Goal: Task Accomplishment & Management: Complete application form

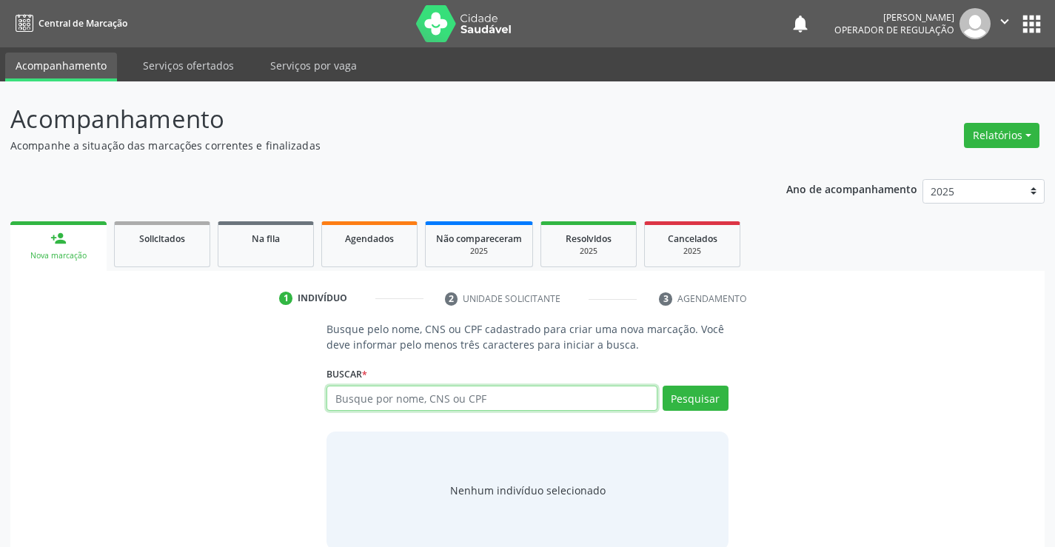
click at [369, 406] on input "text" at bounding box center [492, 398] width 330 height 25
type input "702007315790684"
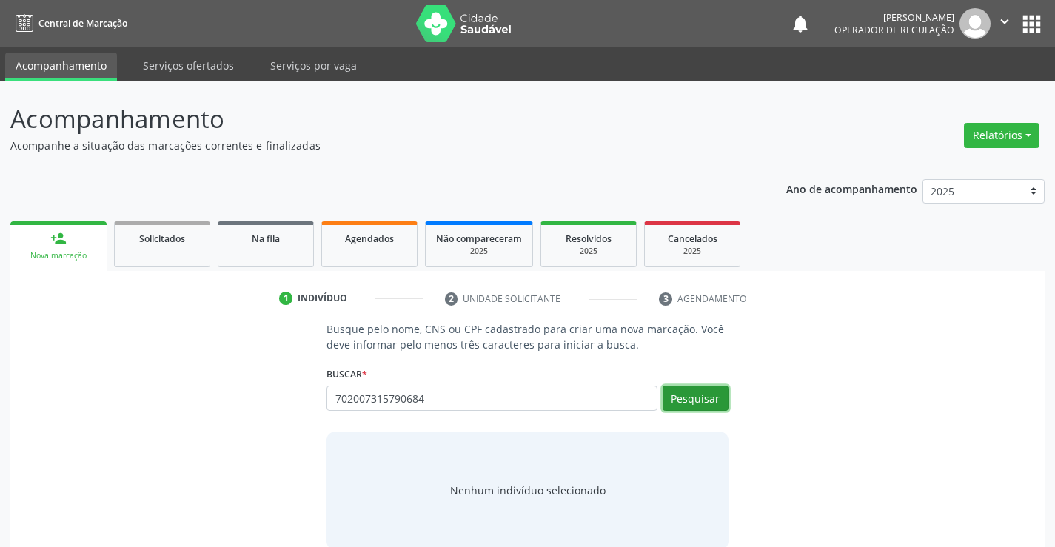
click at [686, 389] on button "Pesquisar" at bounding box center [696, 398] width 66 height 25
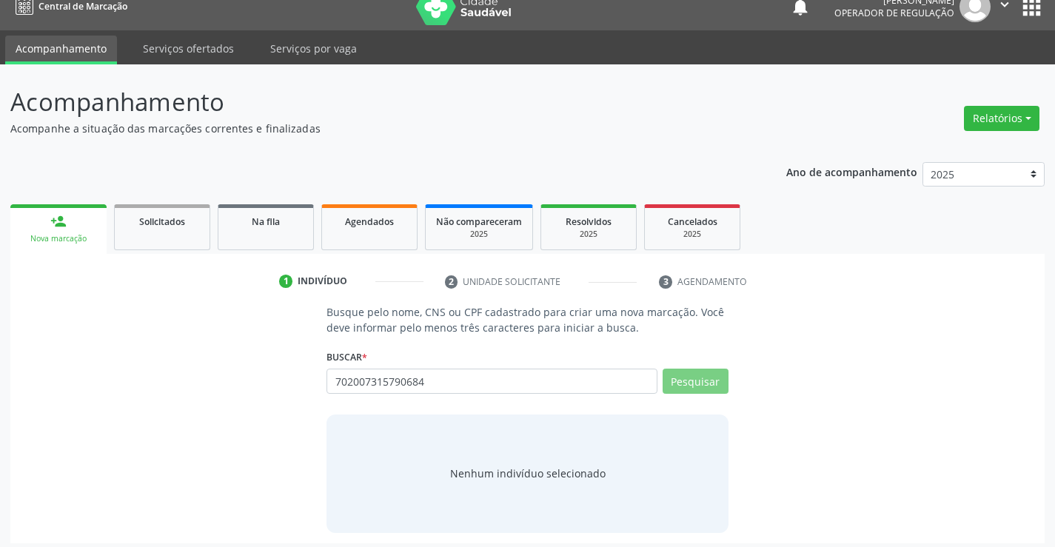
scroll to position [24, 0]
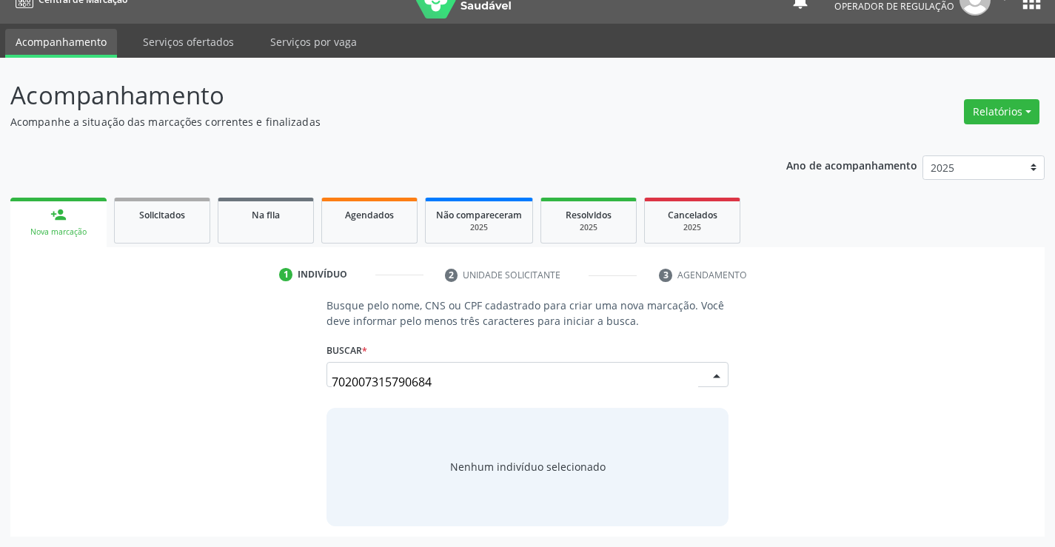
click at [680, 371] on input "702007315790684" at bounding box center [515, 382] width 366 height 30
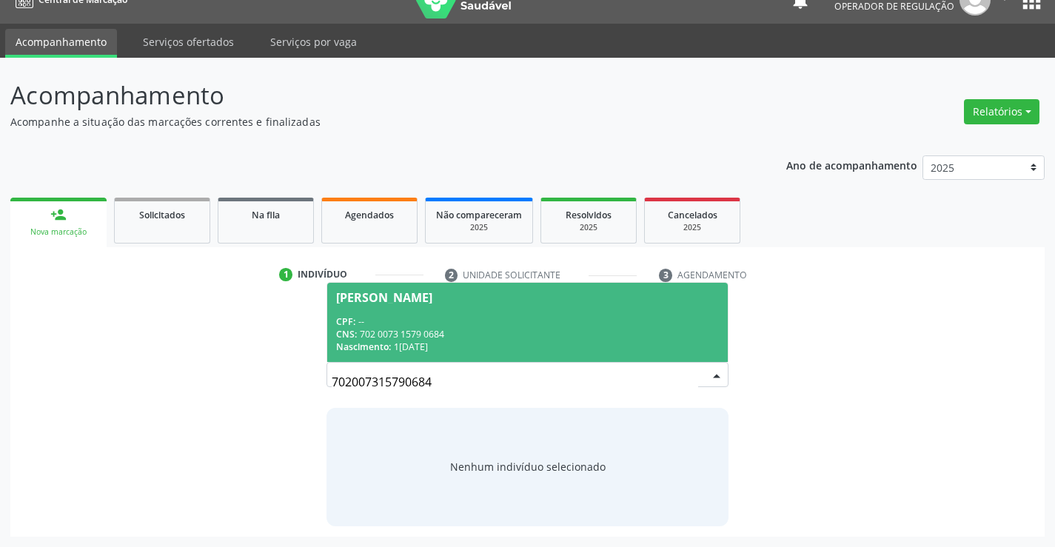
click at [681, 378] on input "702007315790684" at bounding box center [515, 382] width 366 height 30
click at [381, 312] on span "[PERSON_NAME] CPF: -- CNS: 702 0073 1579 0684 Nascimento: [DATE]" at bounding box center [527, 322] width 400 height 79
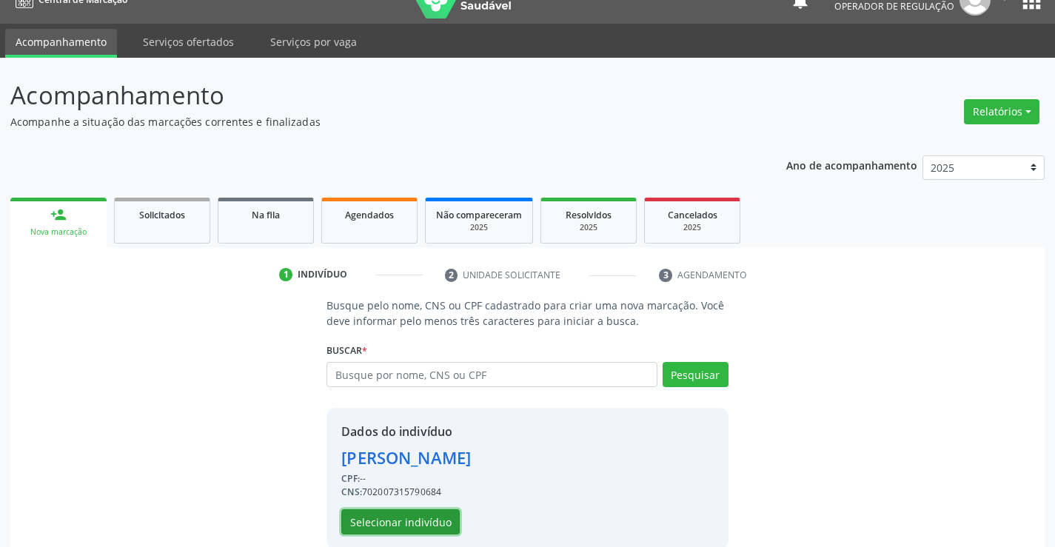
click at [404, 515] on button "Selecionar indivíduo" at bounding box center [400, 521] width 118 height 25
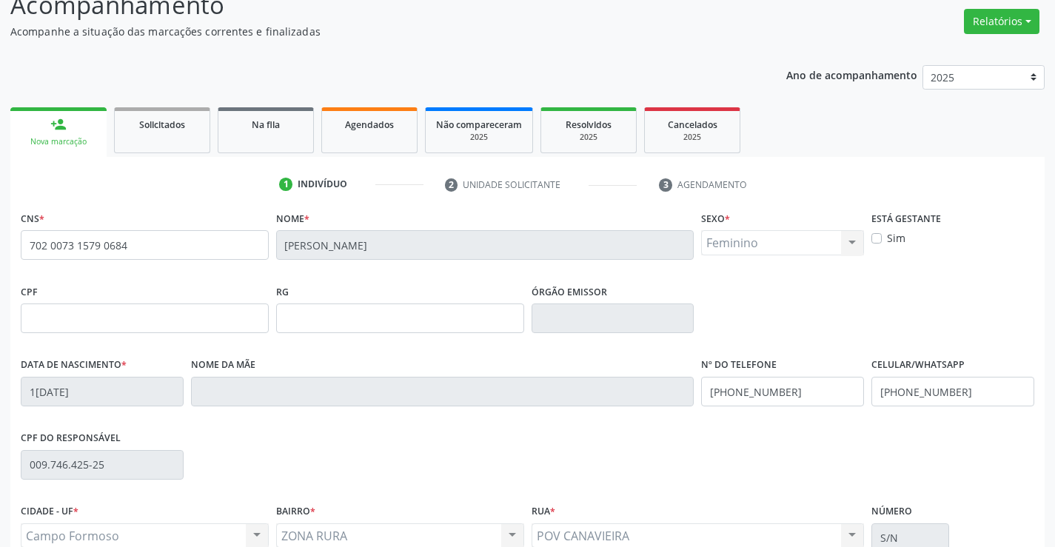
scroll to position [255, 0]
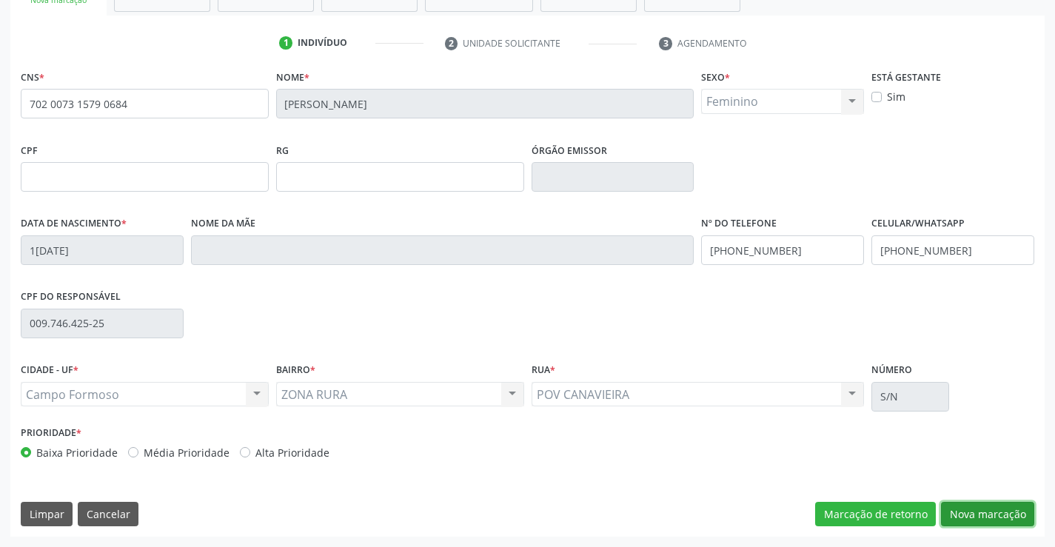
click at [965, 508] on button "Nova marcação" at bounding box center [987, 514] width 93 height 25
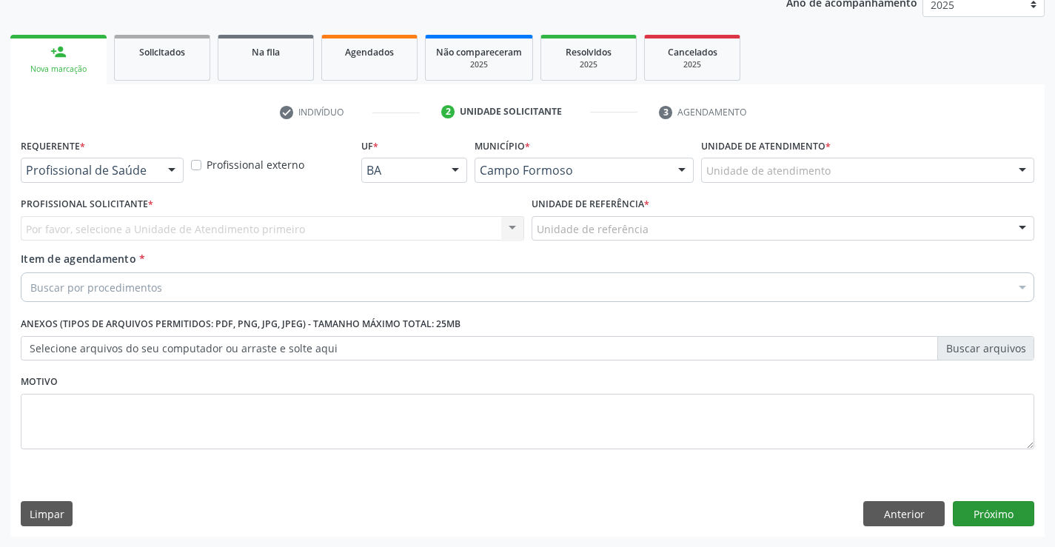
scroll to position [187, 0]
drag, startPoint x: 175, startPoint y: 167, endPoint x: 157, endPoint y: 195, distance: 33.3
click at [173, 168] on div at bounding box center [172, 170] width 22 height 25
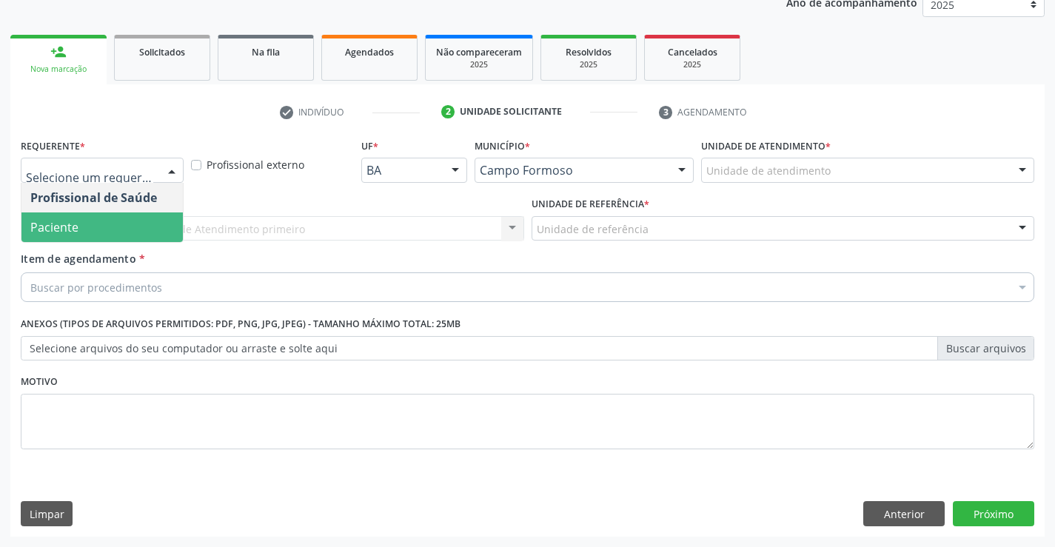
drag, startPoint x: 124, startPoint y: 226, endPoint x: 216, endPoint y: 227, distance: 92.6
click at [124, 227] on span "Paciente" at bounding box center [101, 227] width 161 height 30
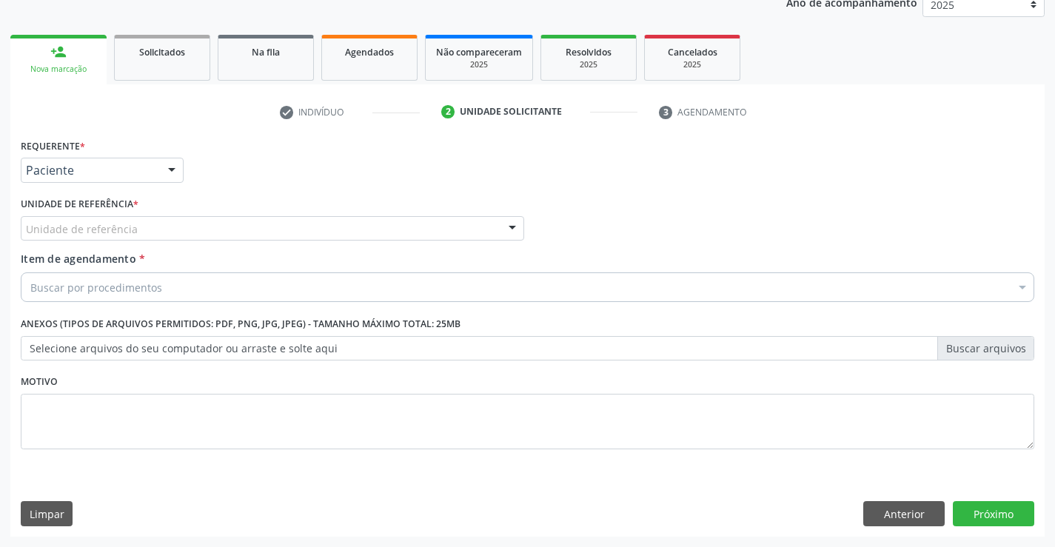
drag, startPoint x: 233, startPoint y: 227, endPoint x: 198, endPoint y: 236, distance: 36.1
click at [234, 227] on div "Unidade de referência" at bounding box center [272, 228] width 503 height 25
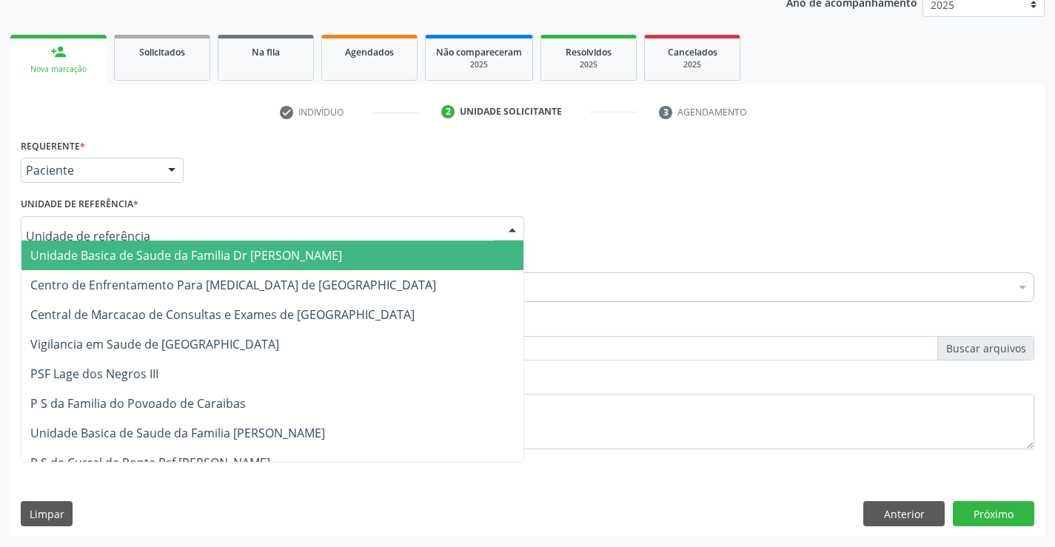
click at [187, 253] on span "Unidade Basica de Saude da Familia Dr [PERSON_NAME]" at bounding box center [186, 255] width 312 height 16
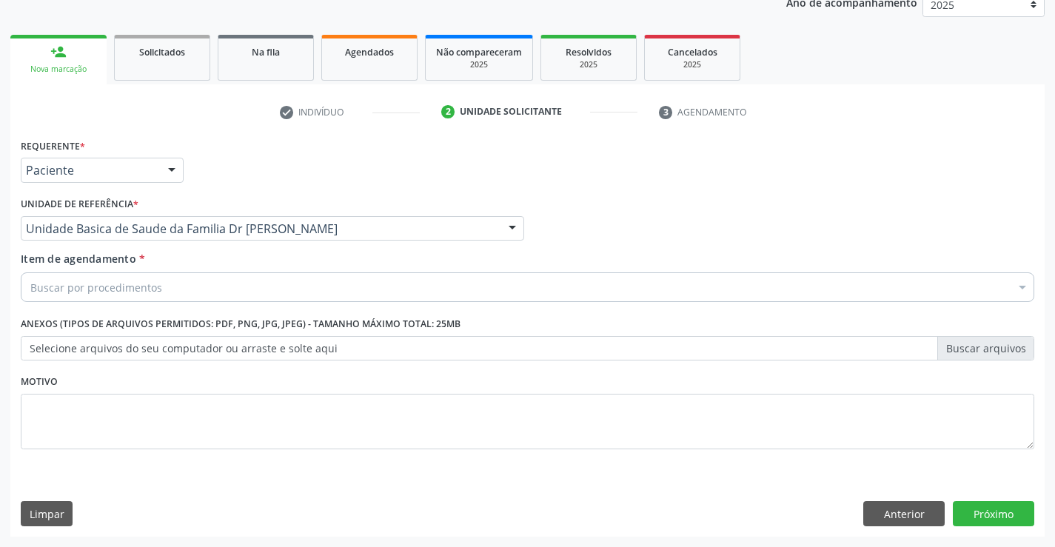
drag, startPoint x: 190, startPoint y: 285, endPoint x: 229, endPoint y: 312, distance: 46.8
click at [205, 285] on div "Buscar por procedimentos" at bounding box center [528, 287] width 1014 height 30
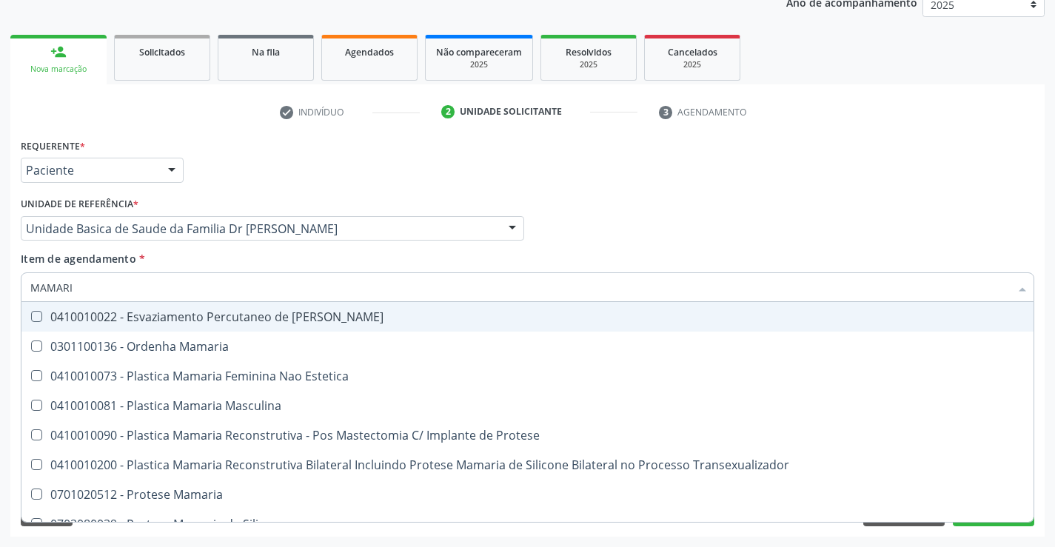
type input "MAMARIA"
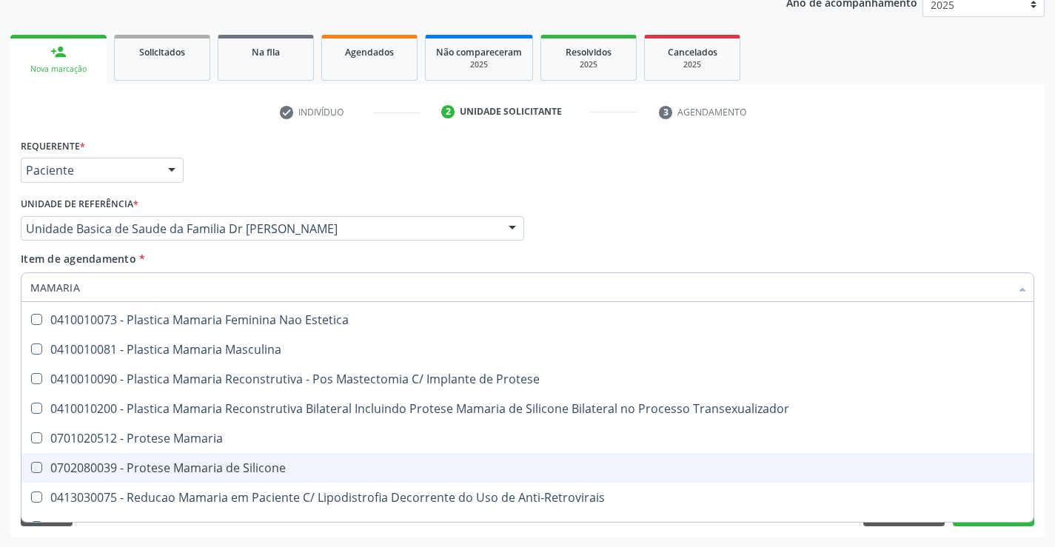
scroll to position [47, 0]
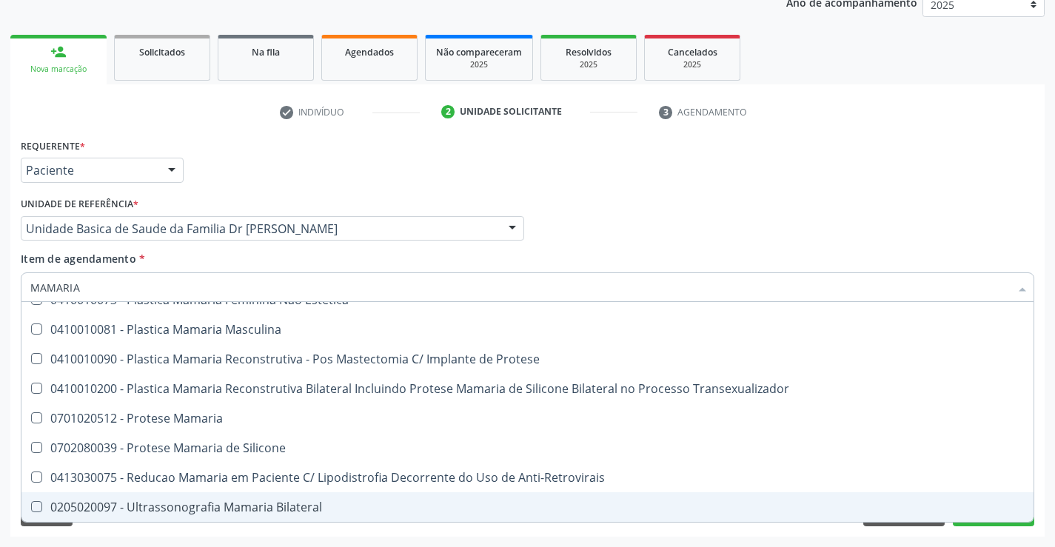
drag, startPoint x: 219, startPoint y: 506, endPoint x: 372, endPoint y: 426, distance: 172.5
click at [219, 504] on div "0205020097 - Ultrassonografia Mamaria Bilateral" at bounding box center [527, 507] width 994 height 12
checkbox Bilateral "true"
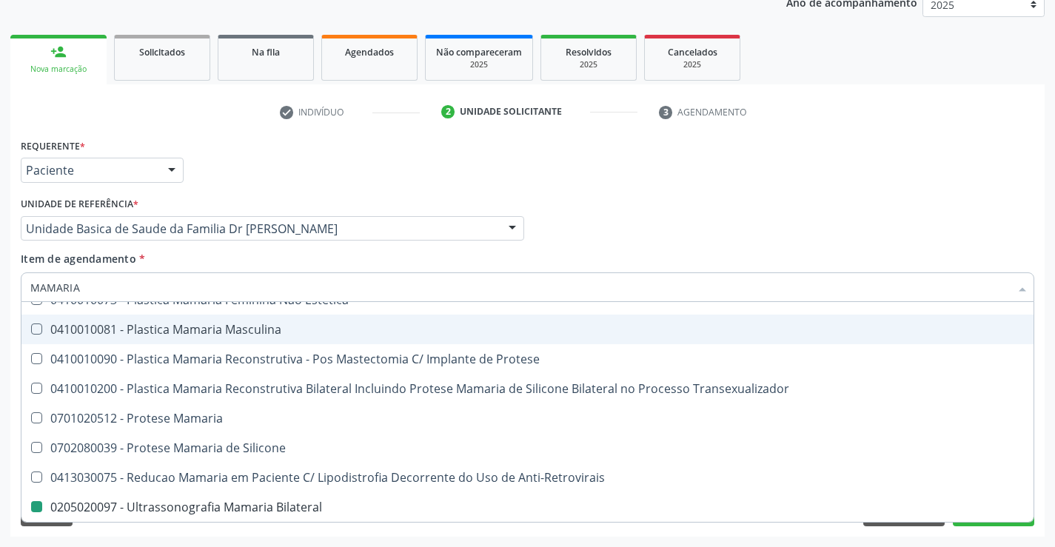
drag, startPoint x: 407, startPoint y: 252, endPoint x: 726, endPoint y: 406, distance: 354.3
click at [410, 252] on div "Item de agendamento * MAMARIA Desfazer seleção 0301100136 - Ordenha Mamaria 041…" at bounding box center [528, 274] width 1014 height 47
checkbox Estetica "true"
checkbox Bilateral "false"
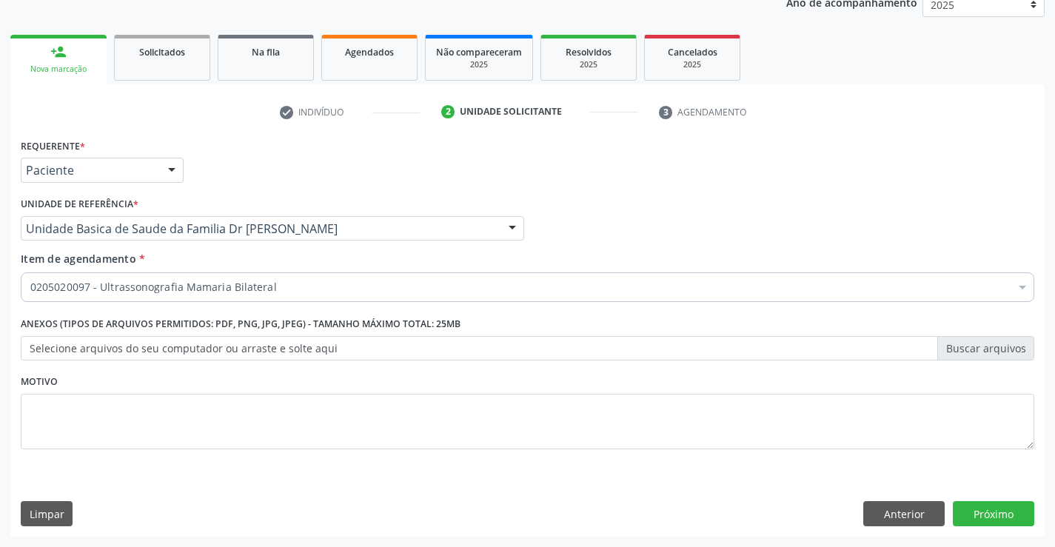
scroll to position [0, 0]
click at [988, 503] on button "Próximo" at bounding box center [993, 513] width 81 height 25
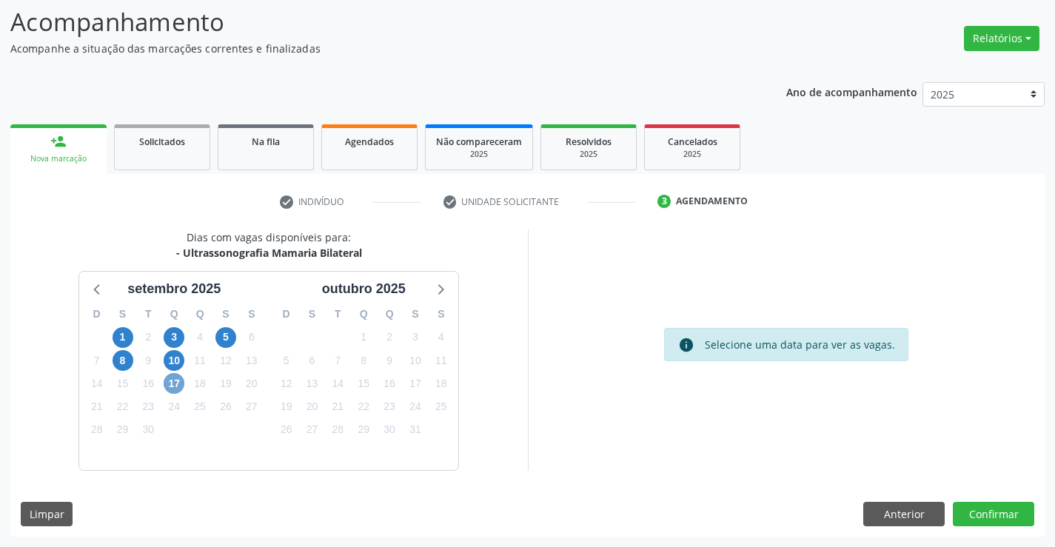
click at [173, 384] on span "17" at bounding box center [174, 383] width 21 height 21
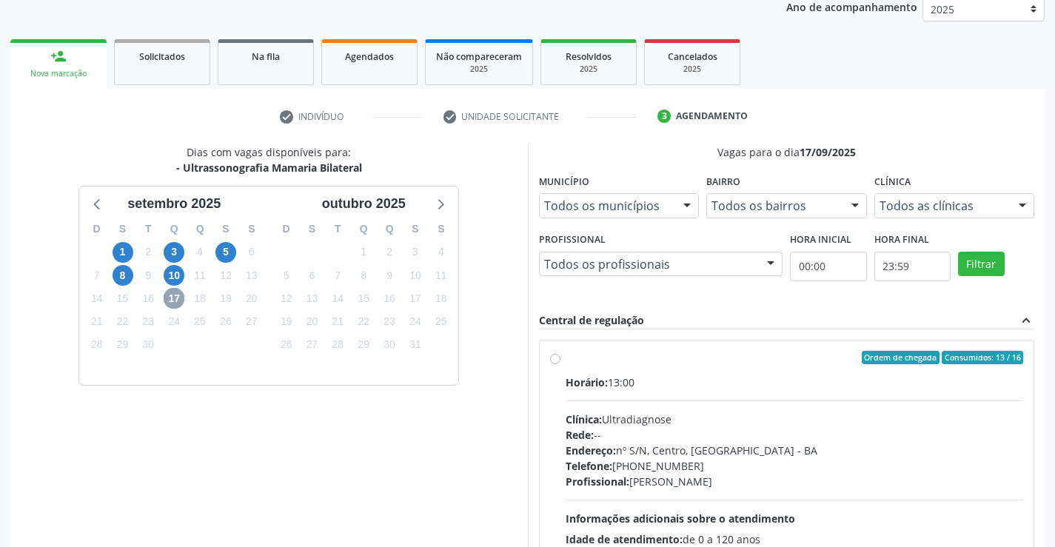
scroll to position [311, 0]
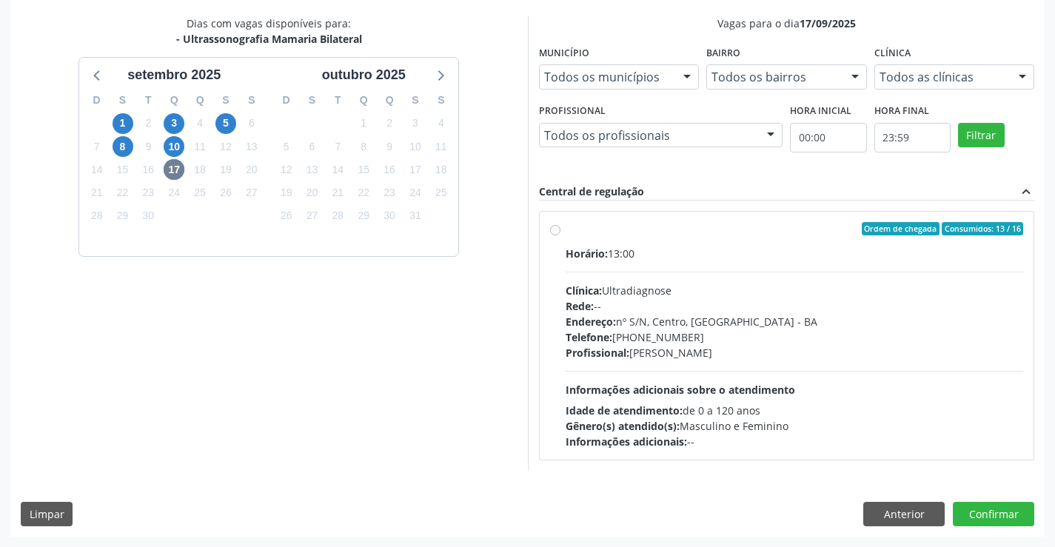
drag, startPoint x: 568, startPoint y: 246, endPoint x: 852, endPoint y: 266, distance: 285.0
click at [583, 241] on label "Ordem de chegada Consumidos: 13 / 16 Horário: 13:00 Clínica: Ultradiagnose Rede…" at bounding box center [795, 335] width 458 height 227
radio input "true"
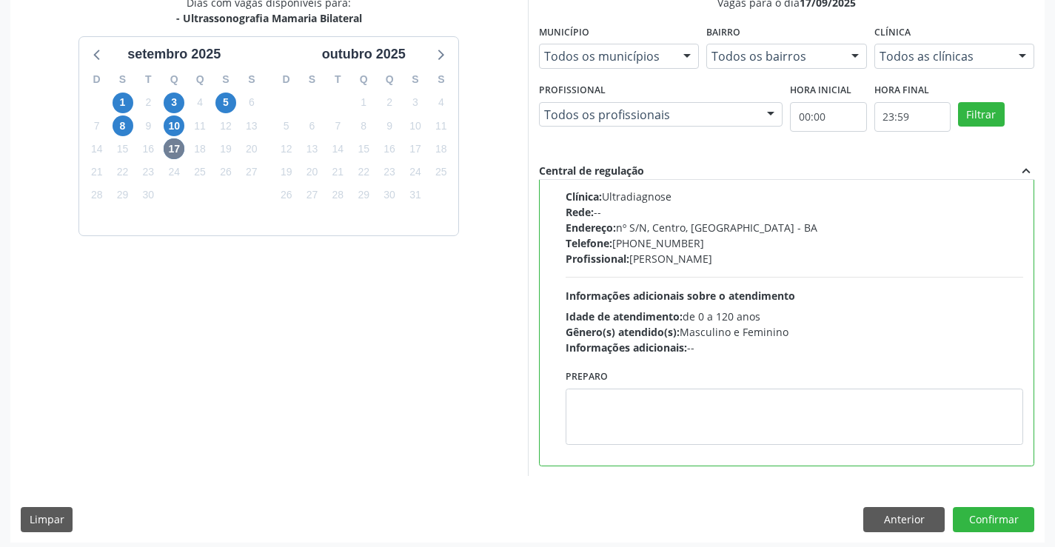
scroll to position [338, 0]
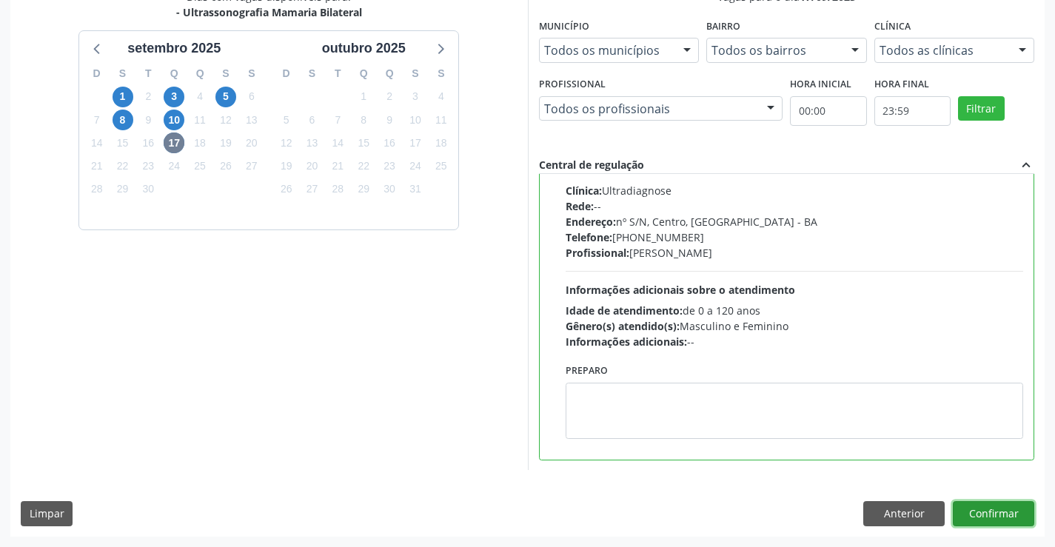
click at [987, 511] on button "Confirmar" at bounding box center [993, 513] width 81 height 25
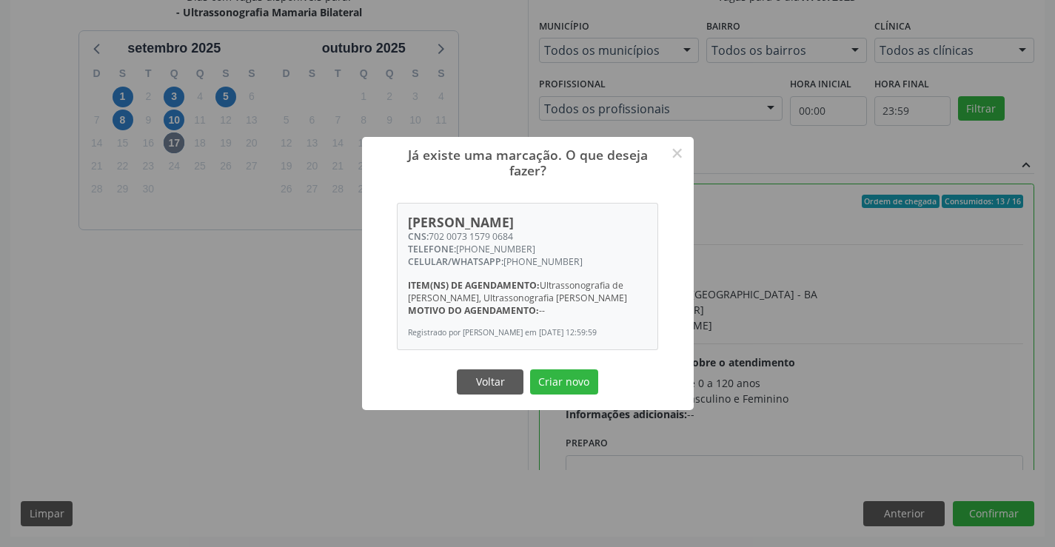
scroll to position [0, 0]
click at [563, 382] on button "Criar novo" at bounding box center [564, 381] width 68 height 25
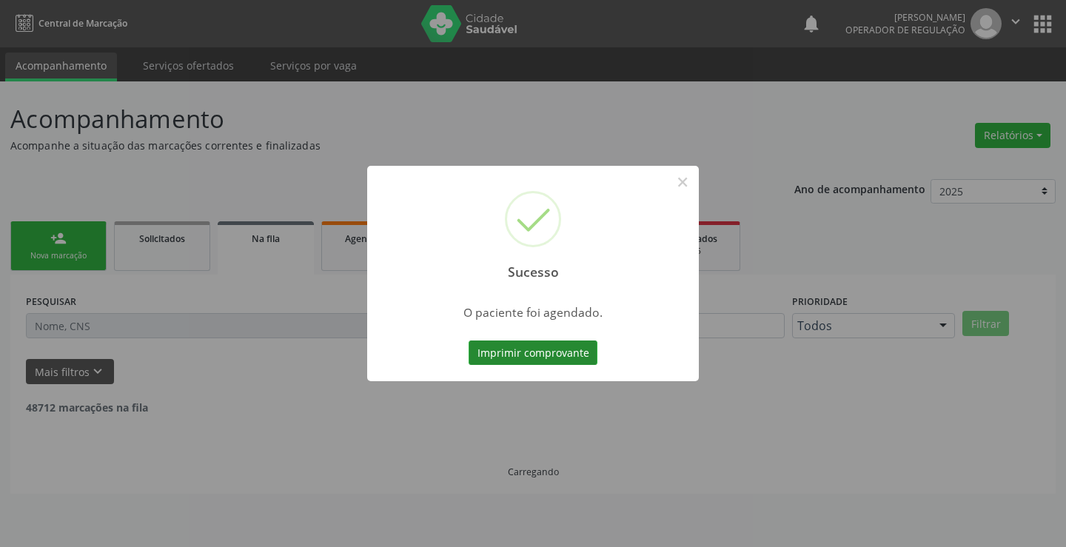
click at [541, 346] on button "Imprimir comprovante" at bounding box center [533, 353] width 129 height 25
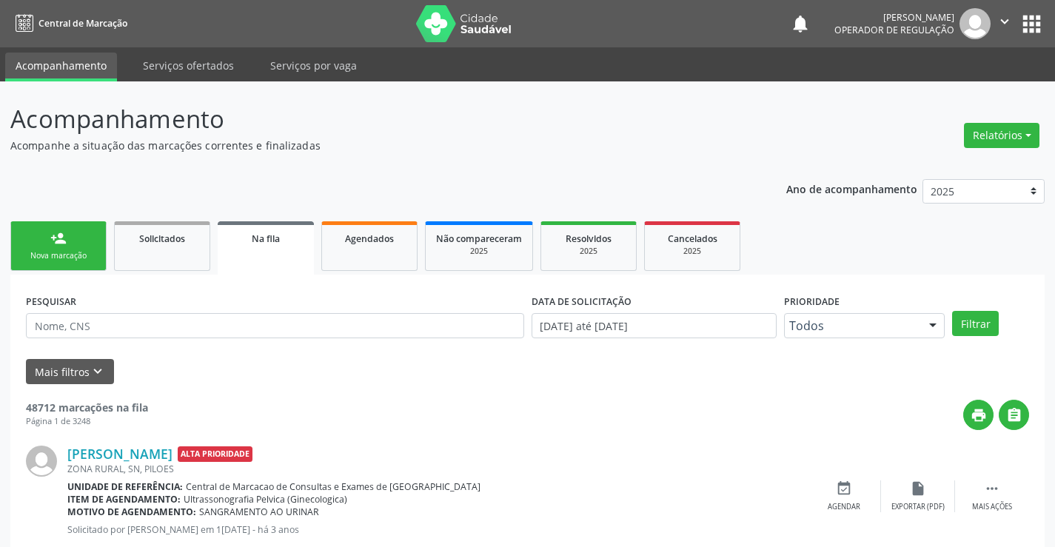
drag, startPoint x: 86, startPoint y: 245, endPoint x: 194, endPoint y: 267, distance: 110.2
click at [85, 245] on link "person_add Nova marcação" at bounding box center [58, 246] width 96 height 50
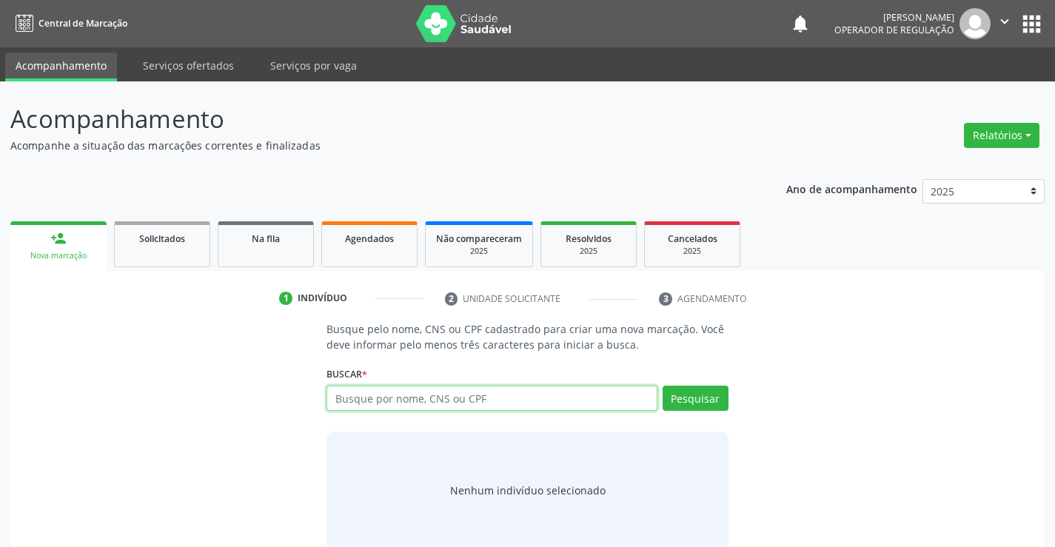
click at [395, 394] on input "text" at bounding box center [492, 398] width 330 height 25
type input "7"
type input "700804432062689"
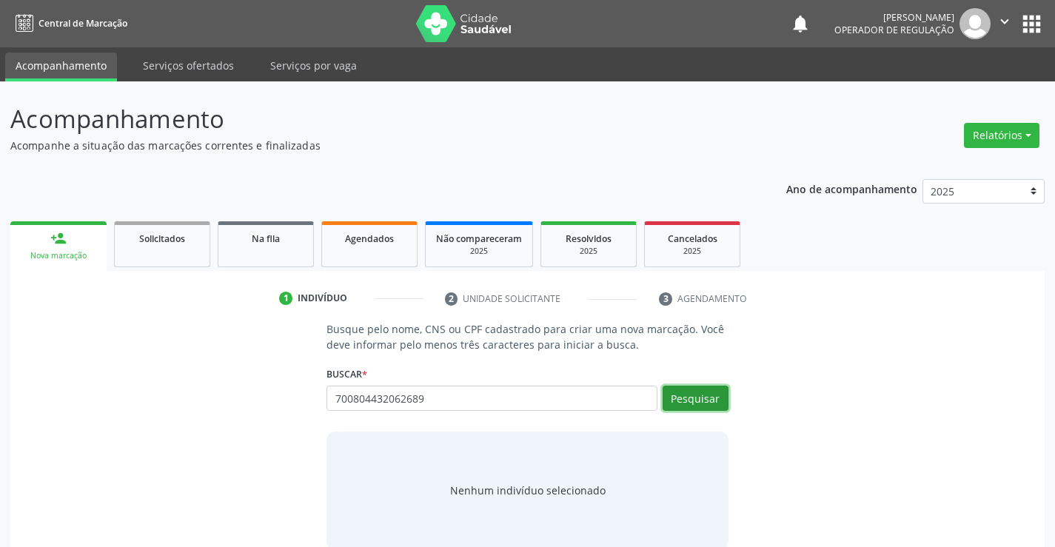
click at [681, 392] on button "Pesquisar" at bounding box center [696, 398] width 66 height 25
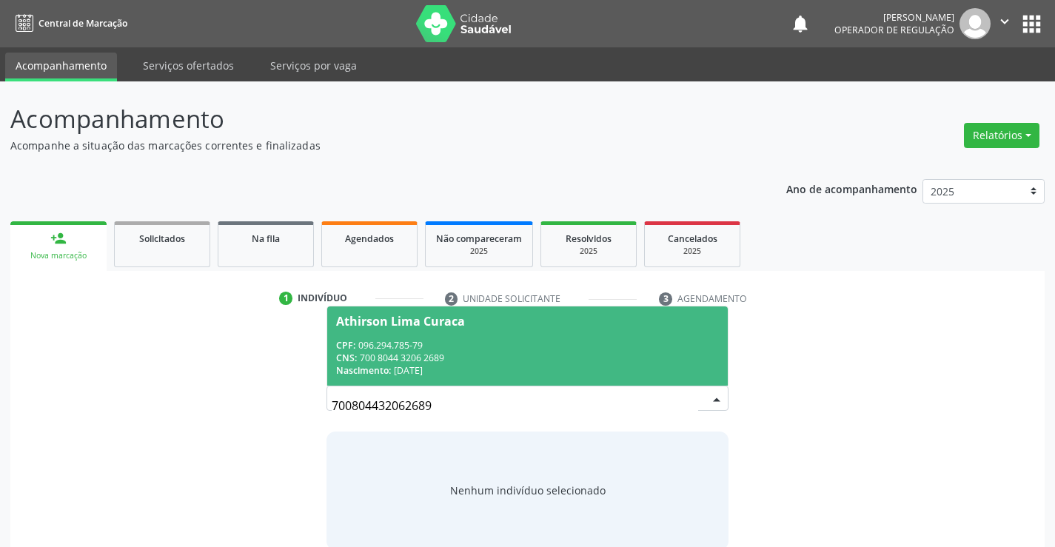
drag, startPoint x: 387, startPoint y: 355, endPoint x: 398, endPoint y: 354, distance: 11.2
click at [389, 355] on div "CNS: 700 8044 3206 2689" at bounding box center [527, 358] width 382 height 13
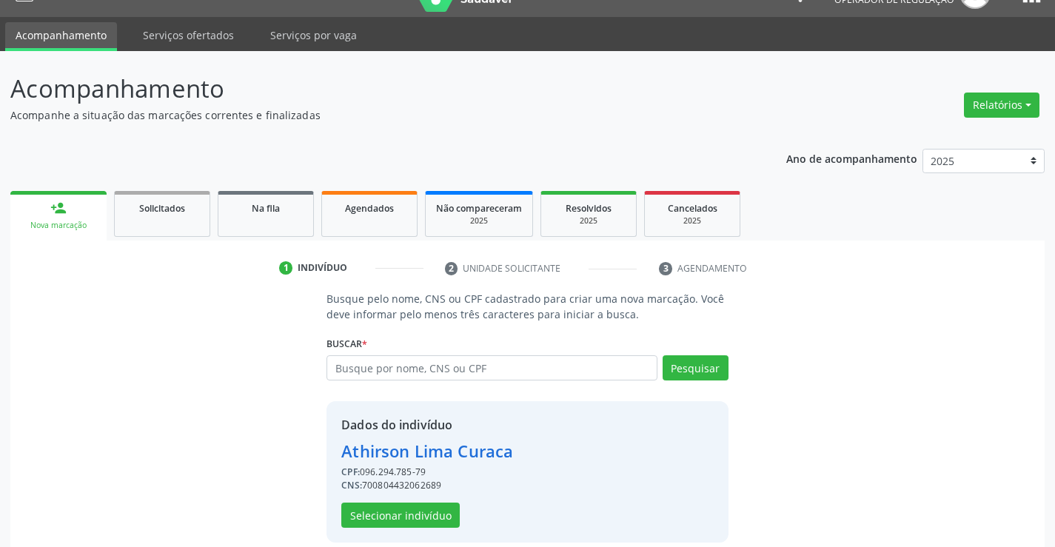
scroll to position [47, 0]
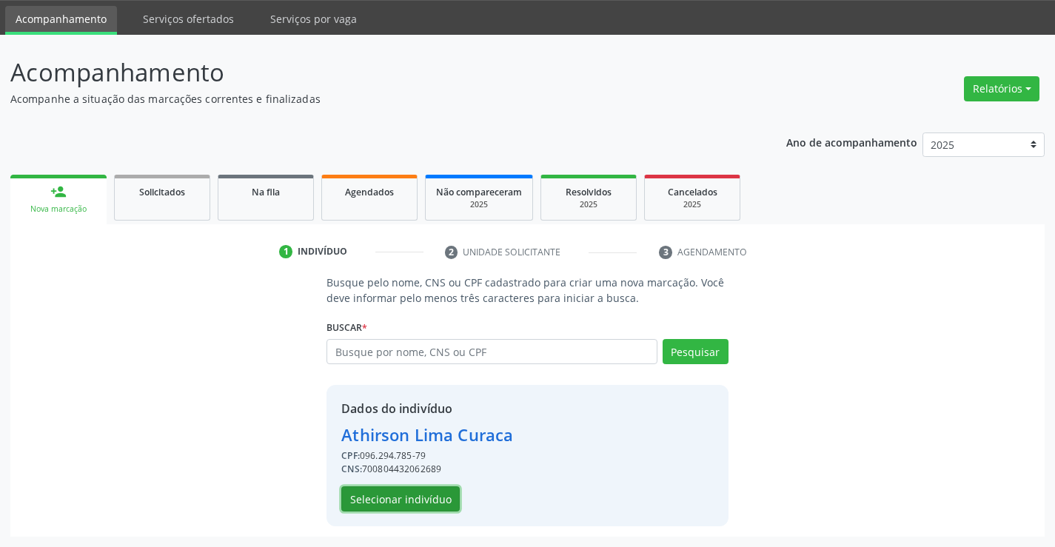
click at [398, 501] on button "Selecionar indivíduo" at bounding box center [400, 498] width 118 height 25
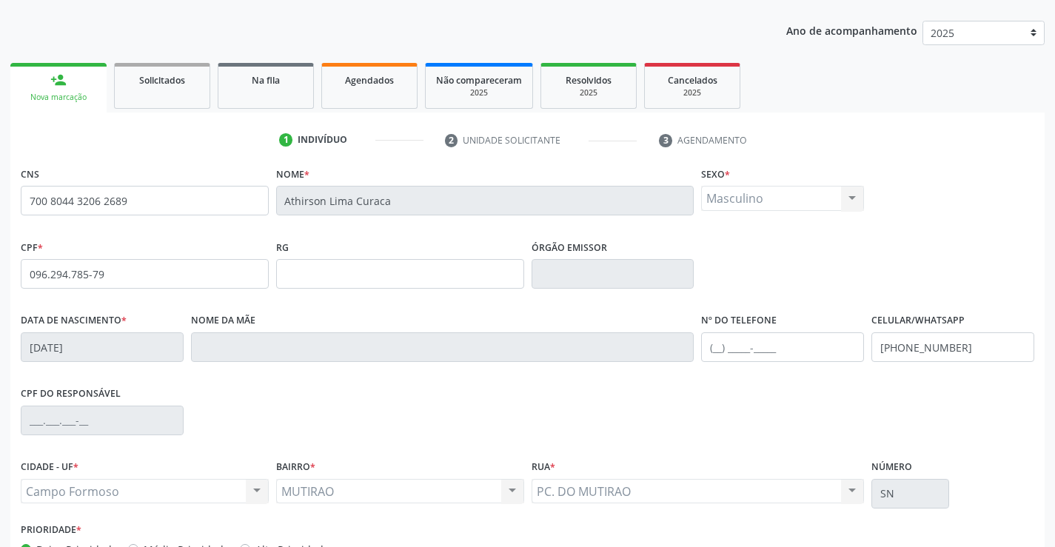
scroll to position [255, 0]
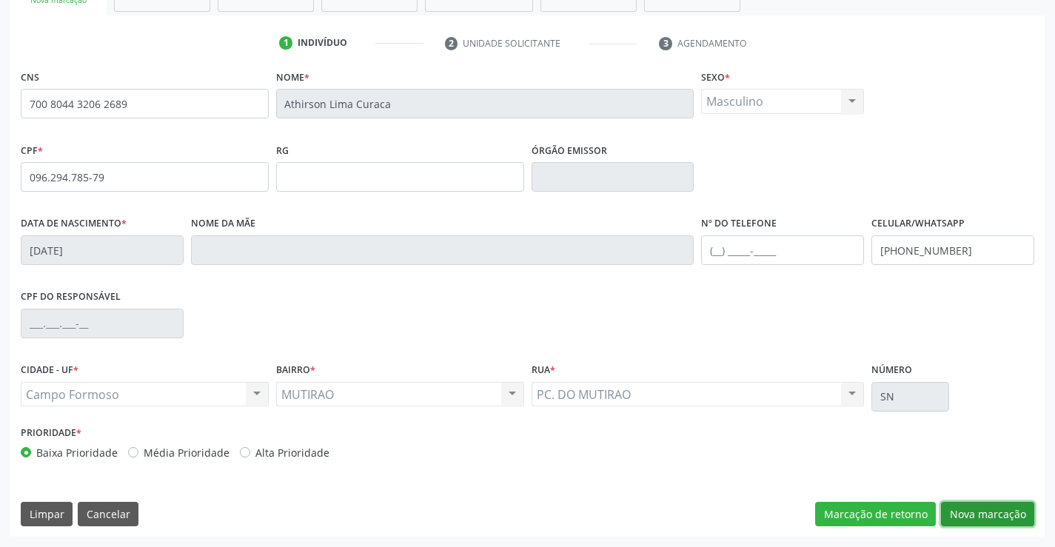
click at [969, 518] on button "Nova marcação" at bounding box center [987, 514] width 93 height 25
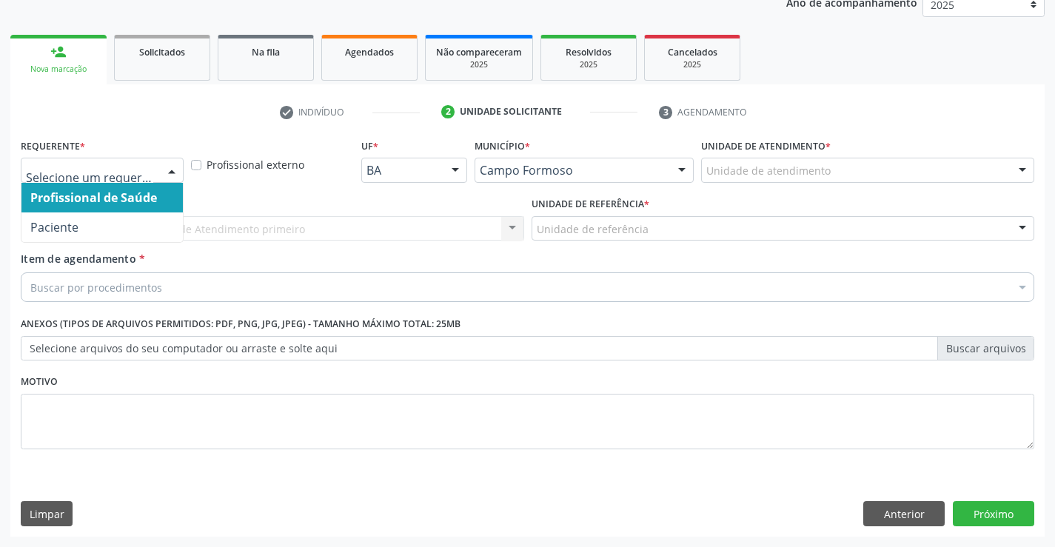
drag, startPoint x: 136, startPoint y: 171, endPoint x: 135, endPoint y: 192, distance: 20.8
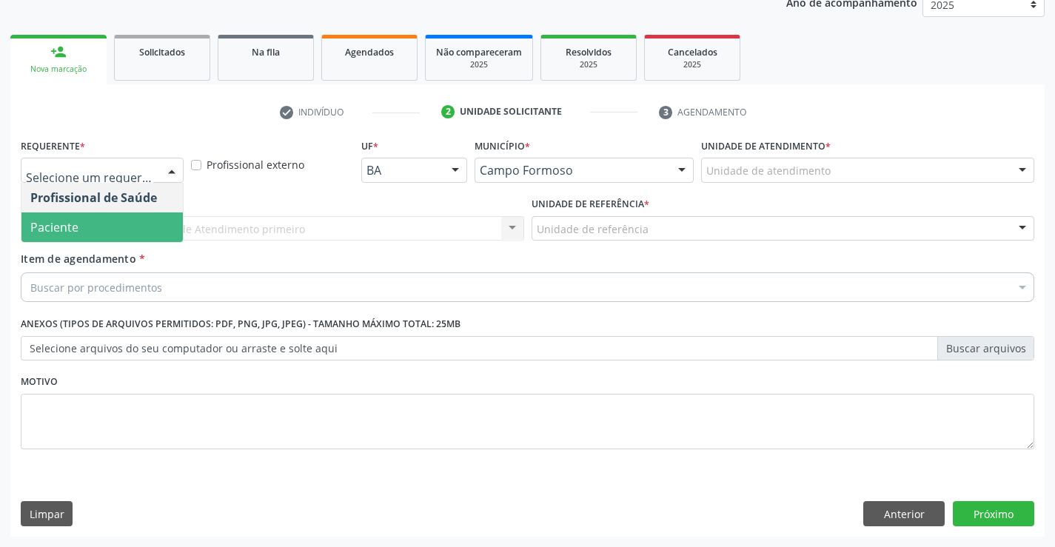
drag, startPoint x: 81, startPoint y: 234, endPoint x: 207, endPoint y: 238, distance: 125.9
click at [96, 236] on span "Paciente" at bounding box center [101, 227] width 161 height 30
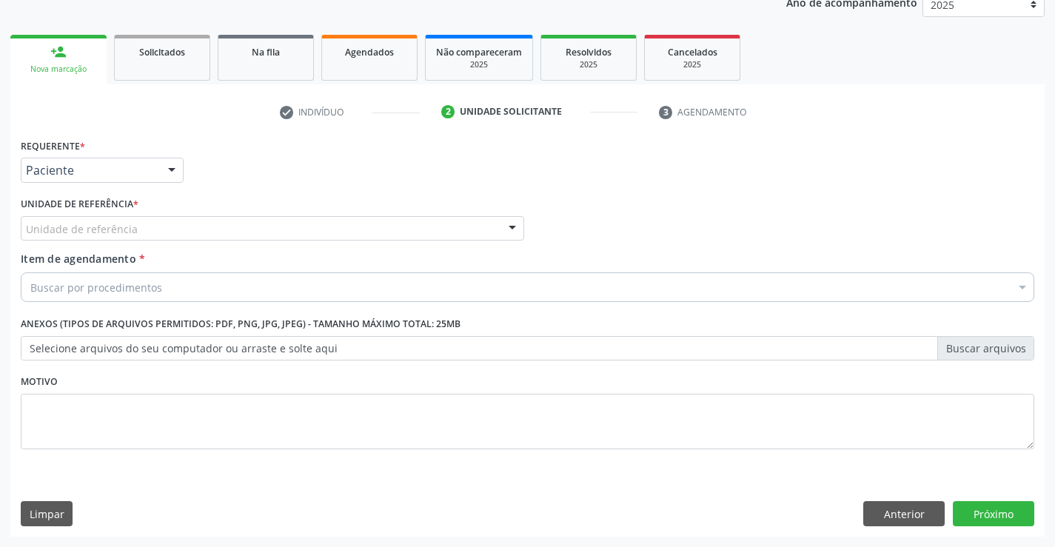
drag, startPoint x: 246, startPoint y: 233, endPoint x: 205, endPoint y: 254, distance: 45.7
click at [245, 235] on div "Unidade de referência" at bounding box center [272, 228] width 503 height 25
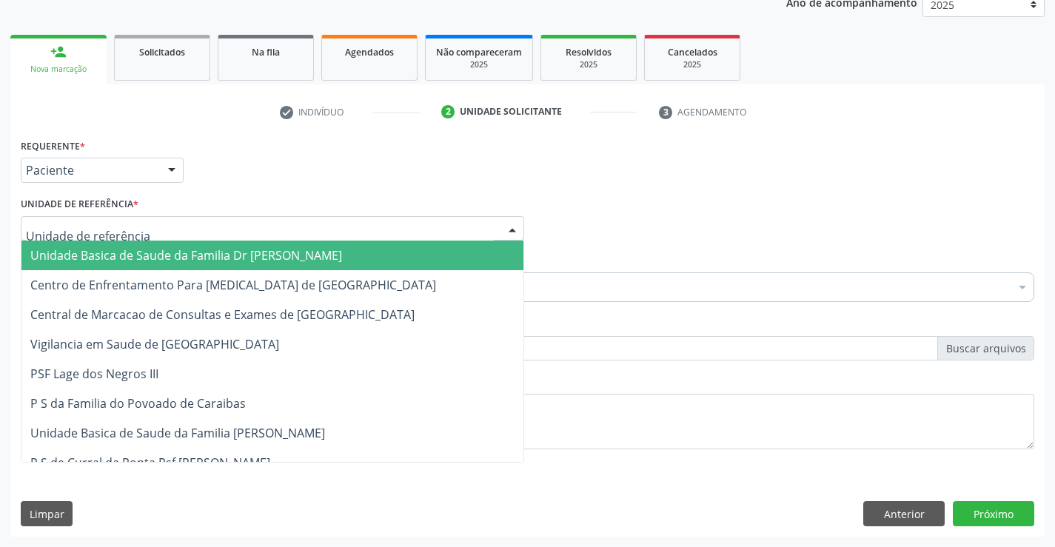
drag, startPoint x: 186, startPoint y: 258, endPoint x: 221, endPoint y: 258, distance: 35.5
click at [214, 258] on span "Unidade Basica de Saude da Familia Dr [PERSON_NAME]" at bounding box center [186, 255] width 312 height 16
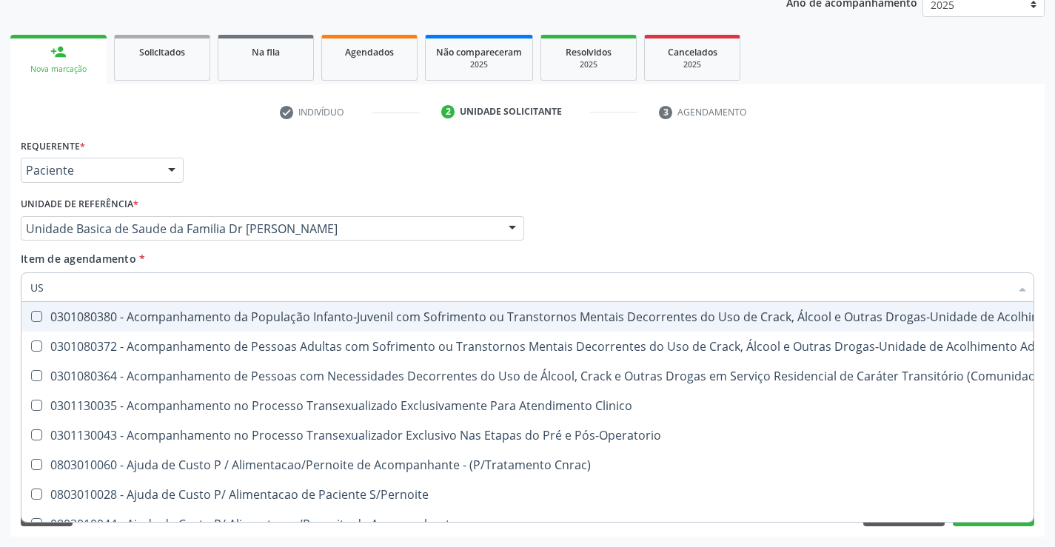
type input "USG"
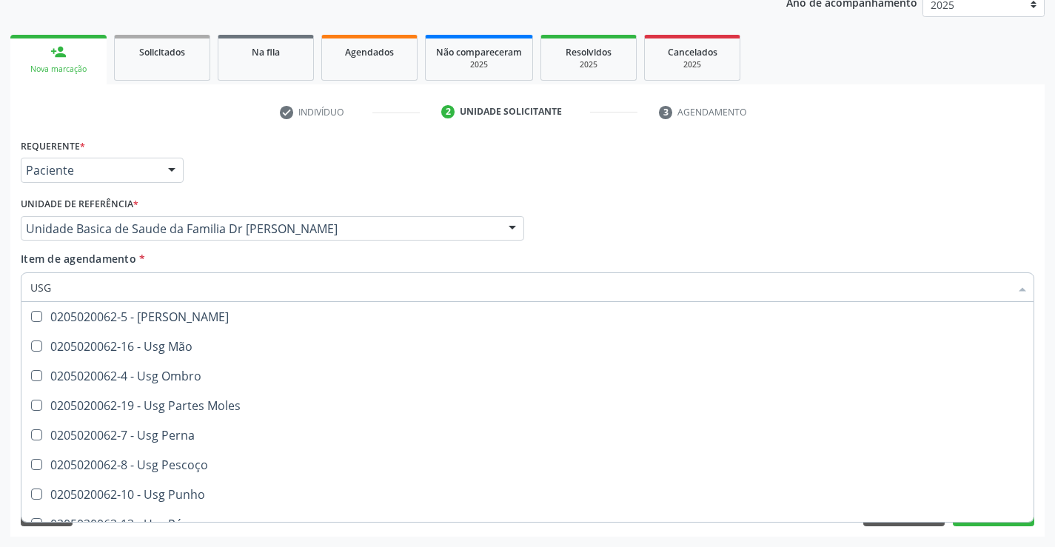
scroll to position [222, 0]
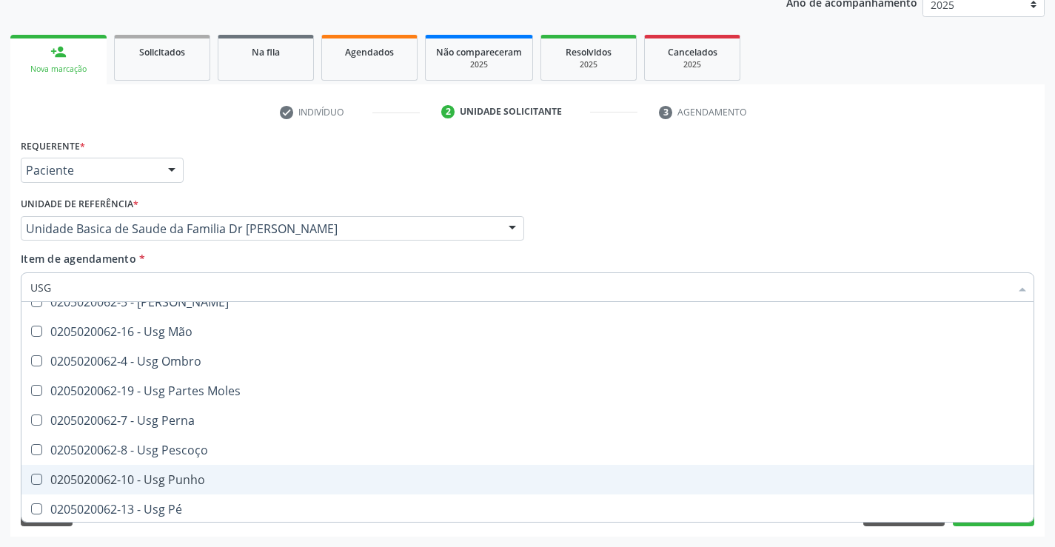
click at [183, 482] on div "0205020062-10 - Usg Punho" at bounding box center [527, 480] width 994 height 12
checkbox Punho "true"
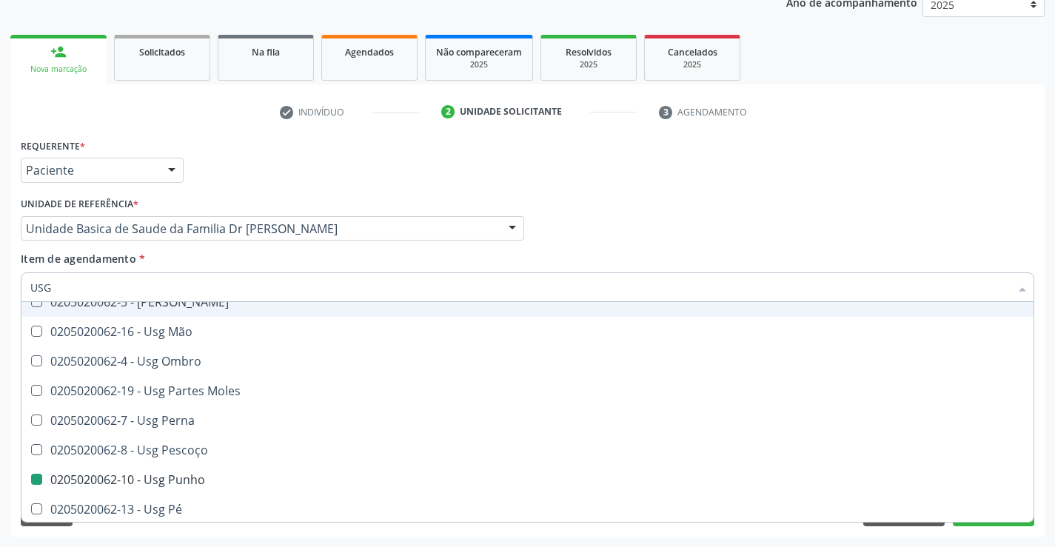
drag, startPoint x: 387, startPoint y: 248, endPoint x: 367, endPoint y: 254, distance: 20.8
click at [386, 249] on div "Unidade de referência * Unidade Basica de Saude da Familia Dr [PERSON_NAME] Uni…" at bounding box center [272, 222] width 511 height 58
checkbox Braço "true"
checkbox Punho "false"
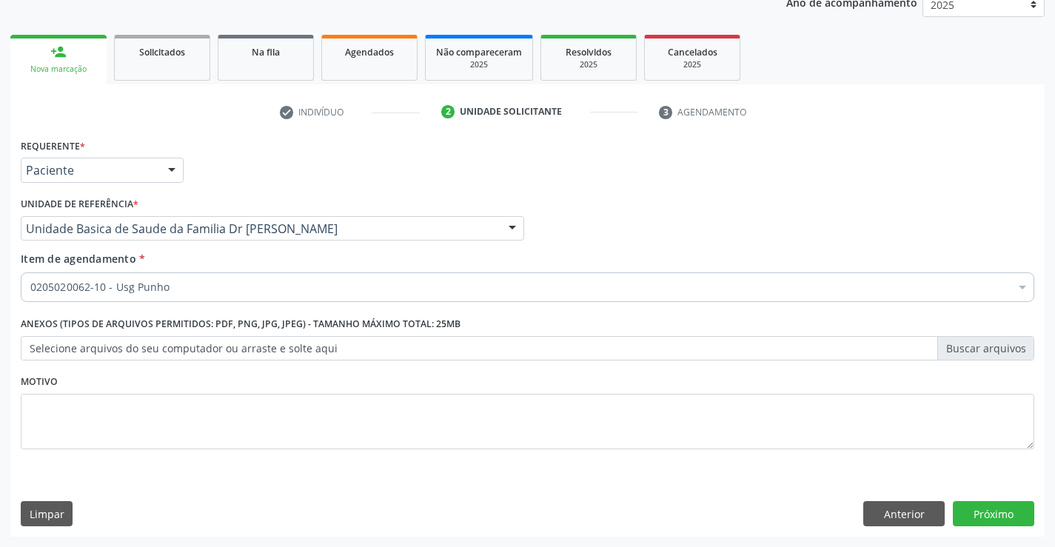
scroll to position [0, 0]
click at [1009, 505] on button "Próximo" at bounding box center [993, 513] width 81 height 25
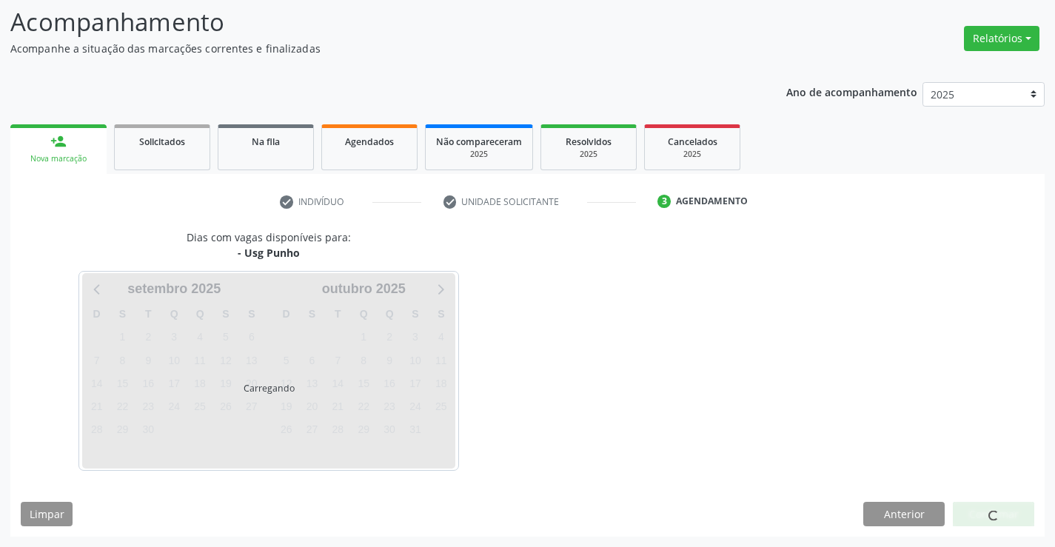
scroll to position [97, 0]
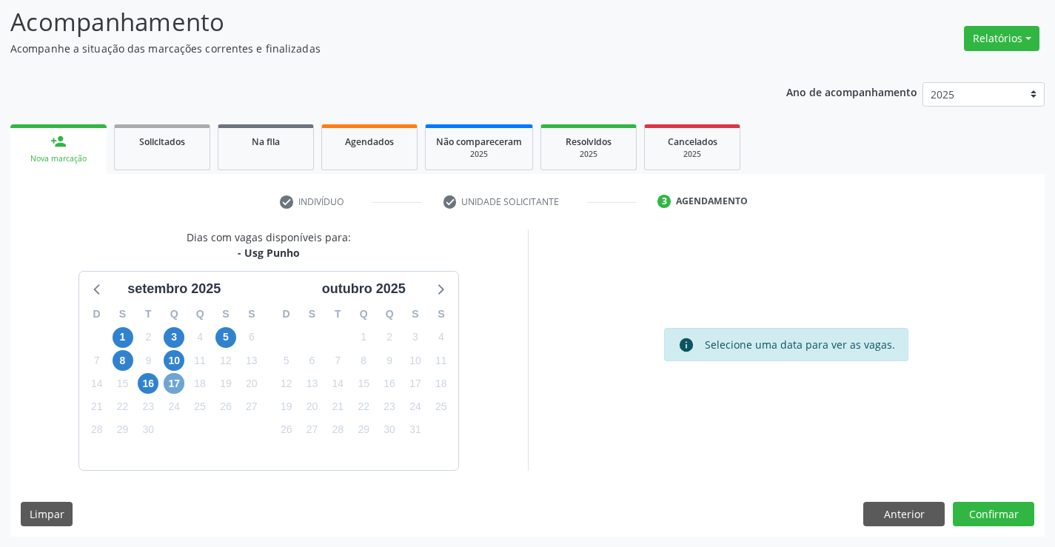
click at [178, 384] on span "17" at bounding box center [174, 383] width 21 height 21
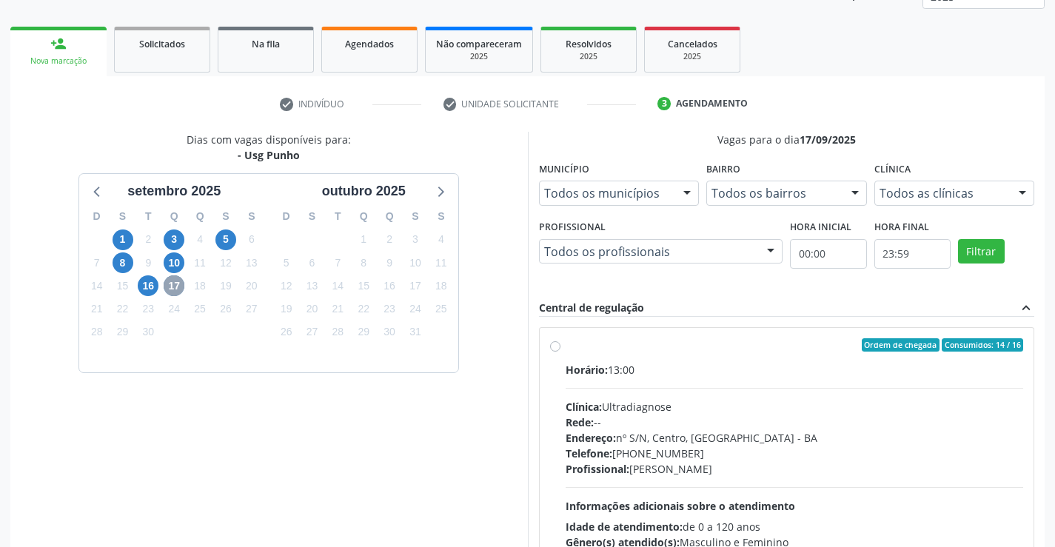
scroll to position [311, 0]
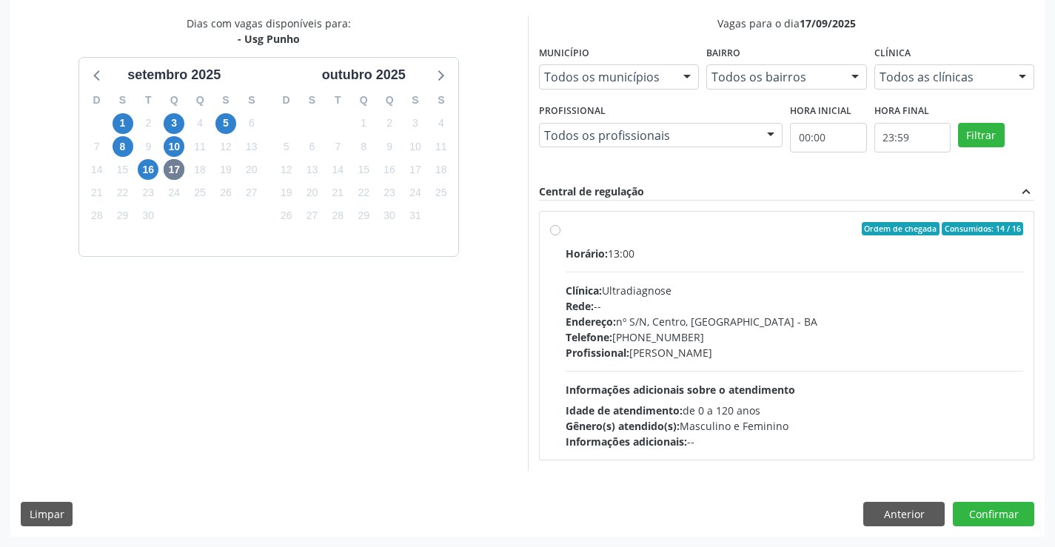
drag, startPoint x: 620, startPoint y: 259, endPoint x: 674, endPoint y: 259, distance: 54.8
click at [620, 259] on div "Horário: 13:00" at bounding box center [795, 254] width 458 height 16
click at [560, 235] on input "Ordem de chegada Consumidos: 14 / 16 Horário: 13:00 Clínica: Ultradiagnose Rede…" at bounding box center [555, 228] width 10 height 13
radio input "true"
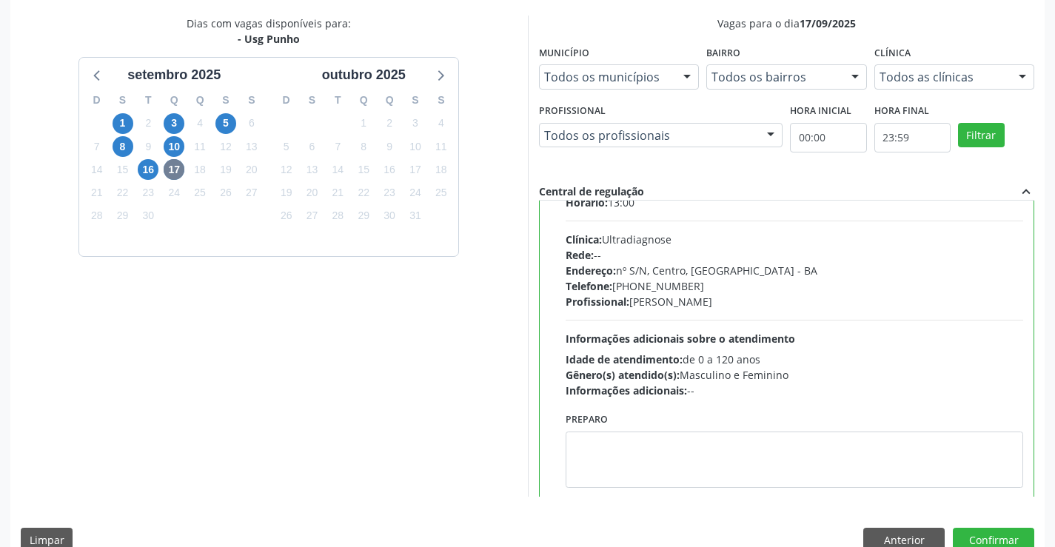
scroll to position [73, 0]
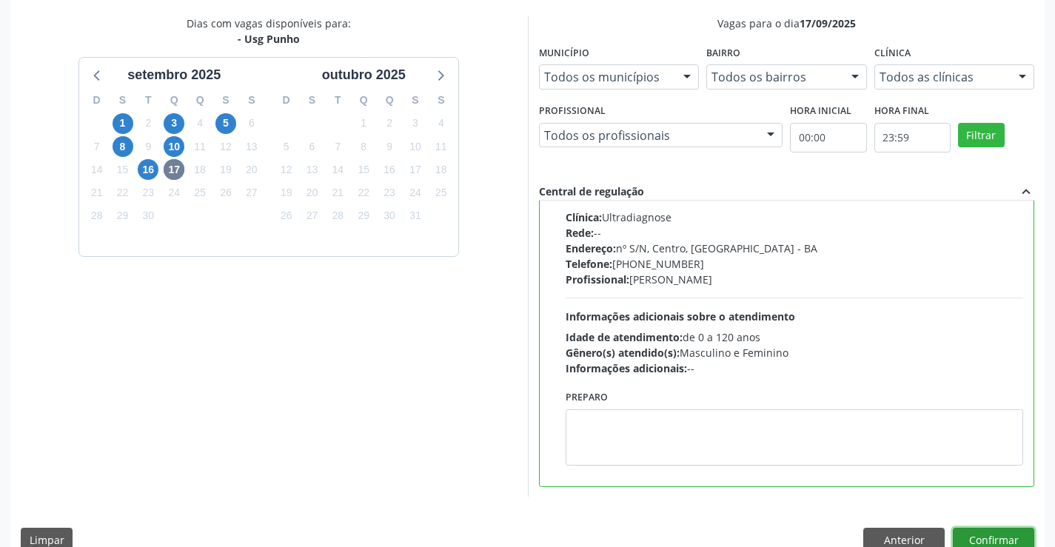
click at [988, 532] on button "Confirmar" at bounding box center [993, 540] width 81 height 25
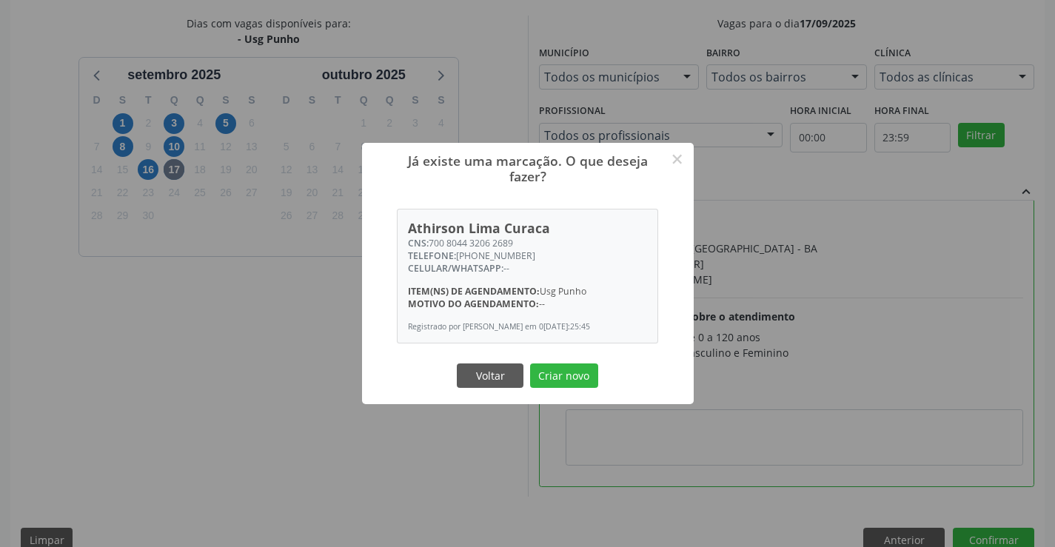
click at [572, 375] on button "Criar novo" at bounding box center [564, 376] width 68 height 25
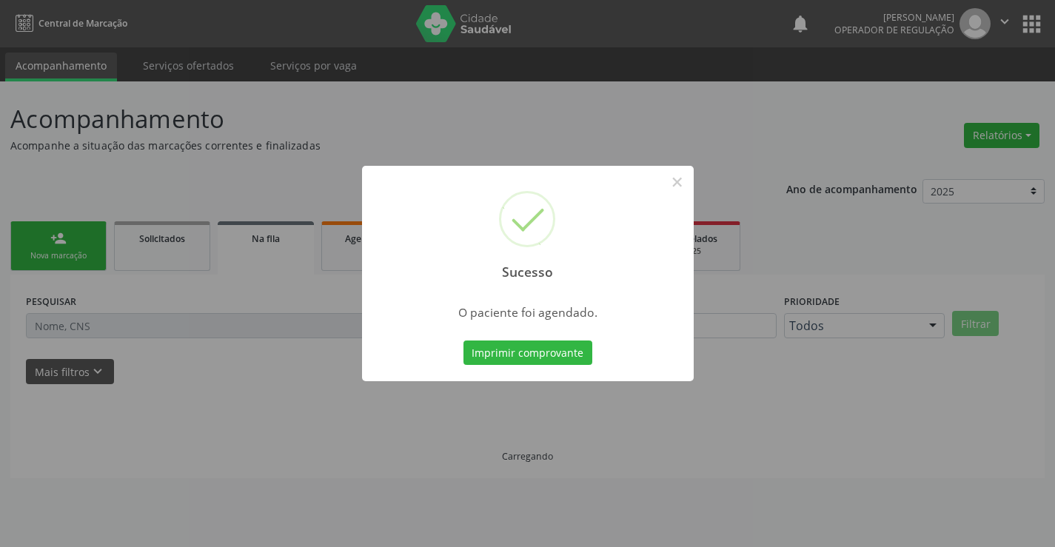
scroll to position [0, 0]
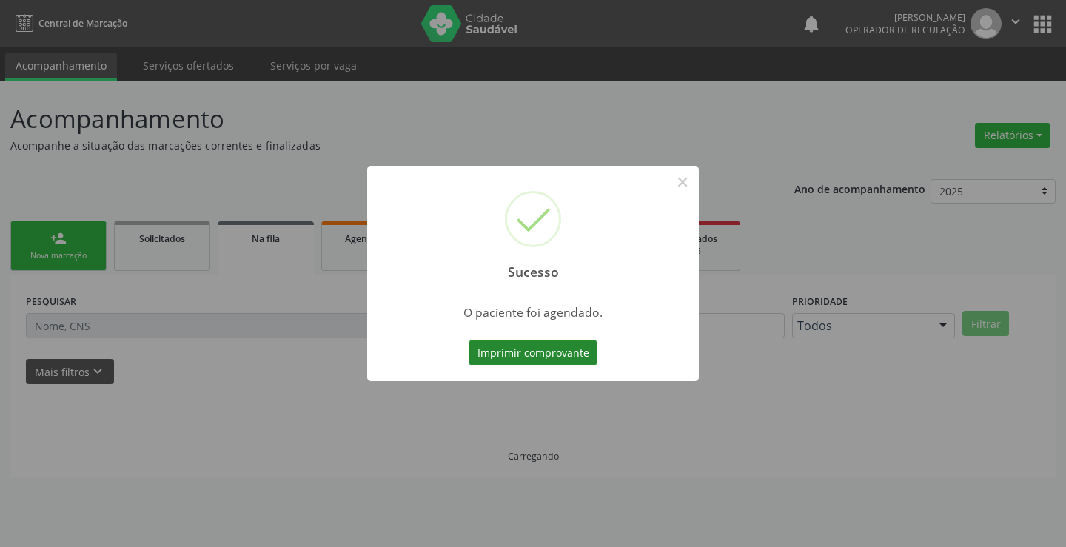
click at [549, 352] on button "Imprimir comprovante" at bounding box center [533, 353] width 129 height 25
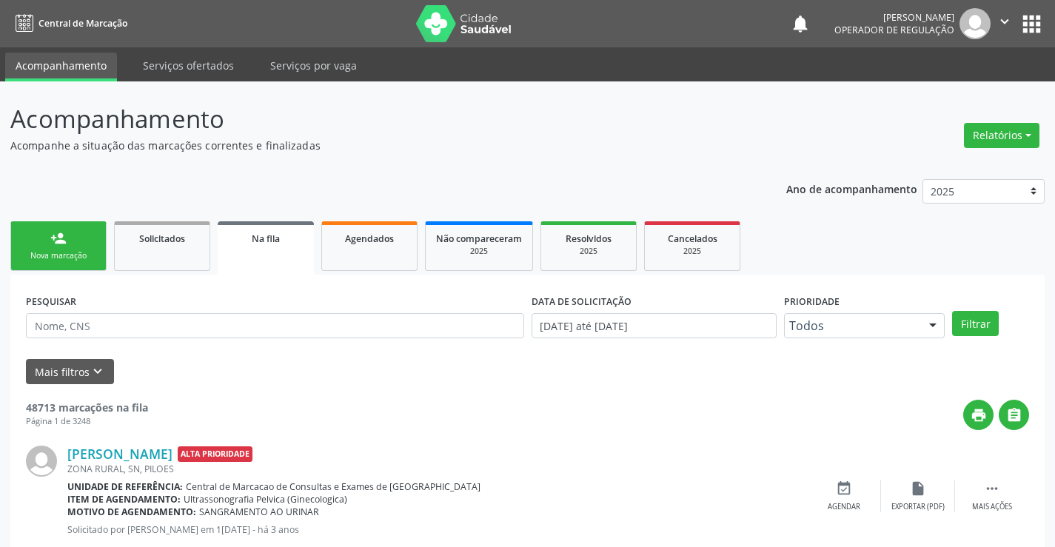
click at [73, 244] on link "person_add Nova marcação" at bounding box center [58, 246] width 96 height 50
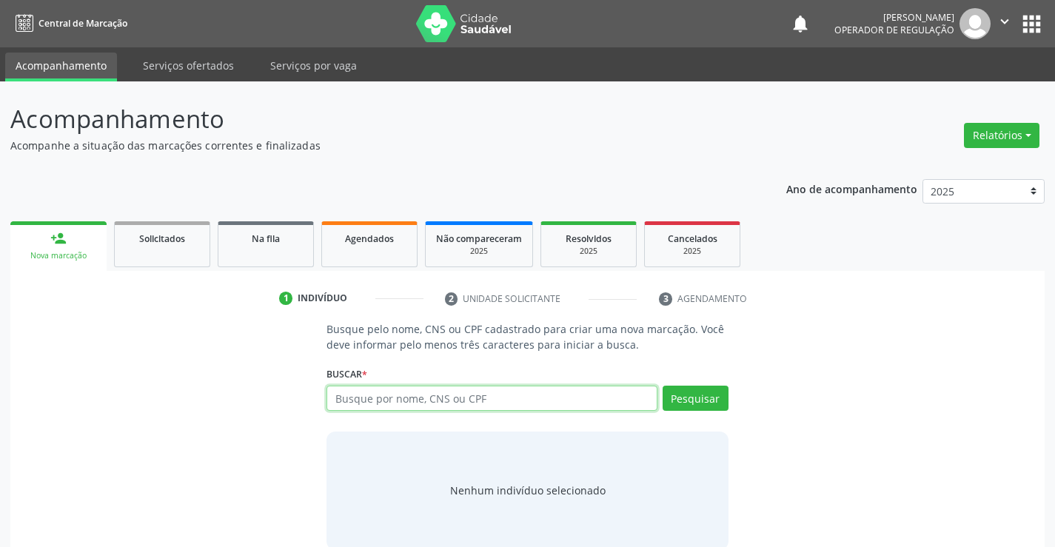
drag, startPoint x: 469, startPoint y: 400, endPoint x: 479, endPoint y: 388, distance: 15.7
click at [468, 400] on input "text" at bounding box center [492, 398] width 330 height 25
type input "708407732368963"
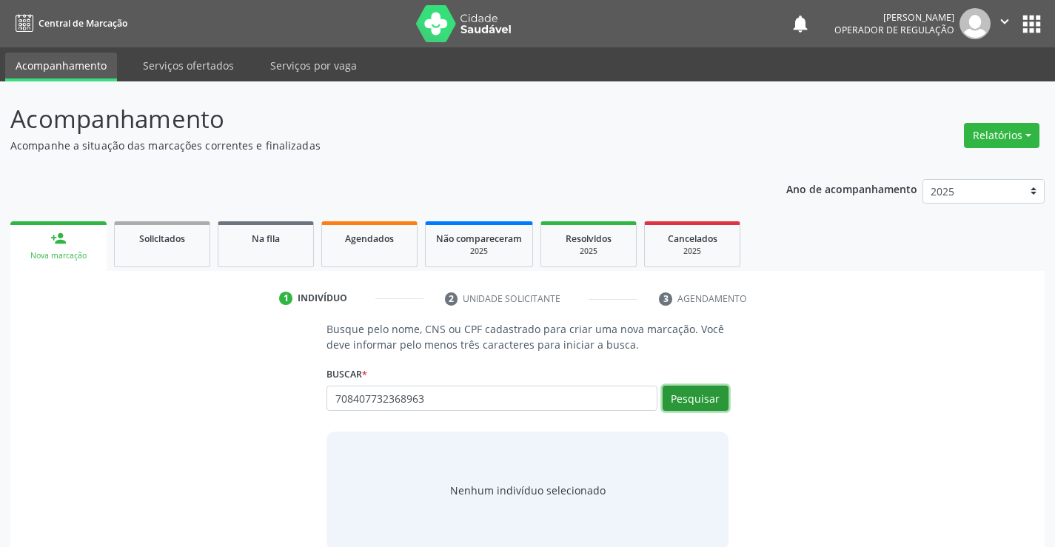
drag, startPoint x: 716, startPoint y: 409, endPoint x: 703, endPoint y: 403, distance: 14.9
click at [714, 409] on button "Pesquisar" at bounding box center [696, 398] width 66 height 25
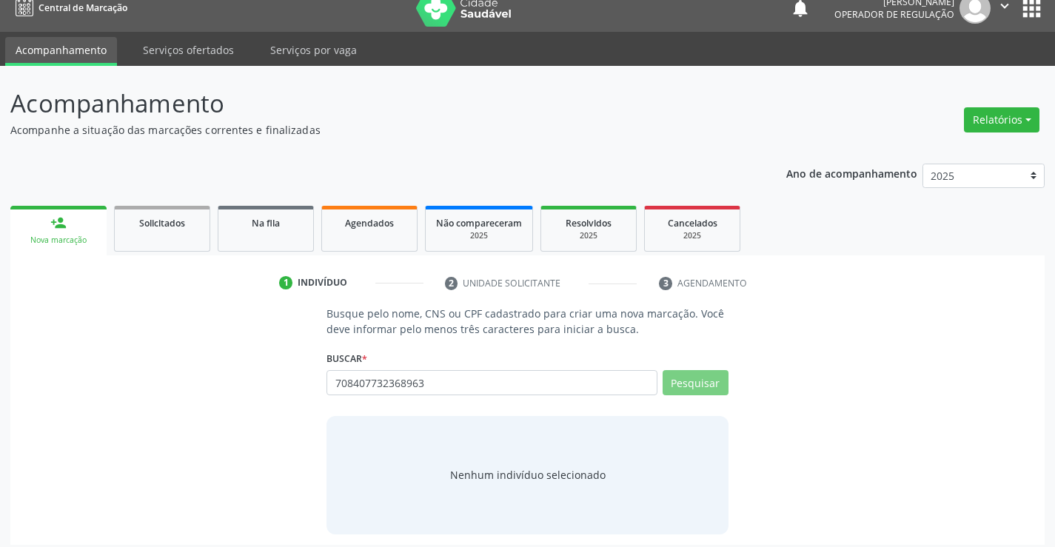
scroll to position [24, 0]
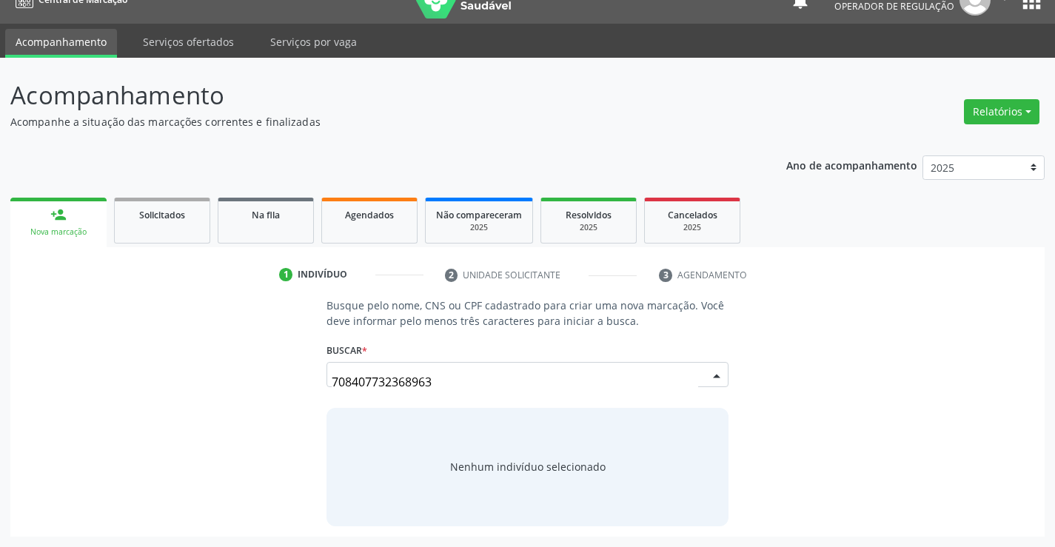
click at [697, 366] on div "708407732368963 [PERSON_NAME] CPF: -- CNS: 708 4077 3236 8963 Nascimento: 1[DAT…" at bounding box center [527, 380] width 401 height 36
click at [706, 375] on button "Pesquisar" at bounding box center [696, 374] width 66 height 25
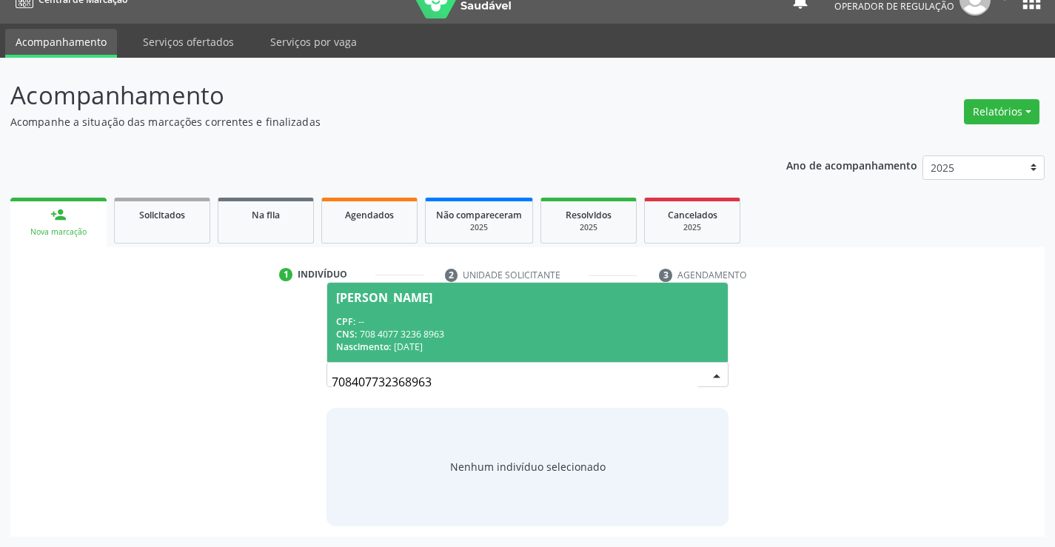
drag, startPoint x: 498, startPoint y: 323, endPoint x: 543, endPoint y: 320, distance: 44.5
click at [501, 321] on div "CPF: --" at bounding box center [527, 321] width 382 height 13
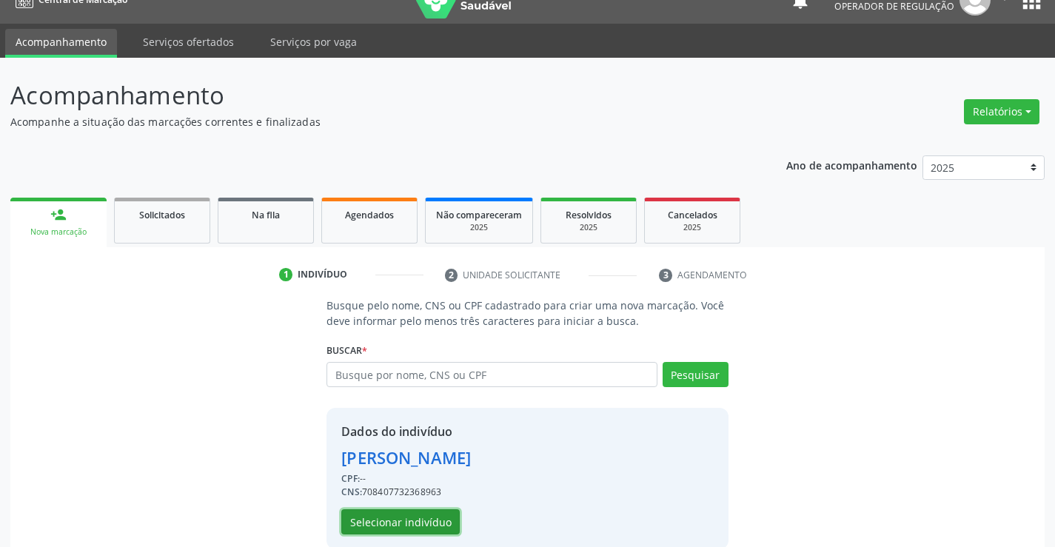
click at [409, 526] on button "Selecionar indivíduo" at bounding box center [400, 521] width 118 height 25
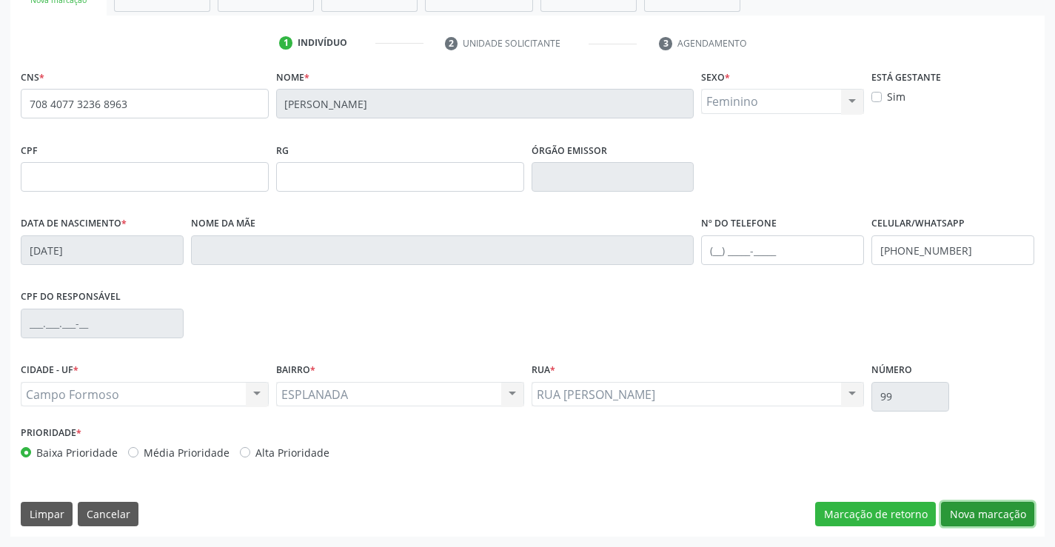
click at [974, 509] on button "Nova marcação" at bounding box center [987, 514] width 93 height 25
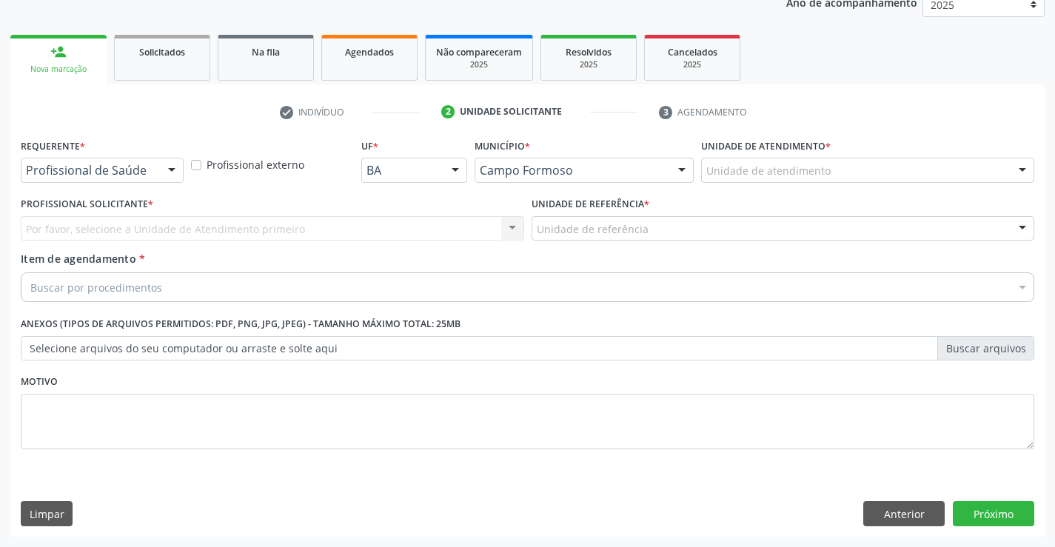
scroll to position [187, 0]
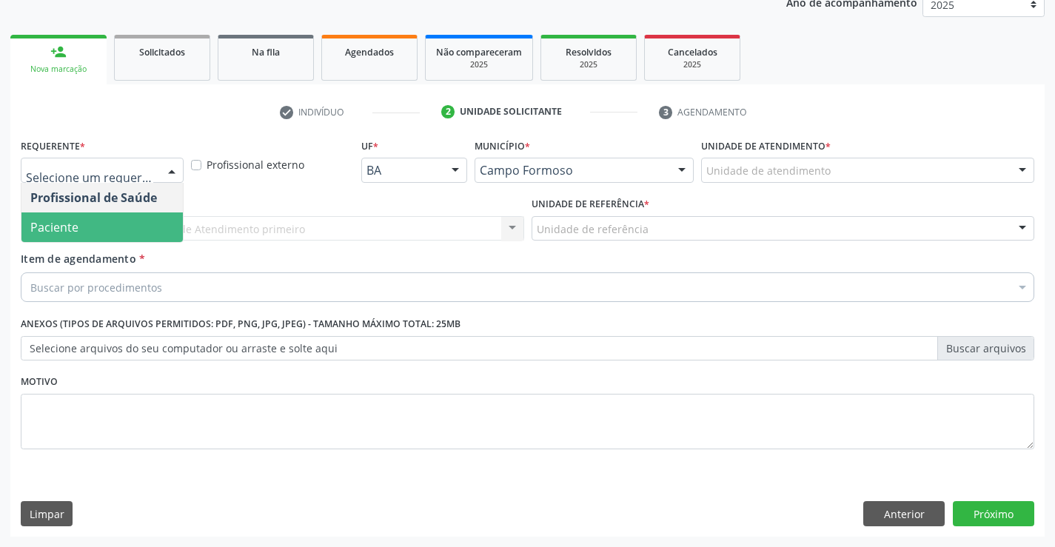
drag, startPoint x: 74, startPoint y: 233, endPoint x: 287, endPoint y: 235, distance: 212.5
click at [90, 231] on span "Paciente" at bounding box center [101, 227] width 161 height 30
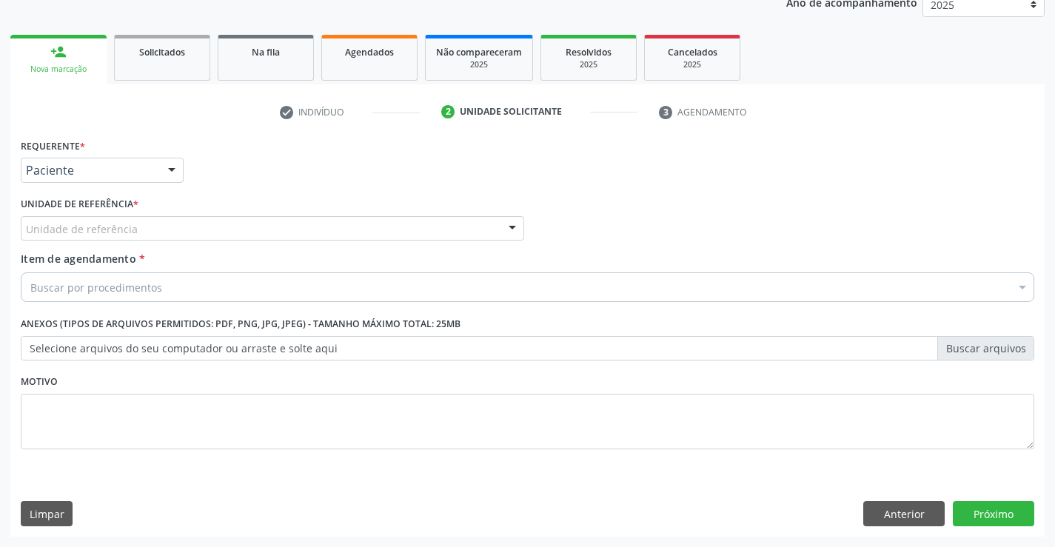
drag, startPoint x: 315, startPoint y: 232, endPoint x: 265, endPoint y: 240, distance: 51.0
click at [315, 232] on div "Unidade de referência" at bounding box center [272, 228] width 503 height 25
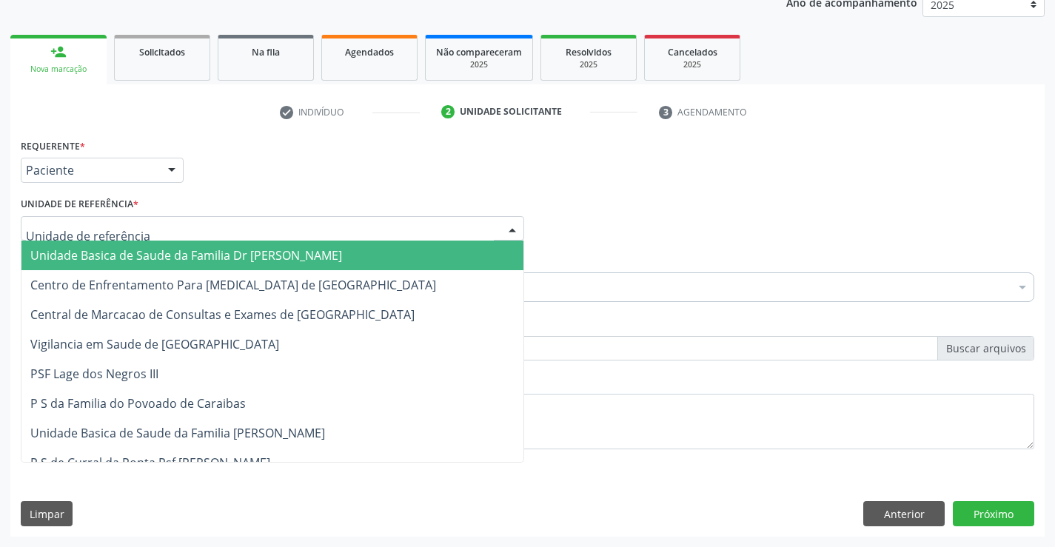
drag, startPoint x: 227, startPoint y: 254, endPoint x: 280, endPoint y: 265, distance: 54.5
click at [235, 256] on span "Unidade Basica de Saude da Familia Dr [PERSON_NAME]" at bounding box center [186, 255] width 312 height 16
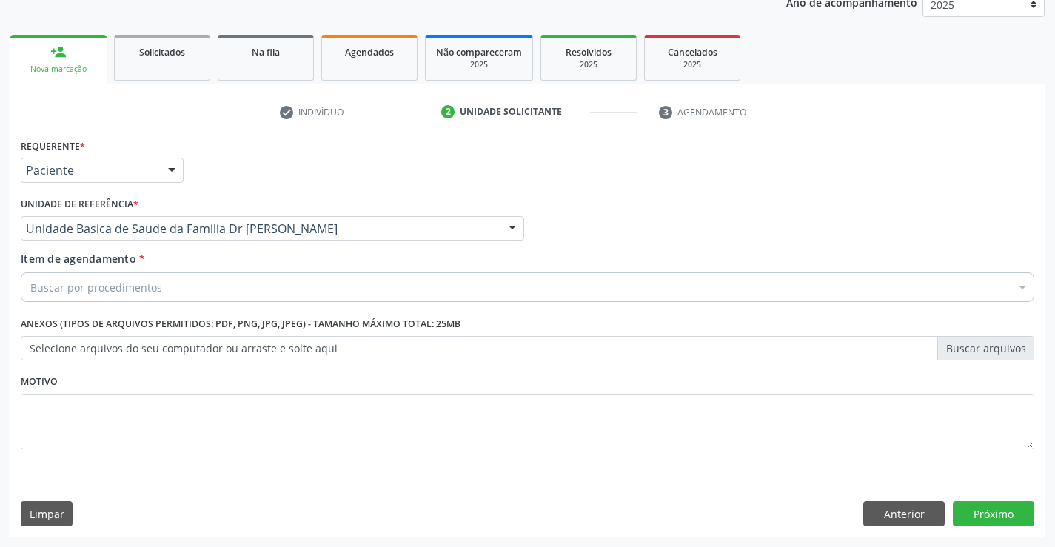
drag, startPoint x: 218, startPoint y: 284, endPoint x: 314, endPoint y: 264, distance: 98.5
click at [227, 287] on div "Buscar por procedimentos" at bounding box center [528, 287] width 1014 height 30
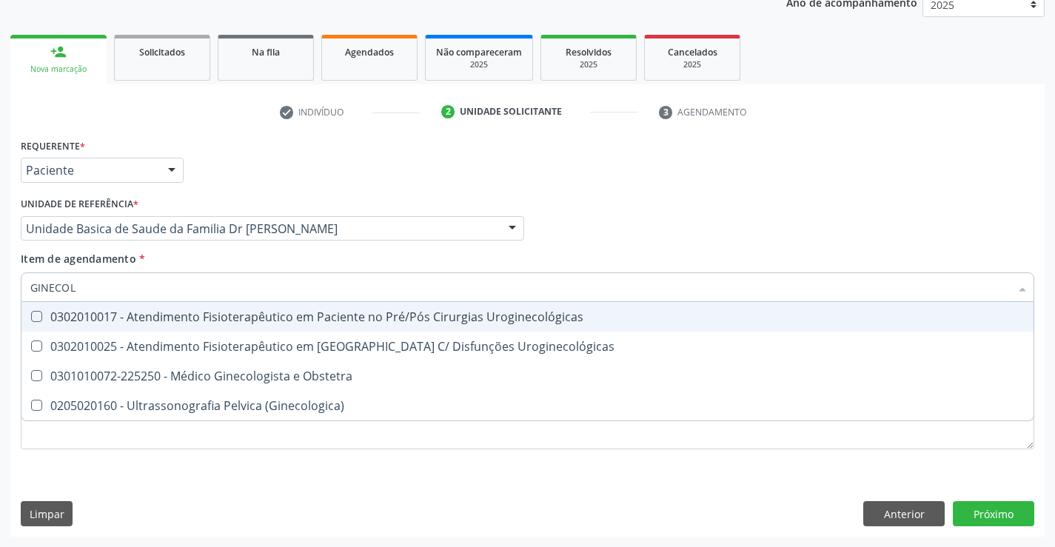
type input "GINECOLO"
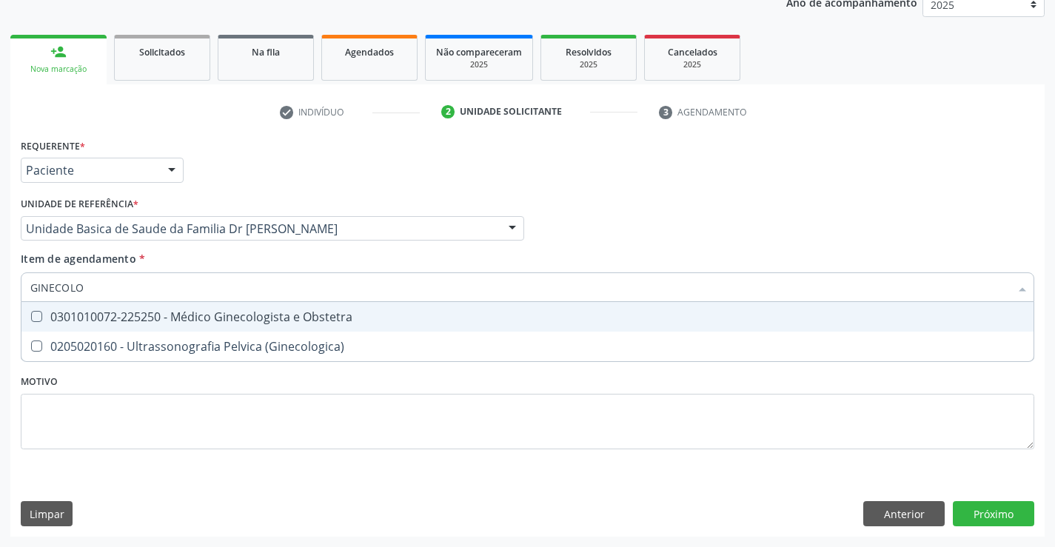
drag, startPoint x: 262, startPoint y: 322, endPoint x: 528, endPoint y: 447, distance: 293.8
click at [273, 325] on span "0301010072-225250 - Médico Ginecologista e Obstetra" at bounding box center [527, 317] width 1012 height 30
checkbox Obstetra "true"
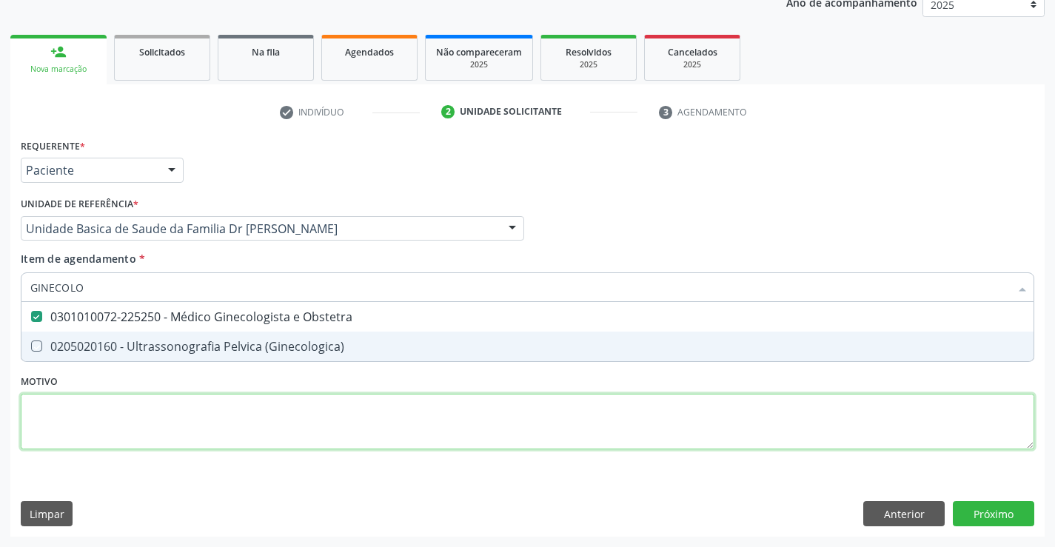
click at [482, 432] on div "Requerente * Paciente Profissional de Saúde Paciente Nenhum resultado encontrad…" at bounding box center [528, 302] width 1014 height 335
checkbox \(Ginecologica\) "true"
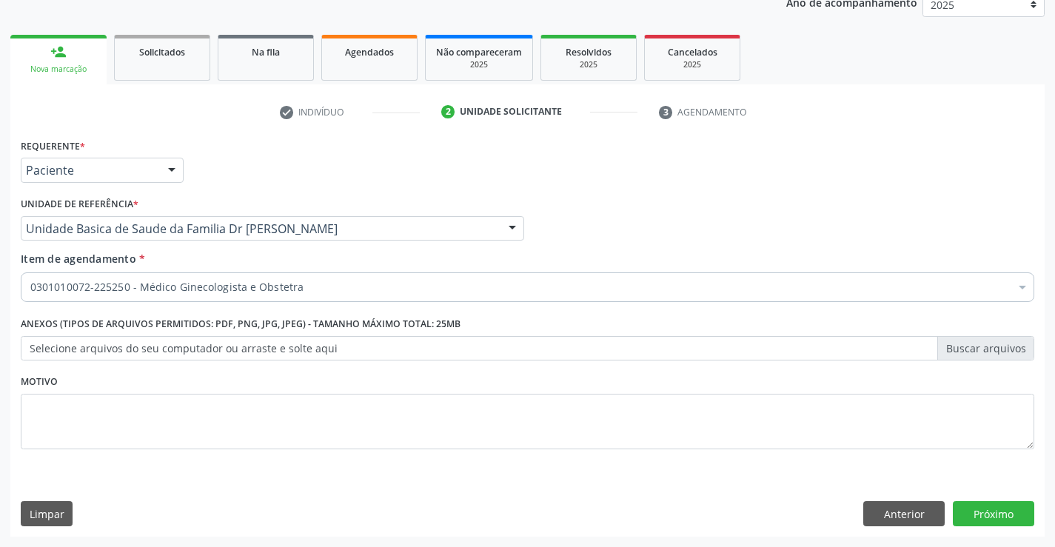
click at [969, 499] on div "Requerente * Paciente Profissional de Saúde Paciente Nenhum resultado encontrad…" at bounding box center [527, 336] width 1034 height 402
click at [980, 510] on button "Próximo" at bounding box center [993, 513] width 81 height 25
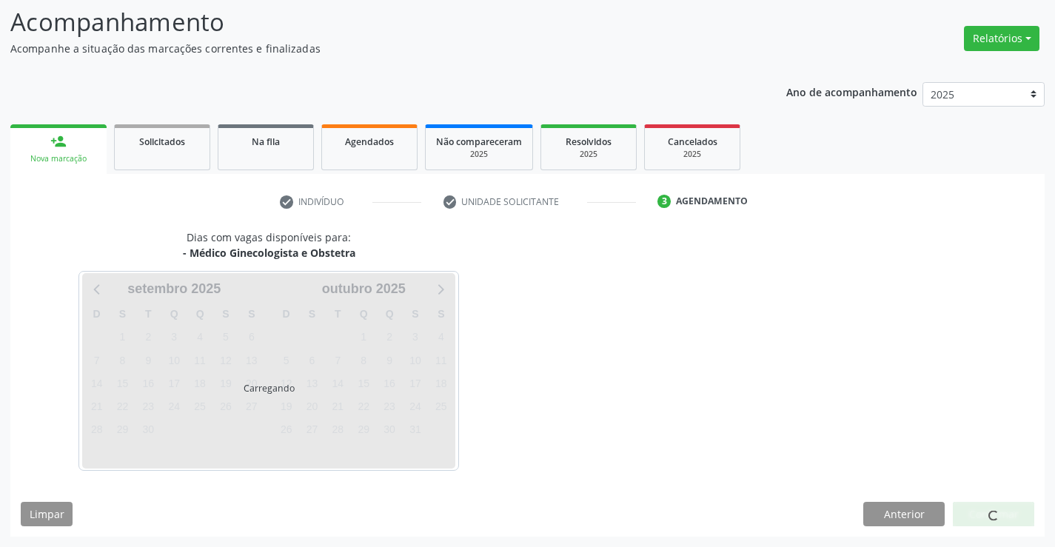
scroll to position [97, 0]
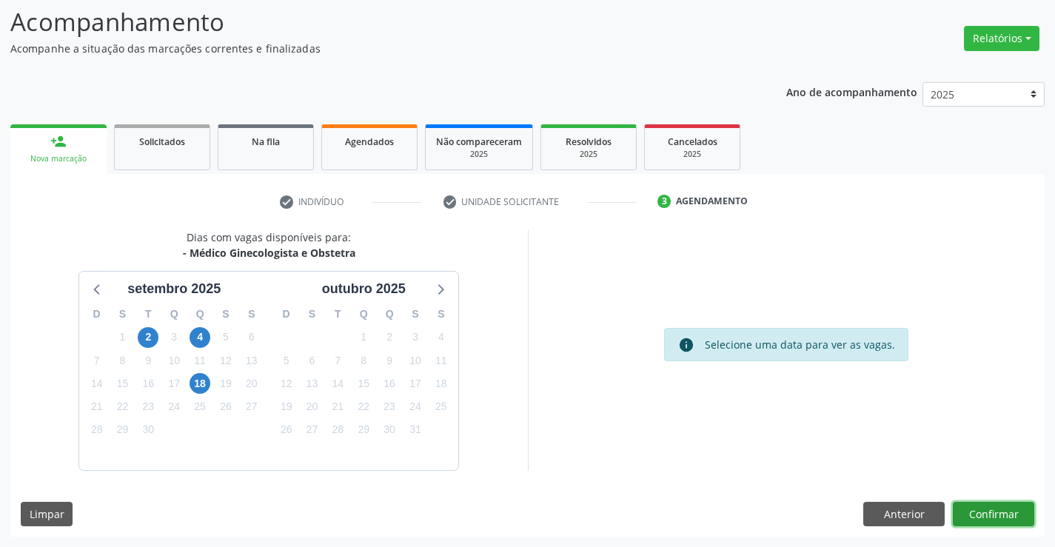
click at [979, 513] on button "Confirmar" at bounding box center [993, 514] width 81 height 25
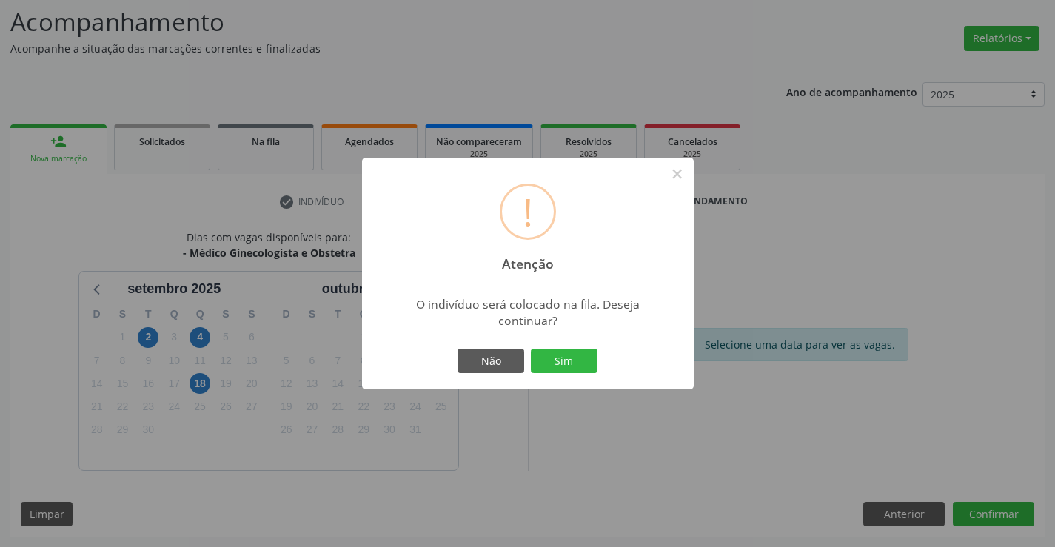
click at [563, 362] on button "Sim" at bounding box center [564, 361] width 67 height 25
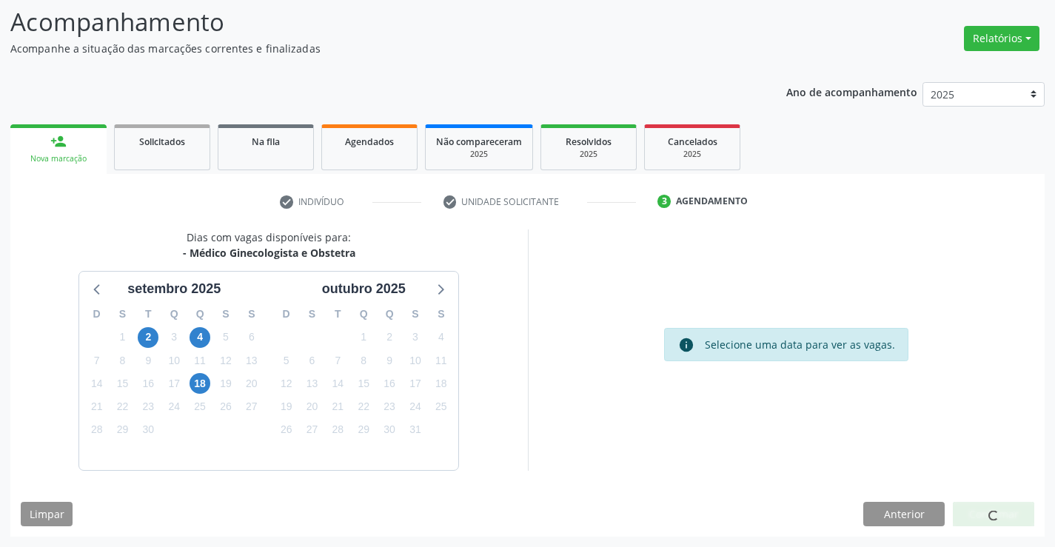
scroll to position [0, 0]
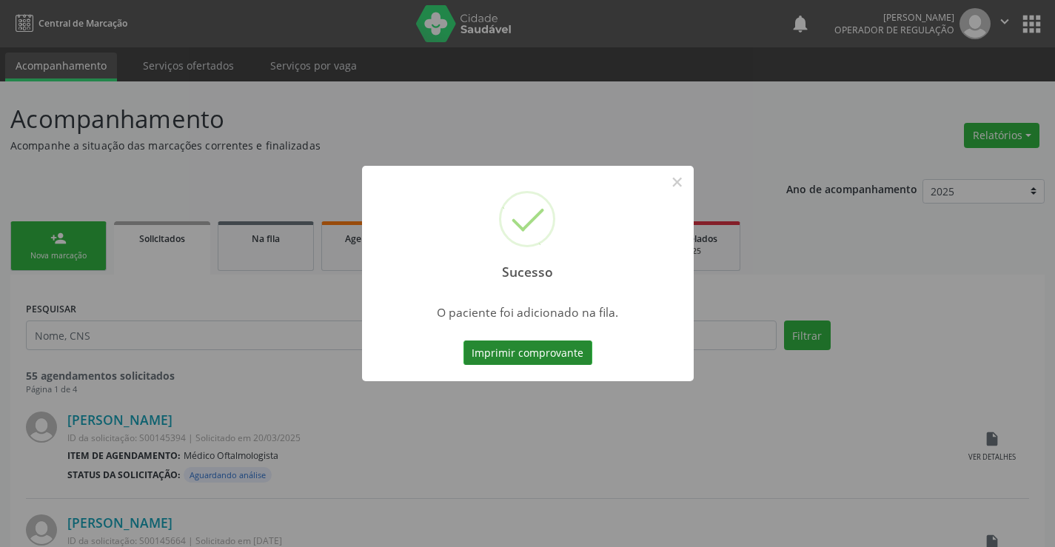
click at [551, 352] on button "Imprimir comprovante" at bounding box center [527, 353] width 129 height 25
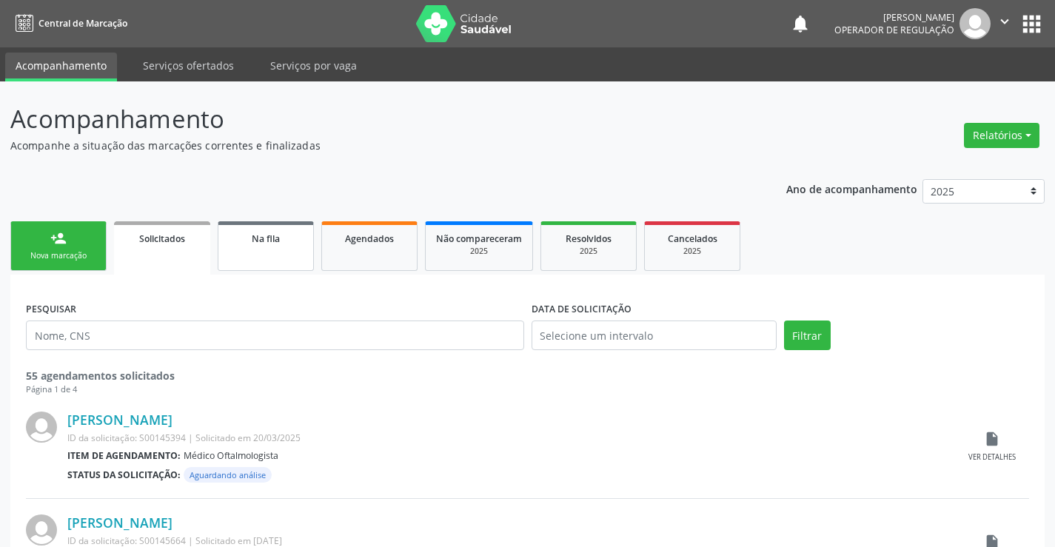
click at [264, 248] on link "Na fila" at bounding box center [266, 246] width 96 height 50
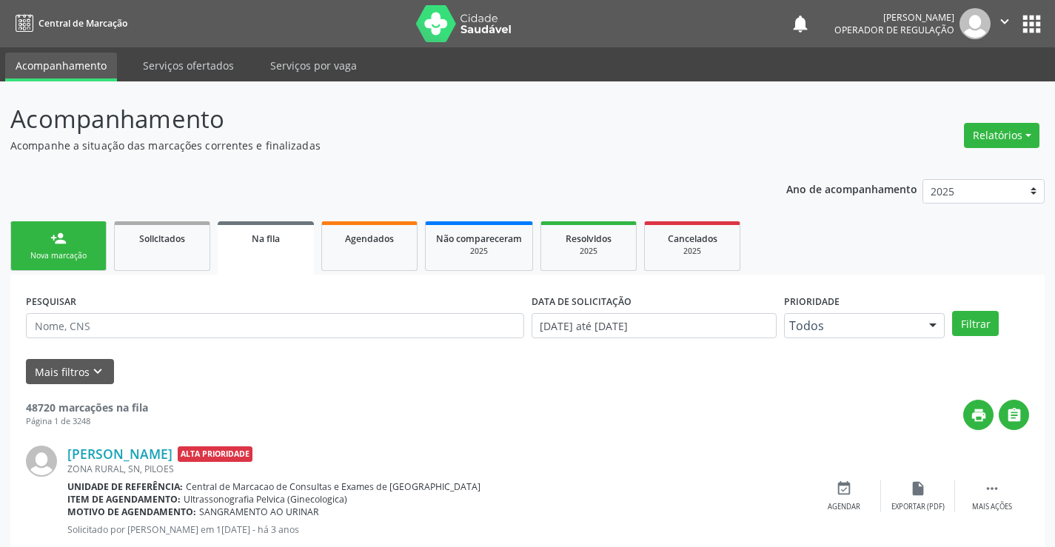
scroll to position [74, 0]
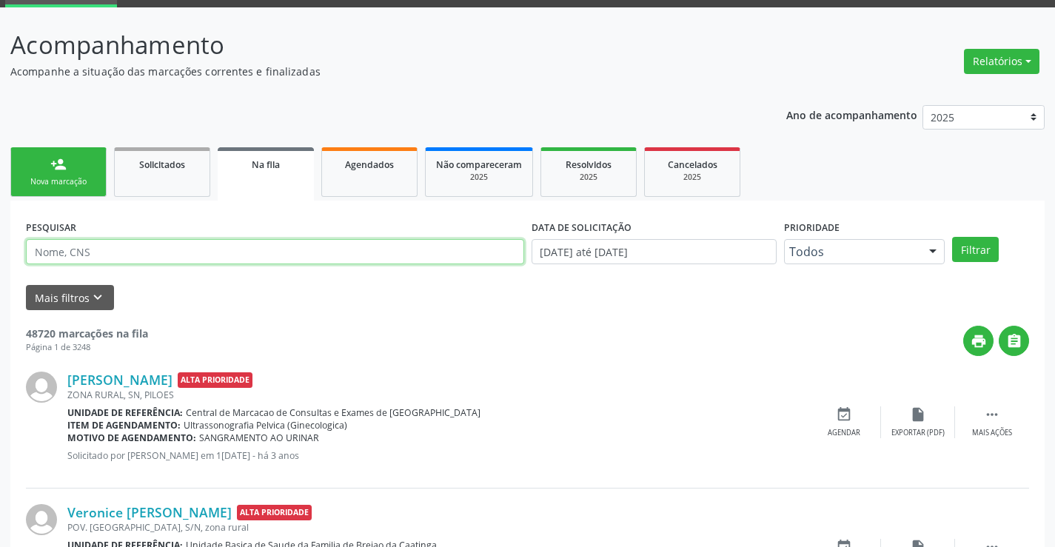
click at [89, 252] on input "text" at bounding box center [275, 251] width 498 height 25
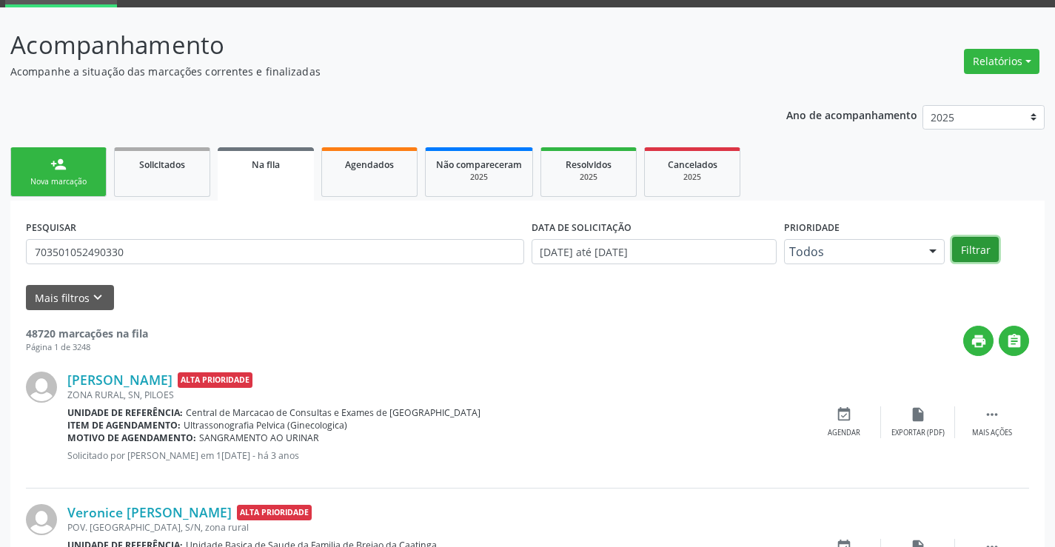
drag, startPoint x: 973, startPoint y: 237, endPoint x: 887, endPoint y: 260, distance: 88.9
click at [972, 237] on button "Filtrar" at bounding box center [975, 249] width 47 height 25
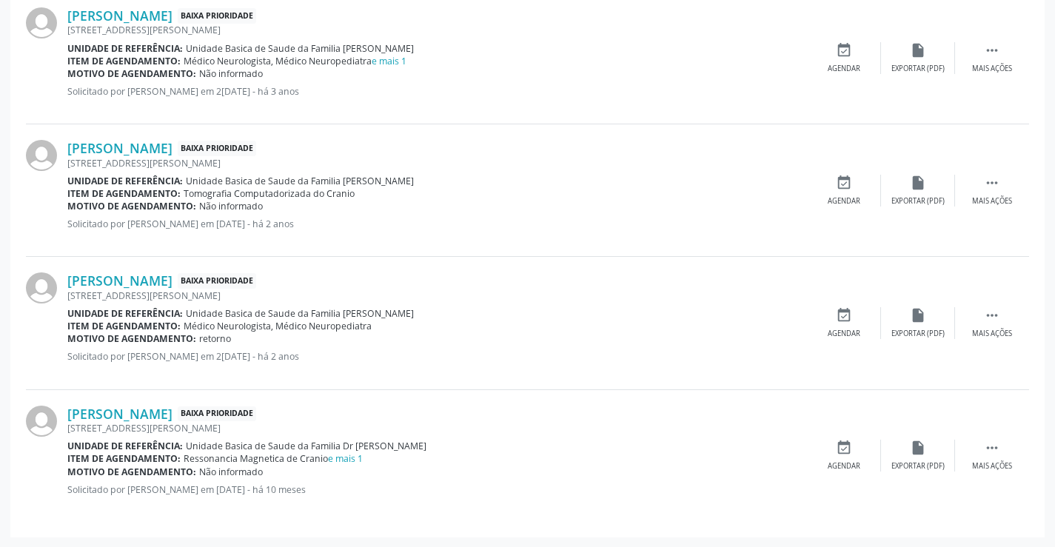
scroll to position [452, 0]
click at [337, 455] on link "e mais 1" at bounding box center [345, 458] width 35 height 13
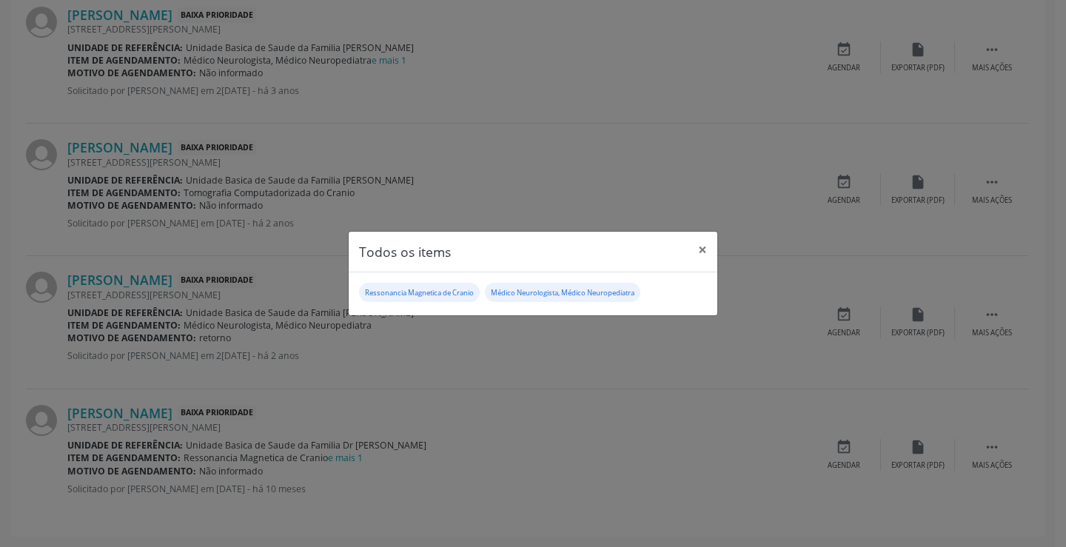
click at [475, 368] on div "Todos os items × Ressonancia Magnetica de Cranio Médico Neurologista, Médico Ne…" at bounding box center [533, 273] width 1066 height 547
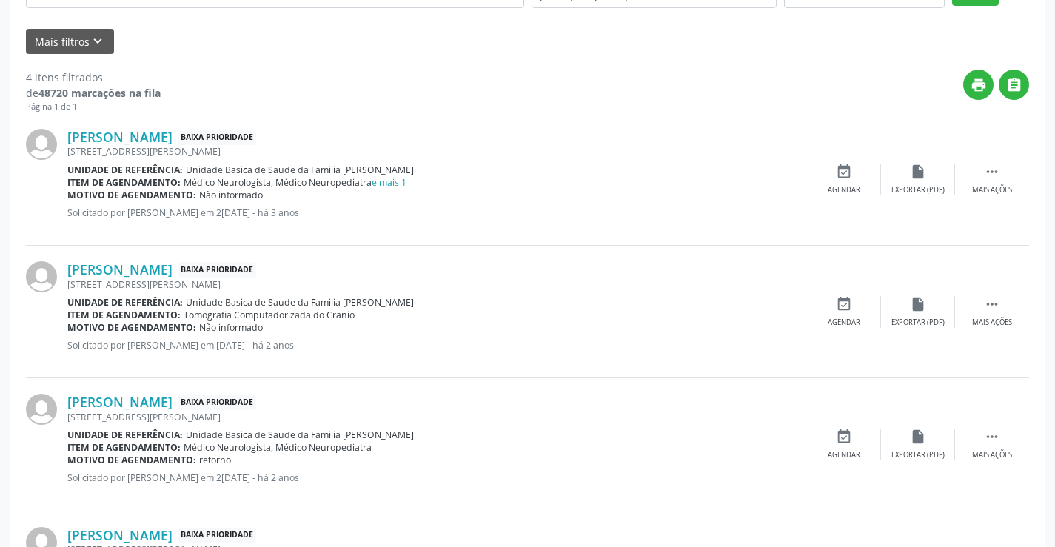
scroll to position [304, 0]
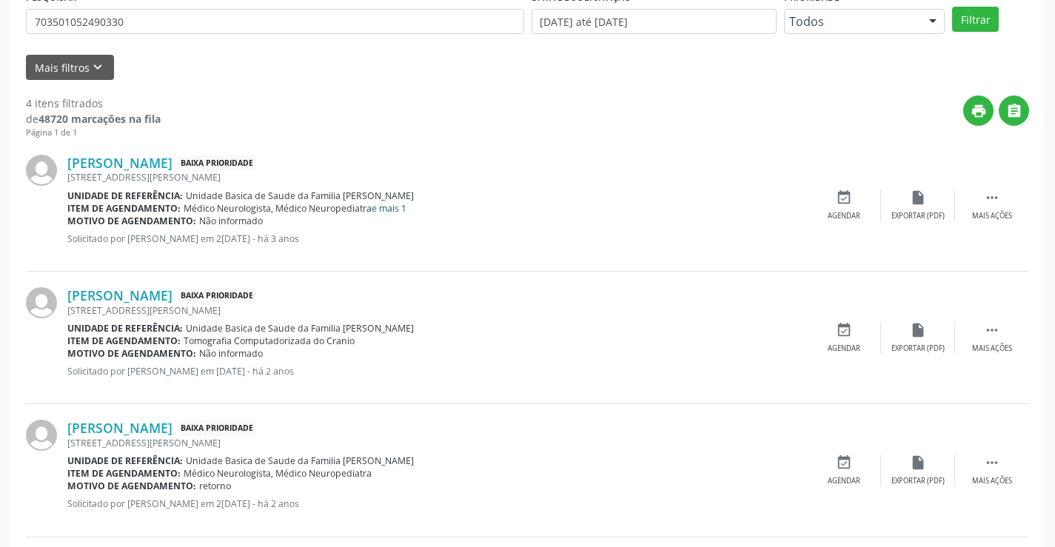
click at [383, 207] on link "e mais 1" at bounding box center [389, 208] width 35 height 13
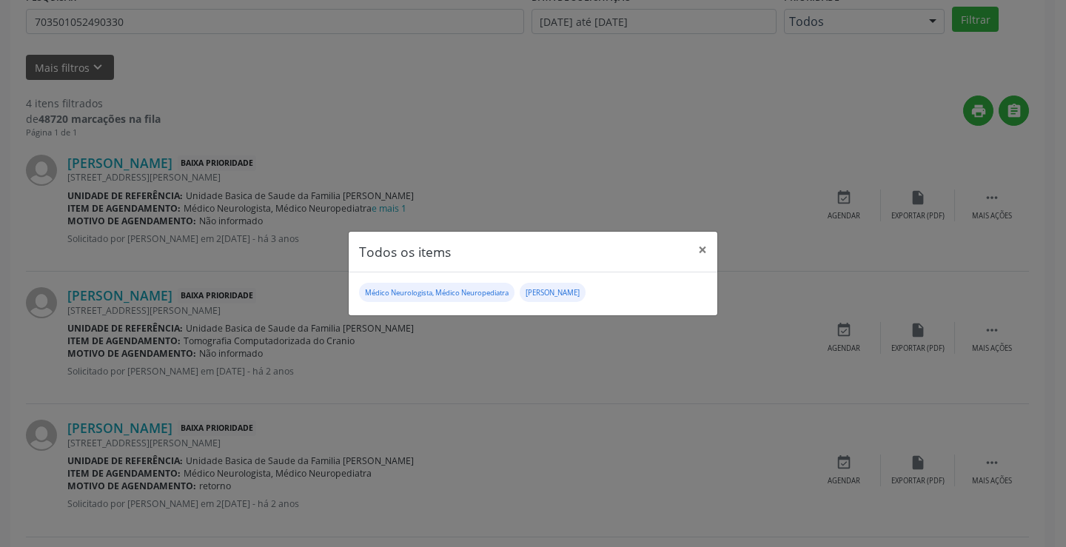
click at [416, 364] on div "Todos os items × Médico Neurologista, Médico Neuropediatra Médico Otorrinolarin…" at bounding box center [533, 273] width 1066 height 547
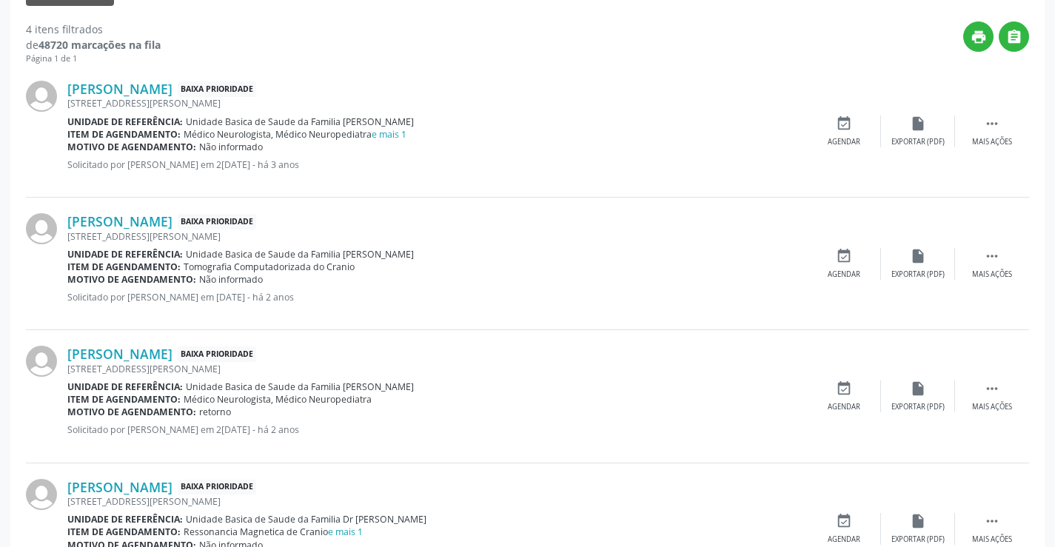
scroll to position [452, 0]
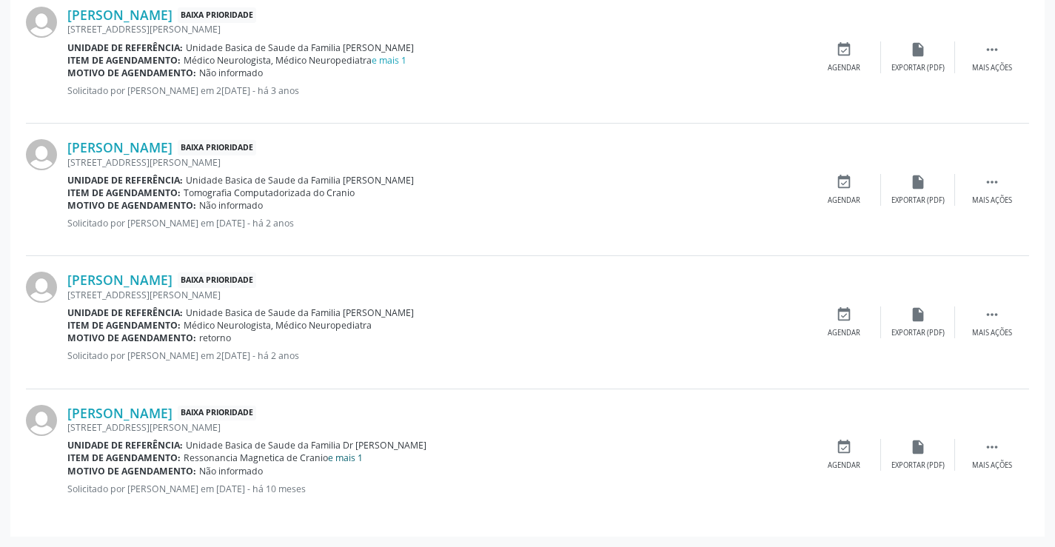
click at [352, 458] on link "e mais 1" at bounding box center [345, 458] width 35 height 13
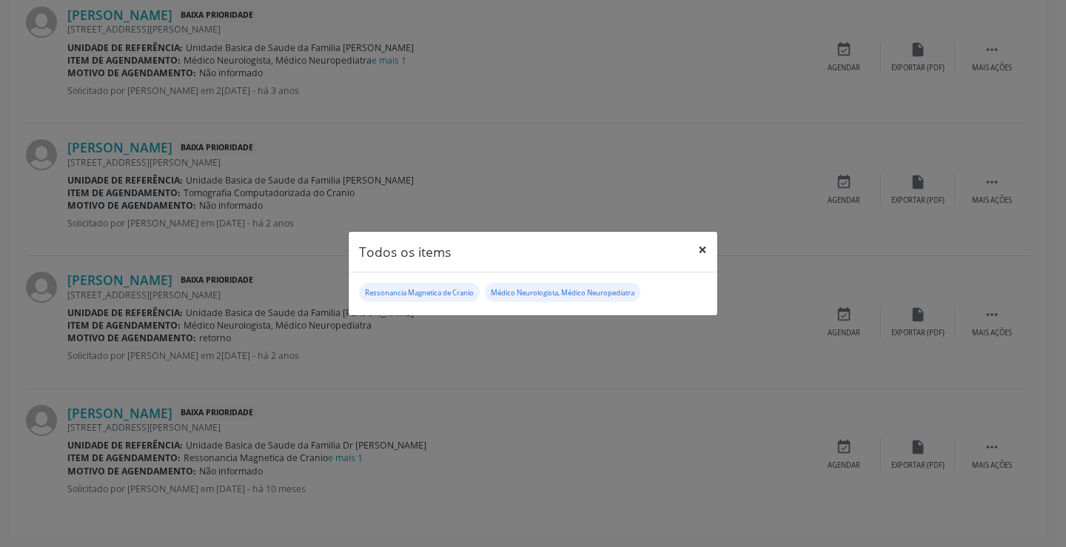
click at [706, 246] on button "×" at bounding box center [703, 250] width 30 height 36
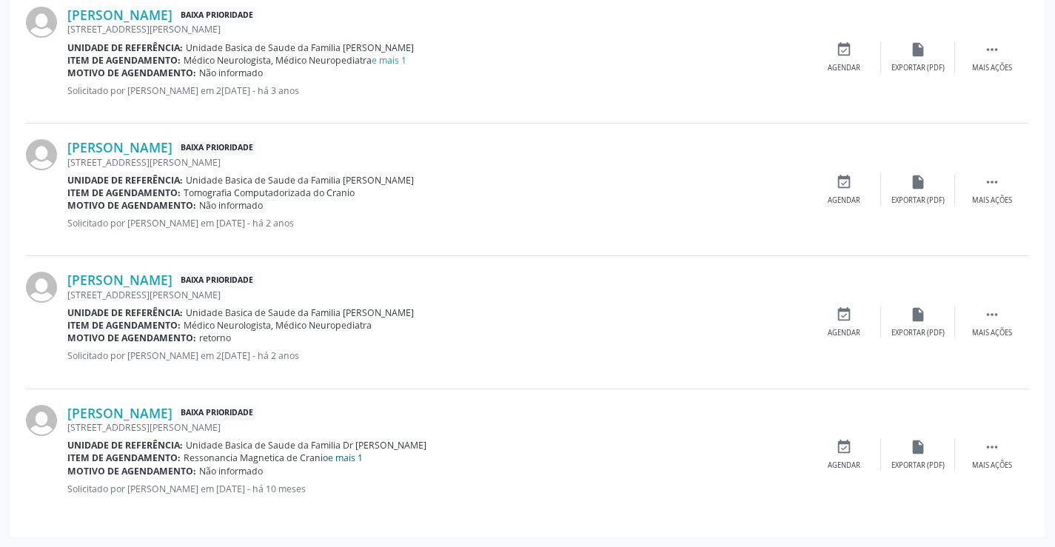
click at [342, 458] on link "e mais 1" at bounding box center [345, 458] width 35 height 13
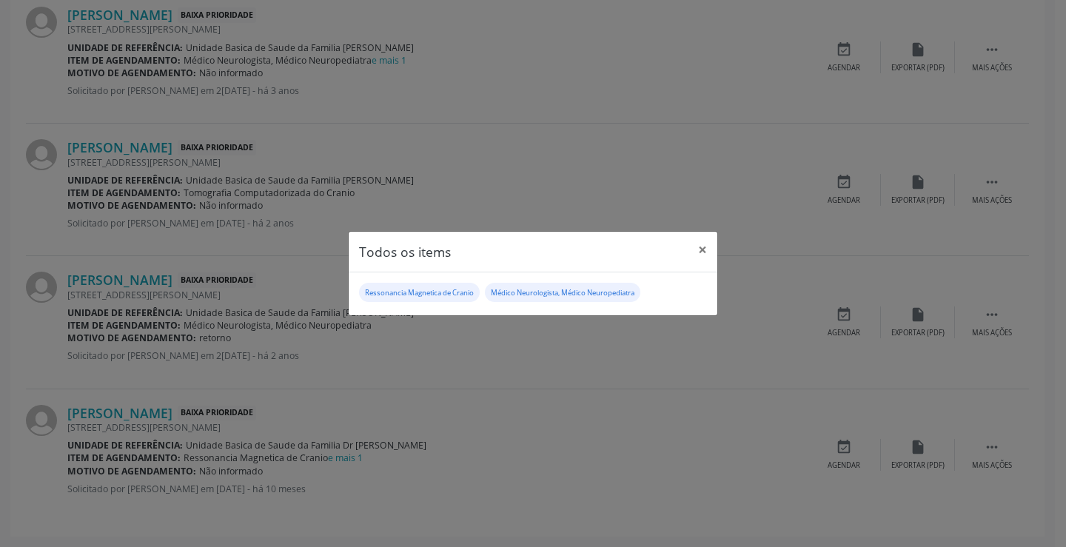
click at [484, 455] on div "Todos os items × Ressonancia Magnetica de Cranio Médico Neurologista, Médico Ne…" at bounding box center [533, 273] width 1066 height 547
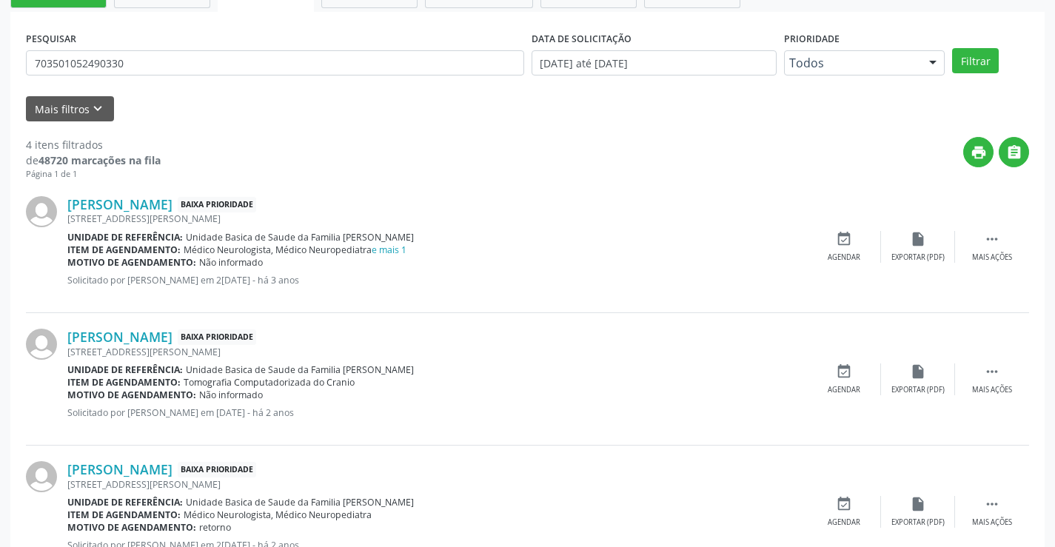
scroll to position [230, 0]
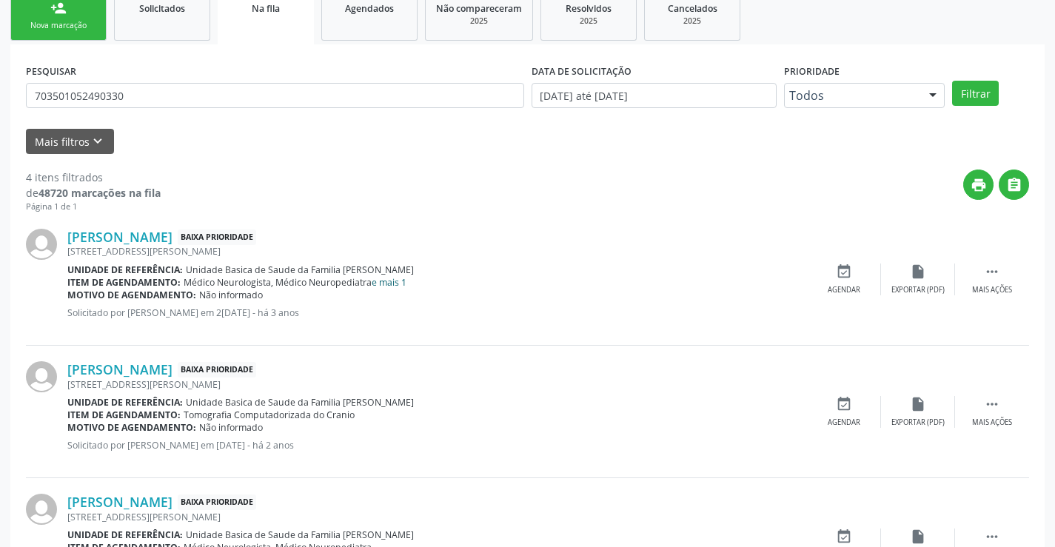
click at [389, 284] on link "e mais 1" at bounding box center [389, 282] width 35 height 13
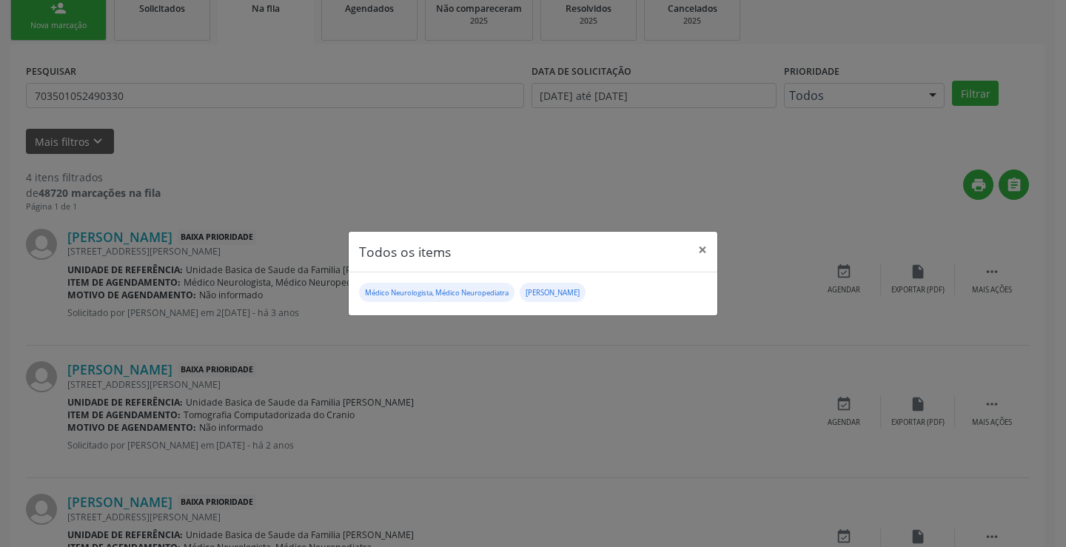
click at [298, 164] on div "Todos os items × Médico Neurologista, Médico Neuropediatra Médico Otorrinolarin…" at bounding box center [533, 273] width 1066 height 547
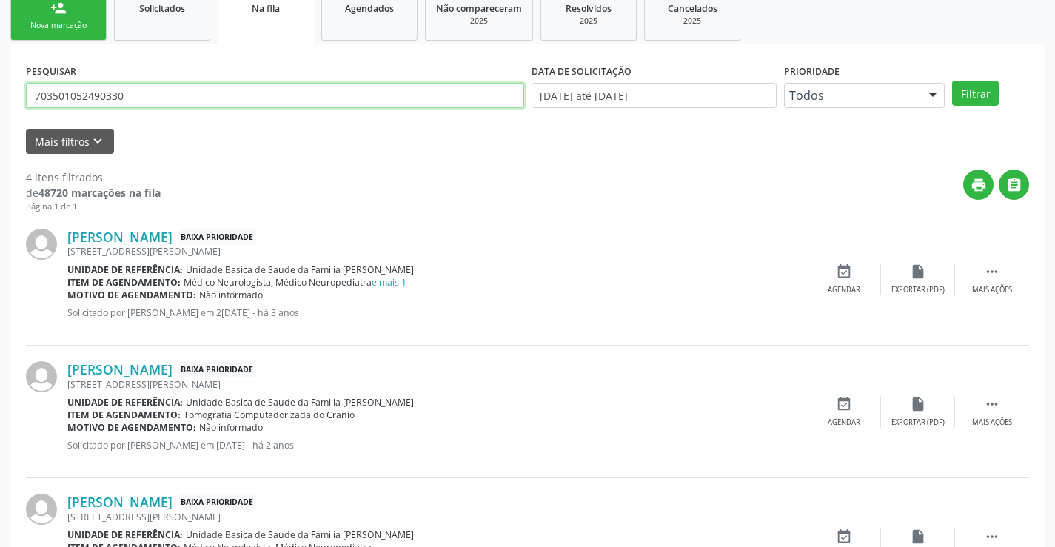
drag, startPoint x: 140, startPoint y: 92, endPoint x: 156, endPoint y: 89, distance: 16.6
click at [141, 91] on input "703501052490330" at bounding box center [275, 95] width 498 height 25
type input "7"
type input "[PERSON_NAME]"
click at [952, 81] on button "Filtrar" at bounding box center [975, 93] width 47 height 25
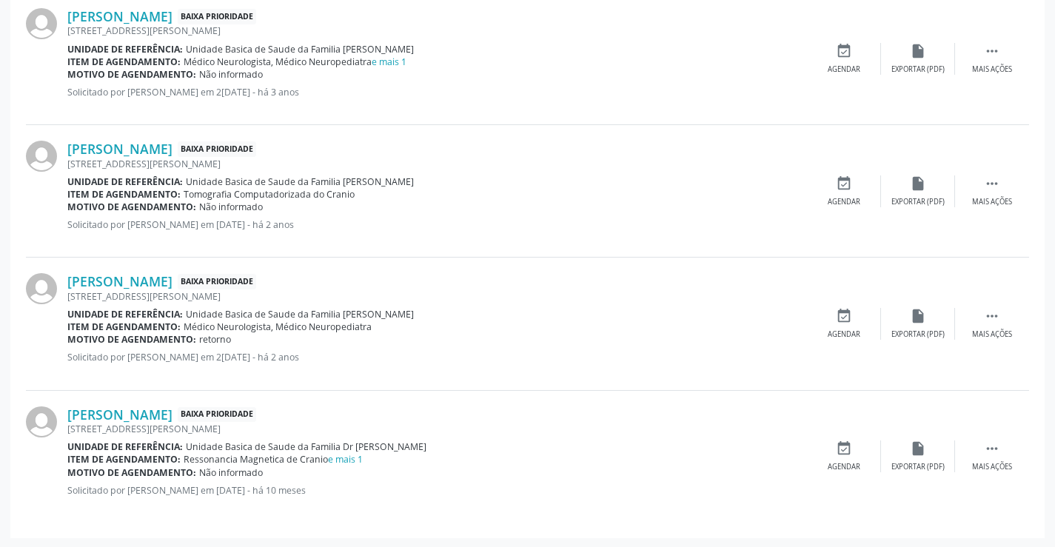
scroll to position [452, 0]
click at [345, 457] on link "e mais 1" at bounding box center [345, 458] width 35 height 13
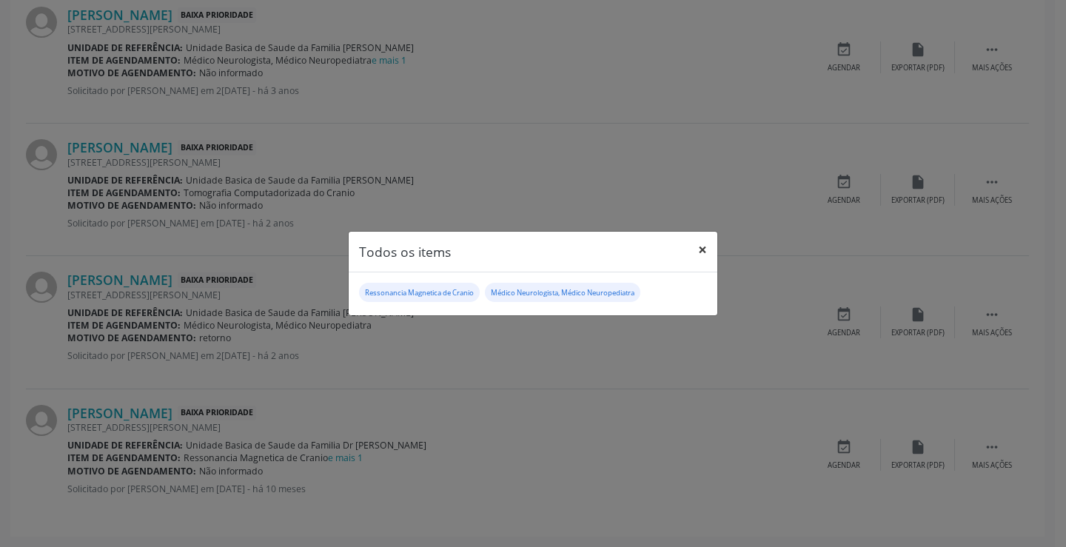
click at [705, 253] on button "×" at bounding box center [703, 250] width 30 height 36
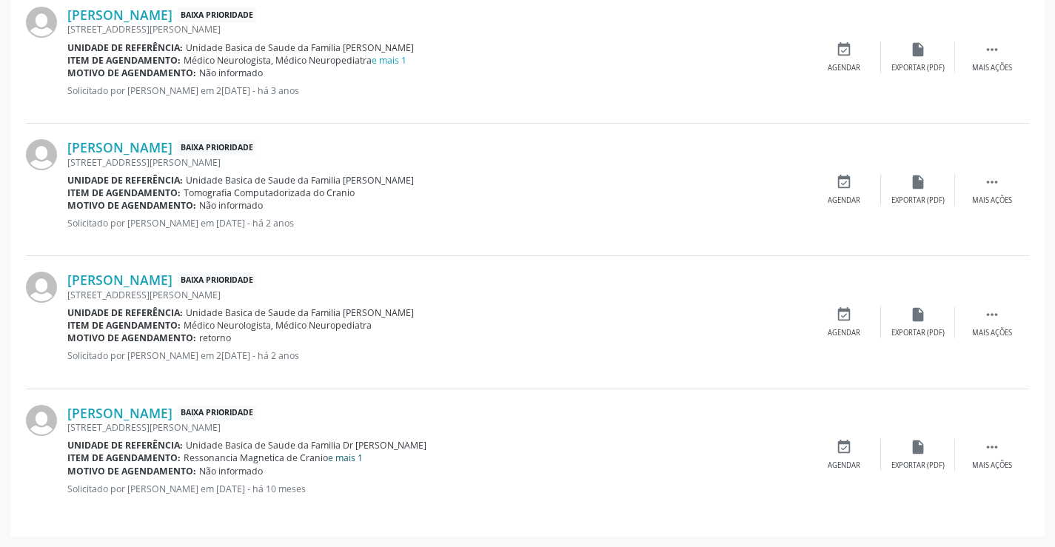
click at [349, 455] on link "e mais 1" at bounding box center [345, 458] width 35 height 13
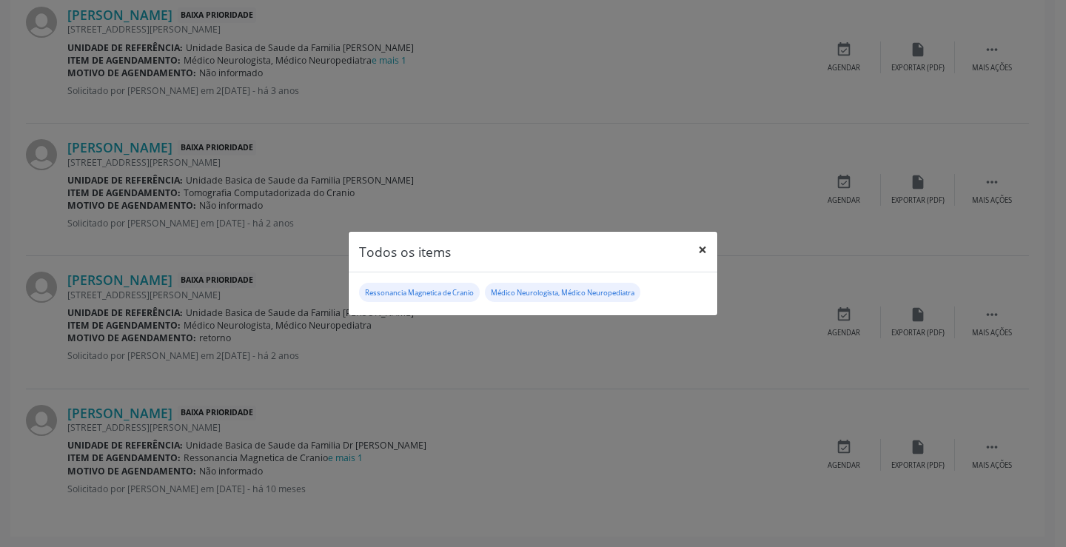
click at [709, 247] on button "×" at bounding box center [703, 250] width 30 height 36
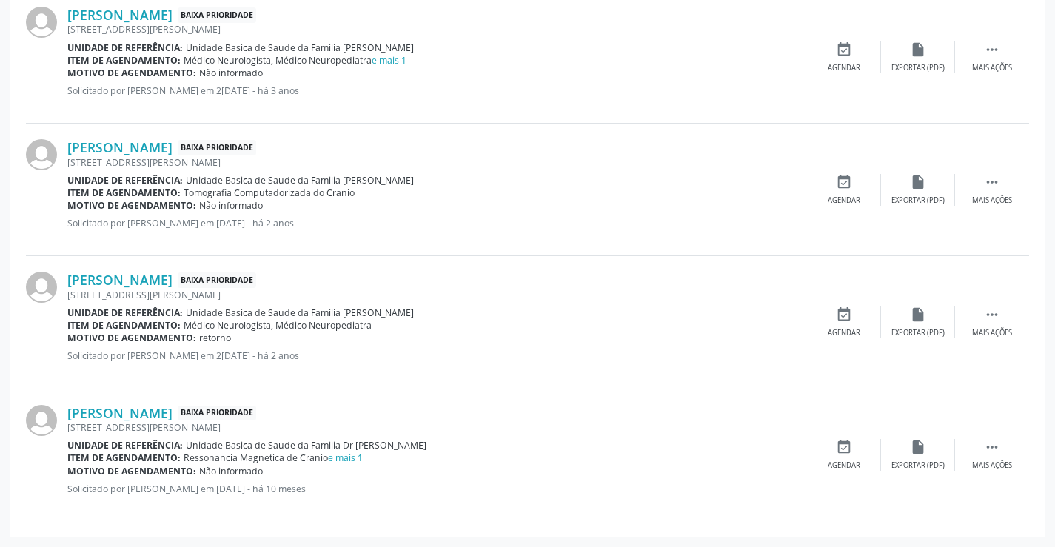
click at [272, 322] on span "Médico Neurologista, Médico Neuropediatra" at bounding box center [278, 325] width 188 height 13
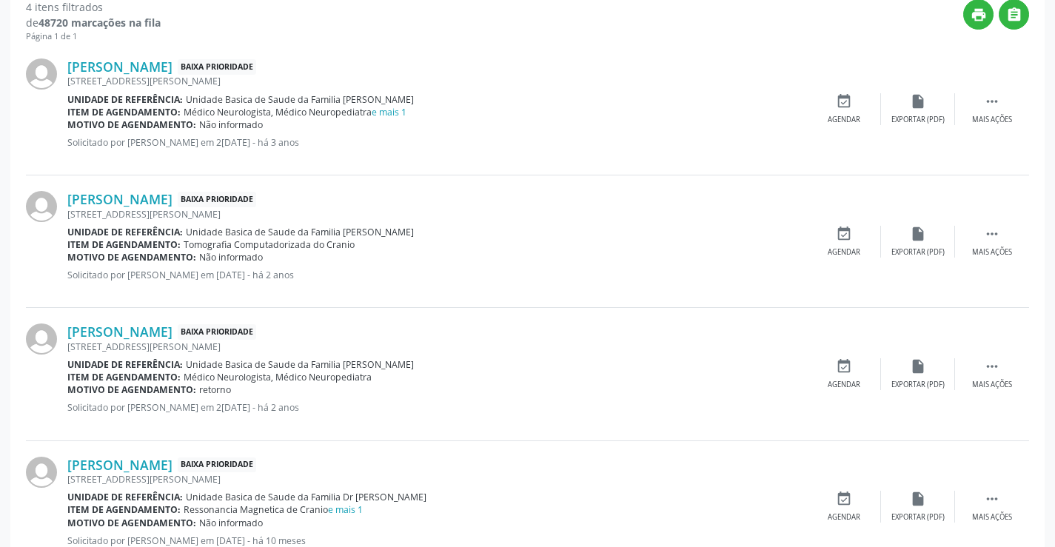
scroll to position [378, 0]
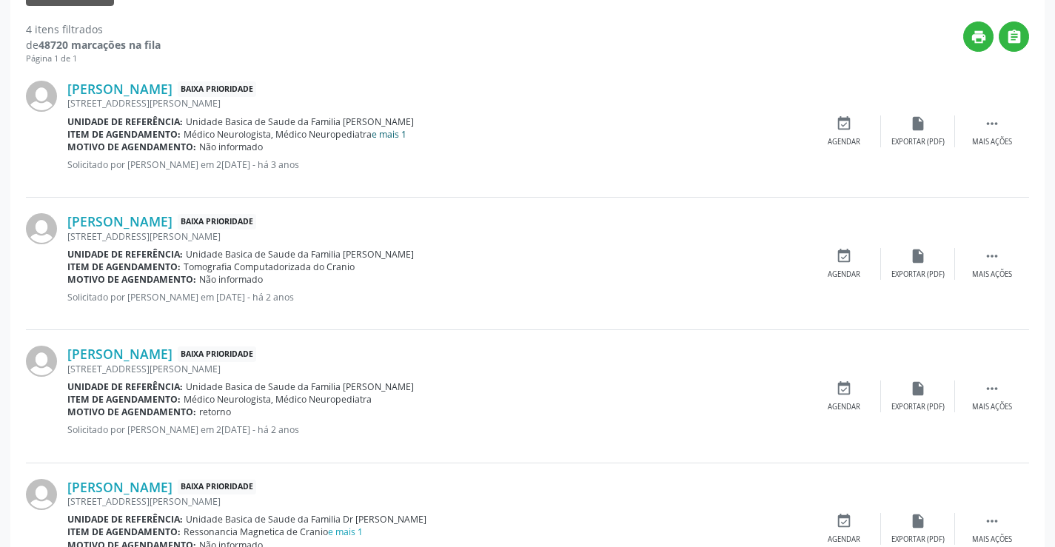
click at [381, 130] on link "e mais 1" at bounding box center [389, 134] width 35 height 13
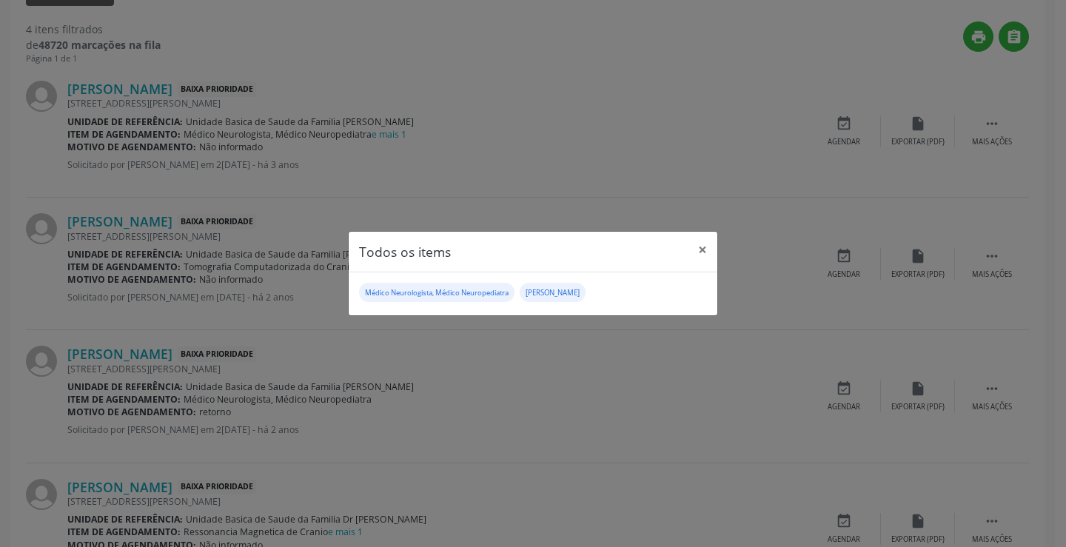
click at [265, 179] on div "Todos os items × Médico Neurologista, Médico Neuropediatra Médico Otorrinolarin…" at bounding box center [533, 273] width 1066 height 547
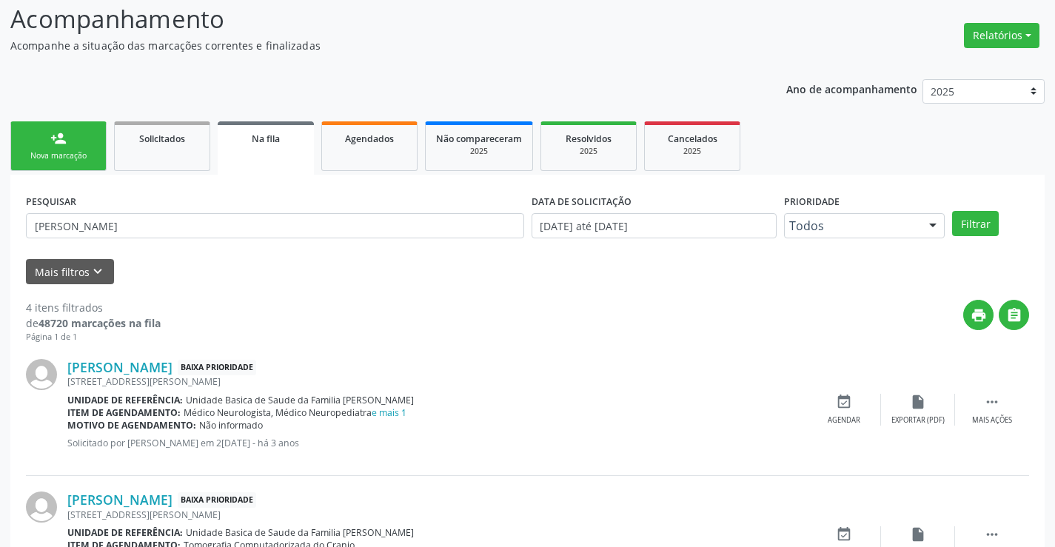
scroll to position [82, 0]
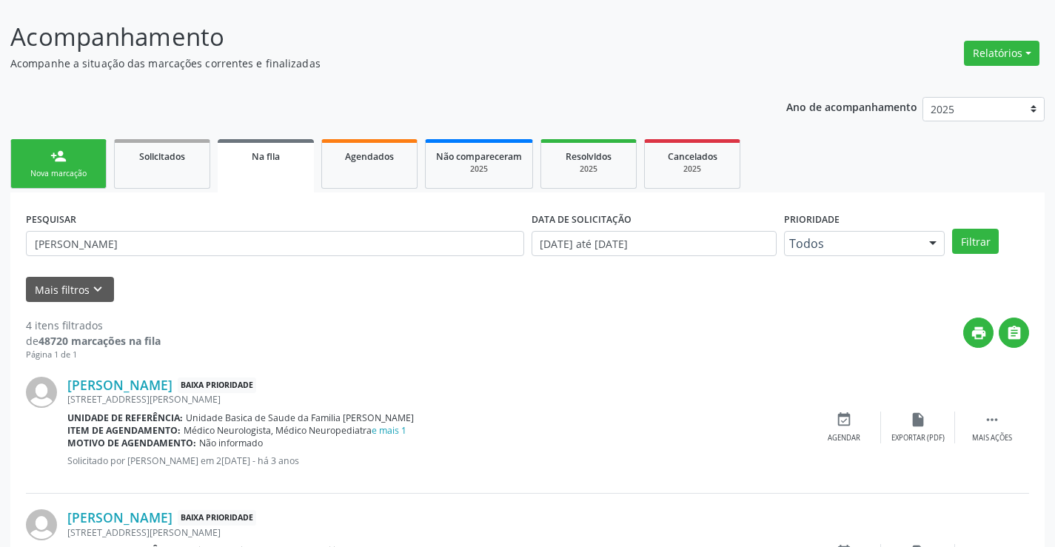
click at [69, 165] on link "person_add Nova marcação" at bounding box center [58, 164] width 96 height 50
click at [69, 165] on div "Ano de acompanhamento 2025 2024 2023 person_add Nova marcação Solicitados Na fi…" at bounding box center [527, 497] width 1034 height 820
click at [73, 166] on div "Ano de acompanhamento 2025 2024 2023 person_add Nova marcação Solicitados Na fi…" at bounding box center [527, 497] width 1034 height 820
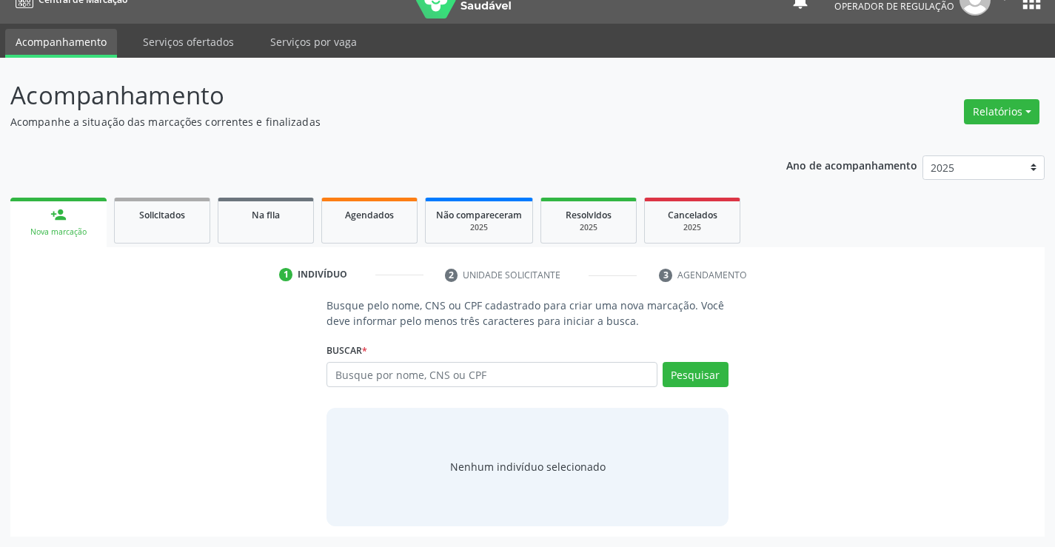
scroll to position [24, 0]
drag, startPoint x: 399, startPoint y: 375, endPoint x: 398, endPoint y: 358, distance: 16.4
click at [398, 366] on input "text" at bounding box center [492, 374] width 330 height 25
type input "703501052490330"
click at [689, 372] on button "Pesquisar" at bounding box center [696, 374] width 66 height 25
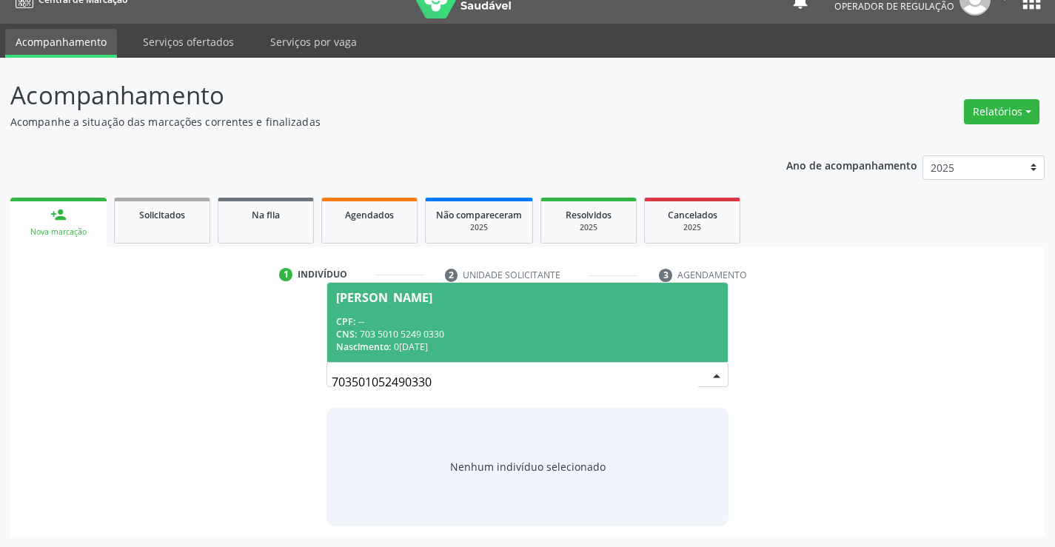
click at [369, 323] on div "CPF: --" at bounding box center [527, 321] width 382 height 13
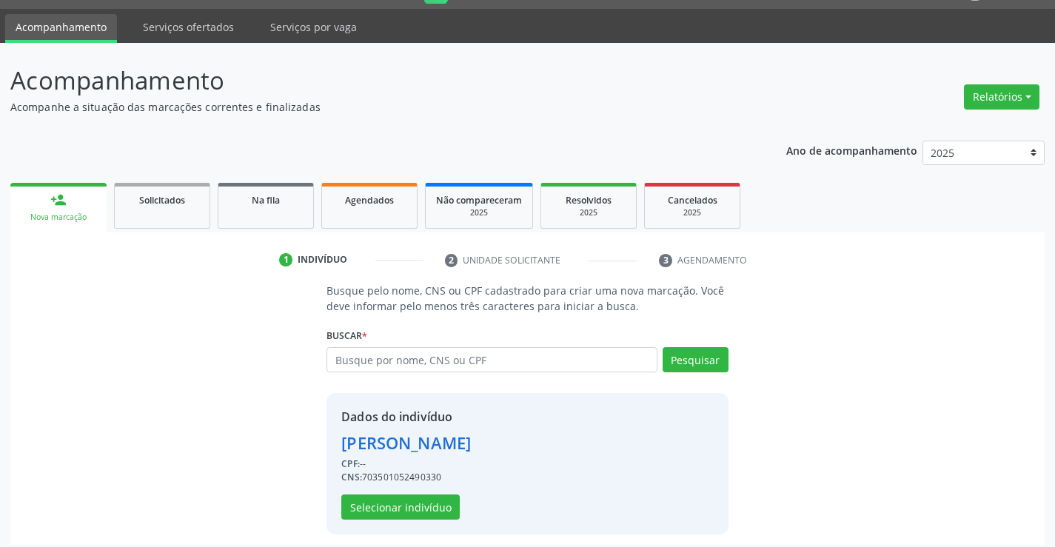
scroll to position [47, 0]
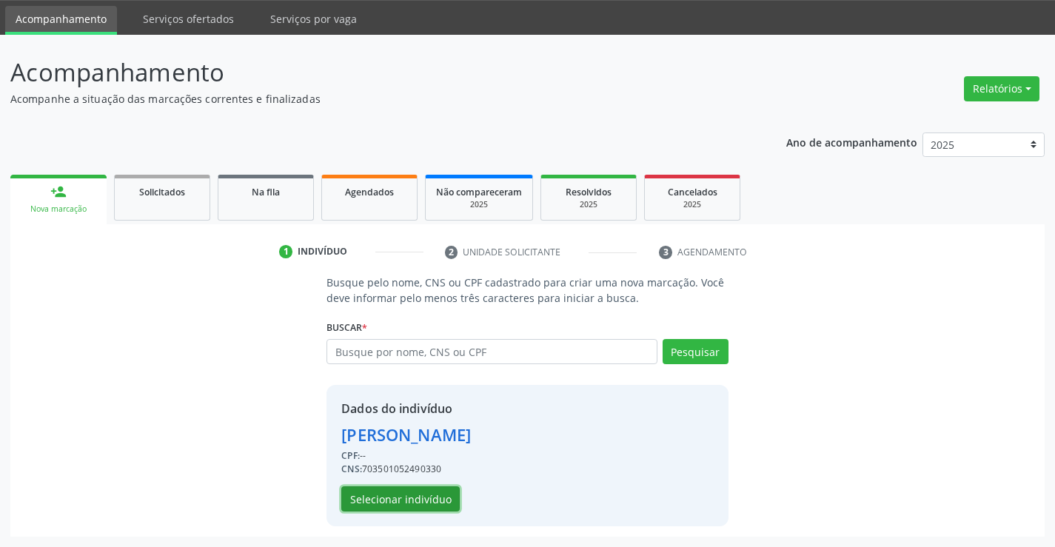
click at [401, 501] on button "Selecionar indivíduo" at bounding box center [400, 498] width 118 height 25
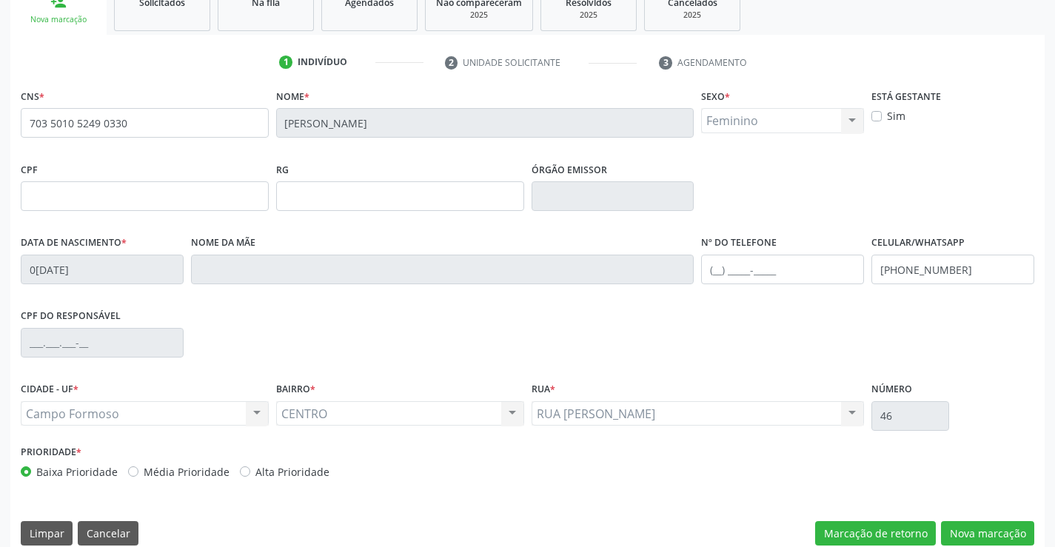
scroll to position [255, 0]
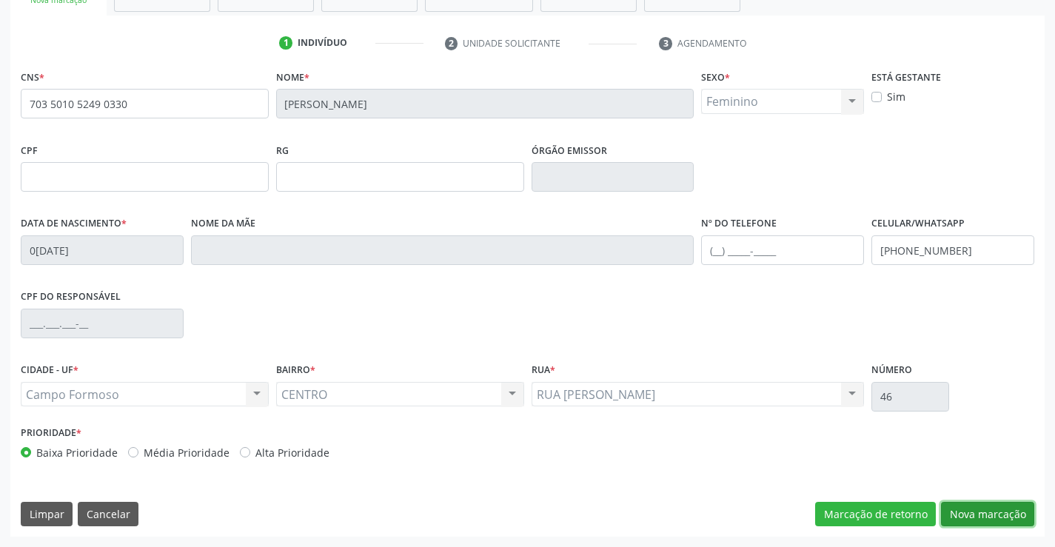
drag, startPoint x: 967, startPoint y: 508, endPoint x: 957, endPoint y: 497, distance: 14.7
click at [968, 508] on button "Nova marcação" at bounding box center [987, 514] width 93 height 25
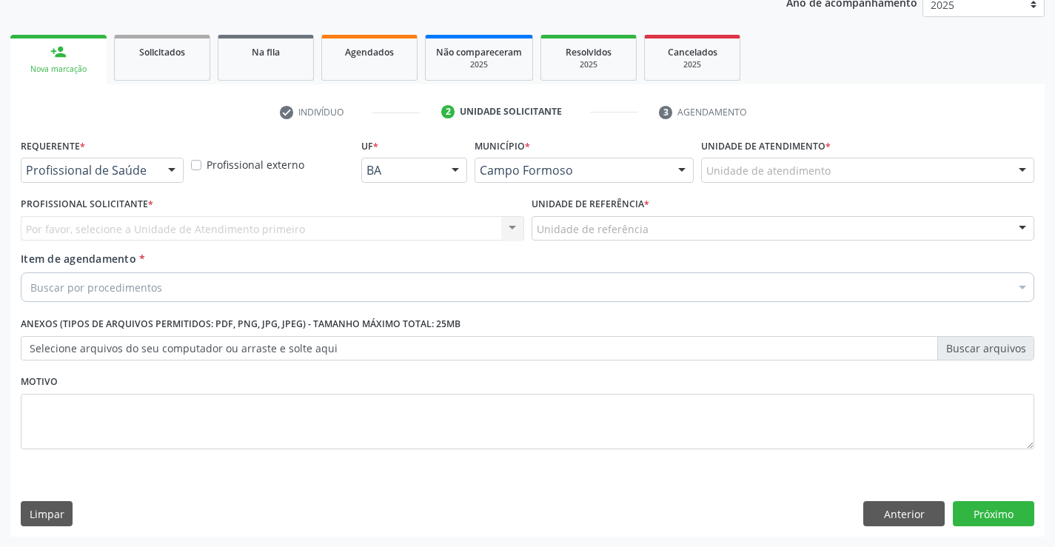
scroll to position [187, 0]
drag, startPoint x: 137, startPoint y: 171, endPoint x: 225, endPoint y: 210, distance: 96.2
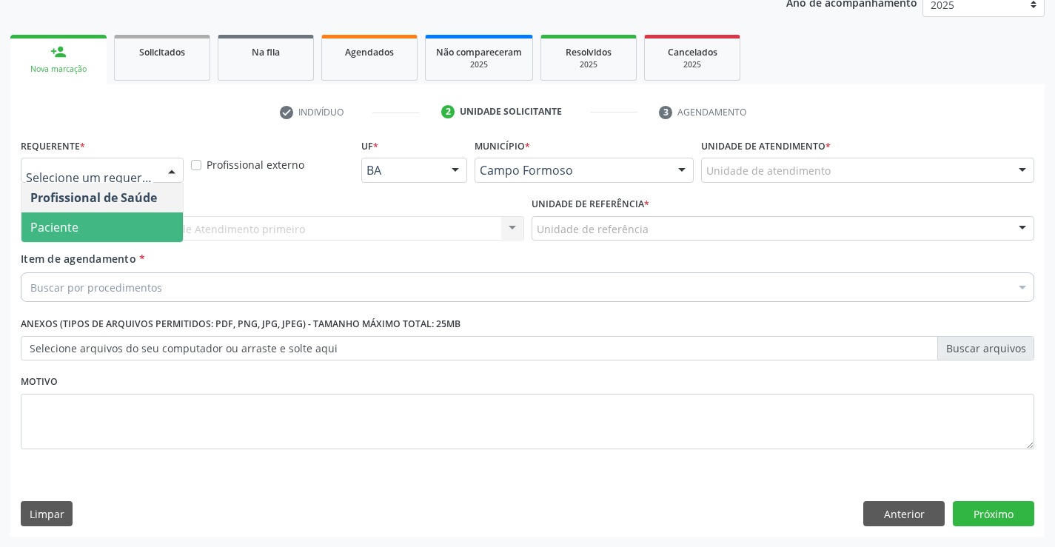
drag, startPoint x: 64, startPoint y: 230, endPoint x: 154, endPoint y: 244, distance: 90.8
click at [65, 230] on span "Paciente" at bounding box center [54, 227] width 48 height 16
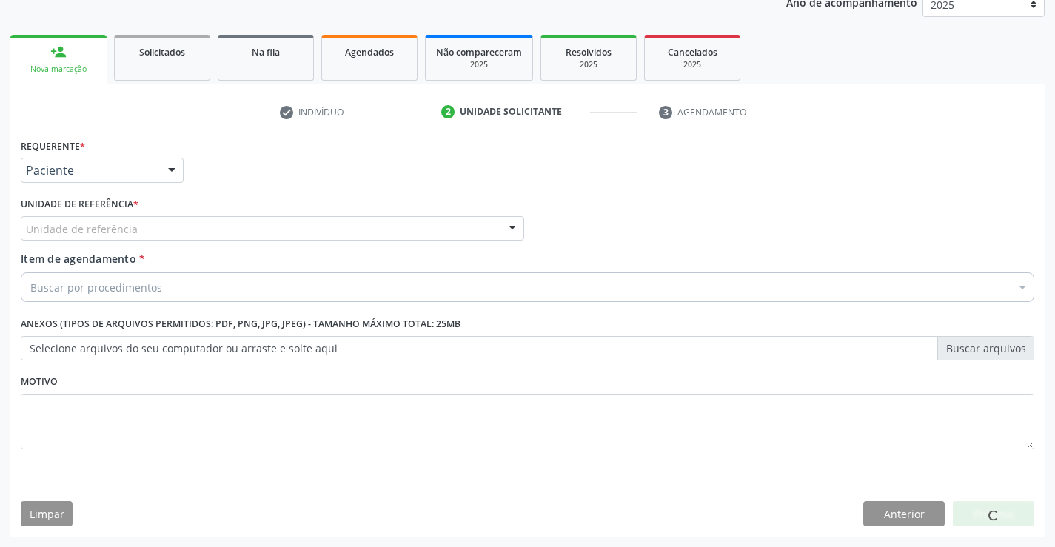
click at [367, 232] on div "Unidade de referência" at bounding box center [272, 228] width 503 height 25
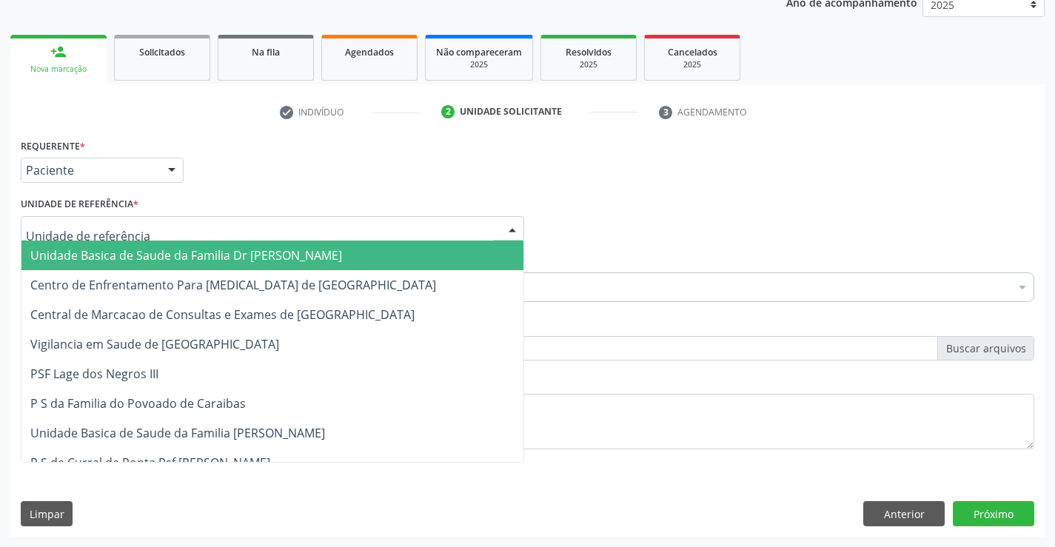
drag, startPoint x: 167, startPoint y: 258, endPoint x: 244, endPoint y: 291, distance: 82.9
click at [181, 259] on span "Unidade Basica de Saude da Familia Dr [PERSON_NAME]" at bounding box center [186, 255] width 312 height 16
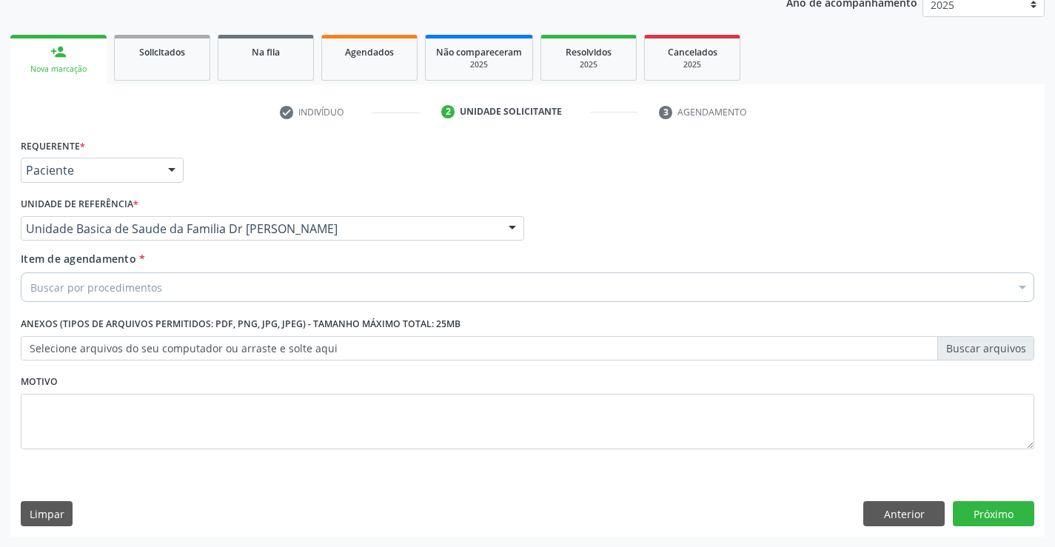
drag, startPoint x: 187, startPoint y: 287, endPoint x: 272, endPoint y: 267, distance: 88.4
click at [199, 287] on div "Buscar por procedimentos" at bounding box center [528, 287] width 1014 height 30
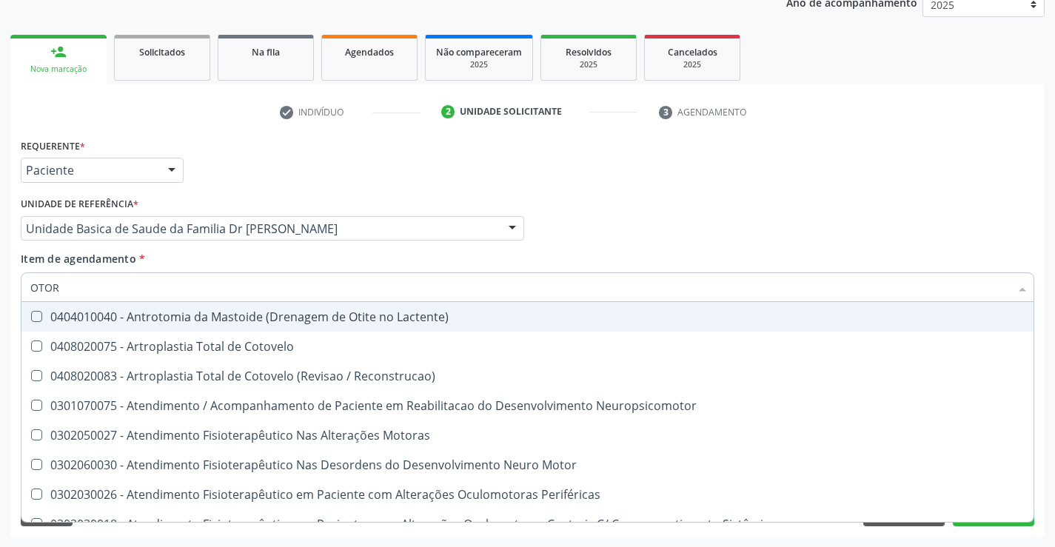
type input "OTORR"
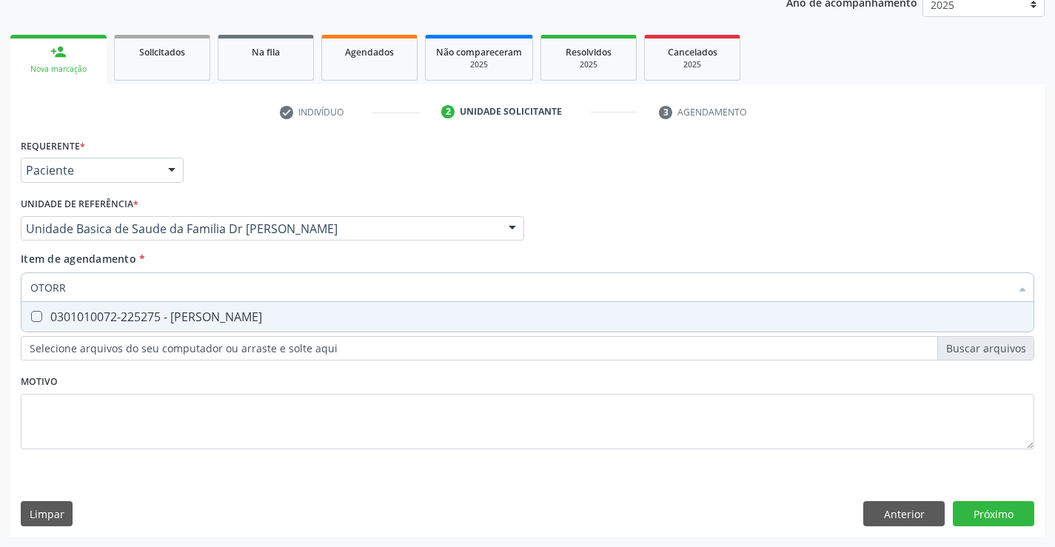
drag, startPoint x: 265, startPoint y: 321, endPoint x: 309, endPoint y: 377, distance: 71.1
click at [276, 330] on span "0301010072-225275 - [PERSON_NAME]" at bounding box center [527, 317] width 1012 height 30
checkbox Otorrinolaringologista "true"
click at [266, 404] on div "Requerente * Paciente Profissional de Saúde Paciente Nenhum resultado encontrad…" at bounding box center [528, 302] width 1014 height 335
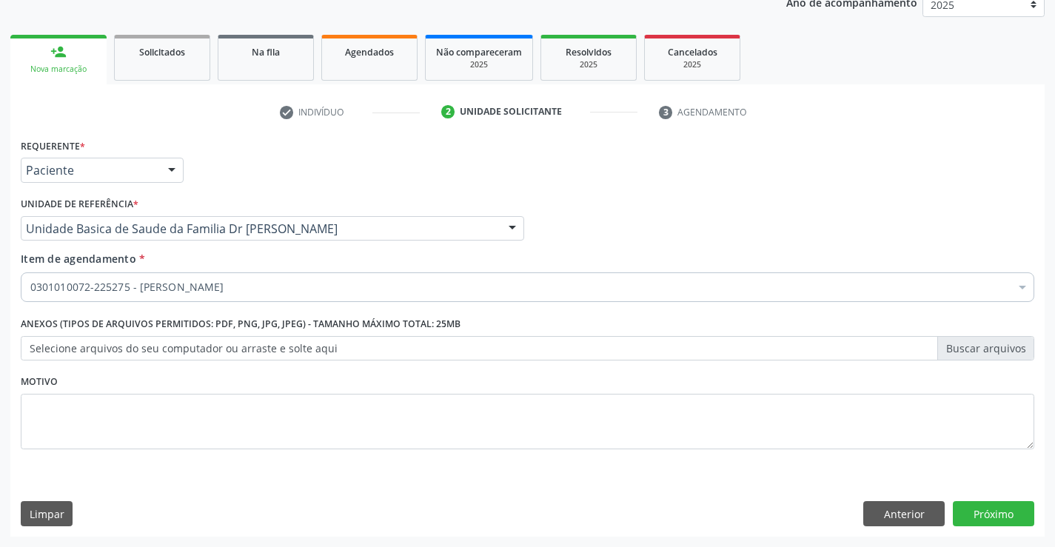
drag, startPoint x: 250, startPoint y: 275, endPoint x: 480, endPoint y: 335, distance: 237.2
click at [255, 277] on div "0301010072-225275 - [PERSON_NAME]" at bounding box center [528, 287] width 1014 height 30
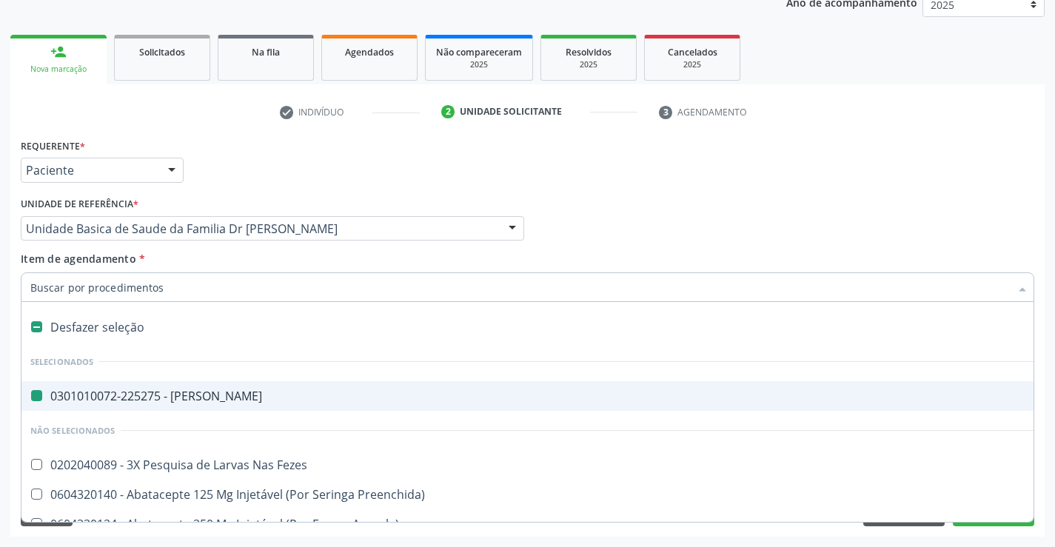
type input "U"
checkbox Otorrinolaringologista "false"
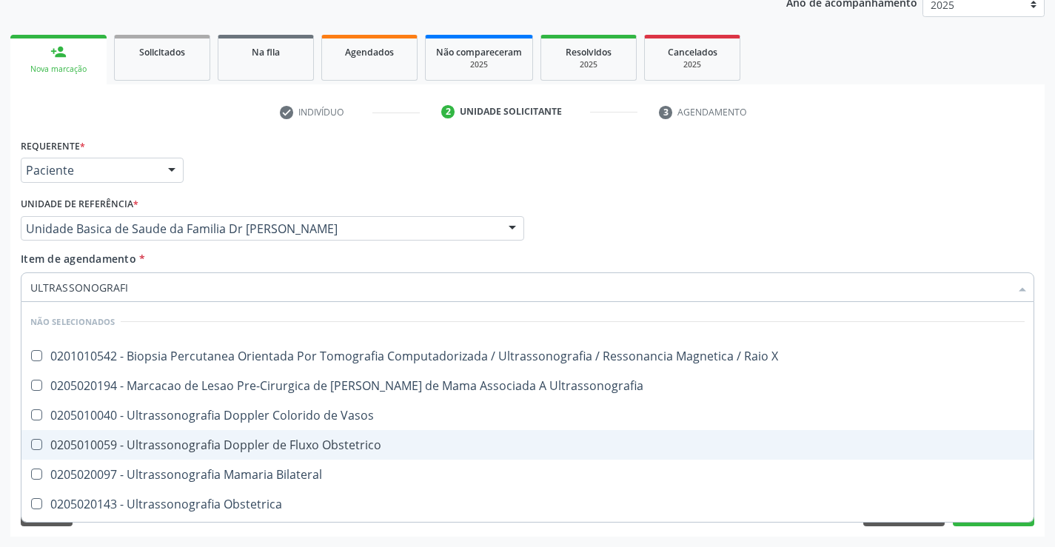
type input "ULTRASSONOGRAFIA"
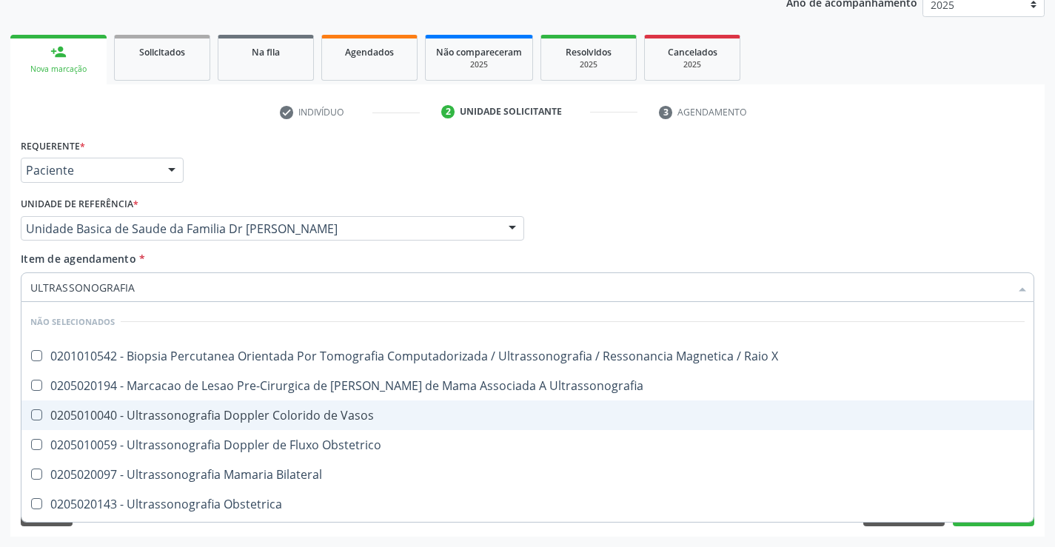
drag, startPoint x: 292, startPoint y: 414, endPoint x: 474, endPoint y: 530, distance: 215.4
click at [298, 417] on div "0205010040 - Ultrassonografia Doppler Colorido de Vasos" at bounding box center [527, 415] width 994 height 12
checkbox Vasos "true"
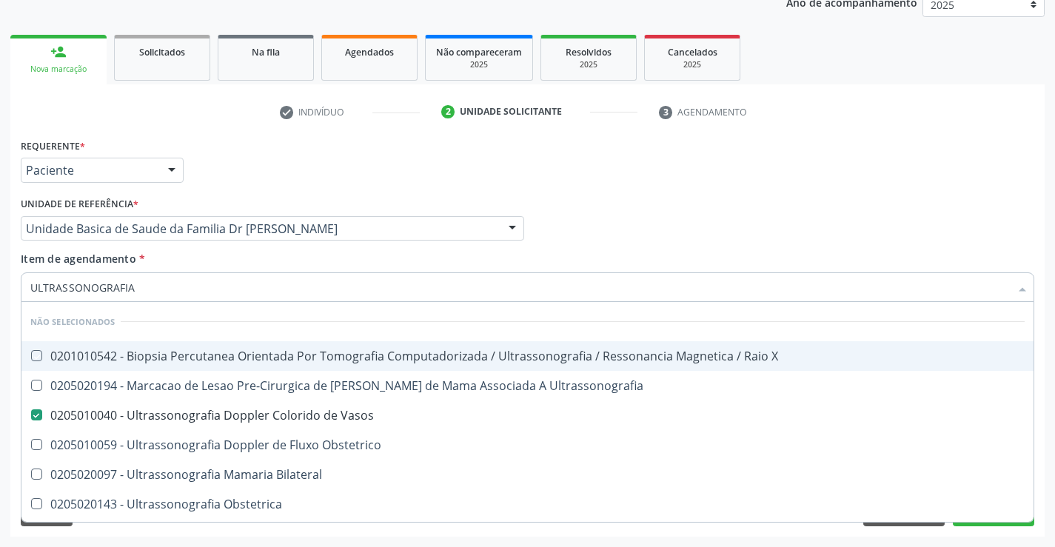
click at [725, 222] on div "Profissional Solicitante Por favor, selecione a Unidade de Atendimento primeiro…" at bounding box center [527, 222] width 1021 height 58
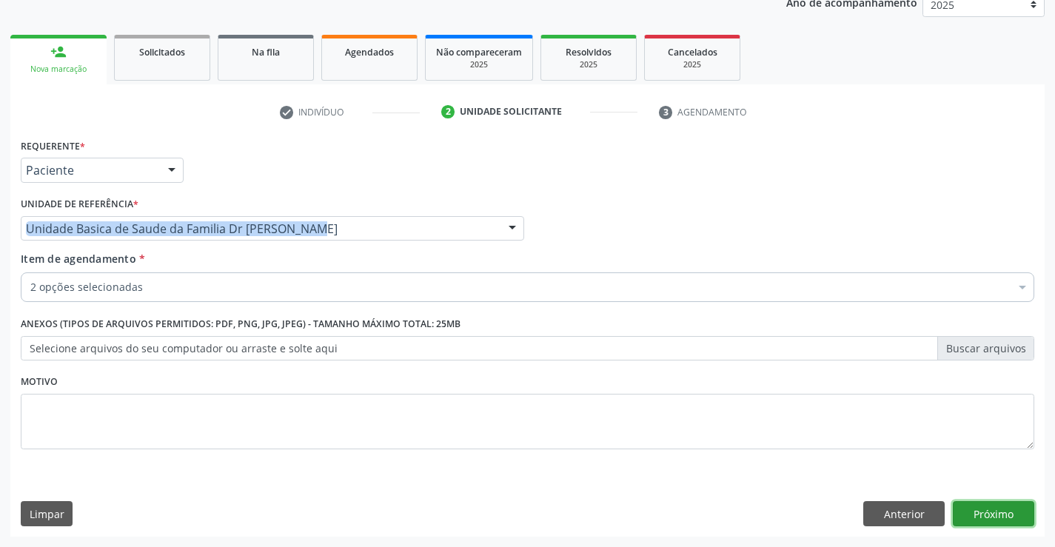
click at [1011, 511] on button "Próximo" at bounding box center [993, 513] width 81 height 25
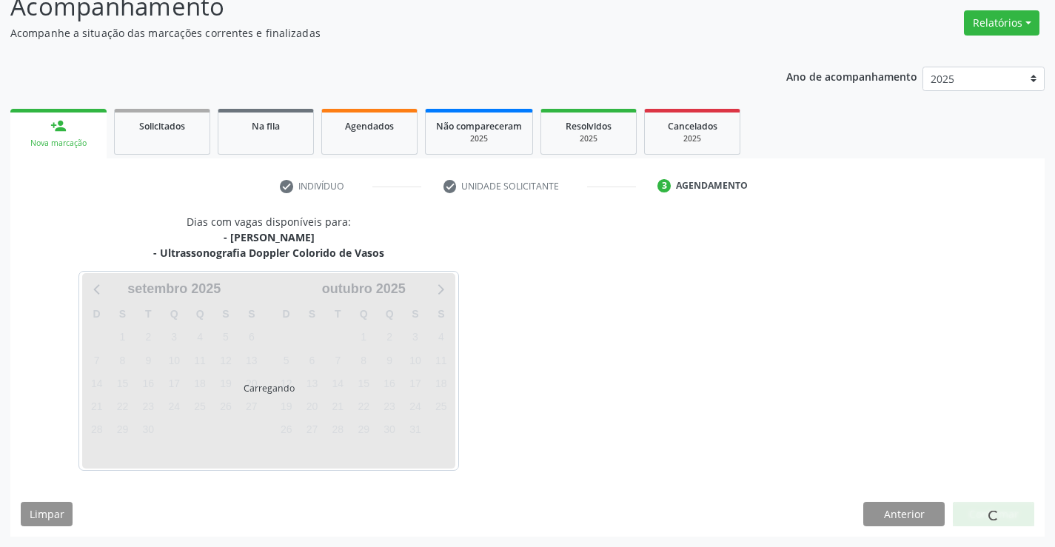
scroll to position [156, 0]
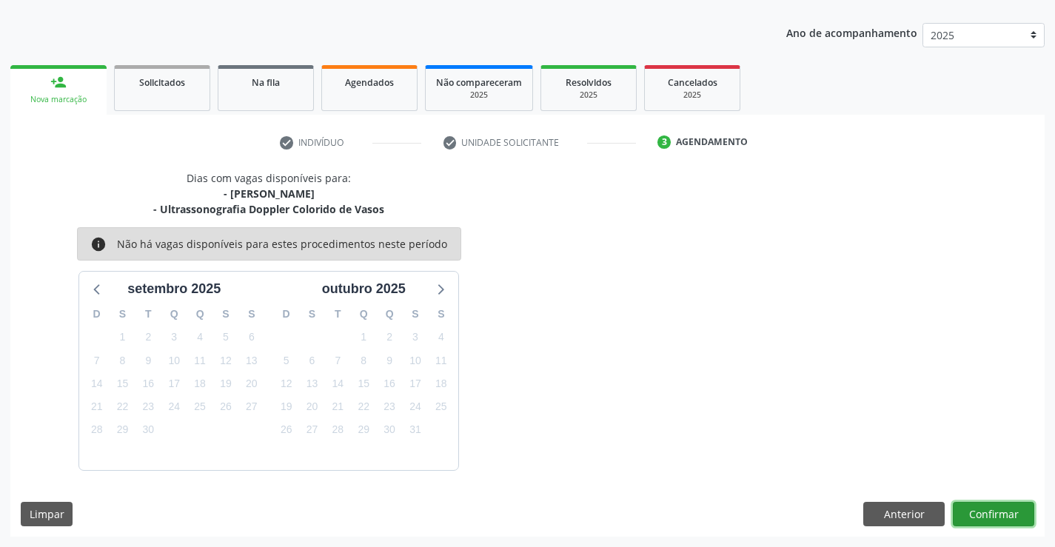
click at [990, 520] on button "Confirmar" at bounding box center [993, 514] width 81 height 25
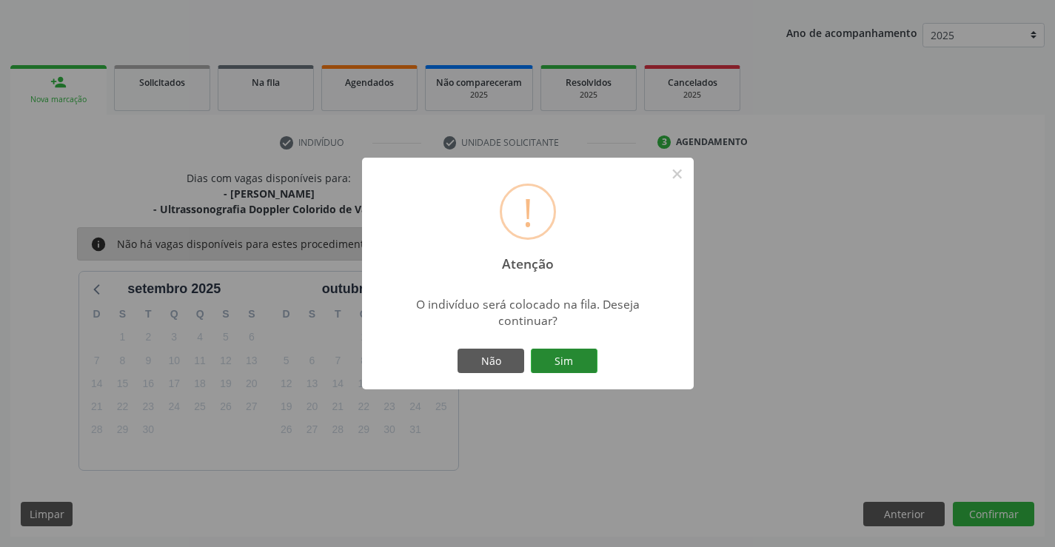
click at [567, 359] on button "Sim" at bounding box center [564, 361] width 67 height 25
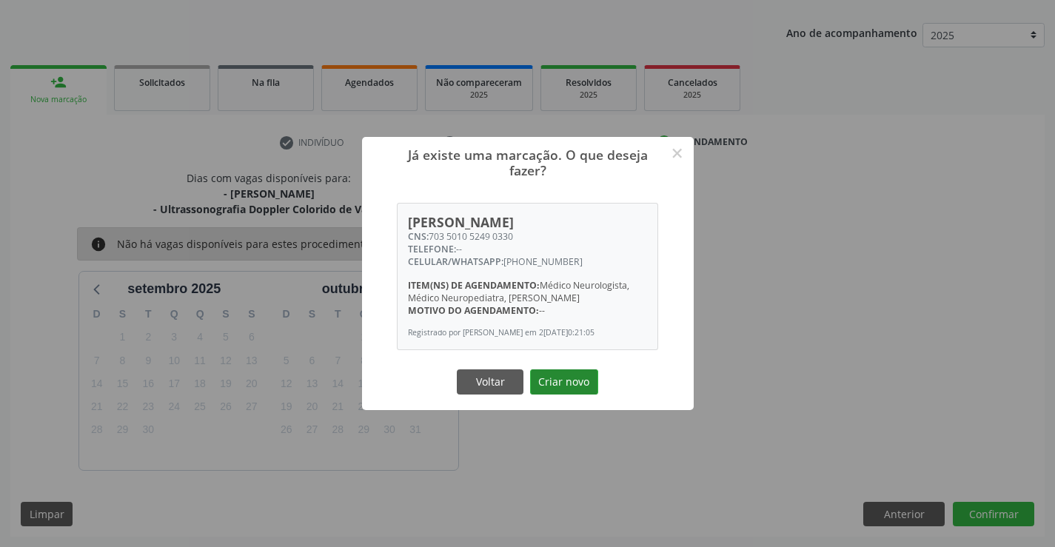
click at [566, 381] on button "Criar novo" at bounding box center [564, 381] width 68 height 25
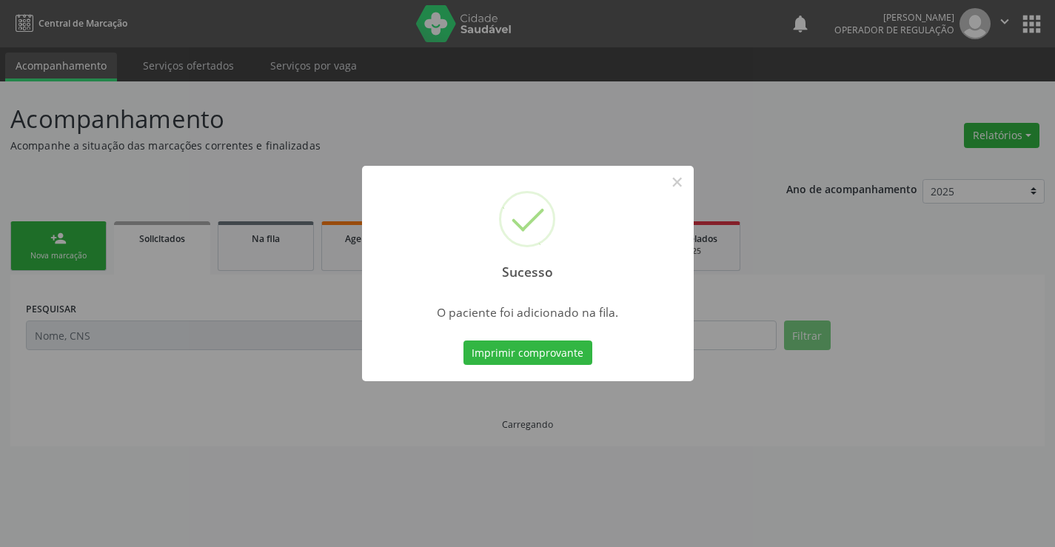
scroll to position [0, 0]
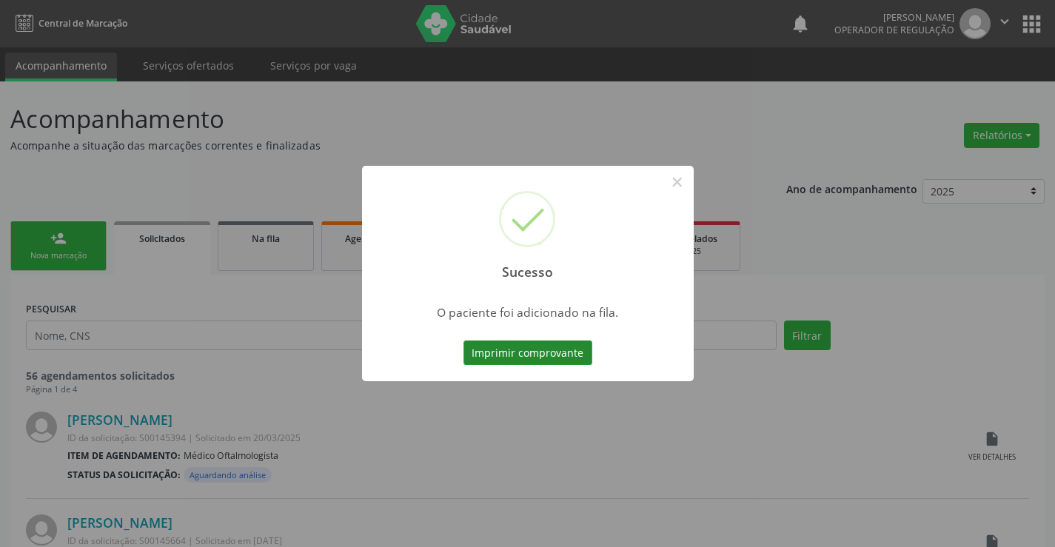
click at [530, 358] on button "Imprimir comprovante" at bounding box center [527, 353] width 129 height 25
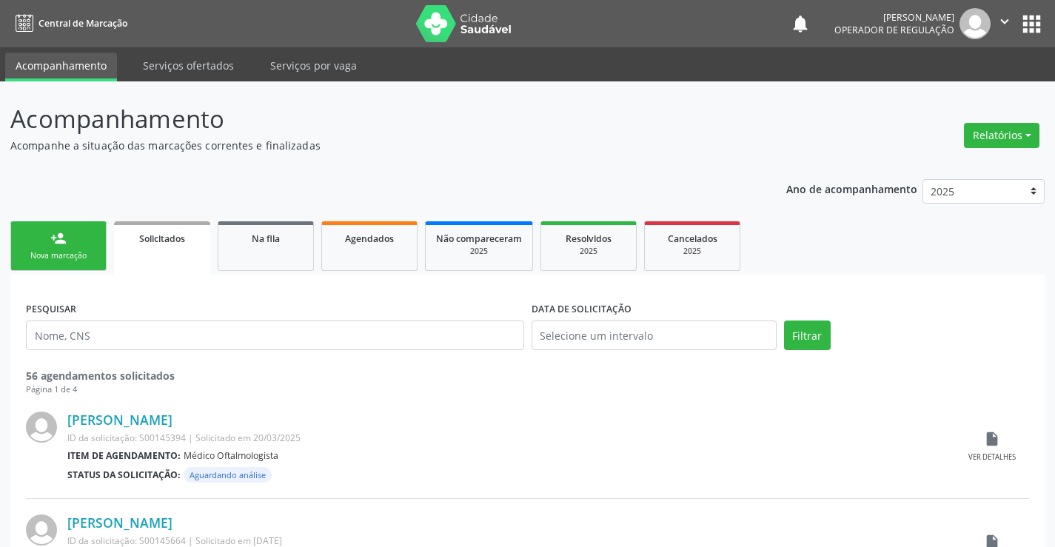
click at [47, 246] on link "person_add Nova marcação" at bounding box center [58, 246] width 96 height 50
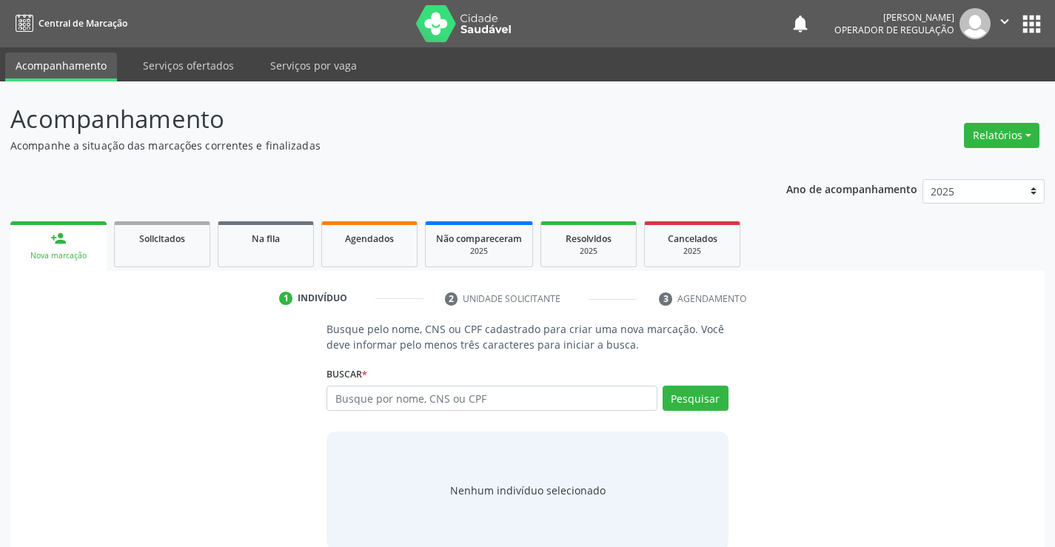
drag, startPoint x: 47, startPoint y: 246, endPoint x: 154, endPoint y: 322, distance: 131.7
click at [49, 246] on link "person_add Nova marcação" at bounding box center [58, 246] width 96 height 50
click at [539, 395] on input "text" at bounding box center [492, 398] width 330 height 25
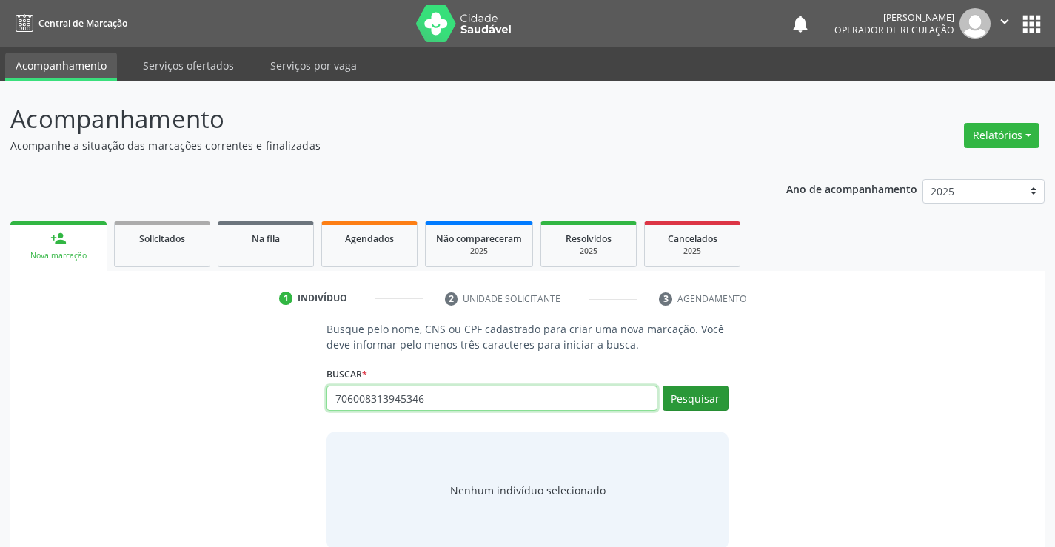
type input "706008313945346"
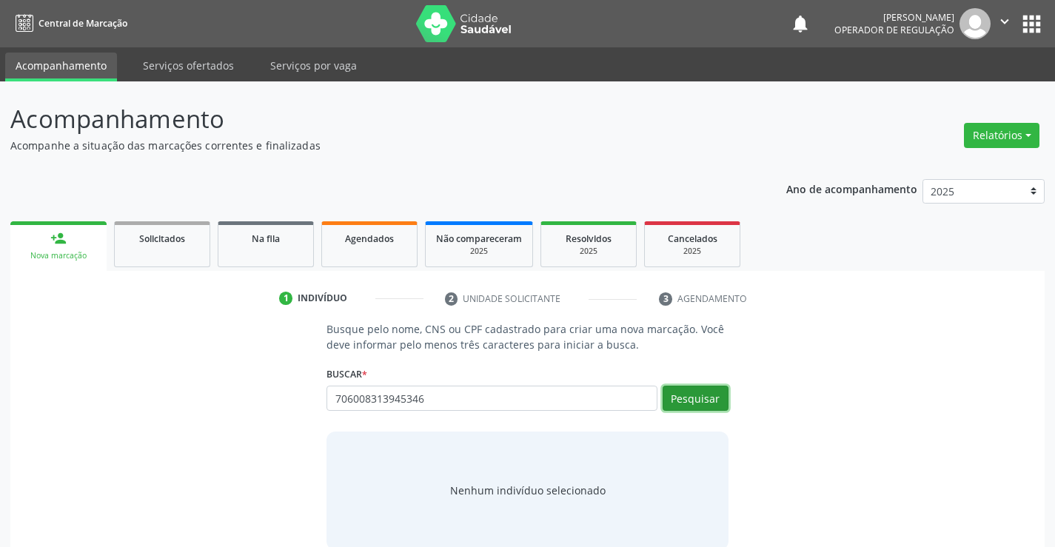
click at [714, 389] on button "Pesquisar" at bounding box center [696, 398] width 66 height 25
type input "706008313945346"
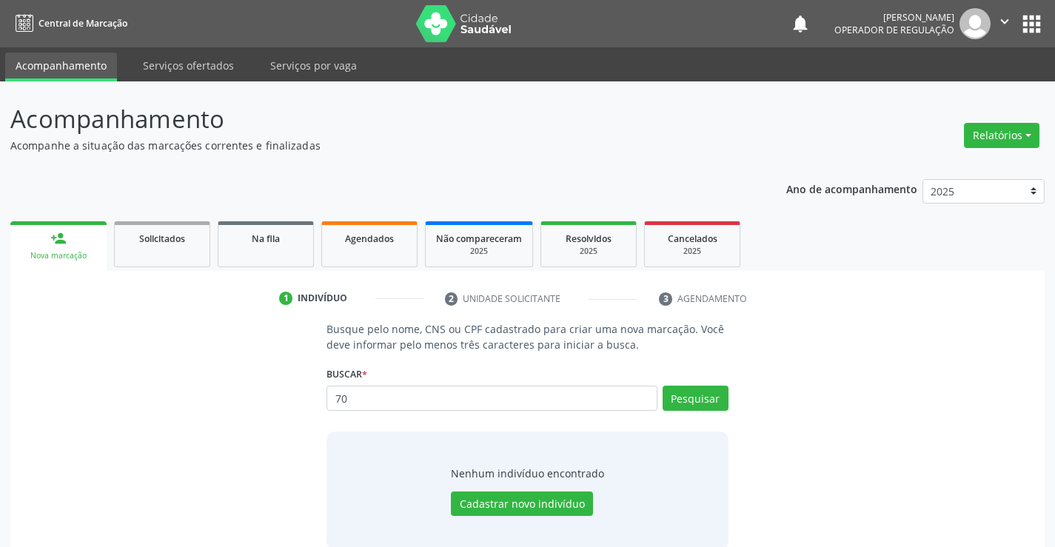
type input "7"
type input "706008313946346"
click at [717, 398] on button "Pesquisar" at bounding box center [696, 398] width 66 height 25
type input "706008313946346"
click at [525, 498] on button "Cadastrar novo indivíduo" at bounding box center [522, 504] width 142 height 25
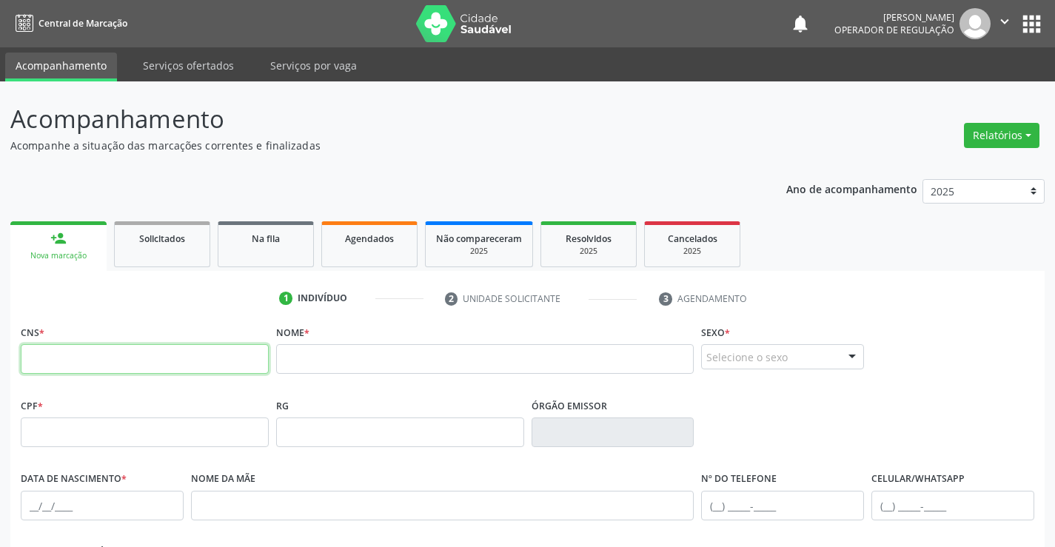
click at [153, 349] on input "text" at bounding box center [145, 359] width 248 height 30
type input "706 0083 1394 6346"
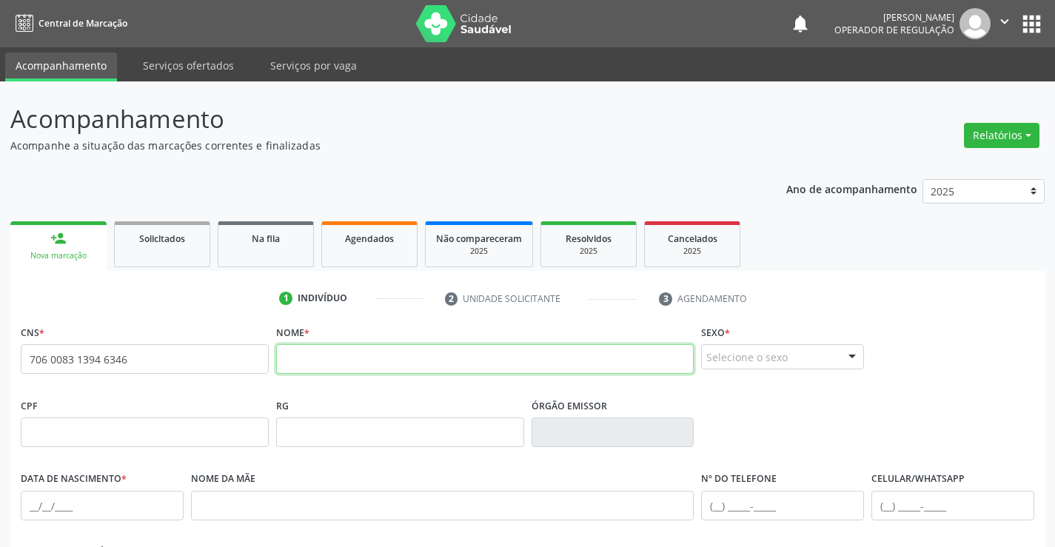
click at [315, 353] on input "text" at bounding box center [485, 359] width 418 height 30
type input "[PERSON_NAME]"
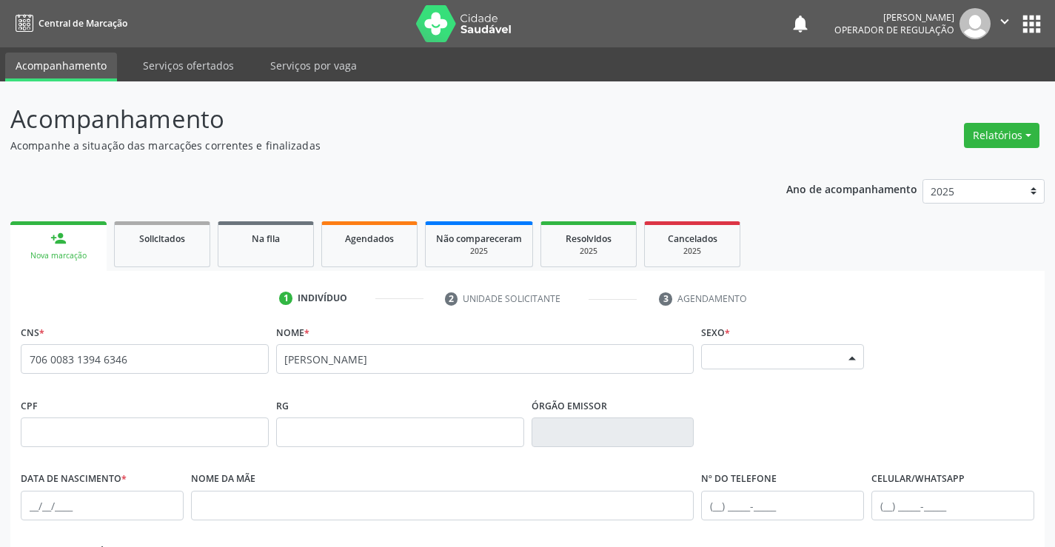
click at [801, 361] on div "Selecione o sexo" at bounding box center [782, 356] width 163 height 25
click at [737, 332] on span "Feminino" at bounding box center [737, 329] width 52 height 16
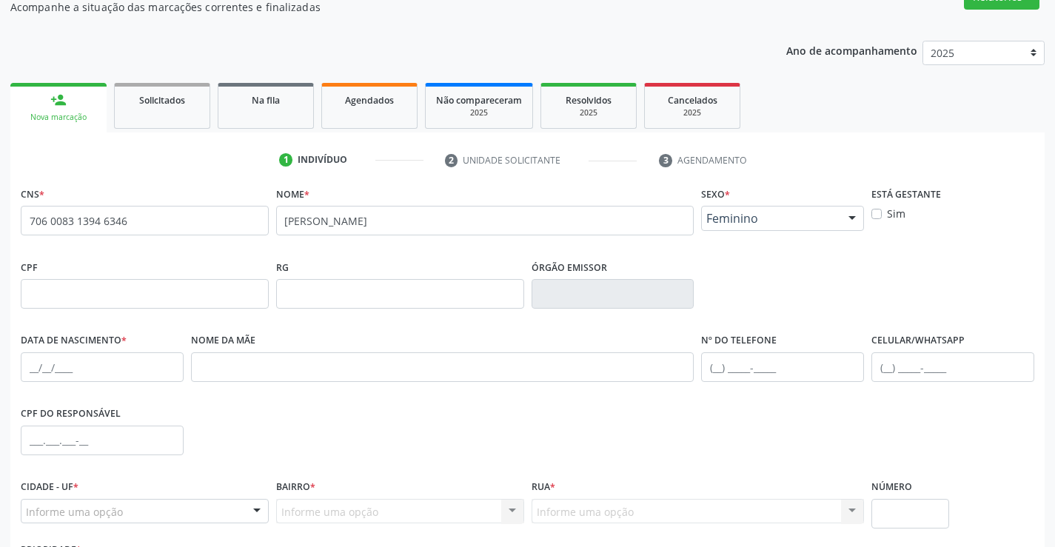
scroll to position [255, 0]
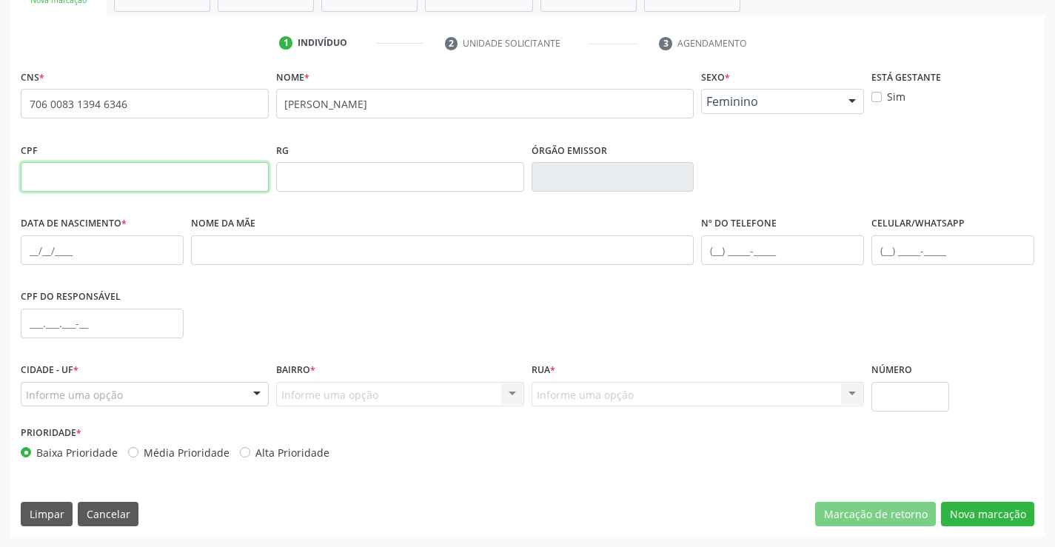
click at [198, 172] on input "text" at bounding box center [145, 177] width 248 height 30
type input "026.696.985-22"
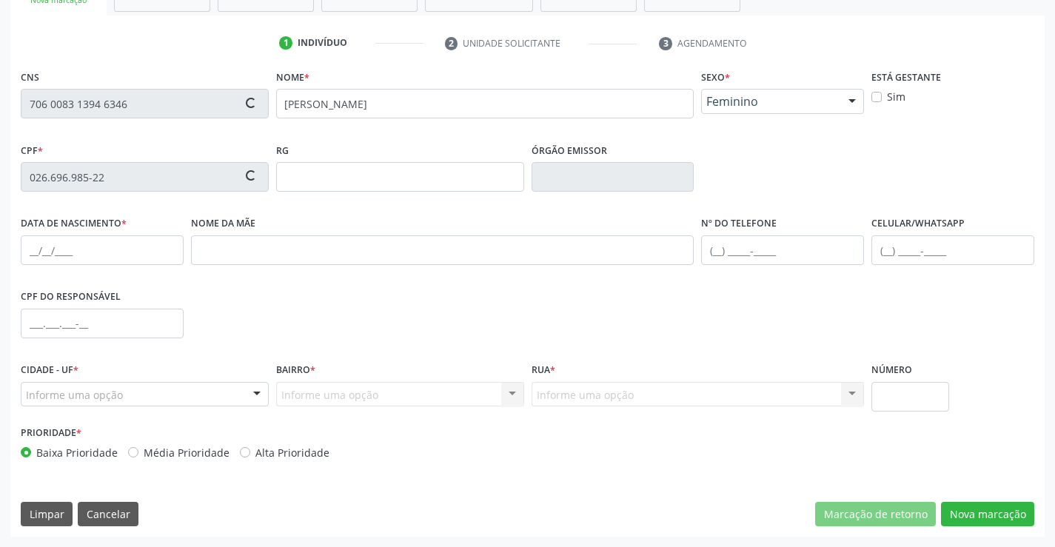
click at [758, 255] on body "Central de Marcação notifications [PERSON_NAME] Operador de regulação  Configu…" at bounding box center [527, 18] width 1055 height 547
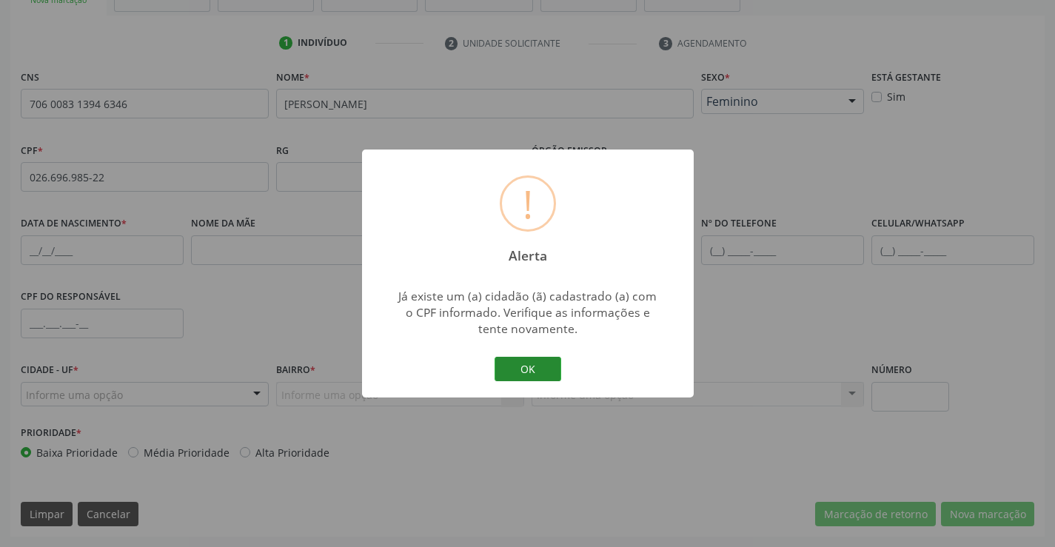
click at [521, 366] on button "OK" at bounding box center [528, 369] width 67 height 25
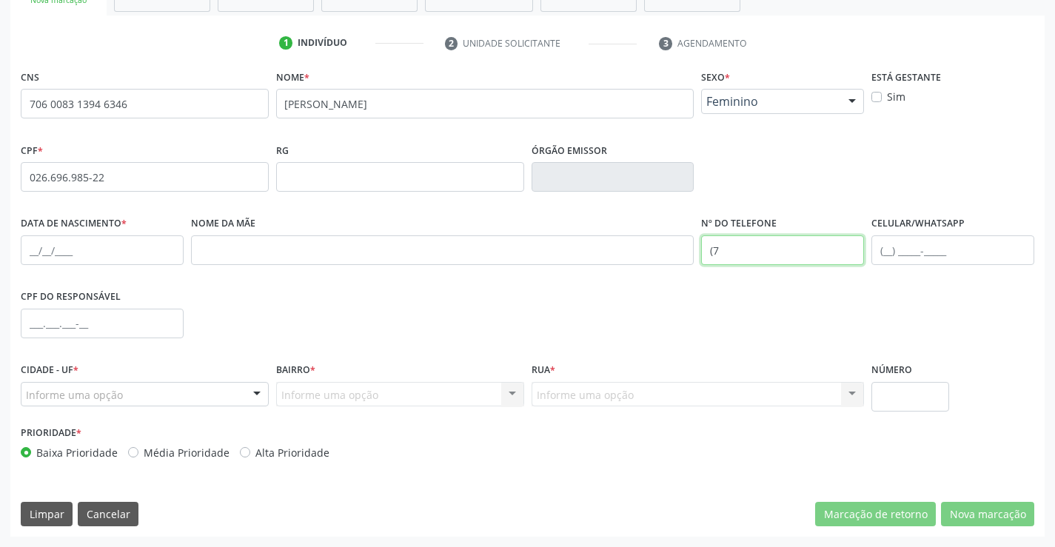
type input "("
type input "[PHONE_NUMBER]"
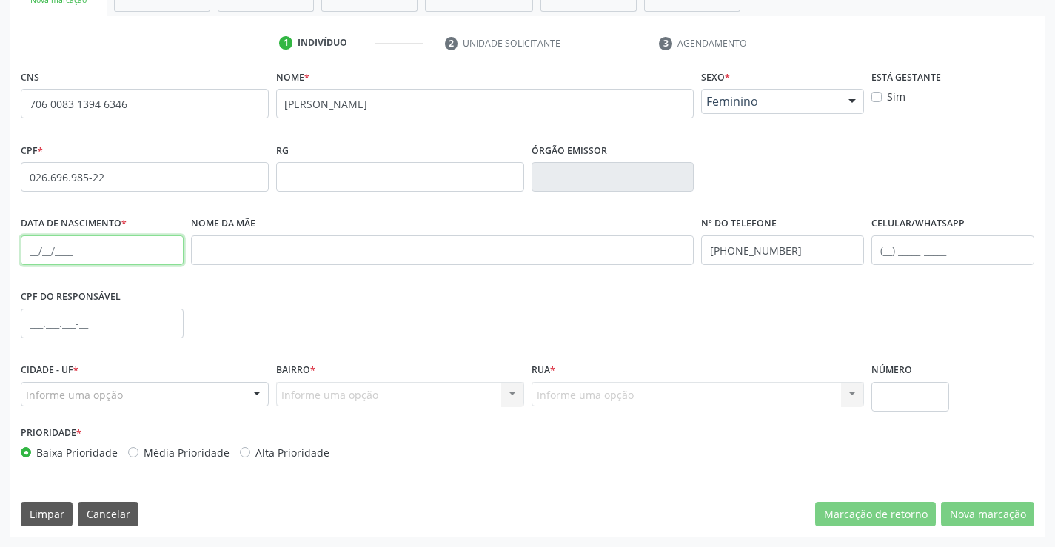
click at [83, 249] on input "text" at bounding box center [102, 250] width 163 height 30
type input "2[DATE]"
click at [224, 392] on div "Informe uma opção" at bounding box center [145, 394] width 248 height 25
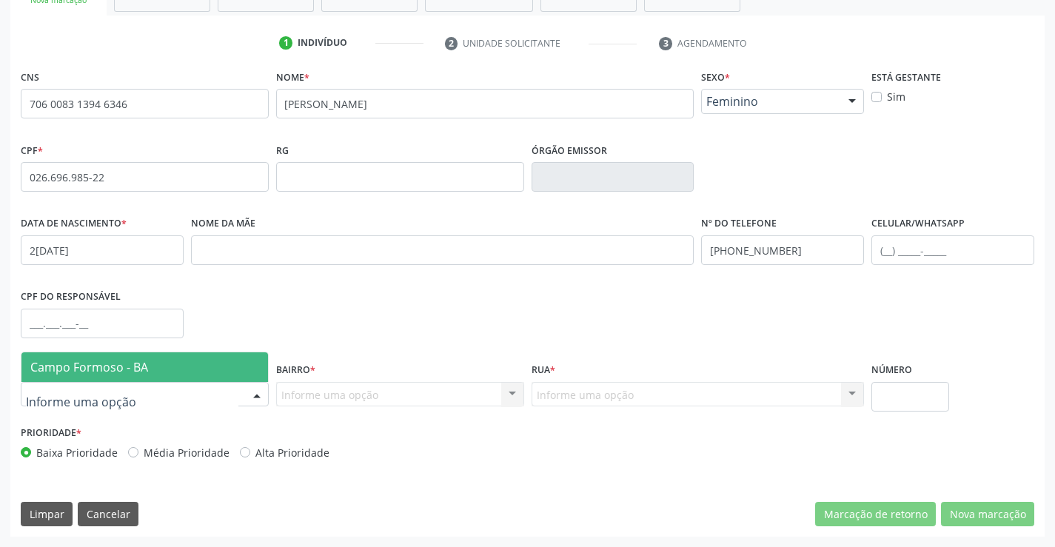
drag, startPoint x: 121, startPoint y: 358, endPoint x: 307, endPoint y: 367, distance: 186.1
click at [140, 361] on span "Campo Formoso - BA" at bounding box center [144, 367] width 247 height 30
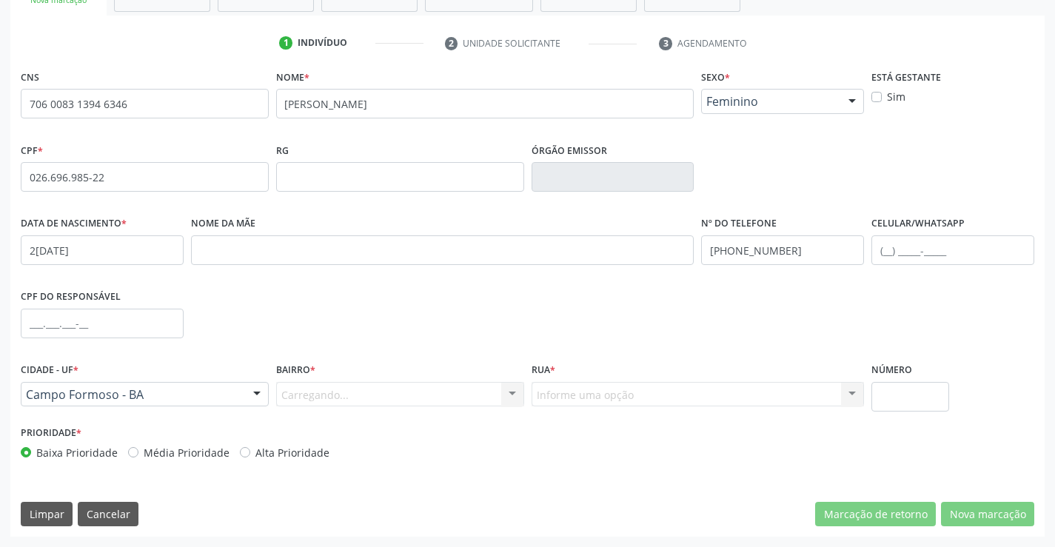
click at [508, 402] on div "Carregando... Nenhum resultado encontrado para: " " Nenhuma opção encontrada. D…" at bounding box center [400, 394] width 248 height 25
click at [488, 389] on div "Informe uma opção" at bounding box center [400, 394] width 248 height 25
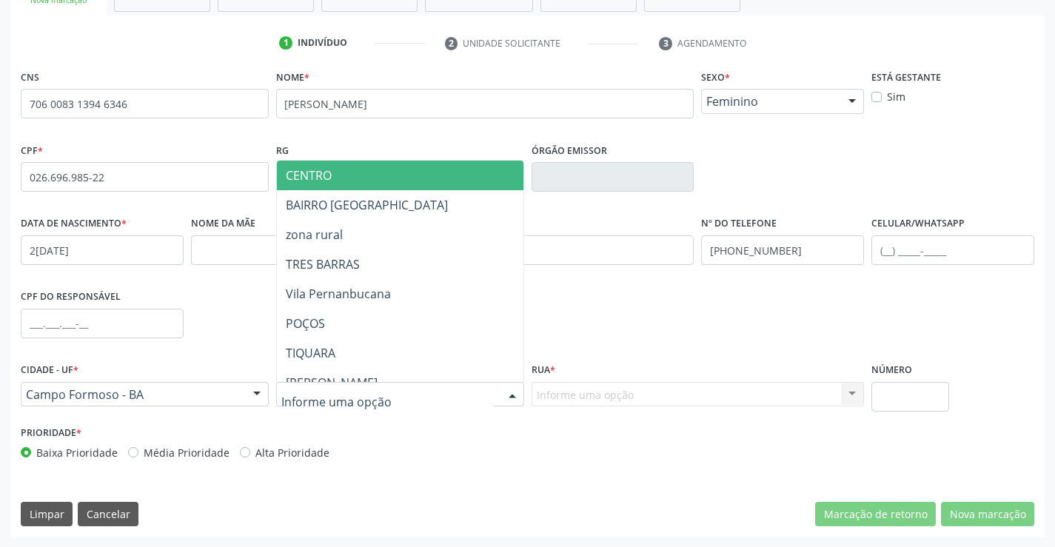
click at [397, 182] on span "CENTRO" at bounding box center [437, 176] width 320 height 30
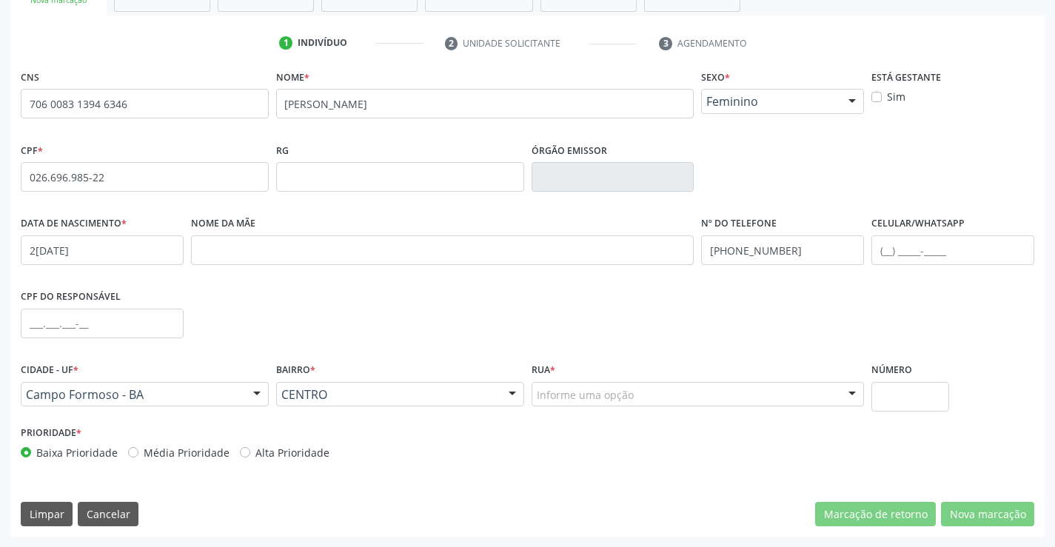
drag, startPoint x: 688, startPoint y: 391, endPoint x: 684, endPoint y: 384, distance: 8.3
click at [687, 390] on div "Informe uma opção" at bounding box center [698, 394] width 333 height 25
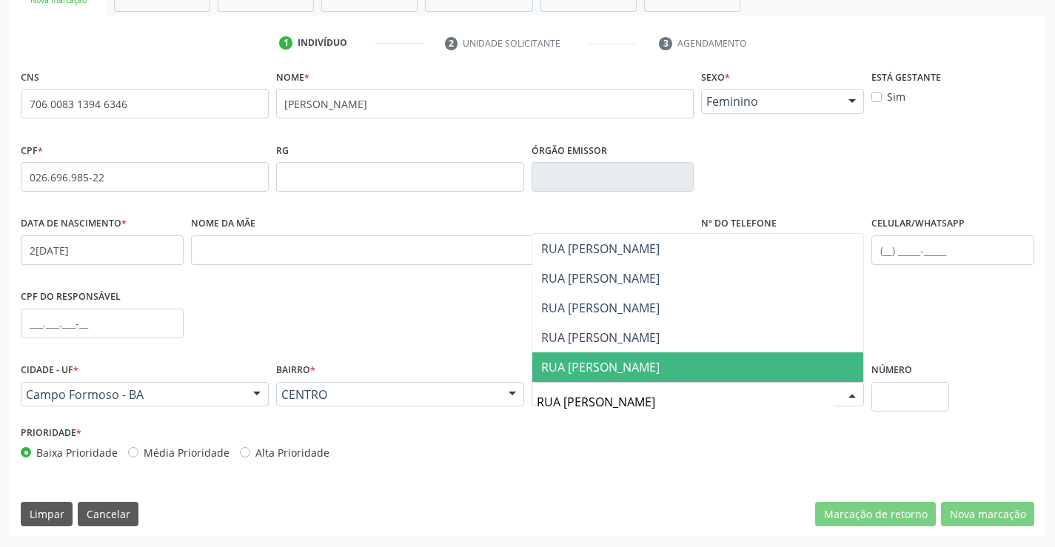
type input "RUA [PERSON_NAME]"
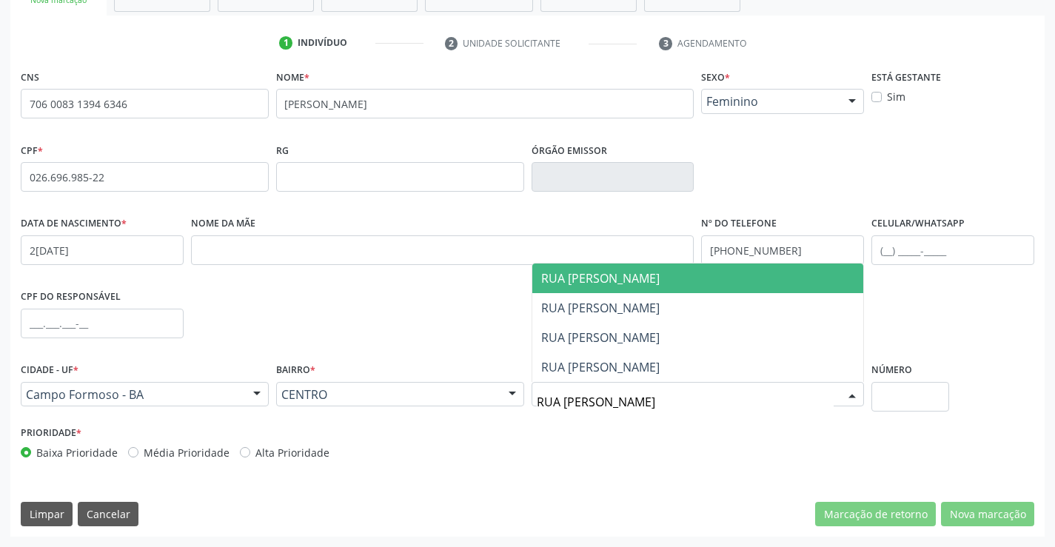
drag, startPoint x: 599, startPoint y: 273, endPoint x: 611, endPoint y: 271, distance: 12.1
click at [611, 271] on span "RUA [PERSON_NAME]" at bounding box center [600, 278] width 118 height 16
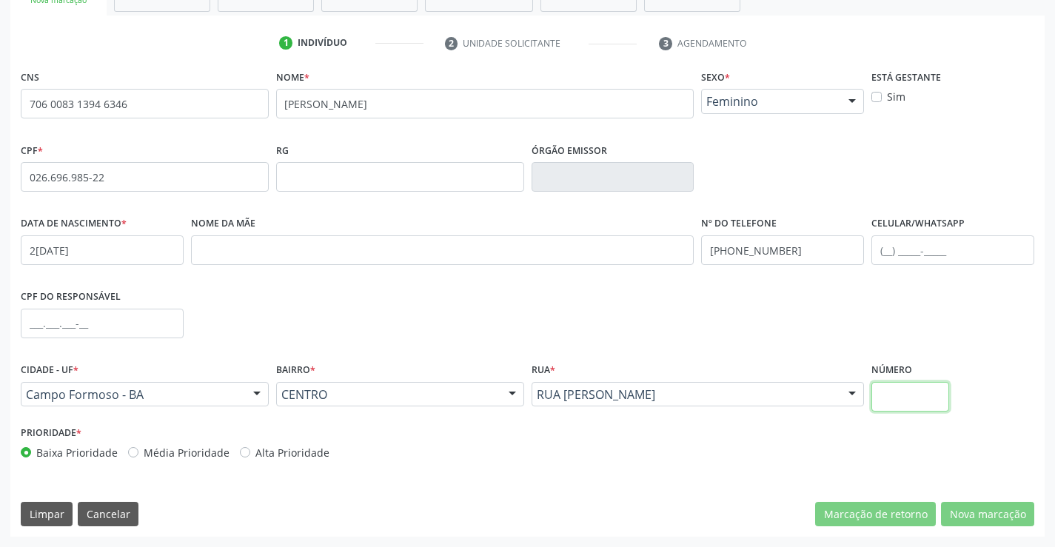
click at [934, 395] on input "text" at bounding box center [910, 397] width 78 height 30
type input "106"
click at [991, 496] on div "CNS 706 0083 1394 6346 [GEOGRAPHIC_DATA] * [PERSON_NAME] * Feminino Masculino F…" at bounding box center [527, 301] width 1034 height 471
click at [991, 499] on div "CNS 706 0083 1394 6346 [GEOGRAPHIC_DATA] * [PERSON_NAME] * Feminino Masculino F…" at bounding box center [527, 301] width 1034 height 471
click at [990, 514] on div "CNS 706 0083 1394 6346 [GEOGRAPHIC_DATA] * [PERSON_NAME] * Feminino Masculino F…" at bounding box center [527, 301] width 1034 height 471
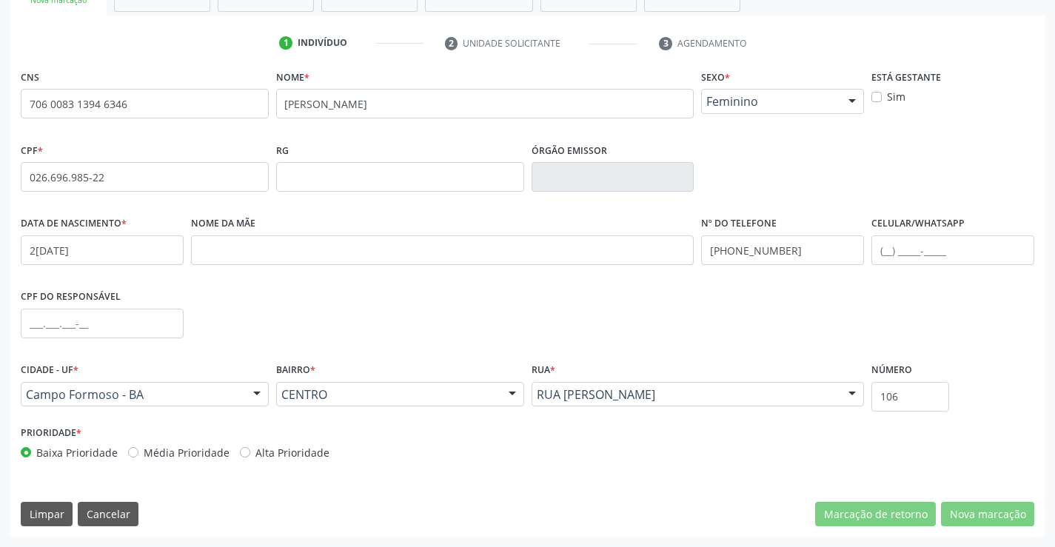
drag, startPoint x: 991, startPoint y: 500, endPoint x: 990, endPoint y: 540, distance: 40.7
click at [990, 539] on div "Acompanhamento Acompanhe a situação das marcações correntes e finalizadas Relat…" at bounding box center [527, 186] width 1055 height 721
click at [994, 540] on div "Acompanhamento Acompanhe a situação das marcações correntes e finalizadas Relat…" at bounding box center [527, 186] width 1055 height 721
click at [1000, 542] on div "Acompanhamento Acompanhe a situação das marcações correntes e finalizadas Relat…" at bounding box center [527, 186] width 1055 height 721
click at [1000, 543] on div "Acompanhamento Acompanhe a situação das marcações correntes e finalizadas Relat…" at bounding box center [527, 186] width 1055 height 721
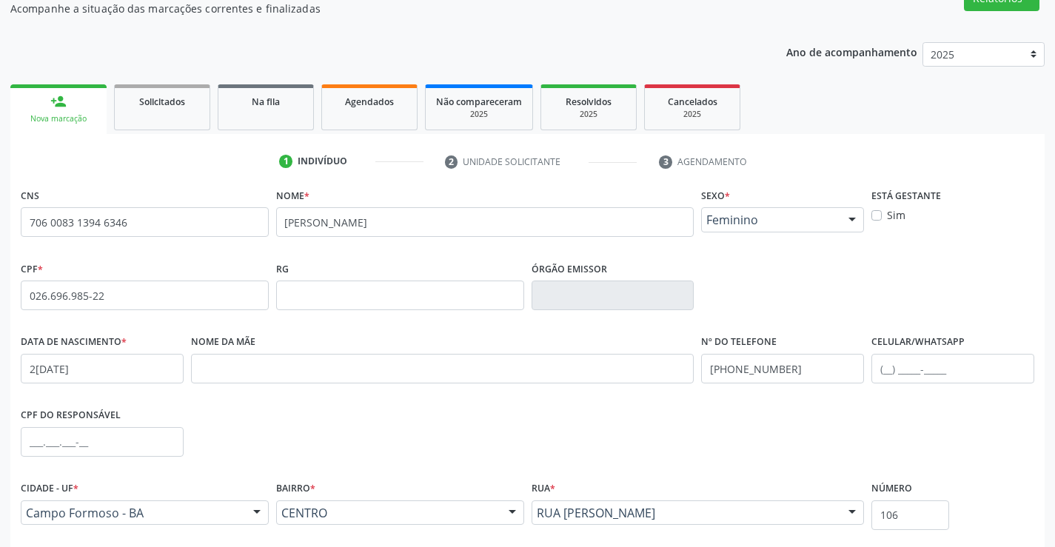
scroll to position [0, 0]
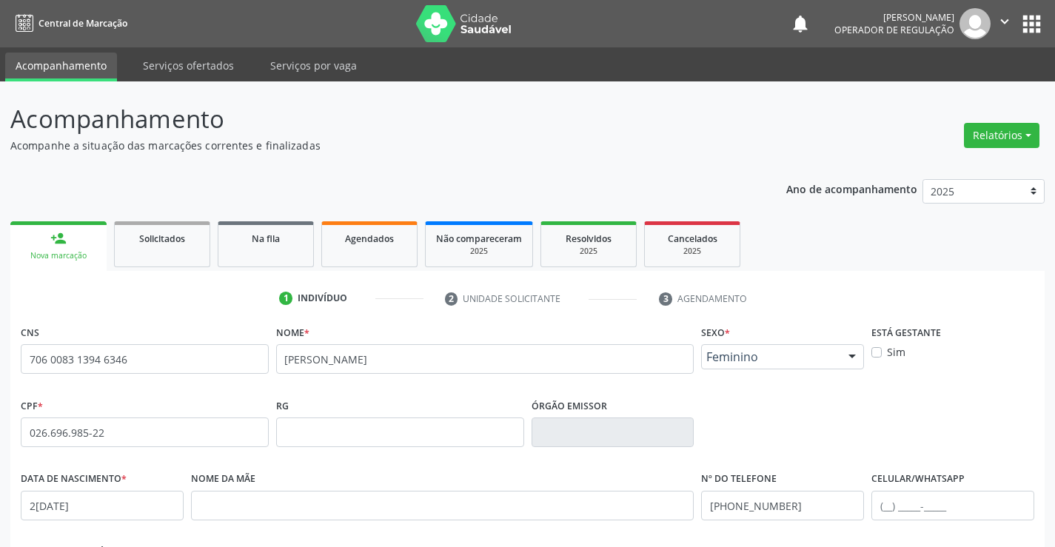
click at [438, 150] on p "Acompanhe a situação das marcações correntes e finalizadas" at bounding box center [372, 146] width 724 height 16
click at [441, 187] on div "Ano de acompanhamento 2025 2024 2023 person_add Nova marcação Solicitados Na fi…" at bounding box center [527, 481] width 1034 height 624
click at [371, 250] on link "Agendados" at bounding box center [369, 244] width 96 height 46
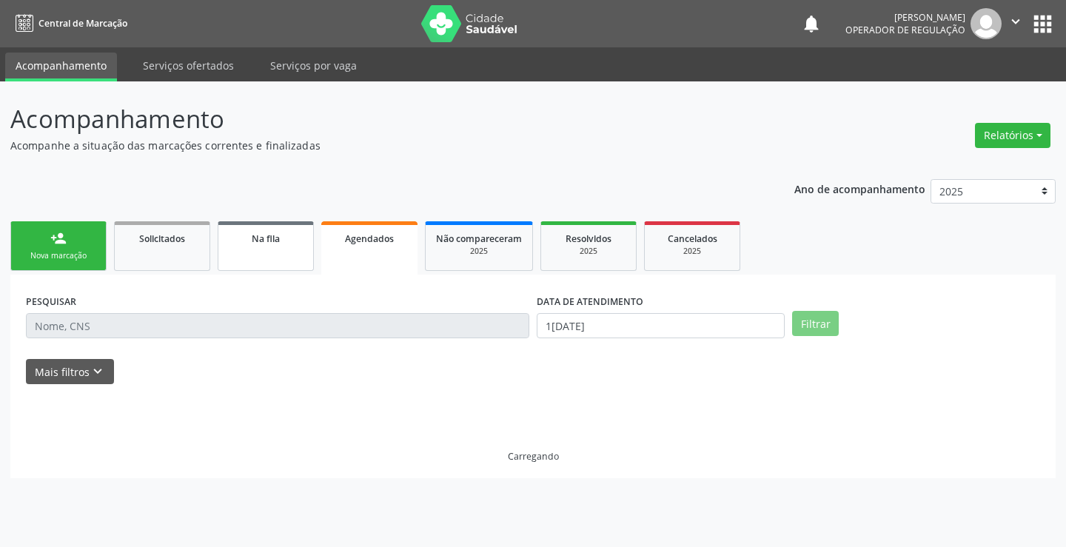
click at [270, 240] on span "Na fila" at bounding box center [266, 238] width 28 height 13
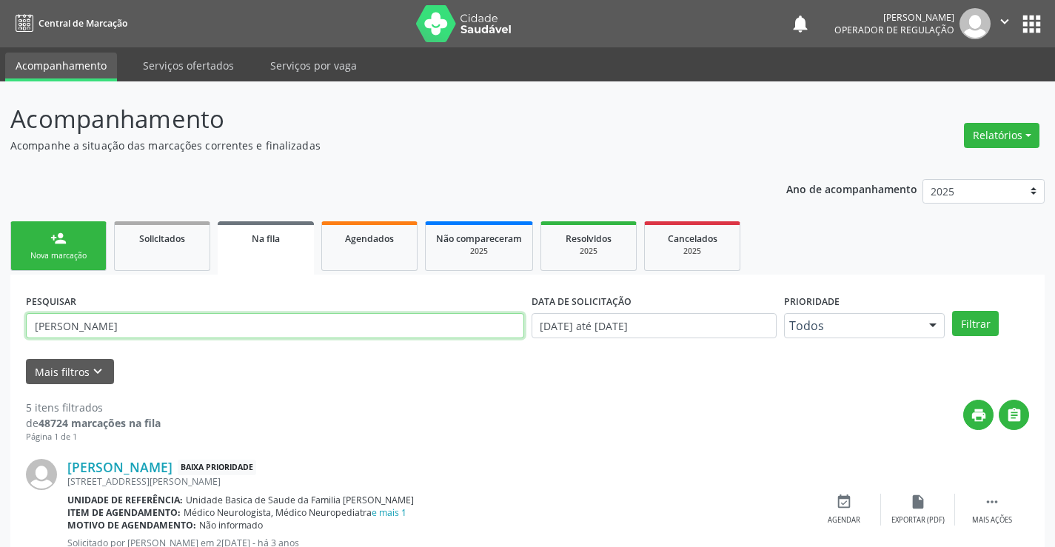
drag, startPoint x: 204, startPoint y: 328, endPoint x: 28, endPoint y: 337, distance: 175.7
click at [28, 337] on input "[PERSON_NAME]" at bounding box center [275, 325] width 498 height 25
type input "702405090135026"
click at [952, 311] on button "Filtrar" at bounding box center [975, 323] width 47 height 25
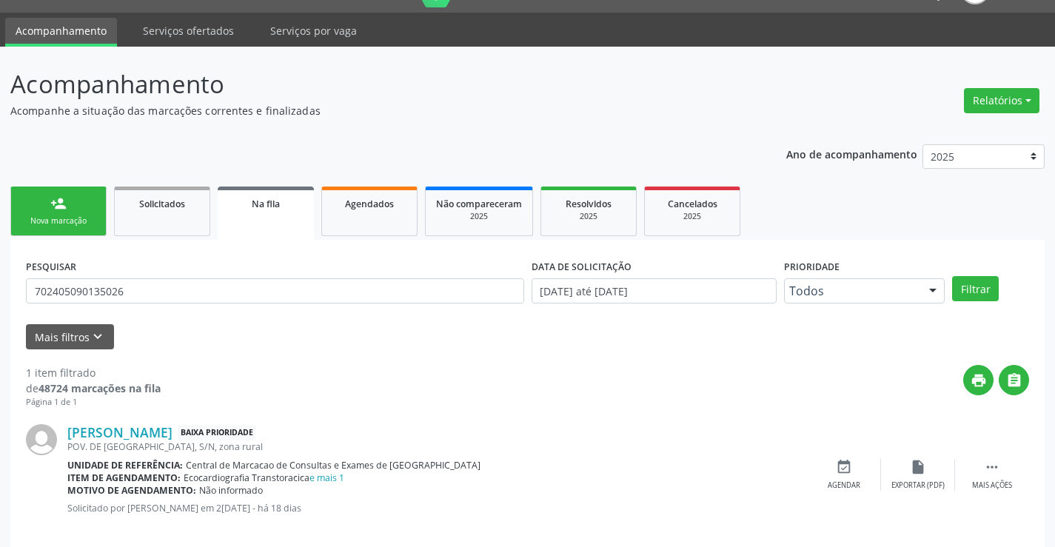
scroll to position [54, 0]
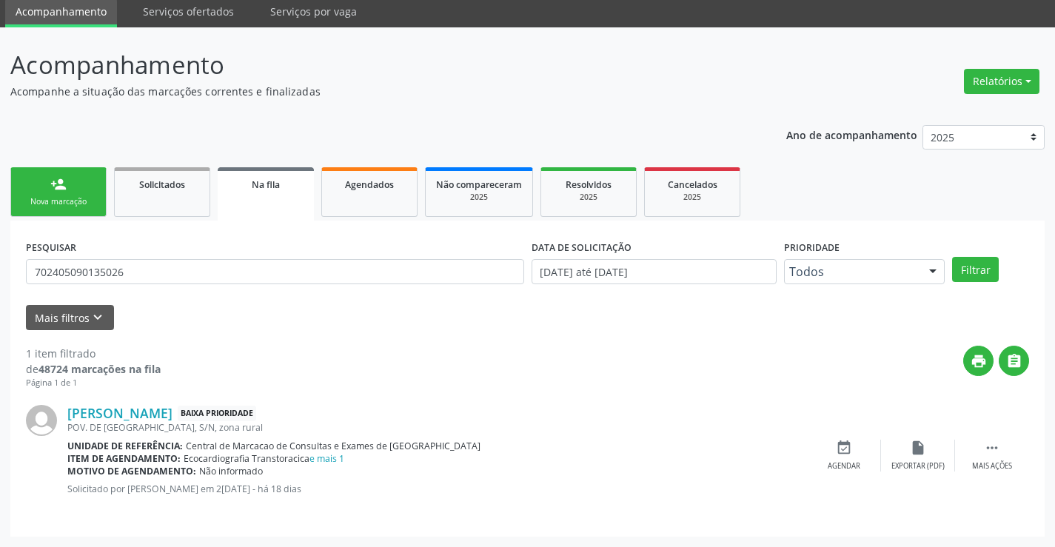
click at [64, 189] on div "person_add" at bounding box center [58, 184] width 16 height 16
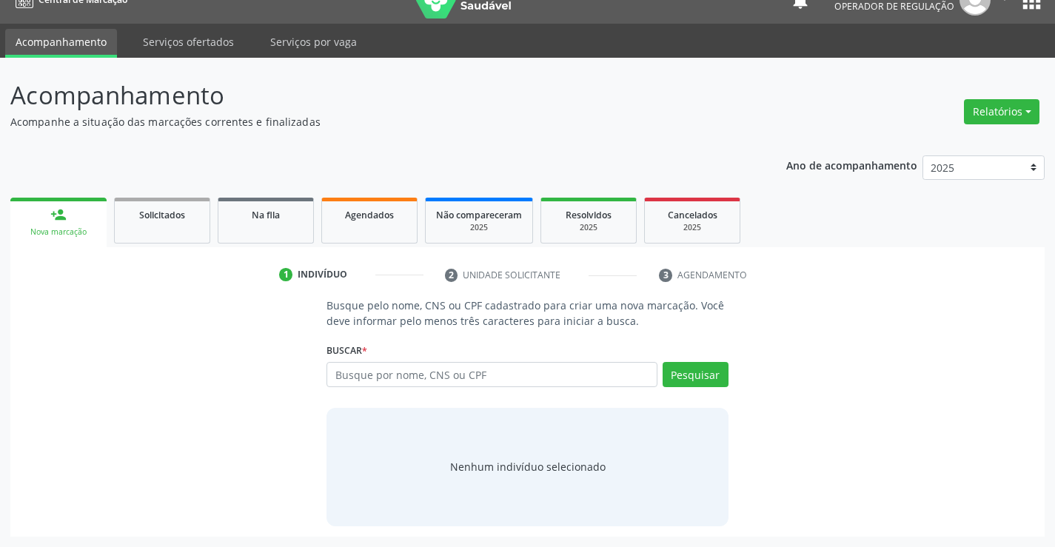
scroll to position [24, 0]
click at [460, 371] on input "text" at bounding box center [492, 374] width 330 height 25
type input "700904920029396"
click at [720, 390] on div "Pesquisar" at bounding box center [692, 380] width 71 height 36
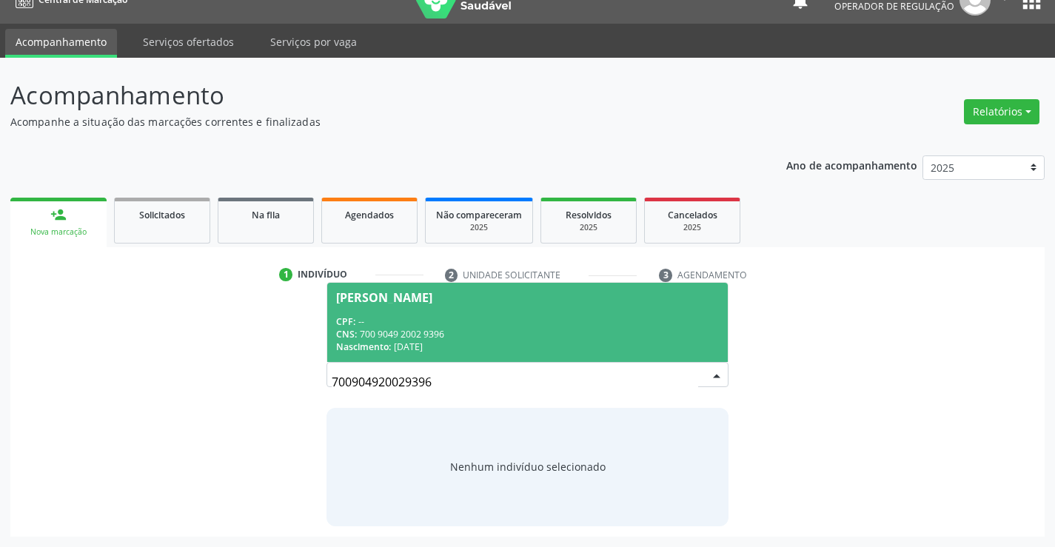
click at [417, 322] on div "CPF: --" at bounding box center [527, 321] width 382 height 13
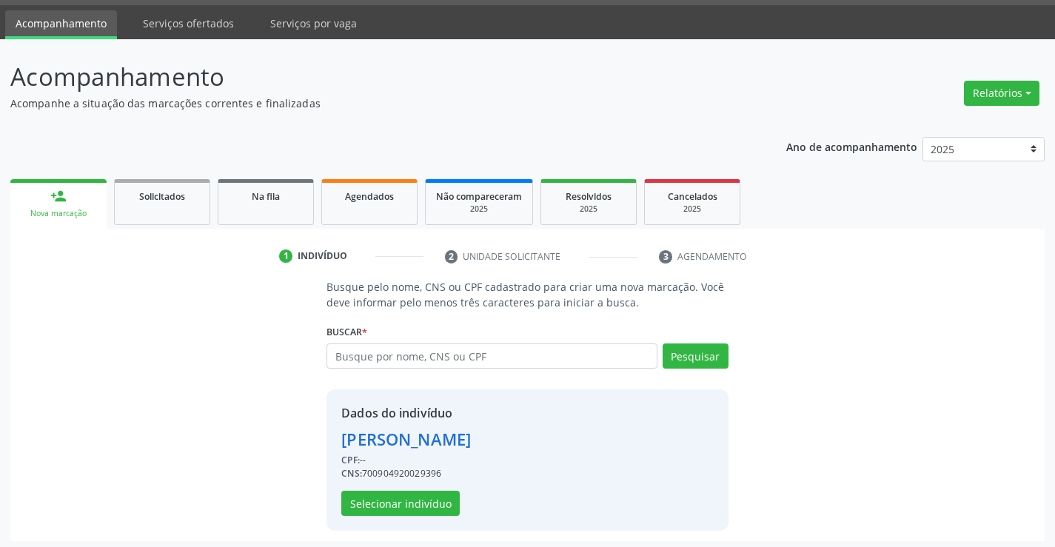
scroll to position [47, 0]
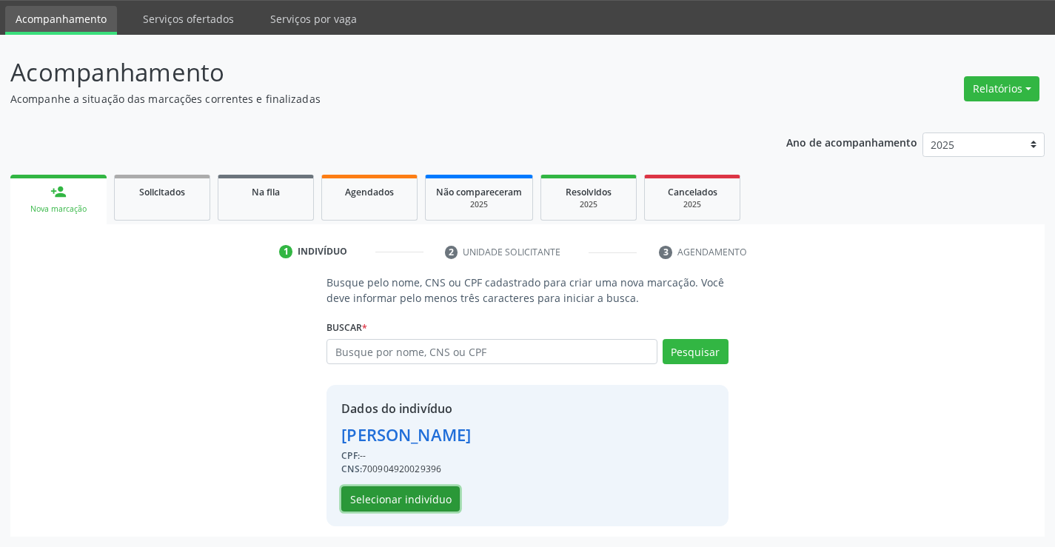
click at [409, 496] on button "Selecionar indivíduo" at bounding box center [400, 498] width 118 height 25
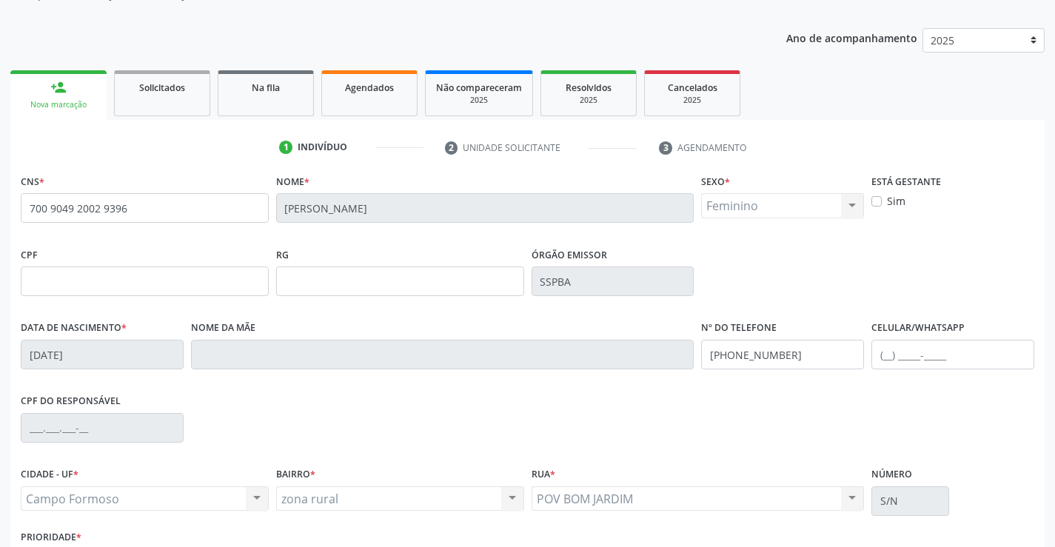
scroll to position [255, 0]
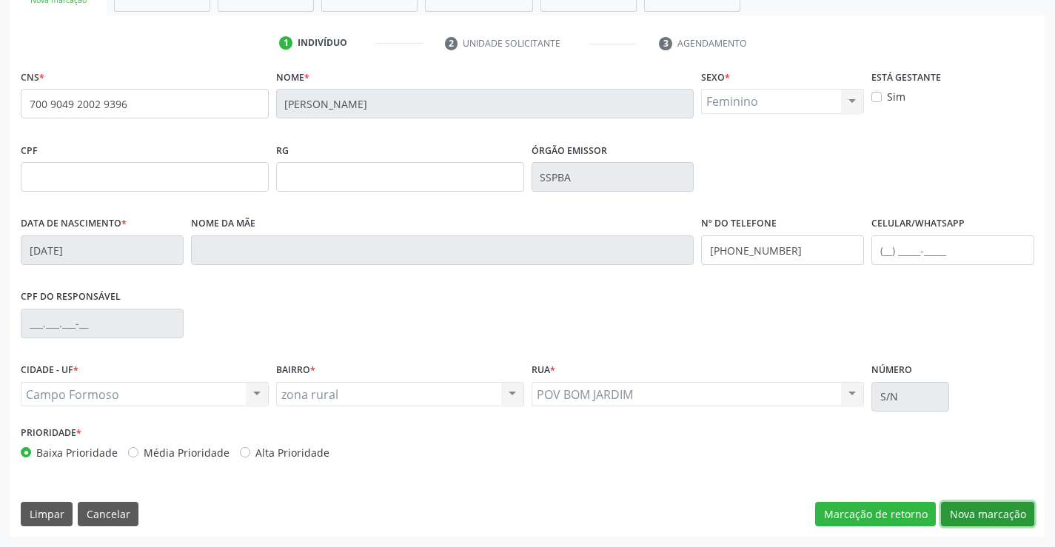
click at [997, 512] on button "Nova marcação" at bounding box center [987, 514] width 93 height 25
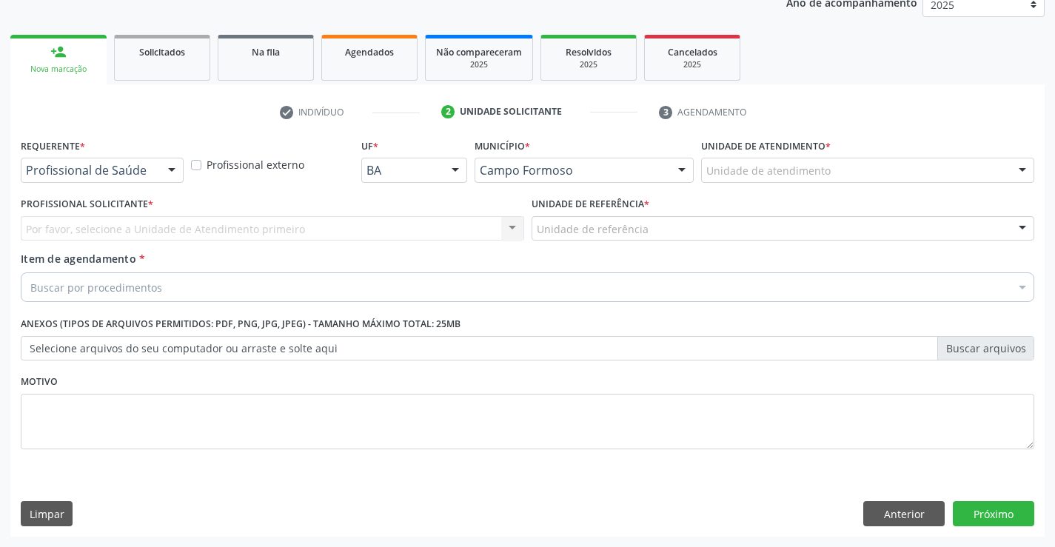
scroll to position [187, 0]
click at [178, 167] on div at bounding box center [172, 170] width 22 height 25
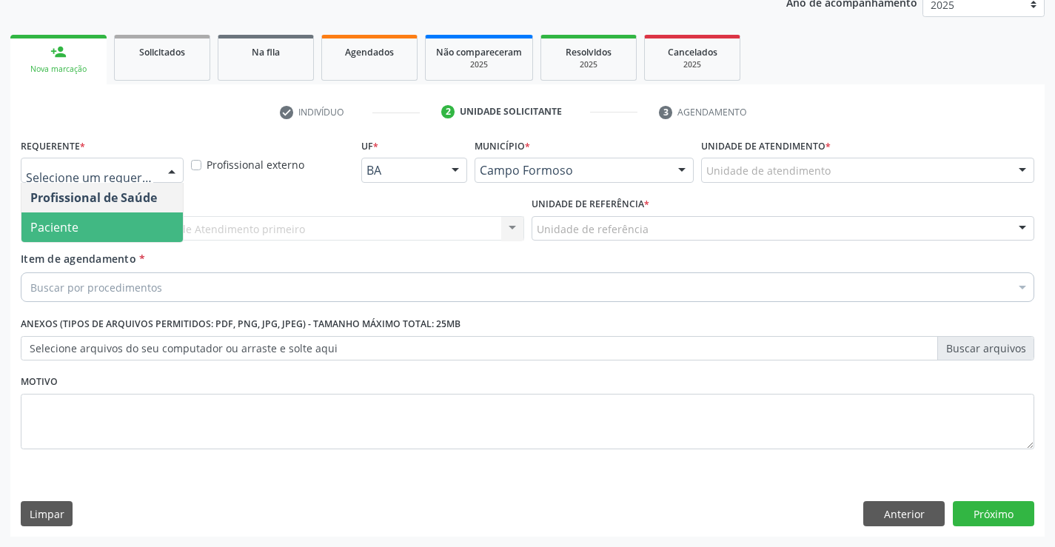
click at [70, 230] on span "Paciente" at bounding box center [54, 227] width 48 height 16
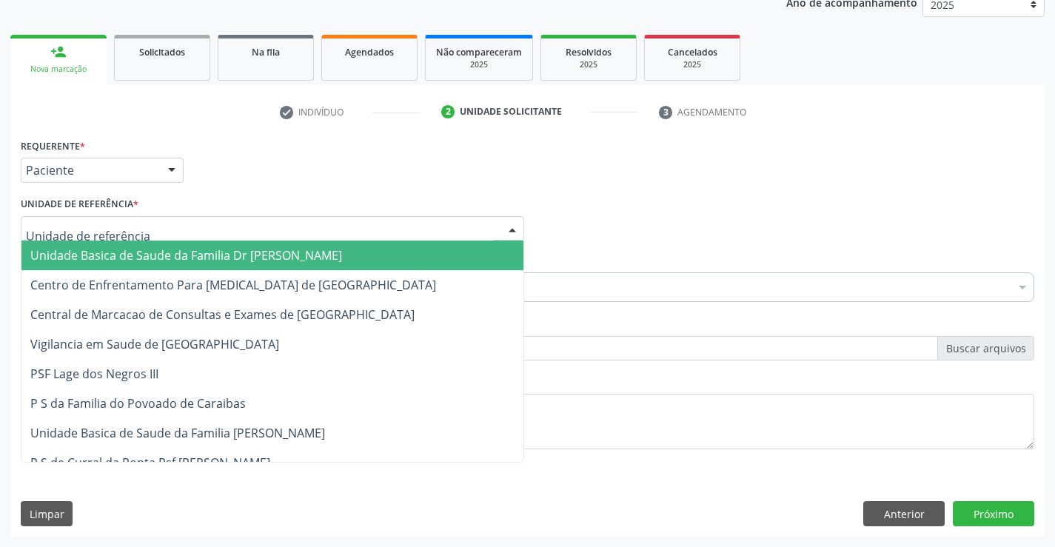
click at [144, 227] on div at bounding box center [272, 228] width 503 height 25
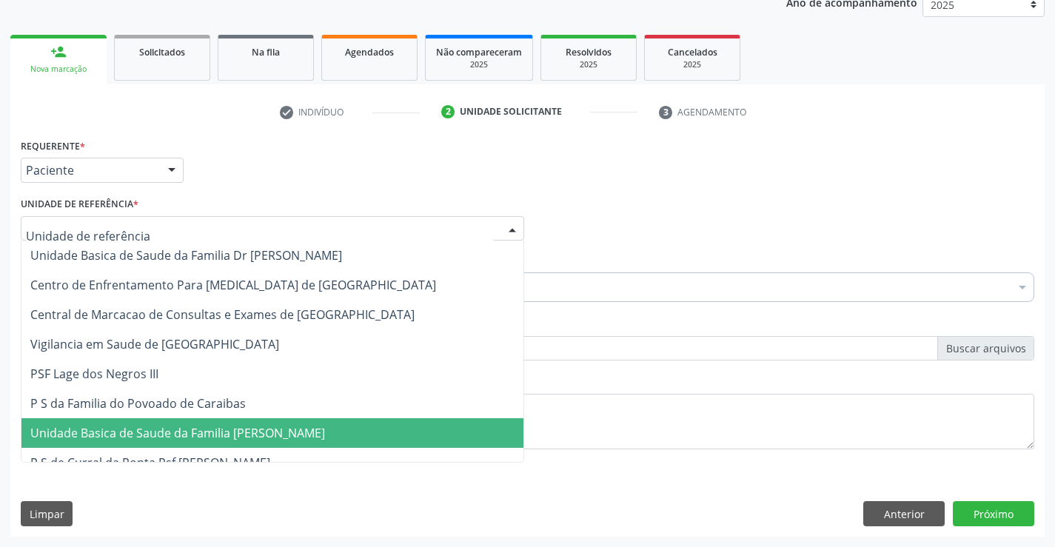
click at [187, 441] on span "Unidade Basica de Saude da Familia [PERSON_NAME]" at bounding box center [177, 433] width 295 height 16
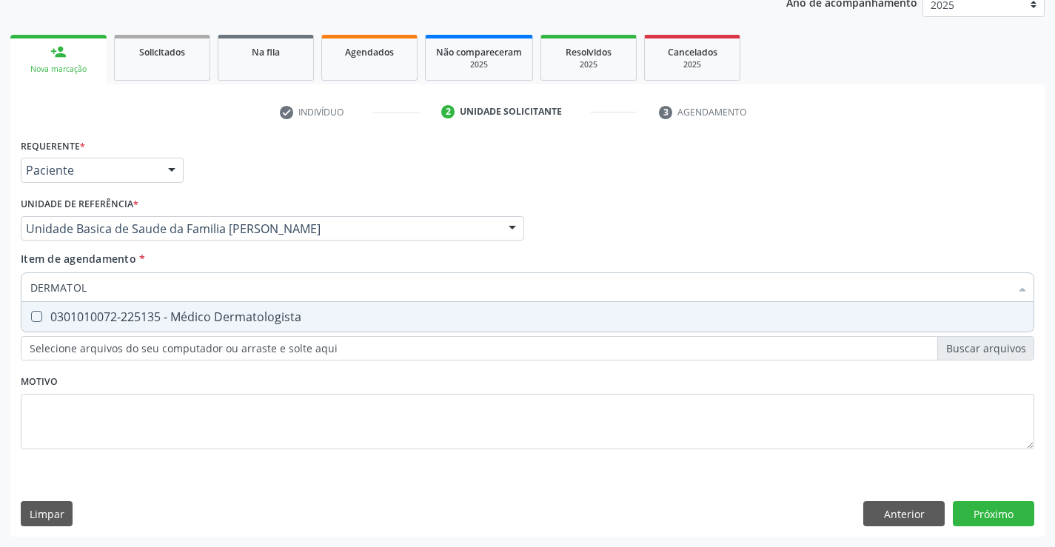
type input "DERMATOLO"
click at [131, 308] on span "0301010072-225135 - Médico Dermatologista" at bounding box center [527, 317] width 1012 height 30
checkbox Dermatologista "true"
click at [987, 512] on div "Requerente * Paciente Profissional de Saúde Paciente Nenhum resultado encontrad…" at bounding box center [527, 336] width 1034 height 402
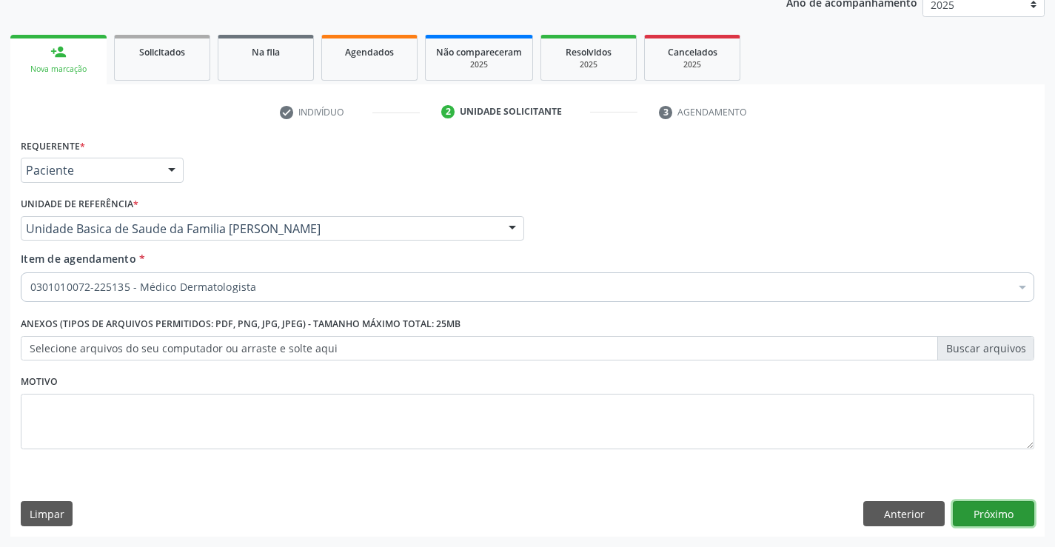
click at [985, 513] on button "Próximo" at bounding box center [993, 513] width 81 height 25
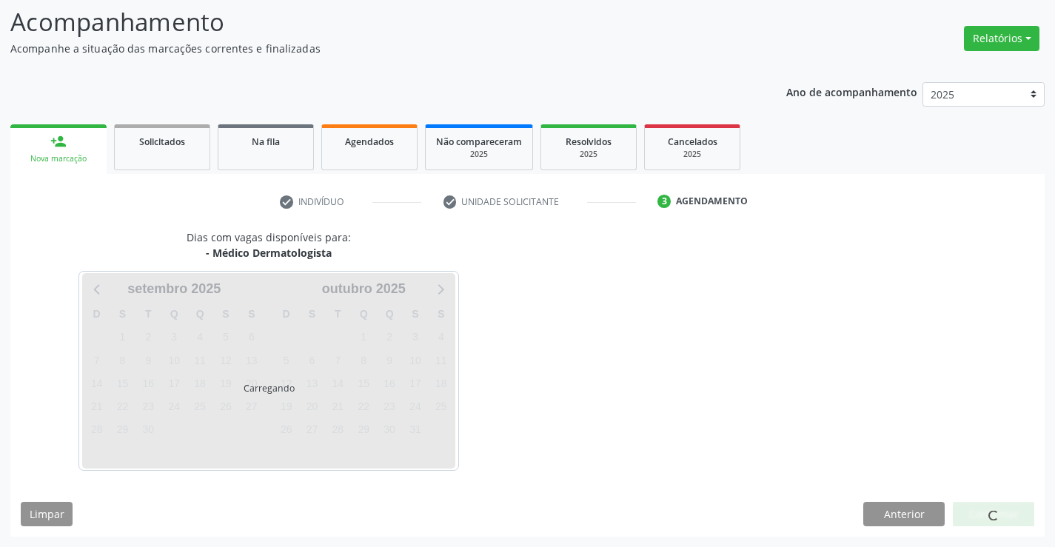
scroll to position [141, 0]
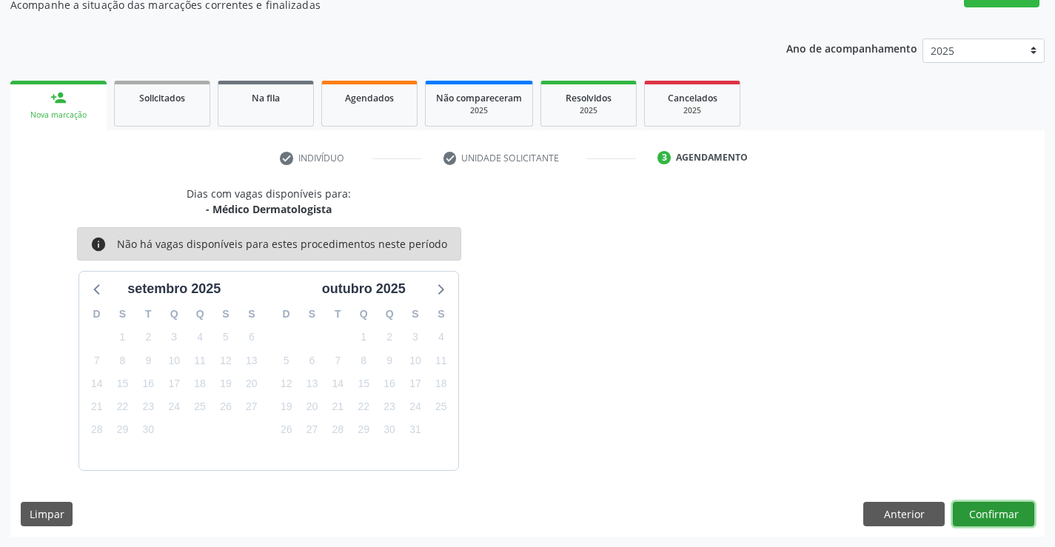
click at [989, 515] on button "Confirmar" at bounding box center [993, 514] width 81 height 25
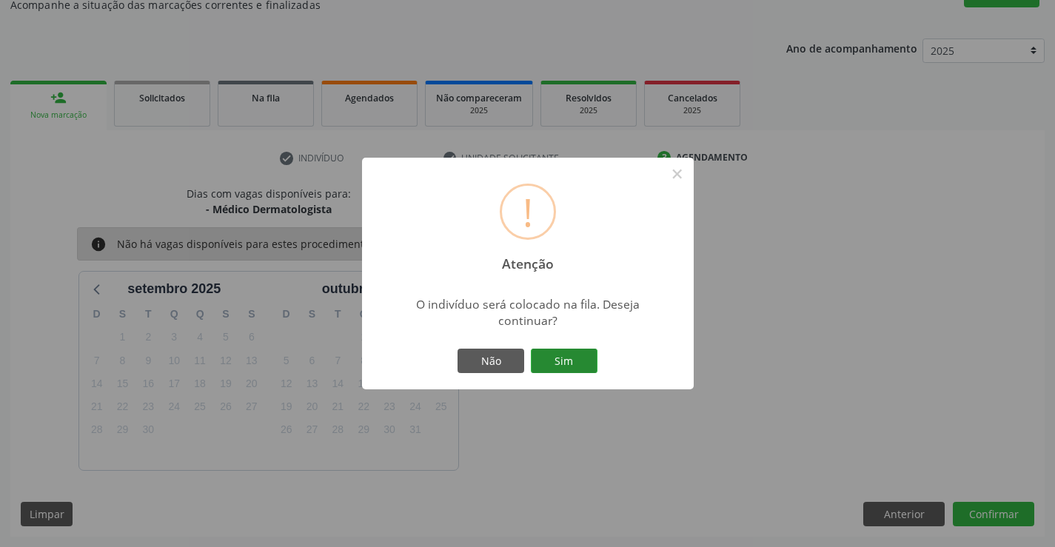
click at [556, 360] on button "Sim" at bounding box center [564, 361] width 67 height 25
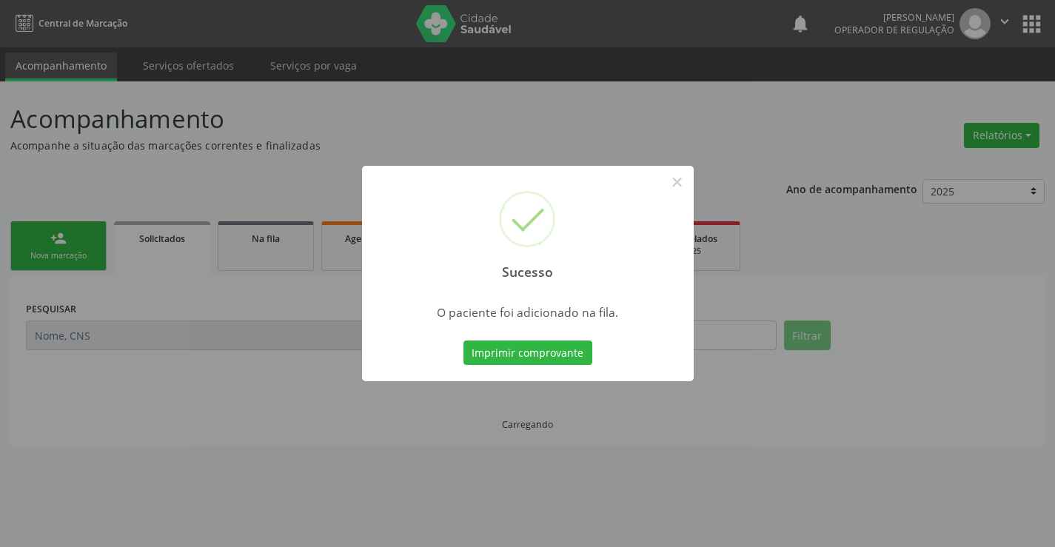
scroll to position [0, 0]
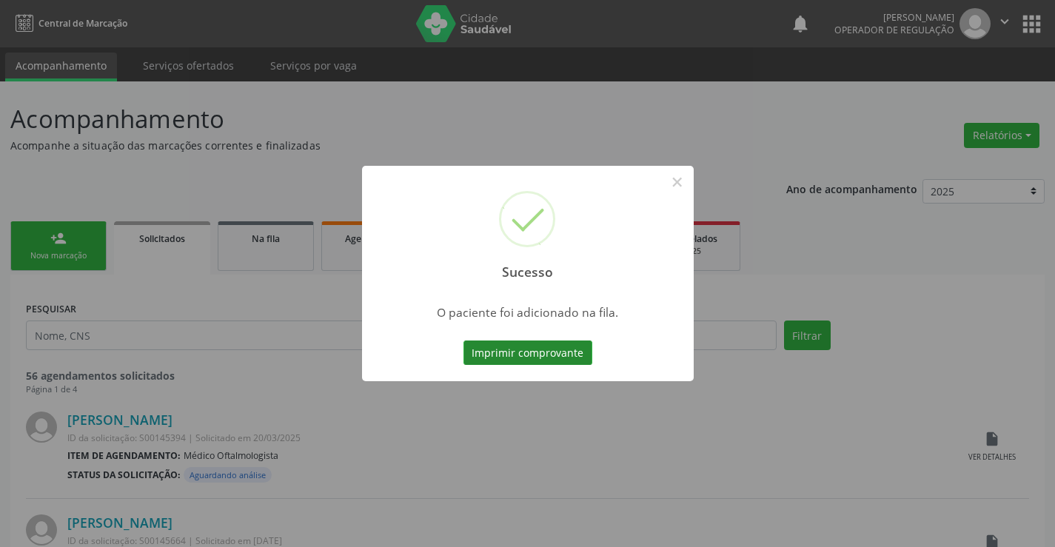
click at [534, 365] on button "Imprimir comprovante" at bounding box center [527, 353] width 129 height 25
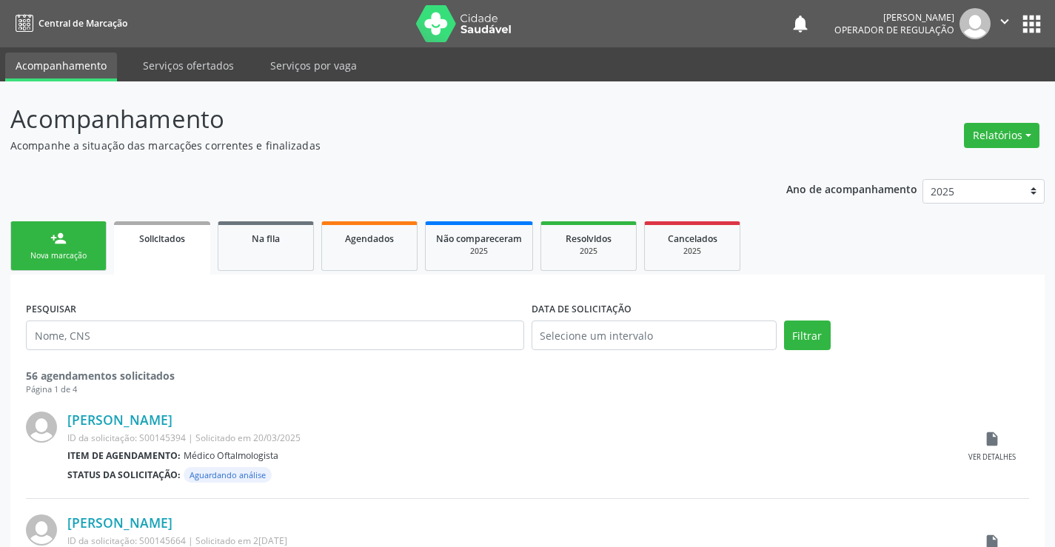
click at [59, 250] on div "Nova marcação" at bounding box center [58, 255] width 74 height 11
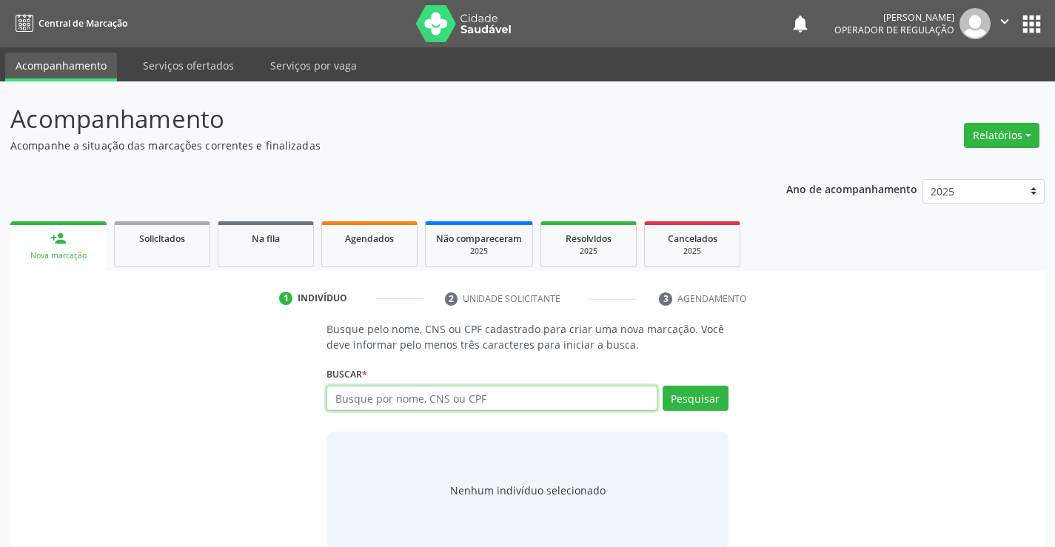
click at [381, 399] on input "text" at bounding box center [492, 398] width 330 height 25
type input "705109393018140"
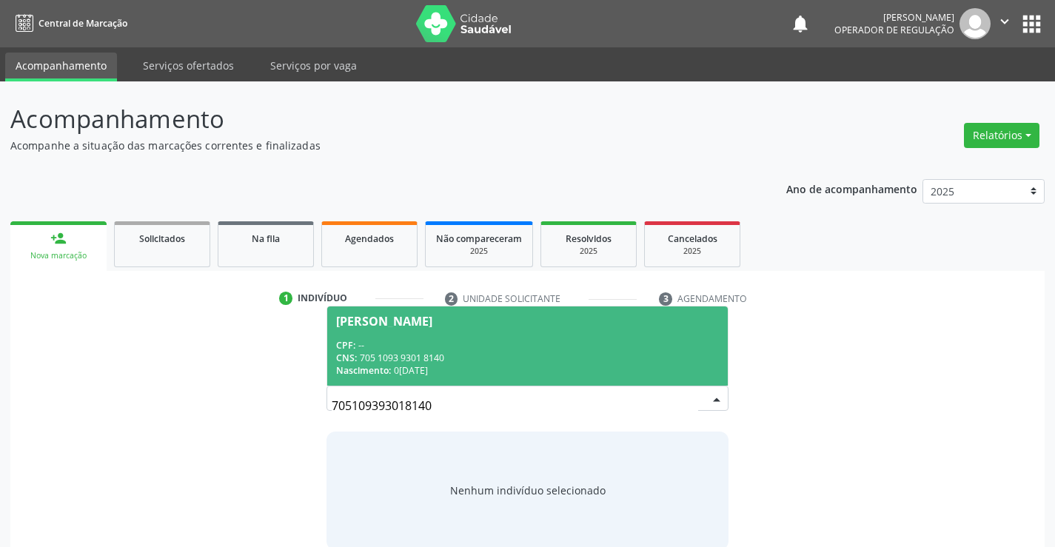
click at [426, 353] on div "CNS: 705 1093 9301 8140" at bounding box center [527, 358] width 382 height 13
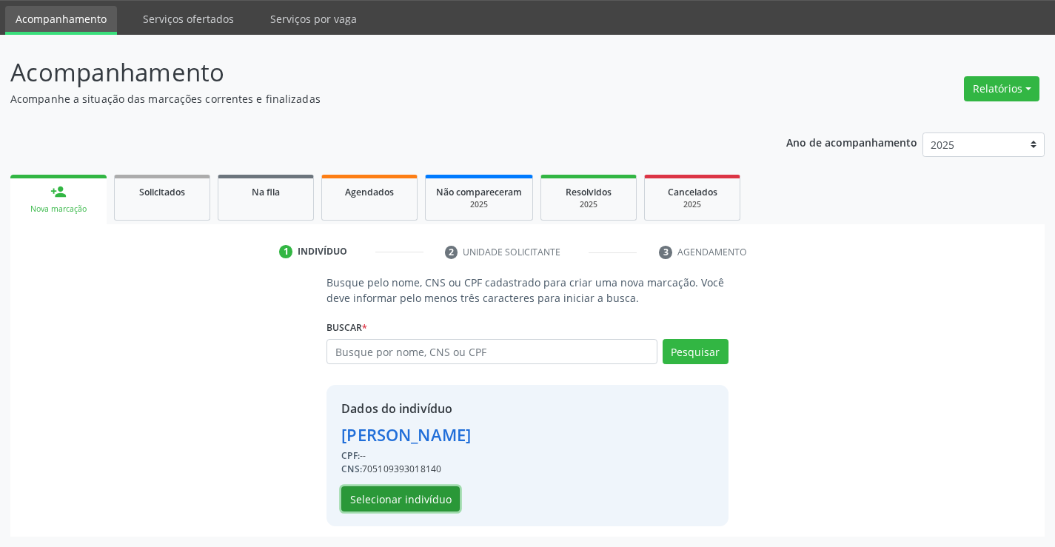
click at [381, 497] on button "Selecionar indivíduo" at bounding box center [400, 498] width 118 height 25
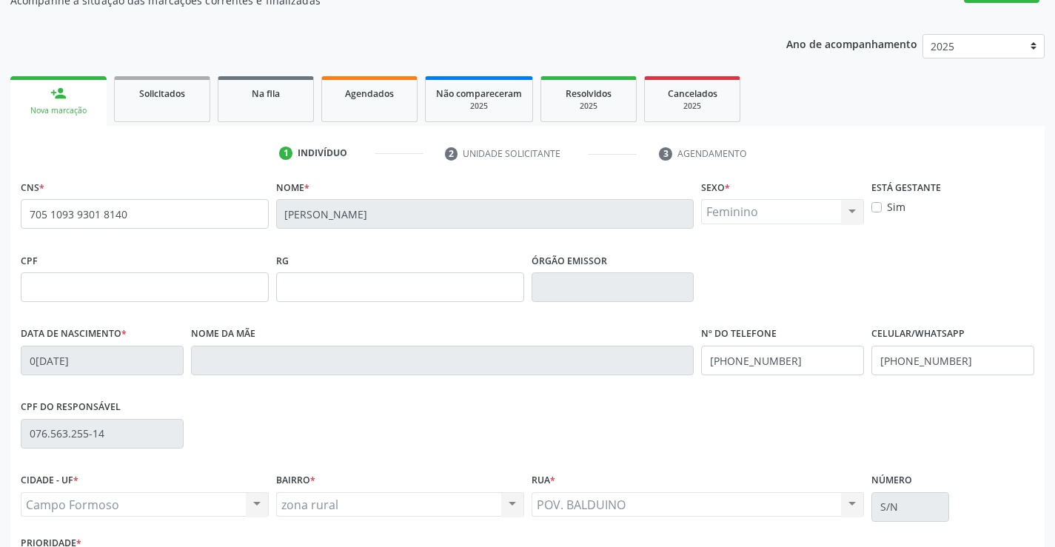
scroll to position [255, 0]
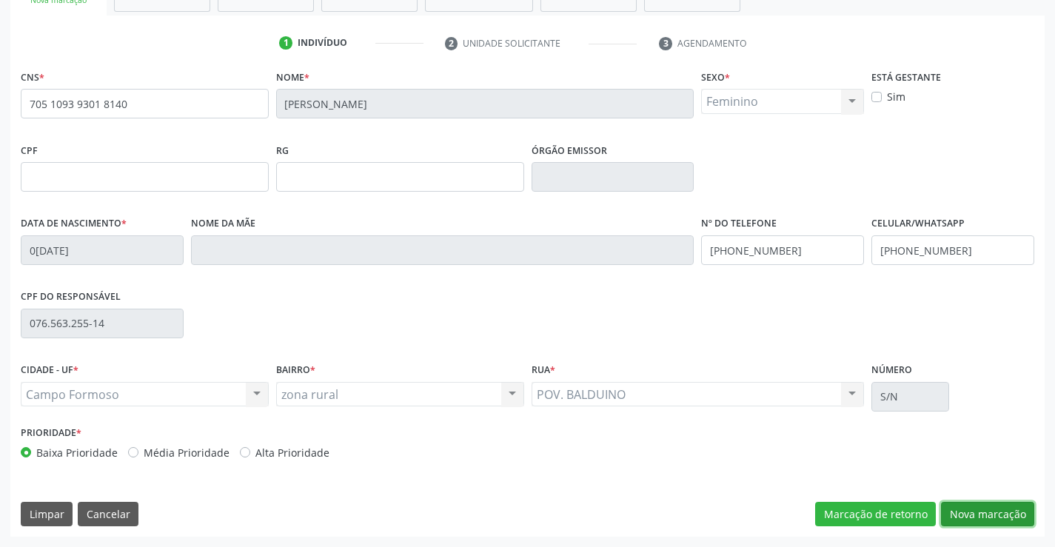
click at [989, 519] on button "Nova marcação" at bounding box center [987, 514] width 93 height 25
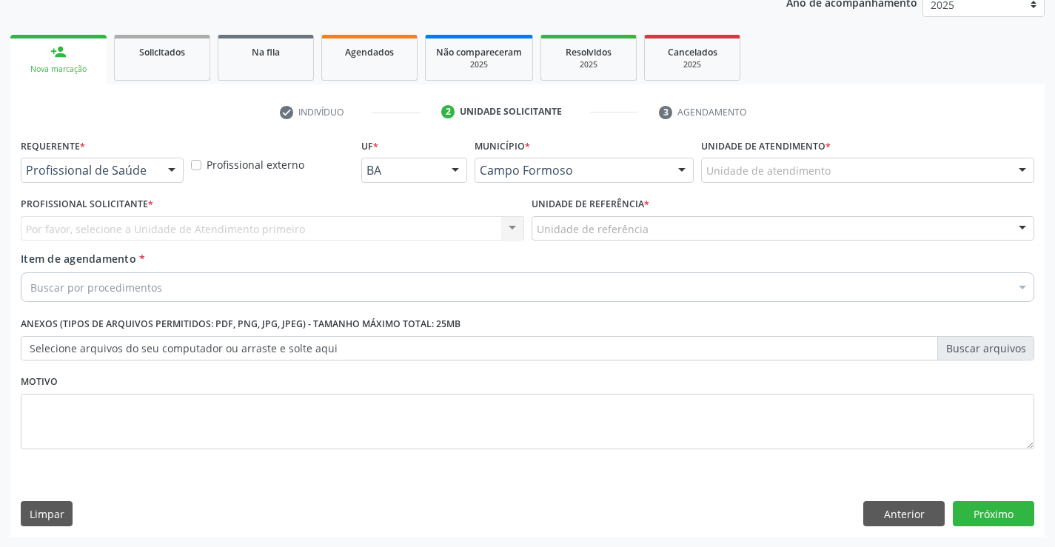
scroll to position [187, 0]
drag, startPoint x: 153, startPoint y: 168, endPoint x: 124, endPoint y: 197, distance: 40.8
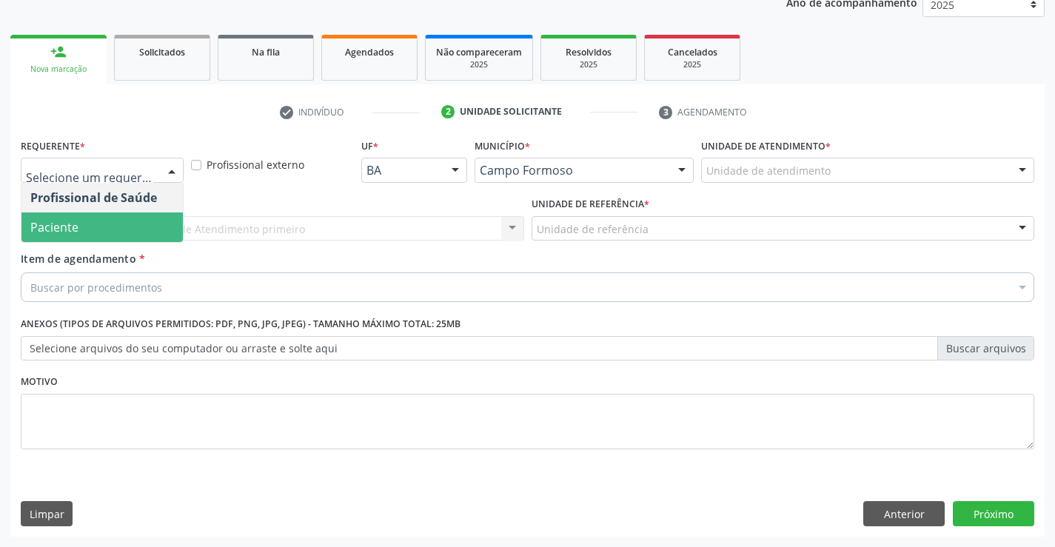
click at [116, 231] on span "Paciente" at bounding box center [101, 227] width 161 height 30
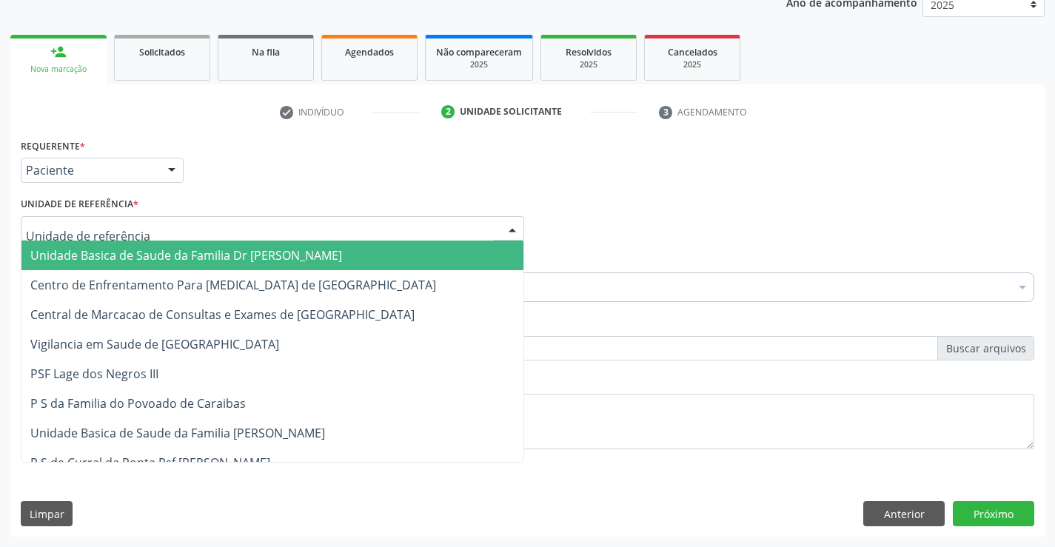
click at [153, 224] on div at bounding box center [272, 228] width 503 height 25
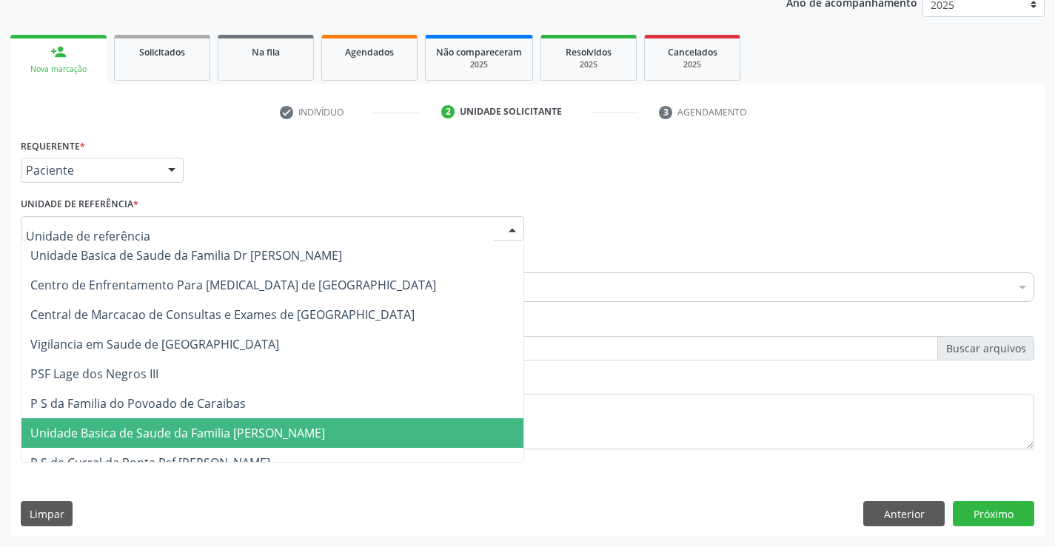
click at [226, 438] on span "Unidade Basica de Saude da Familia [PERSON_NAME]" at bounding box center [177, 433] width 295 height 16
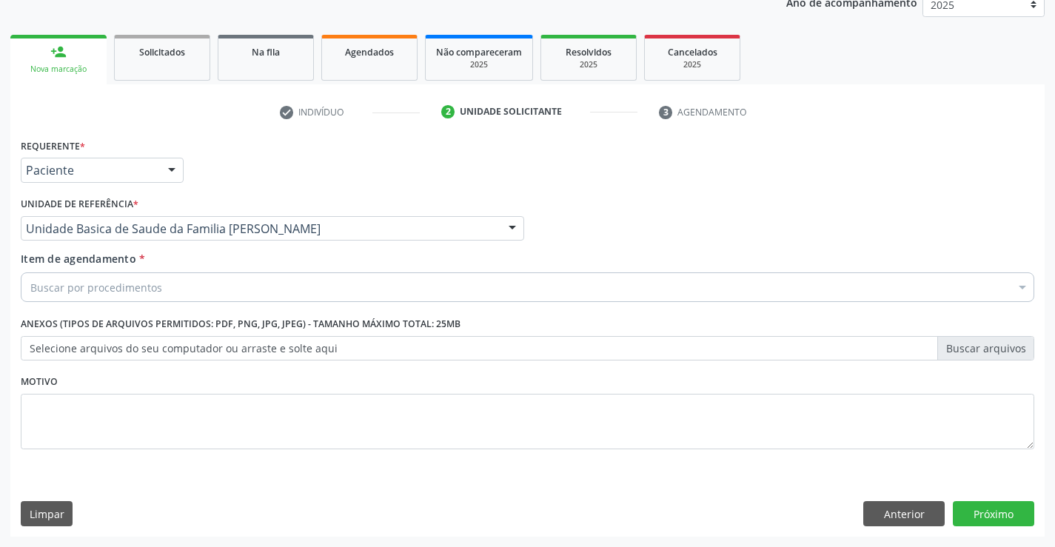
click at [173, 287] on div "Buscar por procedimentos" at bounding box center [528, 287] width 1014 height 30
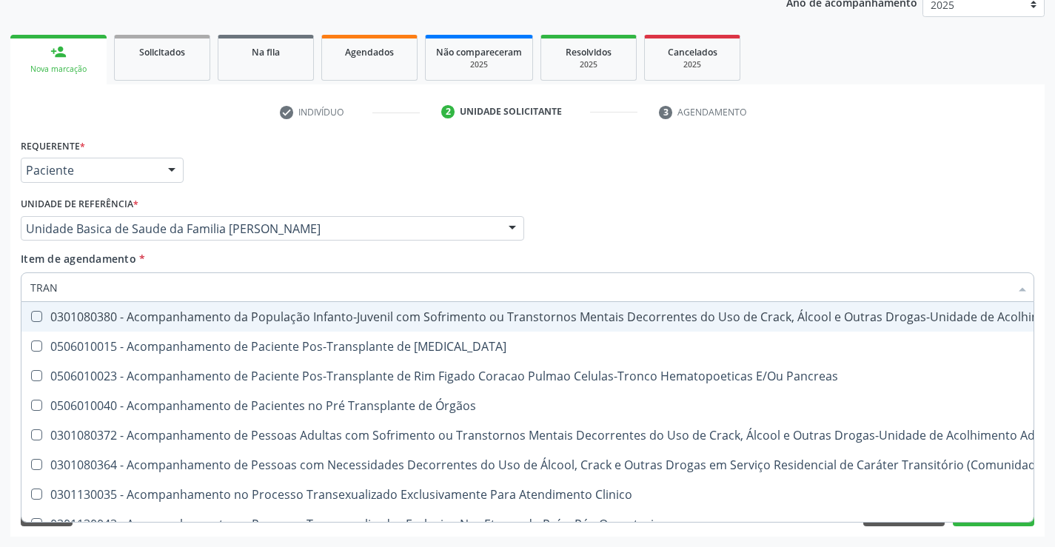
type input "TRANSVA"
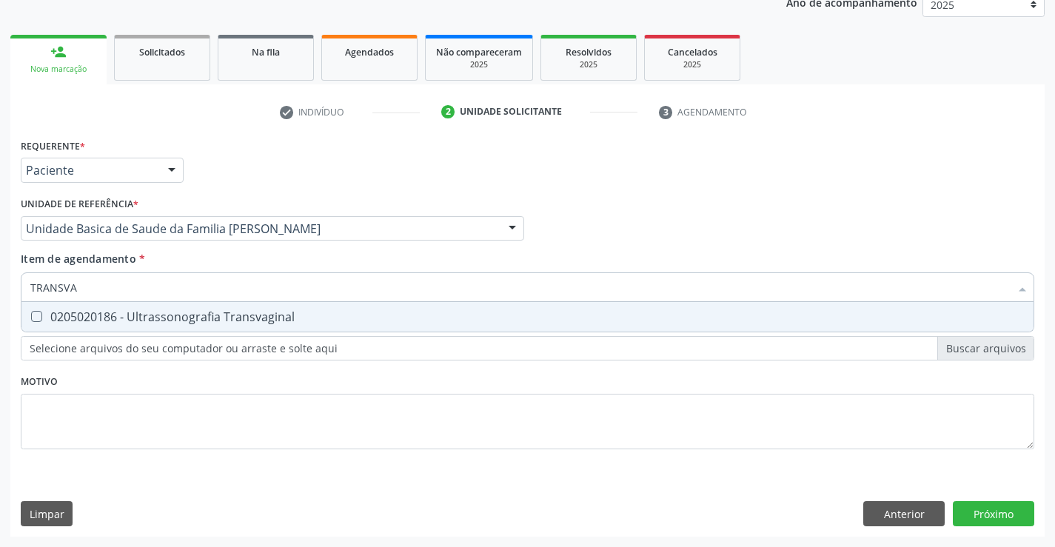
click at [135, 323] on div "0205020186 - Ultrassonografia Transvaginal" at bounding box center [527, 317] width 994 height 12
checkbox Transvaginal "true"
click at [984, 512] on div "Requerente * Paciente Profissional de Saúde Paciente Nenhum resultado encontrad…" at bounding box center [527, 336] width 1034 height 402
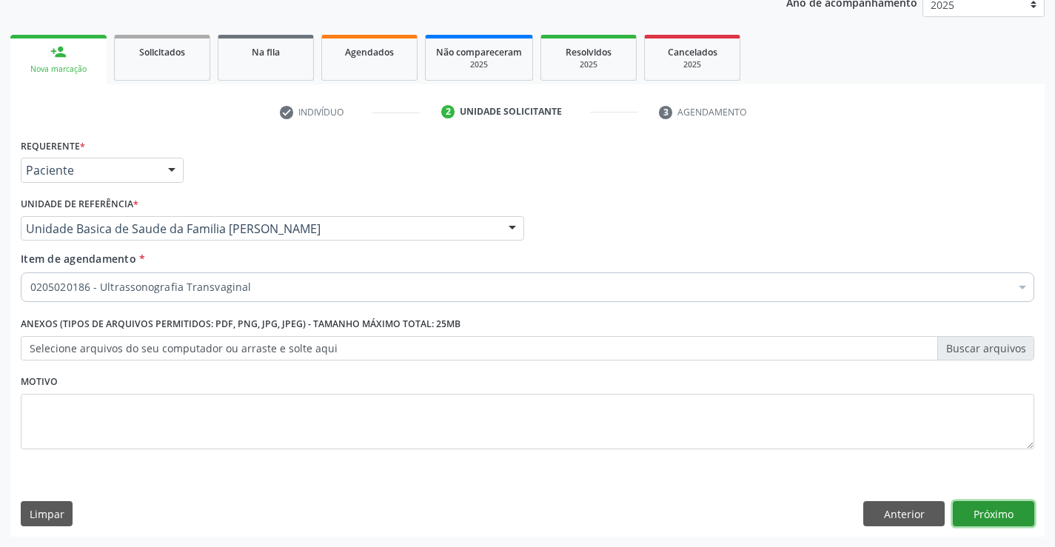
click at [994, 509] on button "Próximo" at bounding box center [993, 513] width 81 height 25
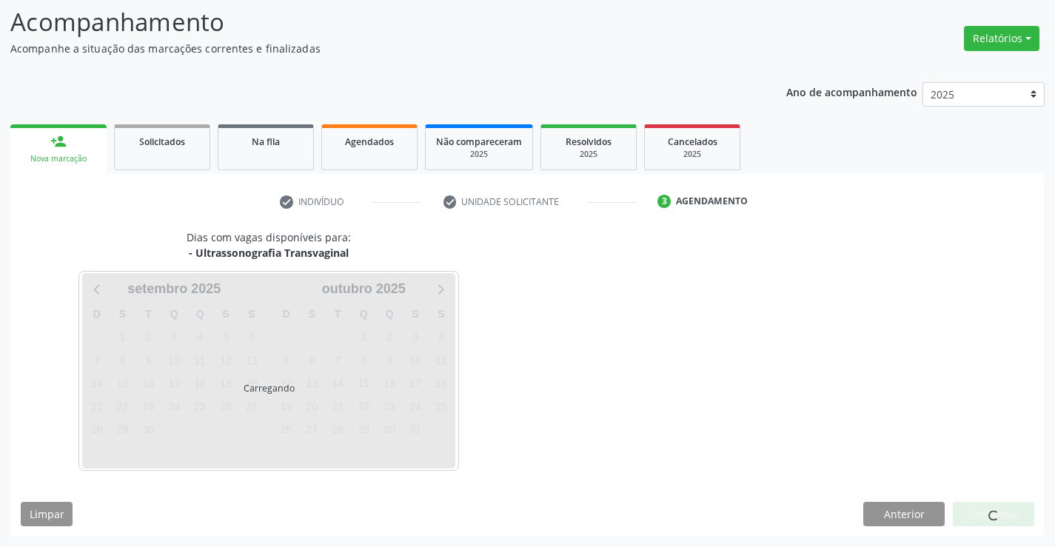
scroll to position [97, 0]
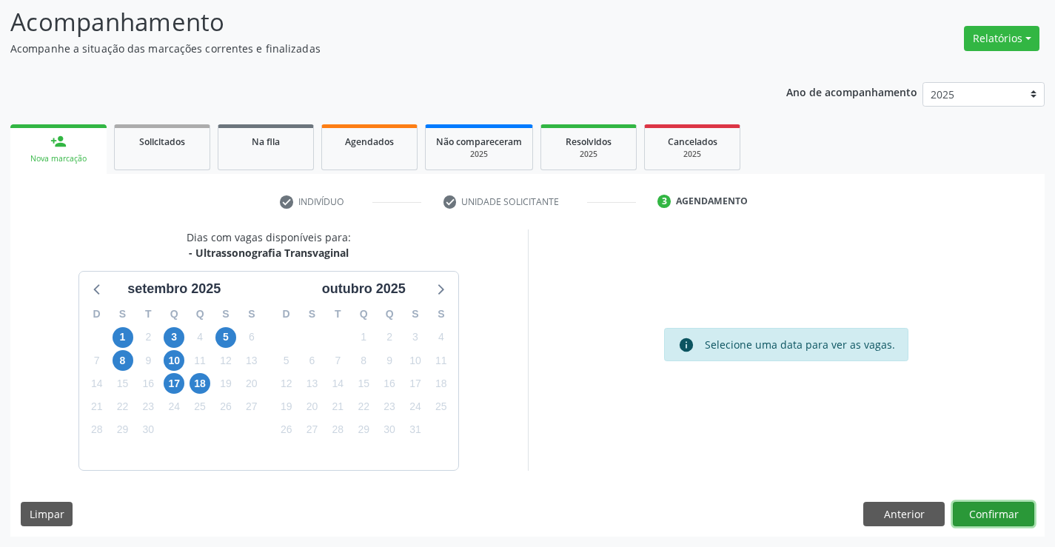
click at [988, 515] on button "Confirmar" at bounding box center [993, 514] width 81 height 25
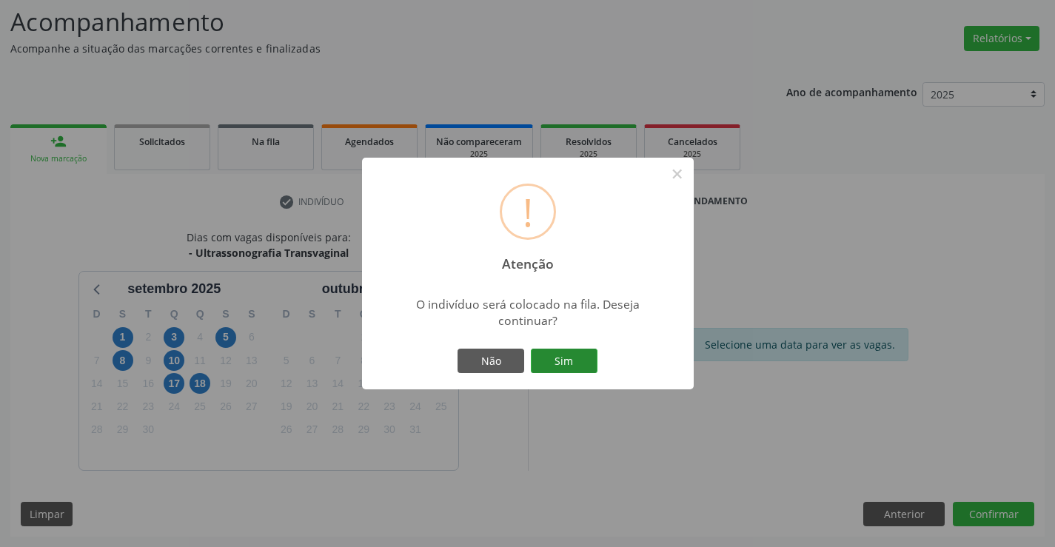
click at [569, 355] on button "Sim" at bounding box center [564, 361] width 67 height 25
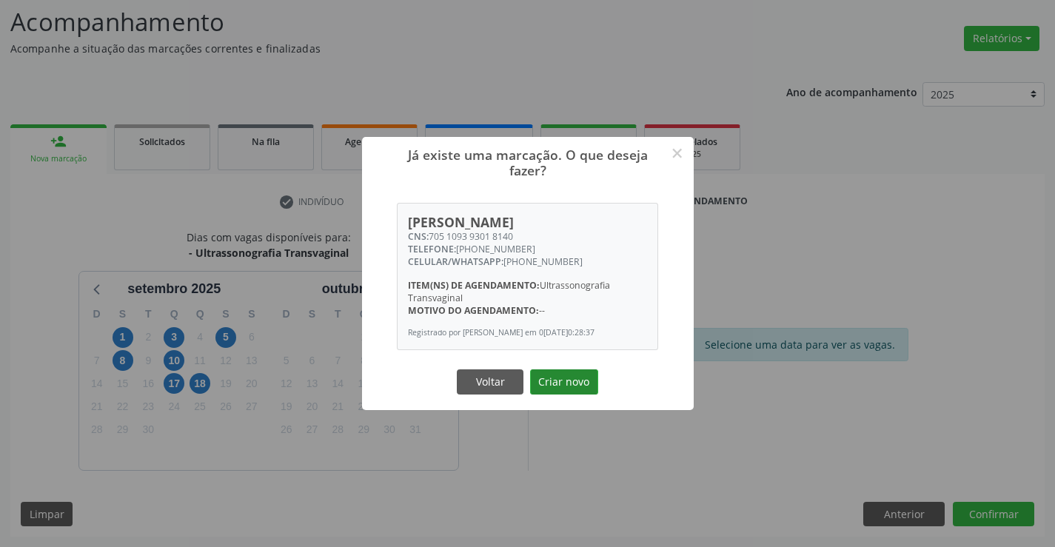
click at [577, 387] on button "Criar novo" at bounding box center [564, 381] width 68 height 25
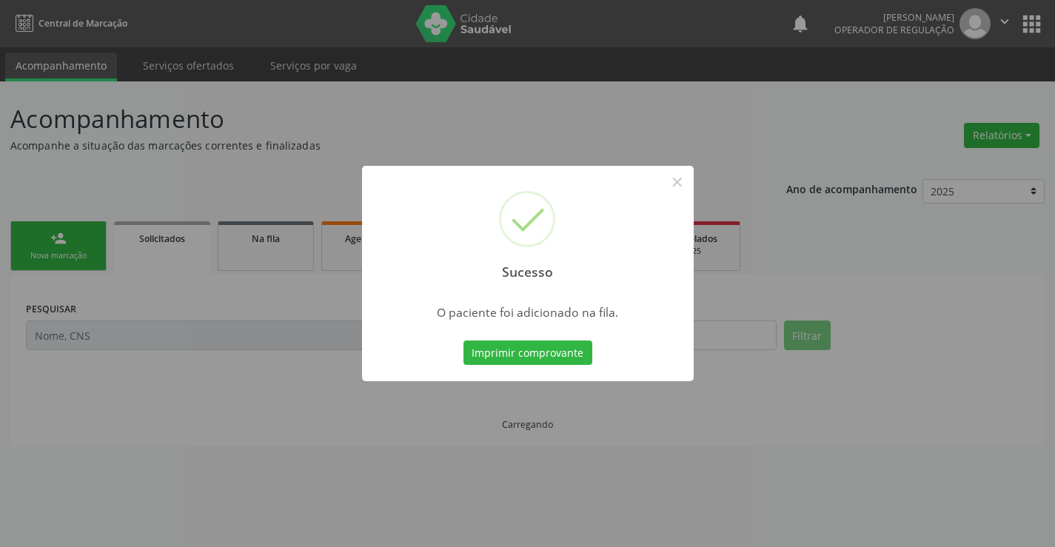
scroll to position [0, 0]
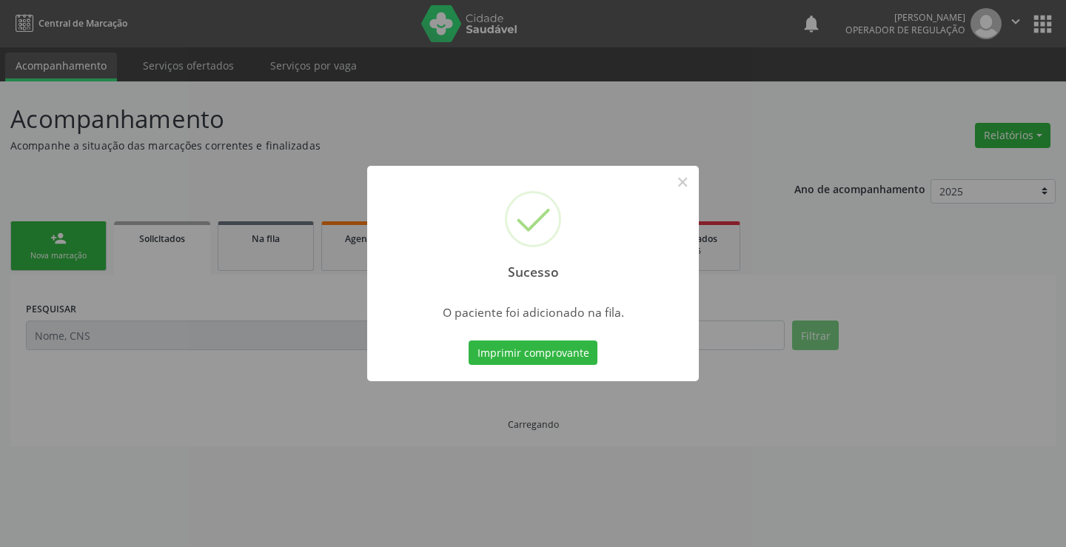
drag, startPoint x: 566, startPoint y: 352, endPoint x: 637, endPoint y: 365, distance: 72.3
click at [572, 352] on button "Imprimir comprovante" at bounding box center [533, 353] width 129 height 25
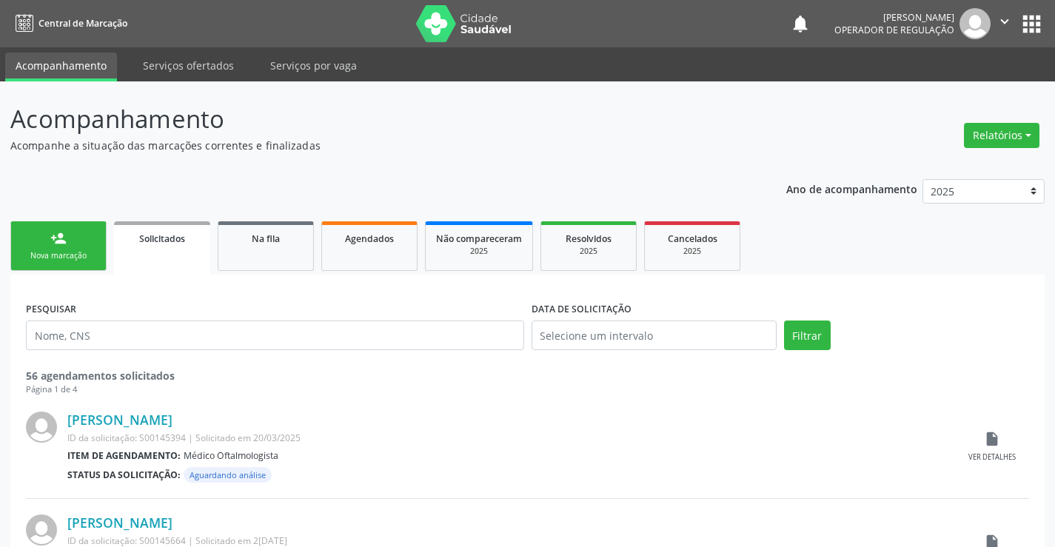
click at [78, 241] on link "person_add Nova marcação" at bounding box center [58, 246] width 96 height 50
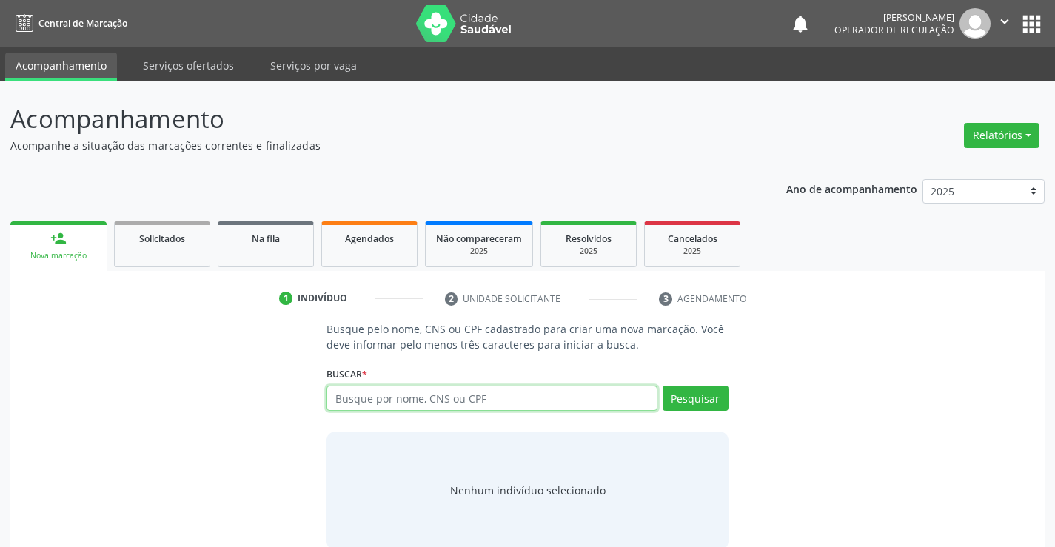
click at [401, 402] on input "text" at bounding box center [492, 398] width 330 height 25
type input "702308145952016"
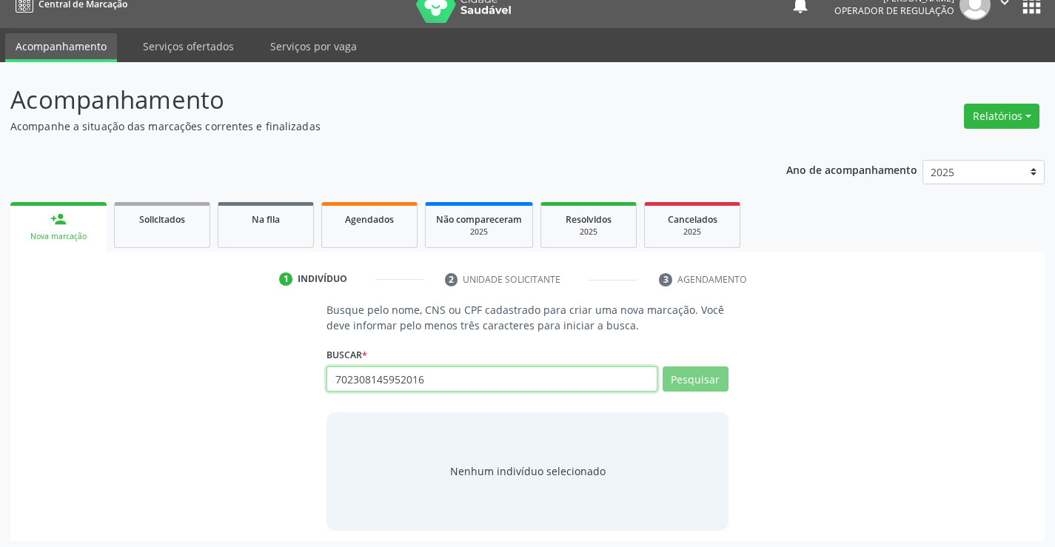
scroll to position [24, 0]
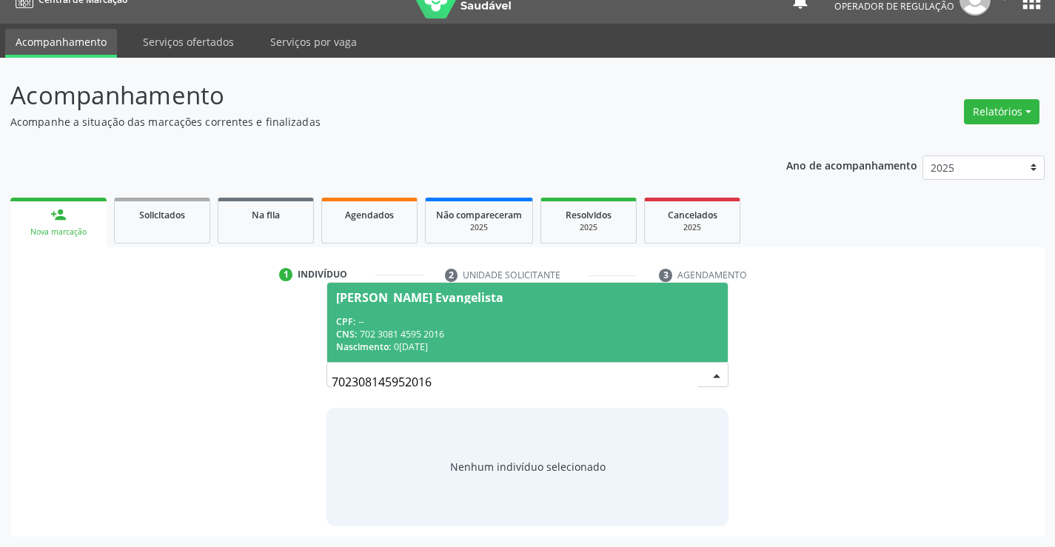
click at [463, 319] on div "CPF: --" at bounding box center [527, 321] width 382 height 13
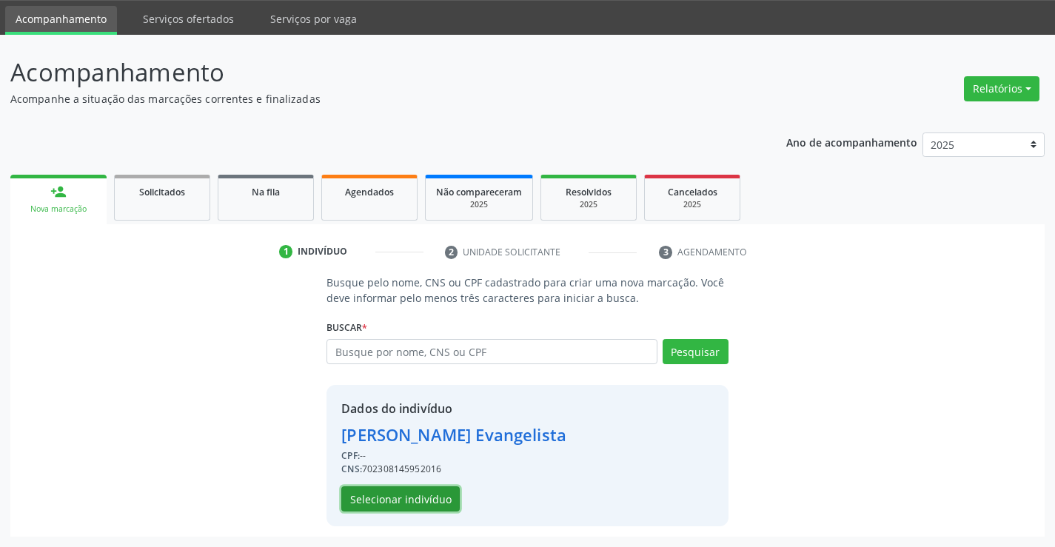
click at [415, 500] on button "Selecionar indivíduo" at bounding box center [400, 498] width 118 height 25
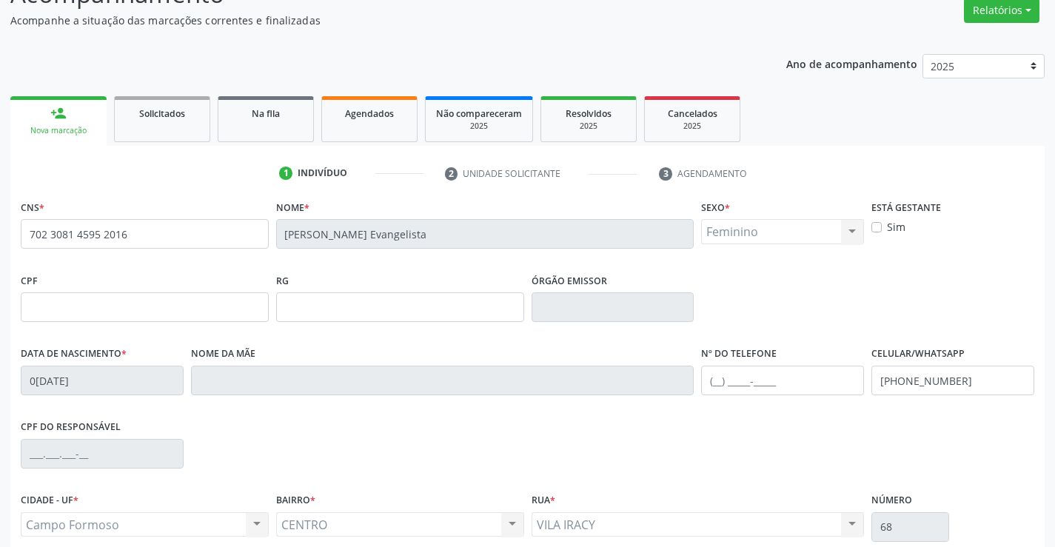
scroll to position [255, 0]
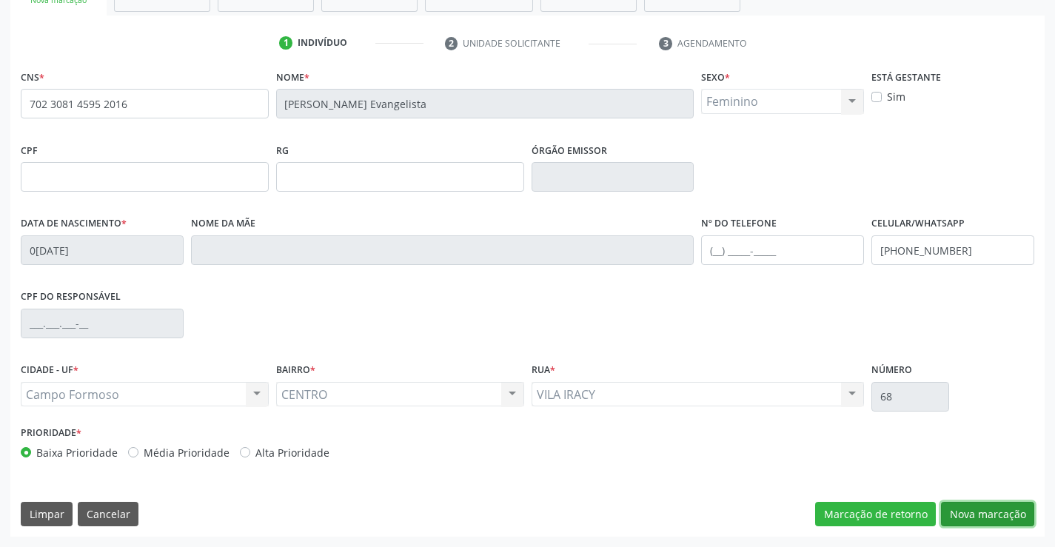
click at [973, 509] on button "Nova marcação" at bounding box center [987, 514] width 93 height 25
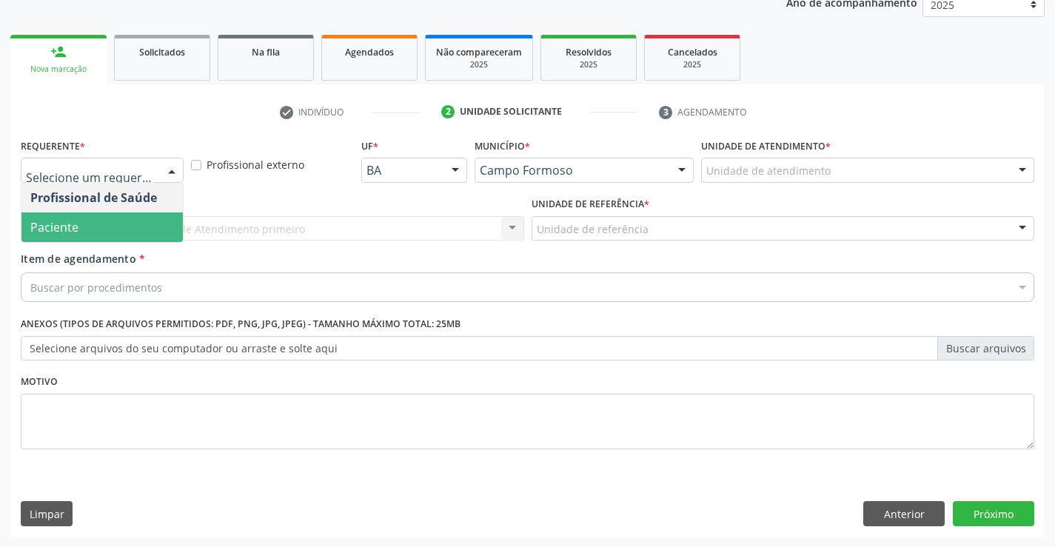
click at [88, 230] on span "Paciente" at bounding box center [101, 227] width 161 height 30
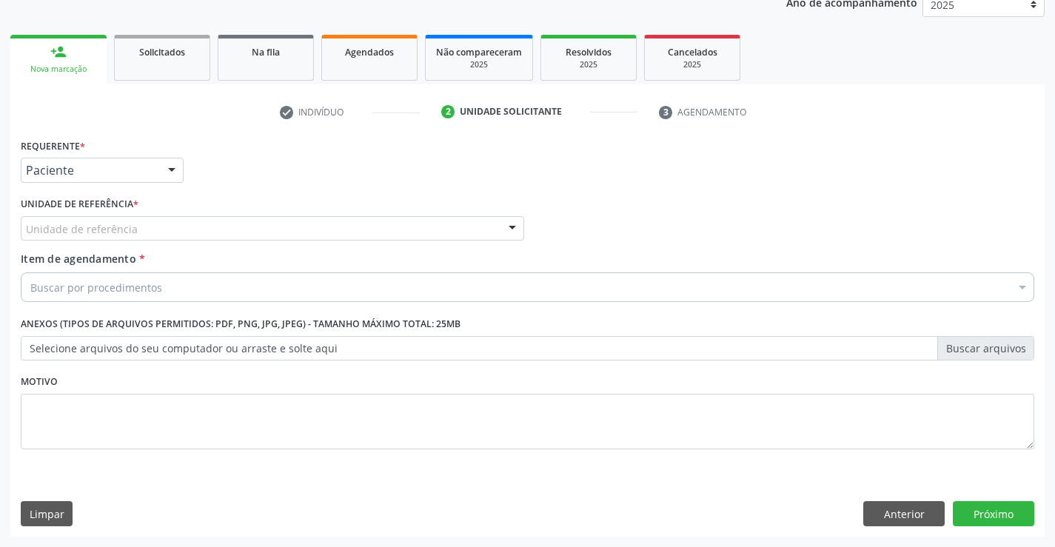
click at [169, 222] on div "Unidade de referência" at bounding box center [272, 228] width 503 height 25
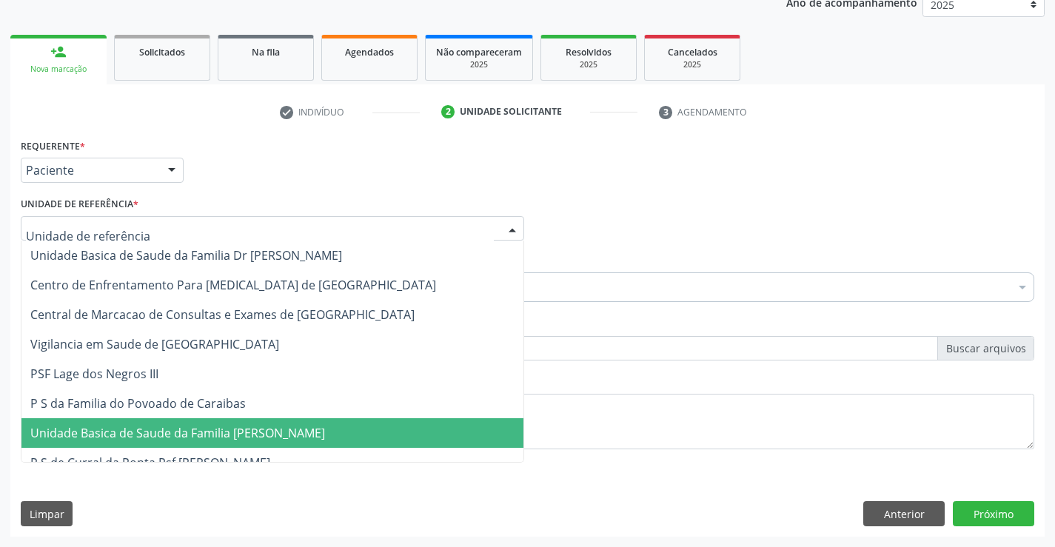
click at [202, 437] on span "Unidade Basica de Saude da Familia [PERSON_NAME]" at bounding box center [177, 433] width 295 height 16
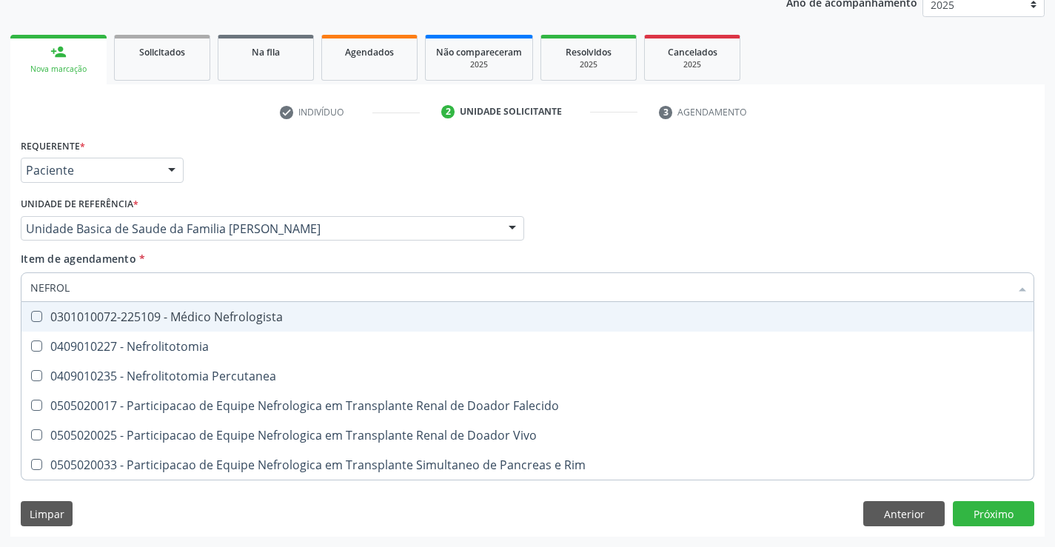
type input "NEFROLO"
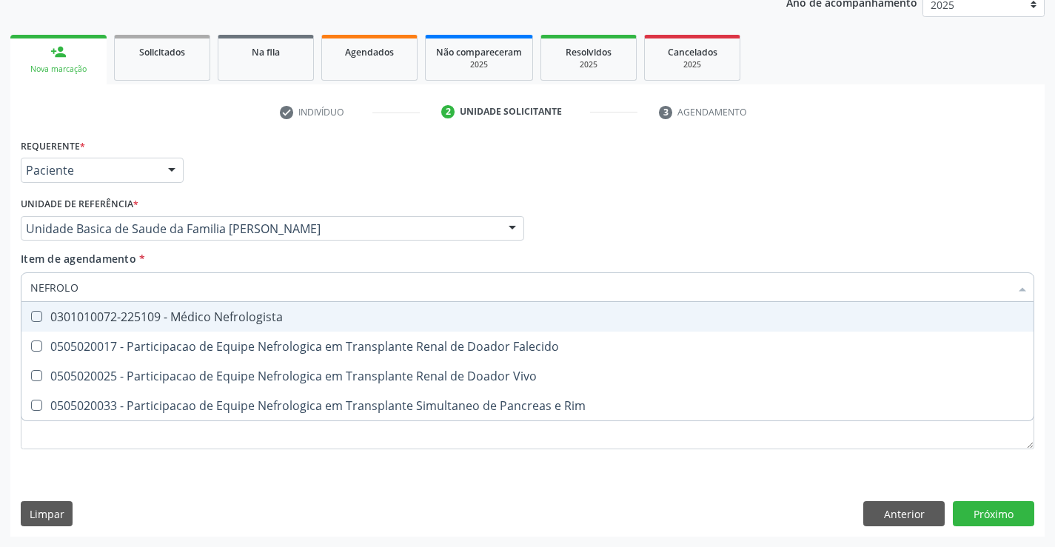
click at [190, 316] on div "0301010072-225109 - Médico Nefrologista" at bounding box center [527, 317] width 994 height 12
checkbox Nefrologista "true"
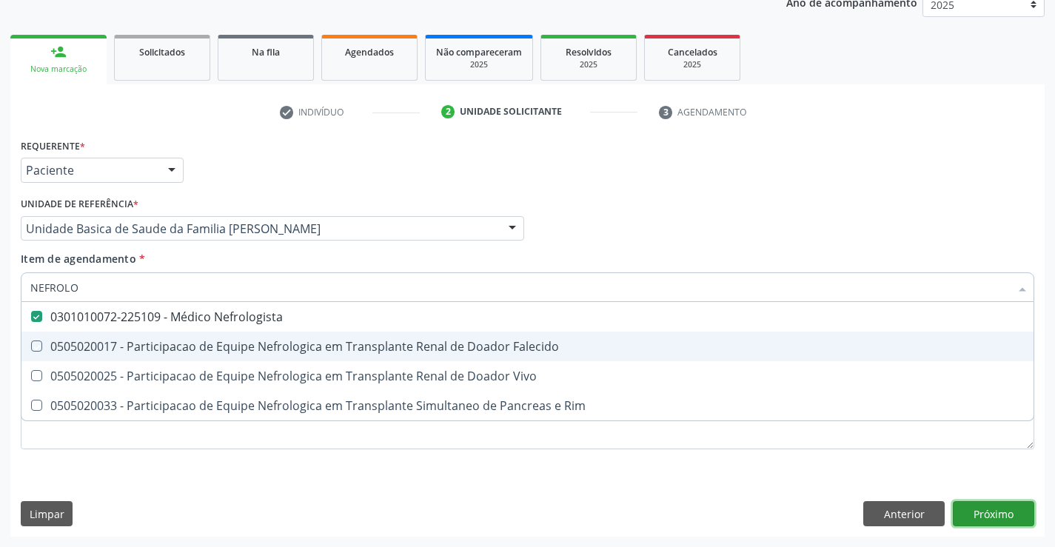
click at [994, 516] on div "Requerente * Paciente Profissional de Saúde Paciente Nenhum resultado encontrad…" at bounding box center [527, 336] width 1034 height 402
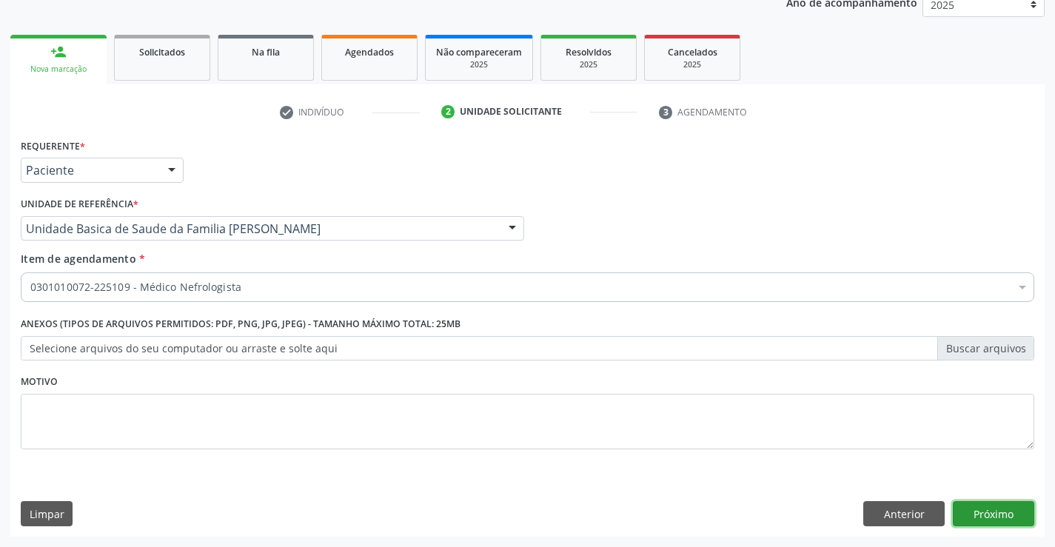
click at [1006, 506] on button "Próximo" at bounding box center [993, 513] width 81 height 25
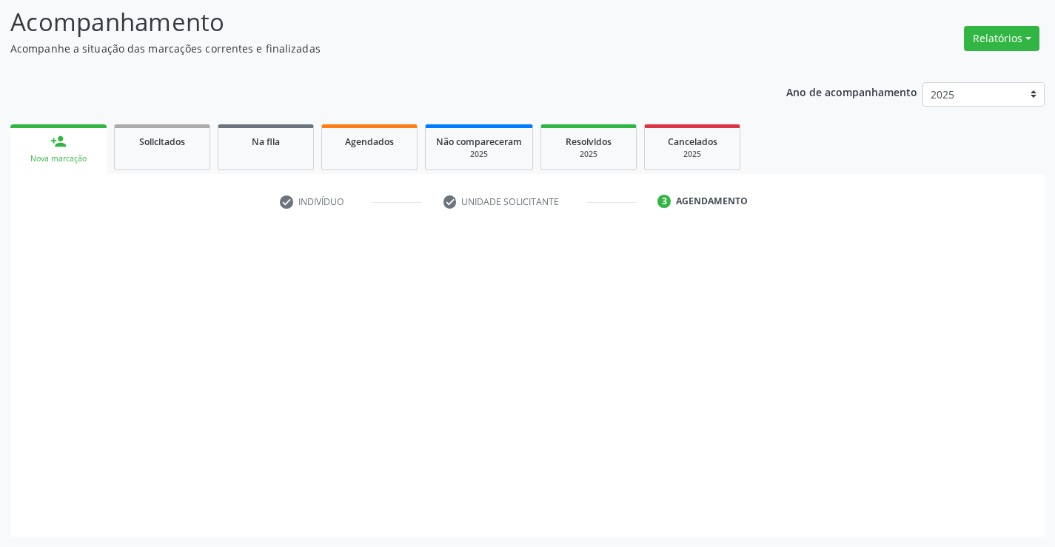
scroll to position [97, 0]
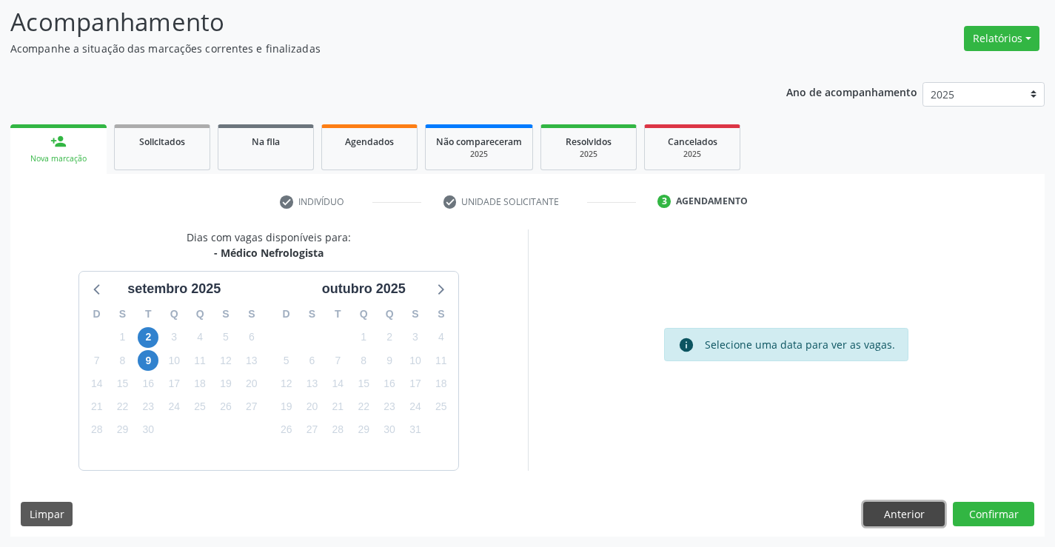
click at [888, 523] on button "Anterior" at bounding box center [903, 514] width 81 height 25
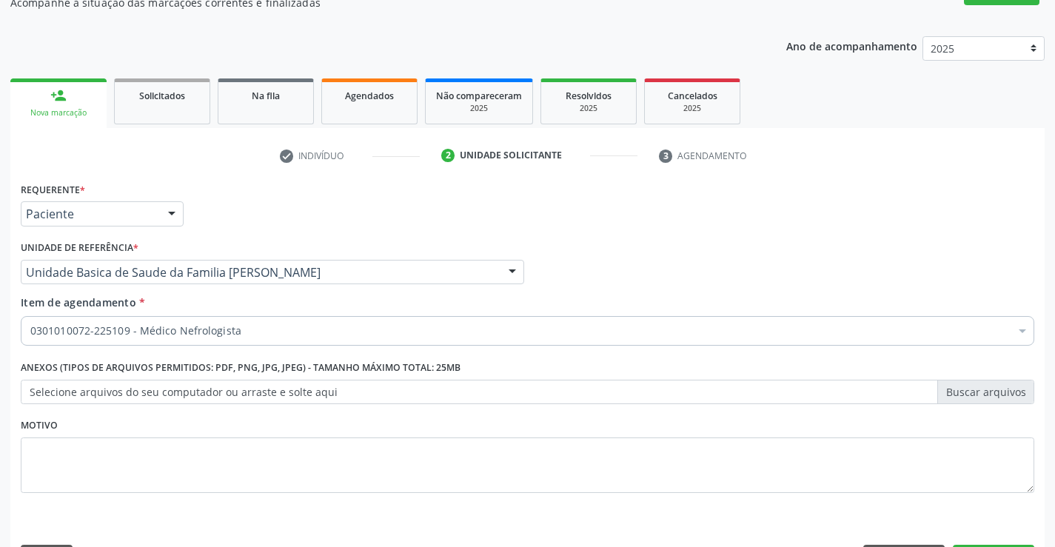
scroll to position [187, 0]
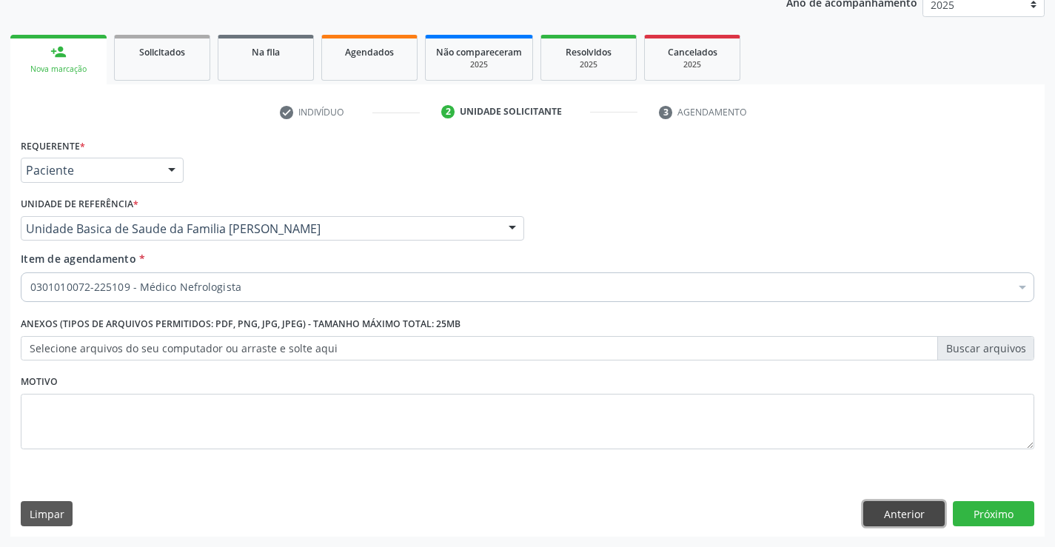
click at [899, 520] on button "Anterior" at bounding box center [903, 513] width 81 height 25
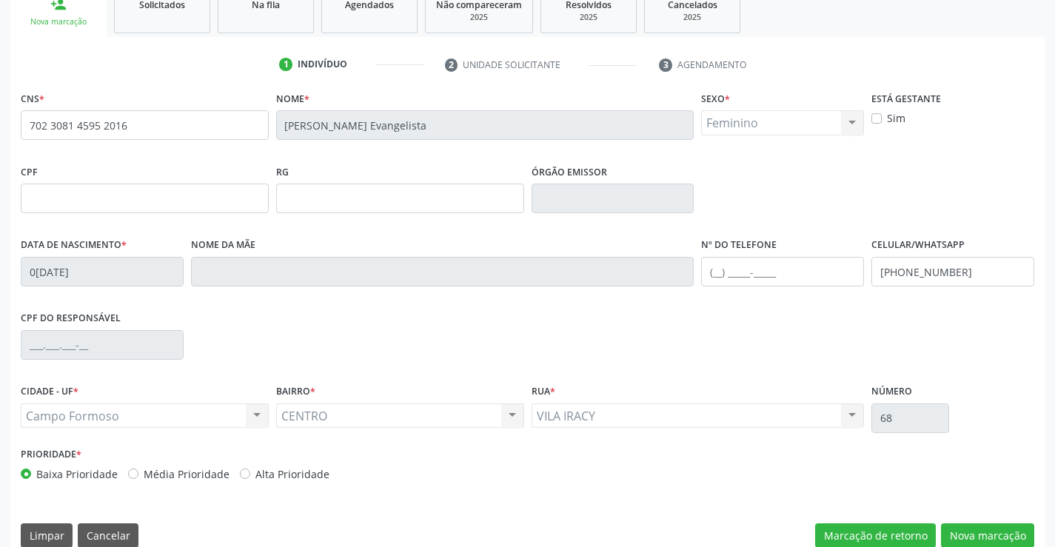
scroll to position [255, 0]
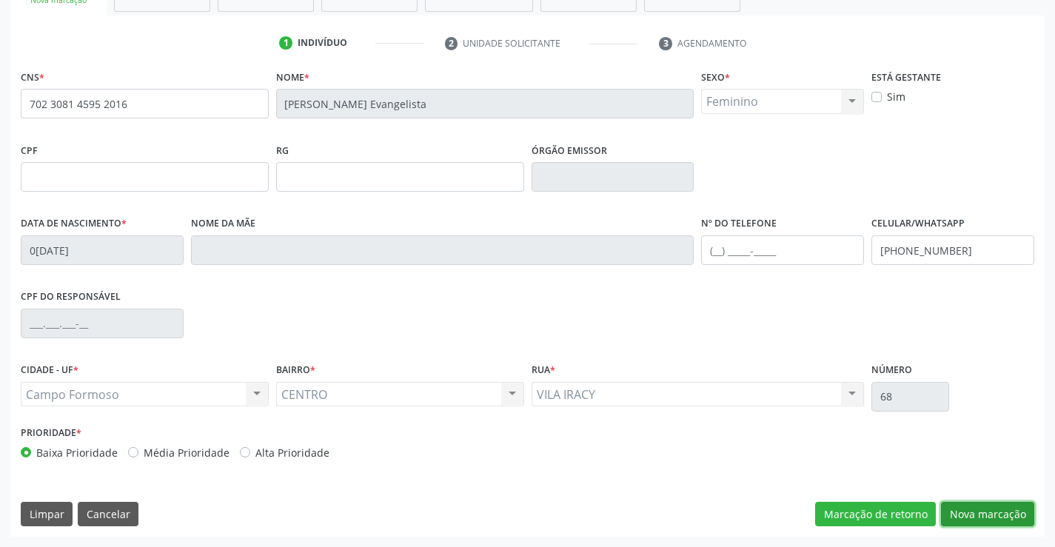
click at [995, 514] on button "Nova marcação" at bounding box center [987, 514] width 93 height 25
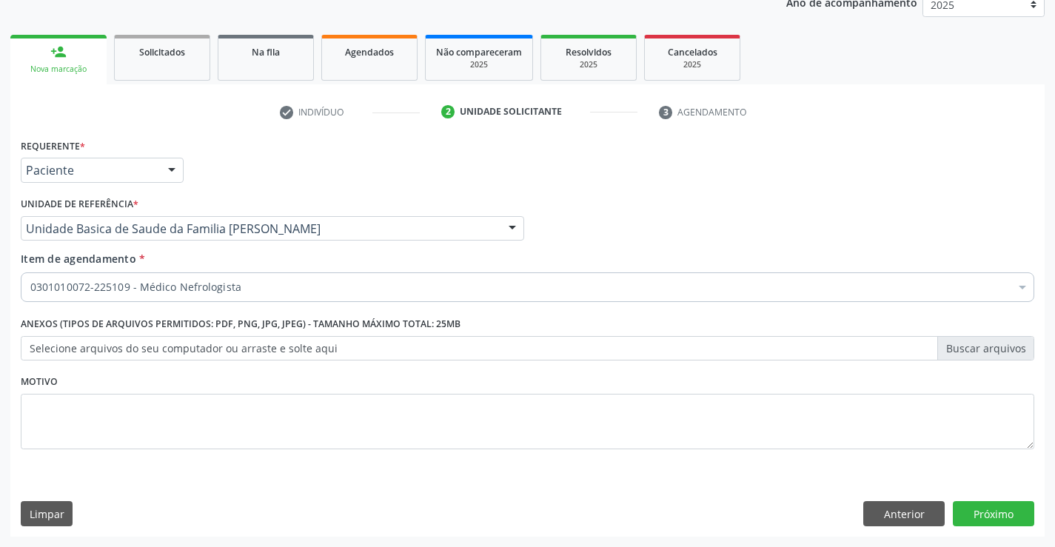
scroll to position [187, 0]
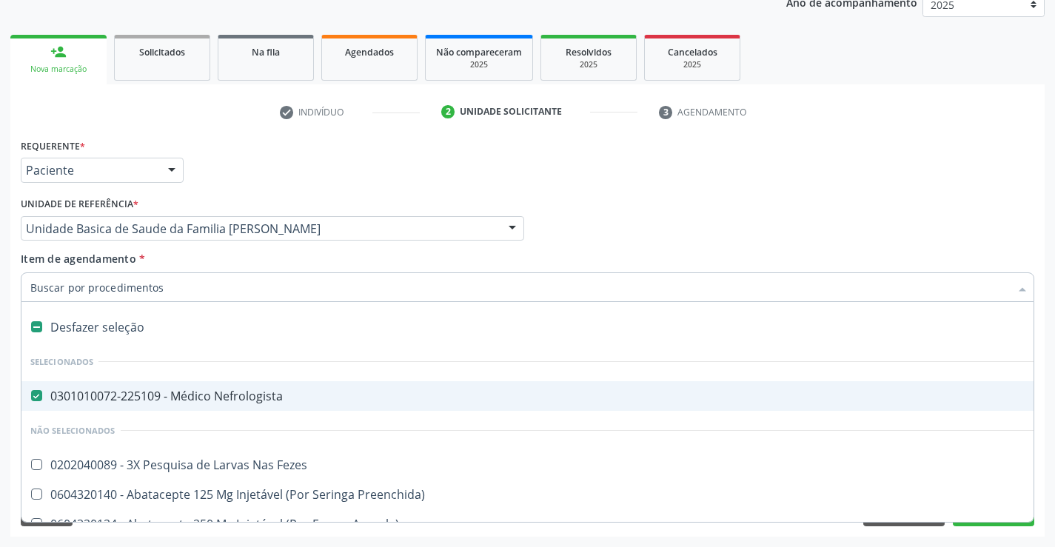
click at [198, 392] on div "0301010072-225109 - Médico Nefrologista" at bounding box center [606, 396] width 1153 height 12
checkbox Nefrologista "false"
click at [180, 291] on input "Item de agendamento *" at bounding box center [520, 287] width 980 height 30
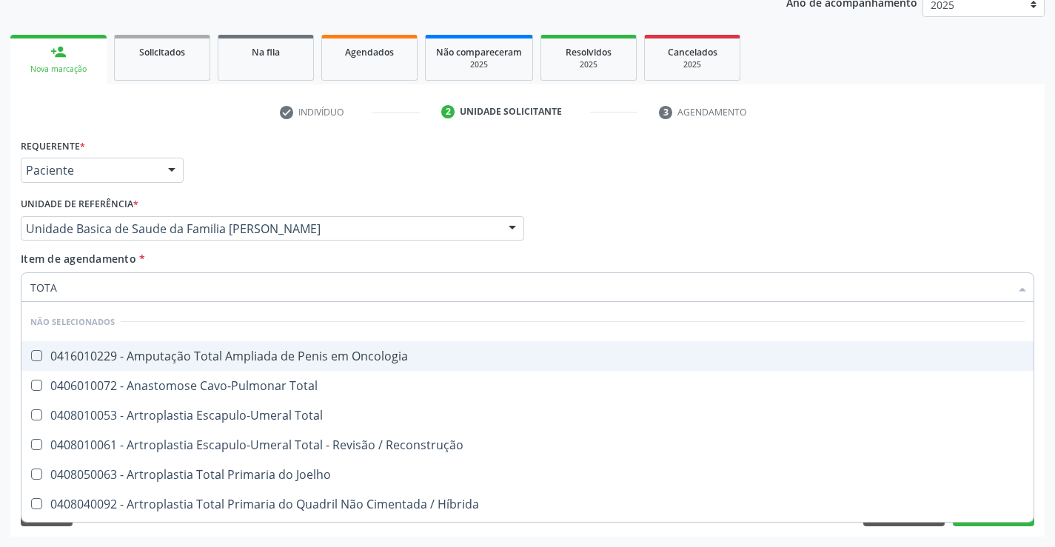
type input "TOTAL"
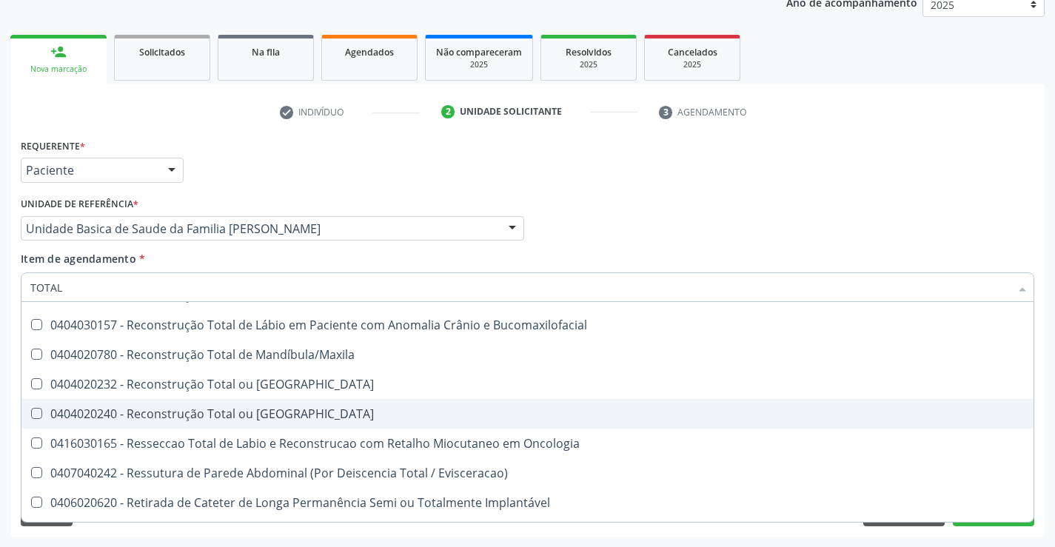
scroll to position [2455, 0]
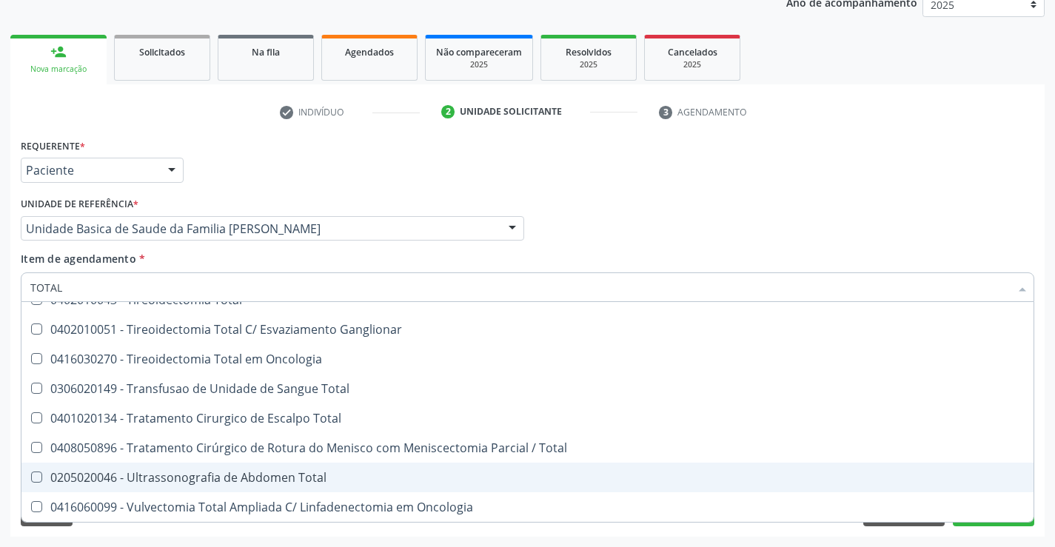
click at [307, 478] on div "0205020046 - Ultrassonografia de Abdomen Total" at bounding box center [527, 478] width 994 height 12
checkbox Total "true"
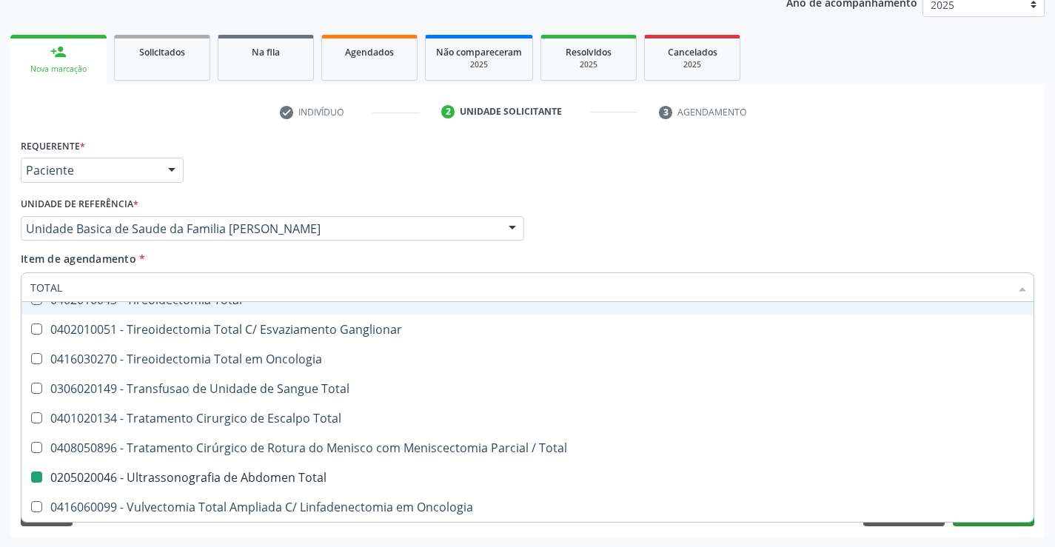
click at [892, 155] on div "Requerente * Paciente Profissional de Saúde Paciente Nenhum resultado encontrad…" at bounding box center [527, 164] width 1021 height 58
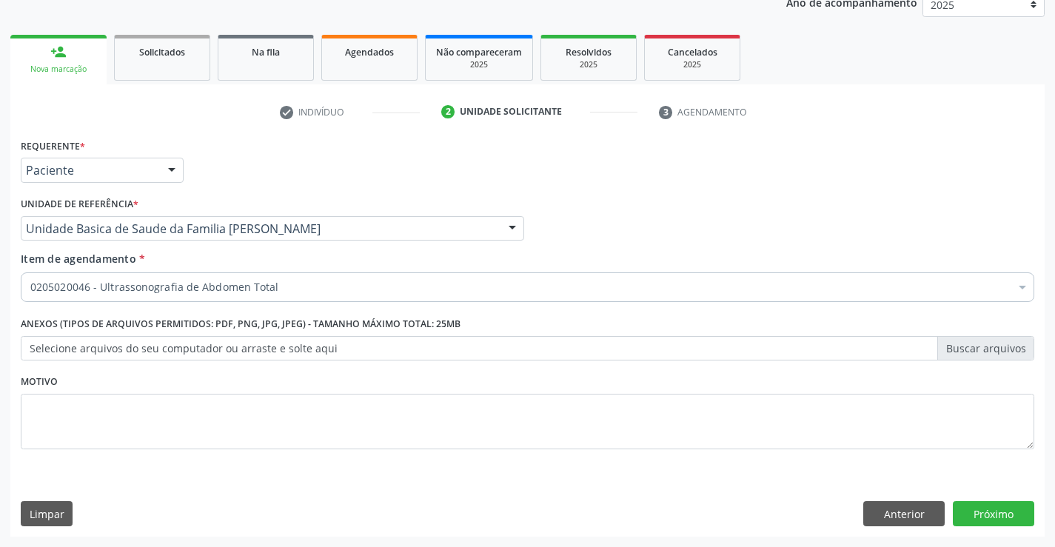
scroll to position [0, 0]
click at [980, 523] on button "Próximo" at bounding box center [993, 513] width 81 height 25
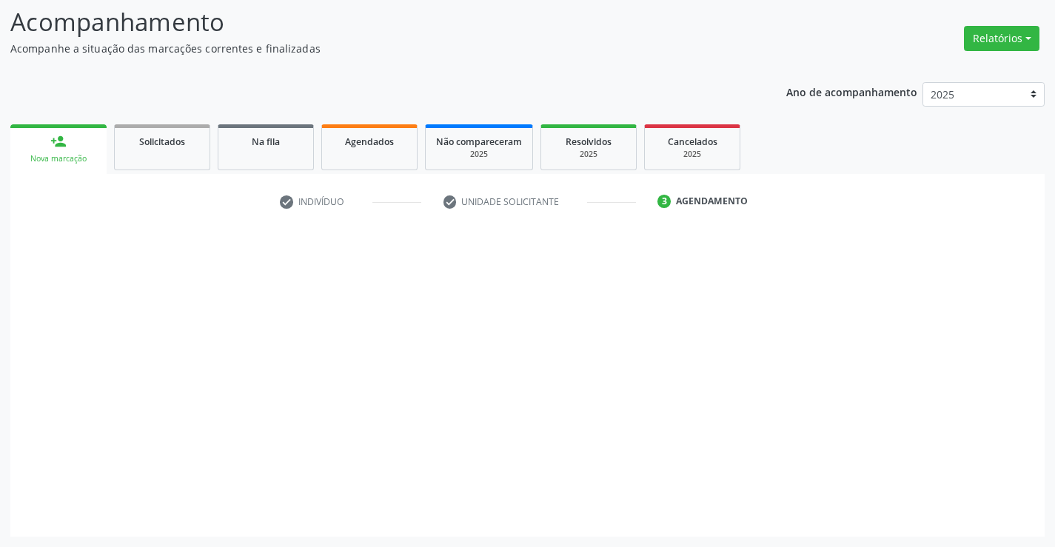
scroll to position [97, 0]
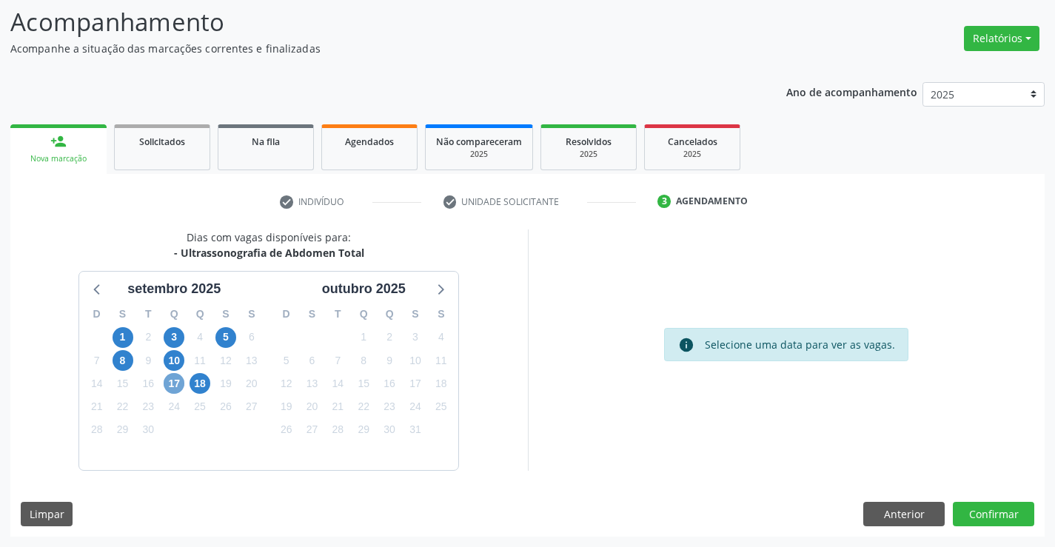
click at [178, 384] on span "17" at bounding box center [174, 383] width 21 height 21
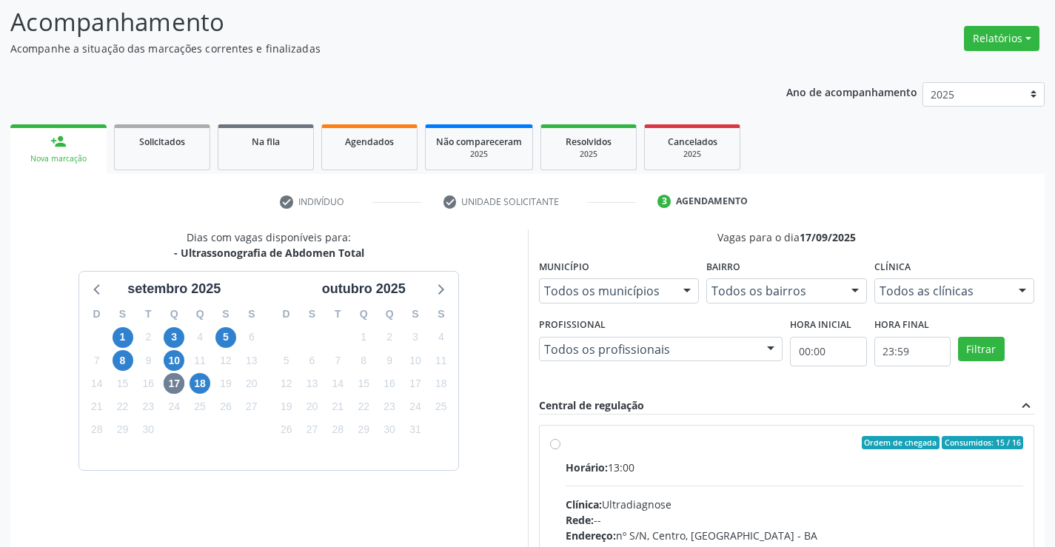
click at [873, 150] on ul "person_add Nova marcação Solicitados Na fila Agendados Não compareceram 2025 Re…" at bounding box center [527, 147] width 1034 height 53
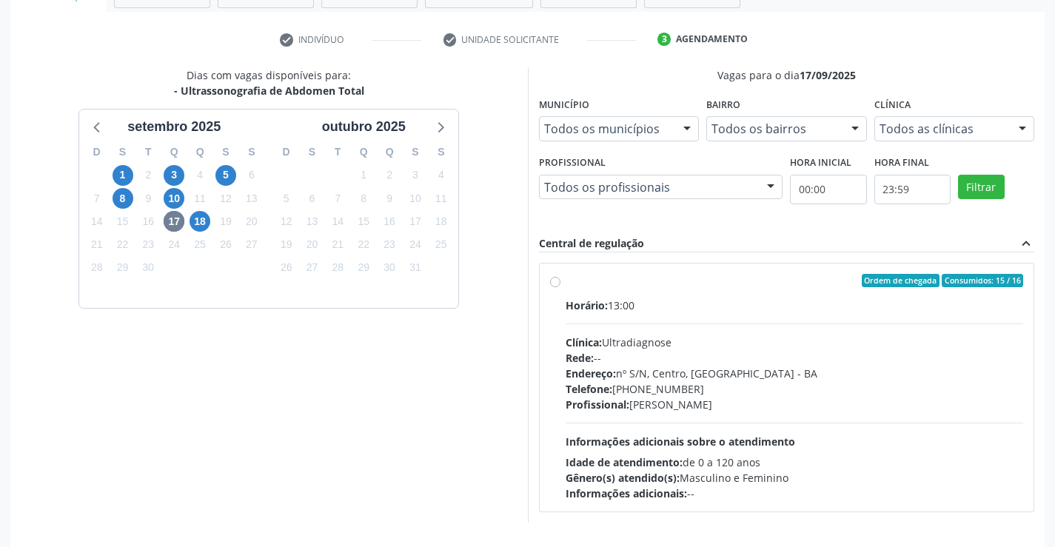
scroll to position [311, 0]
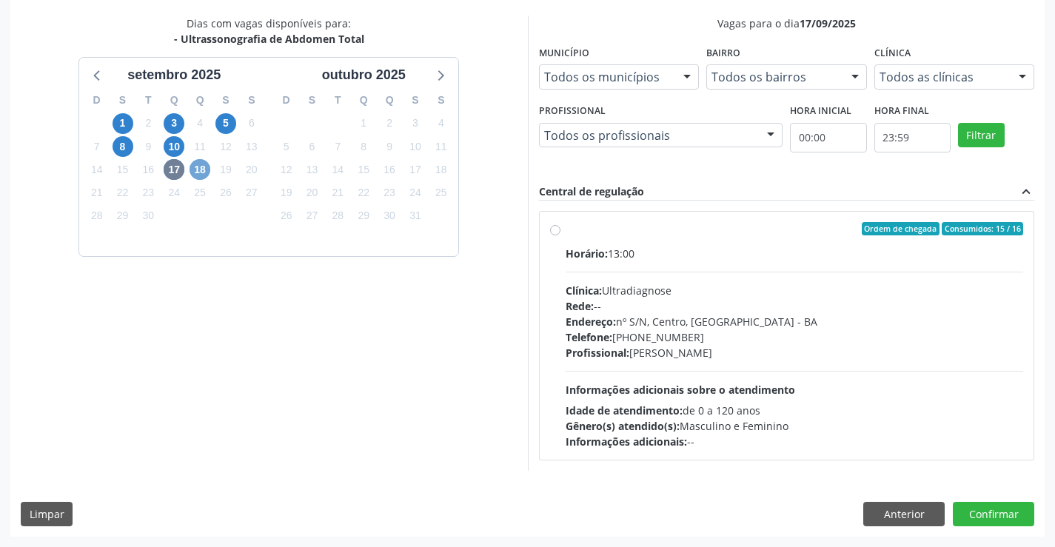
click at [205, 170] on span "18" at bounding box center [200, 169] width 21 height 21
click at [401, 318] on div "Dias com vagas disponíveis para: - Ultrassonografia de Abdomen Total setembro 2…" at bounding box center [269, 243] width 518 height 455
click at [405, 315] on div "Dias com vagas disponíveis para: - Ultrassonografia de Abdomen Total setembro 2…" at bounding box center [269, 243] width 518 height 455
click at [338, 352] on div "Dias com vagas disponíveis para: - Ultrassonografia de Abdomen Total setembro 2…" at bounding box center [269, 243] width 518 height 455
click at [172, 169] on span "17" at bounding box center [174, 169] width 21 height 21
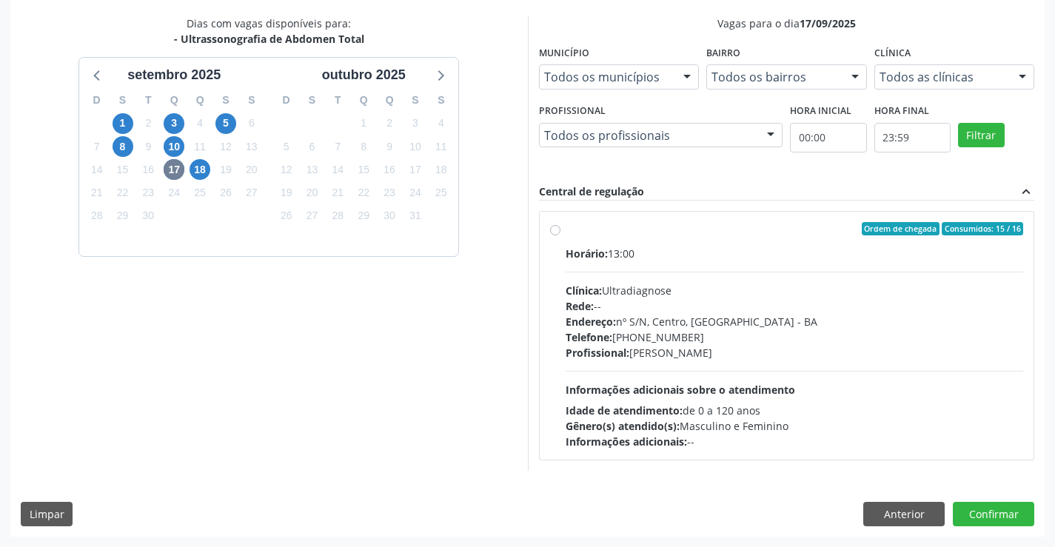
click at [730, 350] on div "Profissional: Alciole Mendes Muritiba" at bounding box center [795, 353] width 458 height 16
click at [560, 235] on input "Ordem de chegada Consumidos: 15 / 16 Horário: 13:00 Clínica: Ultradiagnose Rede…" at bounding box center [555, 228] width 10 height 13
radio input "true"
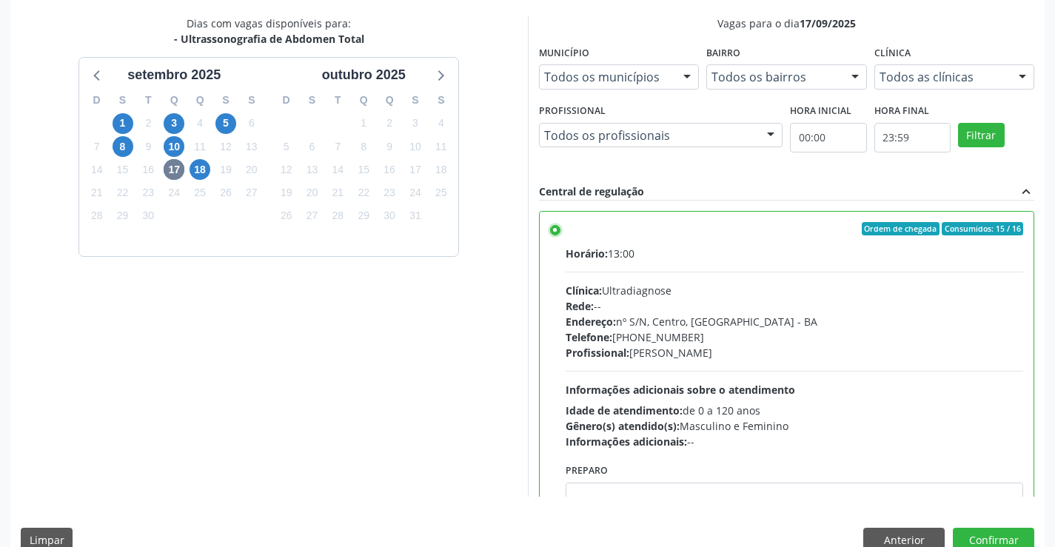
scroll to position [338, 0]
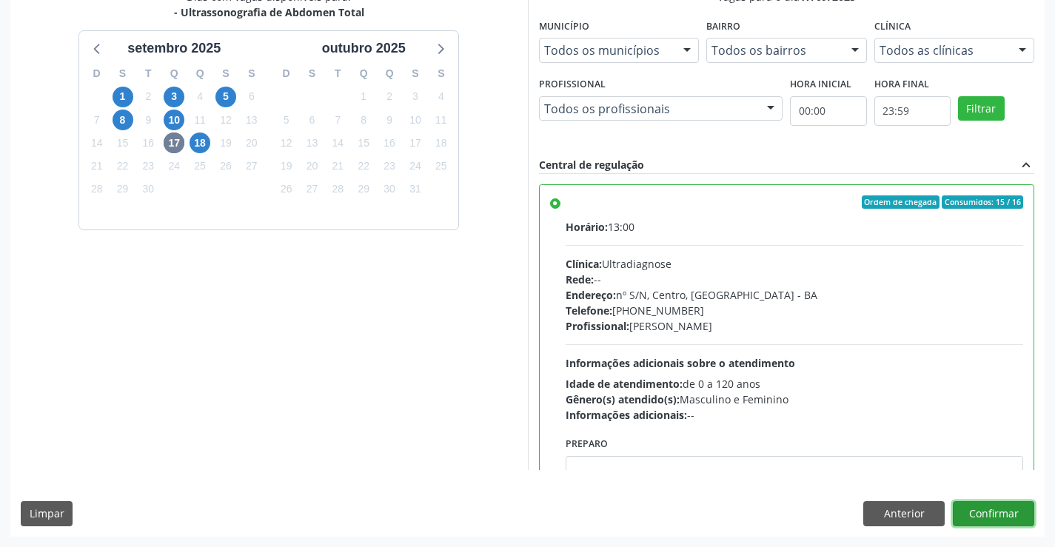
click at [1000, 512] on button "Confirmar" at bounding box center [993, 513] width 81 height 25
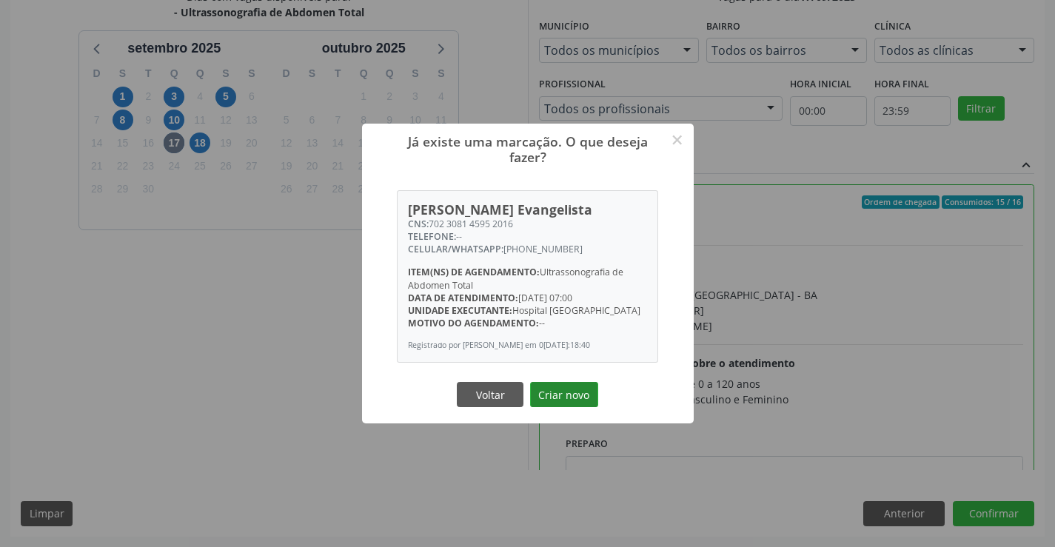
click at [561, 392] on button "Criar novo" at bounding box center [564, 394] width 68 height 25
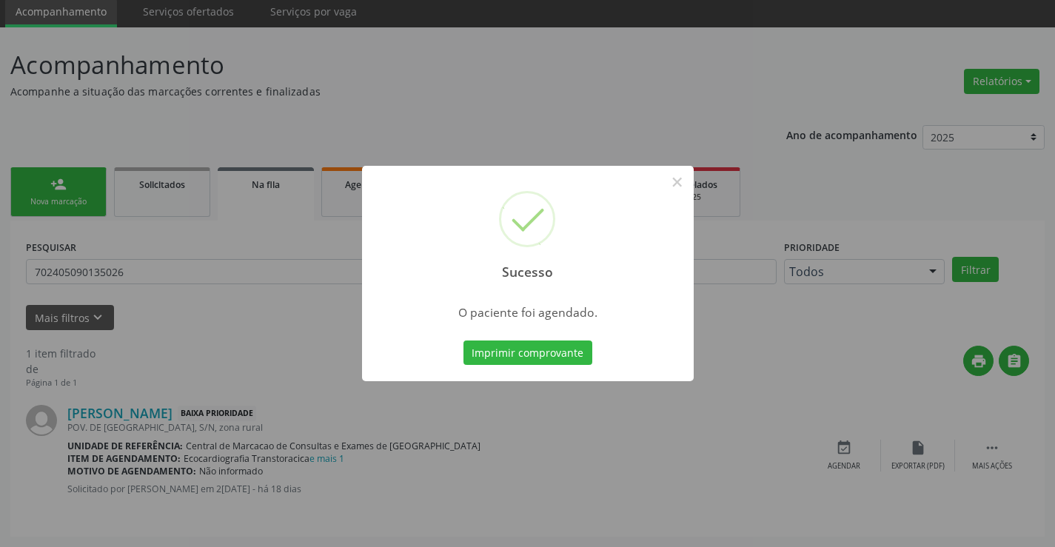
scroll to position [0, 0]
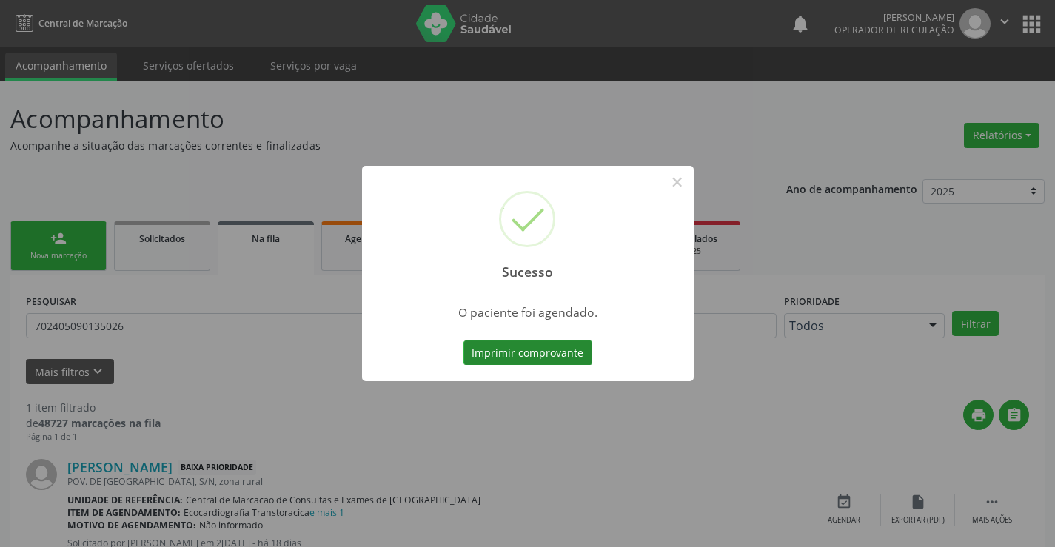
click at [566, 353] on button "Imprimir comprovante" at bounding box center [527, 353] width 129 height 25
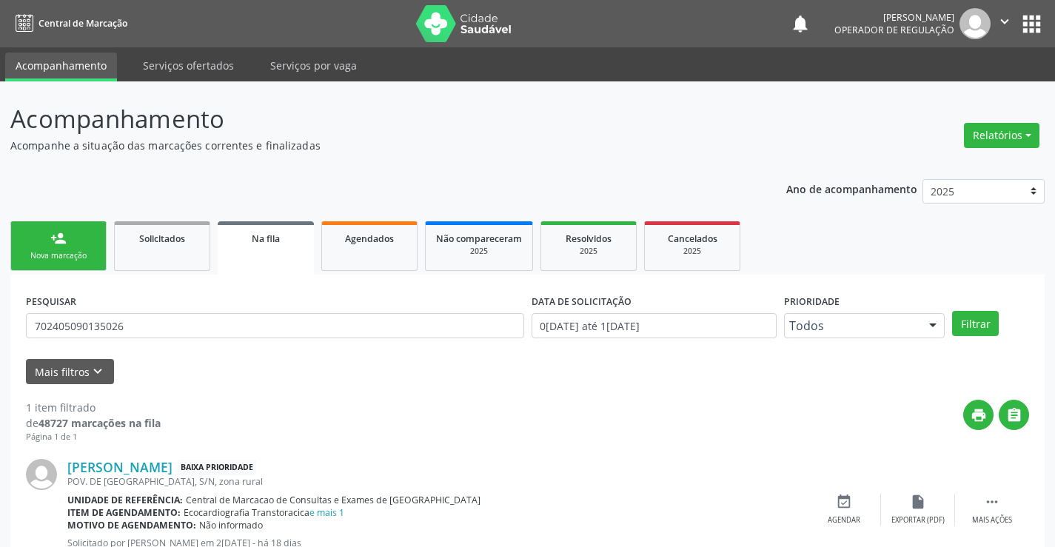
click at [268, 244] on span "Na fila" at bounding box center [266, 238] width 28 height 13
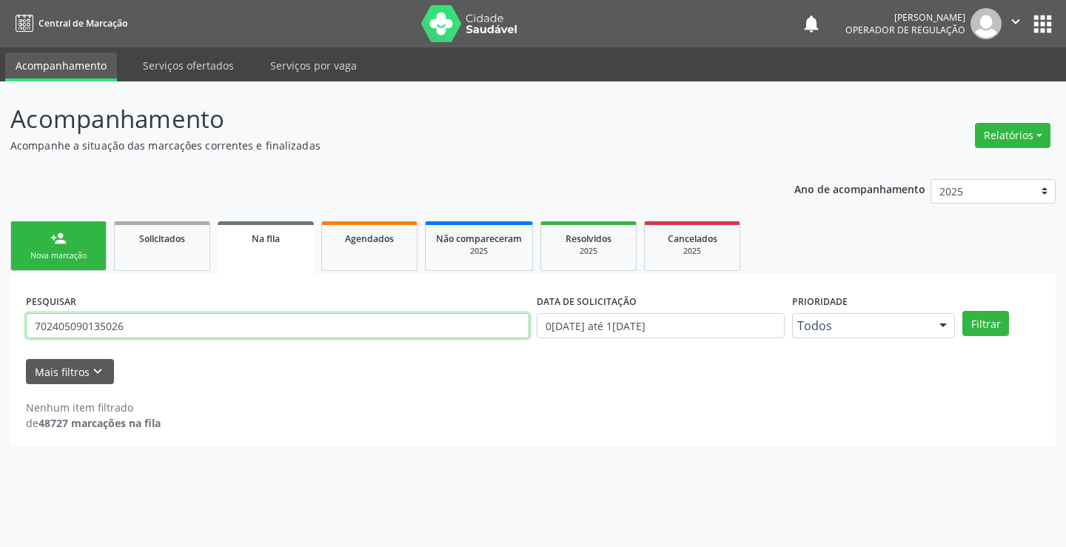
click at [147, 325] on input "702405090135026" at bounding box center [277, 325] width 503 height 25
drag, startPoint x: 0, startPoint y: 350, endPoint x: 13, endPoint y: 327, distance: 26.5
click at [2, 348] on div "Acompanhamento Acompanhe a situação das marcações correntes e finalizadas Relat…" at bounding box center [533, 314] width 1066 height 466
type input "7"
click at [85, 322] on input "text" at bounding box center [277, 325] width 503 height 25
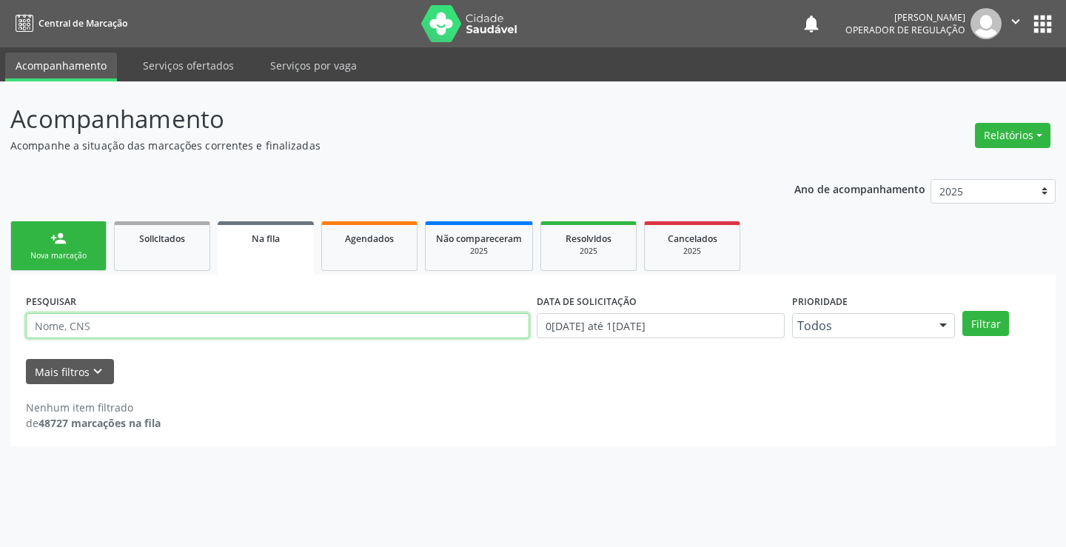
click at [98, 327] on input "text" at bounding box center [277, 325] width 503 height 25
type input "700509704913753"
click at [963, 311] on button "Filtrar" at bounding box center [986, 323] width 47 height 25
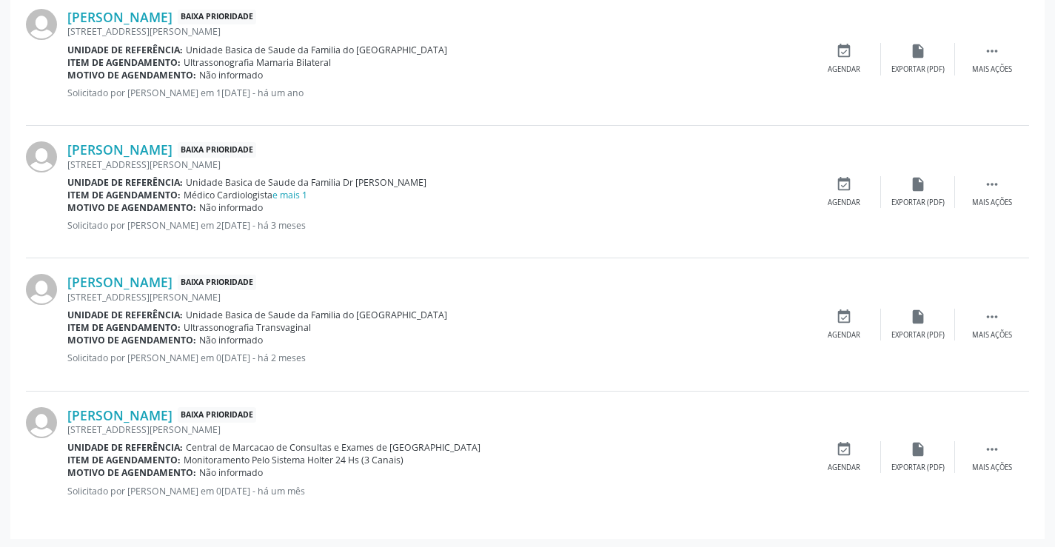
scroll to position [1779, 0]
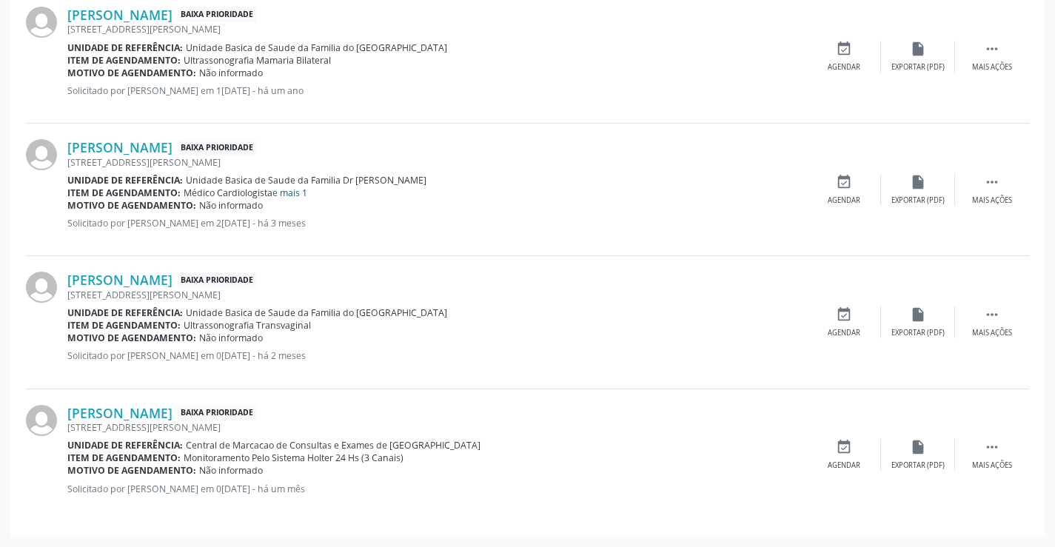
click at [297, 195] on link "e mais 1" at bounding box center [289, 193] width 35 height 13
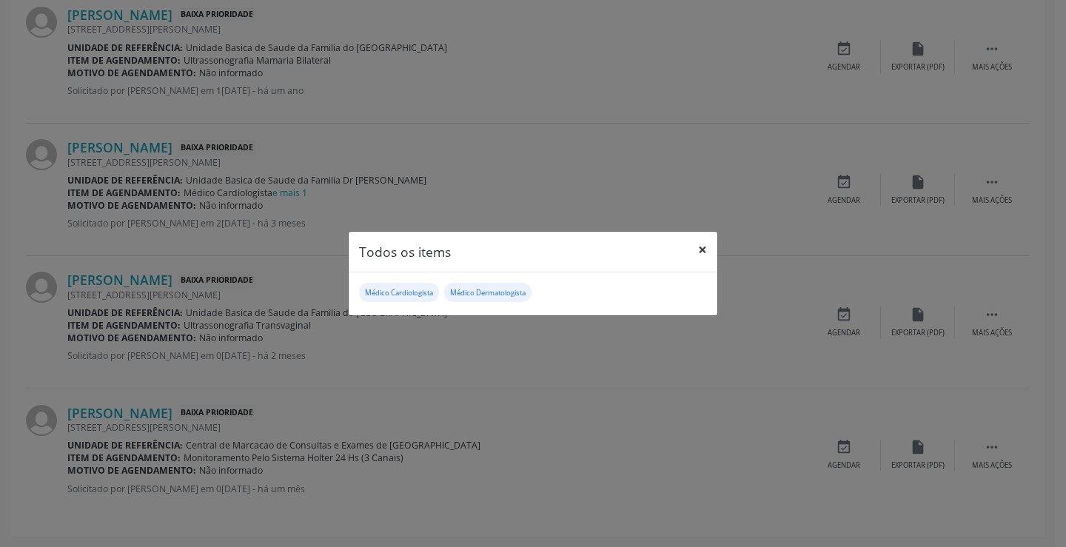
click at [702, 250] on button "×" at bounding box center [703, 250] width 30 height 36
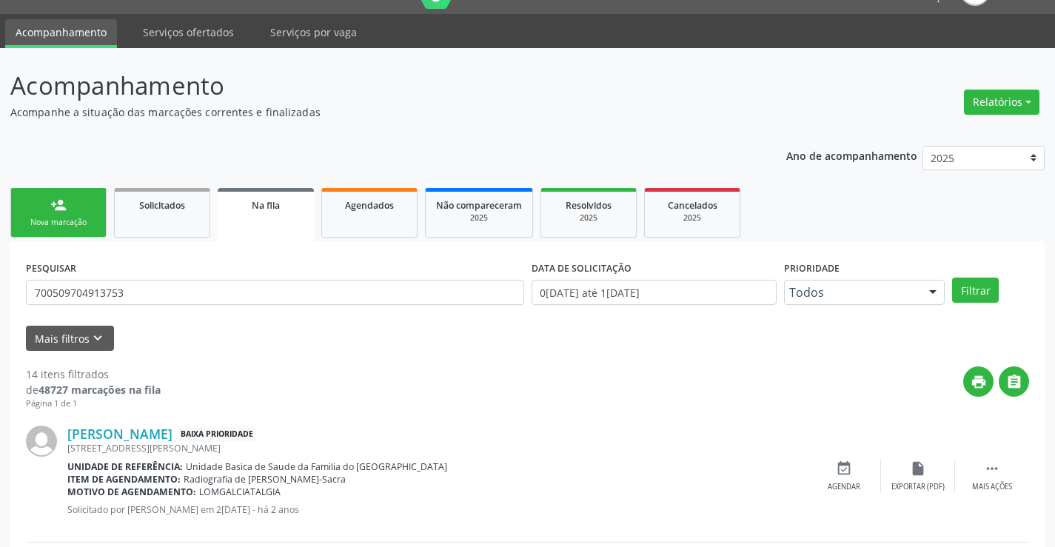
scroll to position [0, 0]
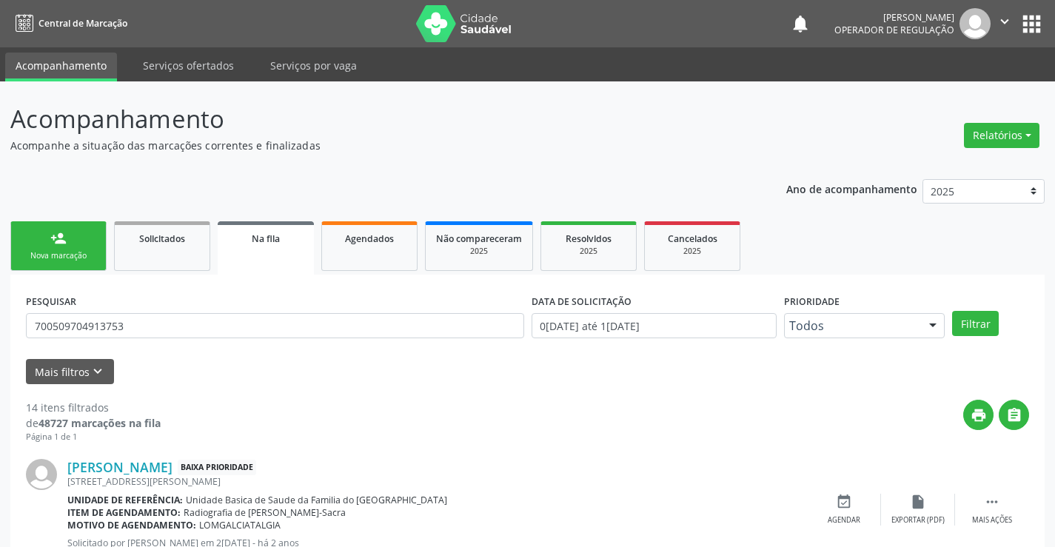
click at [56, 255] on div "Nova marcação" at bounding box center [58, 255] width 74 height 11
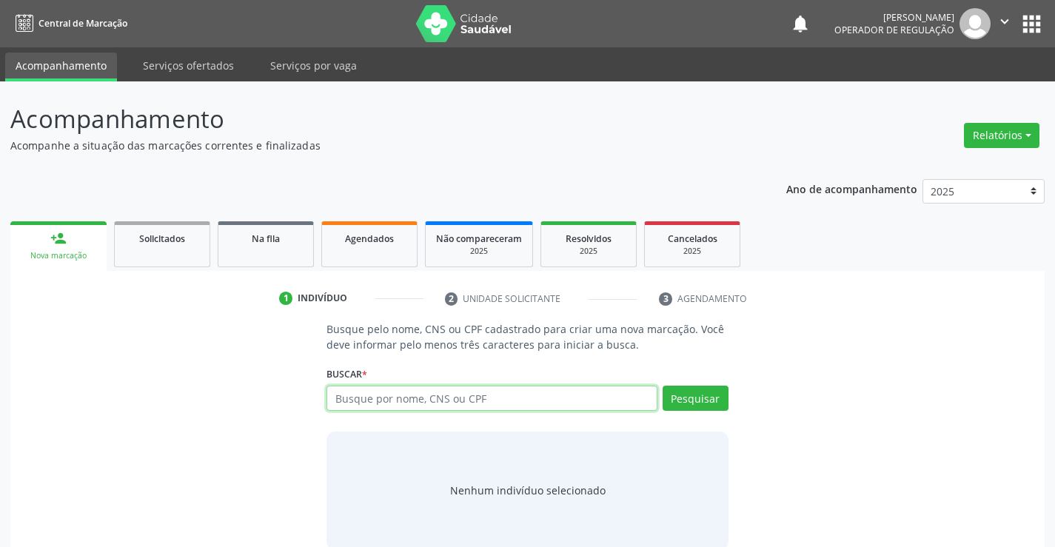
click at [399, 394] on input "text" at bounding box center [492, 398] width 330 height 25
type input "700002604525903"
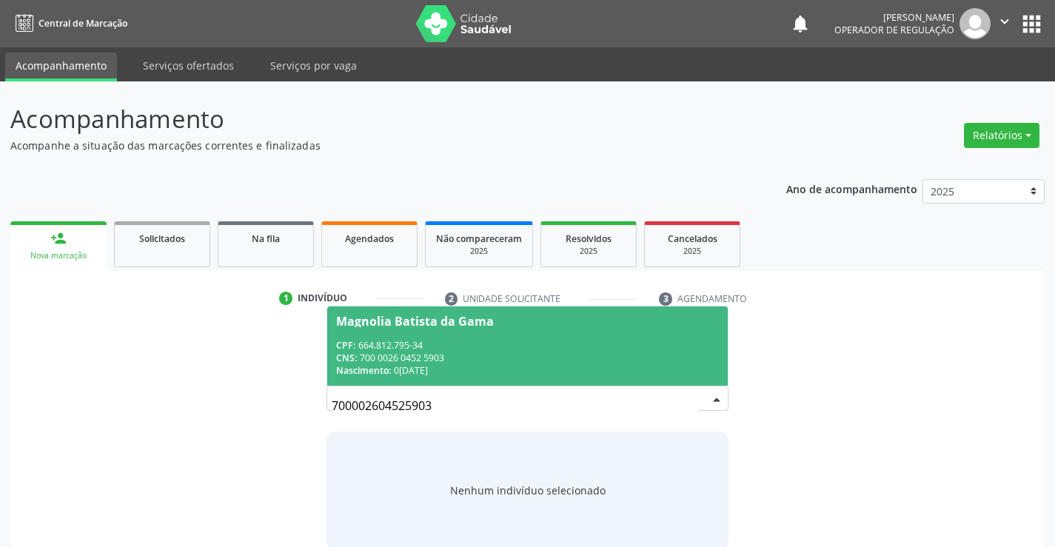
click at [425, 348] on div "CPF: 664.812.795-34" at bounding box center [527, 345] width 382 height 13
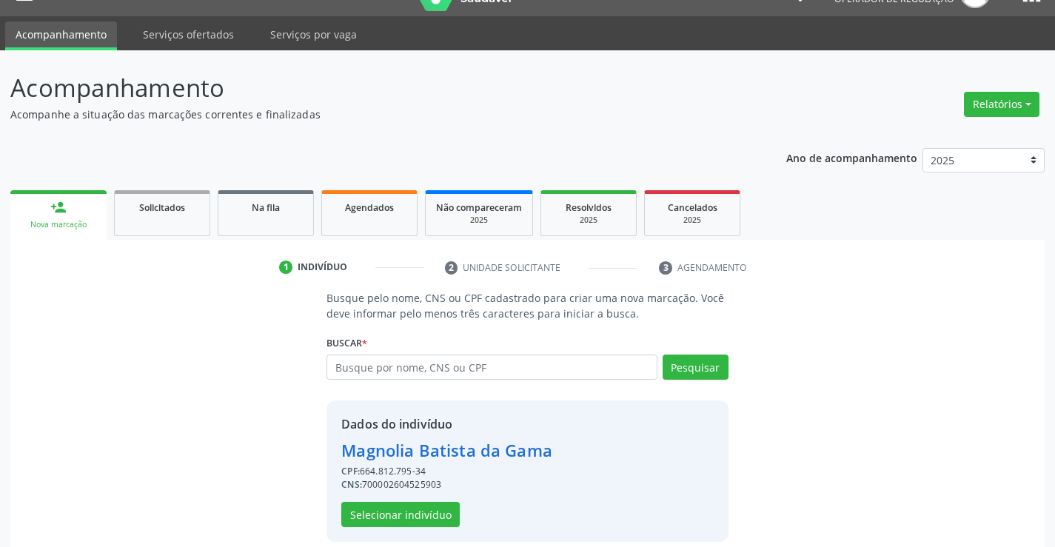
scroll to position [47, 0]
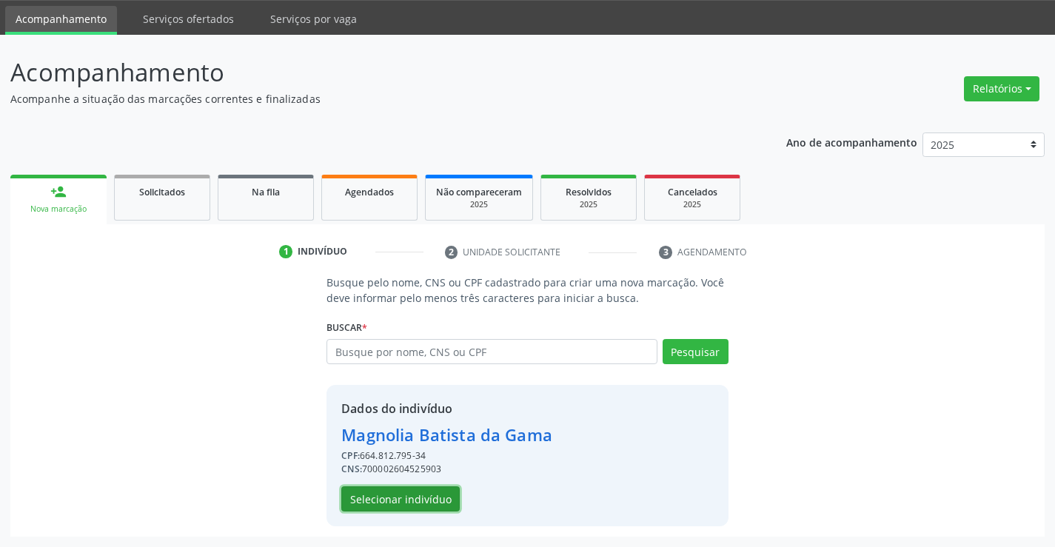
click at [404, 498] on button "Selecionar indivíduo" at bounding box center [400, 498] width 118 height 25
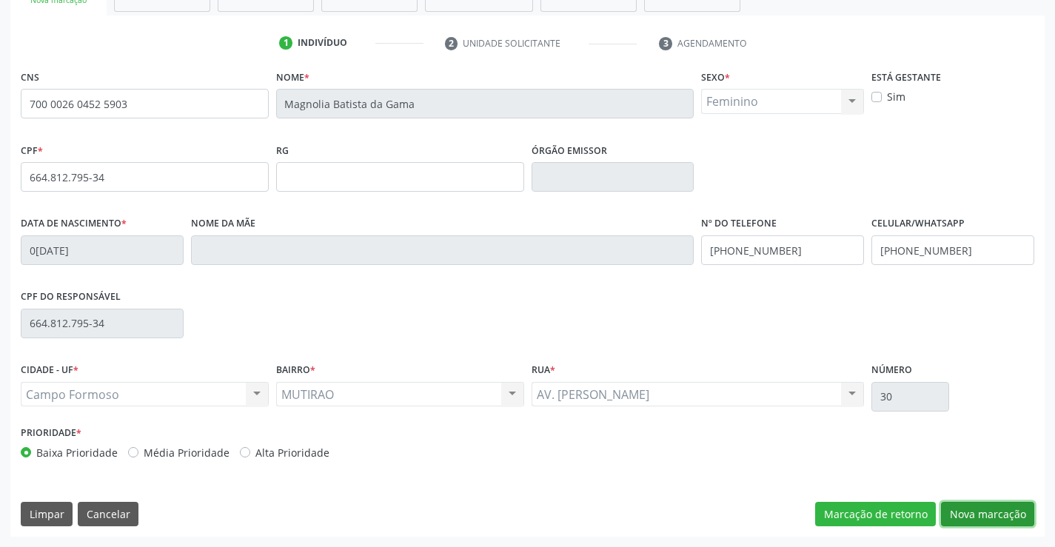
click at [962, 509] on button "Nova marcação" at bounding box center [987, 514] width 93 height 25
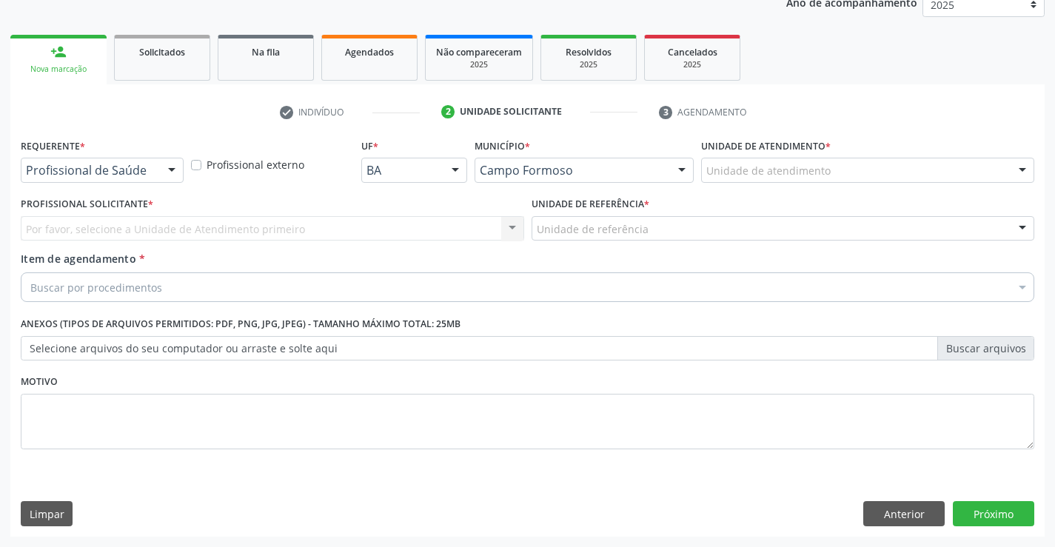
click at [94, 162] on div "Profissional de Saúde" at bounding box center [102, 170] width 163 height 25
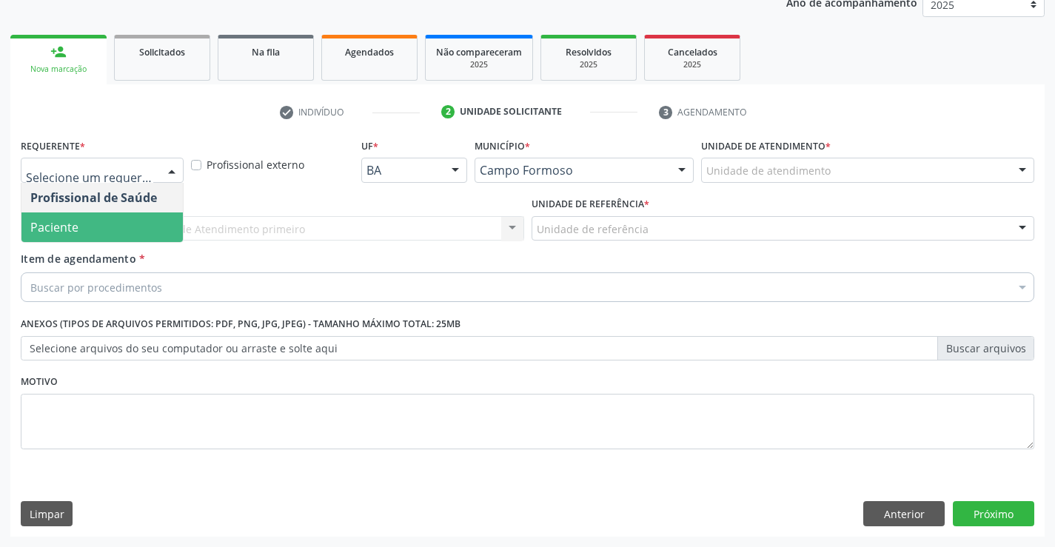
click at [81, 226] on span "Paciente" at bounding box center [101, 227] width 161 height 30
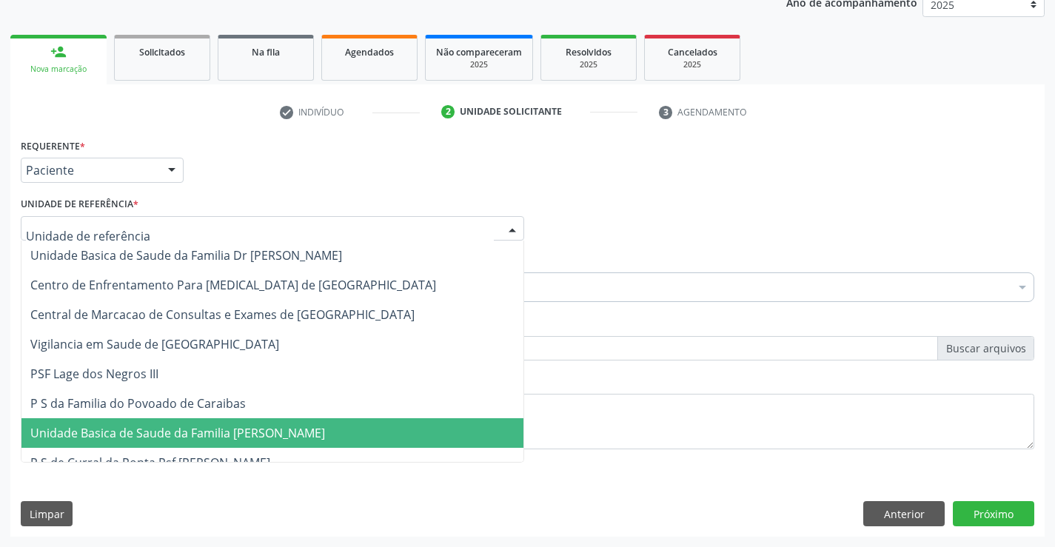
click at [166, 433] on span "Unidade Basica de Saude da Familia [PERSON_NAME]" at bounding box center [177, 433] width 295 height 16
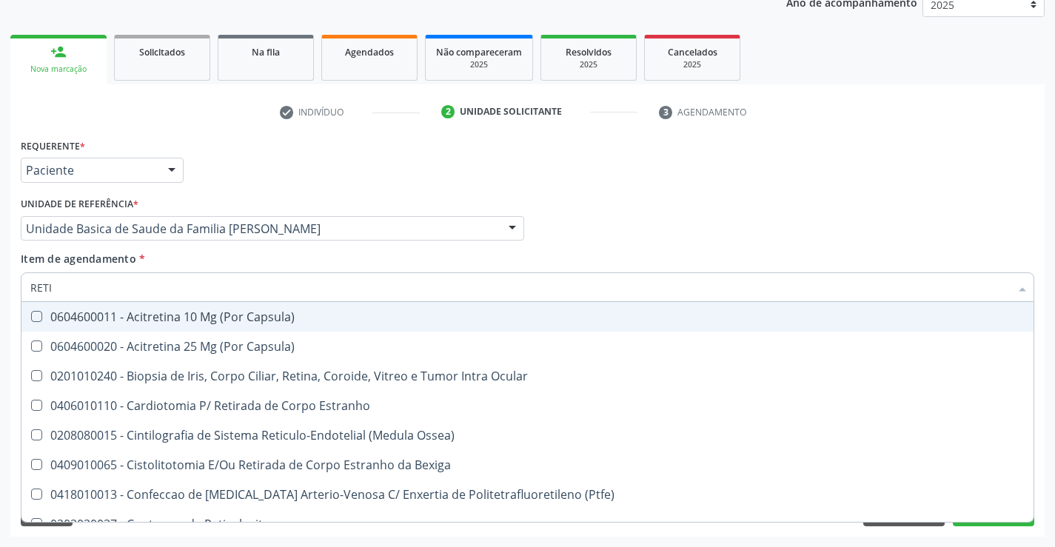
type input "RETIN"
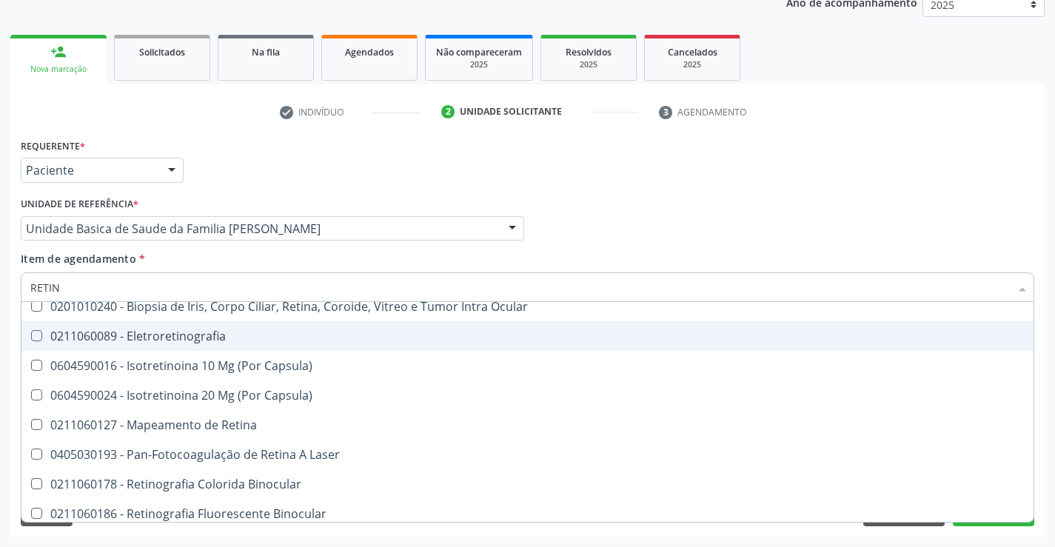
scroll to position [135, 0]
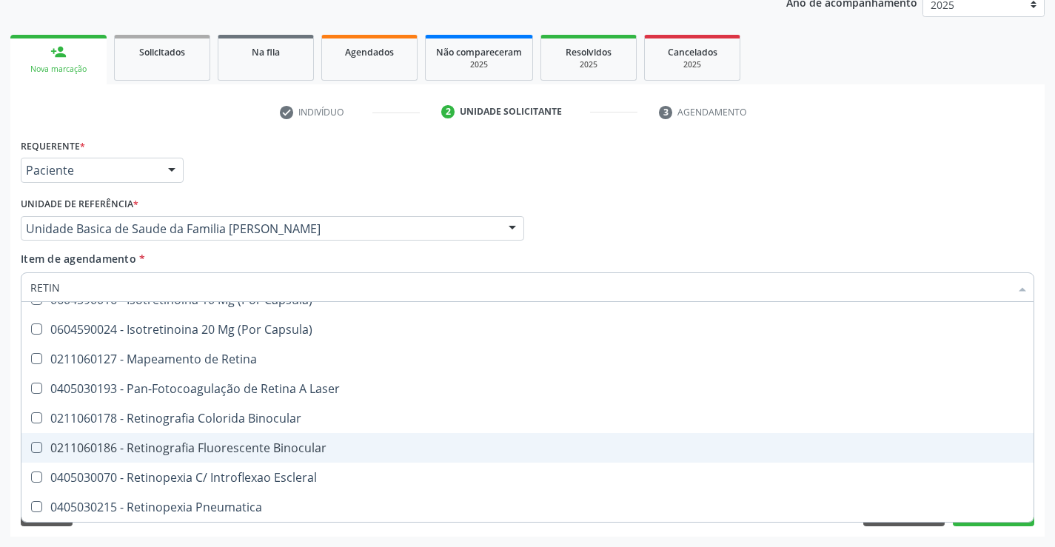
click at [282, 454] on div "0211060186 - Retinografia Fluorescente Binocular" at bounding box center [527, 448] width 994 height 12
checkbox Binocular "true"
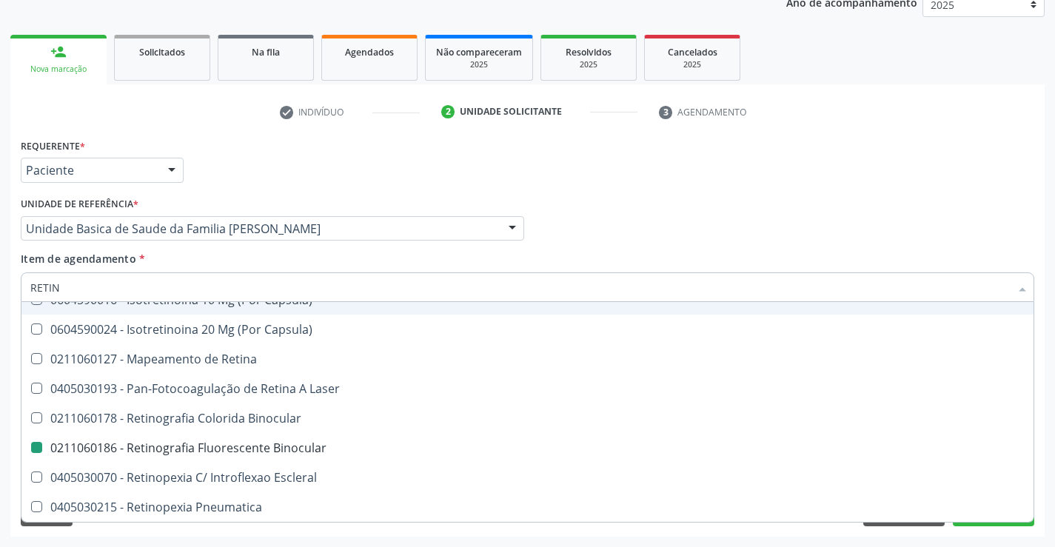
click at [215, 147] on div "Requerente * Paciente Profissional de Saúde Paciente Nenhum resultado encontrad…" at bounding box center [527, 164] width 1021 height 58
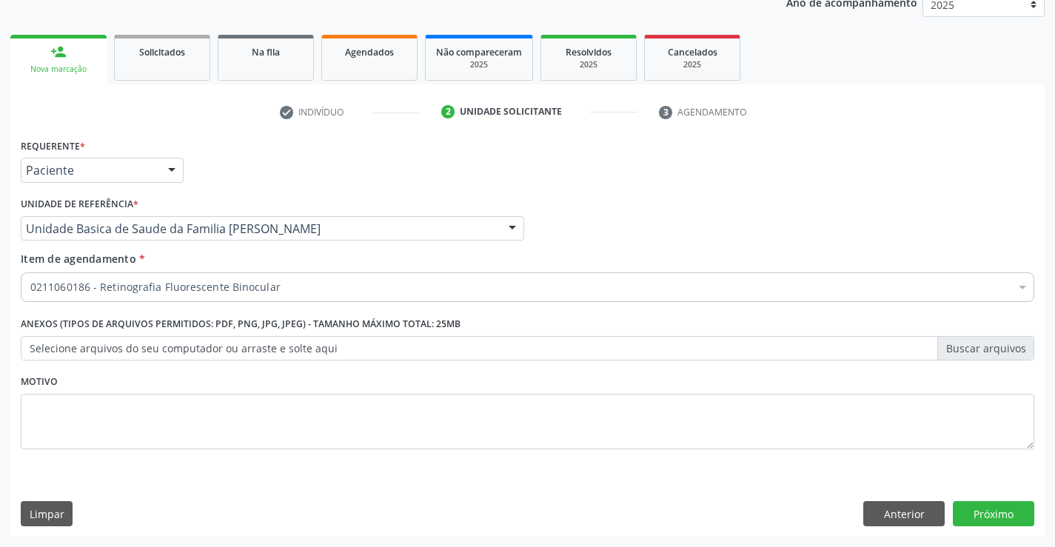
scroll to position [0, 0]
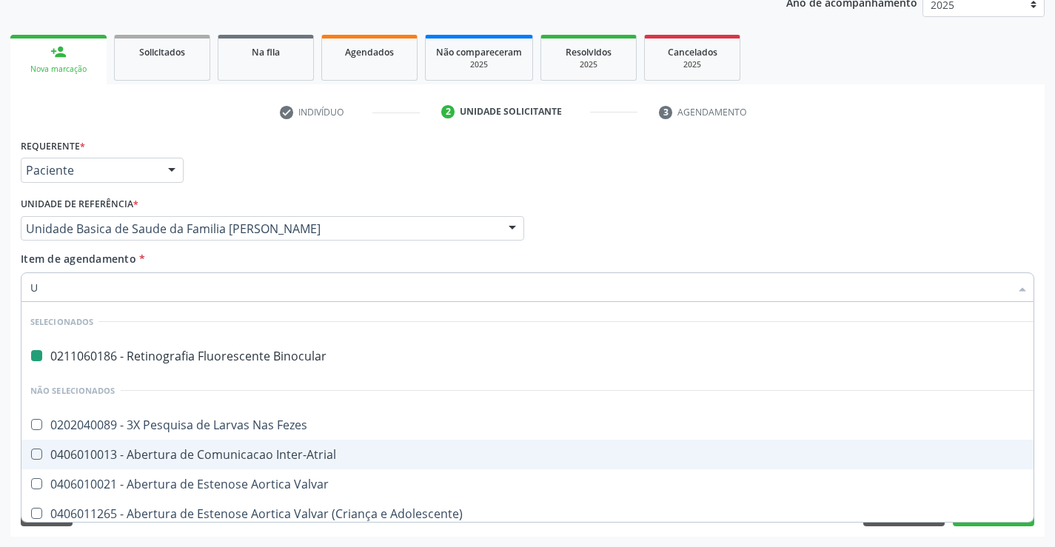
type input "US"
checkbox Binocular "false"
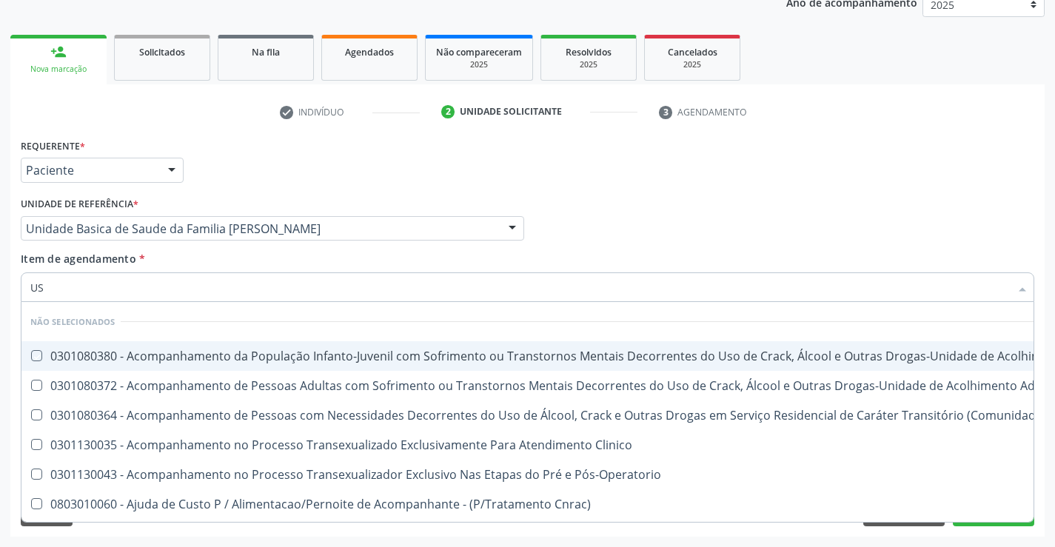
type input "U"
checkbox \(Uai\)\ "true"
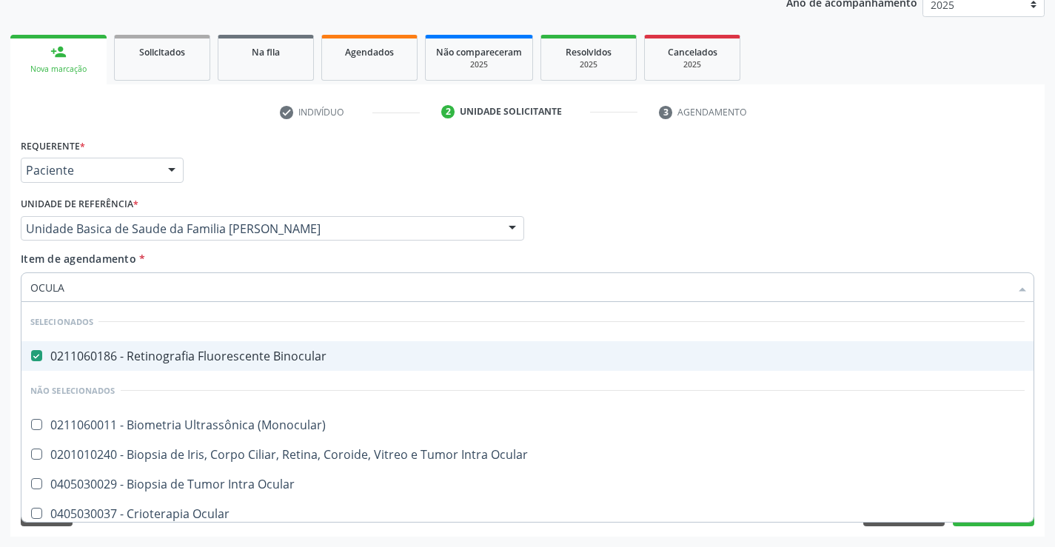
type input "OCULAR"
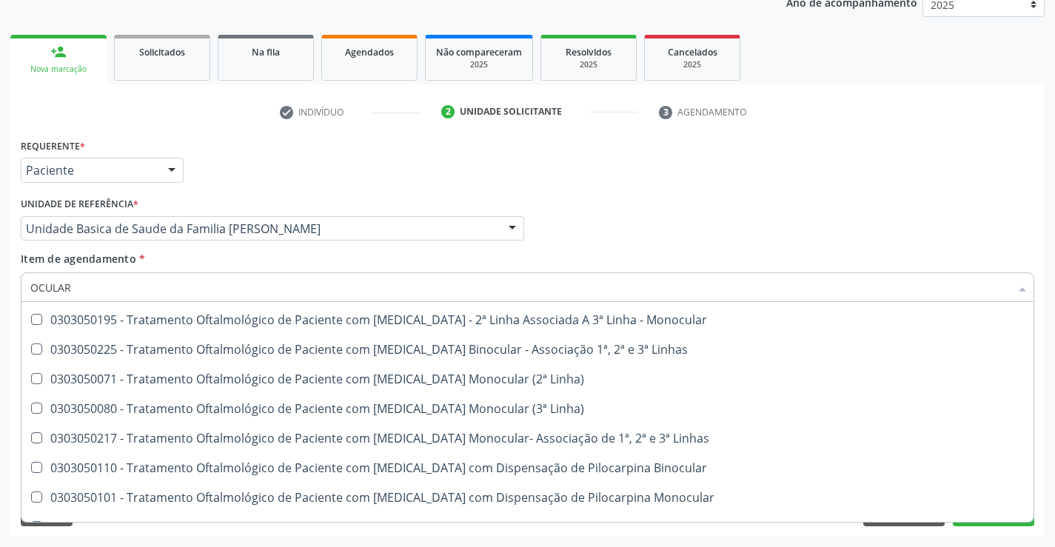
scroll to position [1073, 0]
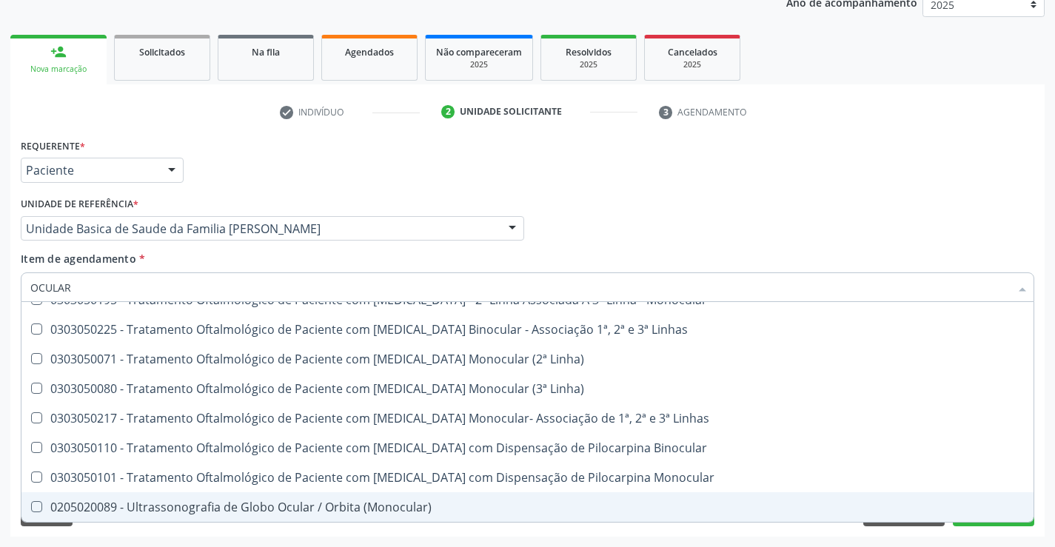
click at [298, 504] on div "0205020089 - Ultrassonografia de Globo Ocular / Orbita (Monocular)" at bounding box center [527, 507] width 994 height 12
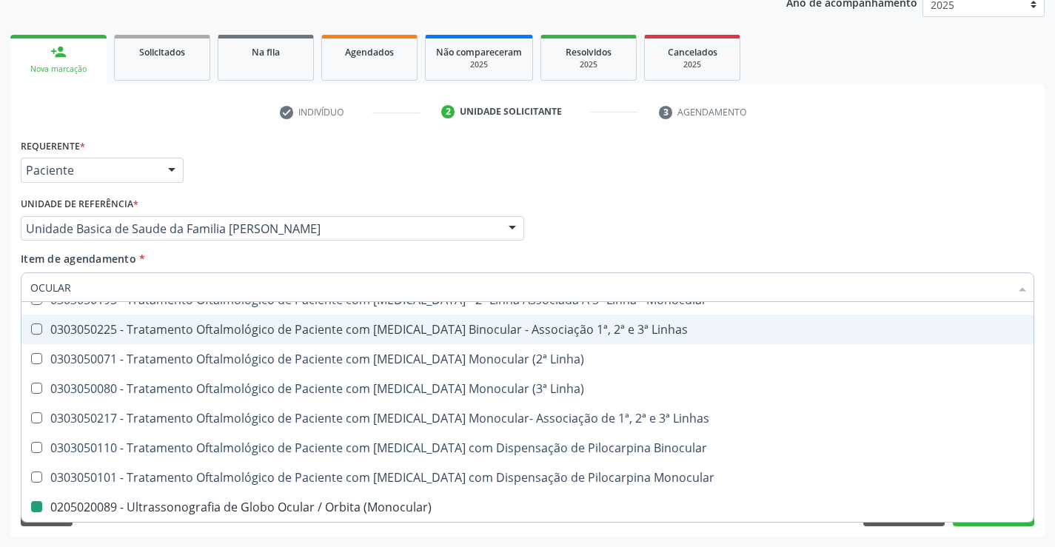
click at [633, 167] on div "Requerente * Paciente Profissional de Saúde Paciente Nenhum resultado encontrad…" at bounding box center [527, 164] width 1021 height 58
checkbox \(Monocular\) "false"
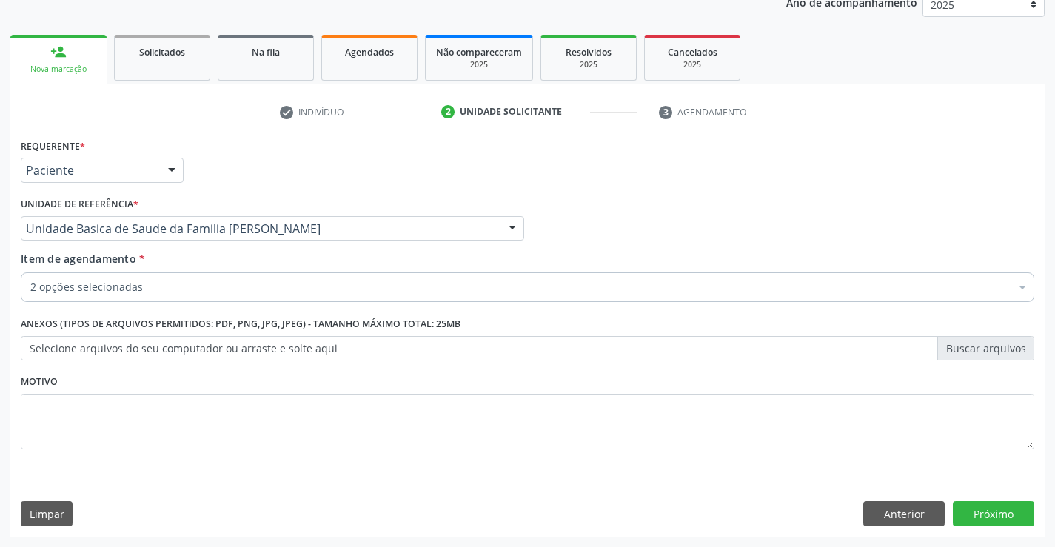
scroll to position [0, 0]
click at [988, 515] on button "Próximo" at bounding box center [993, 513] width 81 height 25
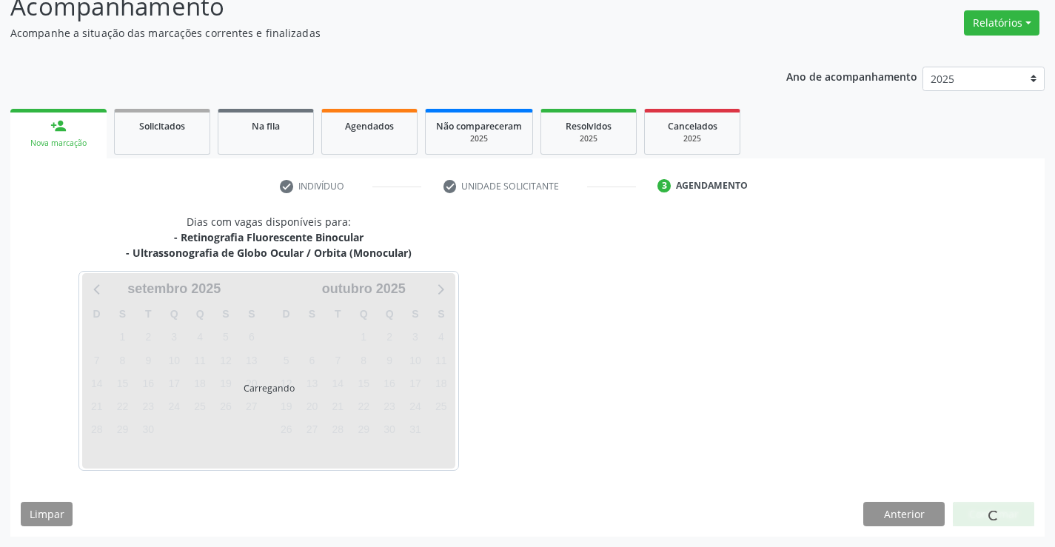
scroll to position [156, 0]
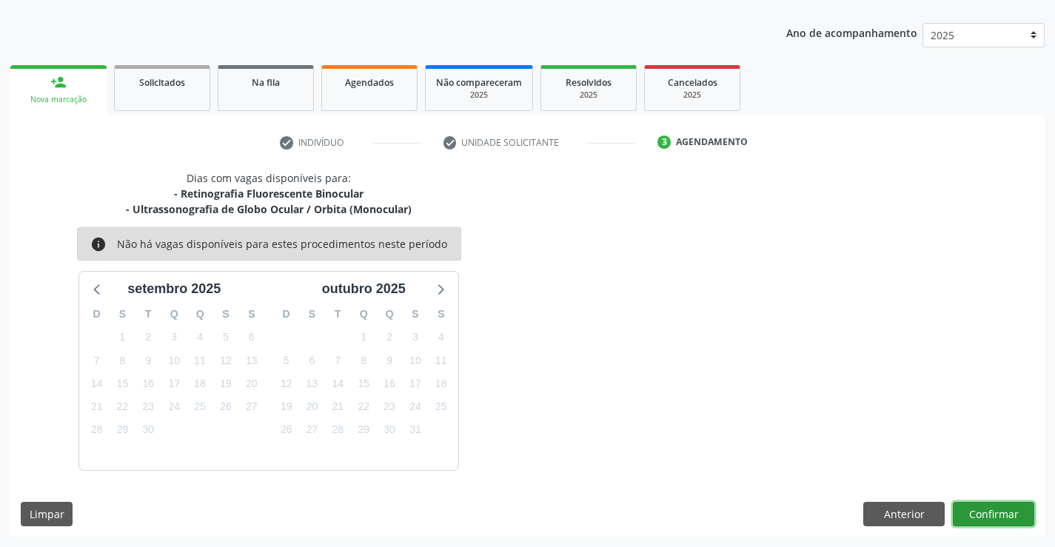
click at [997, 517] on button "Confirmar" at bounding box center [993, 514] width 81 height 25
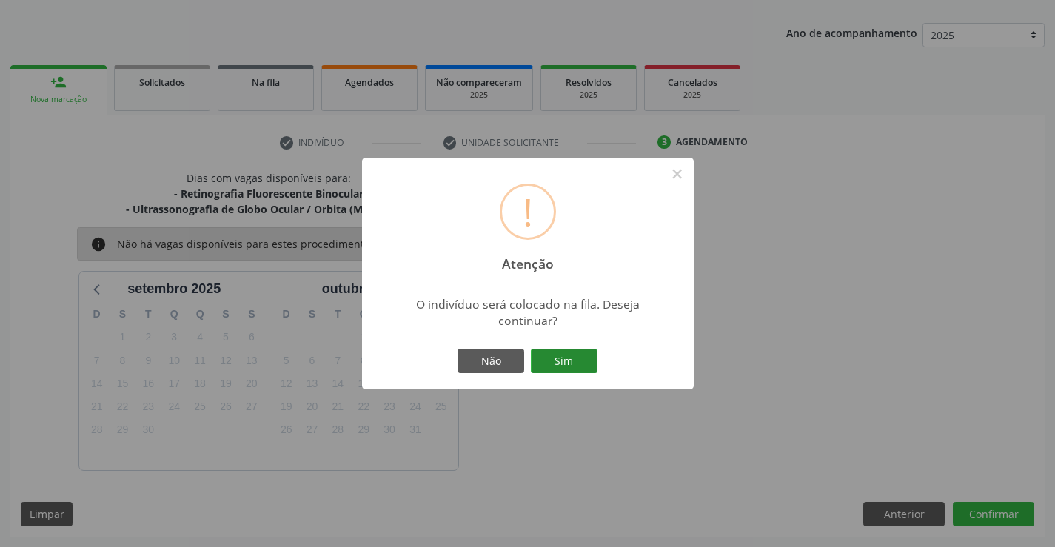
click at [585, 361] on button "Sim" at bounding box center [564, 361] width 67 height 25
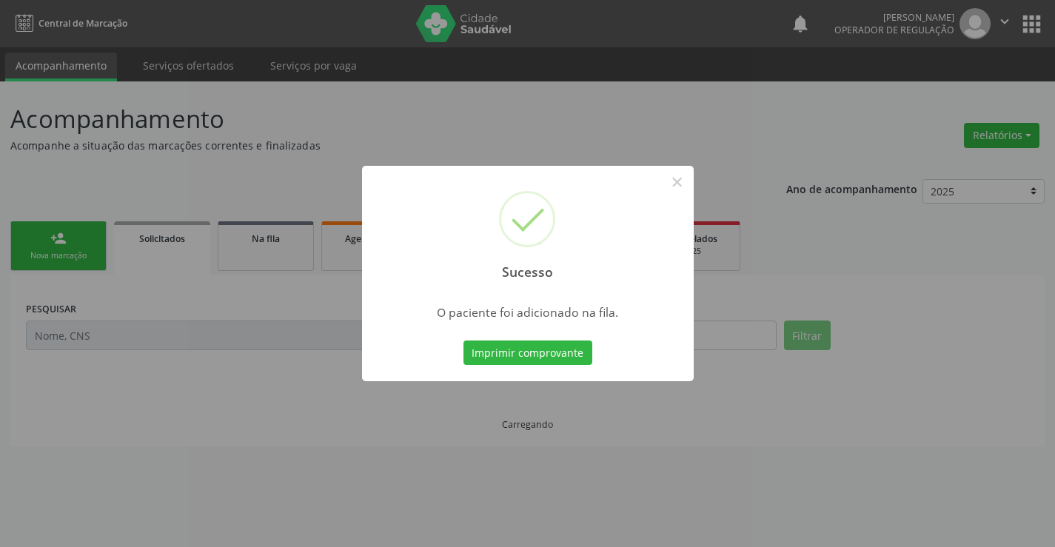
scroll to position [0, 0]
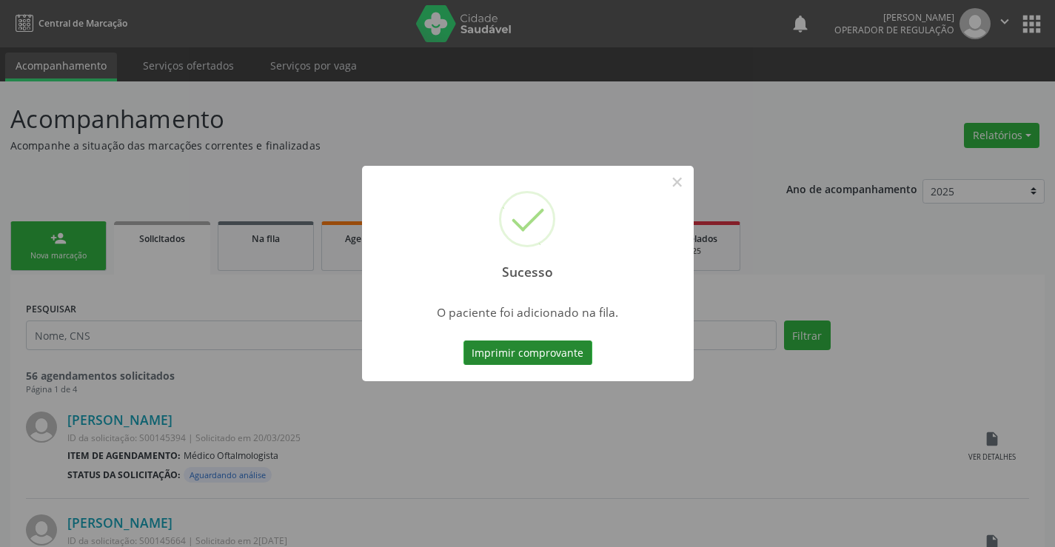
click at [531, 356] on button "Imprimir comprovante" at bounding box center [527, 353] width 129 height 25
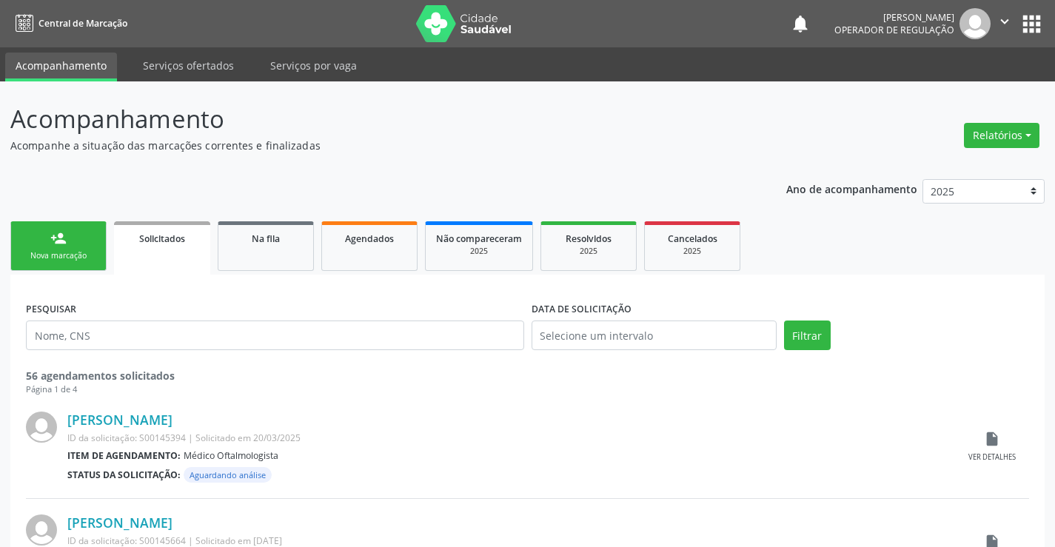
click at [96, 264] on link "person_add Nova marcação" at bounding box center [58, 246] width 96 height 50
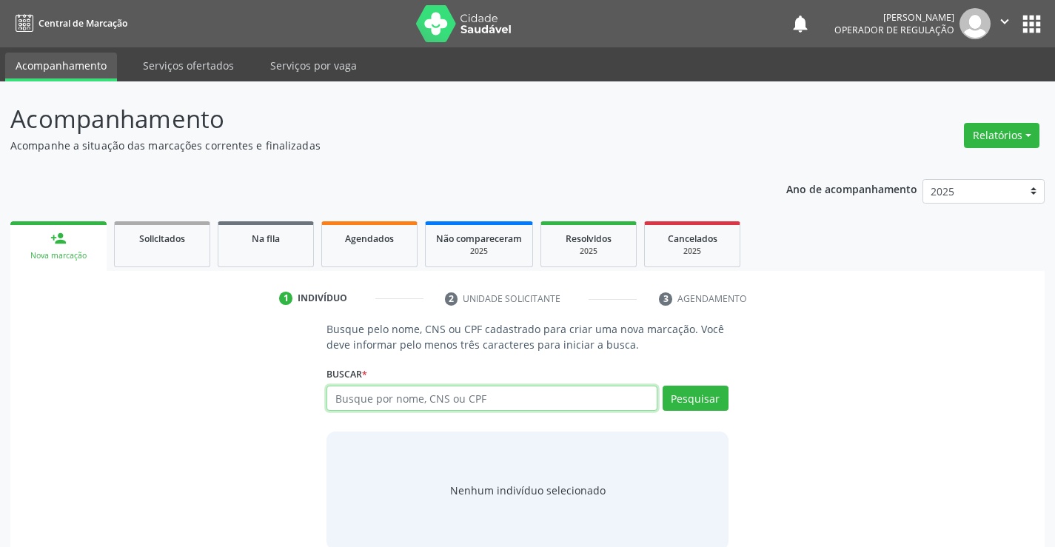
click at [458, 406] on input "text" at bounding box center [492, 398] width 330 height 25
type input "705109393018140"
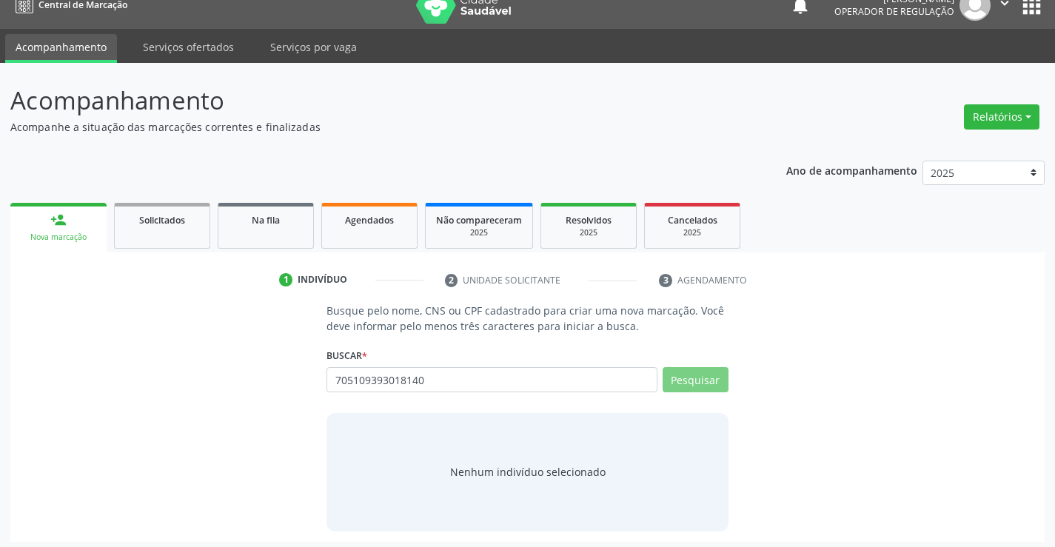
scroll to position [24, 0]
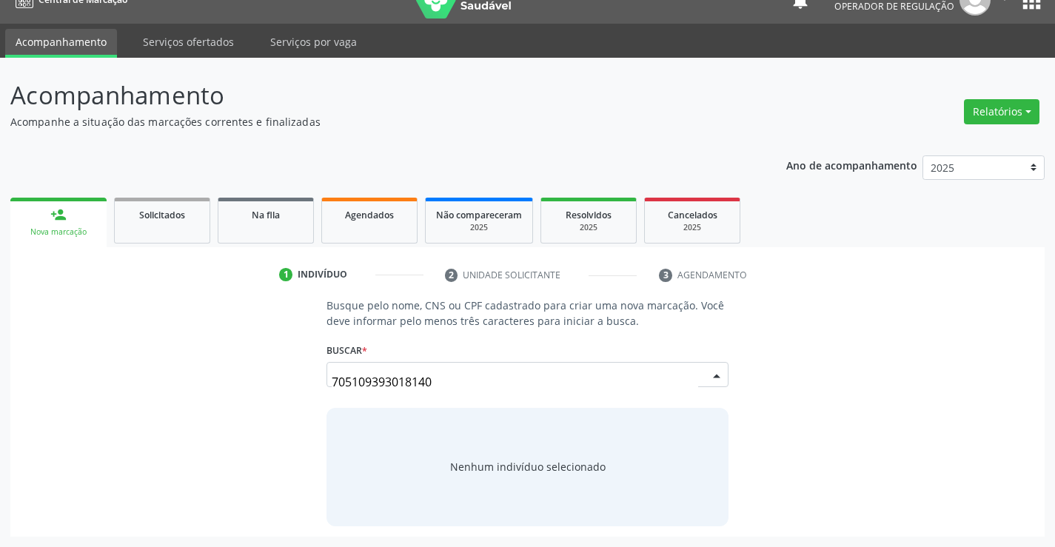
click at [814, 384] on div "Busque pelo nome, CNS ou CPF cadastrado para criar uma nova marcação. Você deve…" at bounding box center [528, 412] width 1014 height 228
click at [816, 386] on div "Busque pelo nome, CNS ou CPF cadastrado para criar uma nova marcação. Você deve…" at bounding box center [528, 412] width 1014 height 228
click at [712, 381] on button "Pesquisar" at bounding box center [696, 374] width 66 height 25
click at [434, 478] on div "Nenhum indivíduo selecionado" at bounding box center [527, 467] width 401 height 118
click at [700, 389] on div "Pesquisar" at bounding box center [692, 380] width 71 height 36
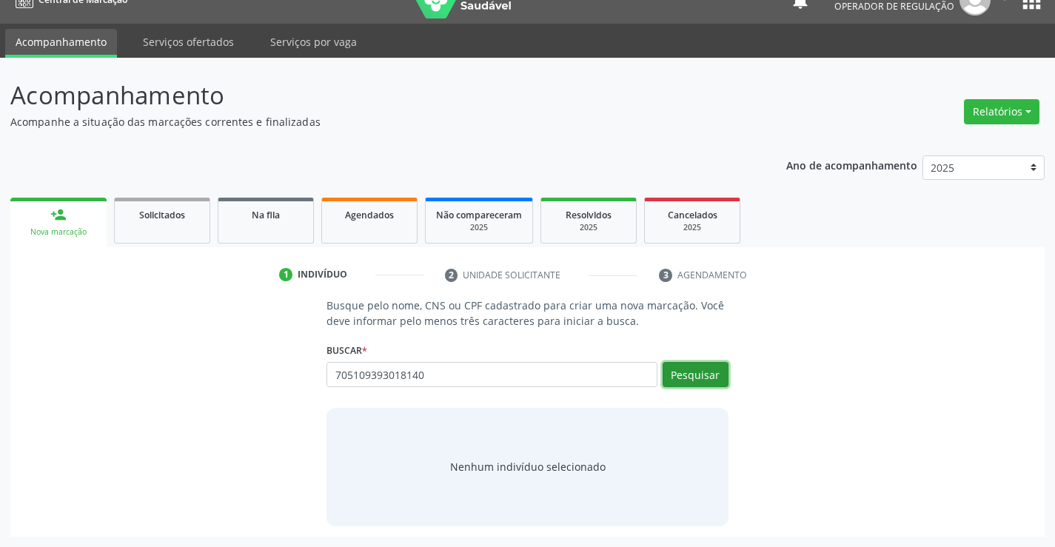
click at [701, 381] on button "Pesquisar" at bounding box center [696, 374] width 66 height 25
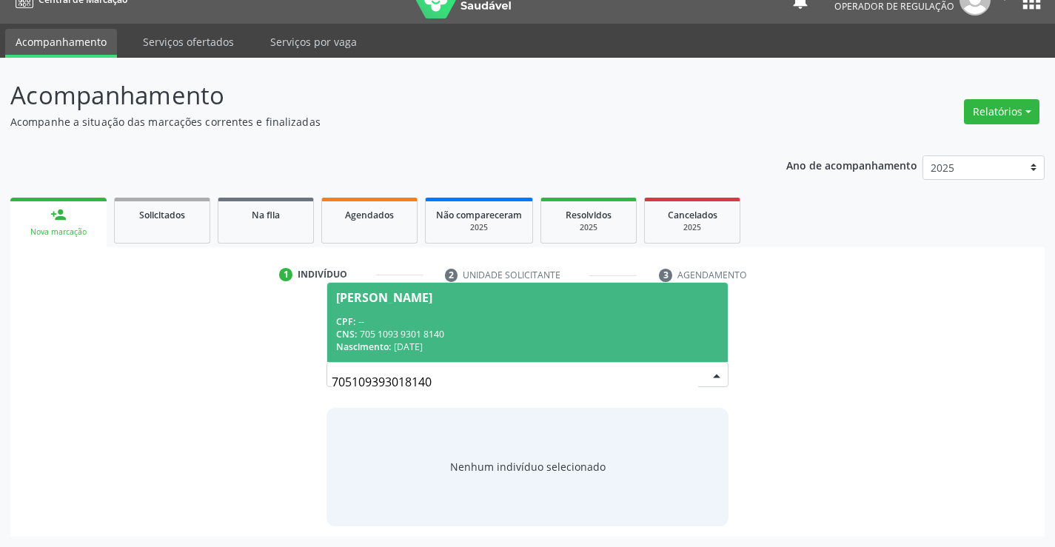
click at [524, 326] on div "CPF: --" at bounding box center [527, 321] width 382 height 13
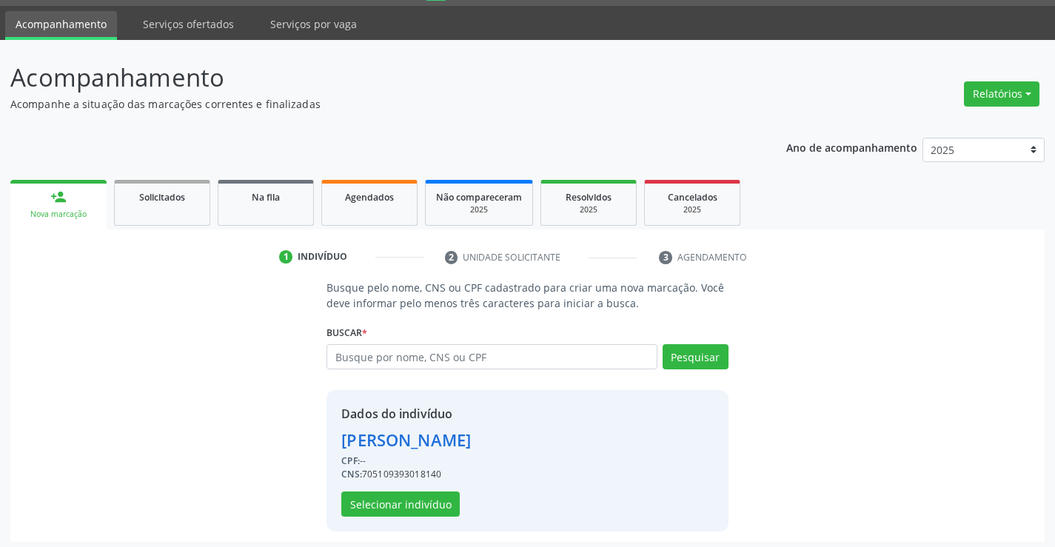
scroll to position [47, 0]
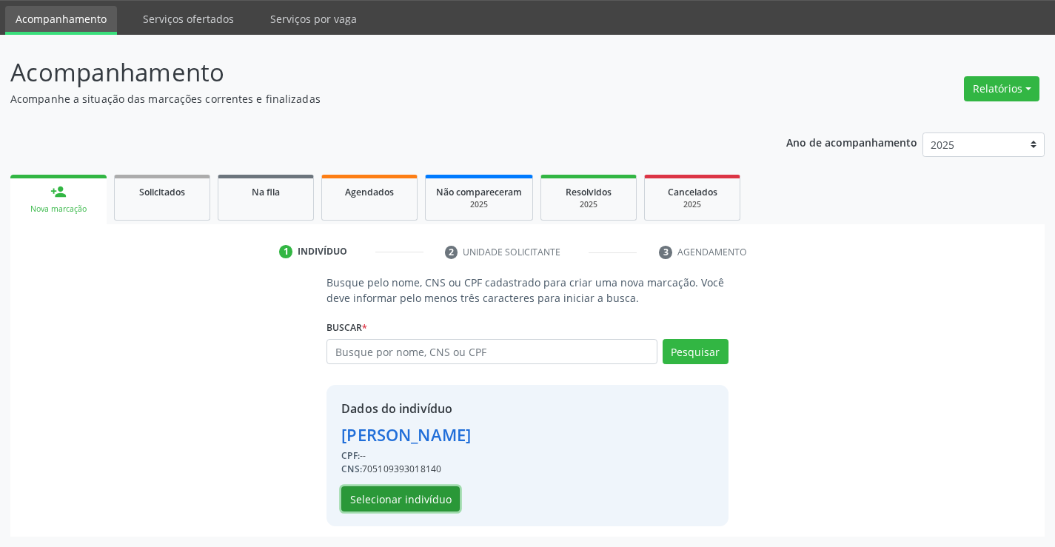
click at [404, 501] on button "Selecionar indivíduo" at bounding box center [400, 498] width 118 height 25
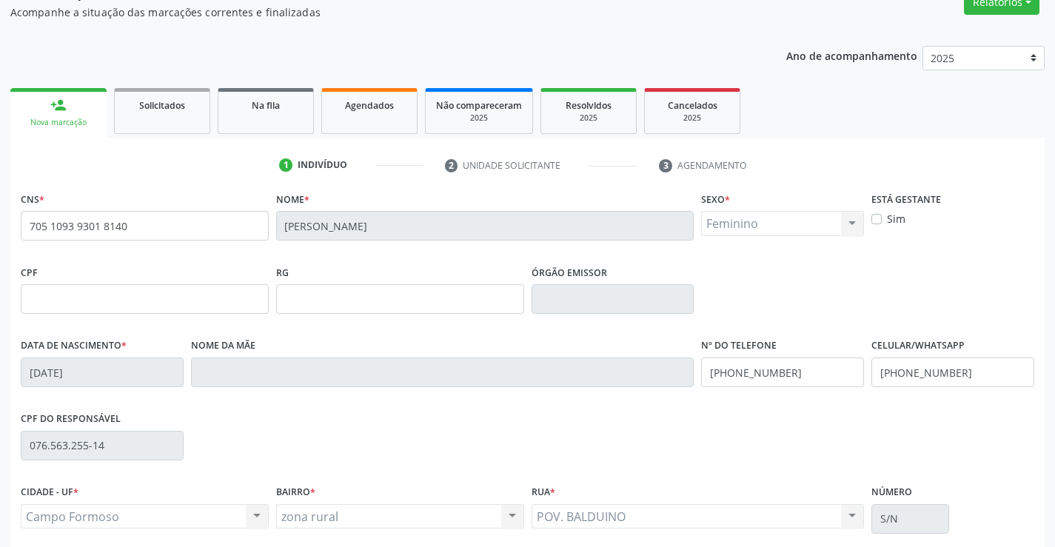
scroll to position [255, 0]
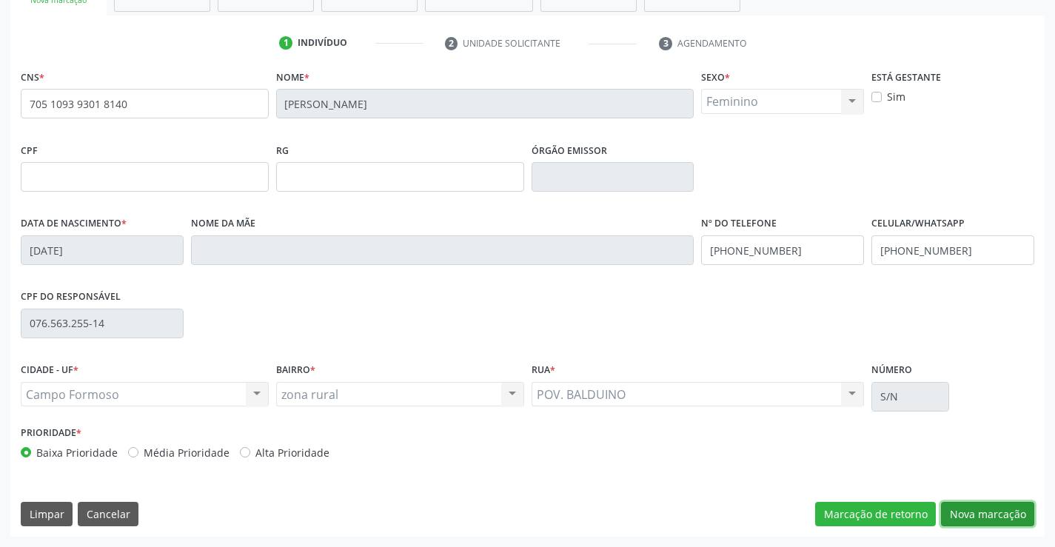
click at [960, 510] on button "Nova marcação" at bounding box center [987, 514] width 93 height 25
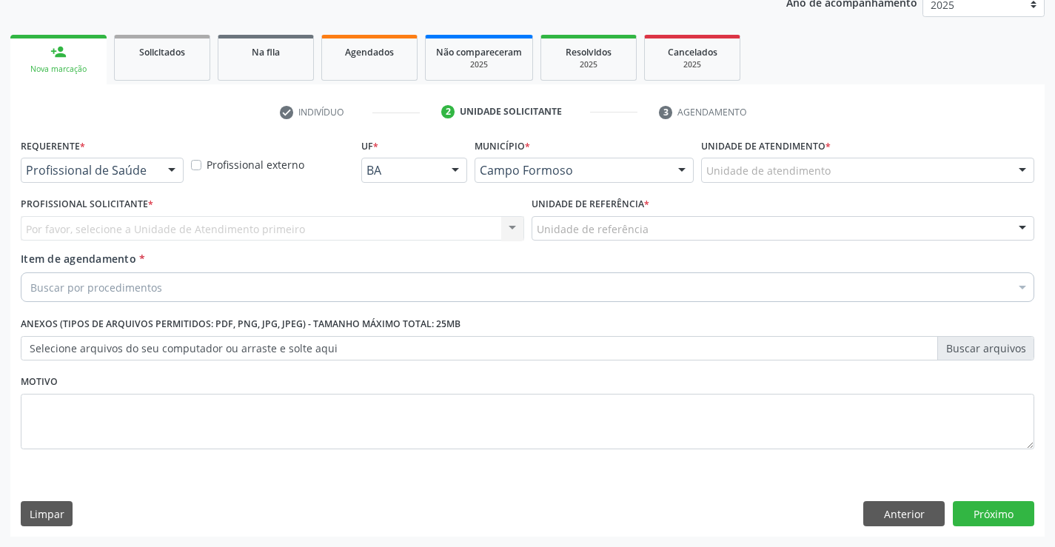
scroll to position [187, 0]
click at [178, 170] on div at bounding box center [172, 170] width 22 height 25
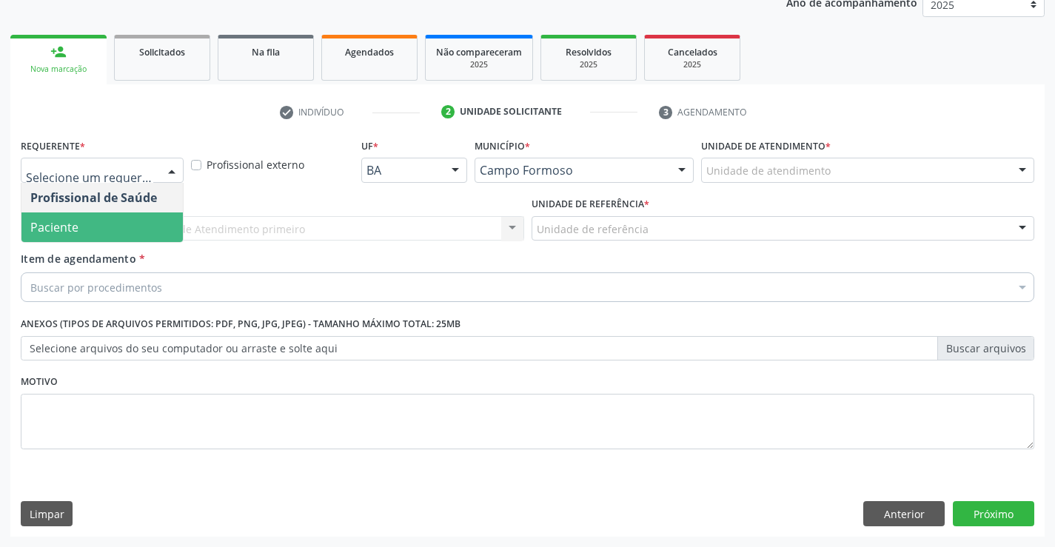
click at [93, 221] on span "Paciente" at bounding box center [101, 227] width 161 height 30
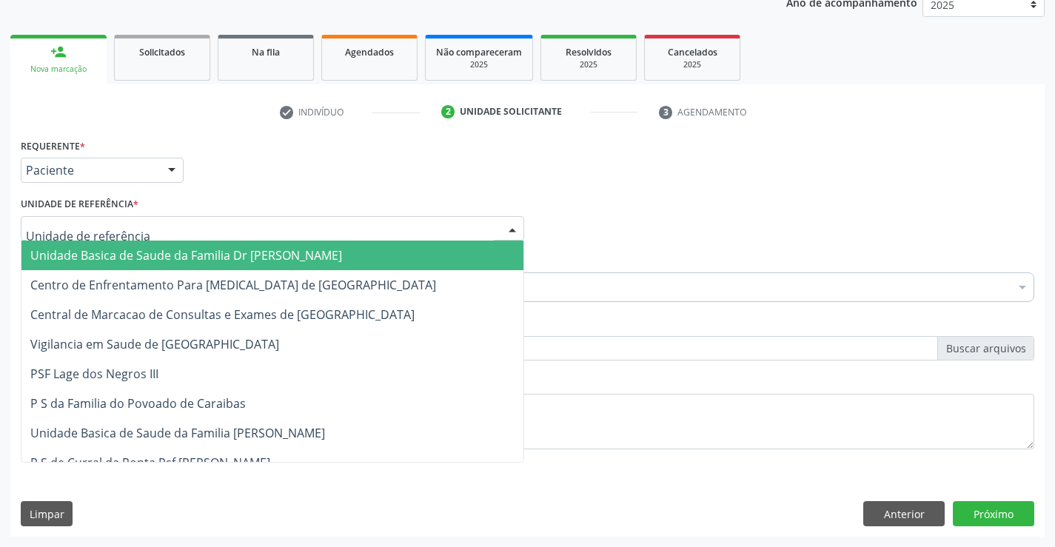
click at [165, 226] on div at bounding box center [272, 228] width 503 height 25
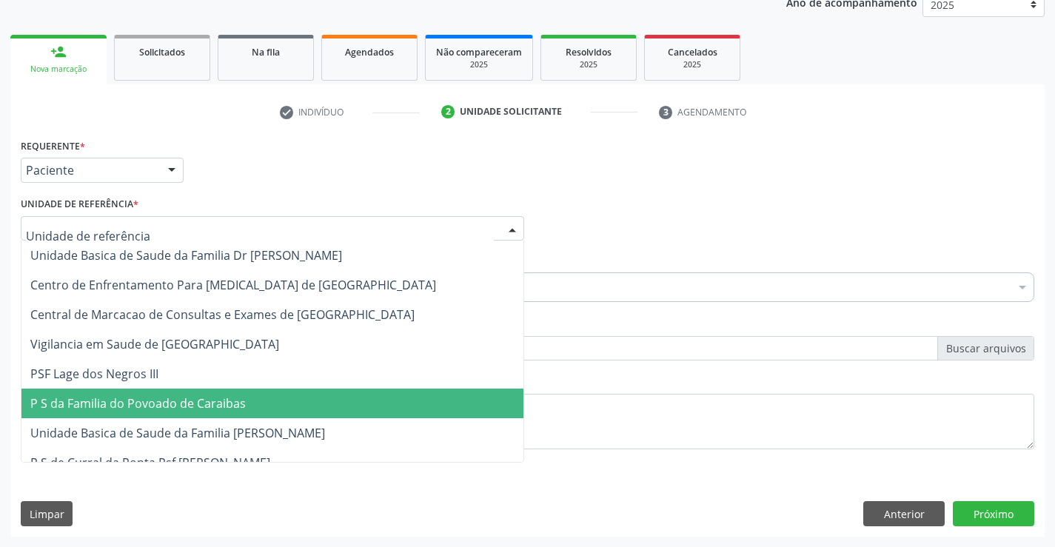
click at [176, 412] on span "P S da Familia do Povoado de Caraibas" at bounding box center [272, 404] width 502 height 30
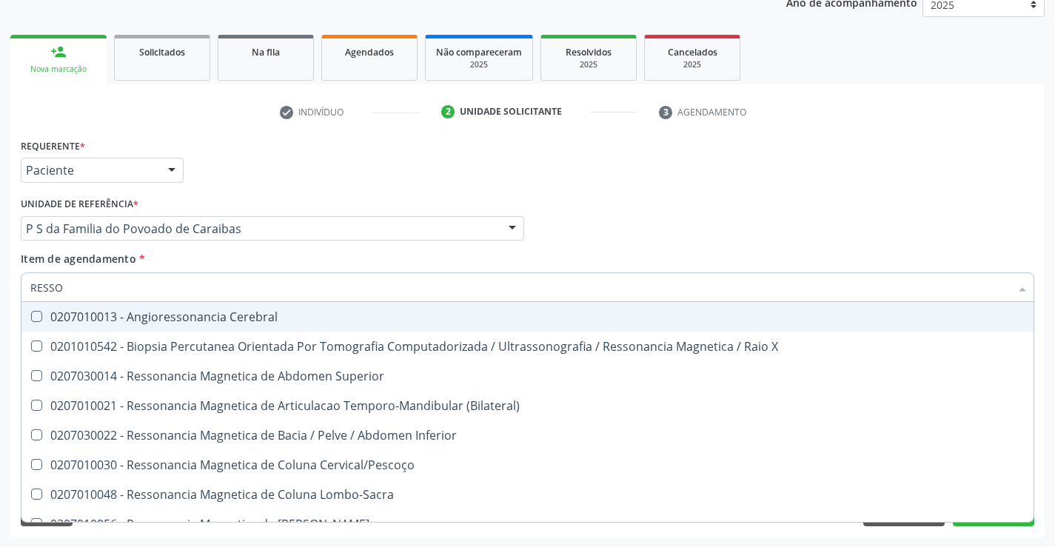
type input "RESSON"
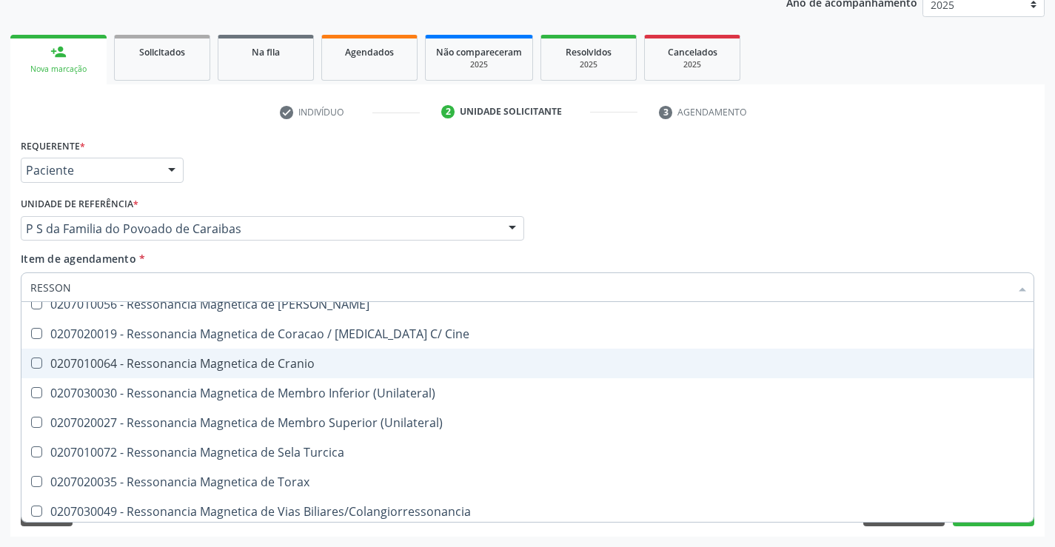
scroll to position [222, 0]
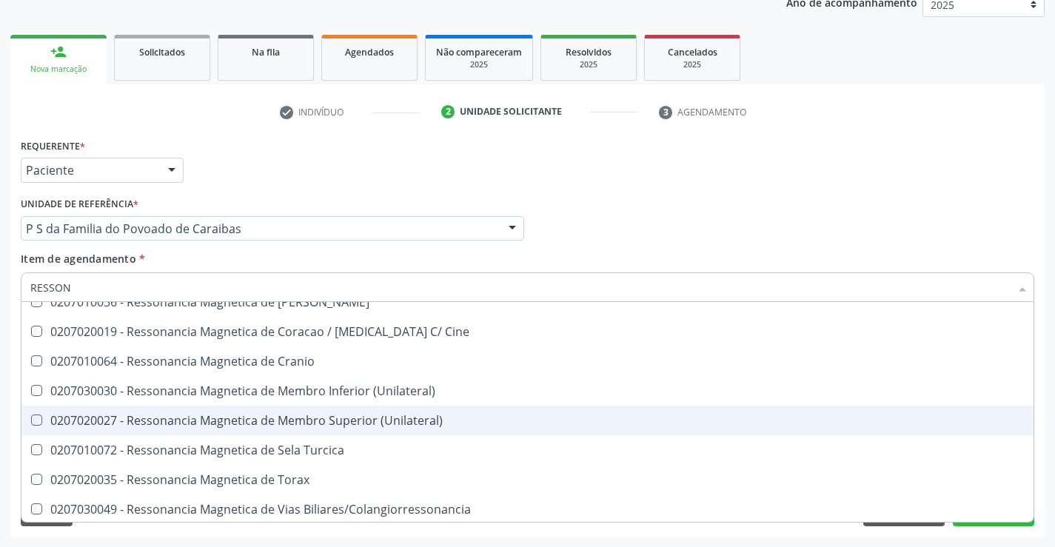
click at [411, 421] on div "0207020027 - Ressonancia Magnetica de Membro Superior (Unilateral)" at bounding box center [527, 421] width 994 height 12
checkbox \(Unilateral\) "true"
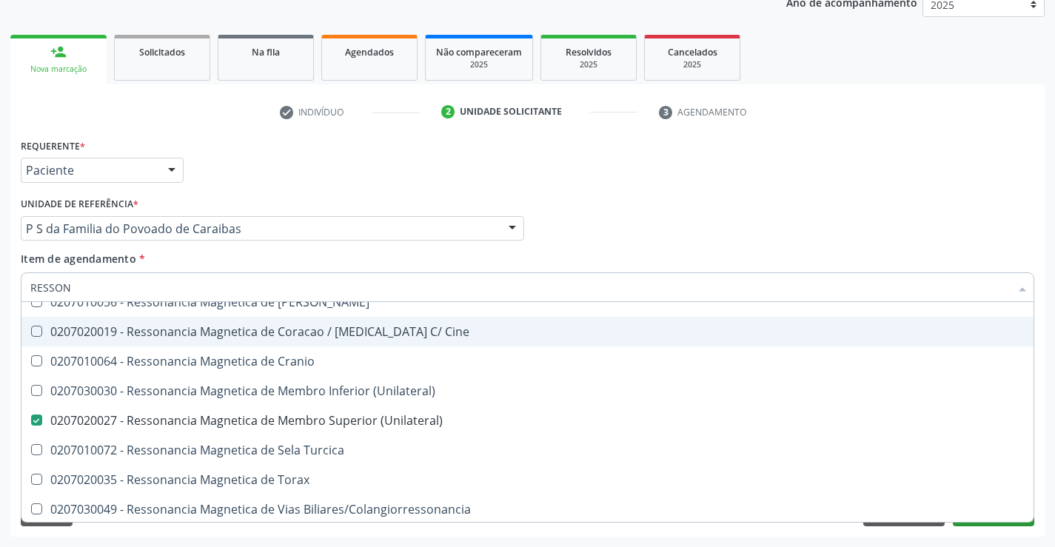
click at [775, 169] on div "Requerente * Paciente Profissional de Saúde Paciente Nenhum resultado encontrad…" at bounding box center [527, 164] width 1021 height 58
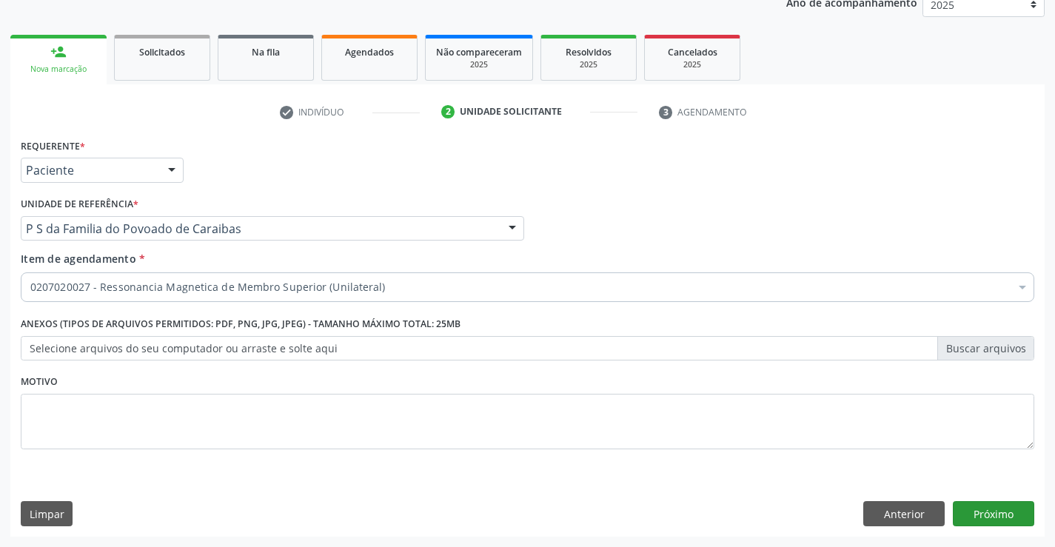
checkbox \(Unilateral\) "true"
checkbox Adolescente\) "false"
click at [997, 502] on button "Próximo" at bounding box center [993, 513] width 81 height 25
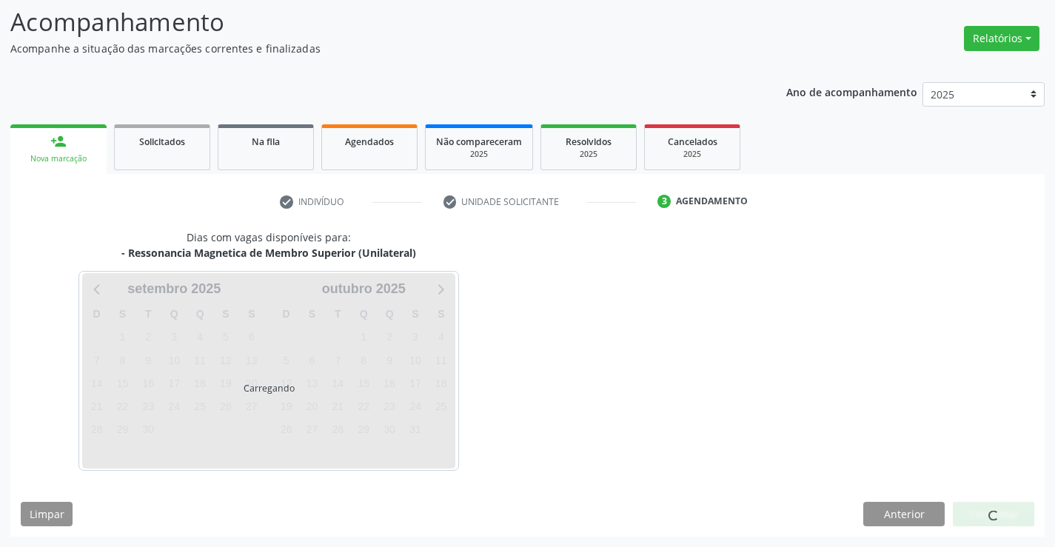
scroll to position [141, 0]
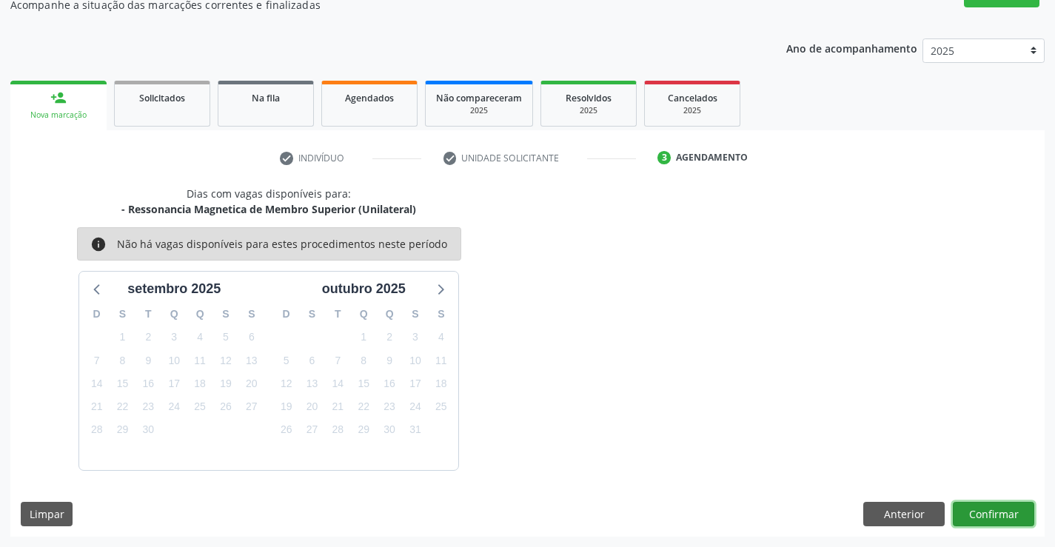
click at [964, 506] on button "Confirmar" at bounding box center [993, 514] width 81 height 25
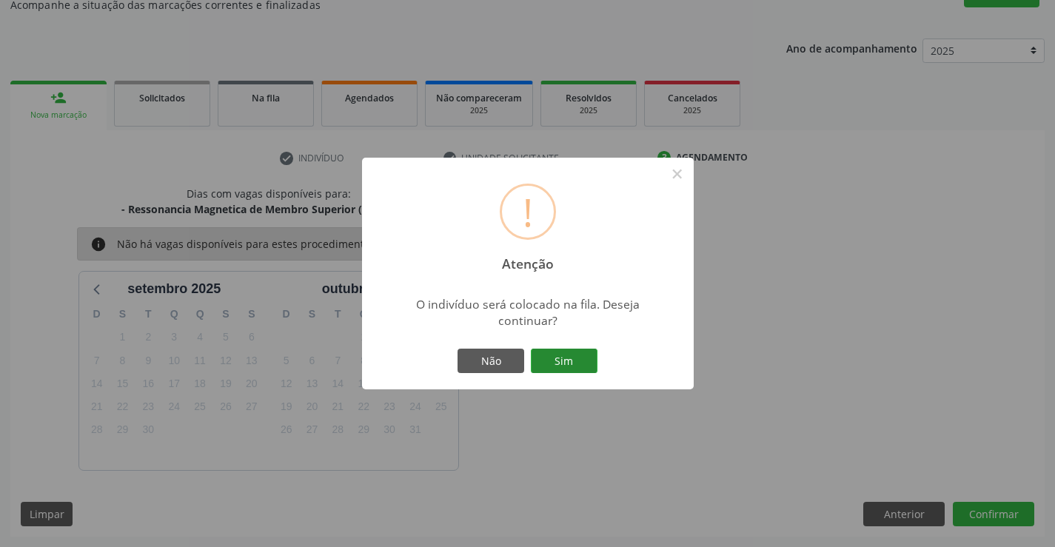
click at [581, 361] on button "Sim" at bounding box center [564, 361] width 67 height 25
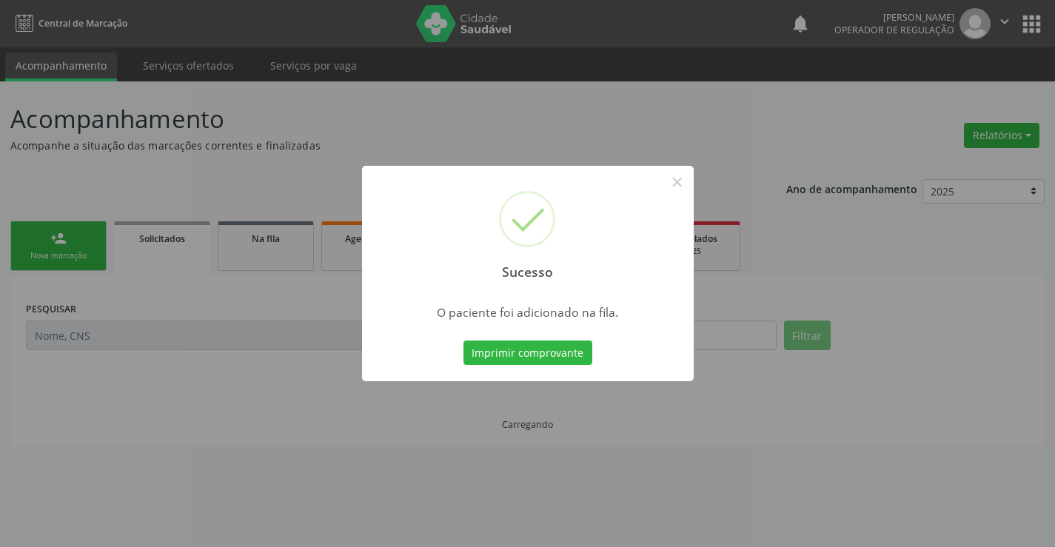
scroll to position [0, 0]
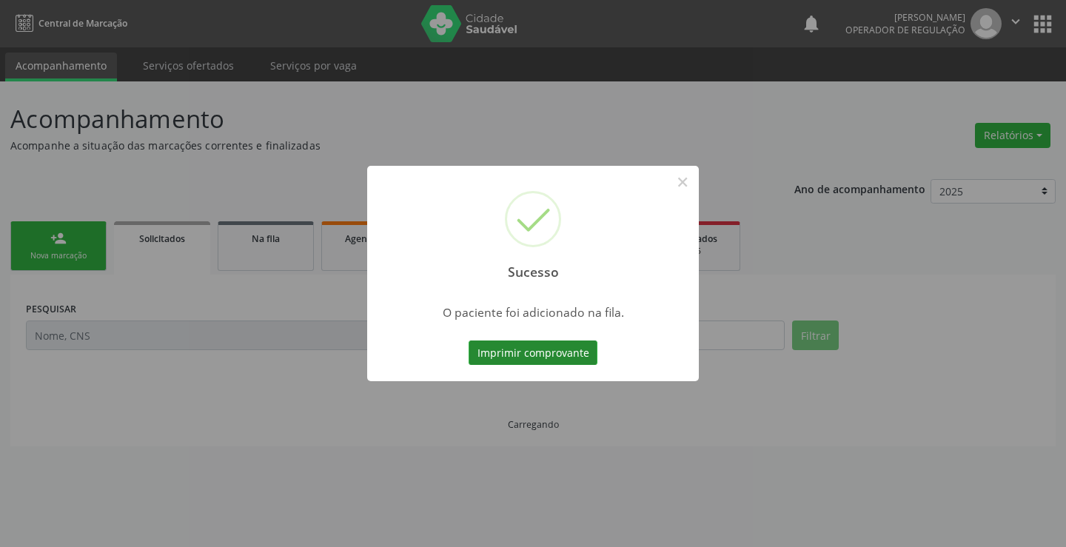
click at [555, 355] on button "Imprimir comprovante" at bounding box center [533, 353] width 129 height 25
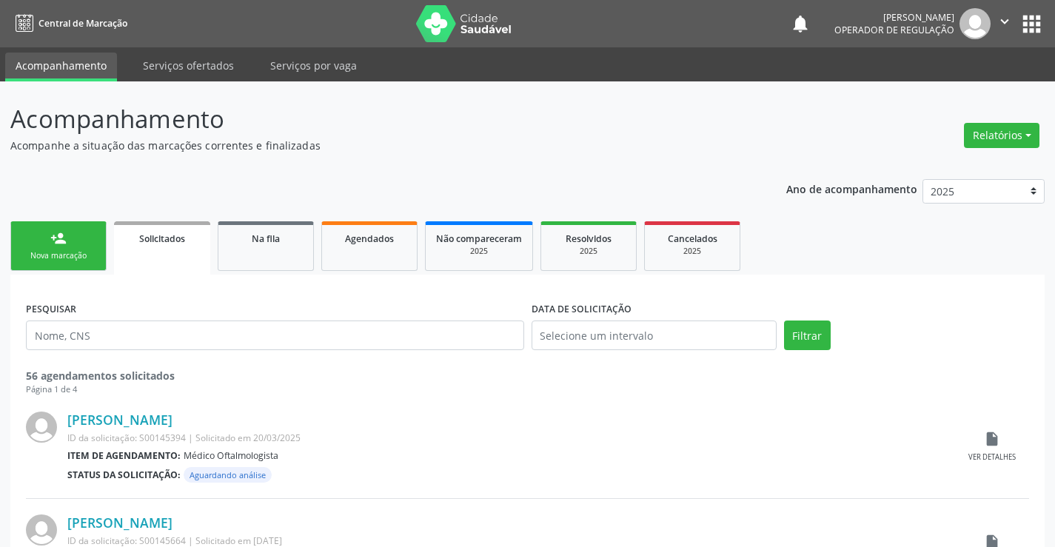
click at [78, 241] on link "person_add Nova marcação" at bounding box center [58, 246] width 96 height 50
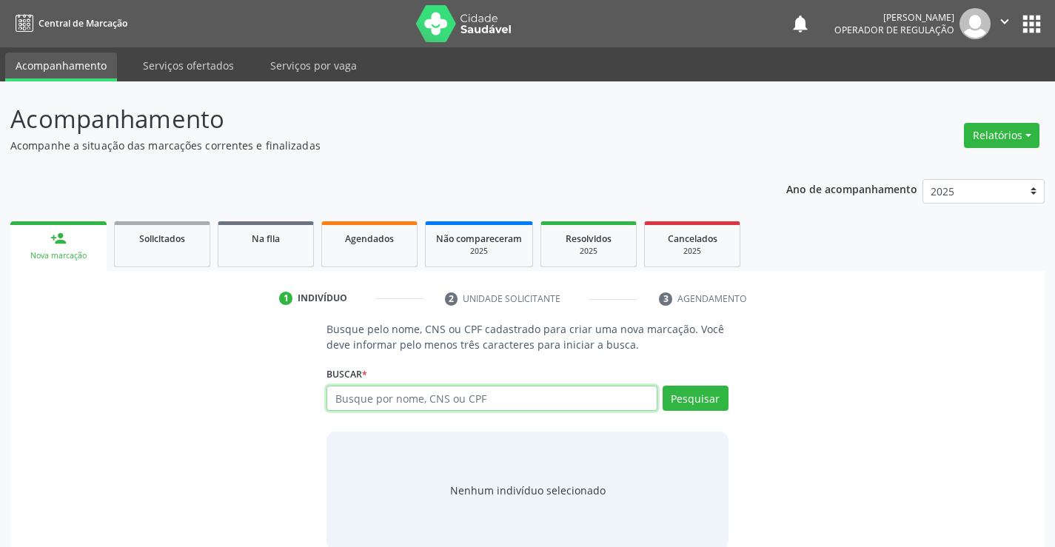
click at [492, 400] on input "text" at bounding box center [492, 398] width 330 height 25
type input "709603609377073"
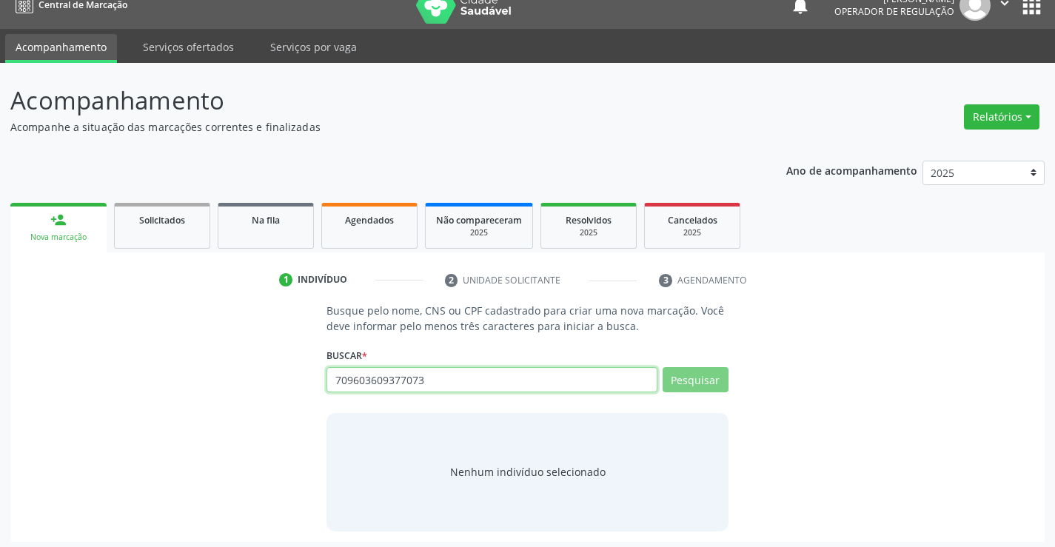
scroll to position [24, 0]
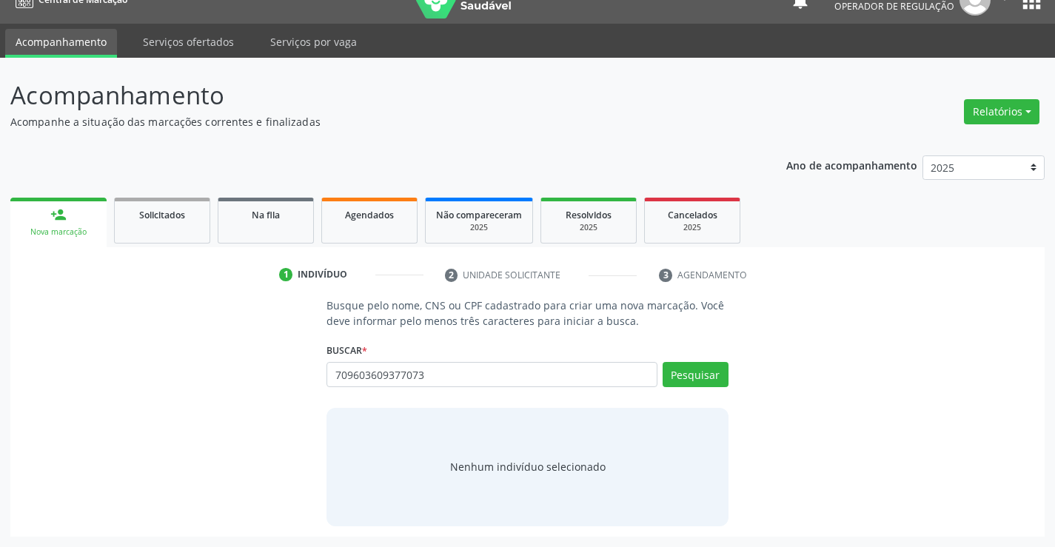
click at [710, 374] on div "709603609377073 Busque por nome, CNS ou CPF Daniele Cristiane da Silva Araujo C…" at bounding box center [527, 380] width 401 height 36
click at [710, 374] on button "Pesquisar" at bounding box center [696, 374] width 66 height 25
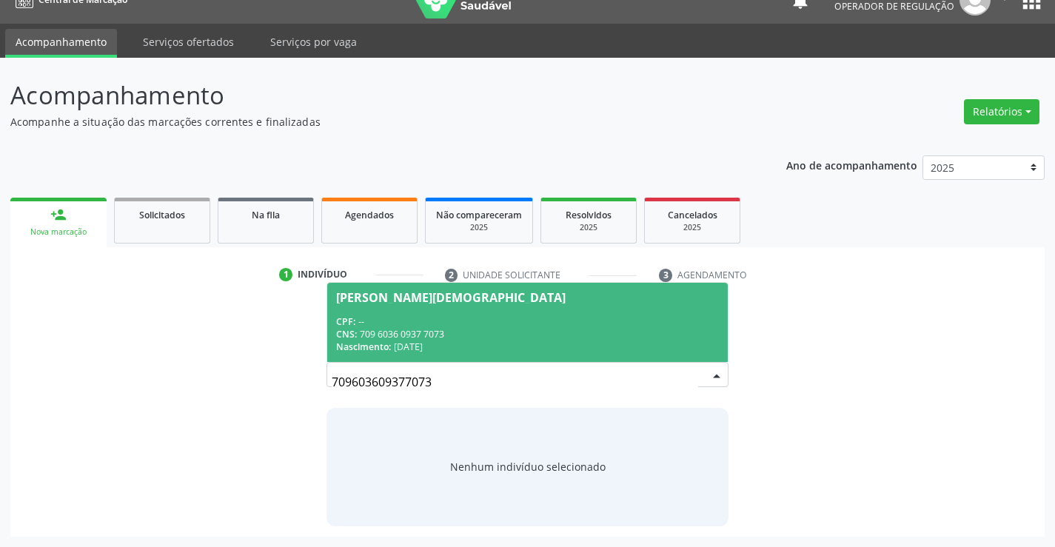
click at [446, 312] on span "Daniele Cristiane da Silva Araujo CPF: -- CNS: 709 6036 0937 7073 Nascimento: 0…" at bounding box center [527, 322] width 400 height 79
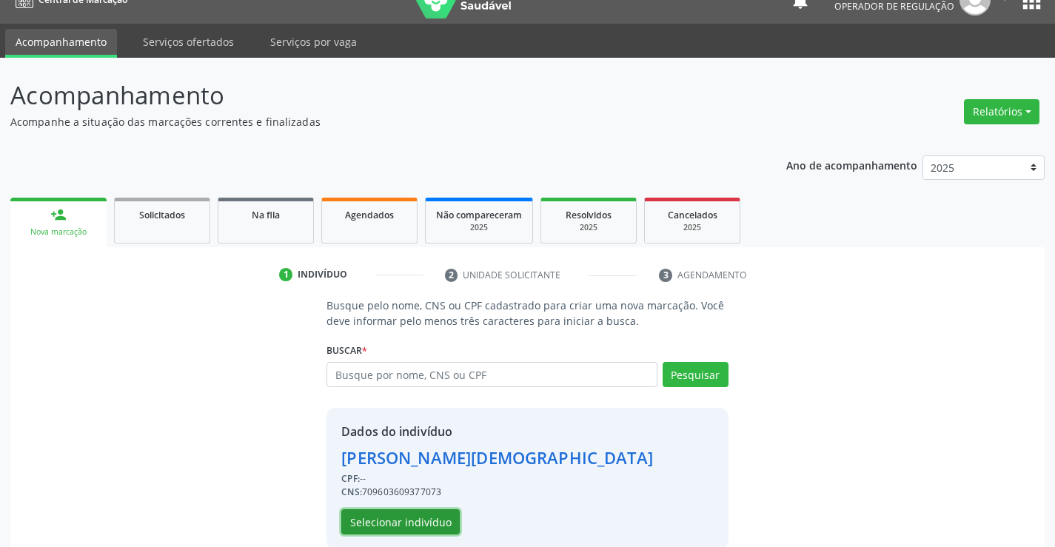
click at [393, 519] on button "Selecionar indivíduo" at bounding box center [400, 521] width 118 height 25
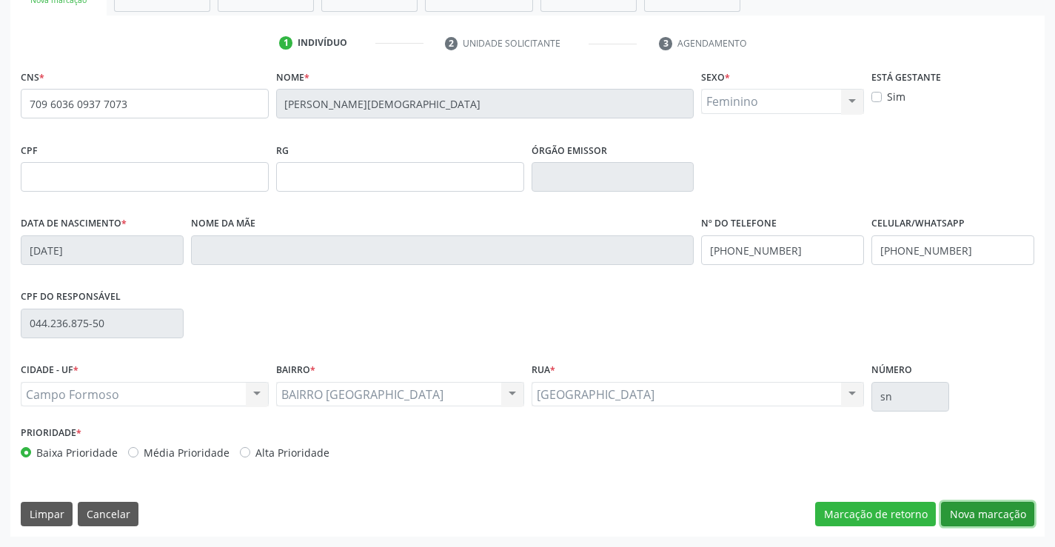
click at [988, 502] on button "Nova marcação" at bounding box center [987, 514] width 93 height 25
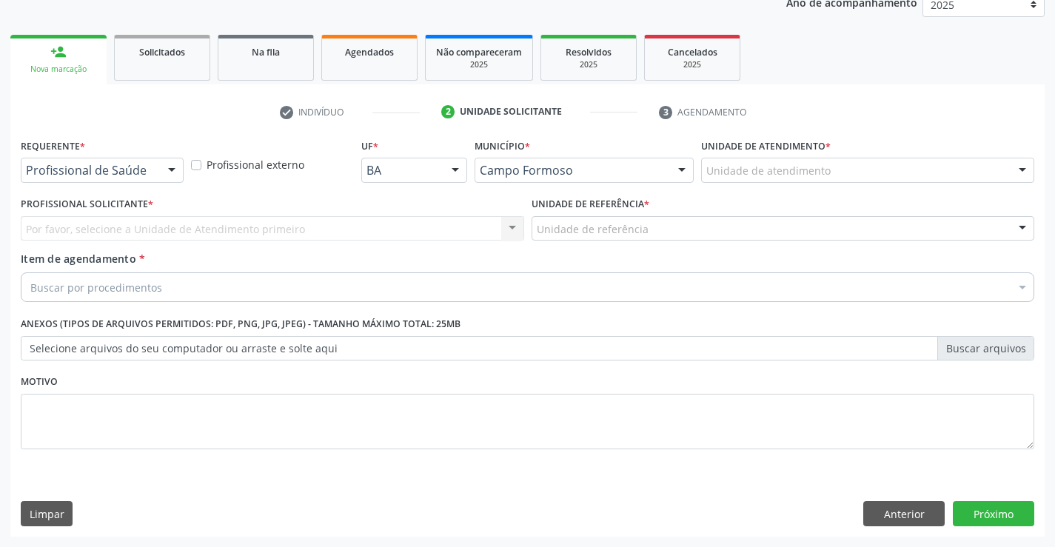
scroll to position [187, 0]
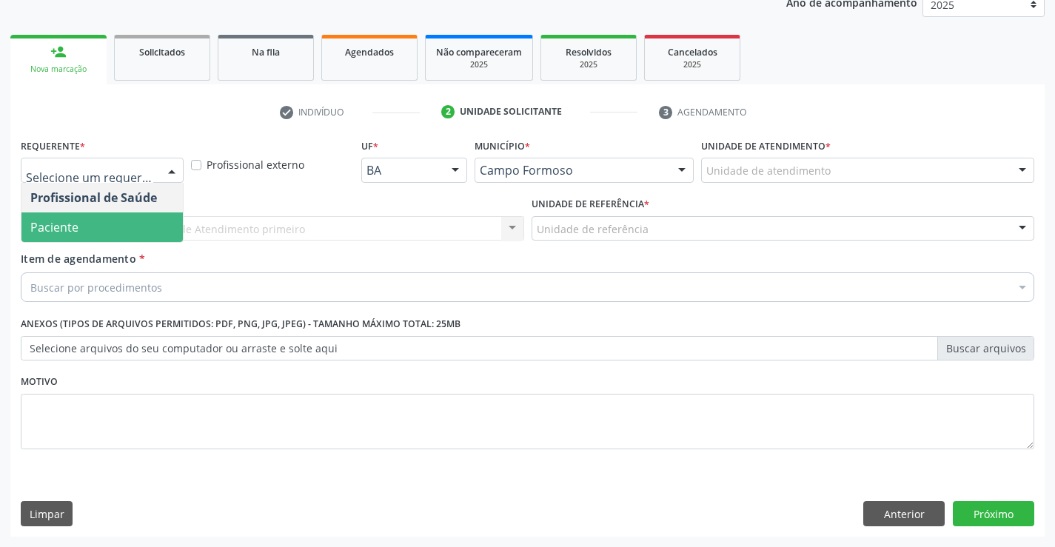
click at [76, 223] on span "Paciente" at bounding box center [54, 227] width 48 height 16
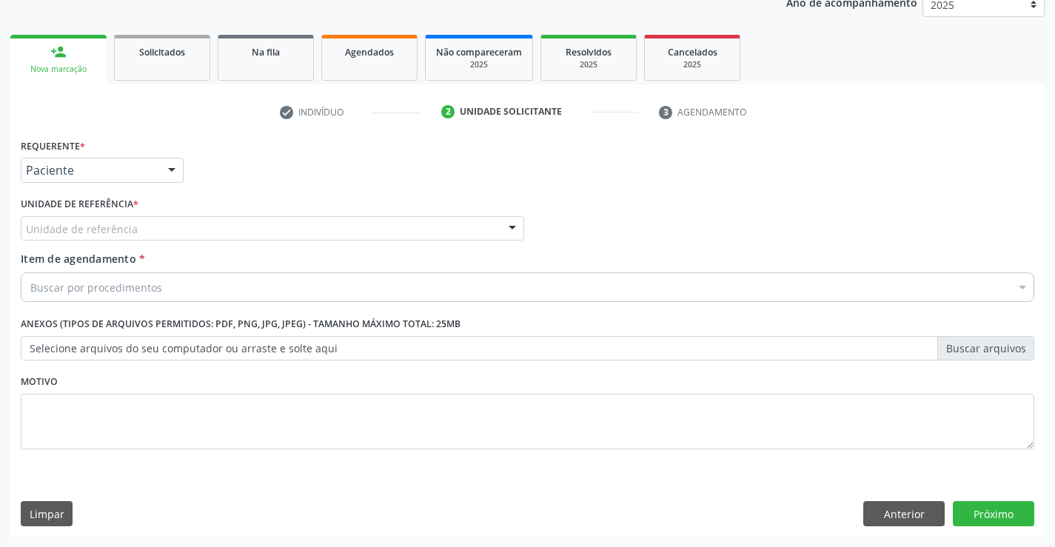
click at [180, 223] on div "Unidade de referência" at bounding box center [272, 228] width 503 height 25
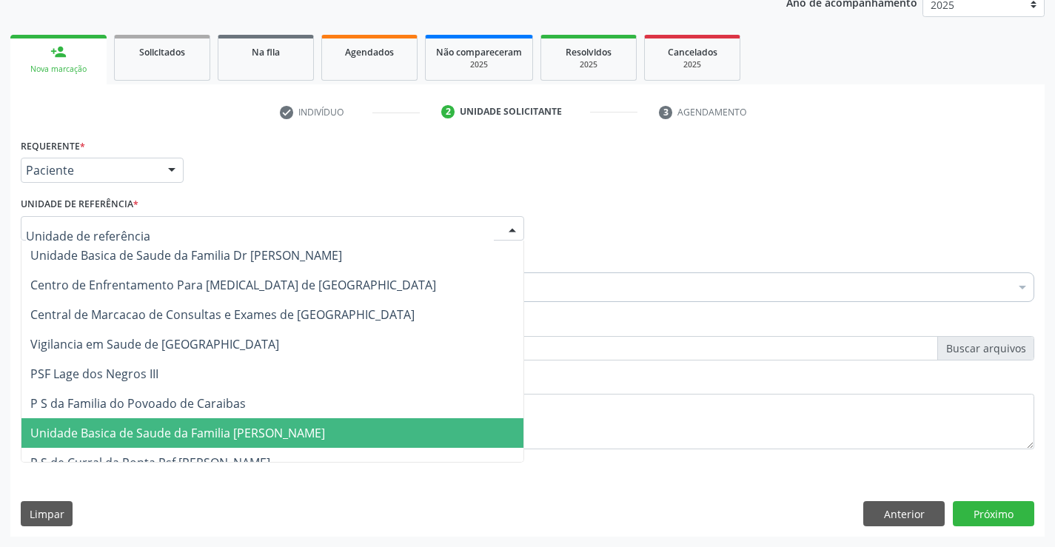
click at [224, 429] on span "Unidade Basica de Saude da Familia [PERSON_NAME]" at bounding box center [177, 433] width 295 height 16
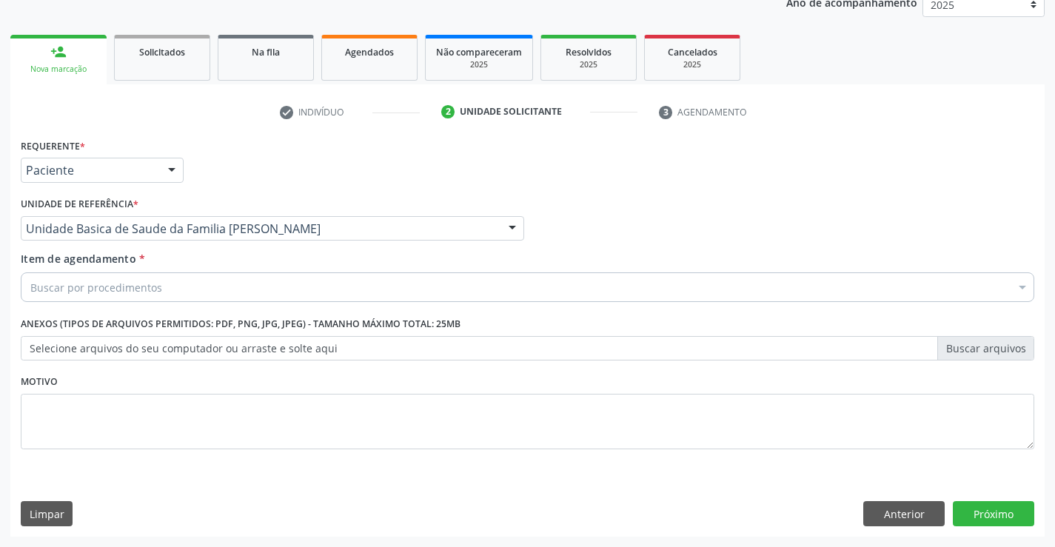
click at [160, 286] on div "Buscar por procedimentos" at bounding box center [528, 287] width 1014 height 30
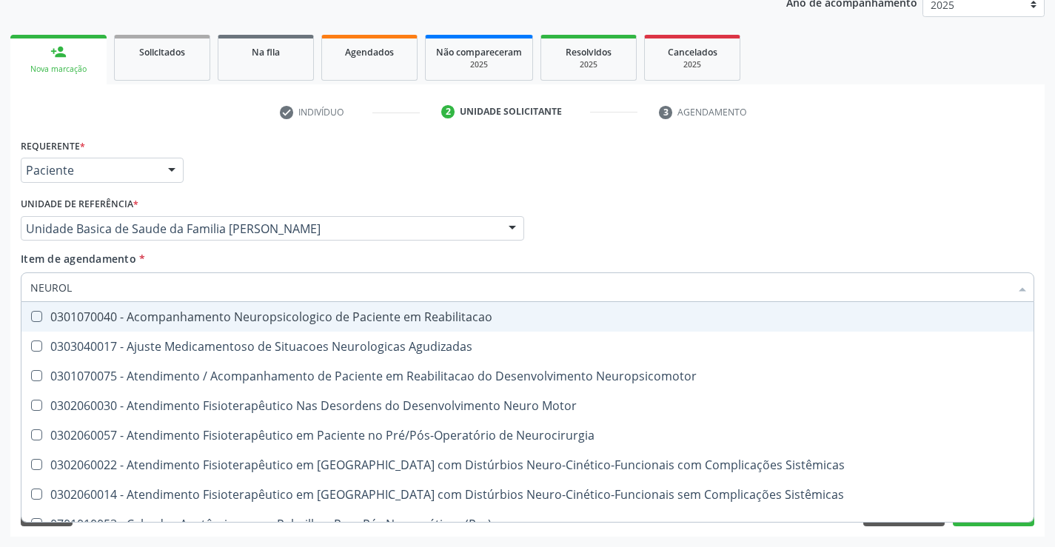
type input "NEUROLO"
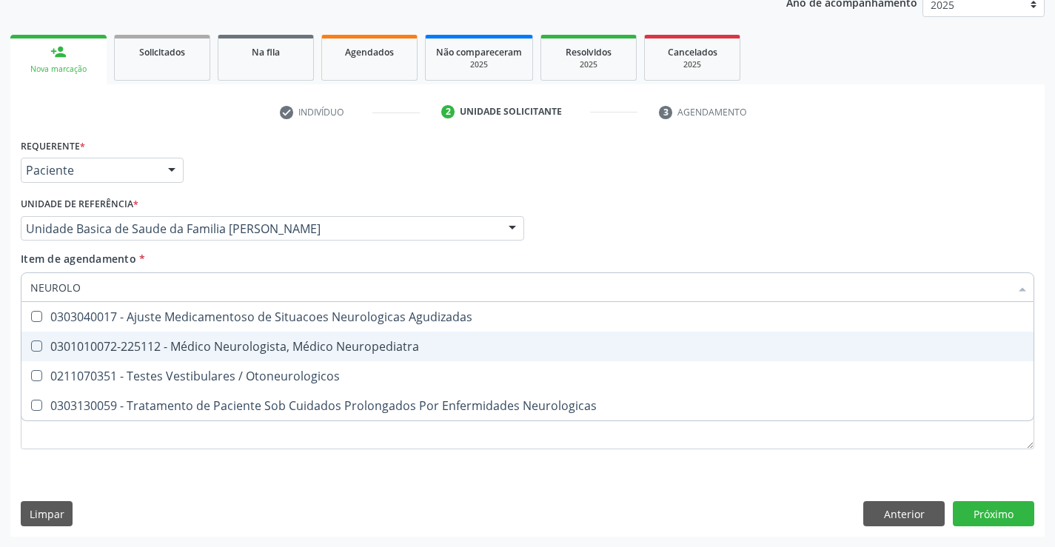
click at [239, 352] on div "0301010072-225112 - Médico Neurologista, Médico Neuropediatra" at bounding box center [527, 347] width 994 height 12
checkbox Neuropediatra "true"
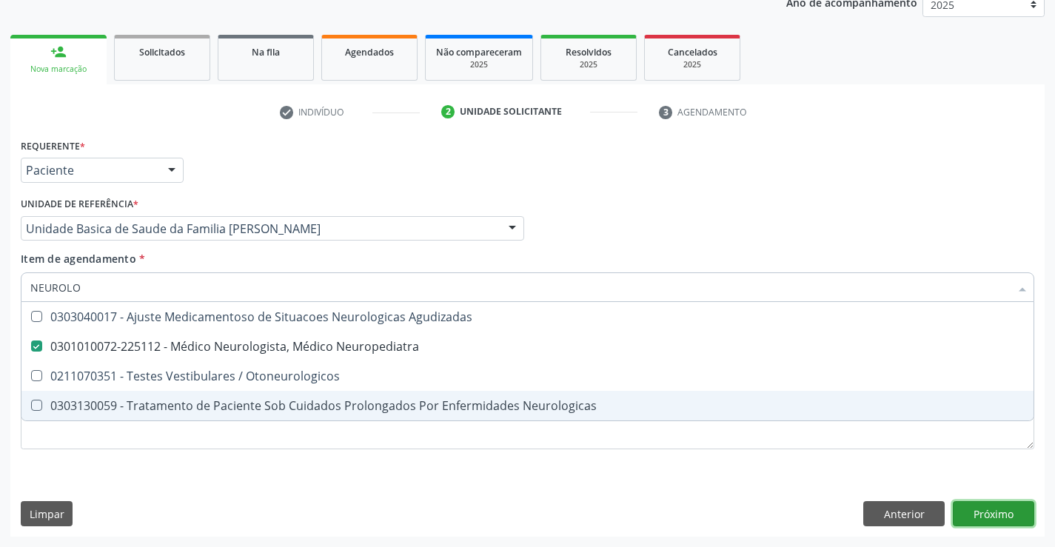
click at [994, 510] on div "Requerente * Paciente Profissional de Saúde Paciente Nenhum resultado encontrad…" at bounding box center [527, 336] width 1034 height 402
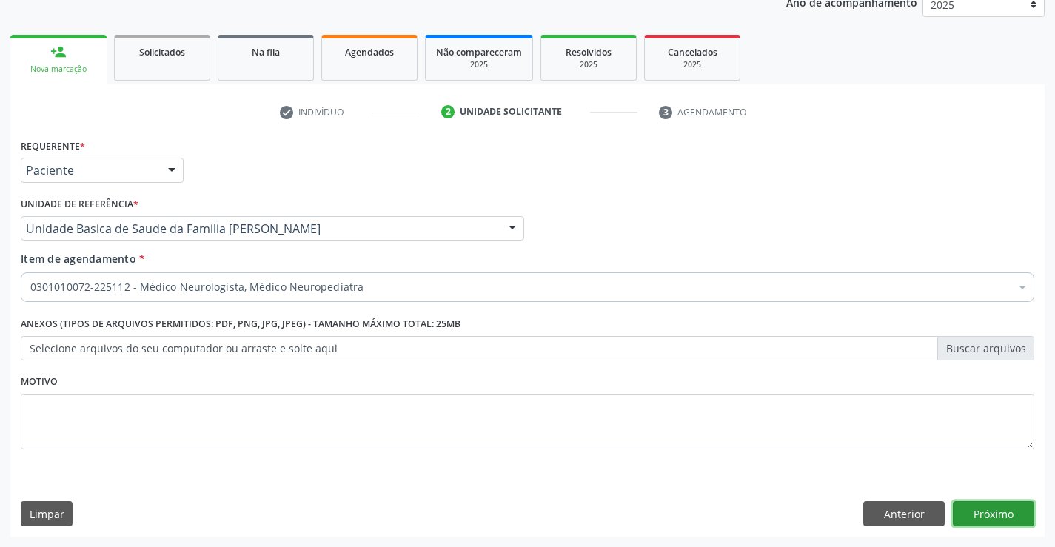
click at [986, 523] on button "Próximo" at bounding box center [993, 513] width 81 height 25
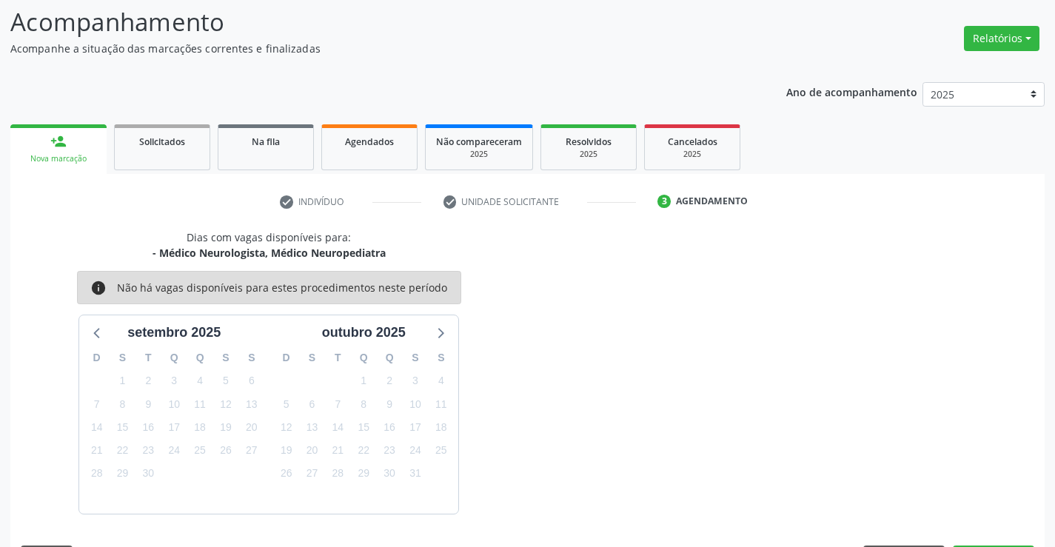
scroll to position [141, 0]
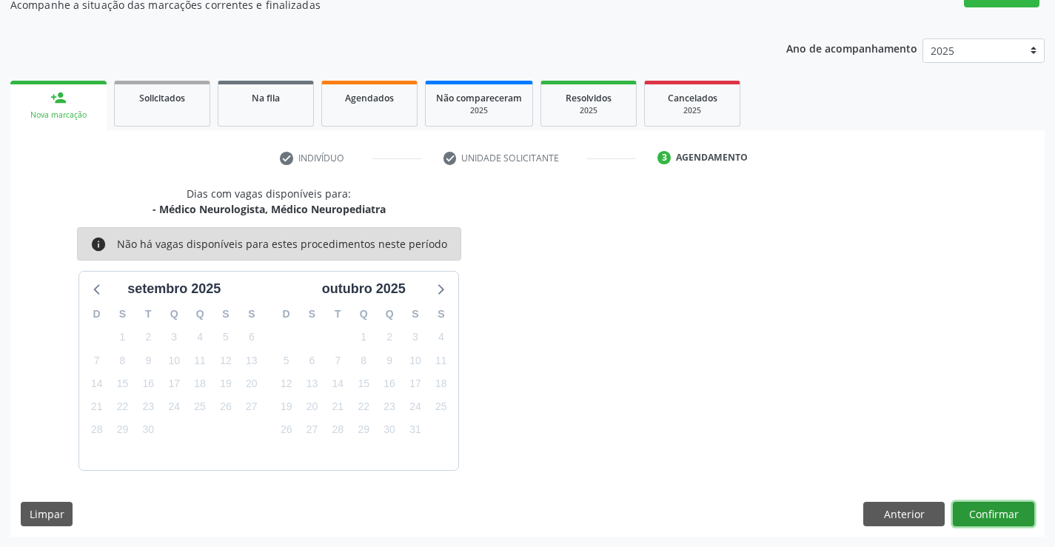
click at [982, 510] on button "Confirmar" at bounding box center [993, 514] width 81 height 25
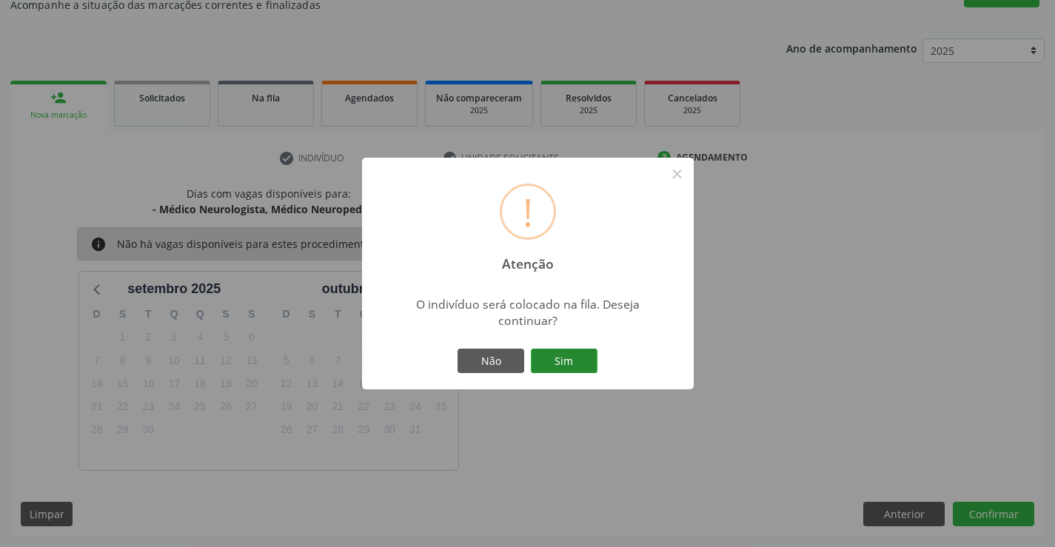
click at [578, 364] on button "Sim" at bounding box center [564, 361] width 67 height 25
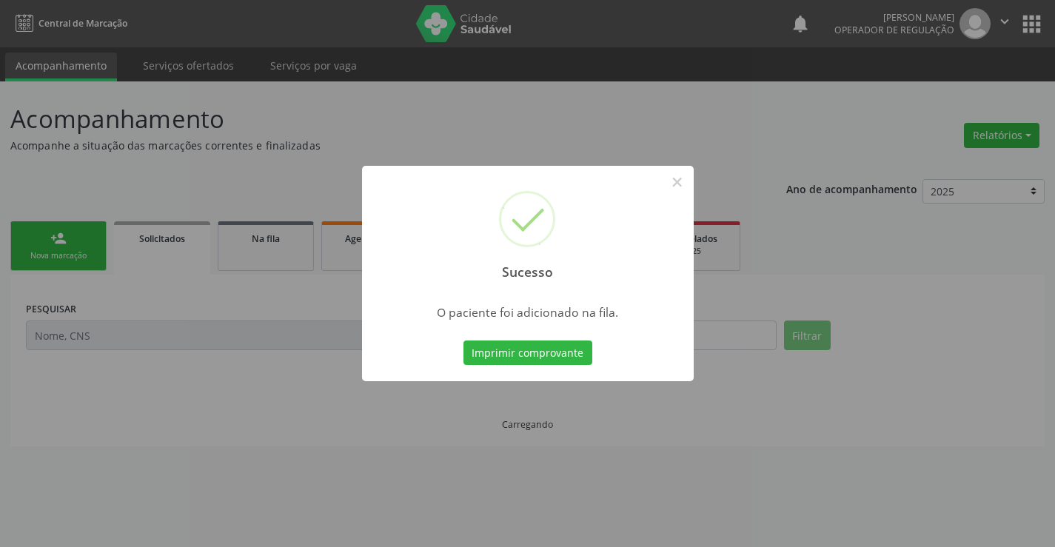
scroll to position [0, 0]
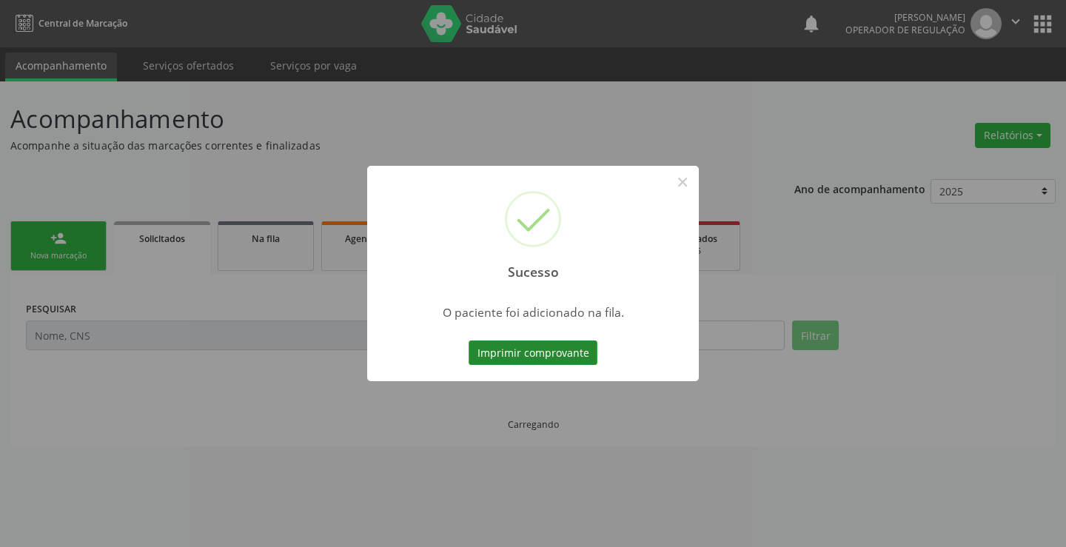
click at [539, 344] on button "Imprimir comprovante" at bounding box center [533, 353] width 129 height 25
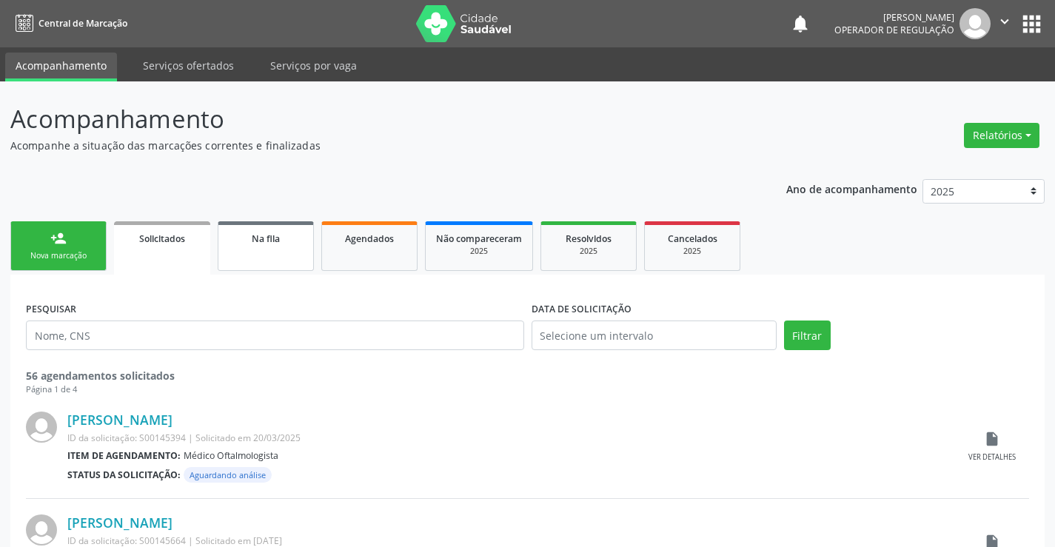
click at [267, 242] on span "Na fila" at bounding box center [266, 238] width 28 height 13
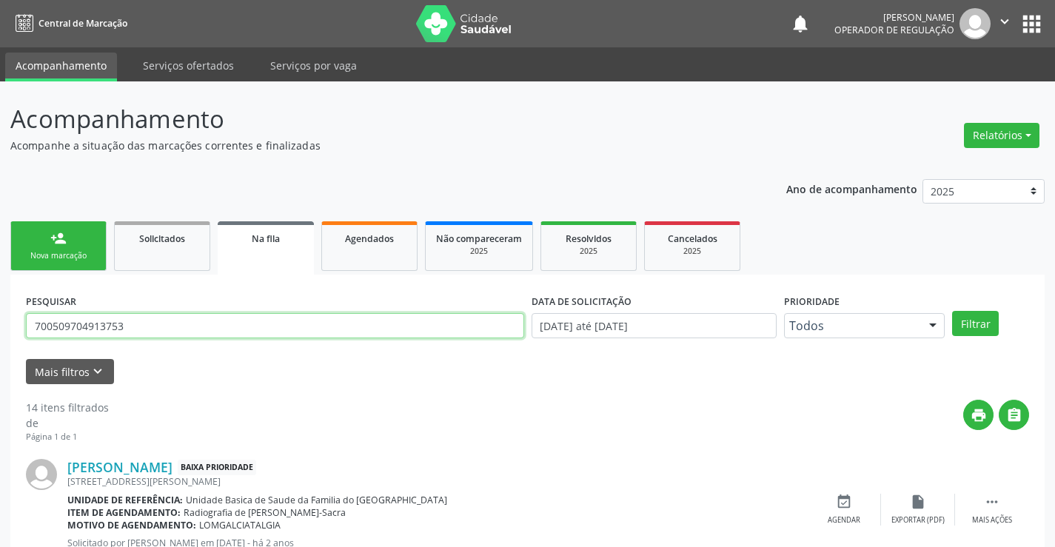
drag, startPoint x: 138, startPoint y: 332, endPoint x: 162, endPoint y: 295, distance: 43.7
click at [145, 327] on input "700509704913753" at bounding box center [275, 325] width 498 height 25
type input "704800589211943"
click at [952, 311] on button "Filtrar" at bounding box center [975, 323] width 47 height 25
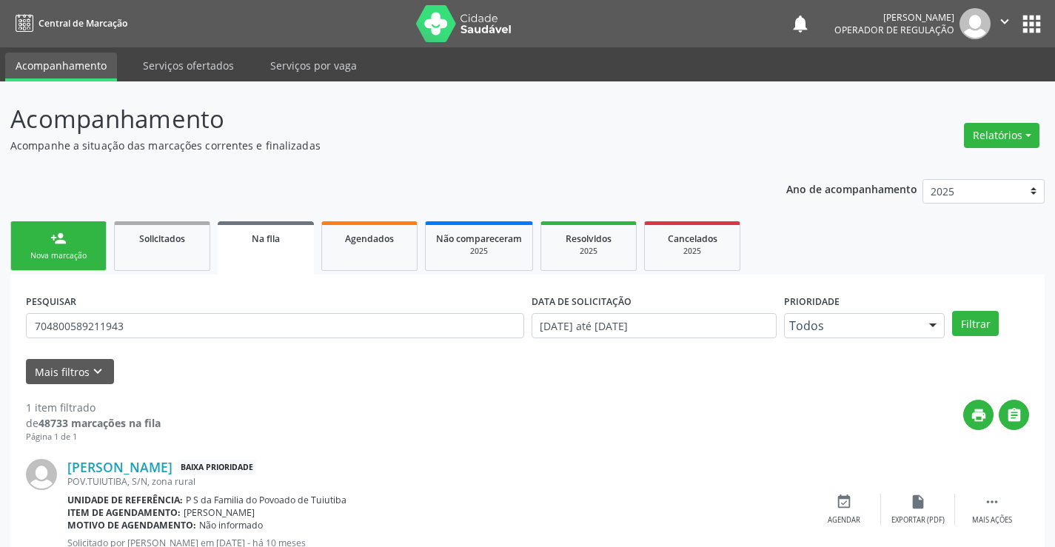
click at [763, 401] on div "print " at bounding box center [595, 422] width 868 height 44
drag, startPoint x: 641, startPoint y: 115, endPoint x: 895, endPoint y: 285, distance: 305.8
click at [642, 116] on p "Acompanhamento" at bounding box center [372, 119] width 724 height 37
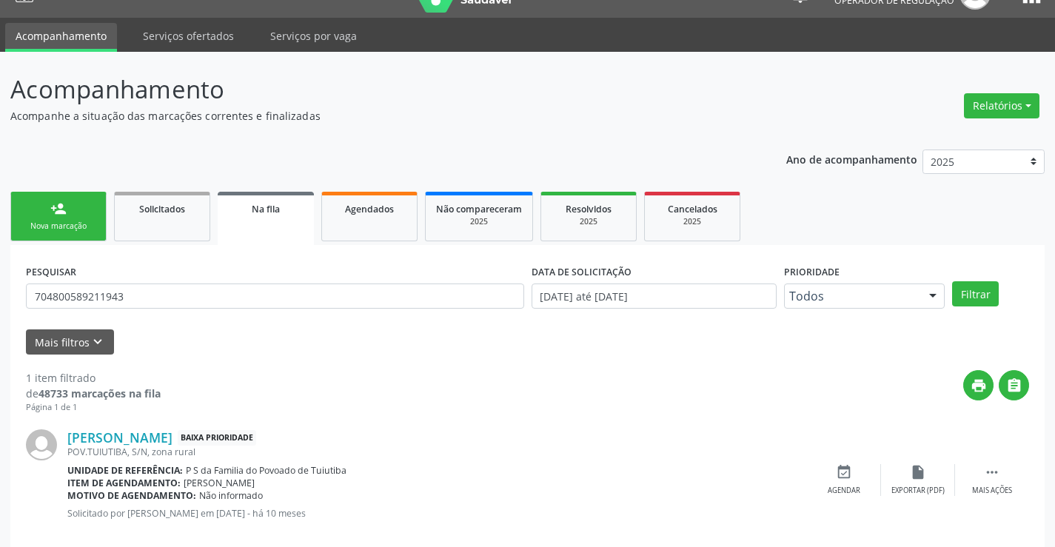
scroll to position [54, 0]
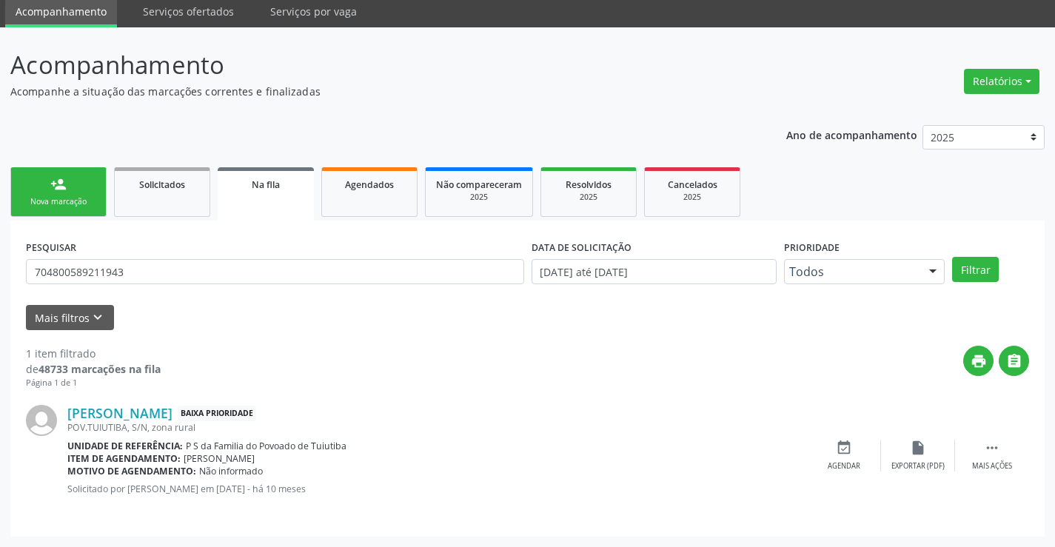
click at [420, 97] on p "Acompanhe a situação das marcações correntes e finalizadas" at bounding box center [372, 92] width 724 height 16
click at [435, 93] on p "Acompanhe a situação das marcações correntes e finalizadas" at bounding box center [372, 92] width 724 height 16
click at [87, 189] on link "person_add Nova marcação" at bounding box center [58, 192] width 96 height 50
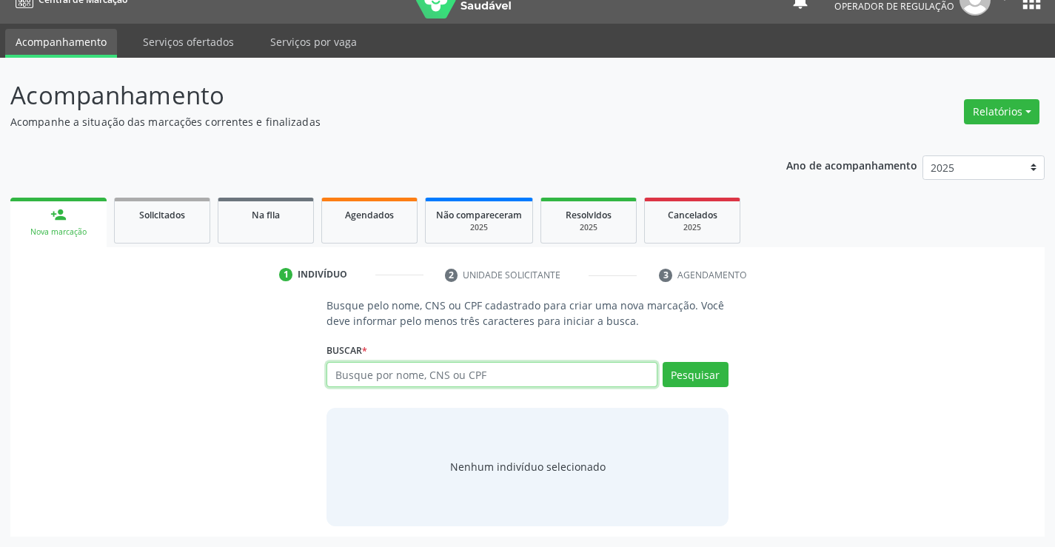
click at [384, 375] on input "text" at bounding box center [492, 374] width 330 height 25
type input "705103434379570"
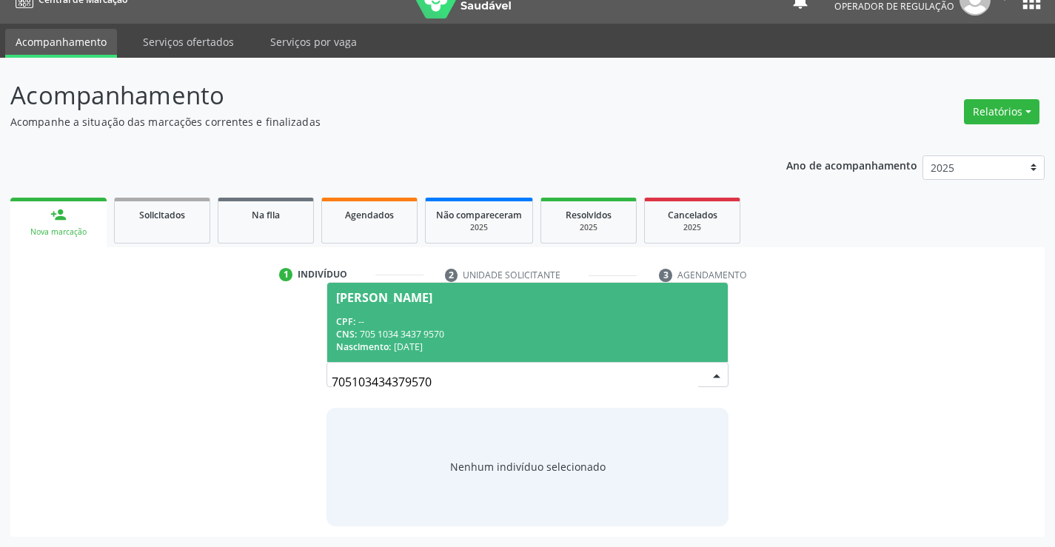
click at [414, 317] on div "CPF: --" at bounding box center [527, 321] width 382 height 13
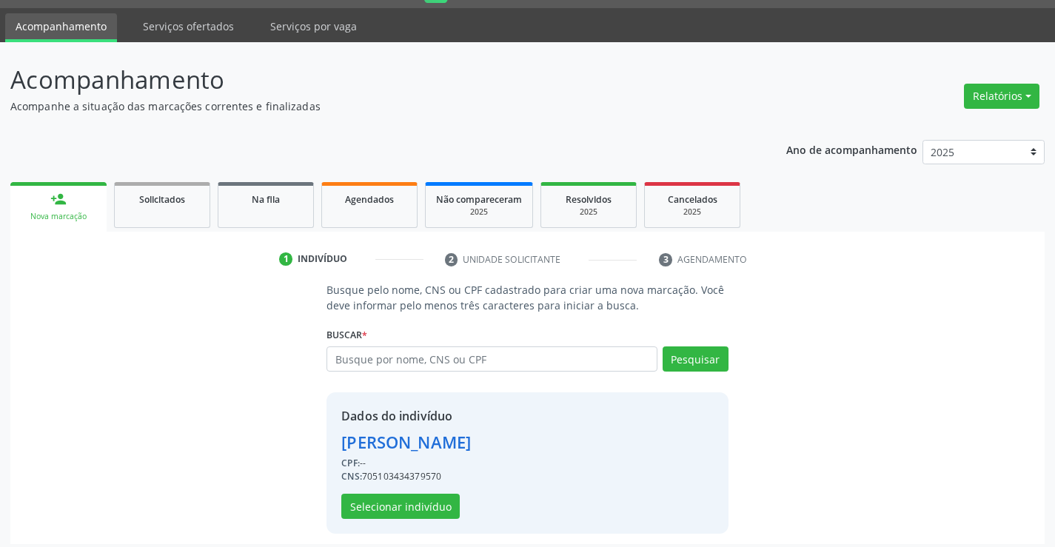
scroll to position [47, 0]
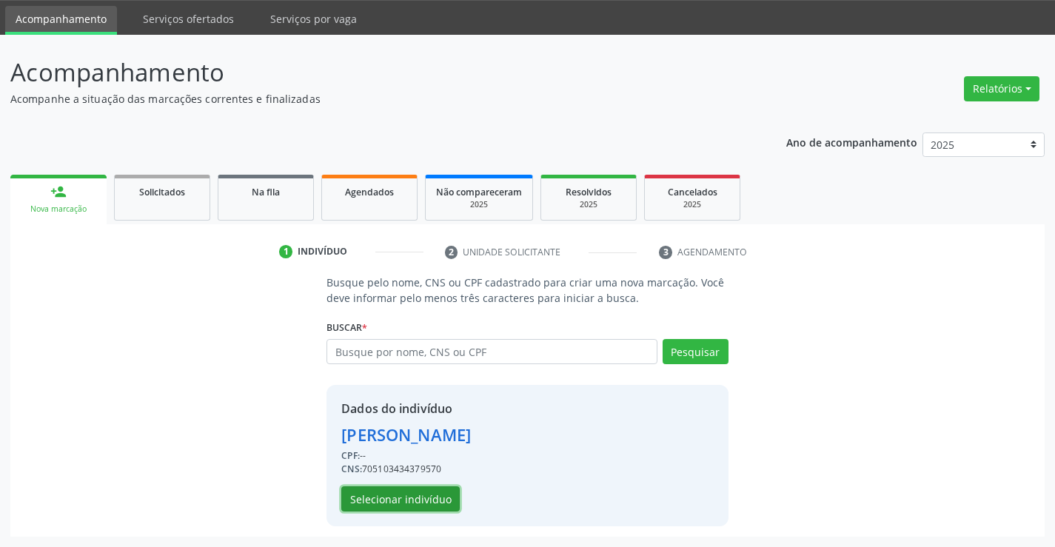
click at [416, 500] on button "Selecionar indivíduo" at bounding box center [400, 498] width 118 height 25
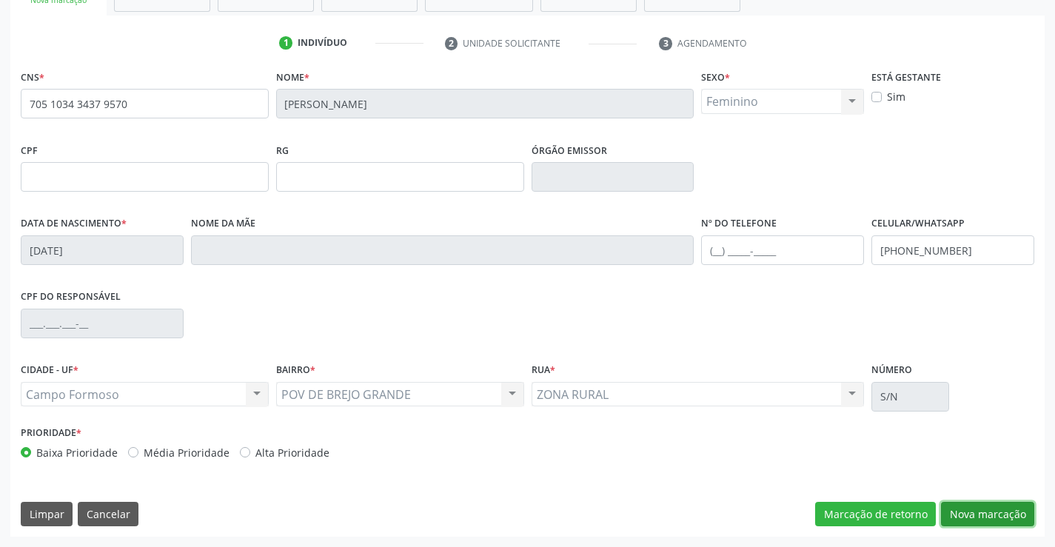
click at [978, 521] on button "Nova marcação" at bounding box center [987, 514] width 93 height 25
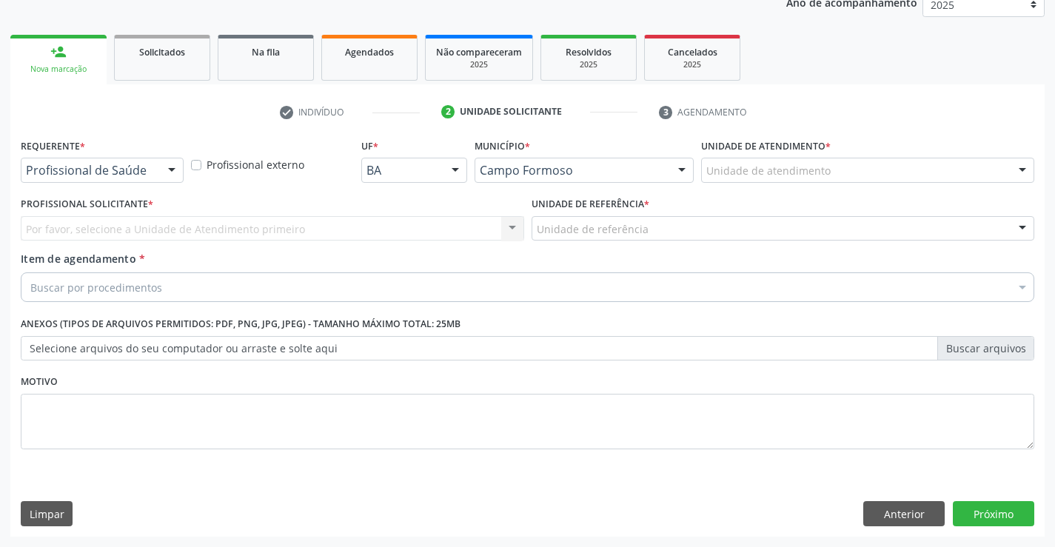
scroll to position [187, 0]
click at [157, 172] on div "Profissional de Saúde Profissional de Saúde Paciente Nenhum resultado encontrad…" at bounding box center [102, 170] width 163 height 25
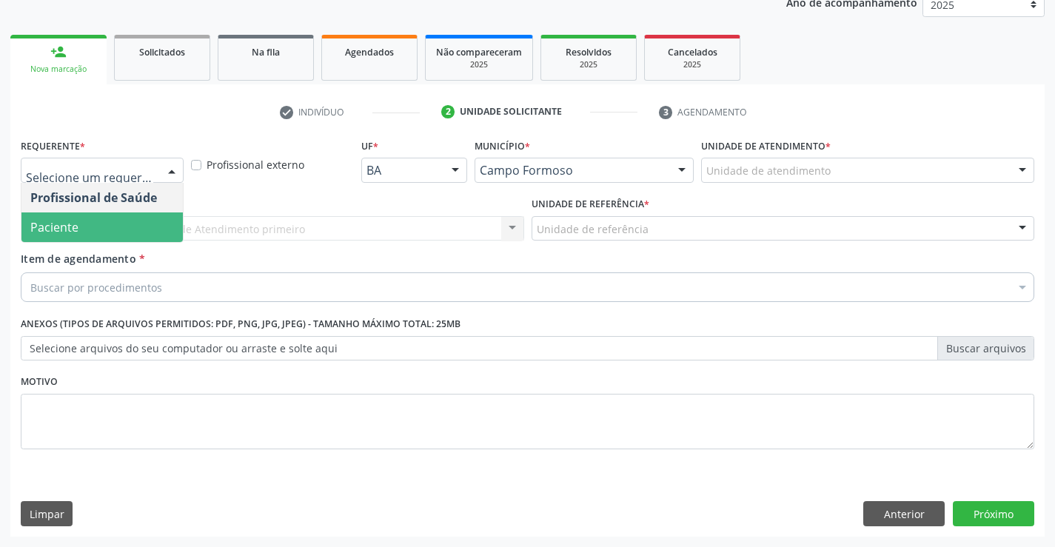
click at [66, 223] on span "Paciente" at bounding box center [54, 227] width 48 height 16
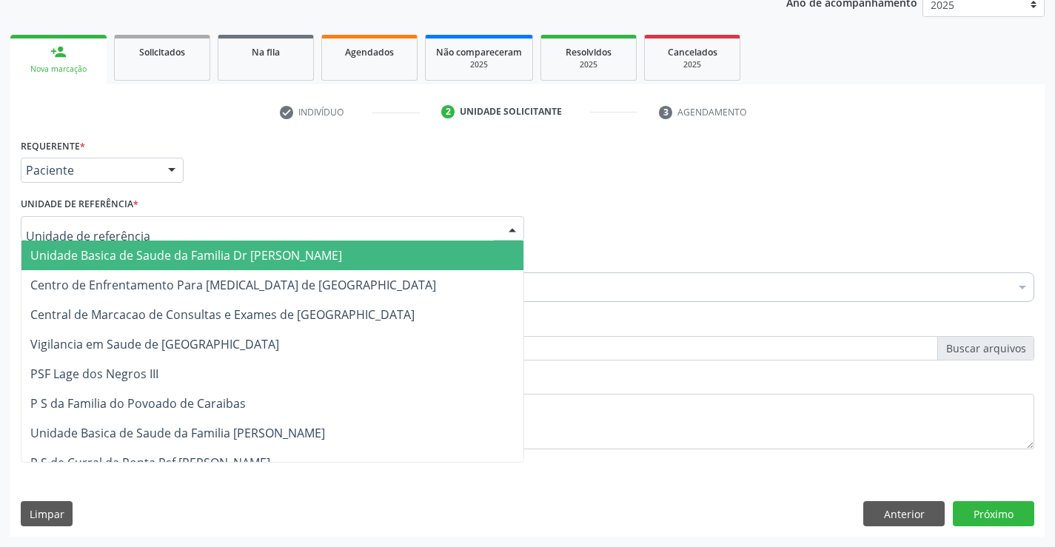
click at [214, 241] on div "Unidade Basica de Saude da Familia Dr Paulo Sudre Centro de Enfrentamento Para …" at bounding box center [272, 228] width 503 height 25
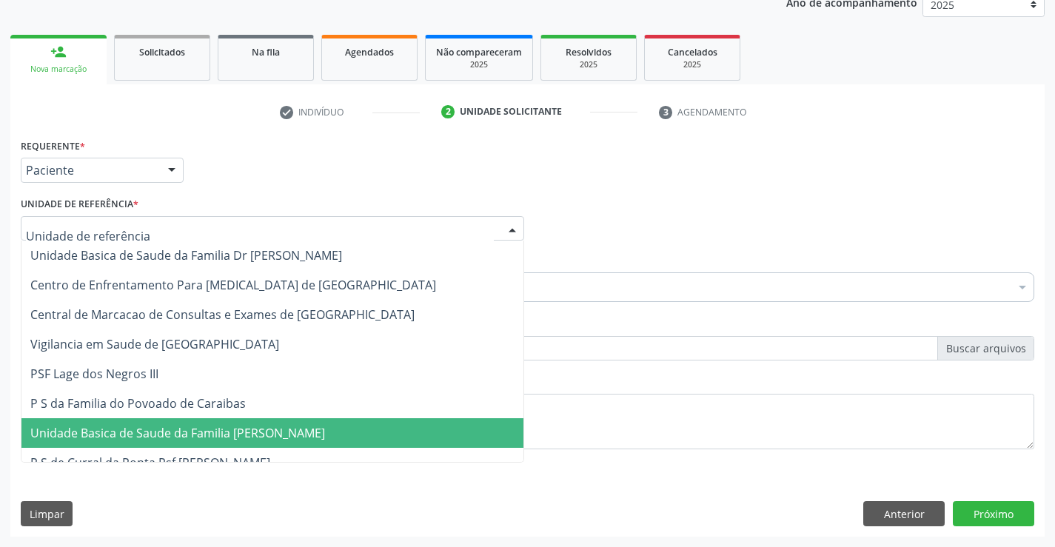
drag, startPoint x: 207, startPoint y: 432, endPoint x: 195, endPoint y: 389, distance: 43.6
click at [207, 431] on span "Unidade Basica de Saude da Familia [PERSON_NAME]" at bounding box center [177, 433] width 295 height 16
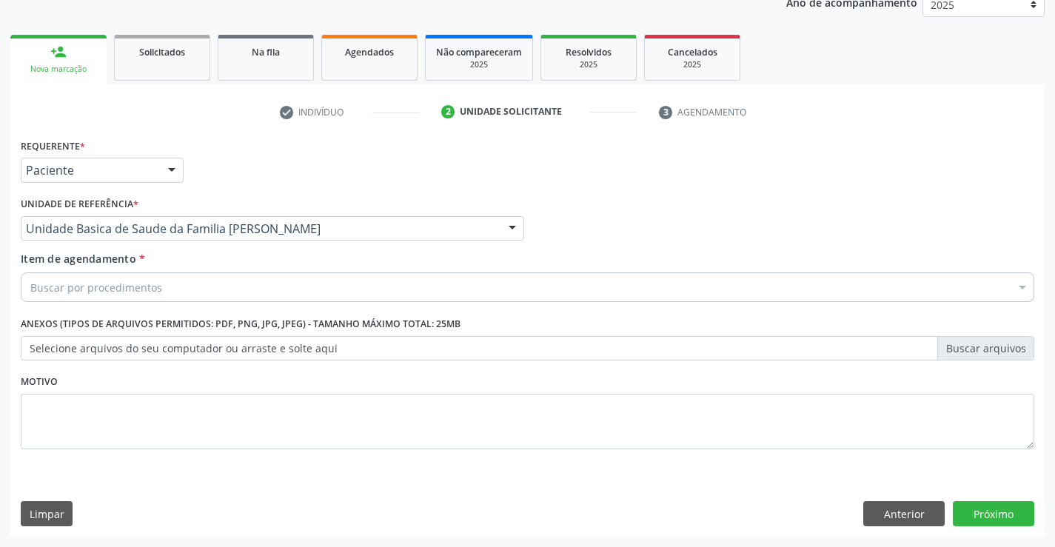
click at [171, 279] on div "Buscar por procedimentos" at bounding box center [528, 287] width 1014 height 30
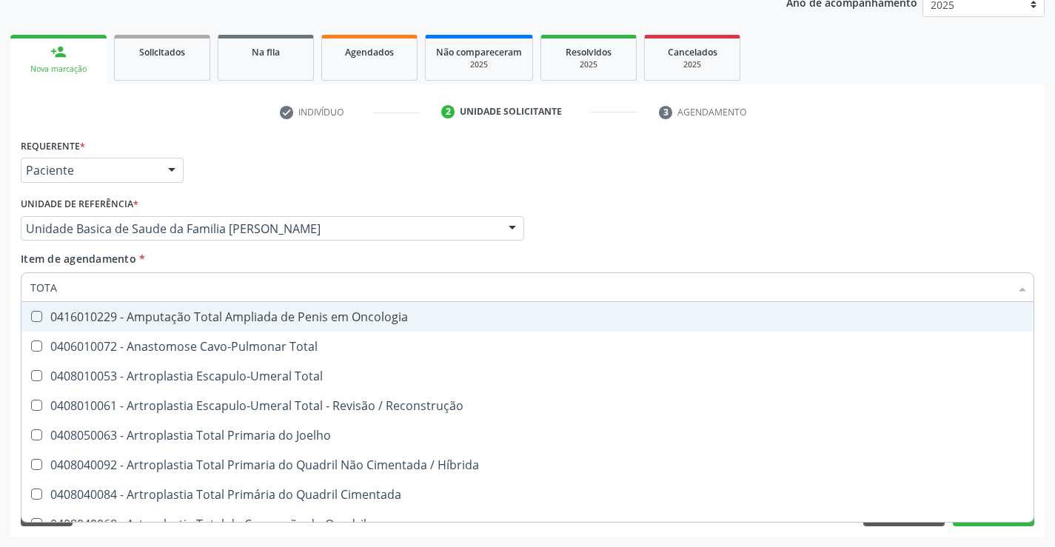
type input "TOTAL"
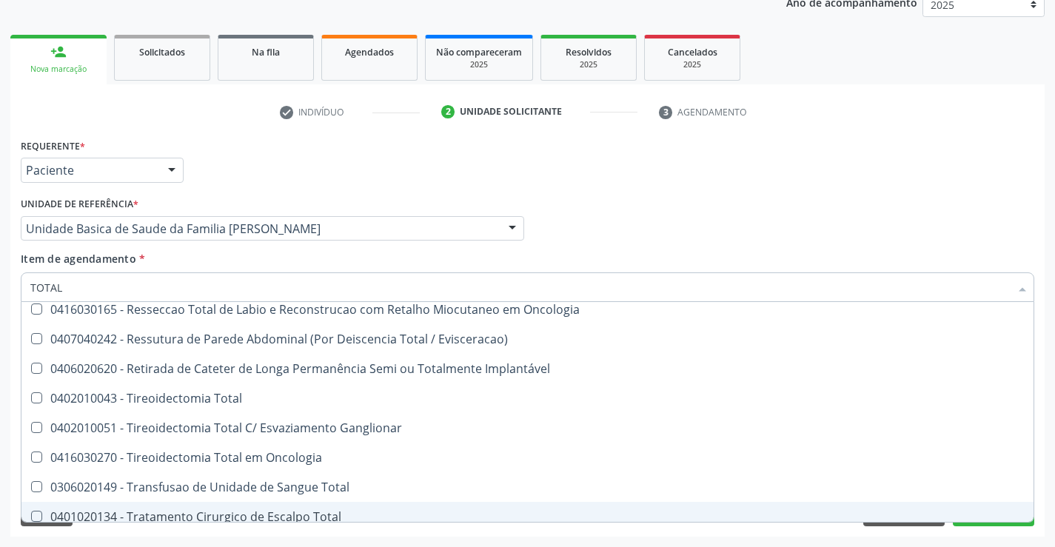
scroll to position [2416, 0]
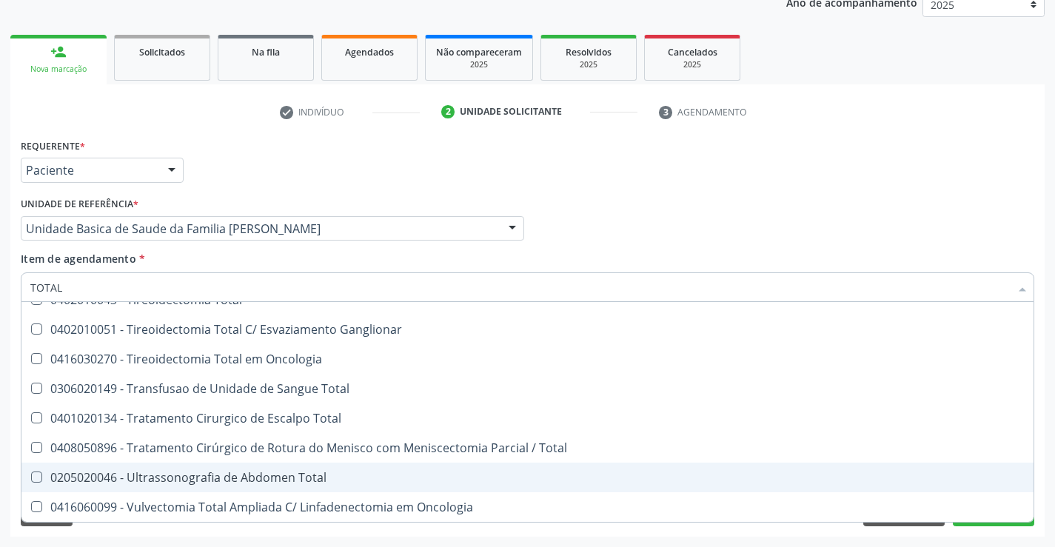
click at [294, 475] on div "0205020046 - Ultrassonografia de Abdomen Total" at bounding box center [527, 478] width 994 height 12
checkbox Total "true"
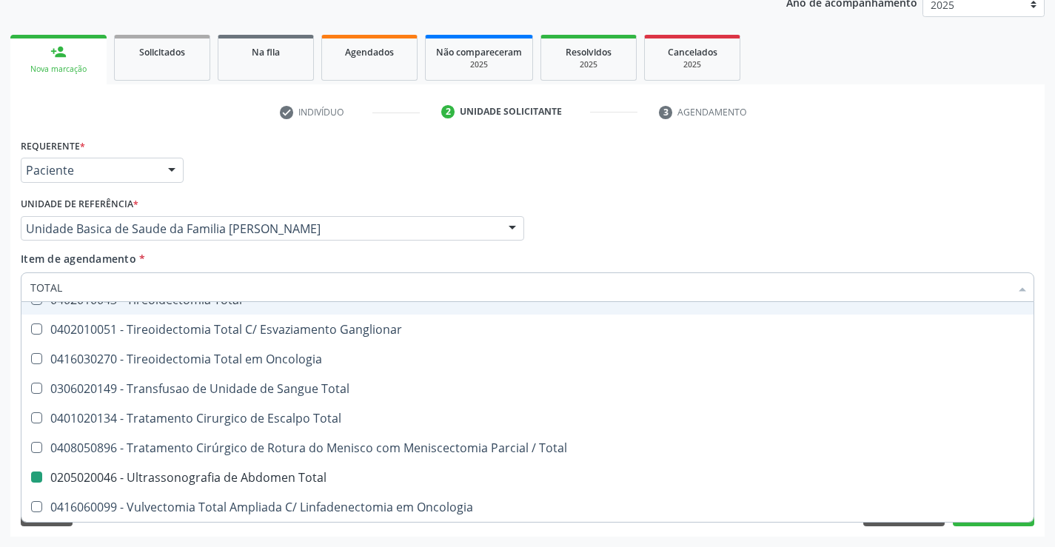
click at [780, 164] on div "Requerente * Paciente Profissional de Saúde Paciente Nenhum resultado encontrad…" at bounding box center [527, 164] width 1021 height 58
checkbox Total "true"
checkbox Total "false"
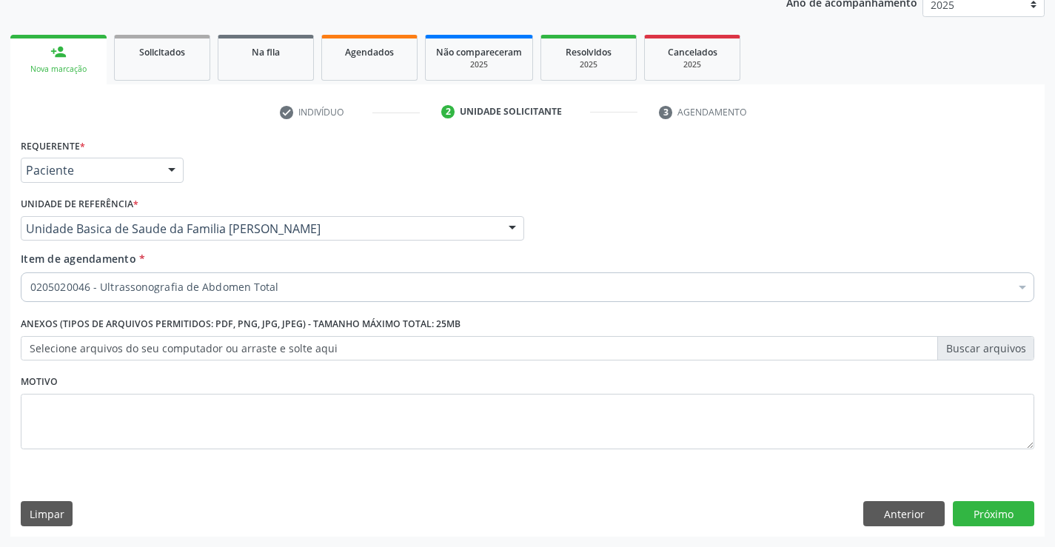
scroll to position [0, 0]
click at [1024, 504] on button "Próximo" at bounding box center [993, 513] width 81 height 25
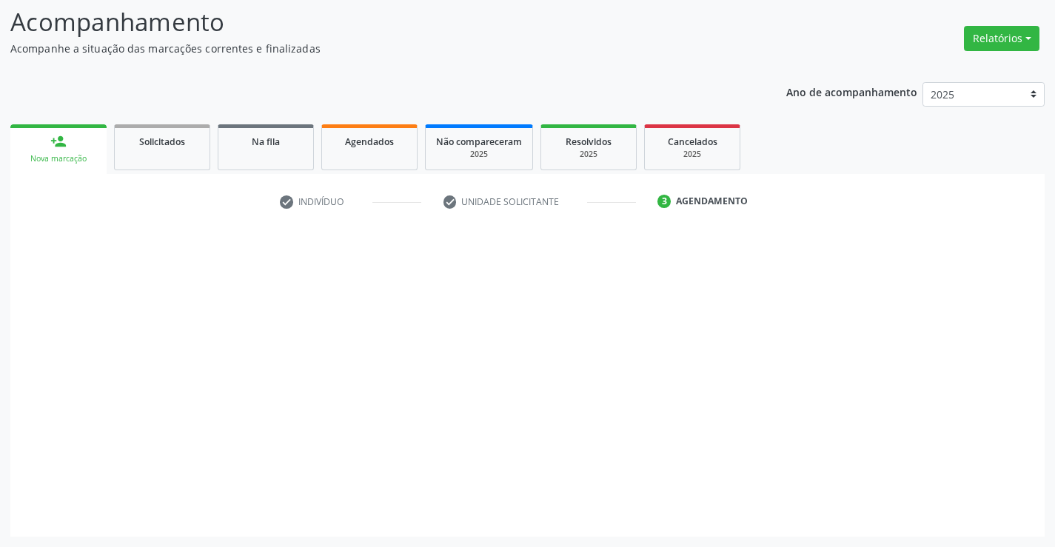
scroll to position [97, 0]
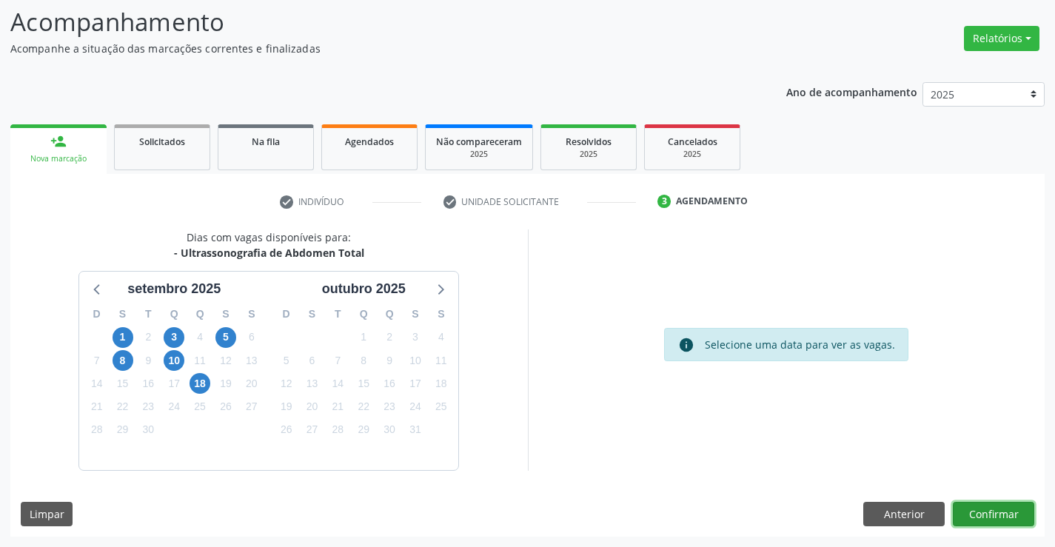
click at [994, 511] on button "Confirmar" at bounding box center [993, 514] width 81 height 25
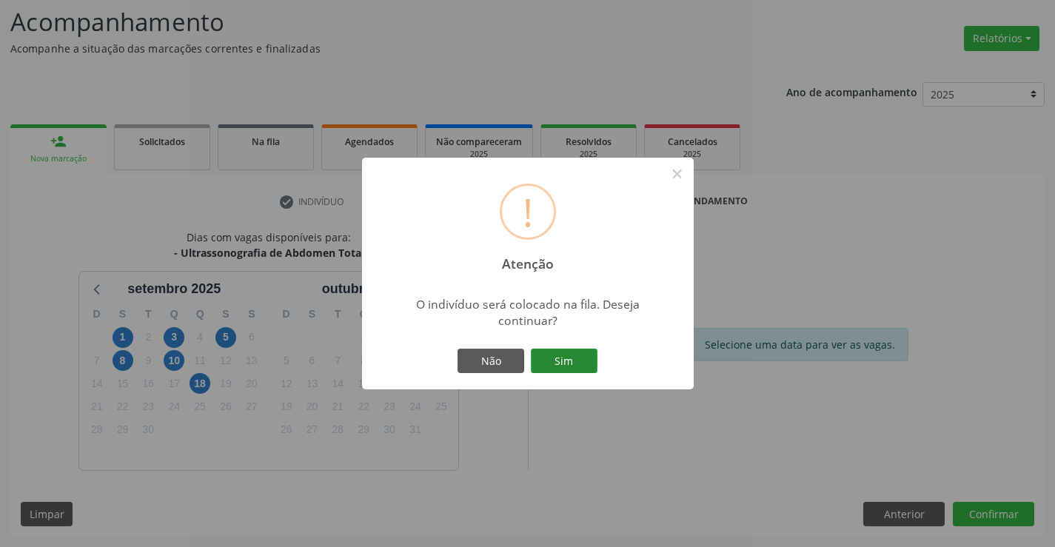
click at [575, 356] on button "Sim" at bounding box center [564, 361] width 67 height 25
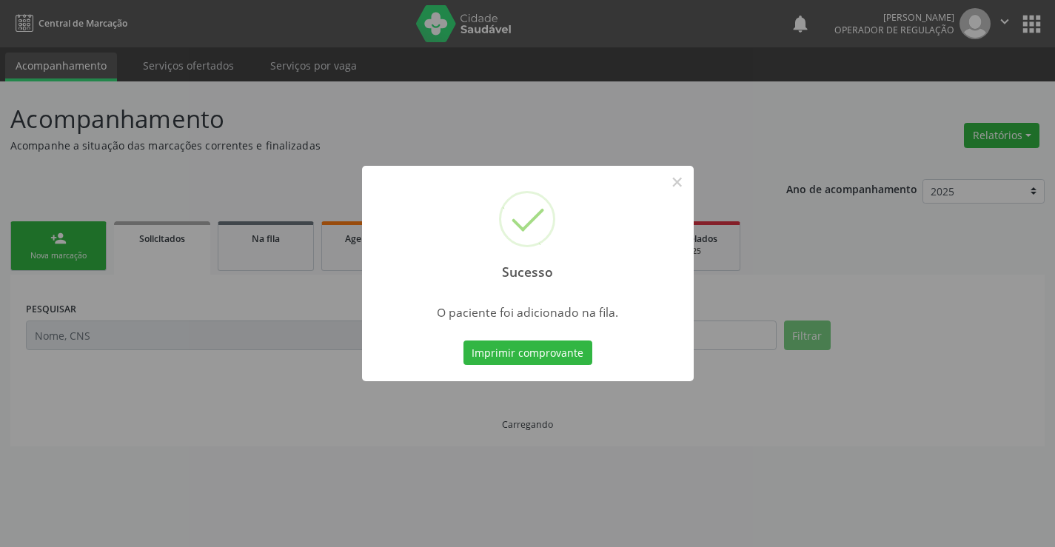
scroll to position [0, 0]
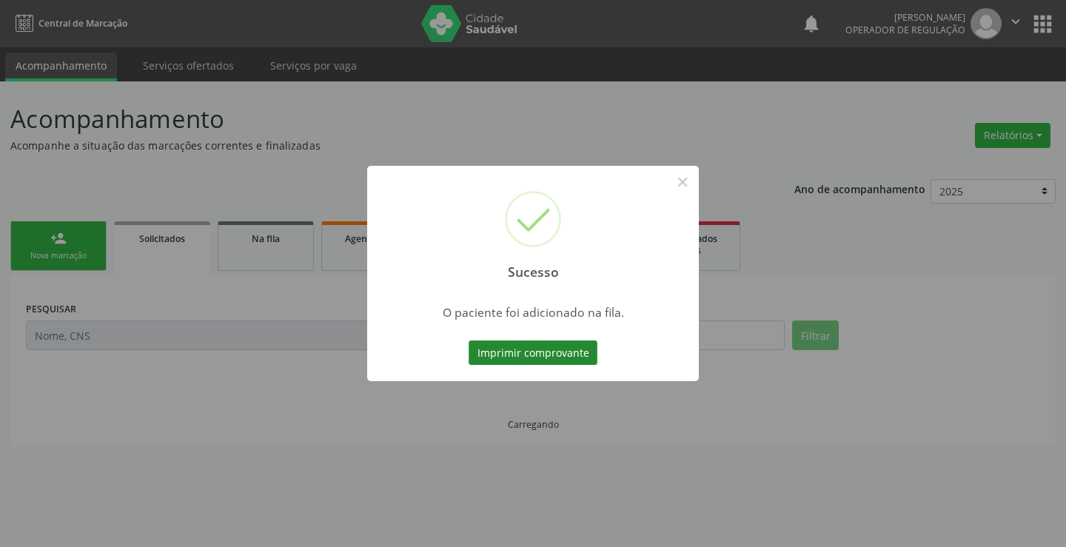
click at [560, 360] on button "Imprimir comprovante" at bounding box center [533, 353] width 129 height 25
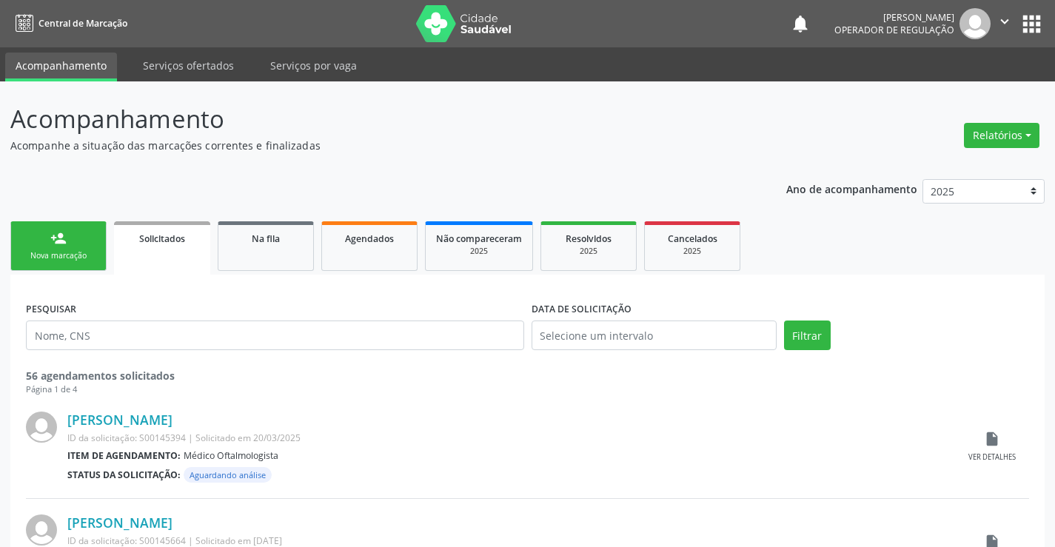
click at [53, 246] on div "person_add" at bounding box center [58, 238] width 16 height 16
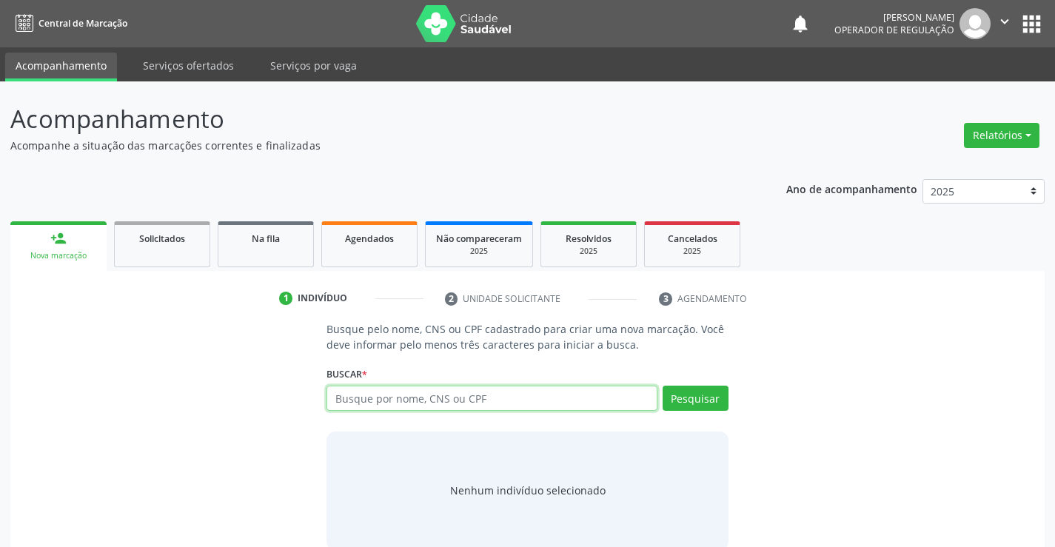
click at [400, 401] on input "text" at bounding box center [492, 398] width 330 height 25
type input "701405683656035"
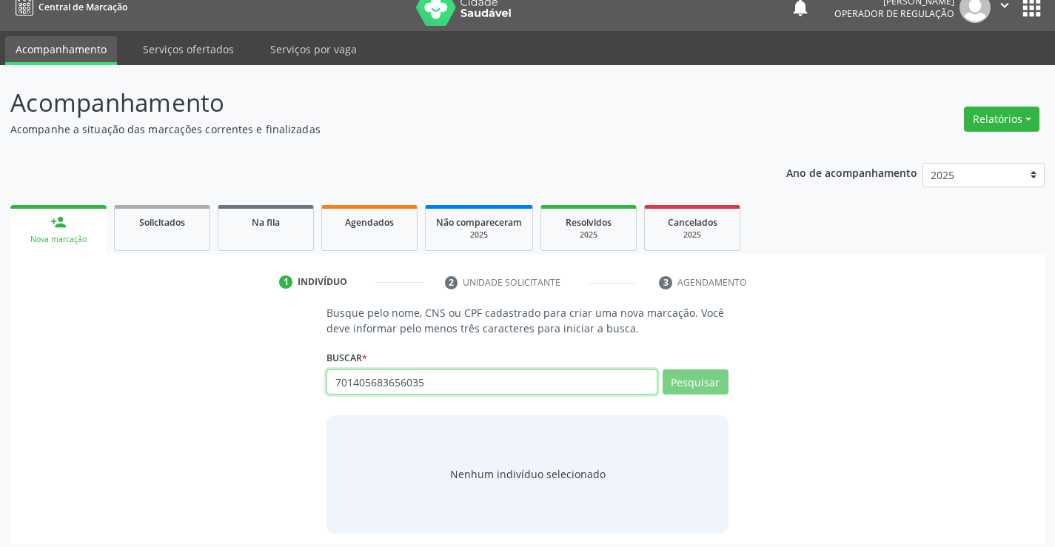
scroll to position [24, 0]
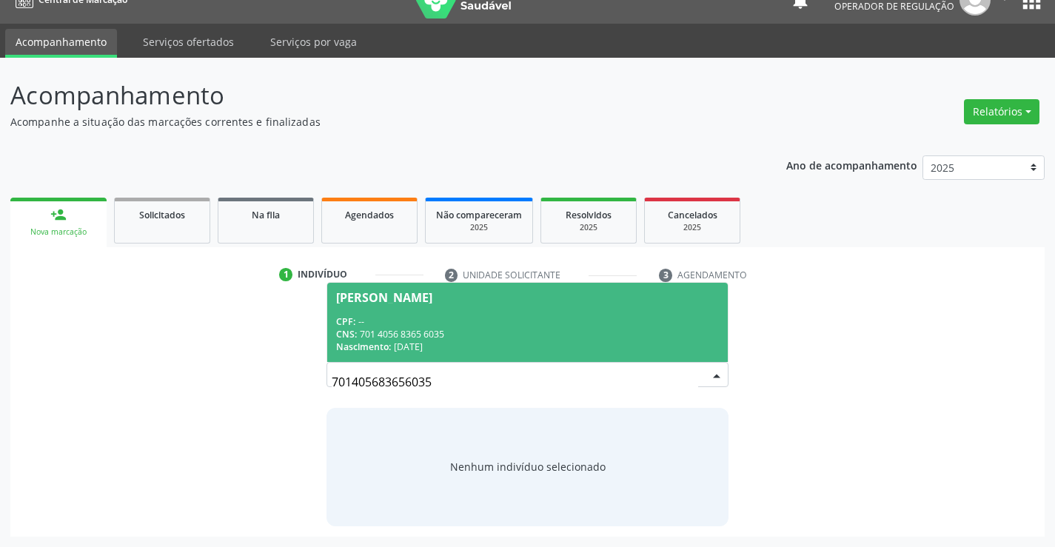
click at [526, 332] on div "CNS: 701 4056 8365 6035" at bounding box center [527, 334] width 382 height 13
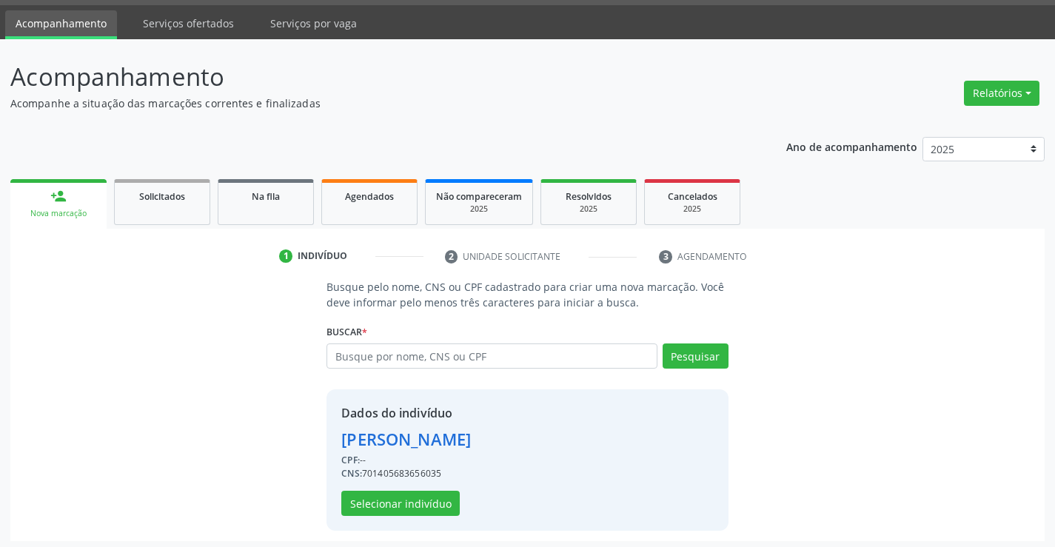
scroll to position [47, 0]
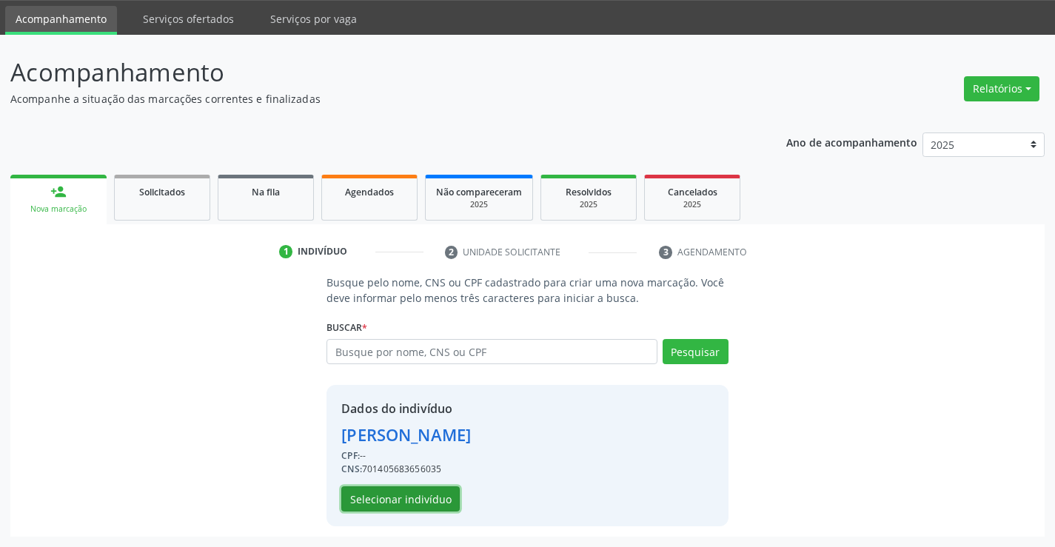
click at [438, 492] on button "Selecionar indivíduo" at bounding box center [400, 498] width 118 height 25
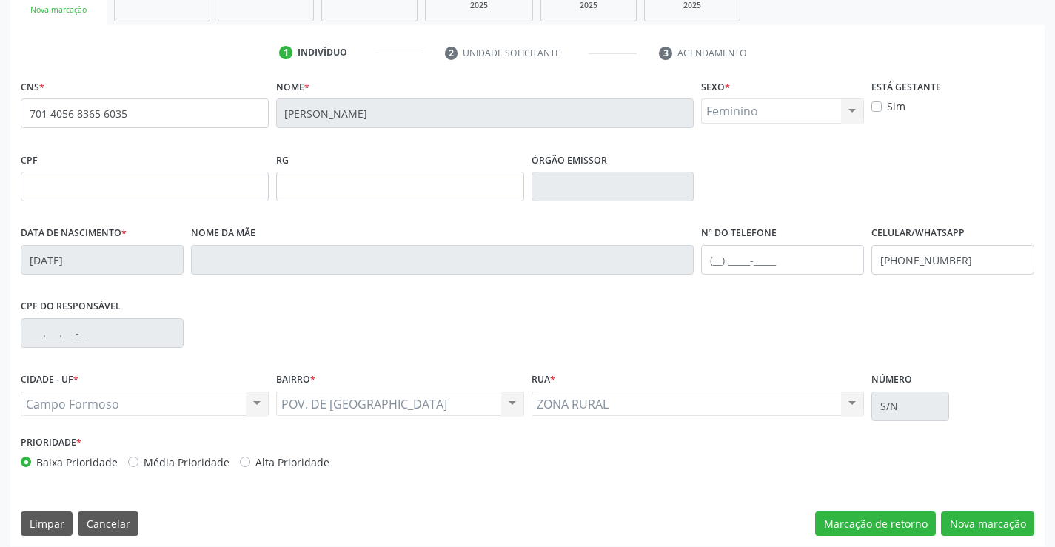
scroll to position [255, 0]
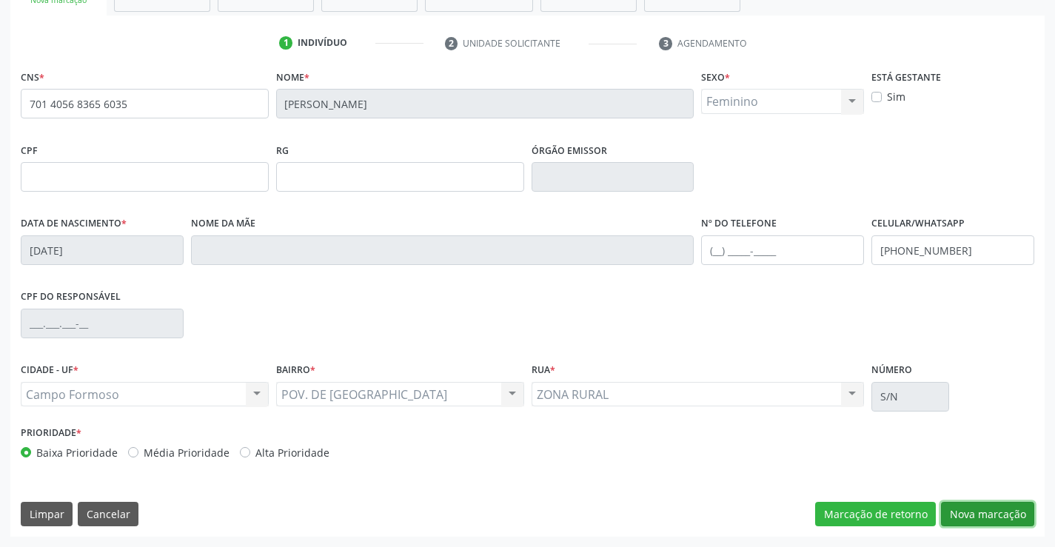
click at [987, 515] on button "Nova marcação" at bounding box center [987, 514] width 93 height 25
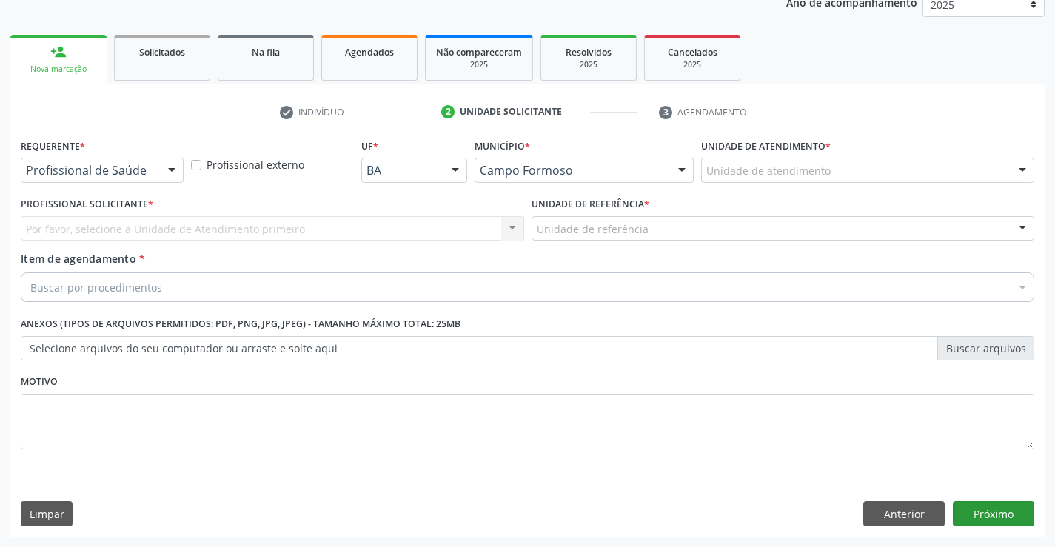
scroll to position [187, 0]
drag, startPoint x: 171, startPoint y: 170, endPoint x: 116, endPoint y: 219, distance: 74.5
click at [170, 170] on div at bounding box center [172, 170] width 22 height 25
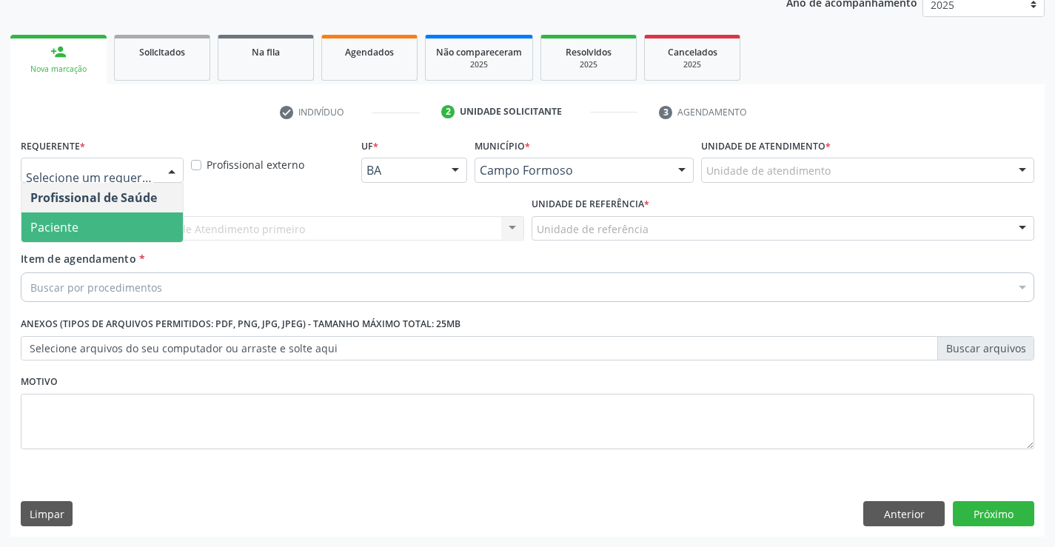
click at [100, 230] on span "Paciente" at bounding box center [101, 227] width 161 height 30
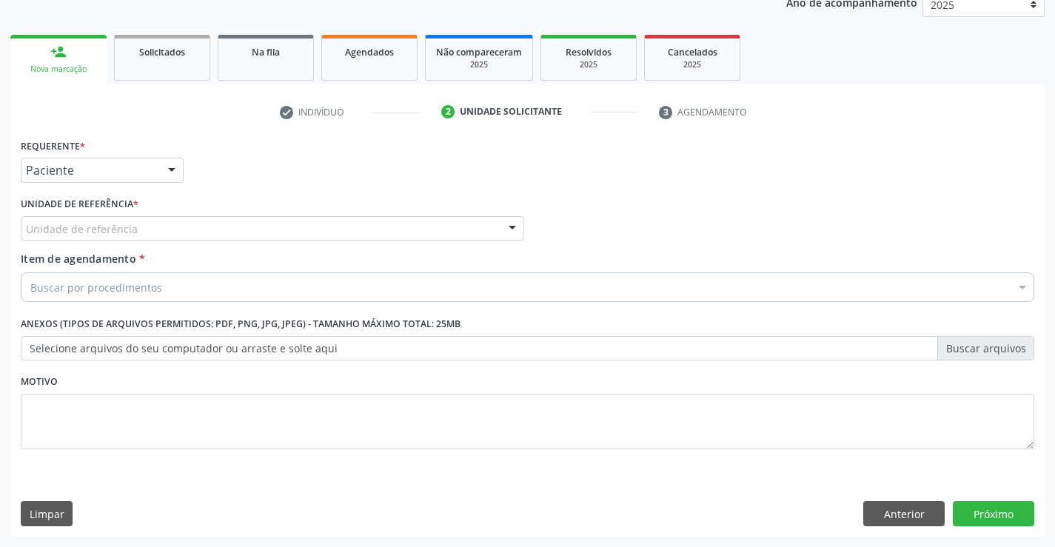
click at [164, 228] on div "Unidade de referência" at bounding box center [272, 228] width 503 height 25
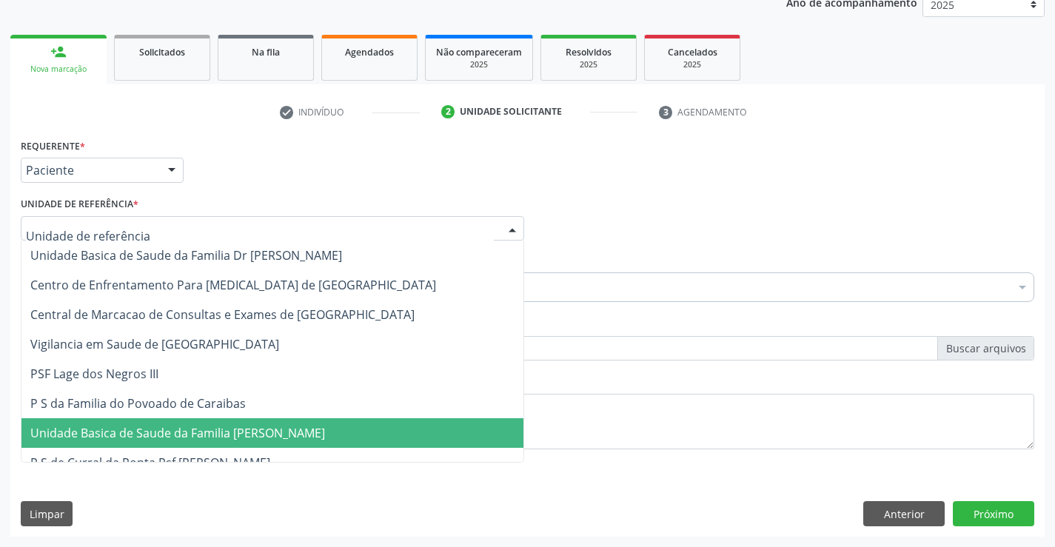
click at [197, 429] on span "Unidade Basica de Saude da Familia [PERSON_NAME]" at bounding box center [177, 433] width 295 height 16
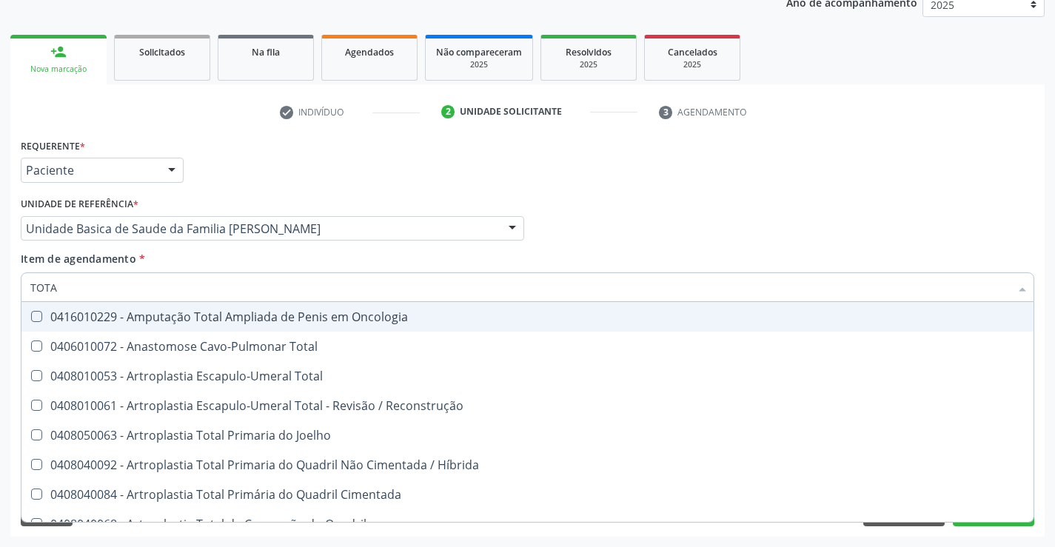
type input "TOTAL"
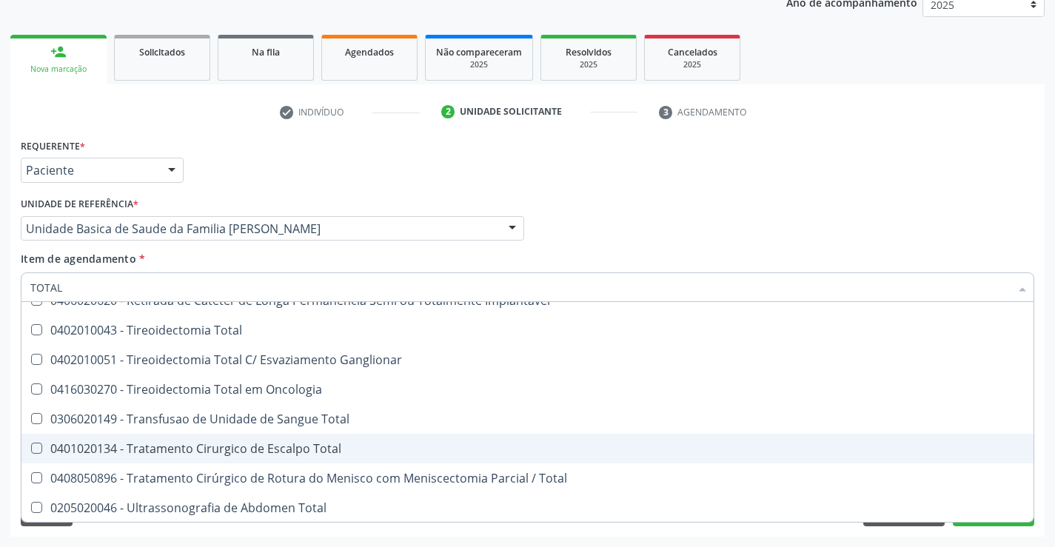
scroll to position [2416, 0]
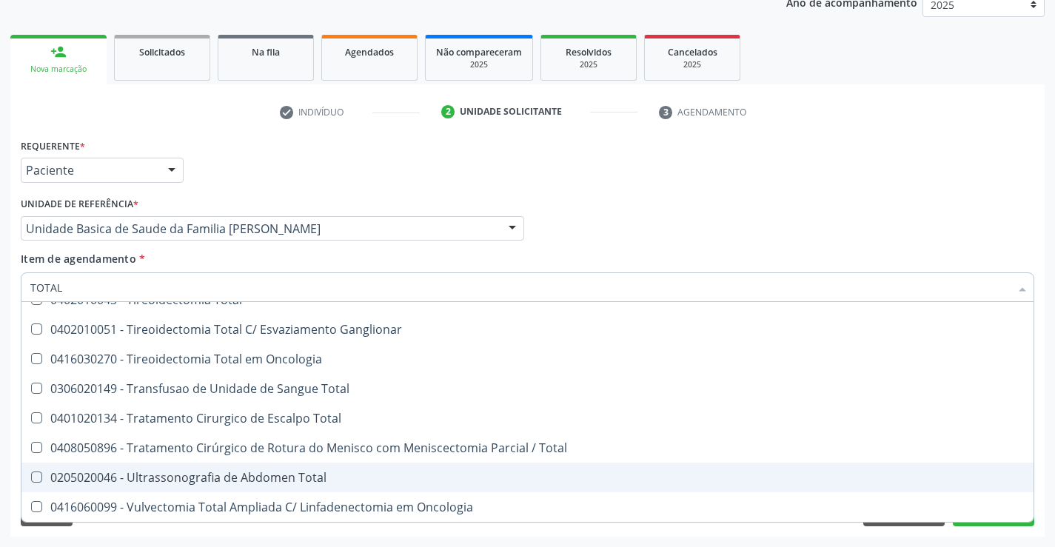
click at [335, 473] on div "0205020046 - Ultrassonografia de Abdomen Total" at bounding box center [527, 478] width 994 height 12
checkbox Total "true"
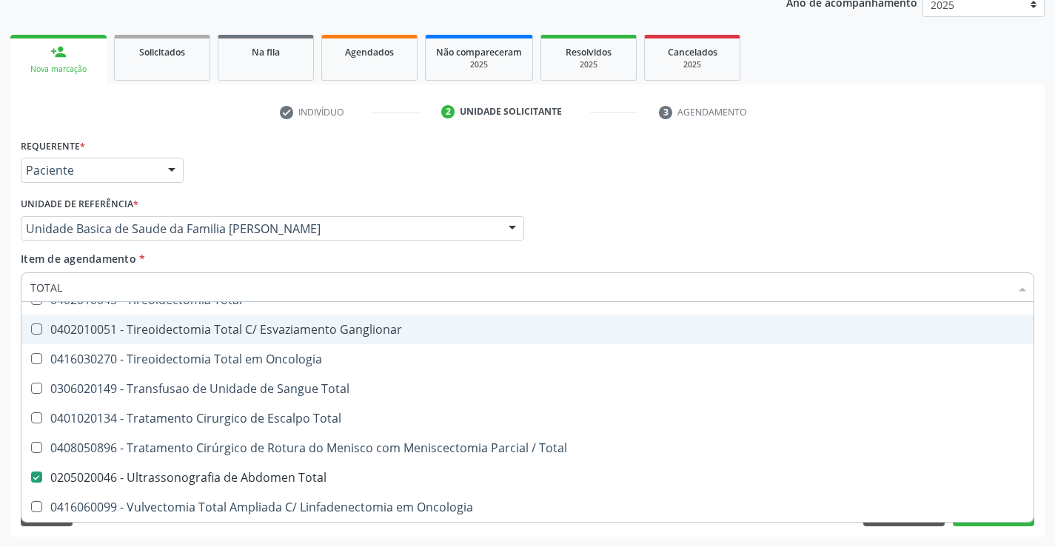
click at [683, 166] on div "Requerente * Paciente Profissional de Saúde Paciente Nenhum resultado encontrad…" at bounding box center [527, 164] width 1021 height 58
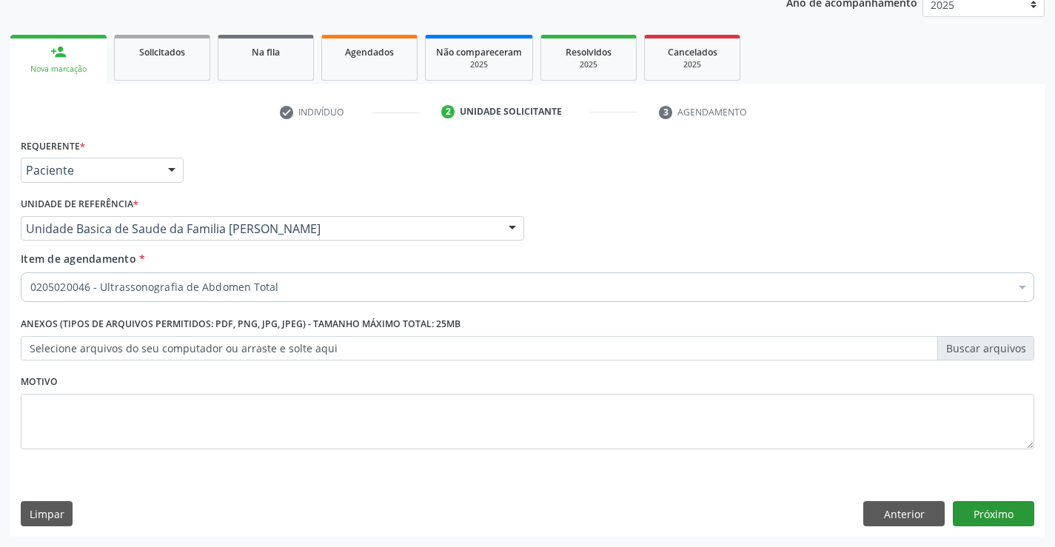
scroll to position [0, 0]
click at [991, 520] on button "Próximo" at bounding box center [993, 513] width 81 height 25
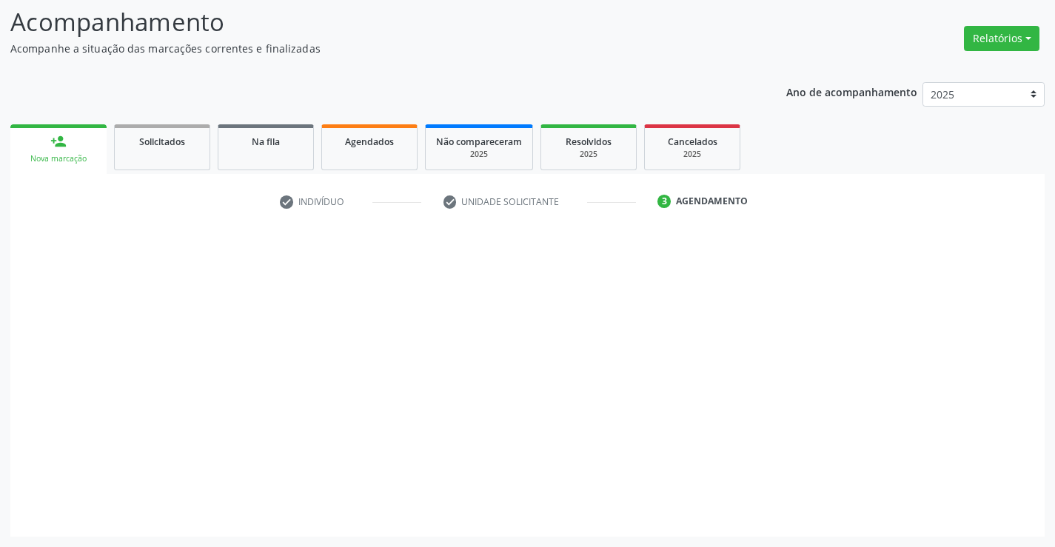
scroll to position [97, 0]
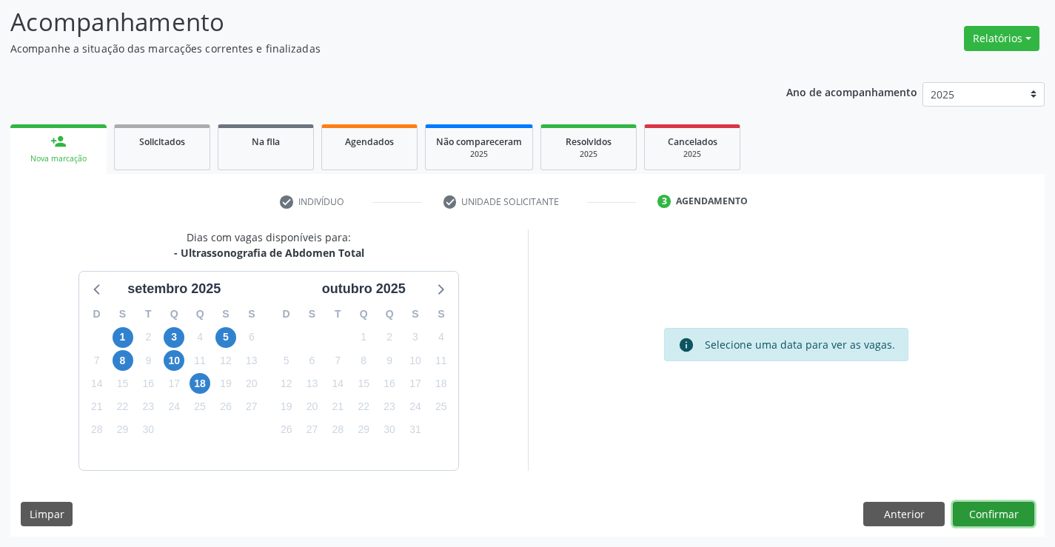
click at [991, 517] on button "Confirmar" at bounding box center [993, 514] width 81 height 25
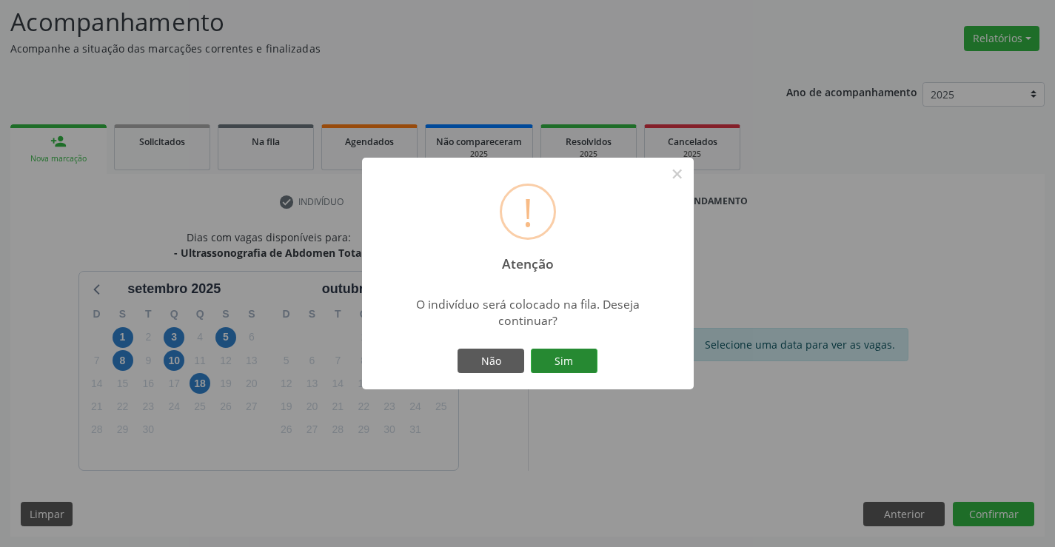
click at [579, 365] on button "Sim" at bounding box center [564, 361] width 67 height 25
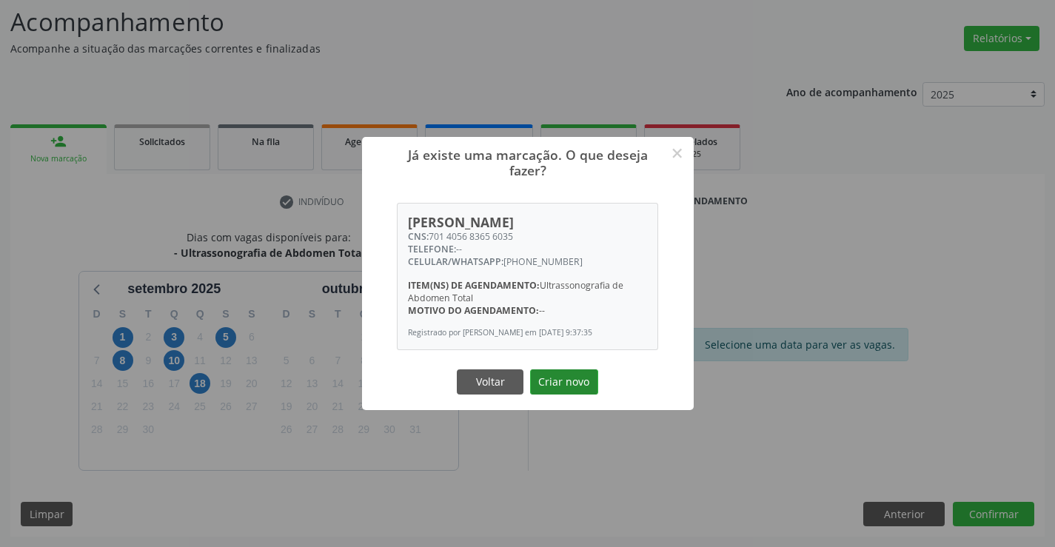
click at [562, 387] on button "Criar novo" at bounding box center [564, 381] width 68 height 25
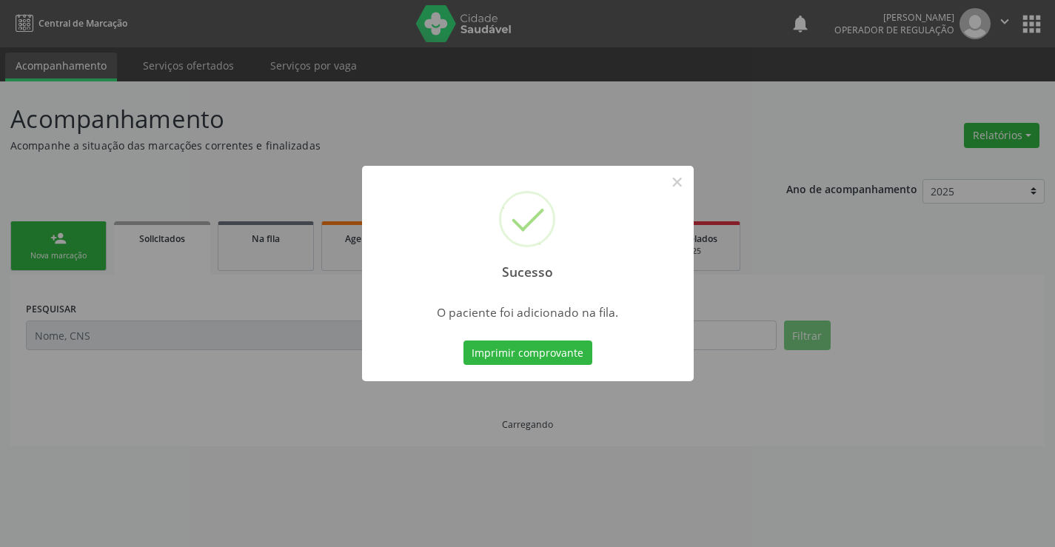
scroll to position [0, 0]
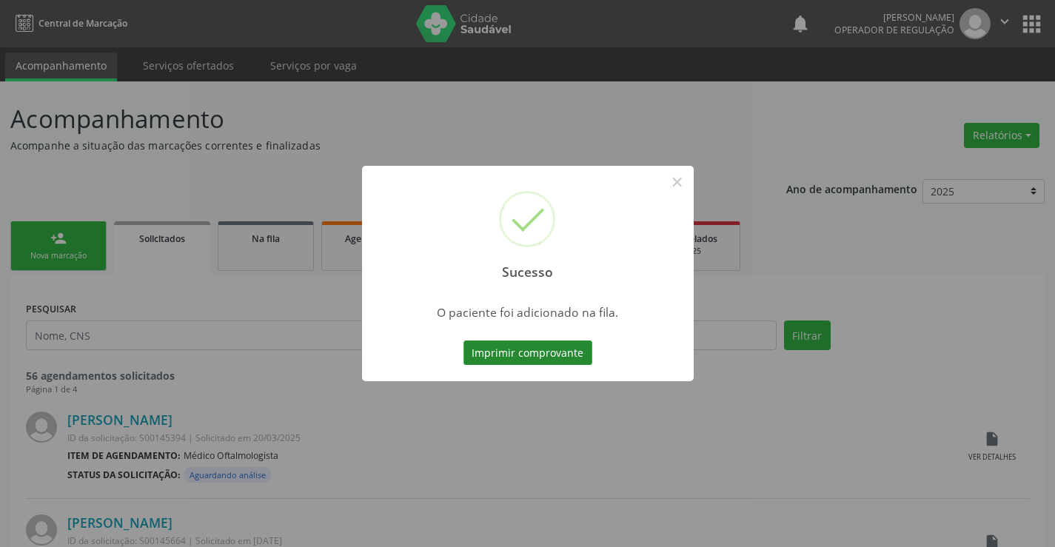
click at [555, 351] on button "Imprimir comprovante" at bounding box center [527, 353] width 129 height 25
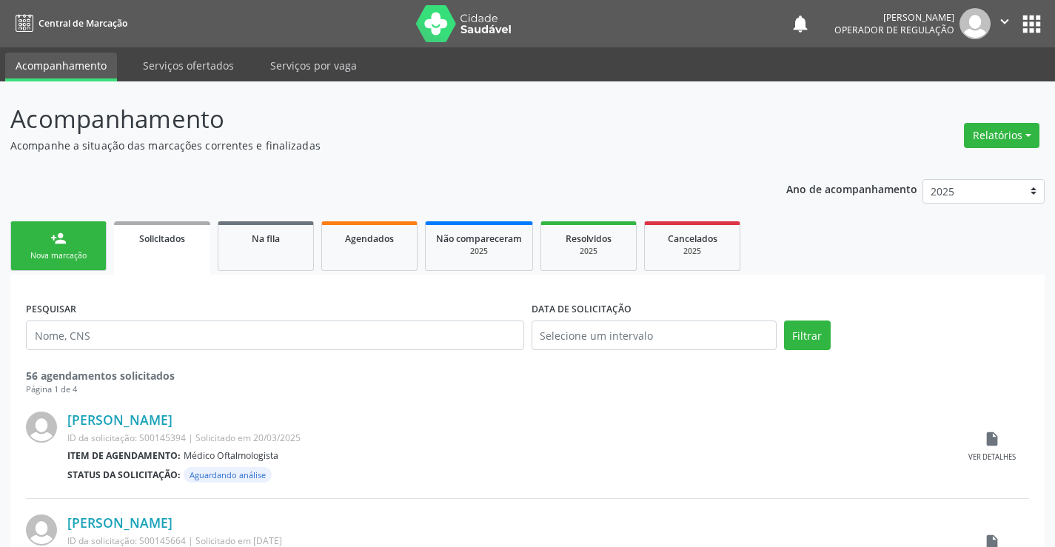
click at [89, 251] on div "Nova marcação" at bounding box center [58, 255] width 74 height 11
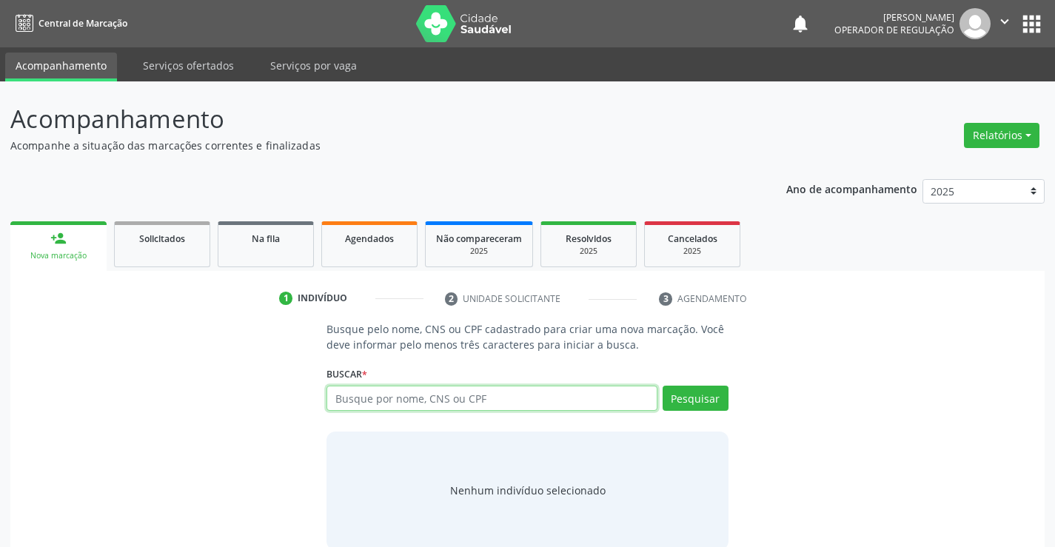
click at [372, 397] on input "text" at bounding box center [492, 398] width 330 height 25
type input "703504064949530"
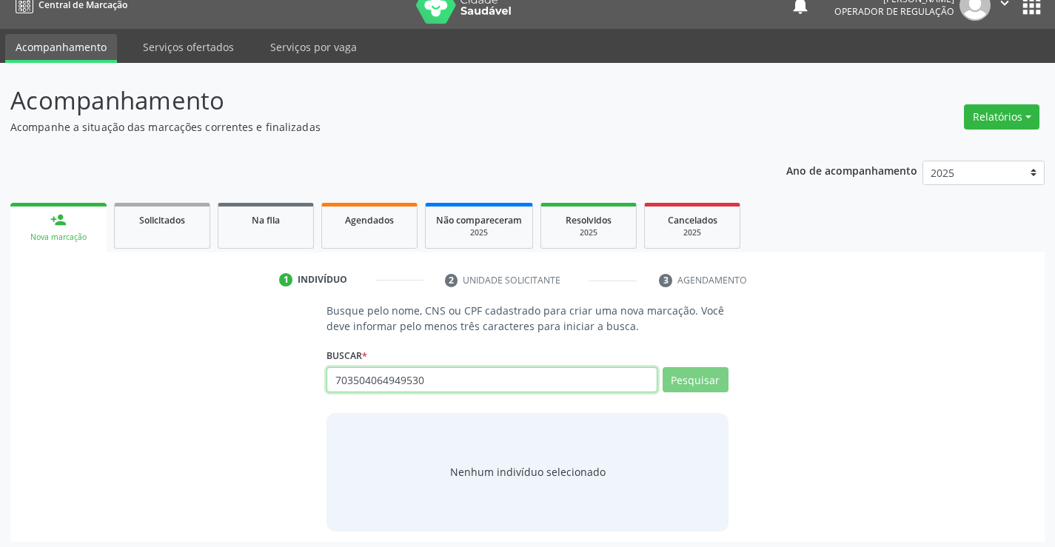
scroll to position [24, 0]
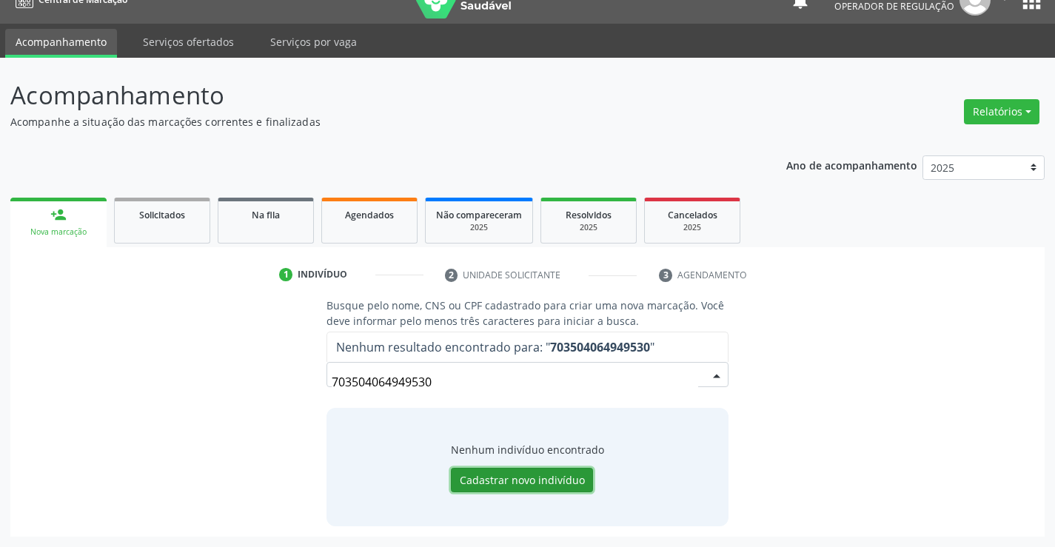
click at [563, 481] on button "Cadastrar novo indivíduo" at bounding box center [522, 480] width 142 height 25
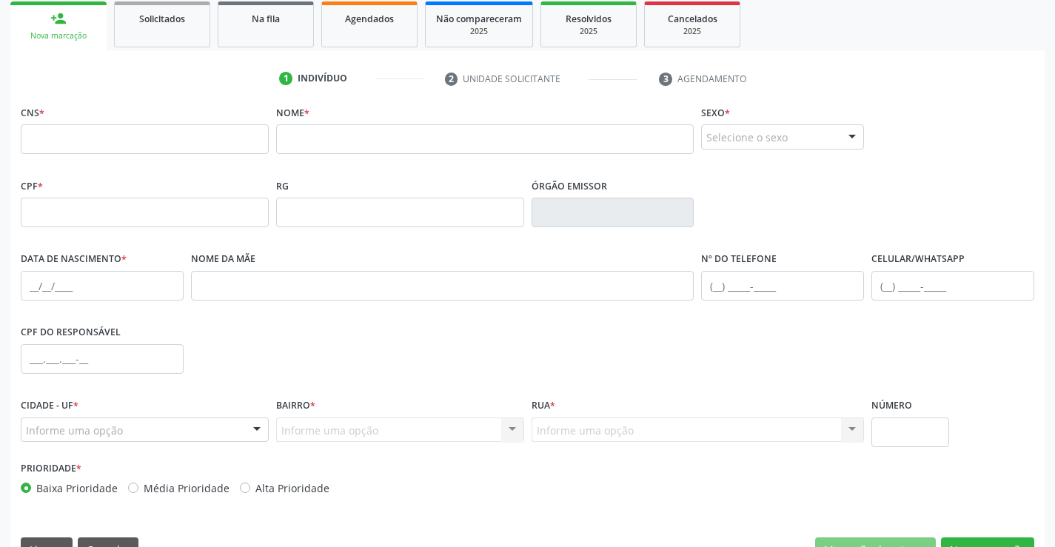
scroll to position [246, 0]
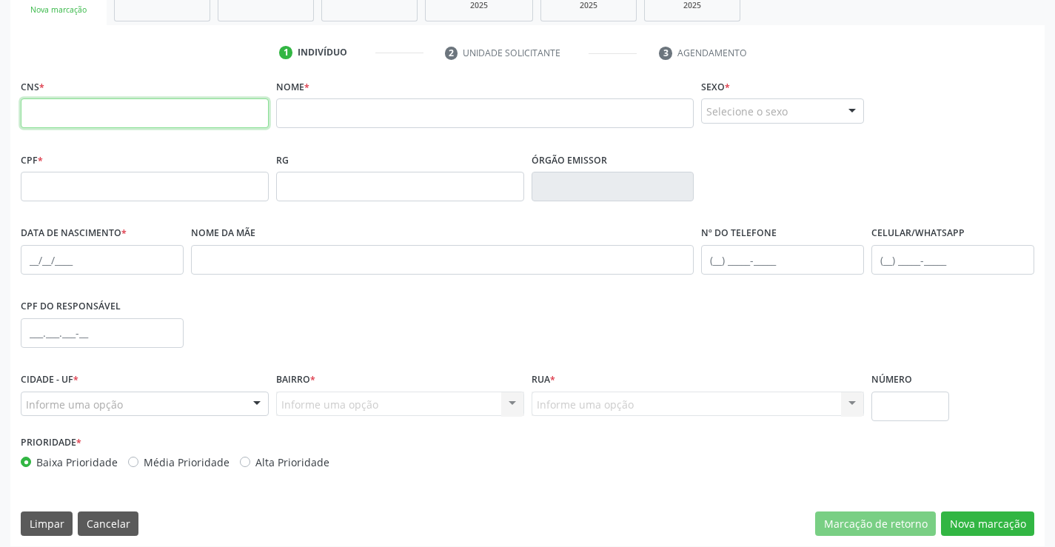
click at [91, 118] on input "text" at bounding box center [145, 113] width 248 height 30
type input "703 5040 6494 9530"
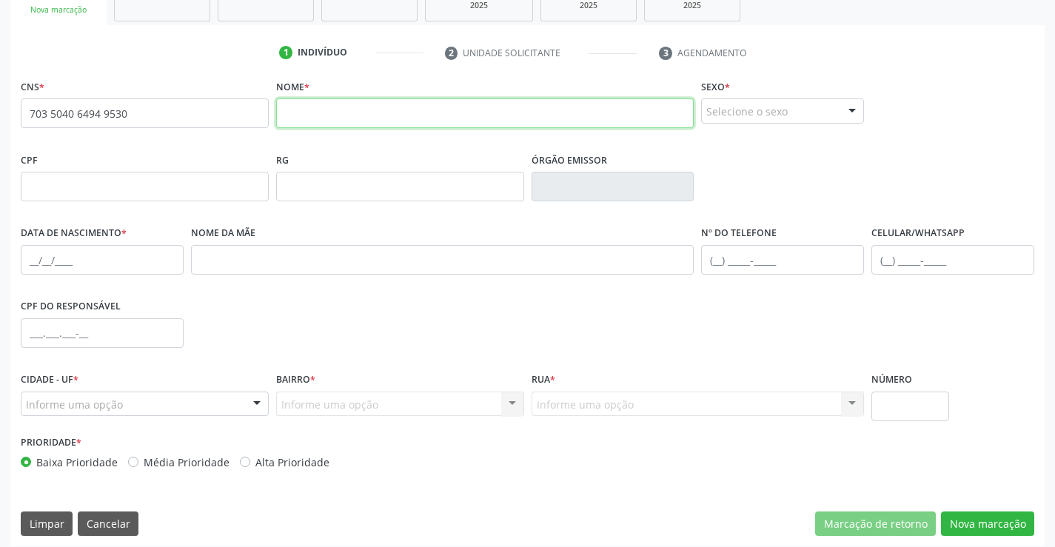
click at [335, 115] on input "text" at bounding box center [485, 113] width 418 height 30
type input "CARLOS RAFAEL DA SILVA SOUZA"
click at [840, 110] on div "Selecione o sexo Masculino Feminino Nenhum resultado encontrado para: " " Não h…" at bounding box center [782, 110] width 163 height 25
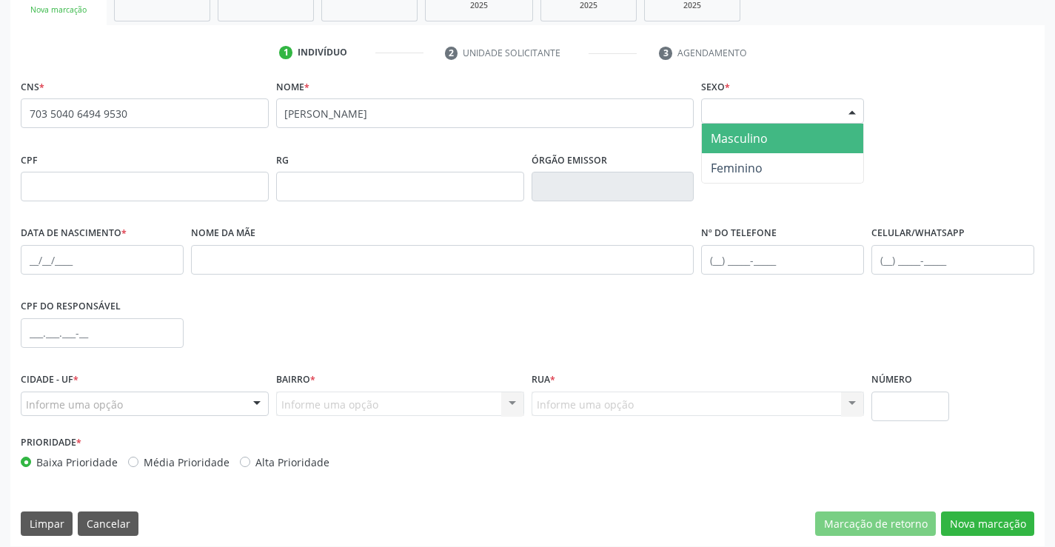
click at [761, 135] on span "Masculino" at bounding box center [739, 138] width 57 height 16
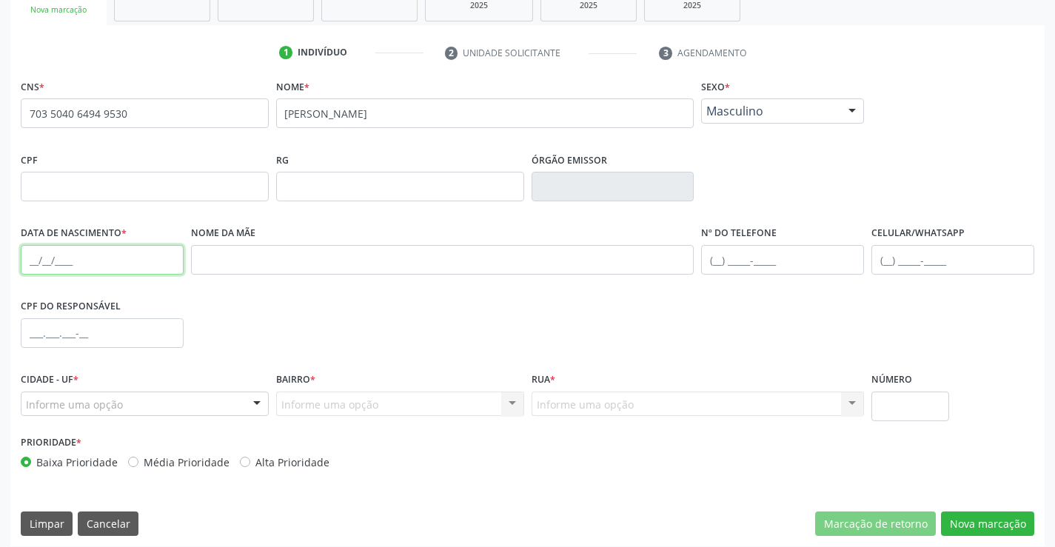
click at [72, 258] on input "text" at bounding box center [102, 260] width 163 height 30
type input "25/09/2017"
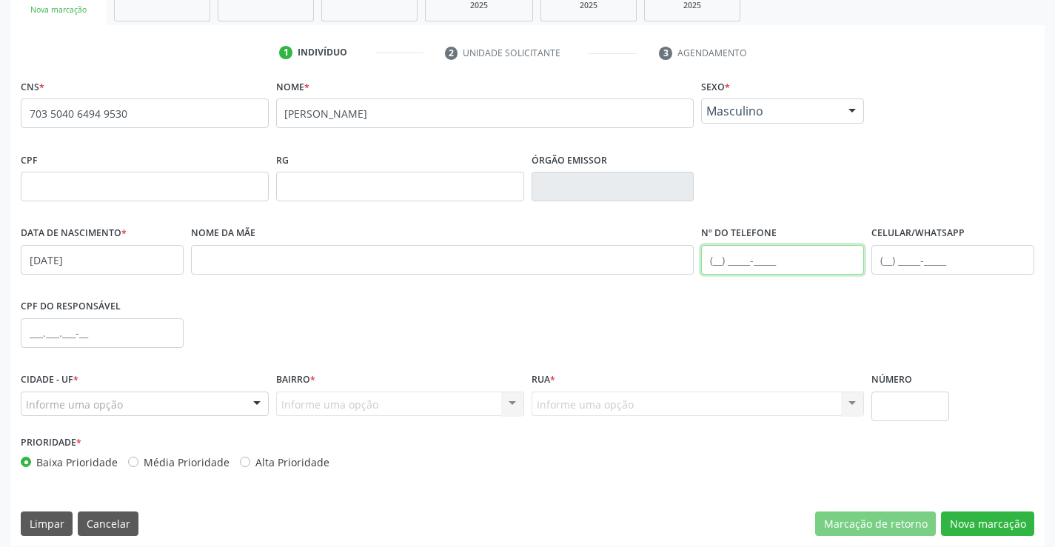
click at [719, 258] on input "text" at bounding box center [782, 260] width 163 height 30
type input "(74) 99988-3882"
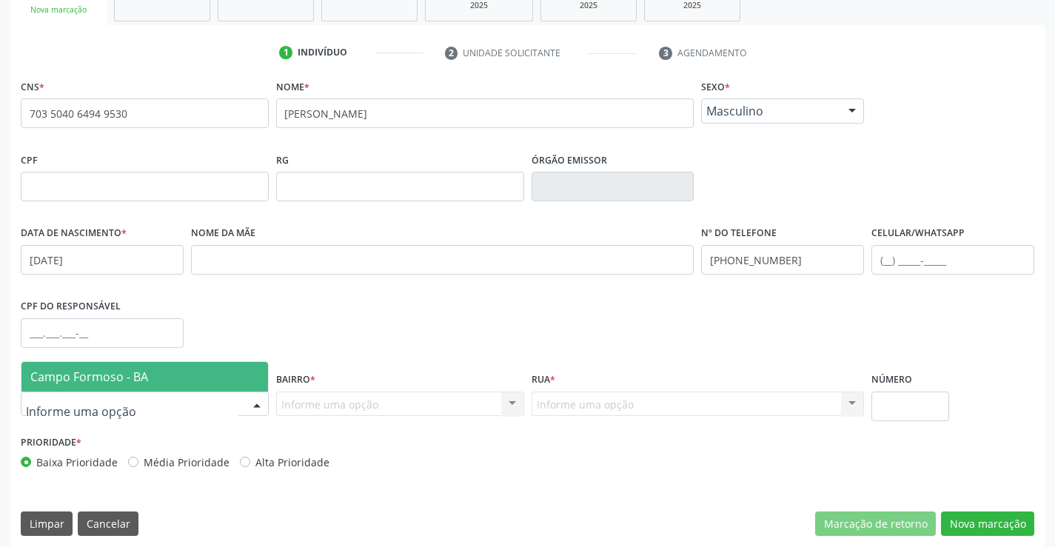
click at [92, 374] on span "Campo Formoso - BA" at bounding box center [89, 377] width 118 height 16
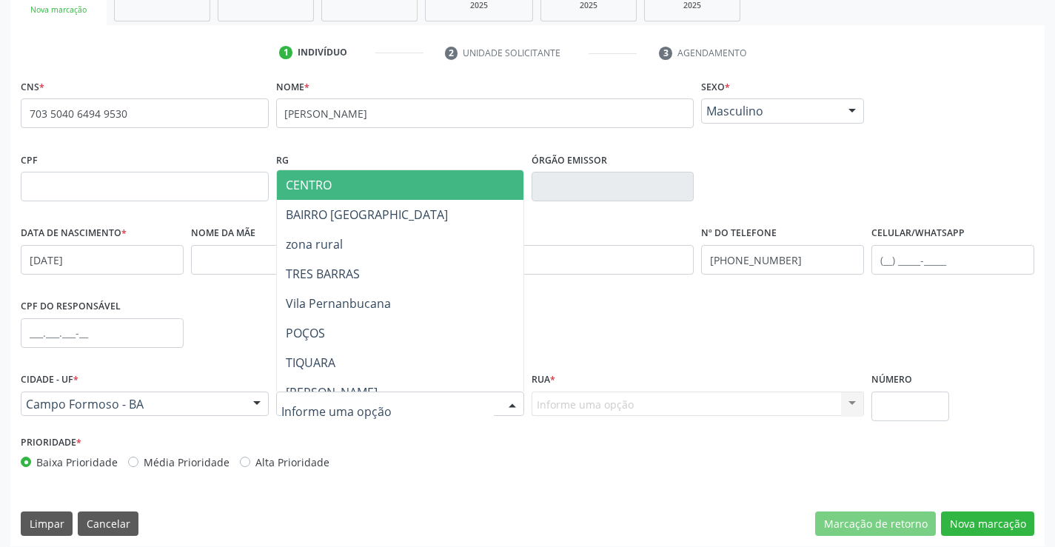
click at [482, 397] on div at bounding box center [400, 404] width 248 height 25
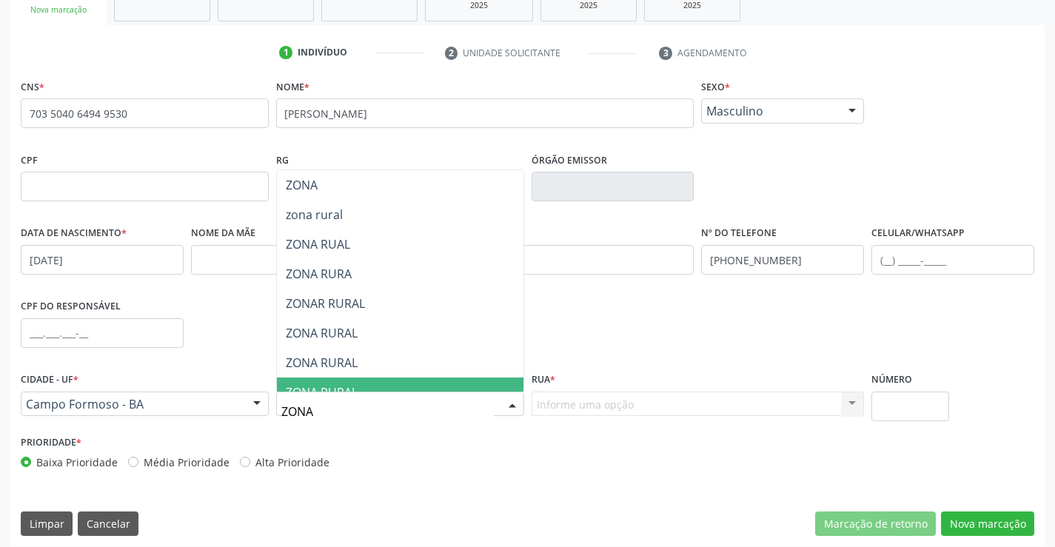
type input "ZONA RURAL"
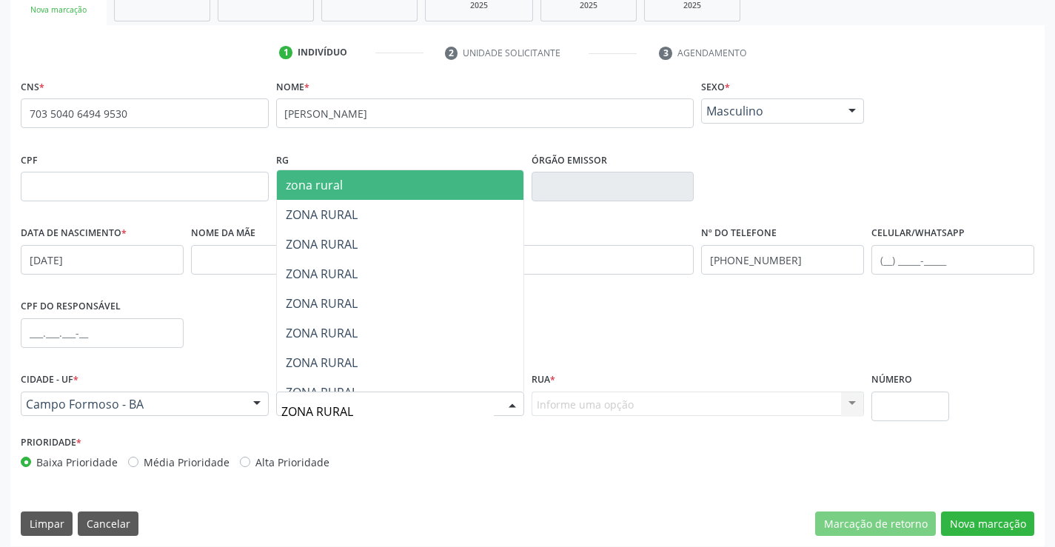
click at [335, 189] on span "zona rural" at bounding box center [314, 185] width 57 height 16
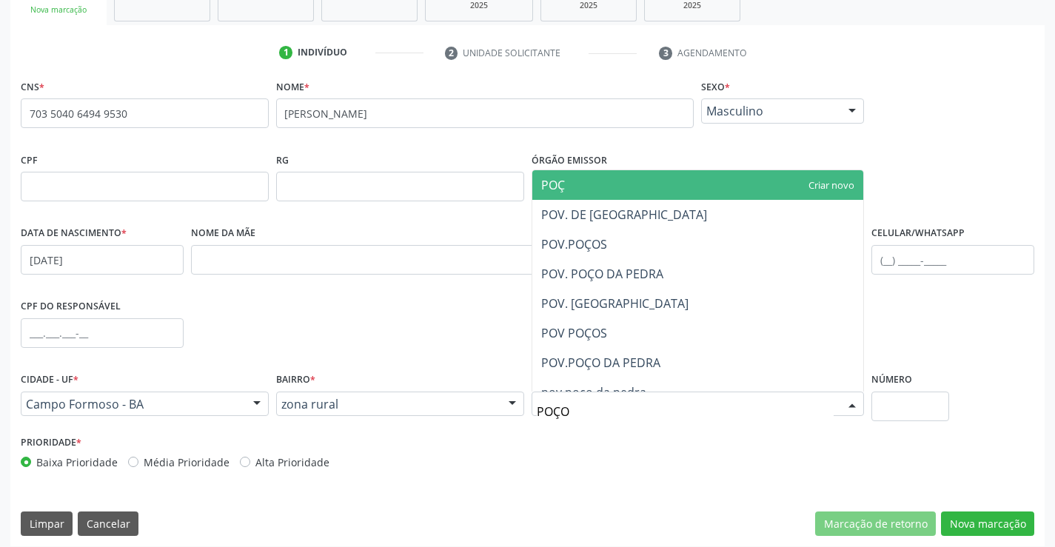
type input "POÇOS"
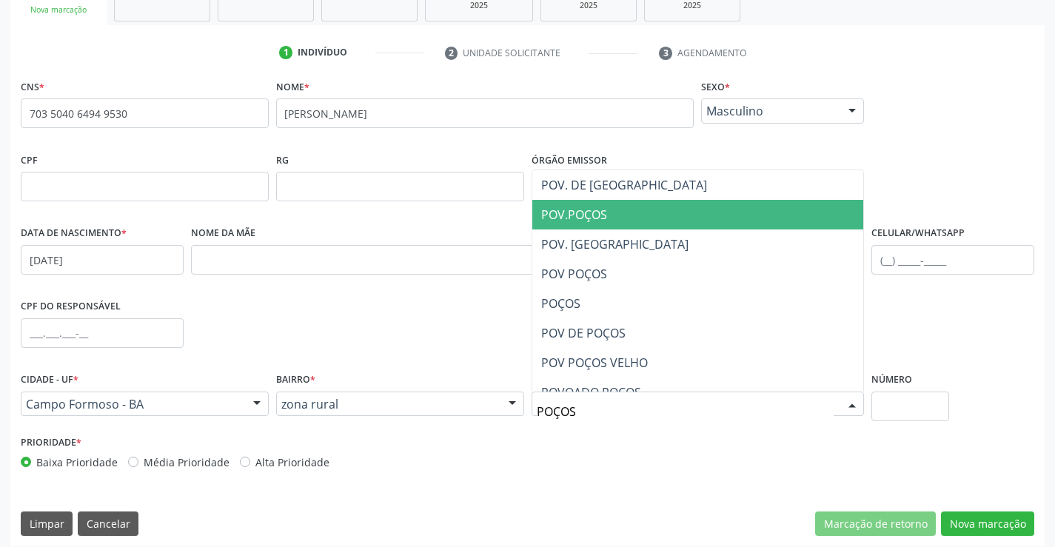
click at [613, 210] on span "POV.POÇOS" at bounding box center [698, 215] width 332 height 30
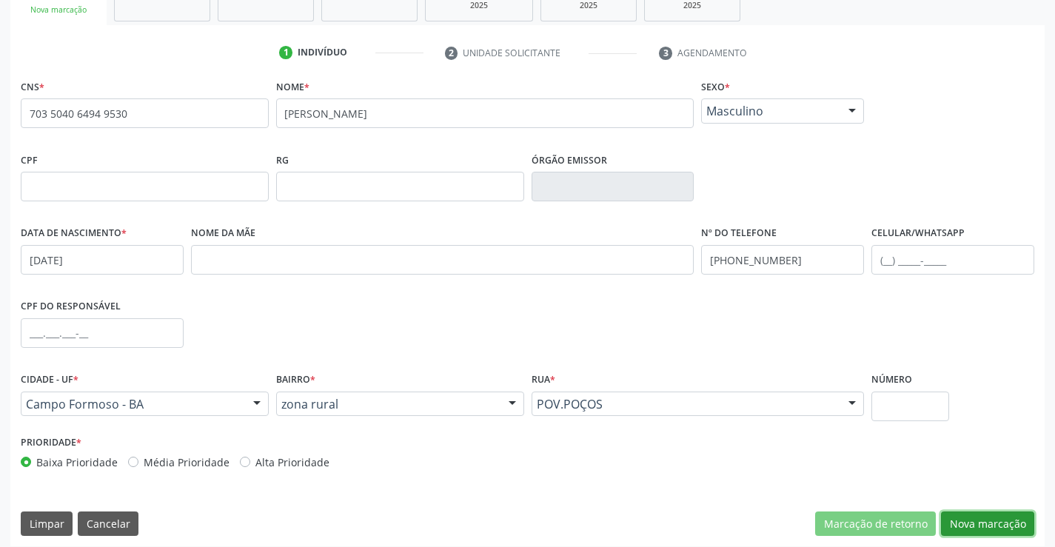
click at [994, 521] on button "Nova marcação" at bounding box center [987, 524] width 93 height 25
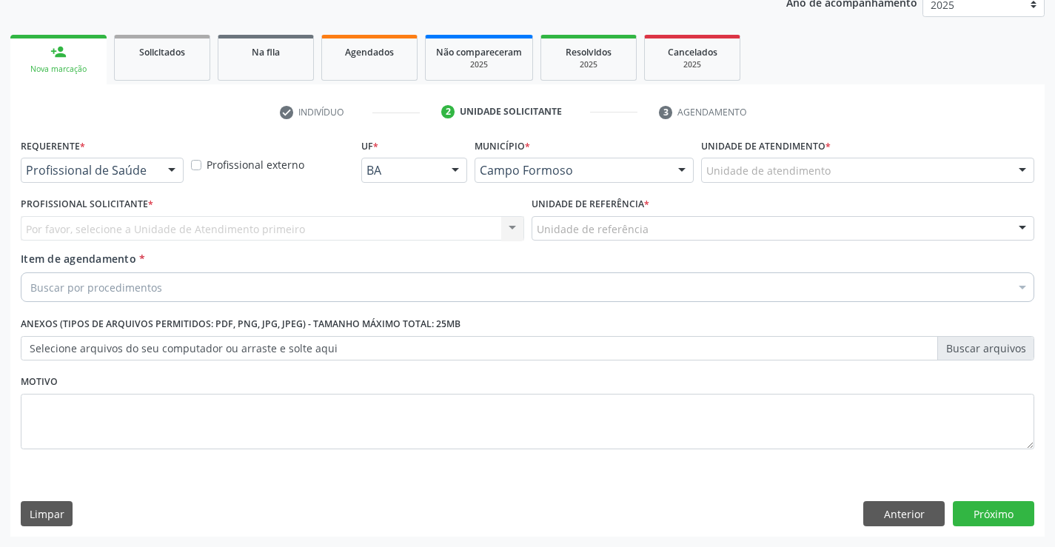
click at [166, 173] on div at bounding box center [172, 170] width 22 height 25
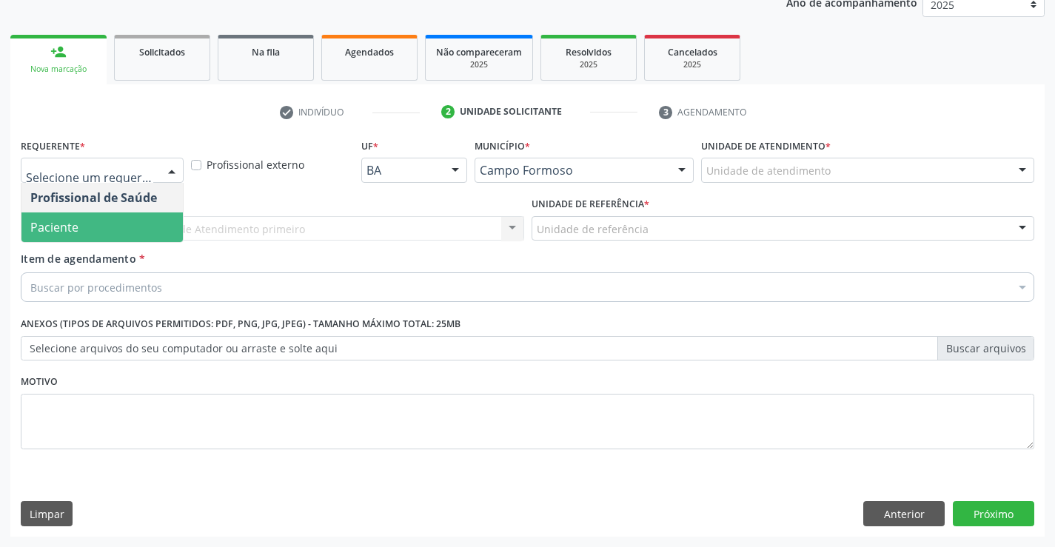
click at [92, 228] on span "Paciente" at bounding box center [101, 227] width 161 height 30
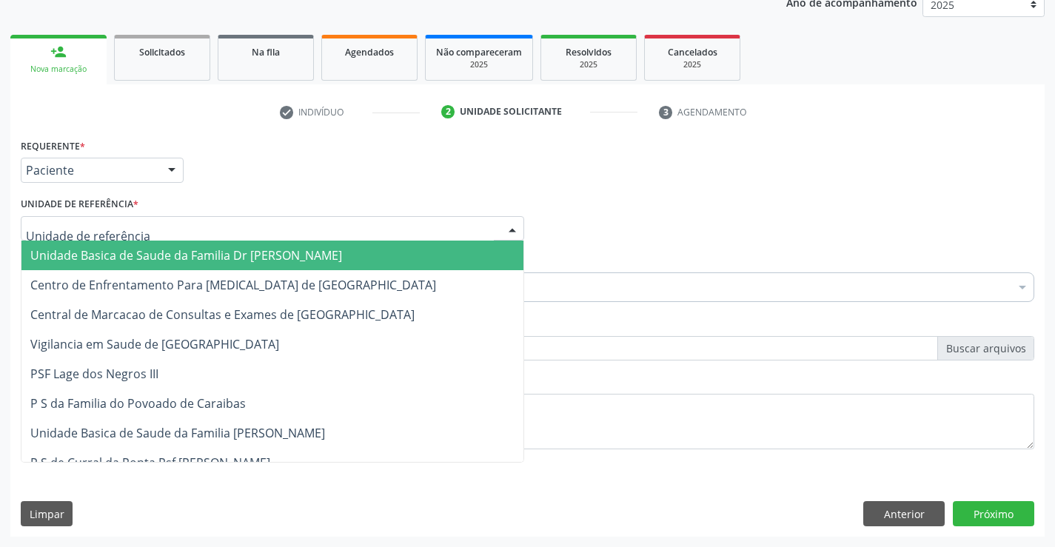
click at [166, 223] on div at bounding box center [272, 228] width 503 height 25
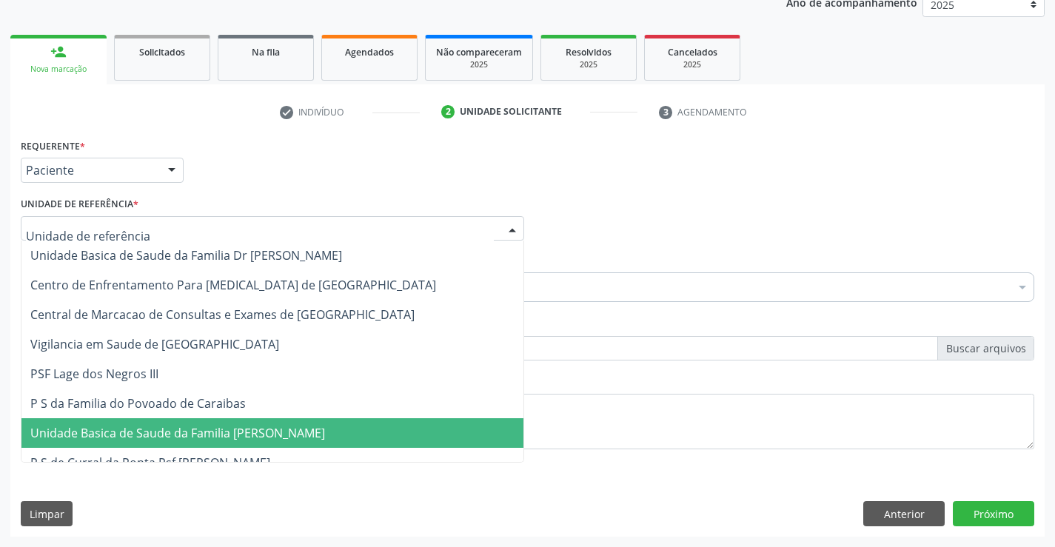
drag, startPoint x: 183, startPoint y: 441, endPoint x: 151, endPoint y: 338, distance: 108.4
click at [184, 441] on span "Unidade Basica de Saude da Familia [PERSON_NAME]" at bounding box center [177, 433] width 295 height 16
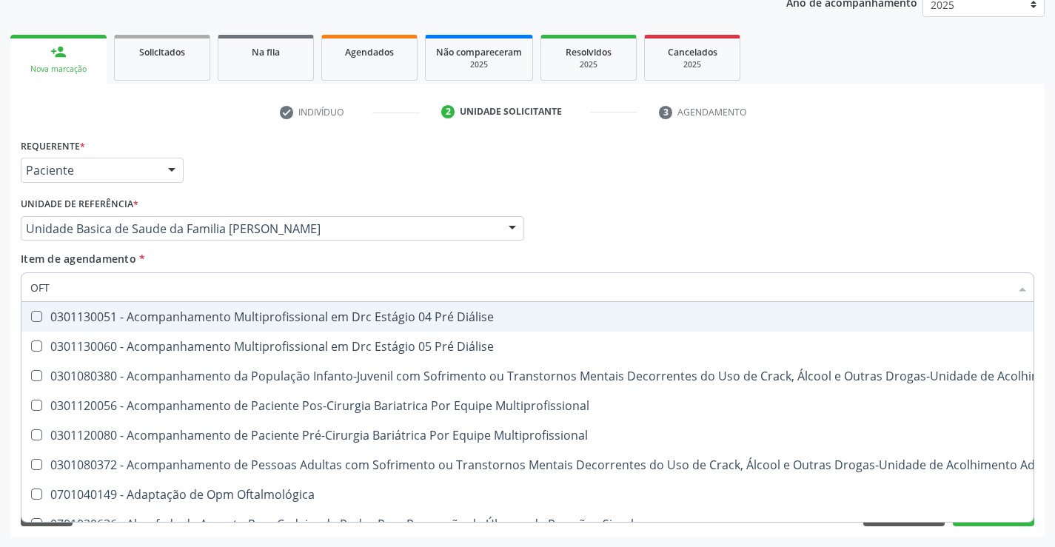
type input "OFTA"
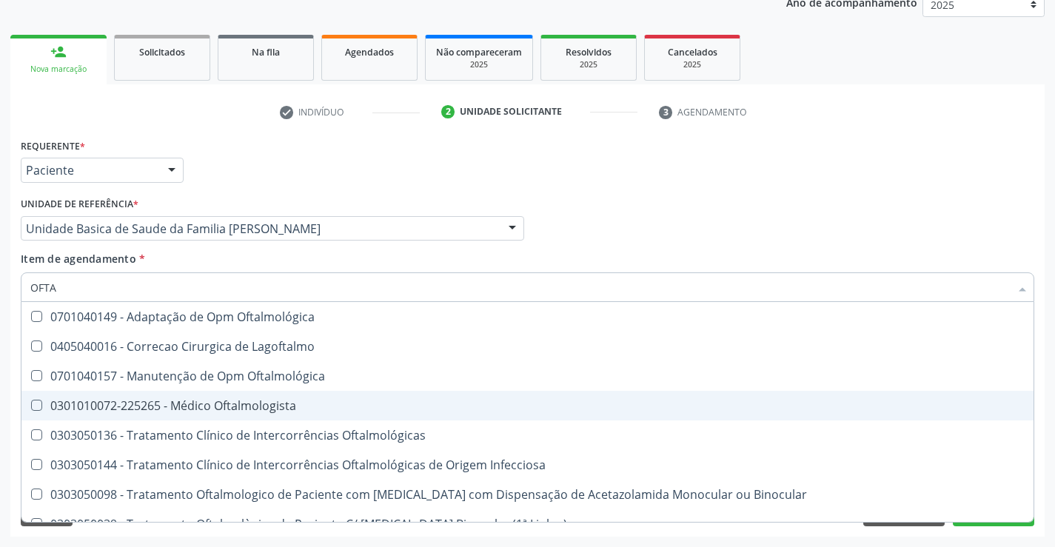
click at [184, 400] on div "0301010072-225265 - Médico Oftalmologista" at bounding box center [527, 406] width 994 height 12
checkbox Oftalmologista "true"
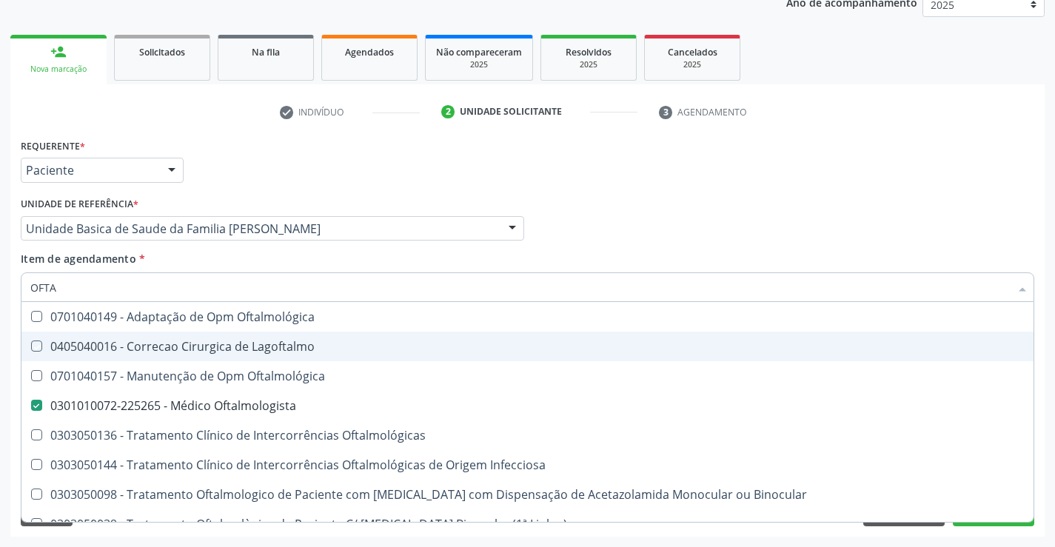
click at [637, 161] on div "Requerente * Paciente Profissional de Saúde Paciente Nenhum resultado encontrad…" at bounding box center [527, 164] width 1021 height 58
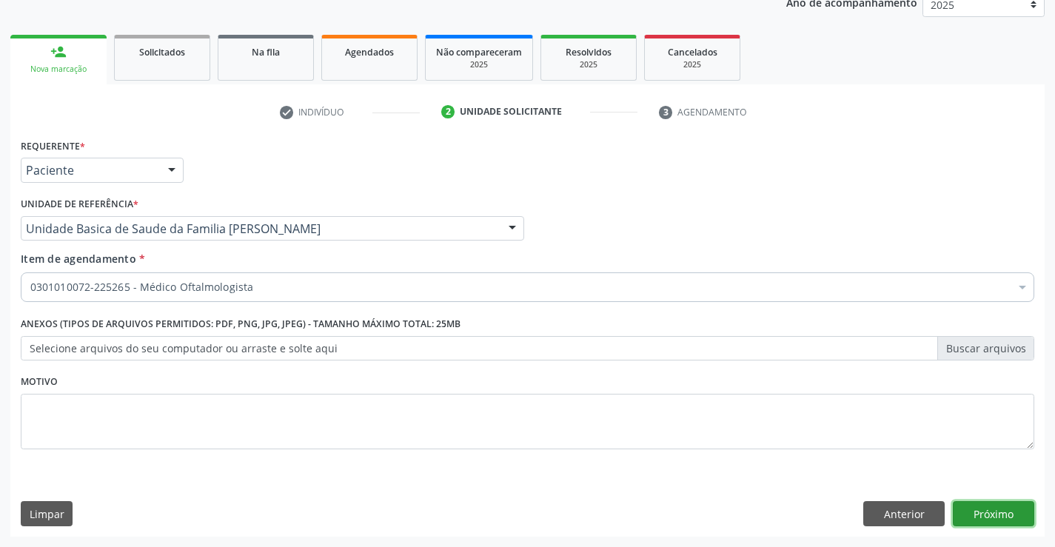
click at [978, 506] on button "Próximo" at bounding box center [993, 513] width 81 height 25
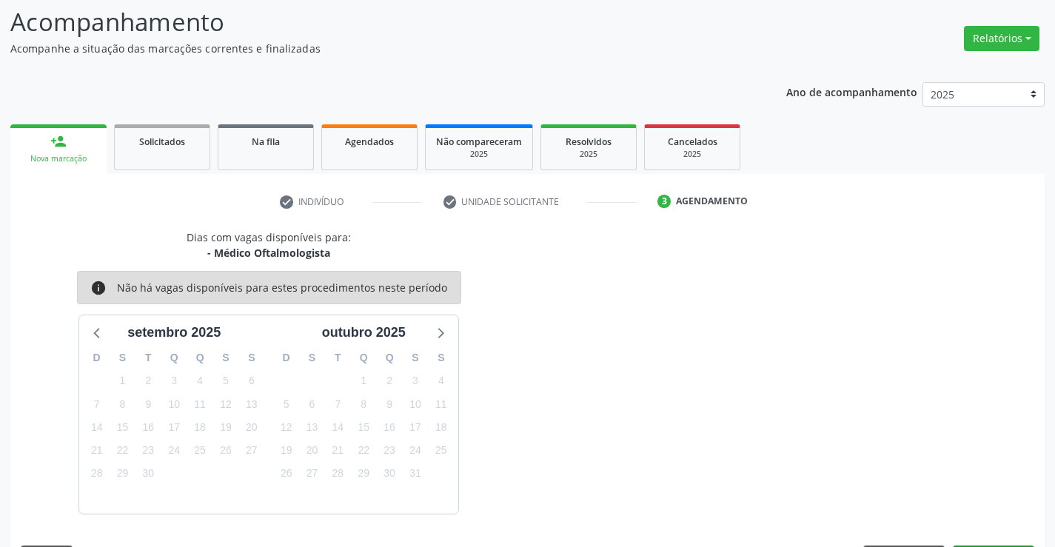
scroll to position [141, 0]
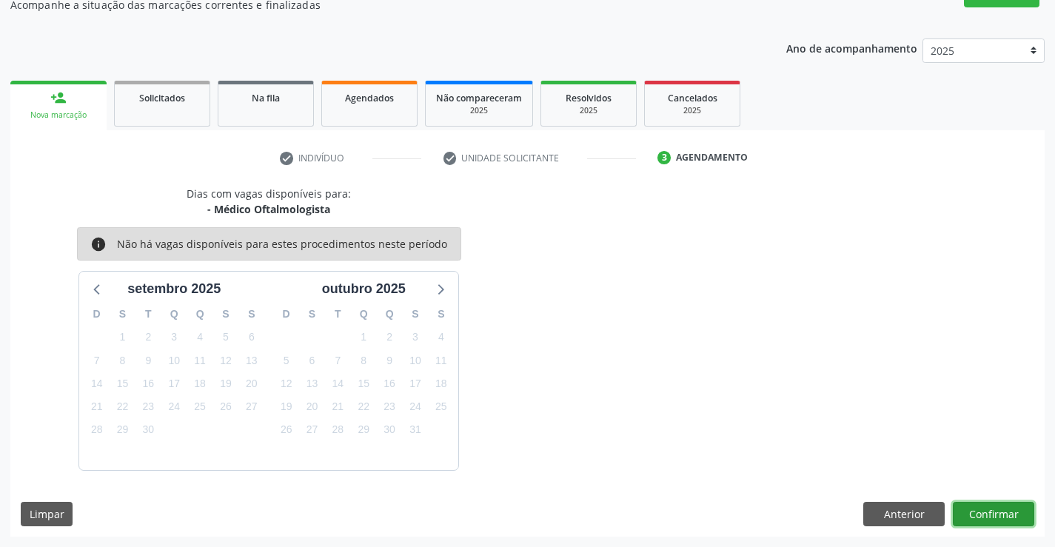
click at [978, 512] on button "Confirmar" at bounding box center [993, 514] width 81 height 25
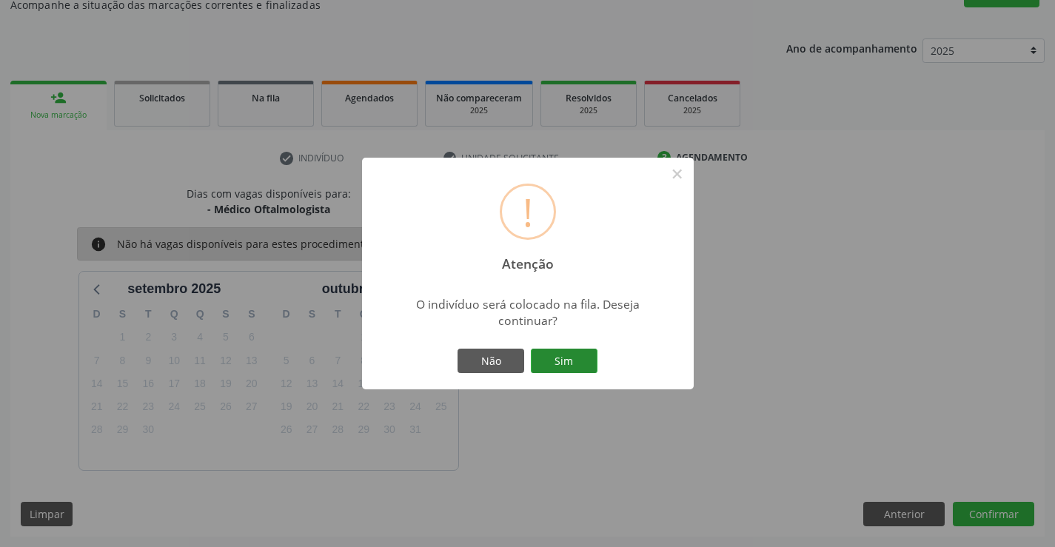
click at [583, 362] on button "Sim" at bounding box center [564, 361] width 67 height 25
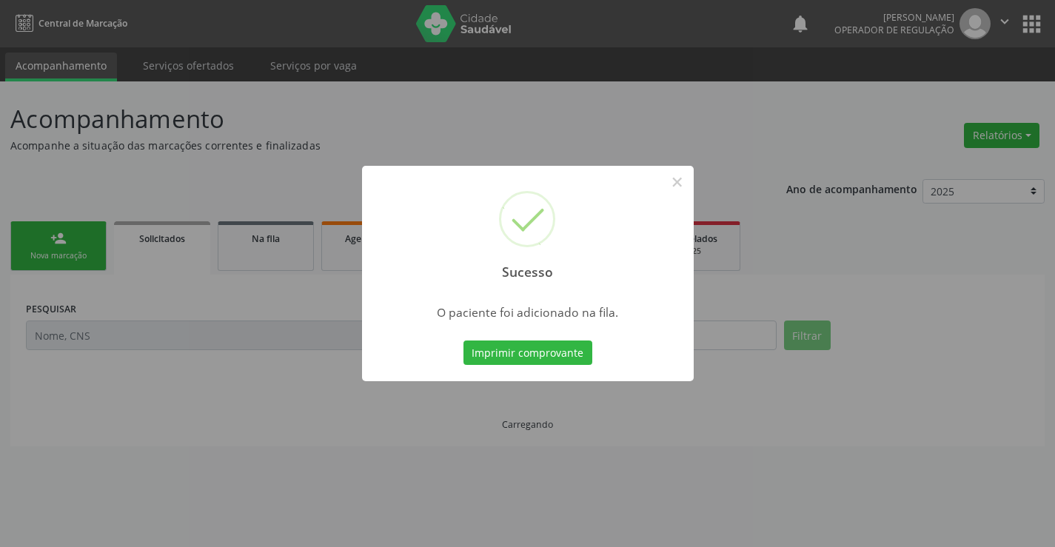
scroll to position [0, 0]
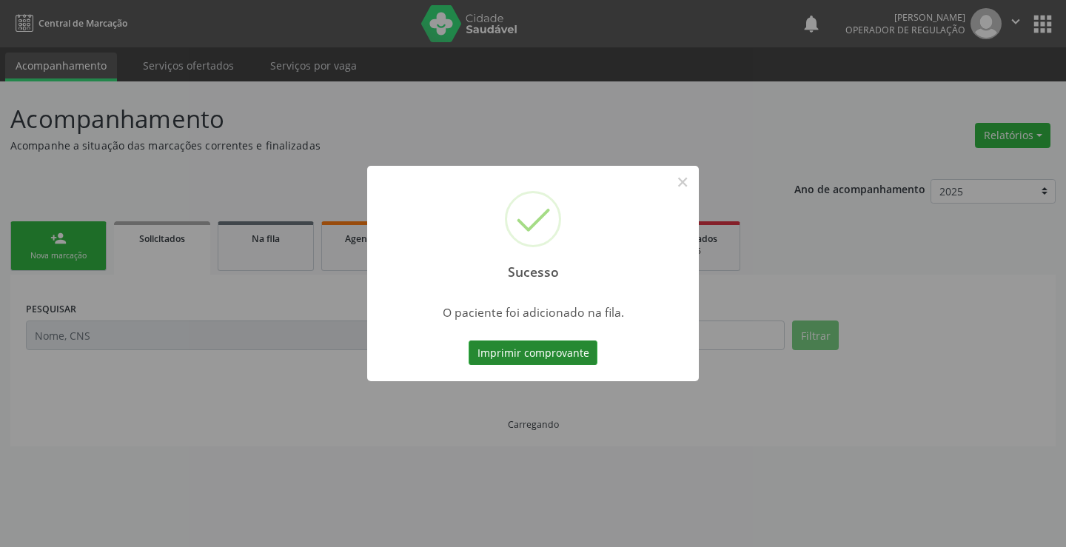
click at [540, 352] on button "Imprimir comprovante" at bounding box center [533, 353] width 129 height 25
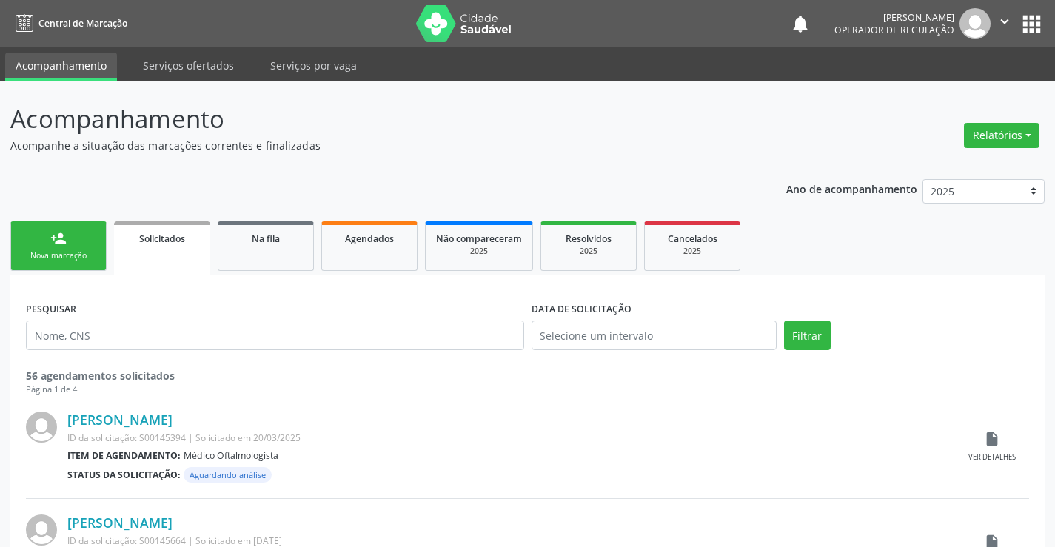
click at [1002, 21] on icon "" at bounding box center [1005, 21] width 16 height 16
click at [931, 96] on link "Sair" at bounding box center [967, 90] width 102 height 21
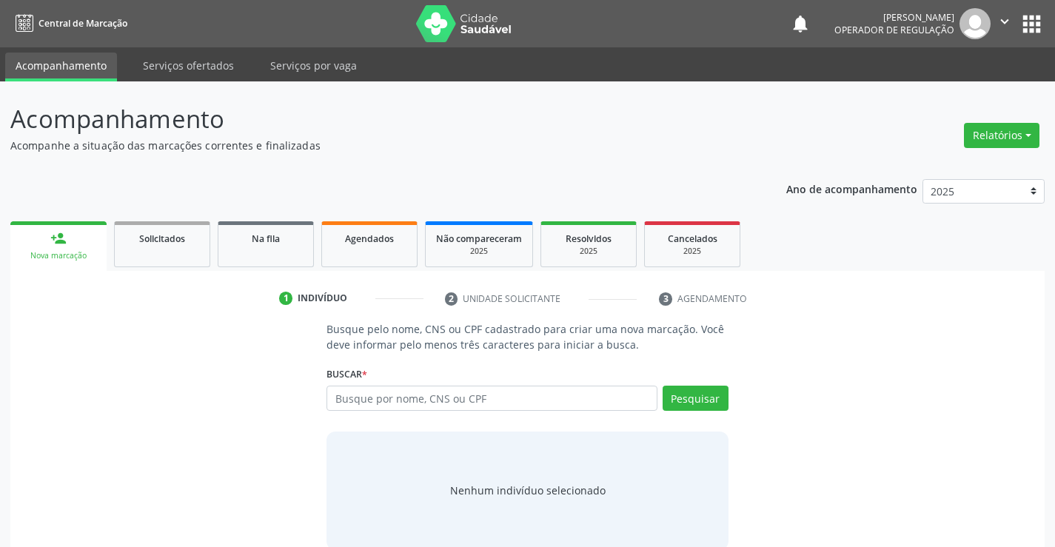
drag, startPoint x: 444, startPoint y: 402, endPoint x: 460, endPoint y: 394, distance: 17.6
click at [446, 401] on input "text" at bounding box center [492, 398] width 330 height 25
type input "708601007116387"
click at [699, 399] on button "Pesquisar" at bounding box center [696, 398] width 66 height 25
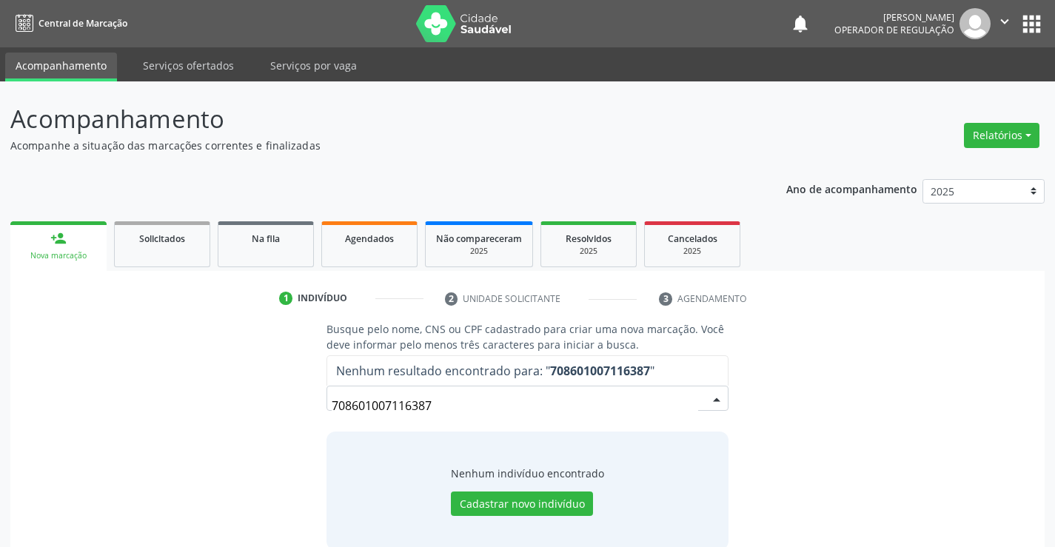
drag, startPoint x: 826, startPoint y: 371, endPoint x: 826, endPoint y: 358, distance: 12.6
click at [826, 363] on div "Busque pelo nome, CNS ou CPF cadastrado para criar uma nova marcação. Você deve…" at bounding box center [528, 435] width 1014 height 228
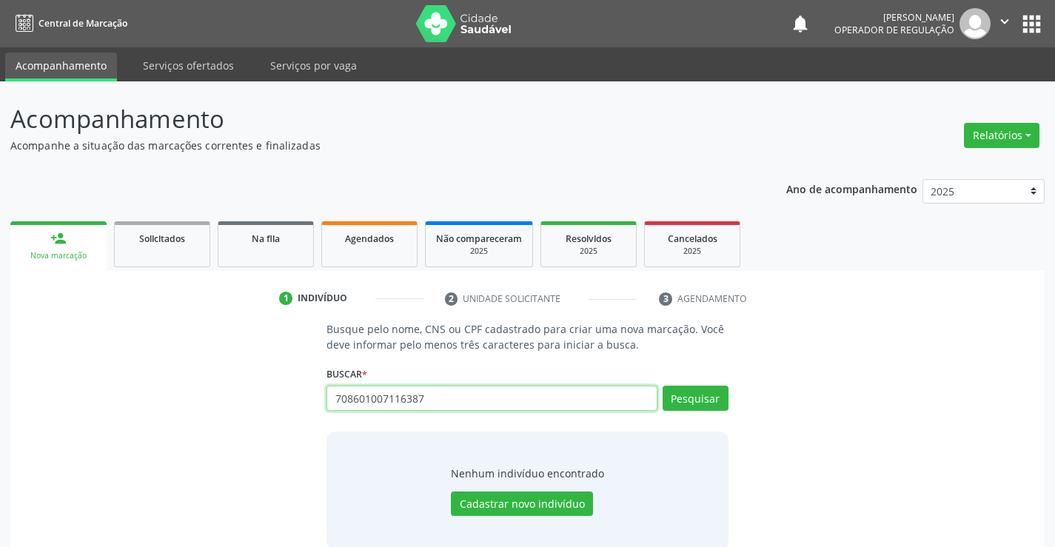
drag, startPoint x: 332, startPoint y: 400, endPoint x: 481, endPoint y: 412, distance: 149.3
click at [481, 412] on div "708601007116387 Busque por nome, CNS ou CPF Nenhum resultado encontrado para: "…" at bounding box center [527, 404] width 401 height 36
click at [263, 242] on span "Na fila" at bounding box center [266, 238] width 28 height 13
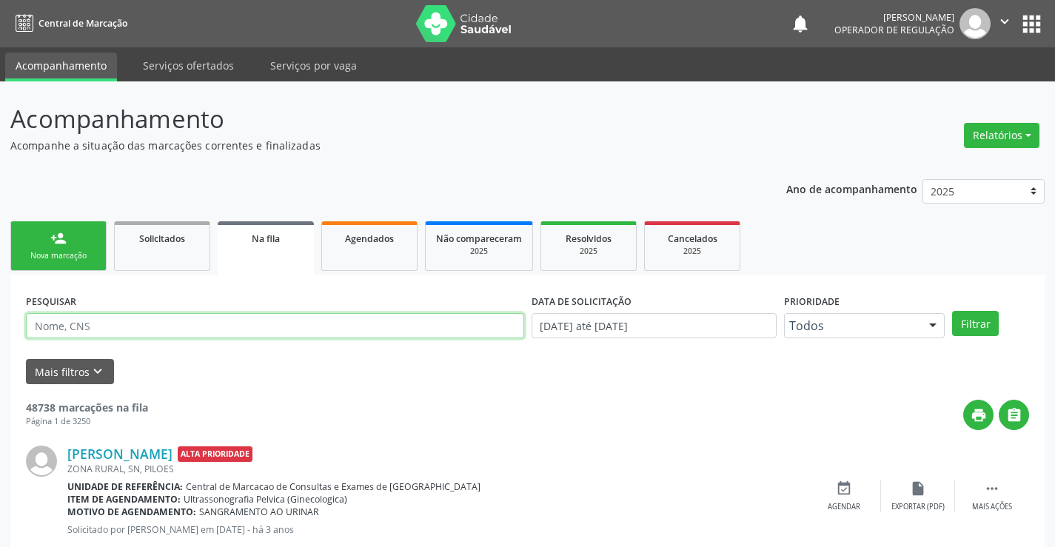
paste input "708601007116387"
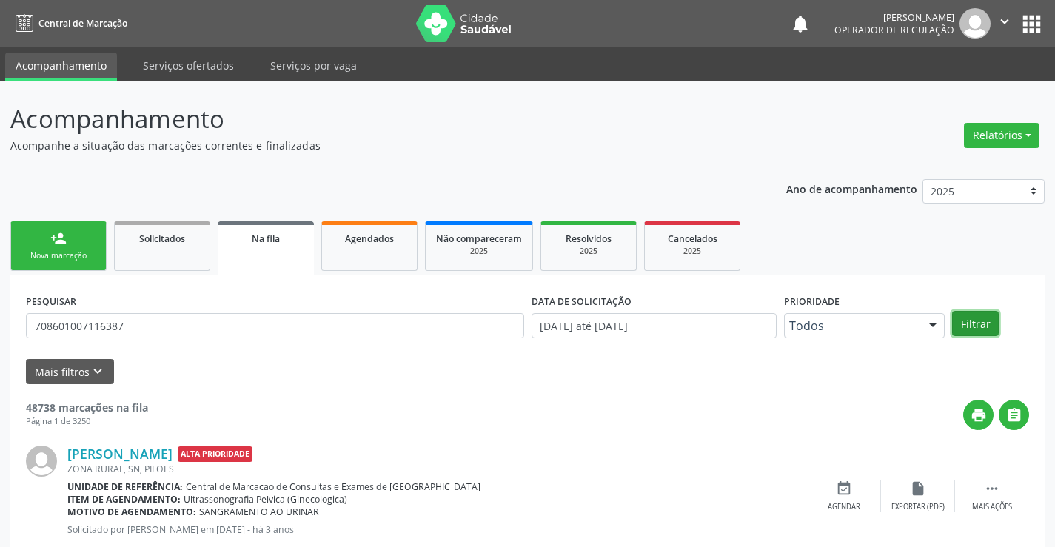
click at [987, 319] on button "Filtrar" at bounding box center [975, 323] width 47 height 25
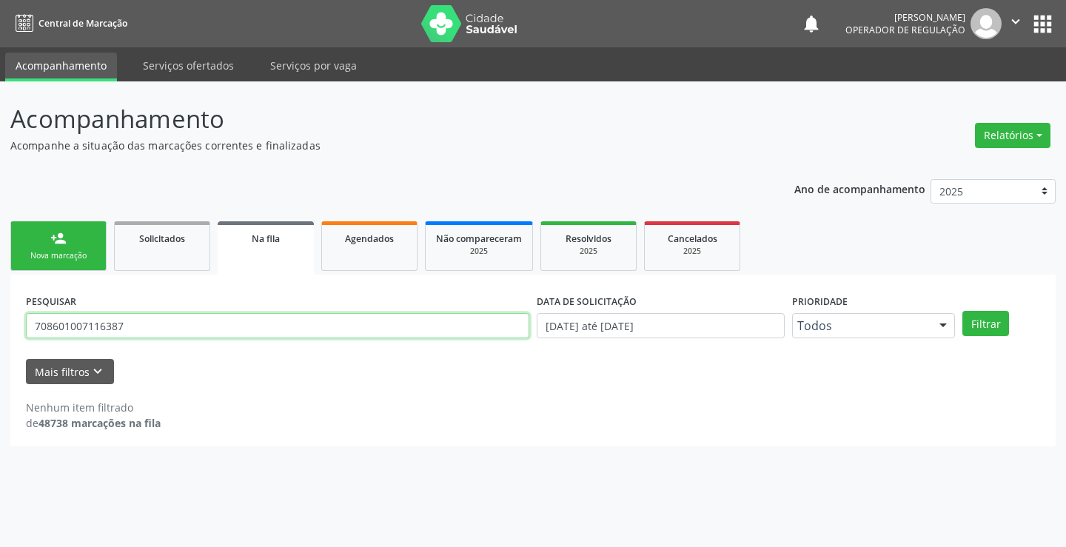
click at [137, 315] on input "708601007116387" at bounding box center [277, 325] width 503 height 25
type input "7"
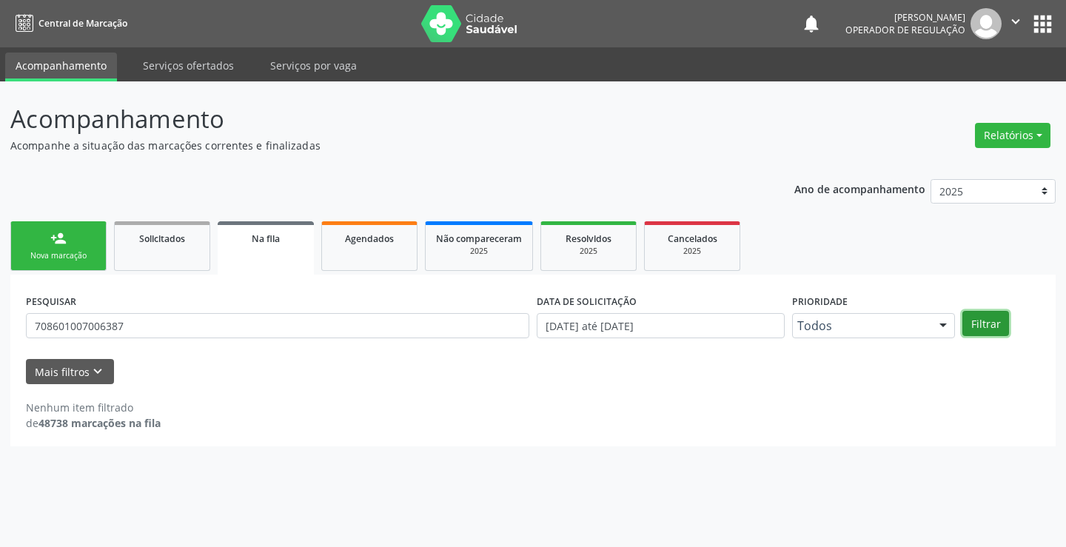
click at [1003, 325] on button "Filtrar" at bounding box center [986, 323] width 47 height 25
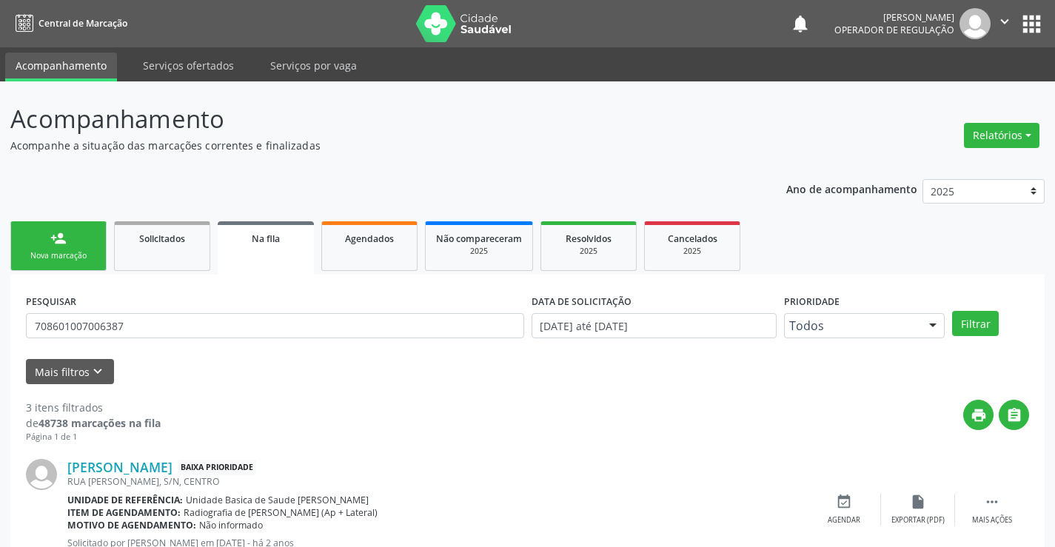
drag, startPoint x: 147, startPoint y: 312, endPoint x: 178, endPoint y: 324, distance: 33.3
click at [159, 317] on div "PESQUISAR 708601007006387" at bounding box center [275, 319] width 506 height 58
click at [164, 333] on input "708601007006387" at bounding box center [275, 325] width 498 height 25
type input "7"
click at [952, 311] on button "Filtrar" at bounding box center [975, 323] width 47 height 25
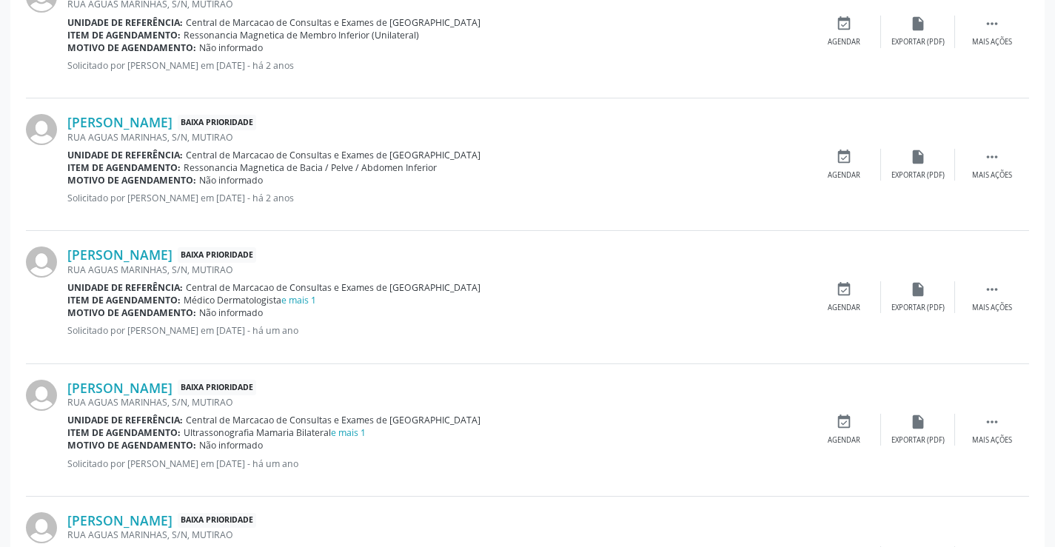
scroll to position [1128, 0]
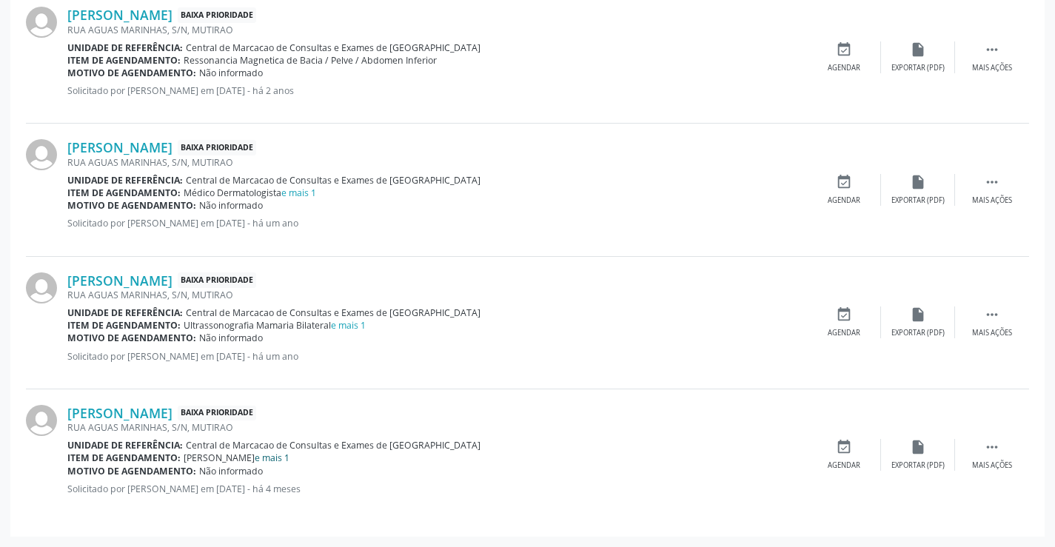
click at [255, 458] on link "e mais 1" at bounding box center [272, 458] width 35 height 13
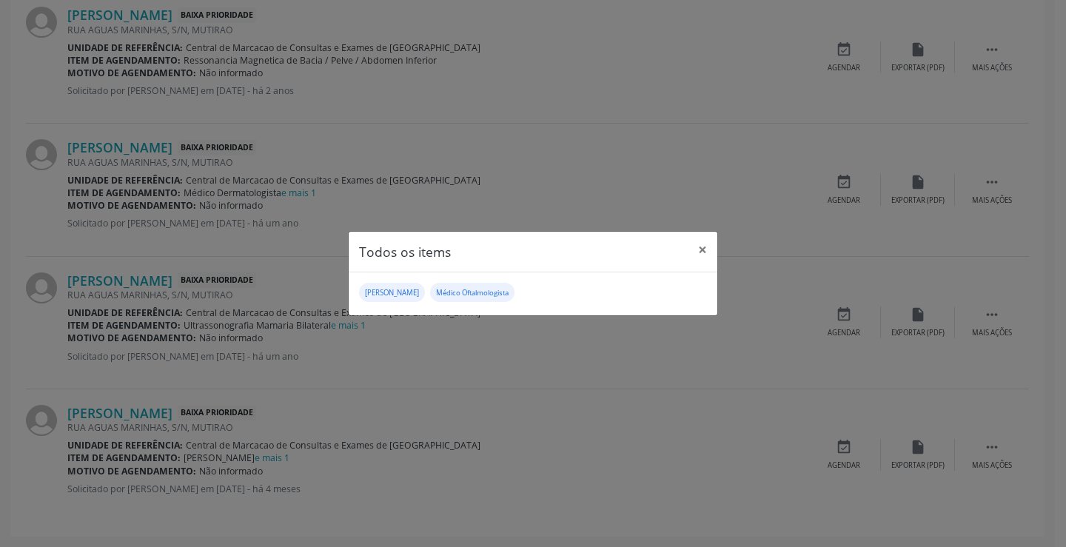
click at [347, 396] on div "Todos os items × Usg Joelho Médico Oftalmologista" at bounding box center [533, 273] width 1066 height 547
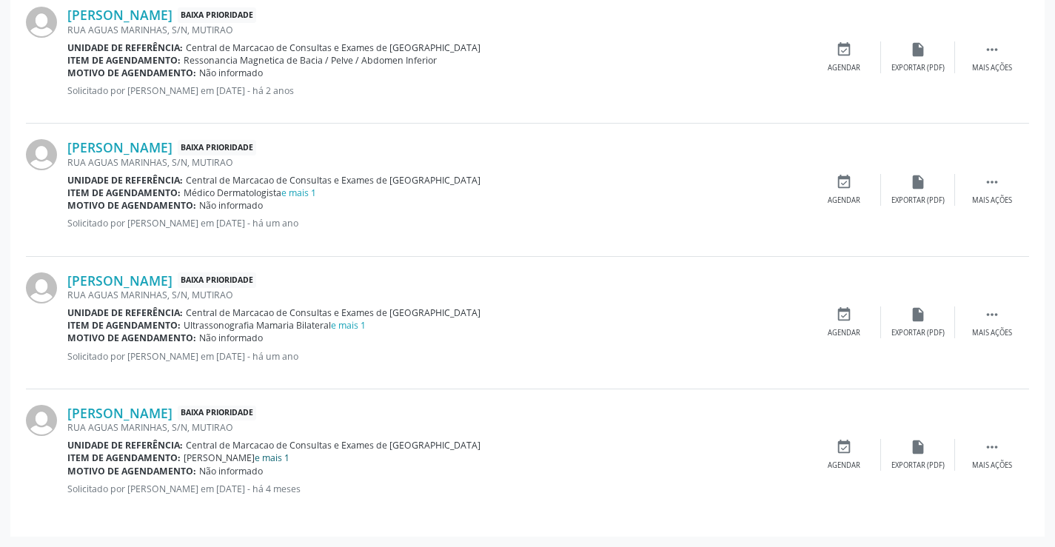
click at [255, 460] on link "e mais 1" at bounding box center [272, 458] width 35 height 13
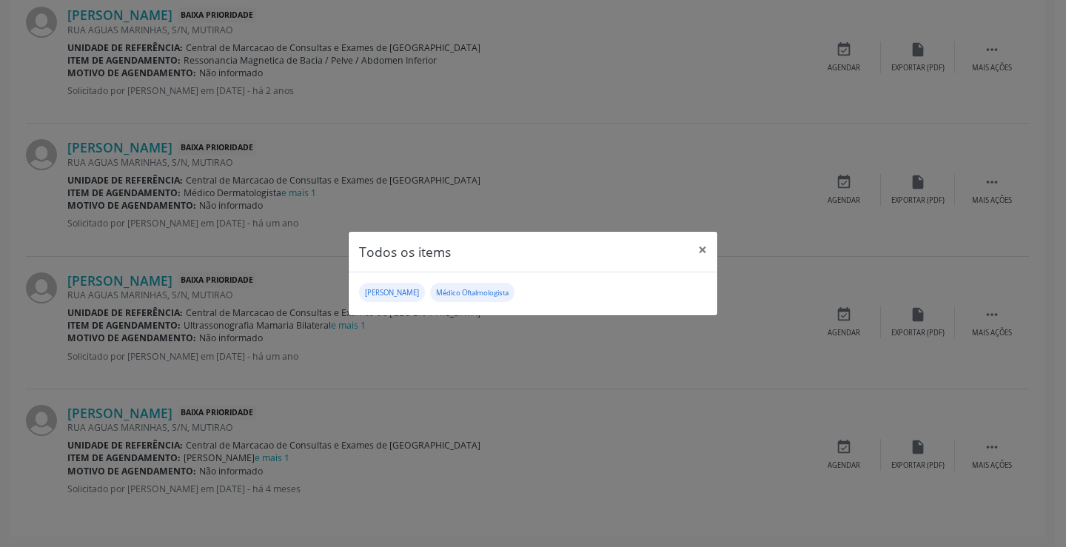
click at [495, 341] on div "Todos os items × Usg Joelho Médico Oftalmologista" at bounding box center [533, 273] width 1066 height 547
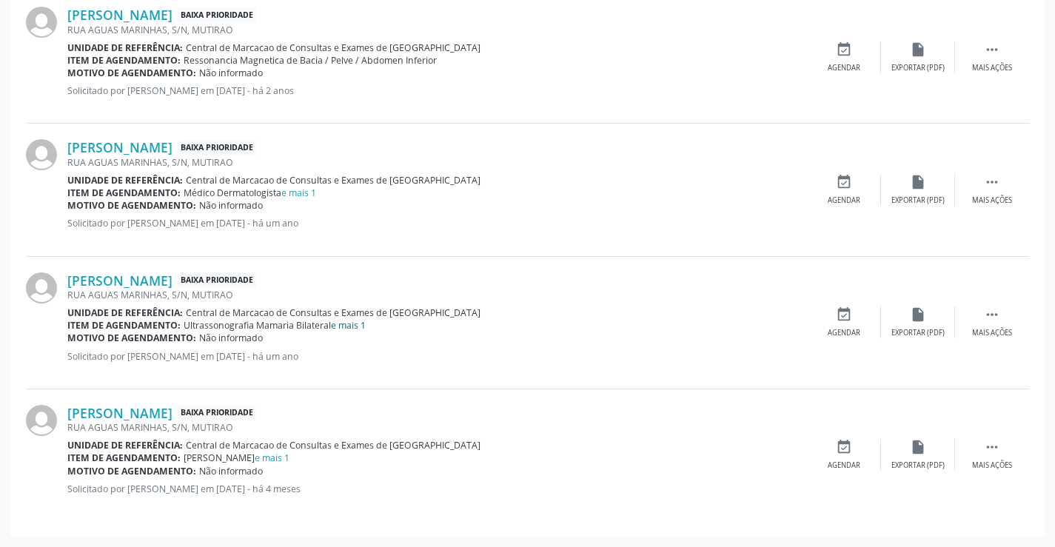
click at [352, 325] on link "e mais 1" at bounding box center [348, 325] width 35 height 13
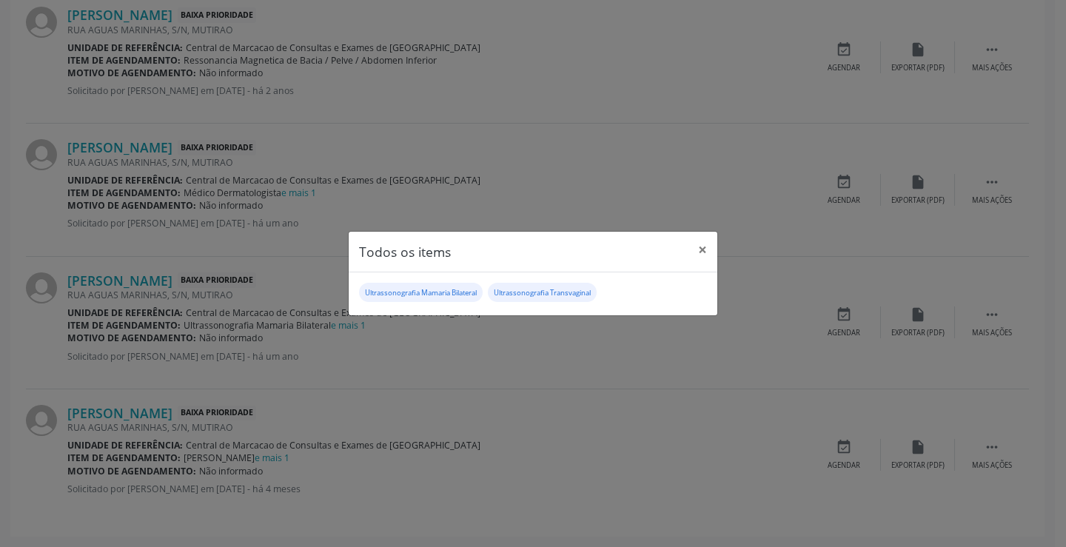
click at [420, 348] on div "Todos os items × Ultrassonografia Mamaria Bilateral Ultrassonografia Transvagin…" at bounding box center [533, 273] width 1066 height 547
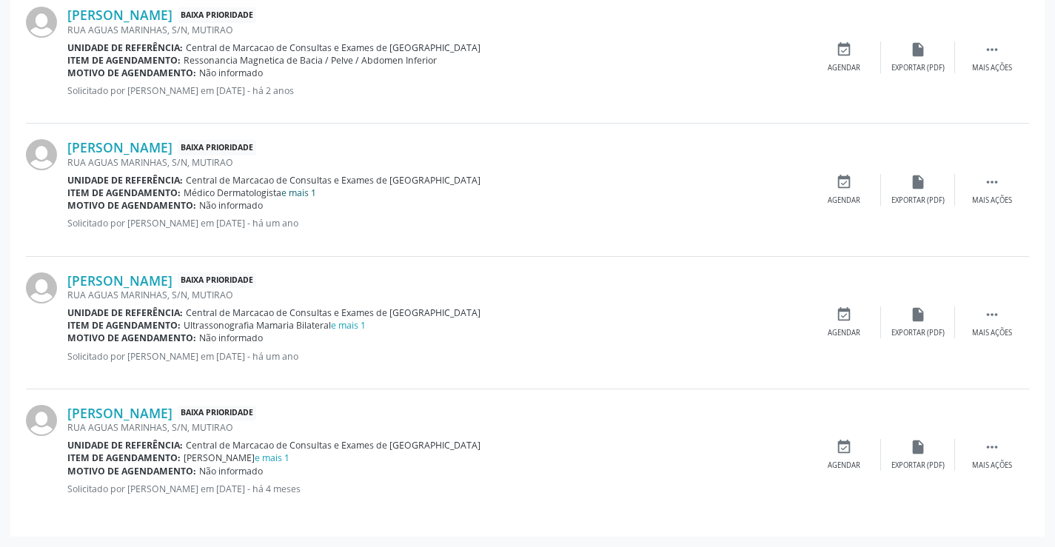
click at [296, 194] on link "e mais 1" at bounding box center [298, 193] width 35 height 13
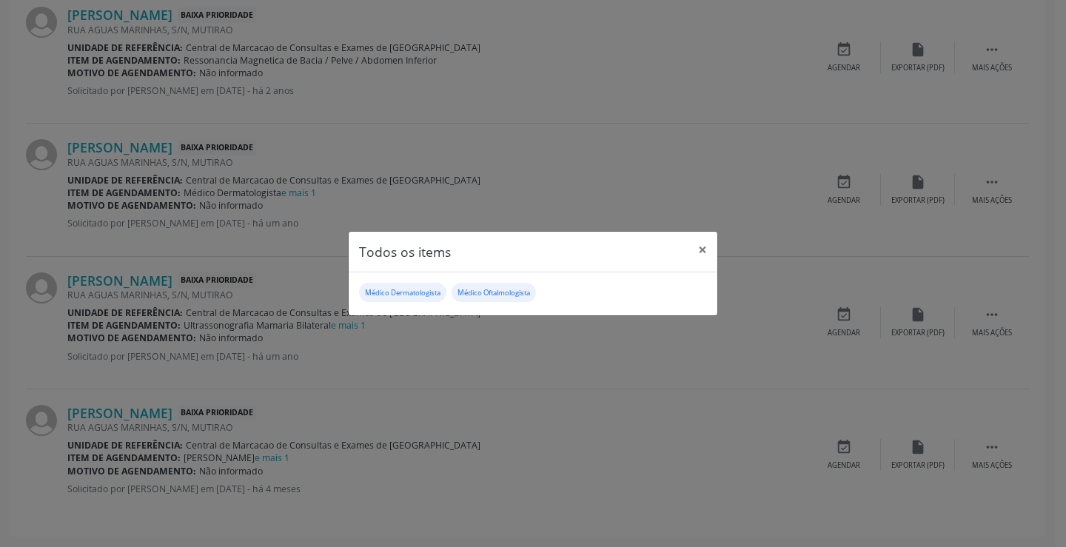
click at [489, 161] on div "Todos os items × Médico Dermatologista Médico Oftalmologista" at bounding box center [533, 273] width 1066 height 547
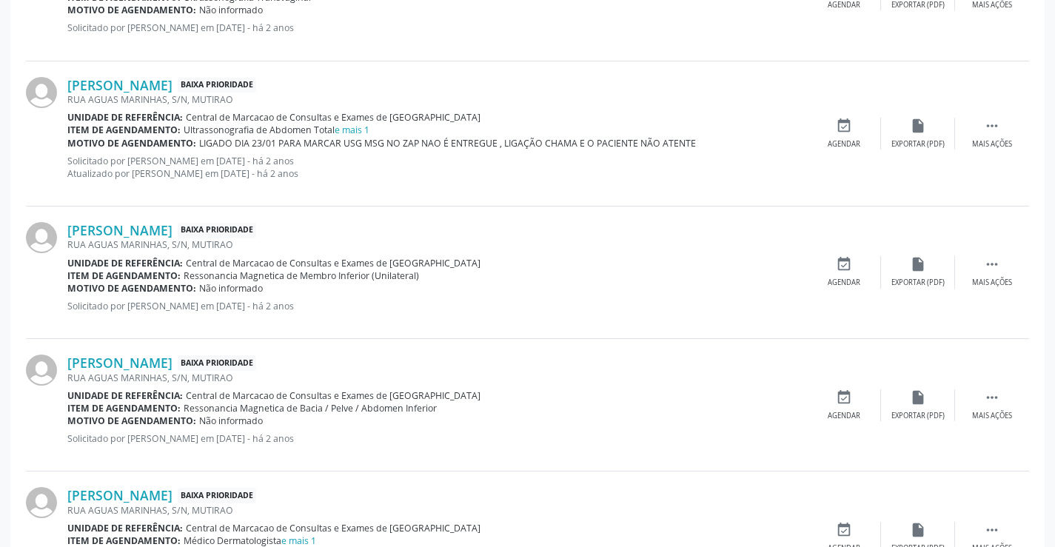
scroll to position [758, 0]
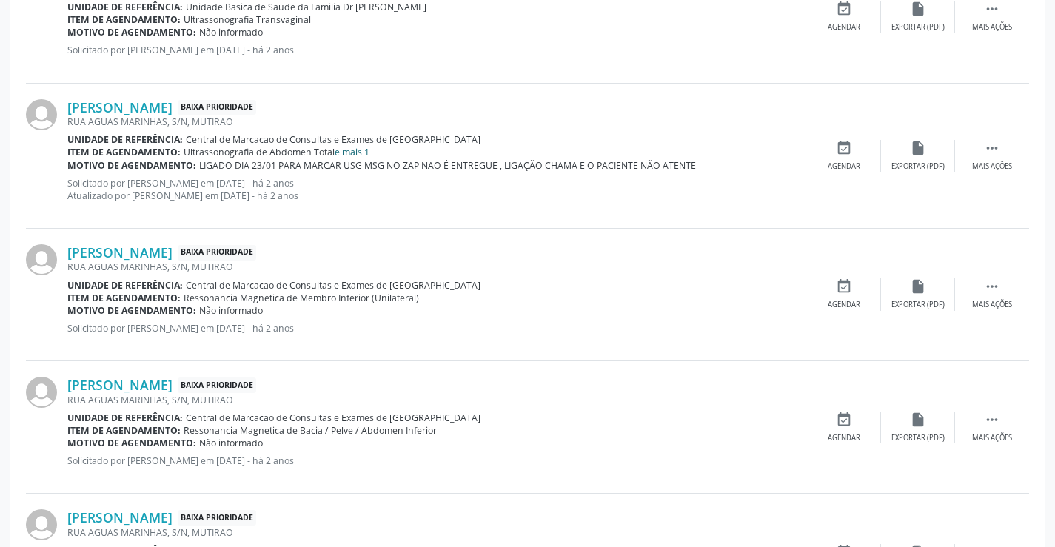
click at [349, 152] on link "e mais 1" at bounding box center [352, 152] width 35 height 13
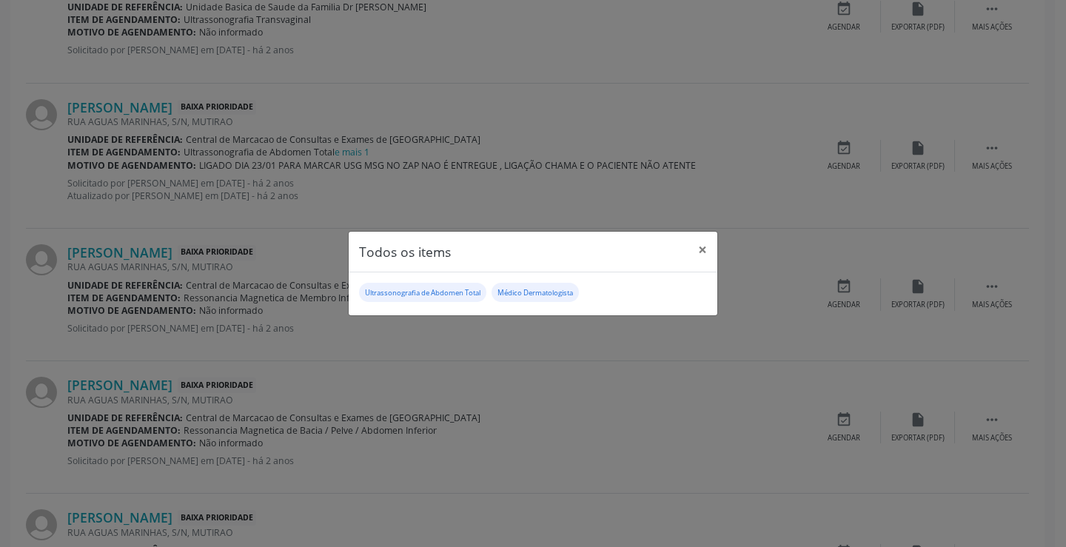
drag, startPoint x: 468, startPoint y: 355, endPoint x: 468, endPoint y: 335, distance: 20.0
click at [468, 353] on div "Todos os items × Ultrassonografia de Abdomen Total Médico Dermatologista" at bounding box center [533, 273] width 1066 height 547
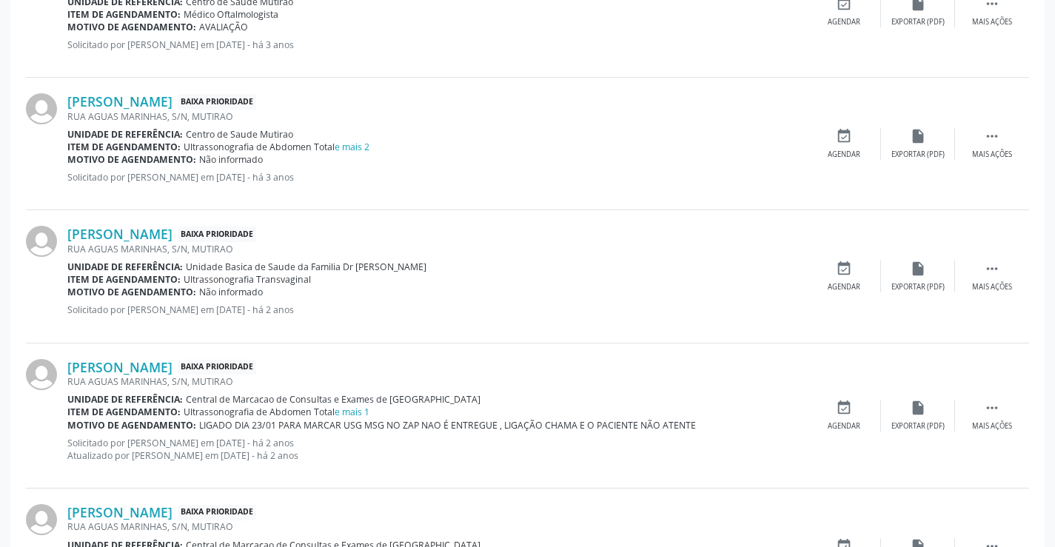
scroll to position [462, 0]
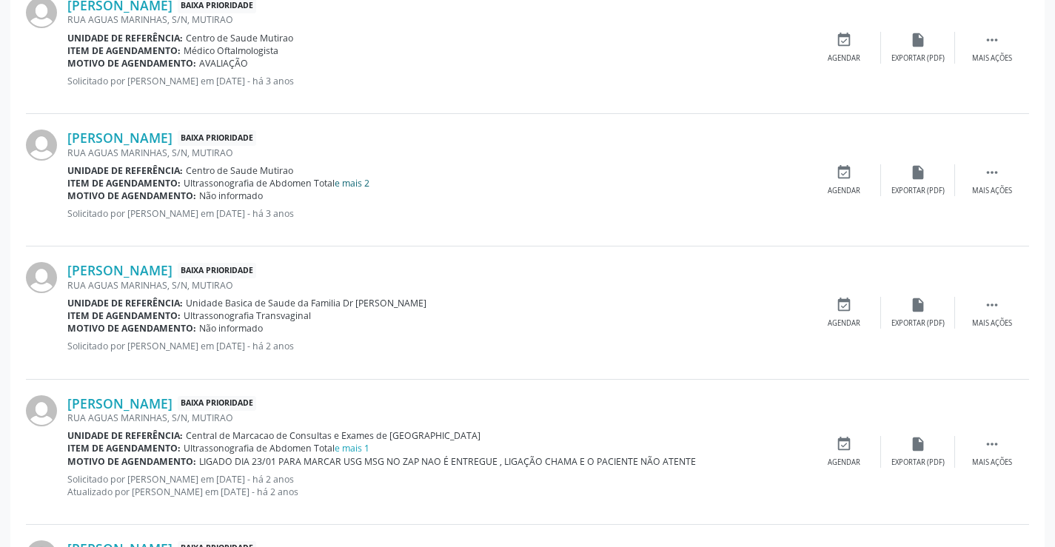
click at [355, 184] on link "e mais 2" at bounding box center [352, 183] width 35 height 13
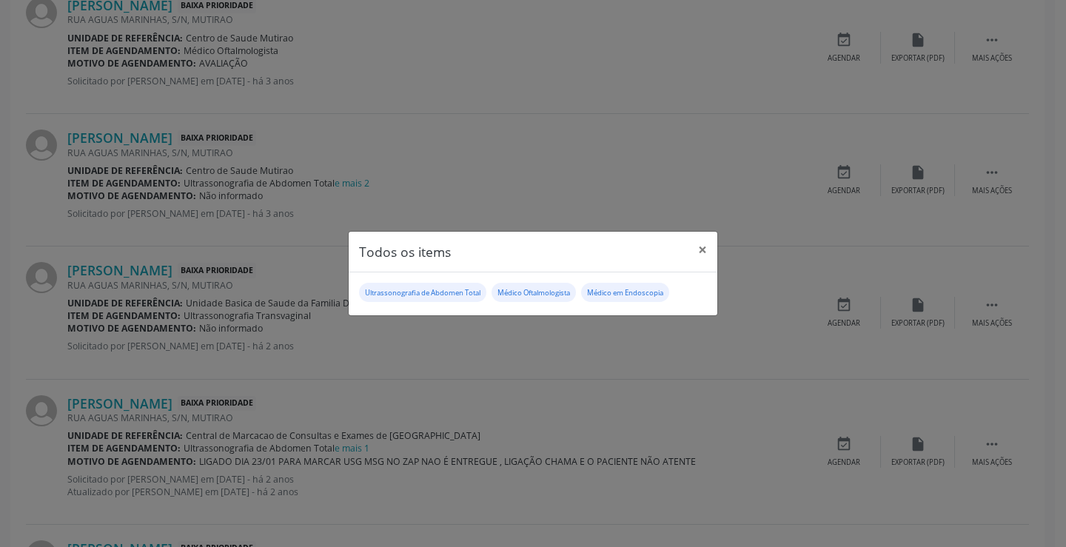
drag, startPoint x: 524, startPoint y: 180, endPoint x: 531, endPoint y: 184, distance: 8.0
click at [527, 181] on div "Todos os items × Ultrassonografia de Abdomen Total Médico Oftalmologista Médico…" at bounding box center [533, 273] width 1066 height 547
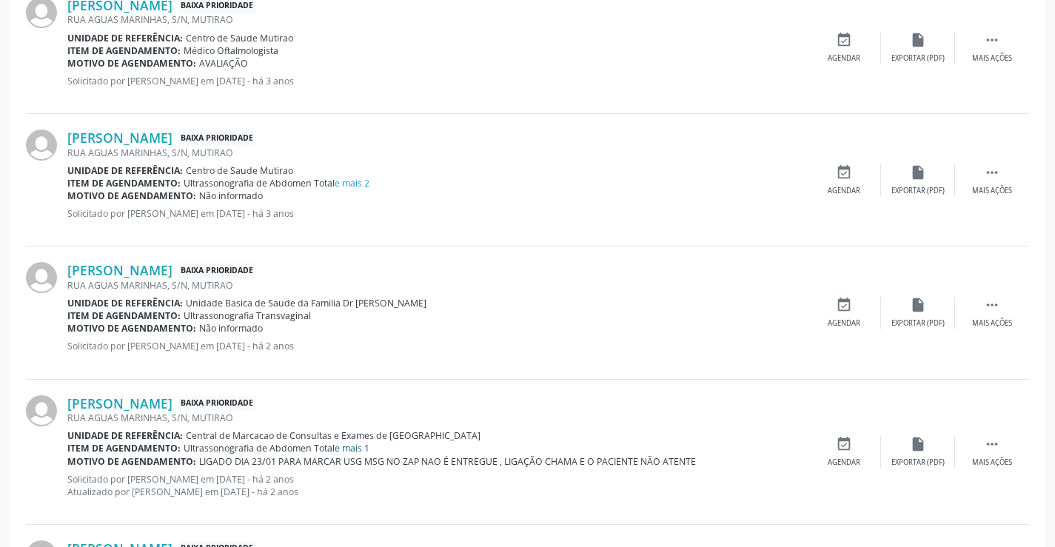
click at [357, 448] on link "e mais 1" at bounding box center [352, 448] width 35 height 13
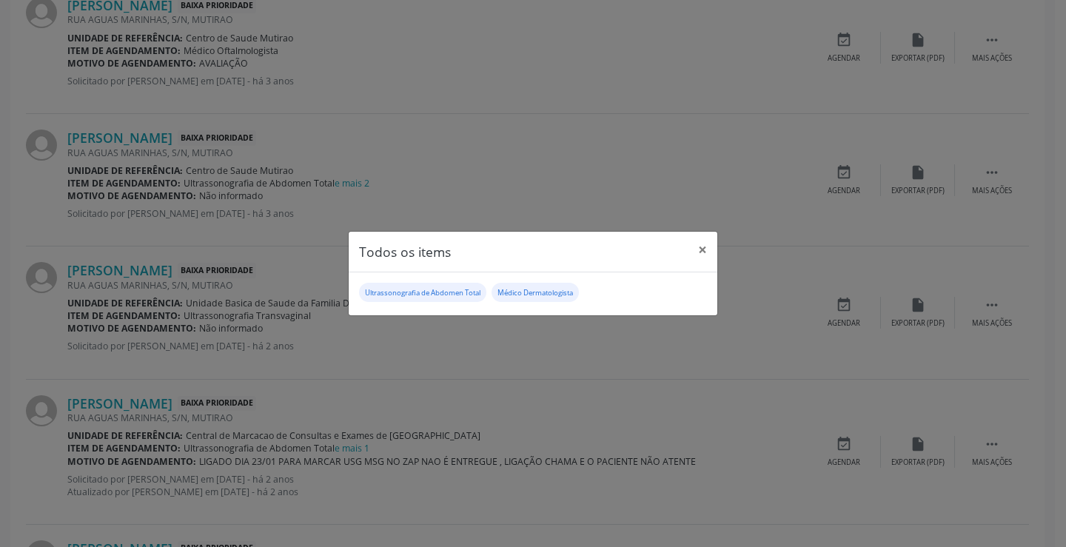
drag, startPoint x: 458, startPoint y: 329, endPoint x: 432, endPoint y: 304, distance: 35.1
click at [456, 325] on div "Todos os items × Ultrassonografia de Abdomen Total Médico Dermatologista" at bounding box center [533, 273] width 1066 height 547
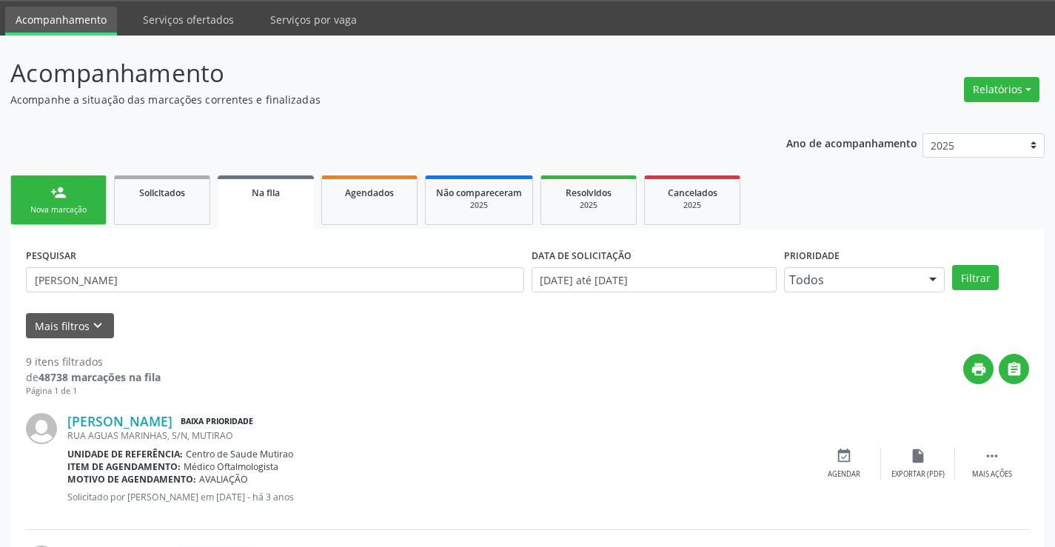
scroll to position [0, 0]
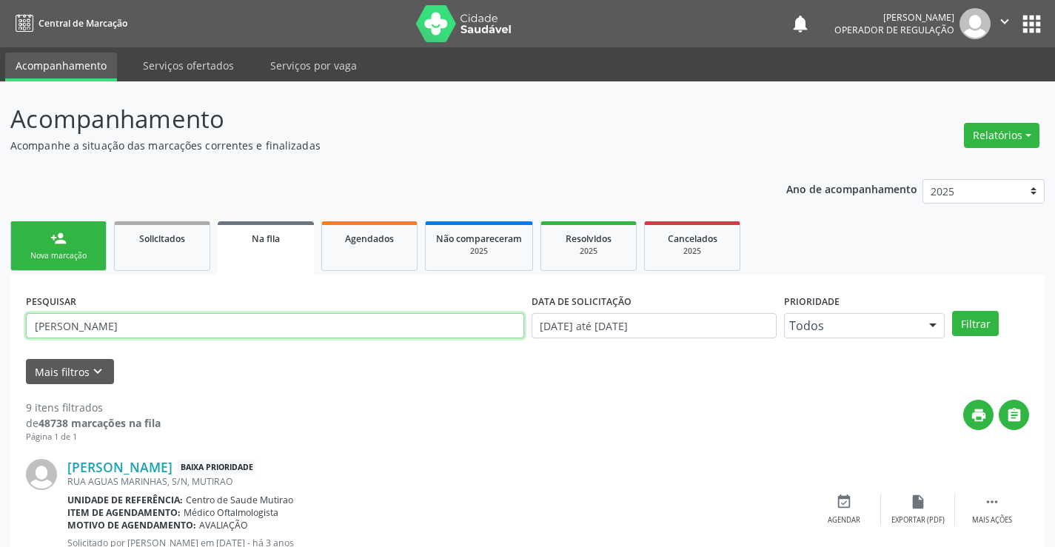
click at [218, 316] on input "MARILEIDE DA SILVA SANTOS" at bounding box center [275, 325] width 498 height 25
type input "M"
type input "700008565291809"
click at [971, 321] on button "Filtrar" at bounding box center [975, 323] width 47 height 25
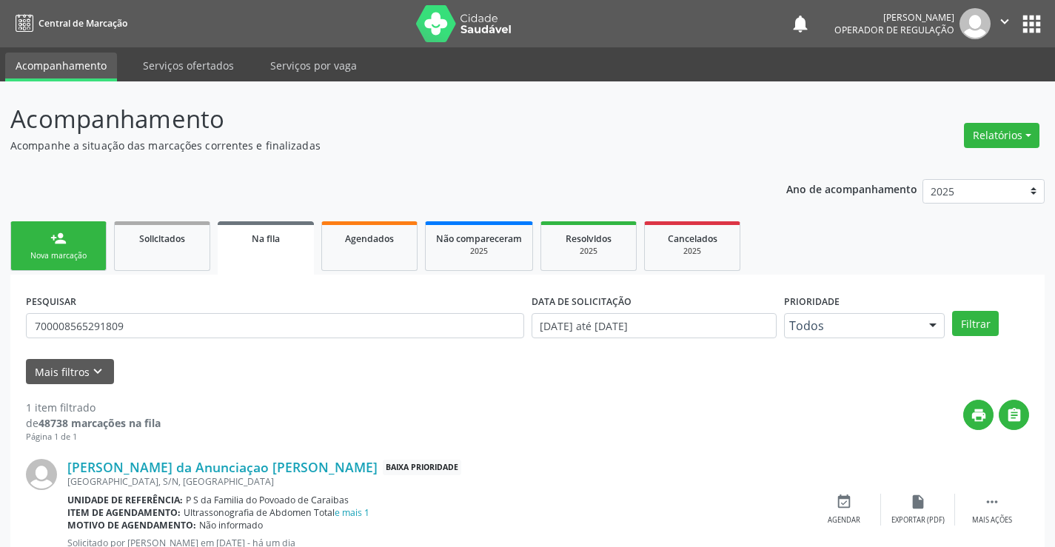
scroll to position [54, 0]
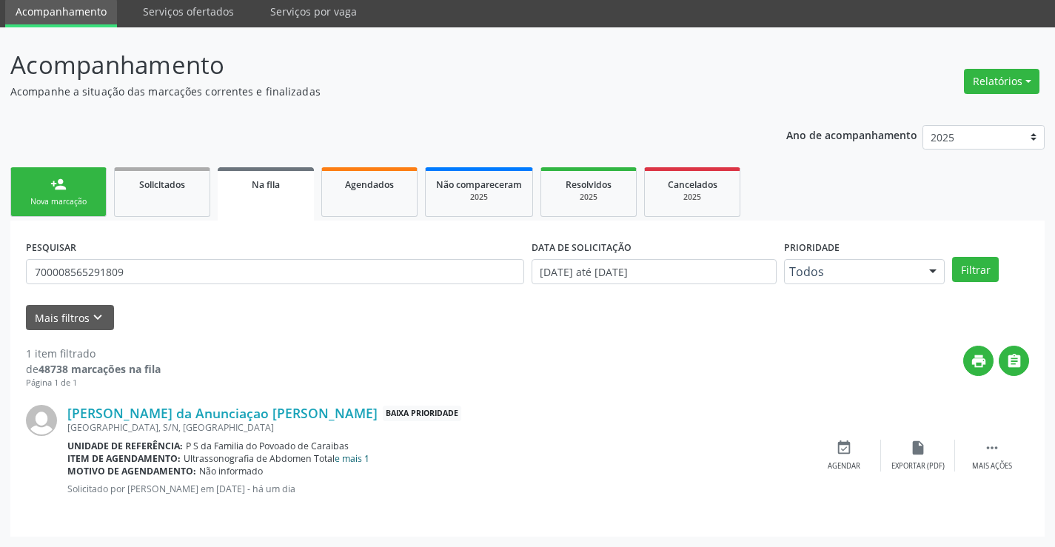
click at [353, 459] on link "e mais 1" at bounding box center [352, 458] width 35 height 13
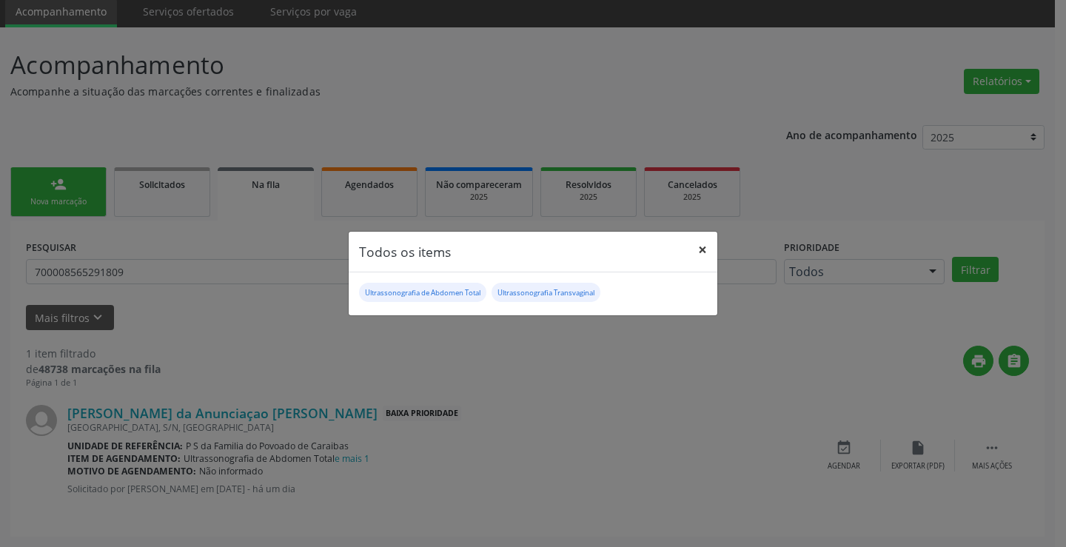
click at [701, 249] on button "×" at bounding box center [703, 250] width 30 height 36
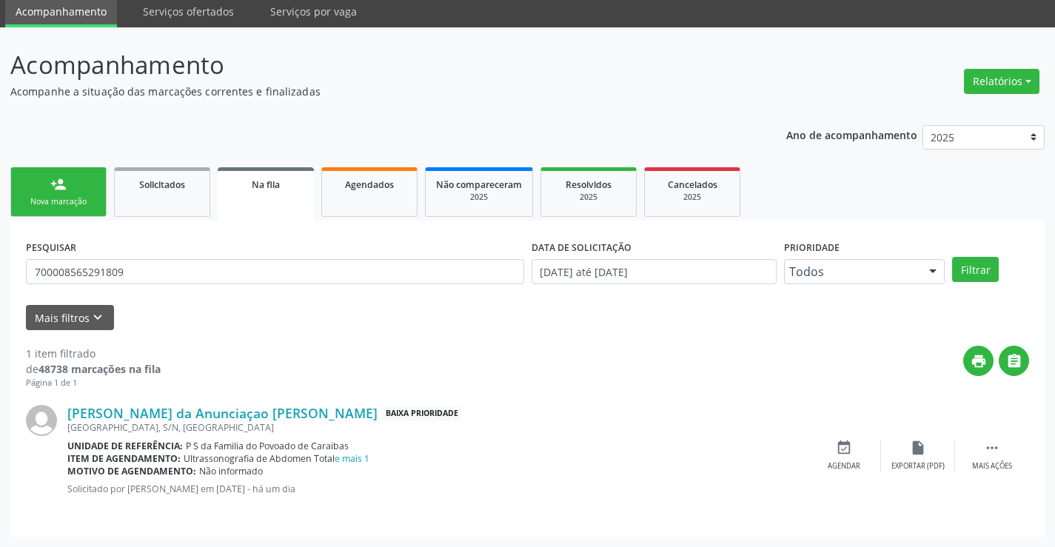
click at [76, 195] on link "person_add Nova marcação" at bounding box center [58, 192] width 96 height 50
click at [76, 196] on ul "person_add Nova marcação Solicitados Na fila Agendados Não compareceram 2025 Re…" at bounding box center [527, 192] width 1034 height 57
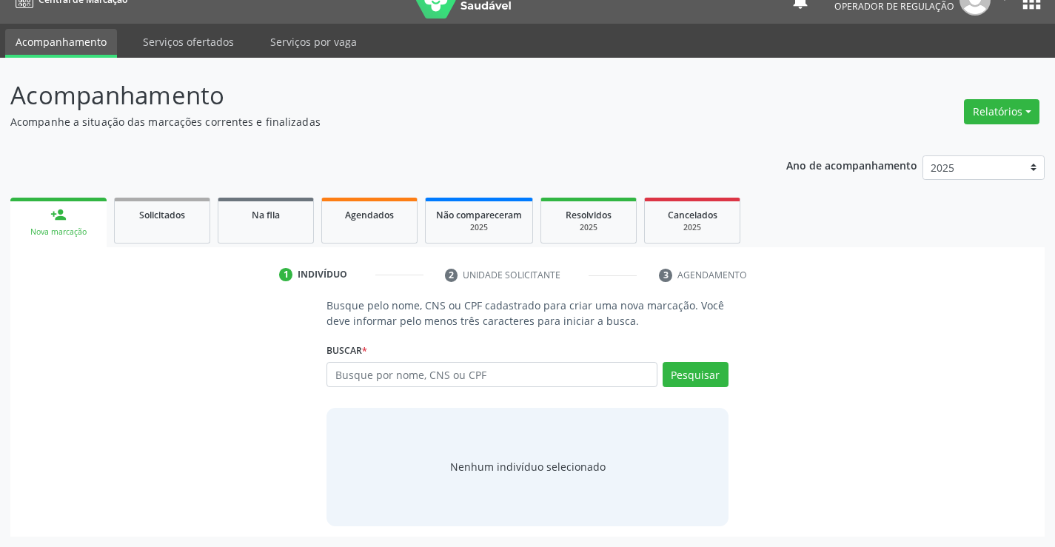
scroll to position [24, 0]
click at [451, 377] on input "text" at bounding box center [492, 374] width 330 height 25
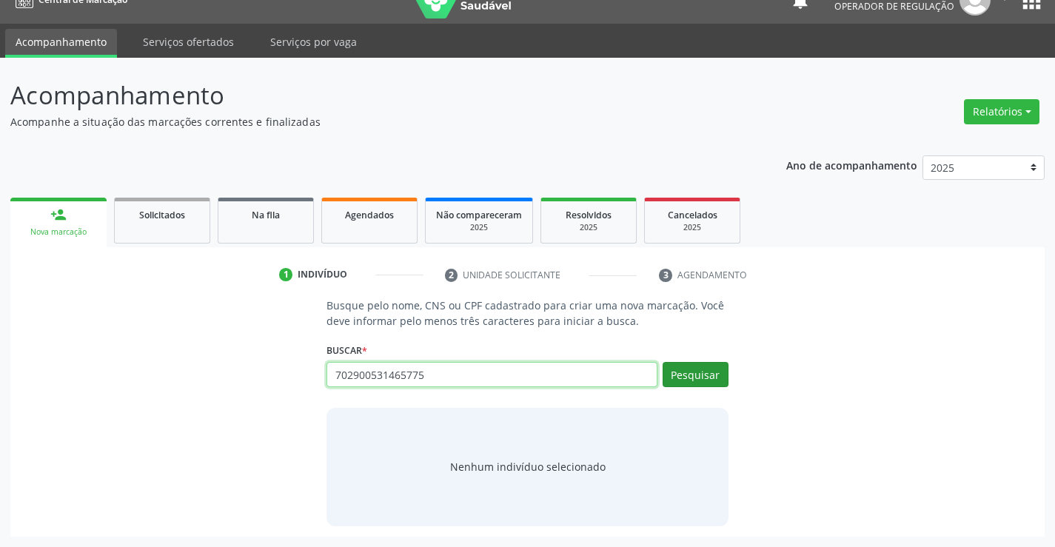
type input "702900531465775"
click at [701, 372] on button "Pesquisar" at bounding box center [696, 374] width 66 height 25
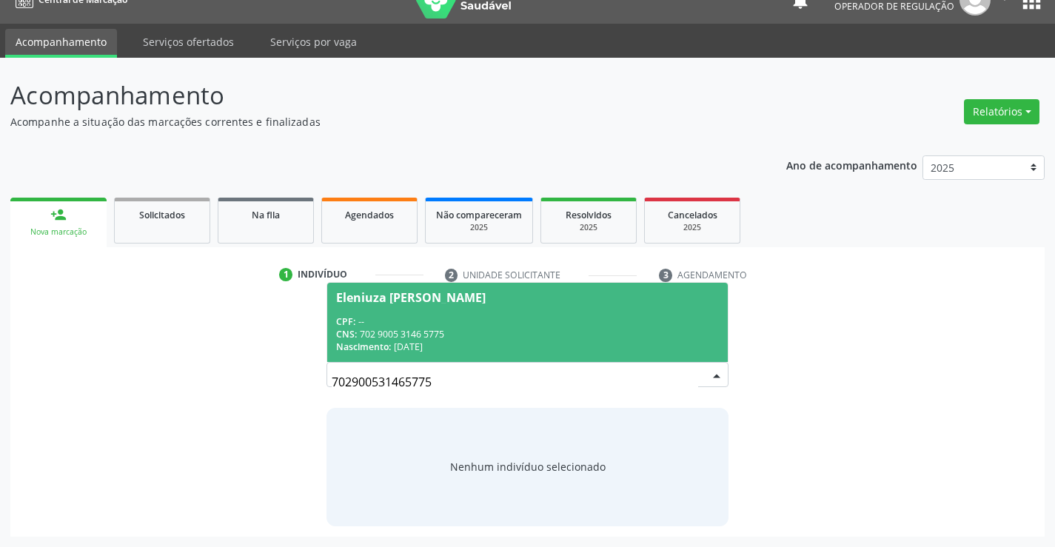
drag, startPoint x: 390, startPoint y: 317, endPoint x: 432, endPoint y: 316, distance: 41.5
click at [392, 316] on div "CPF: --" at bounding box center [527, 321] width 382 height 13
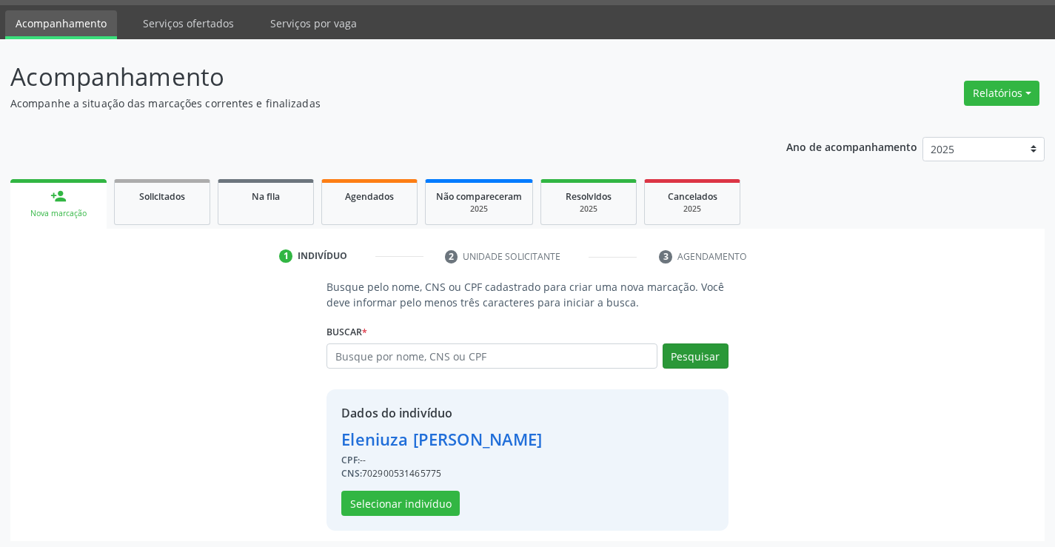
scroll to position [47, 0]
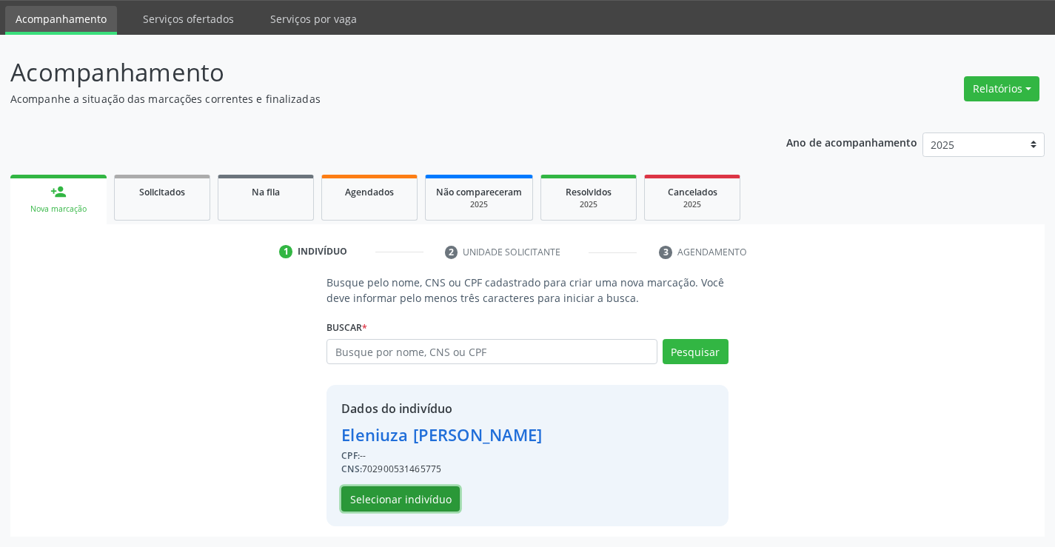
click at [389, 489] on button "Selecionar indivíduo" at bounding box center [400, 498] width 118 height 25
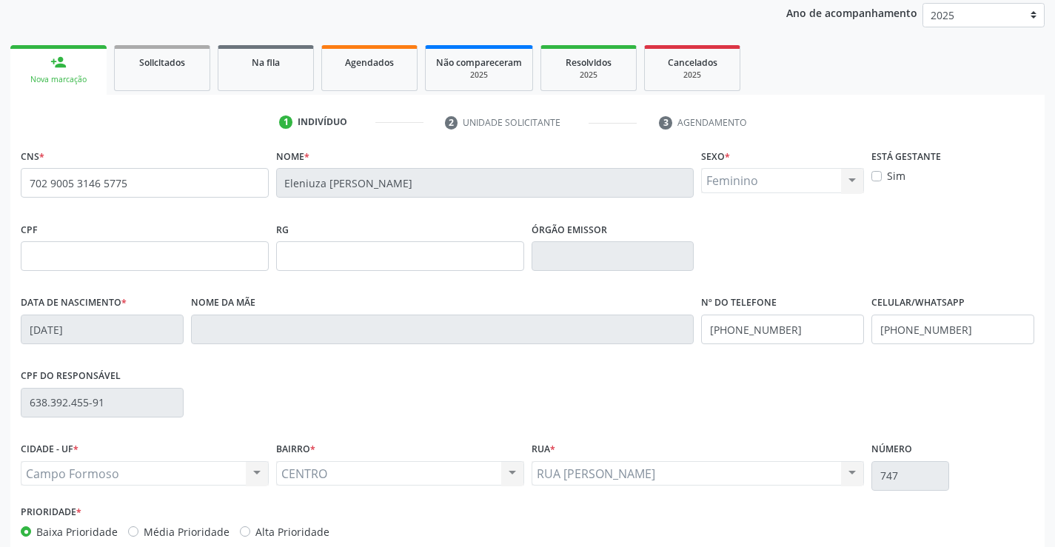
scroll to position [255, 0]
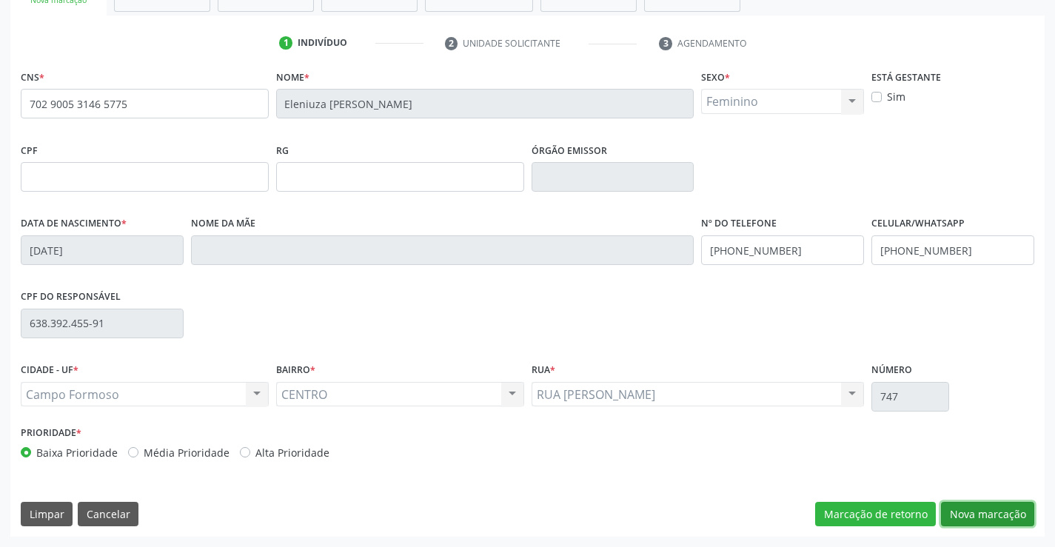
click at [991, 503] on button "Nova marcação" at bounding box center [987, 514] width 93 height 25
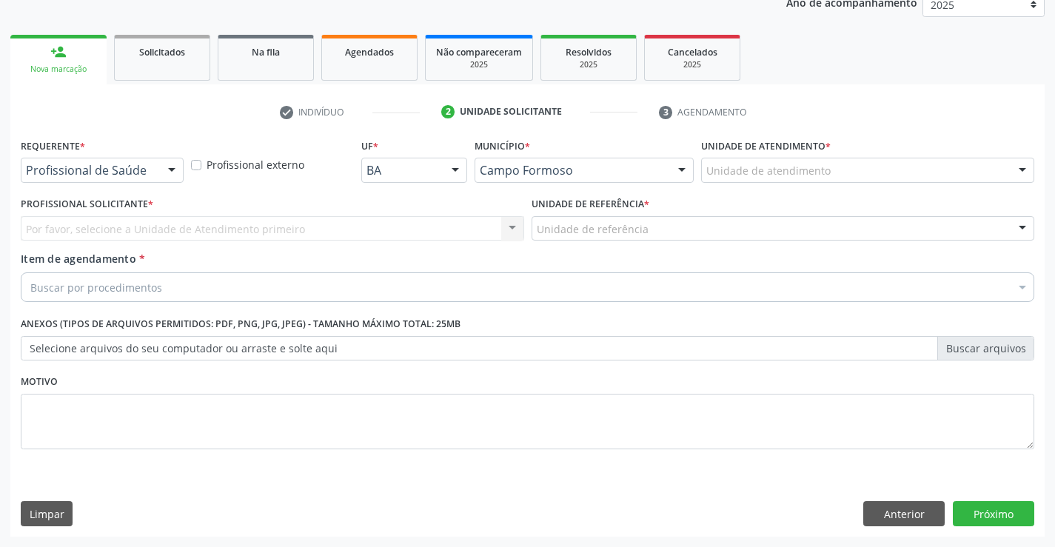
scroll to position [187, 0]
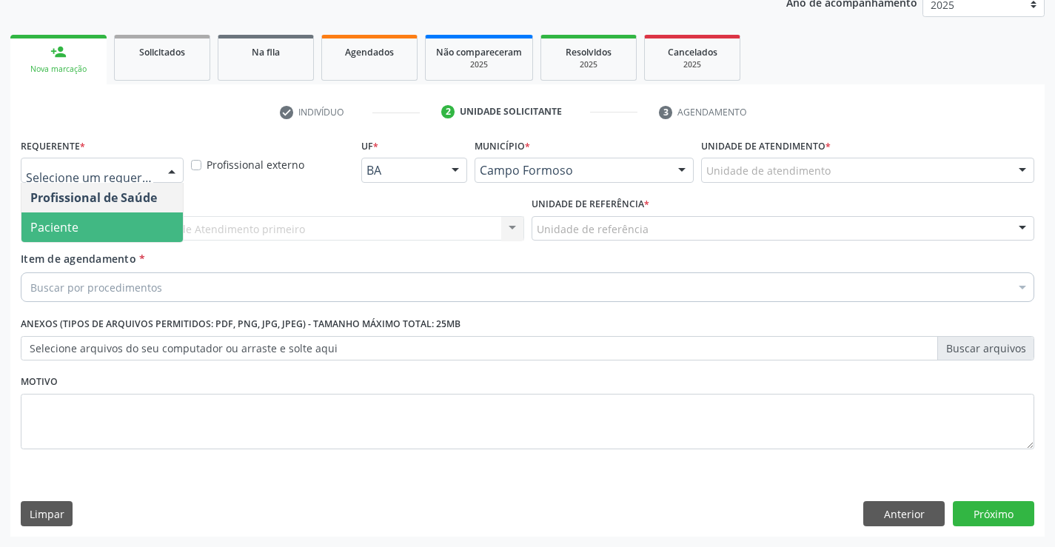
drag, startPoint x: 98, startPoint y: 223, endPoint x: 210, endPoint y: 215, distance: 112.1
click at [100, 224] on span "Paciente" at bounding box center [101, 227] width 161 height 30
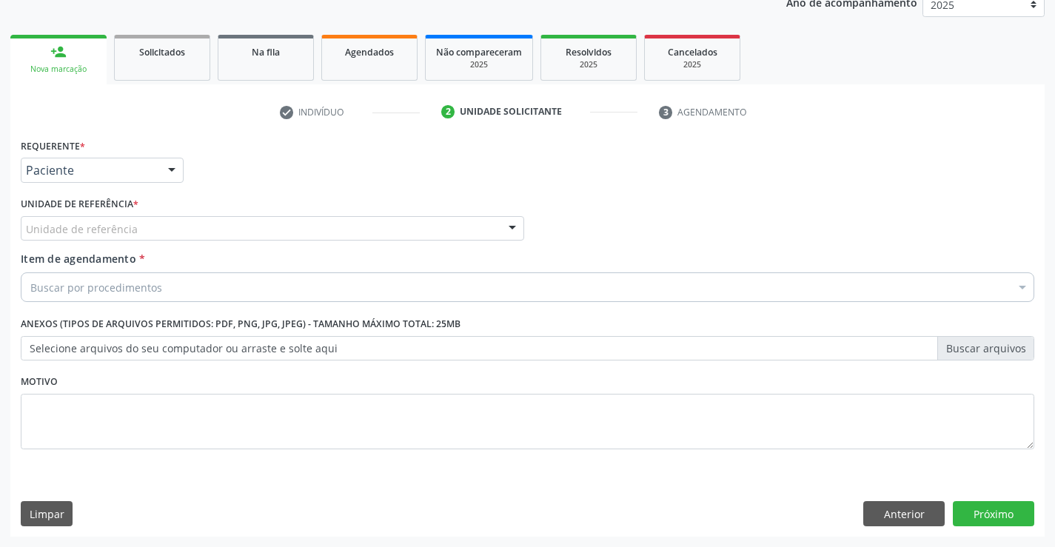
click at [243, 230] on div "Unidade de referência" at bounding box center [272, 228] width 503 height 25
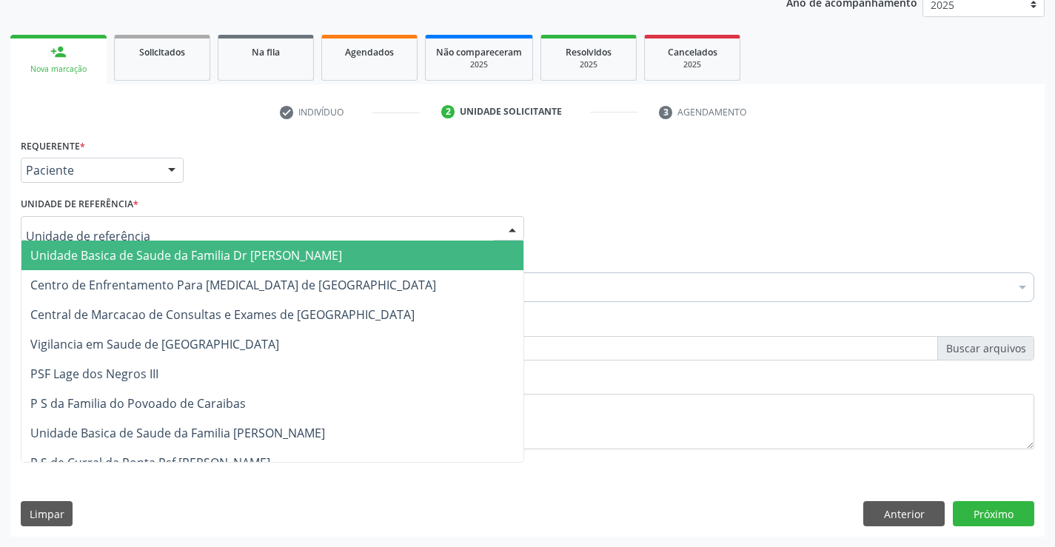
drag, startPoint x: 201, startPoint y: 252, endPoint x: 252, endPoint y: 278, distance: 57.6
click at [202, 252] on span "Unidade Basica de Saude da Familia Dr [PERSON_NAME]" at bounding box center [186, 255] width 312 height 16
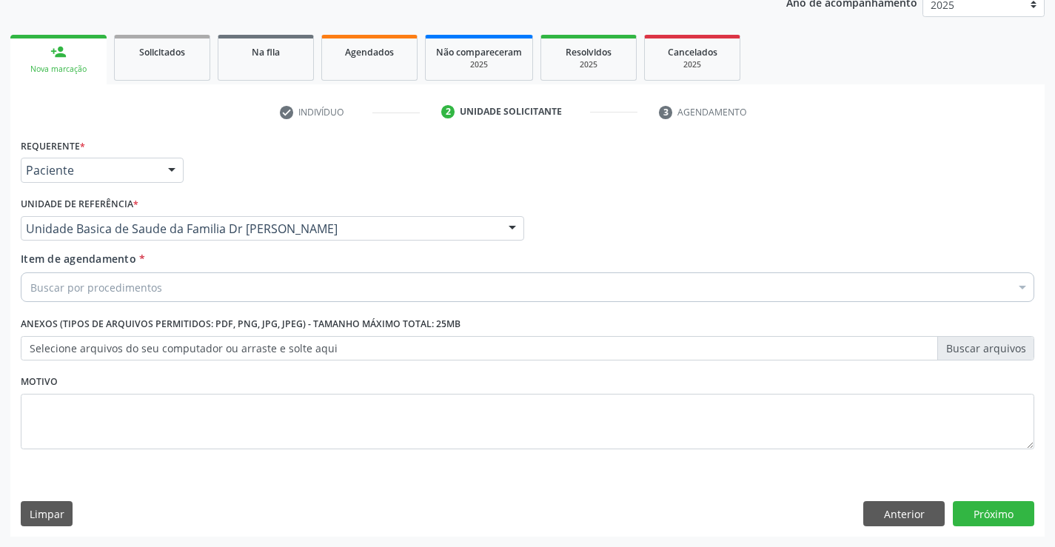
drag, startPoint x: 228, startPoint y: 292, endPoint x: 413, endPoint y: 293, distance: 185.1
click at [234, 292] on div "Buscar por procedimentos" at bounding box center [528, 287] width 1014 height 30
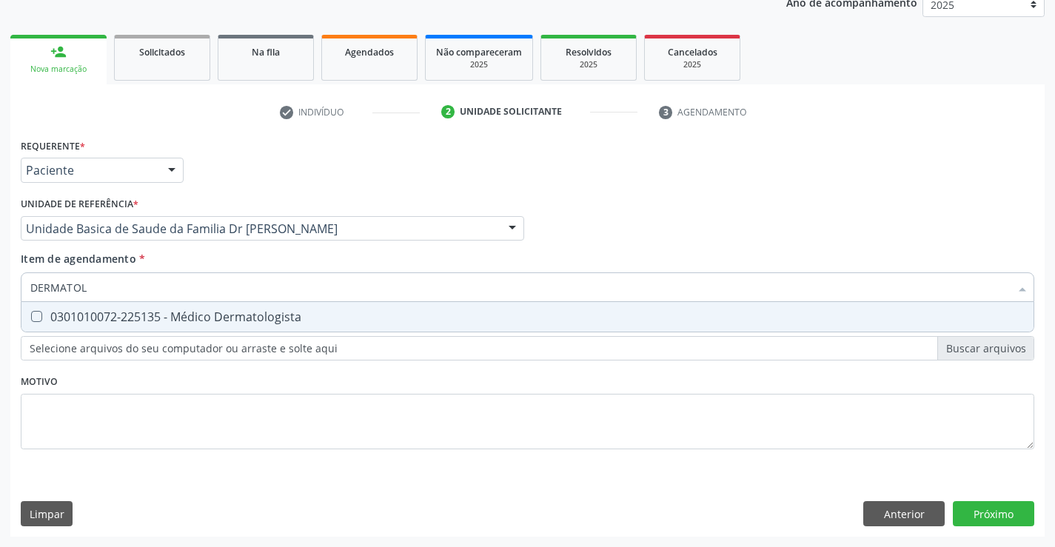
type input "DERMATOLO"
drag, startPoint x: 320, startPoint y: 314, endPoint x: 363, endPoint y: 330, distance: 45.9
click at [349, 323] on div "0301010072-225135 - Médico Dermatologista" at bounding box center [527, 317] width 994 height 12
checkbox Dermatologista "true"
click at [436, 410] on div "Requerente * Paciente Profissional de Saúde Paciente Nenhum resultado encontrad…" at bounding box center [528, 302] width 1014 height 335
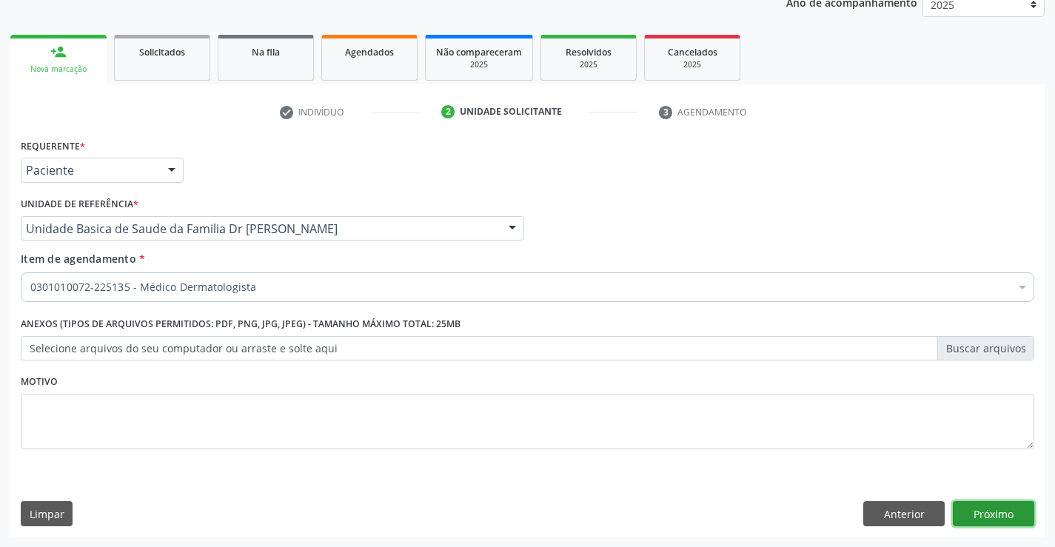
click at [997, 512] on button "Próximo" at bounding box center [993, 513] width 81 height 25
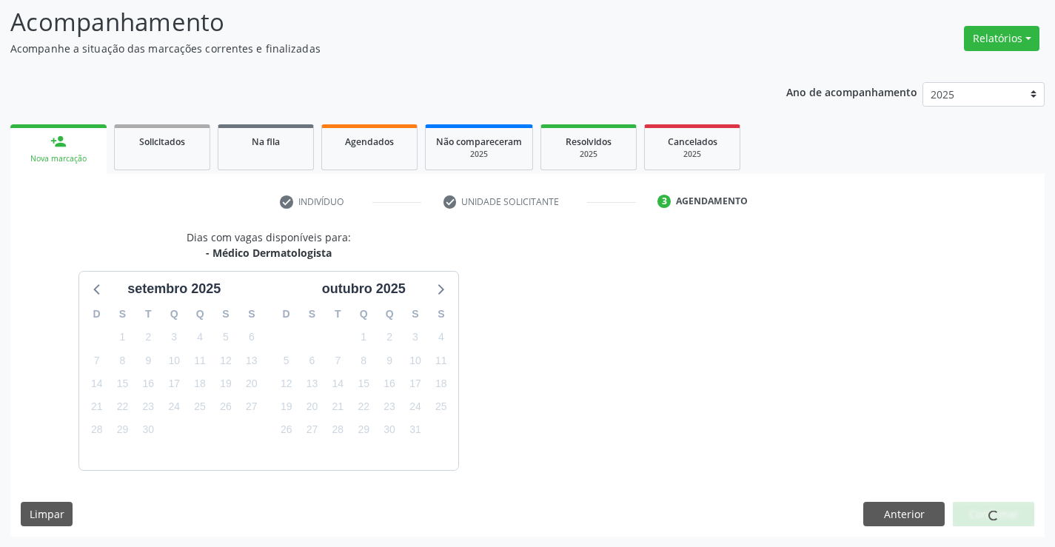
scroll to position [141, 0]
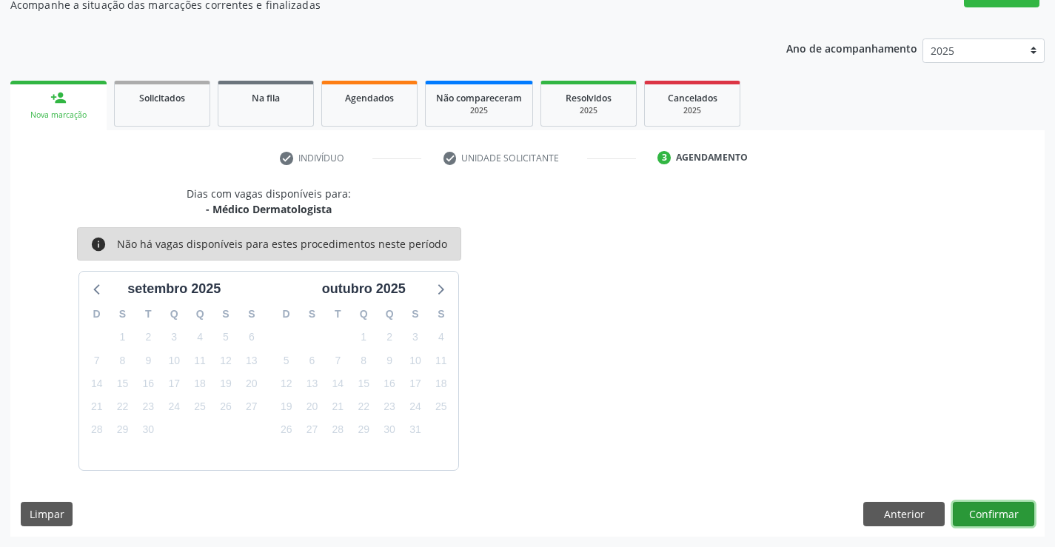
click at [991, 517] on button "Confirmar" at bounding box center [993, 514] width 81 height 25
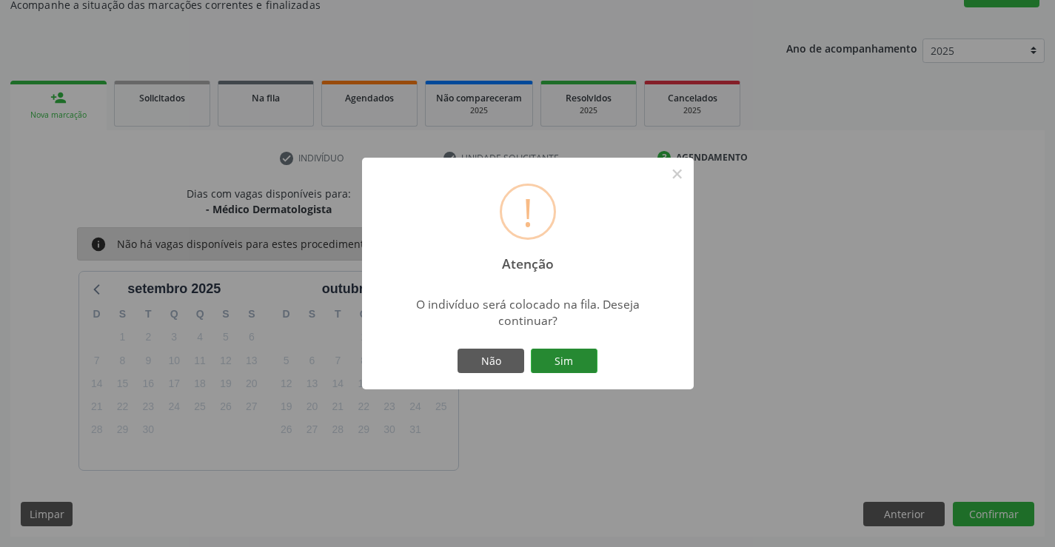
click at [574, 359] on button "Sim" at bounding box center [564, 361] width 67 height 25
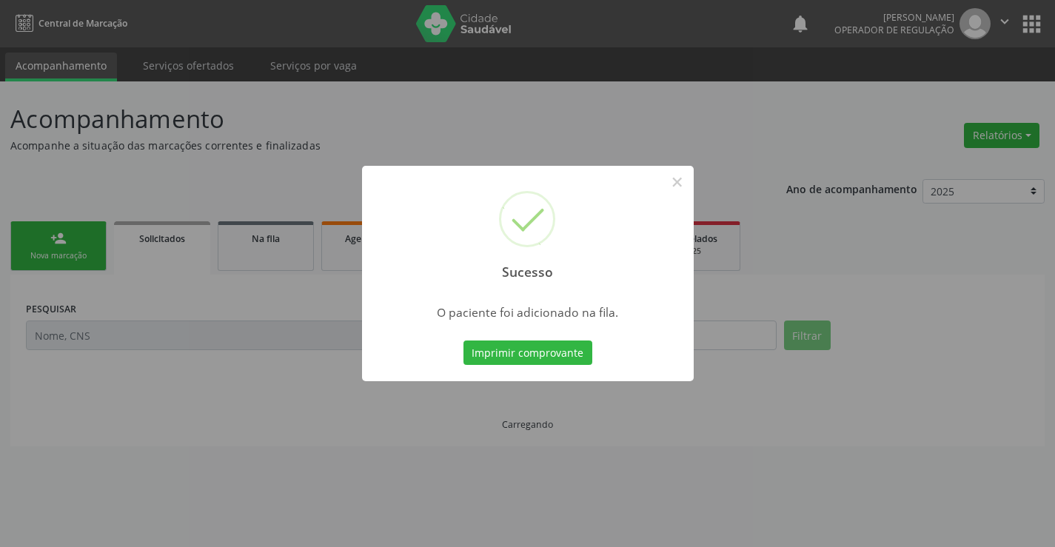
scroll to position [0, 0]
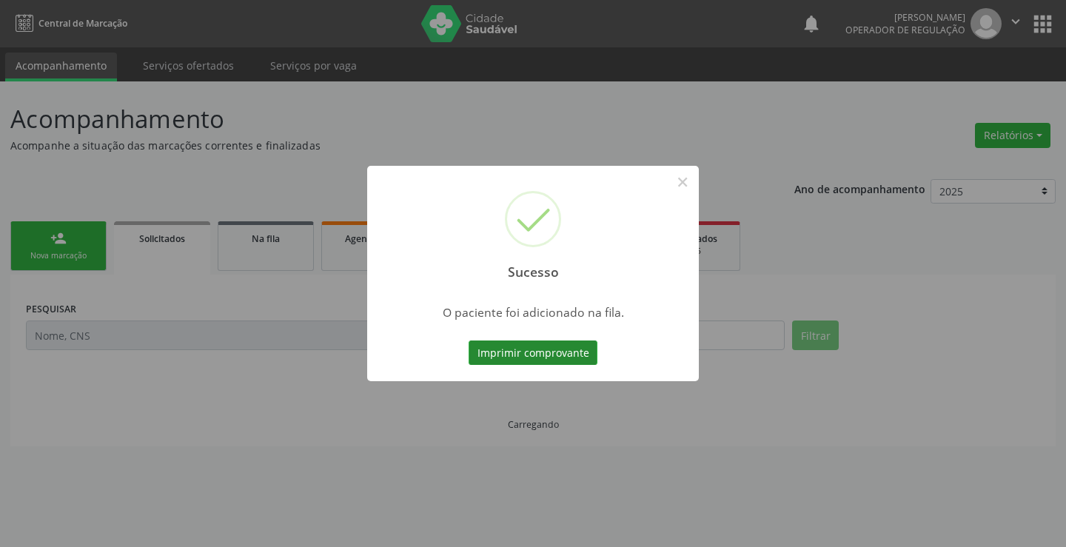
click at [542, 361] on button "Imprimir comprovante" at bounding box center [533, 353] width 129 height 25
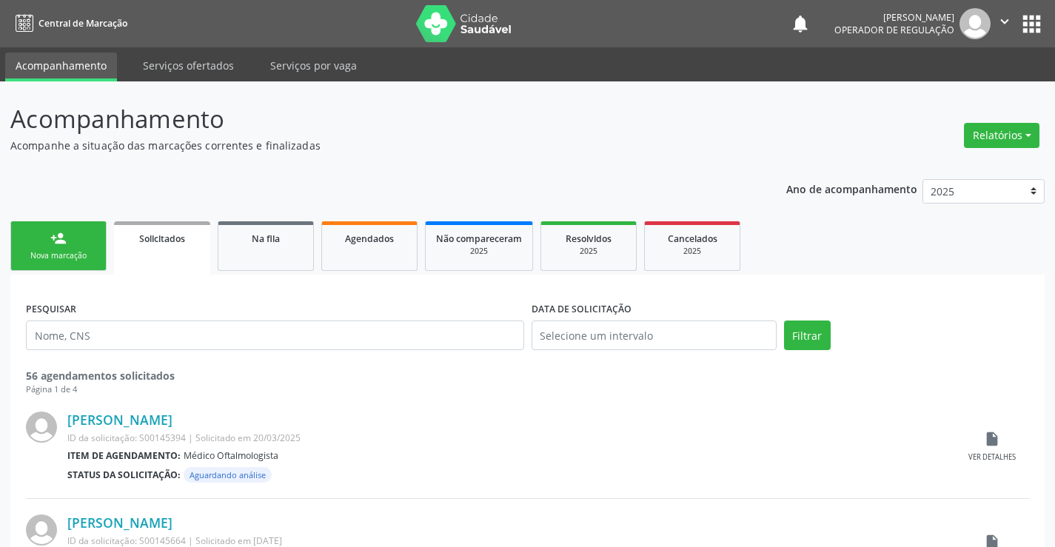
click at [63, 250] on div "Nova marcação" at bounding box center [58, 255] width 74 height 11
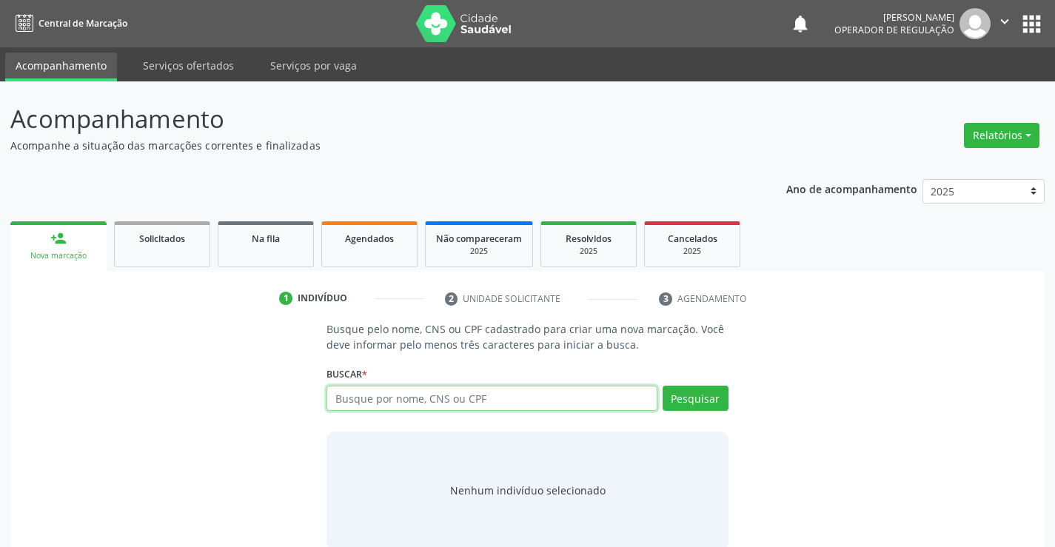
click at [445, 397] on input "text" at bounding box center [492, 398] width 330 height 25
type input "707407019799874"
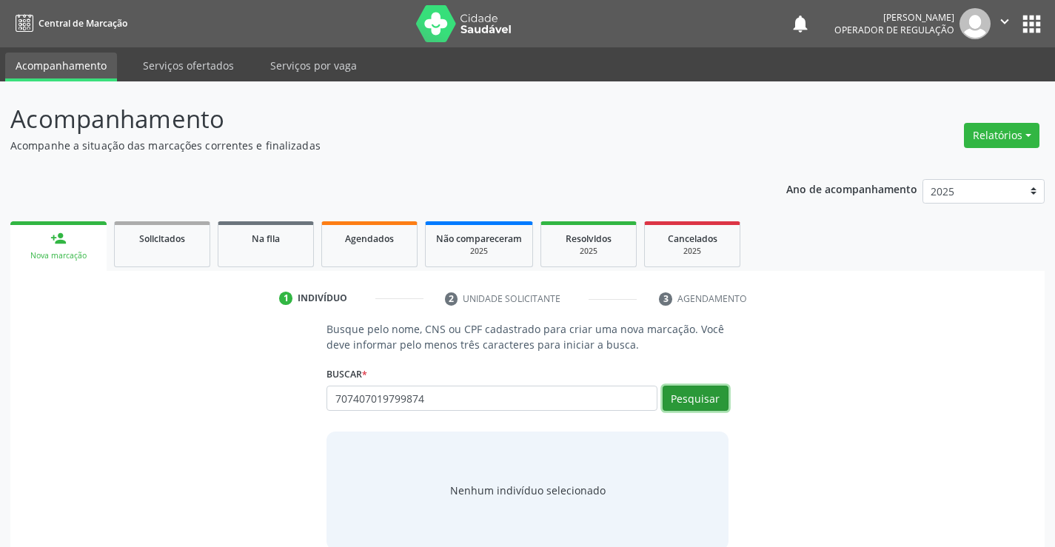
click at [692, 397] on button "Pesquisar" at bounding box center [696, 398] width 66 height 25
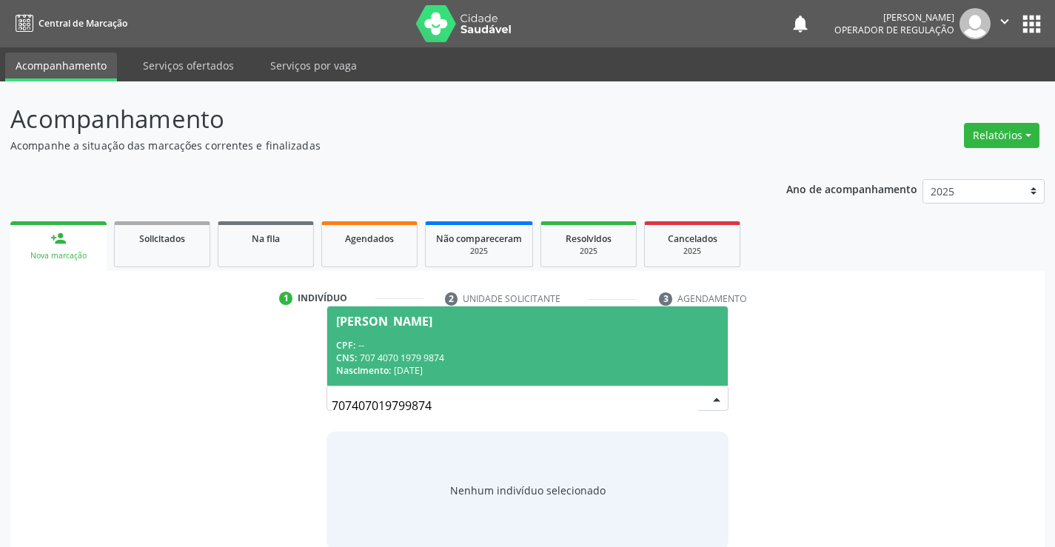
drag, startPoint x: 378, startPoint y: 345, endPoint x: 380, endPoint y: 338, distance: 7.6
click at [381, 342] on div "CPF: --" at bounding box center [527, 345] width 382 height 13
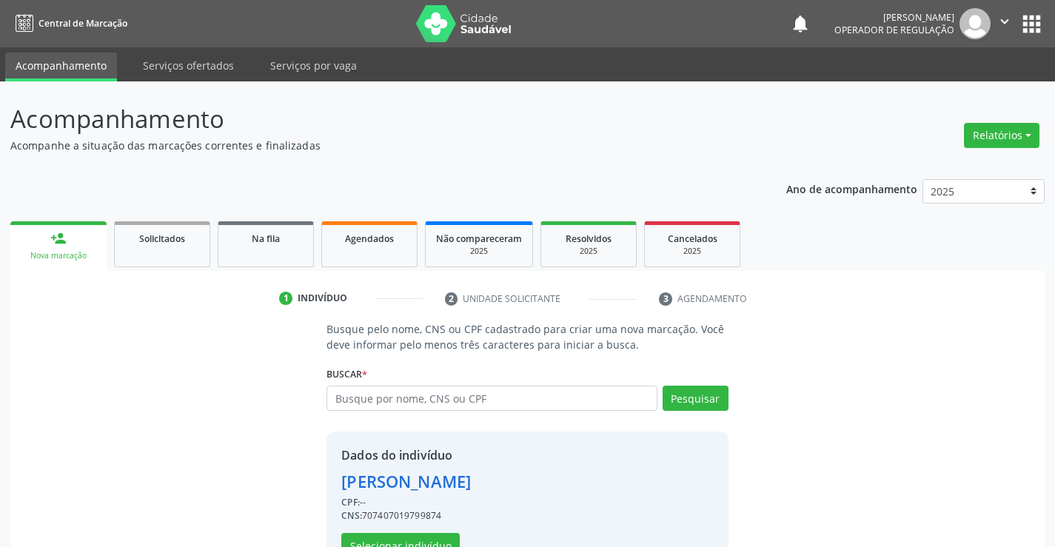
scroll to position [47, 0]
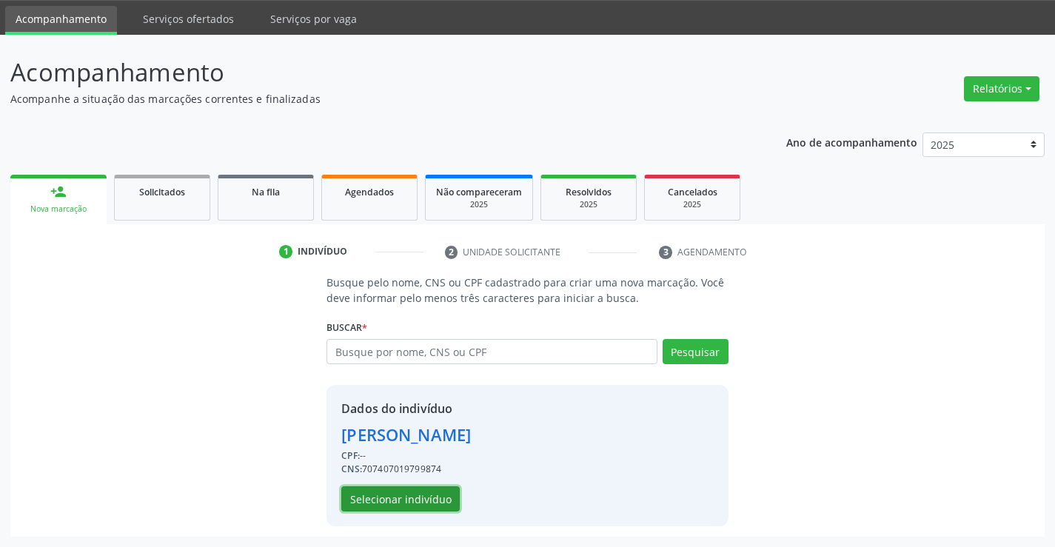
click at [395, 501] on button "Selecionar indivíduo" at bounding box center [400, 498] width 118 height 25
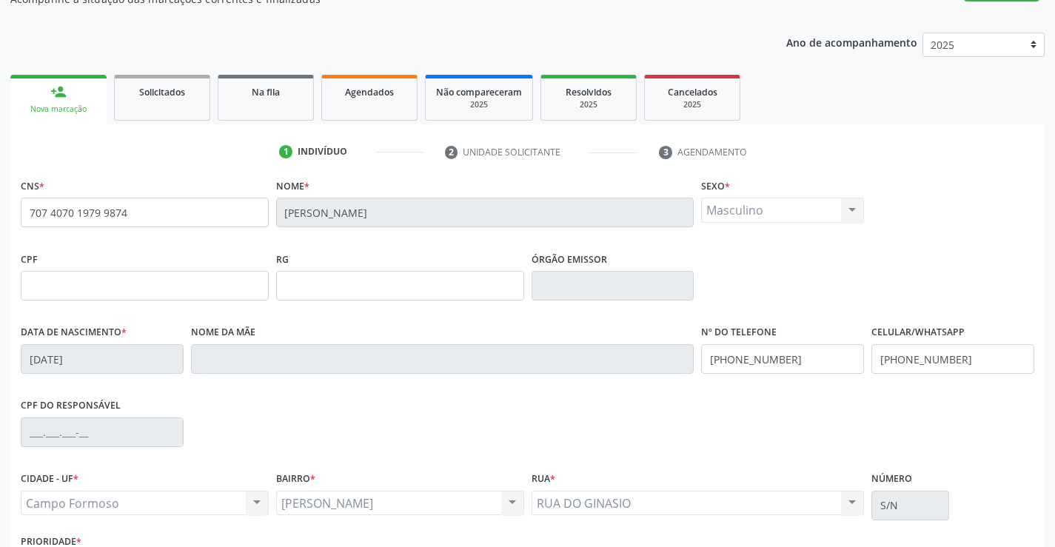
scroll to position [255, 0]
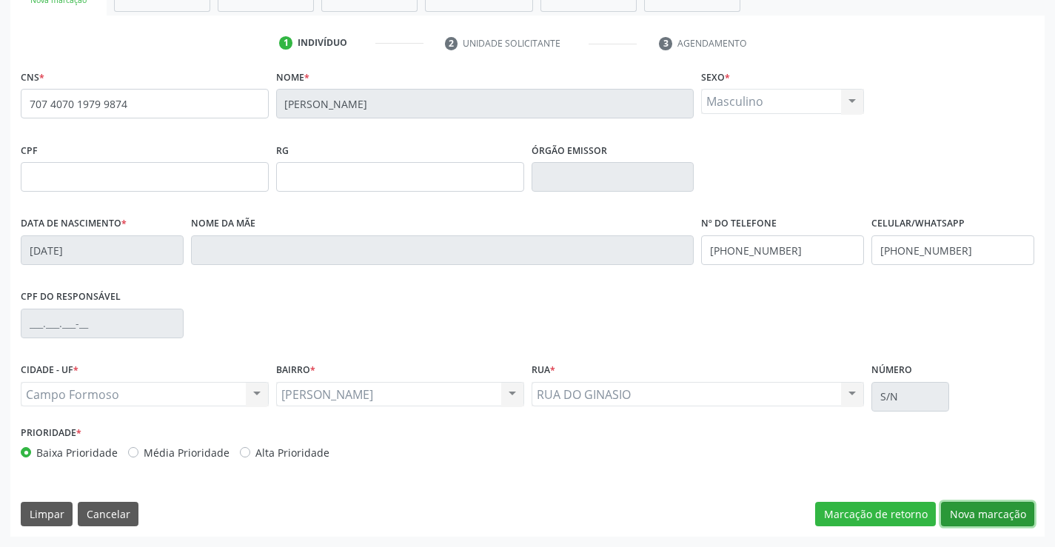
click at [992, 517] on button "Nova marcação" at bounding box center [987, 514] width 93 height 25
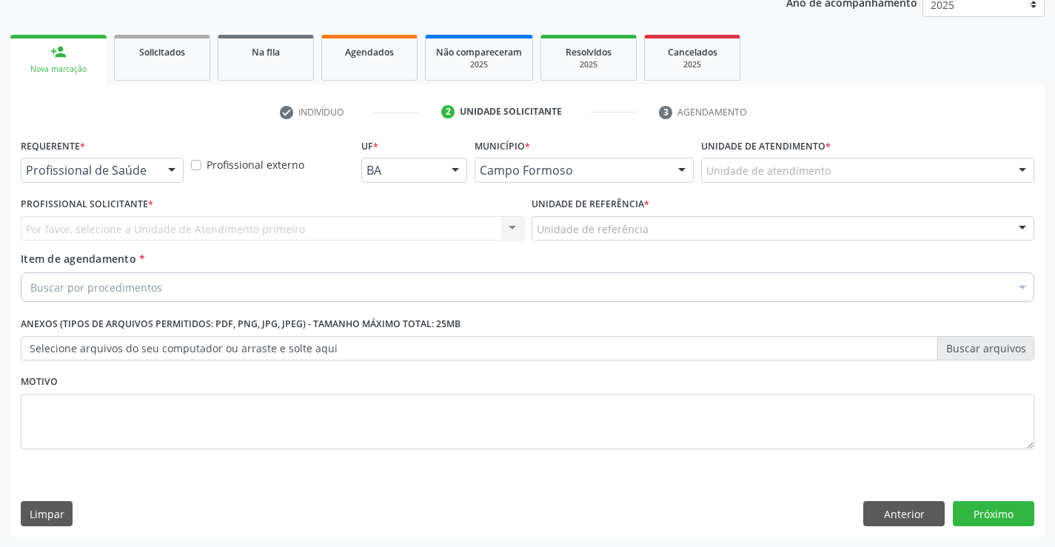
drag, startPoint x: 150, startPoint y: 158, endPoint x: 189, endPoint y: 175, distance: 42.4
click at [160, 161] on div "Profissional de Saúde Profissional de Saúde Paciente Nenhum resultado encontrad…" at bounding box center [102, 170] width 163 height 25
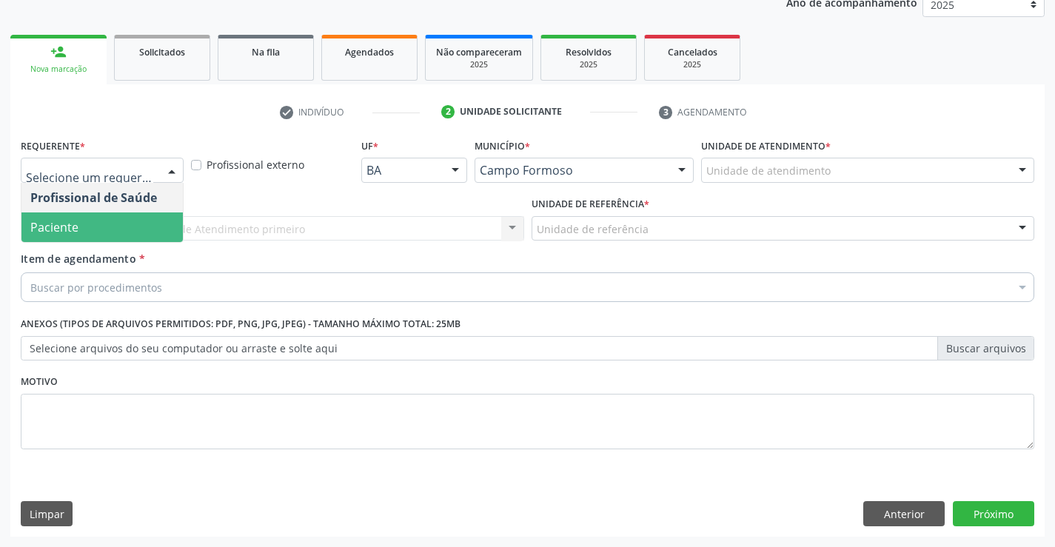
drag, startPoint x: 88, startPoint y: 222, endPoint x: 329, endPoint y: 245, distance: 241.7
click at [118, 222] on span "Paciente" at bounding box center [101, 227] width 161 height 30
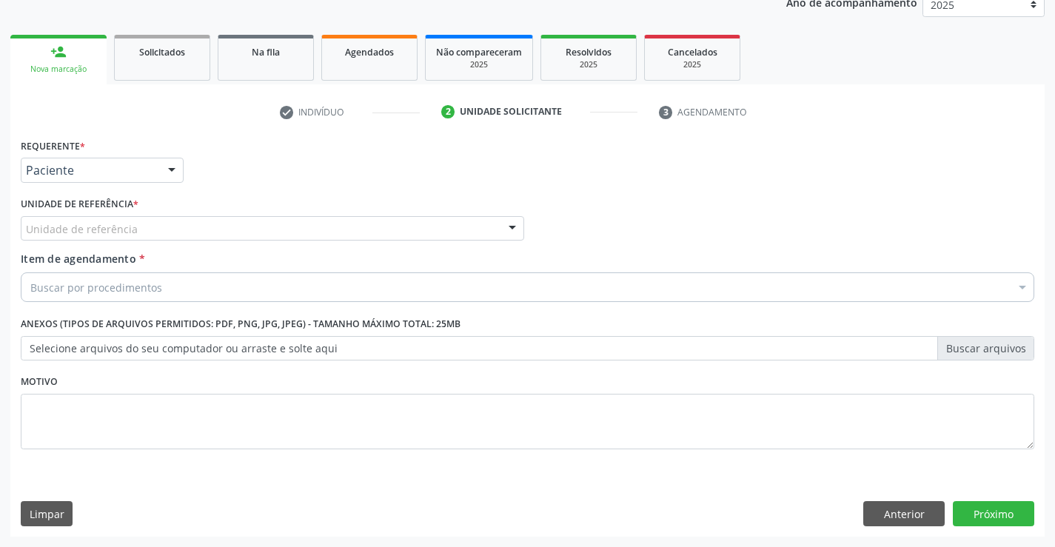
click at [340, 233] on div "Unidade de referência" at bounding box center [272, 228] width 503 height 25
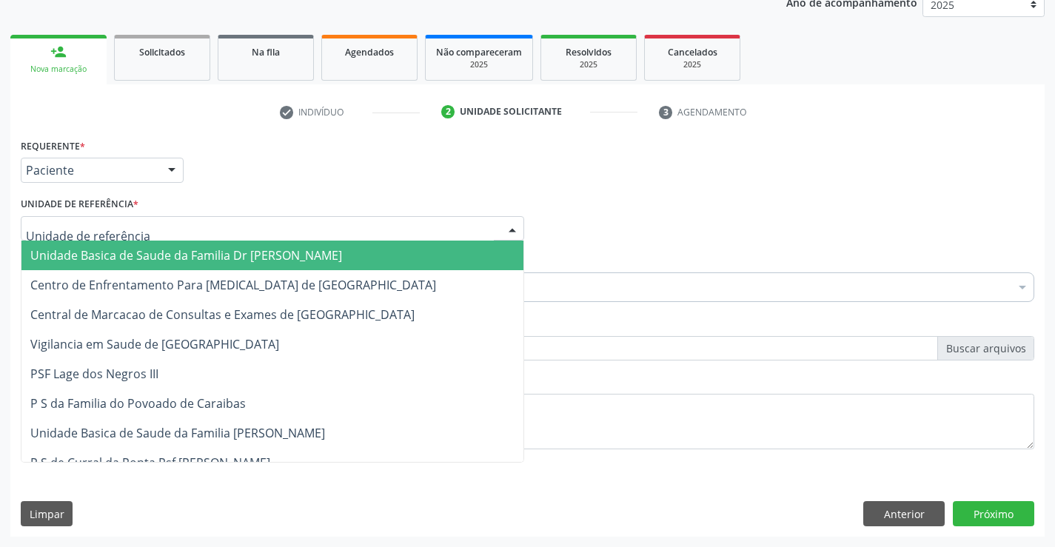
drag, startPoint x: 244, startPoint y: 250, endPoint x: 366, endPoint y: 288, distance: 127.2
click at [290, 261] on span "Unidade Basica de Saude da Familia Dr [PERSON_NAME]" at bounding box center [186, 255] width 312 height 16
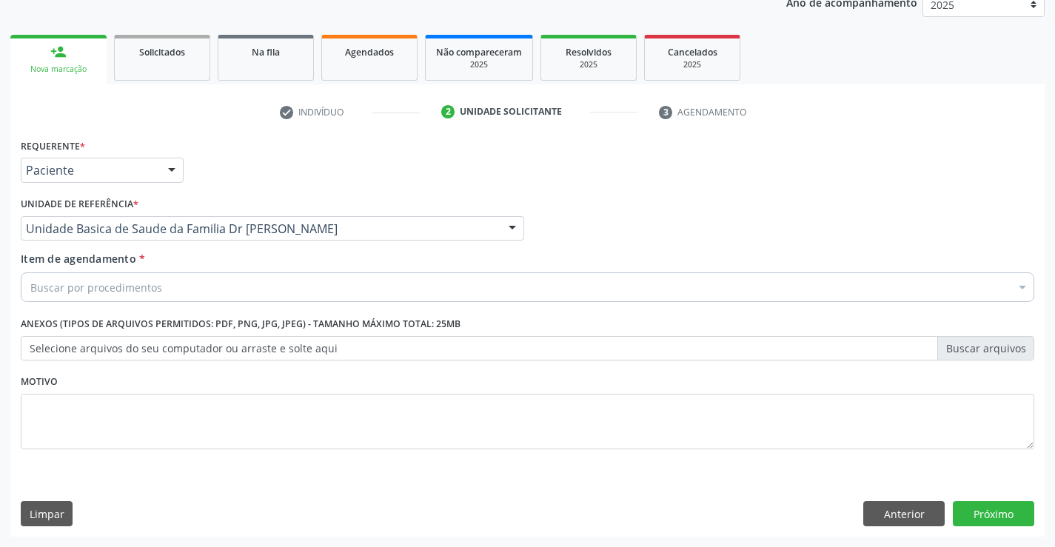
drag, startPoint x: 327, startPoint y: 292, endPoint x: 452, endPoint y: 295, distance: 124.4
click at [329, 292] on div "Buscar por procedimentos" at bounding box center [528, 287] width 1014 height 30
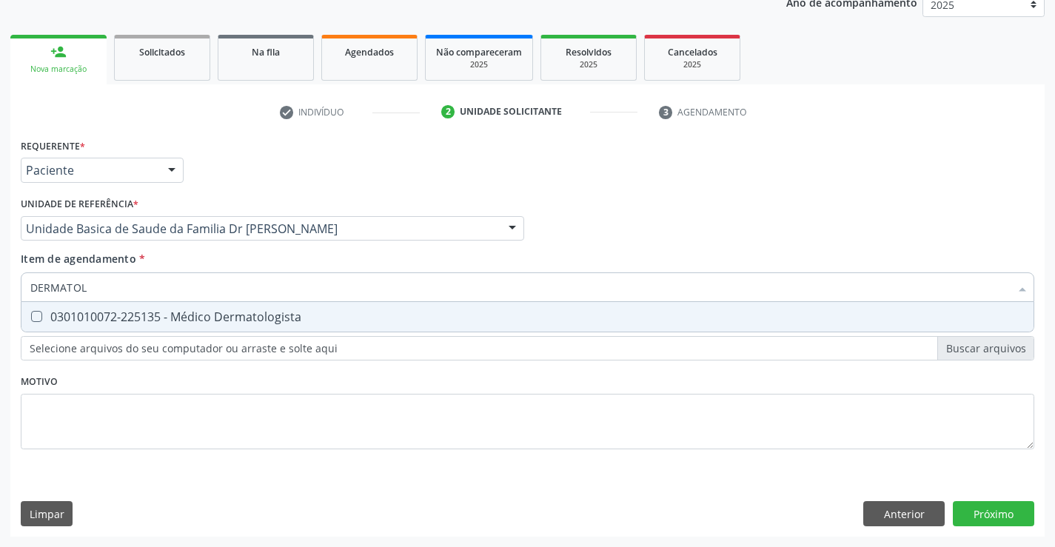
type input "DERMATOLO"
drag, startPoint x: 219, startPoint y: 322, endPoint x: 275, endPoint y: 381, distance: 81.2
click at [220, 322] on div "0301010072-225135 - Médico Dermatologista" at bounding box center [527, 317] width 994 height 12
checkbox Dermatologista "true"
click at [273, 420] on div "Requerente * Paciente Profissional de Saúde Paciente Nenhum resultado encontrad…" at bounding box center [528, 302] width 1014 height 335
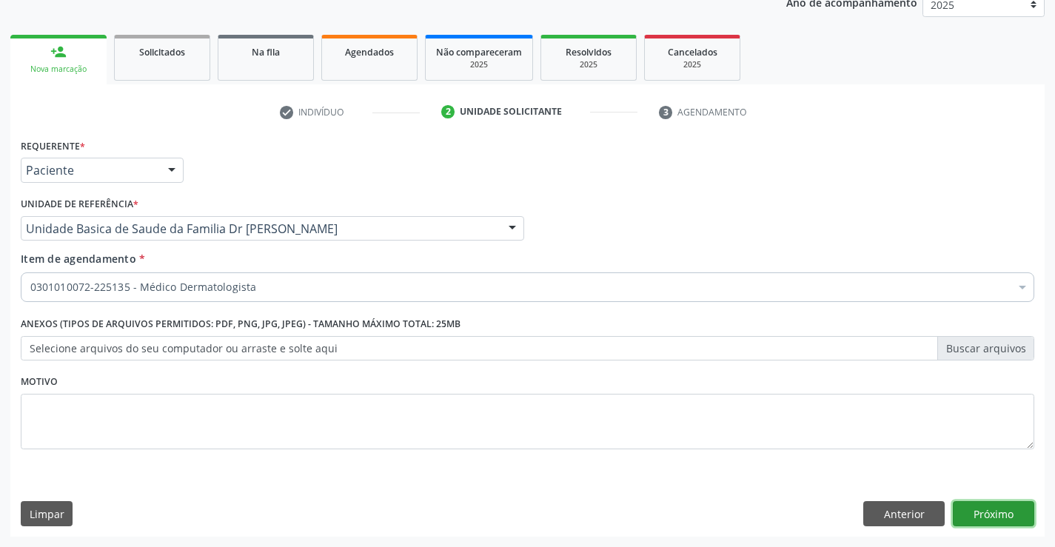
click at [989, 511] on button "Próximo" at bounding box center [993, 513] width 81 height 25
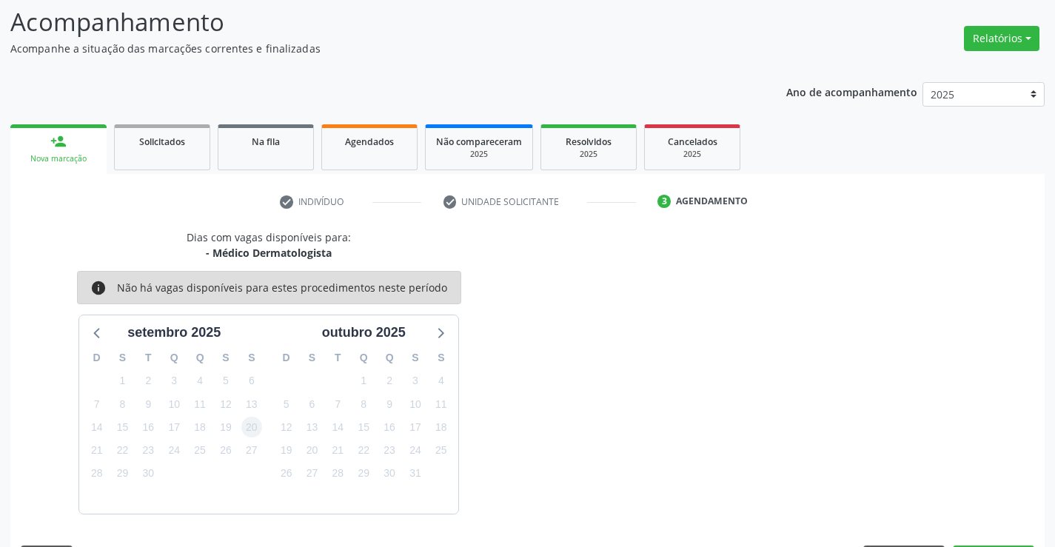
scroll to position [141, 0]
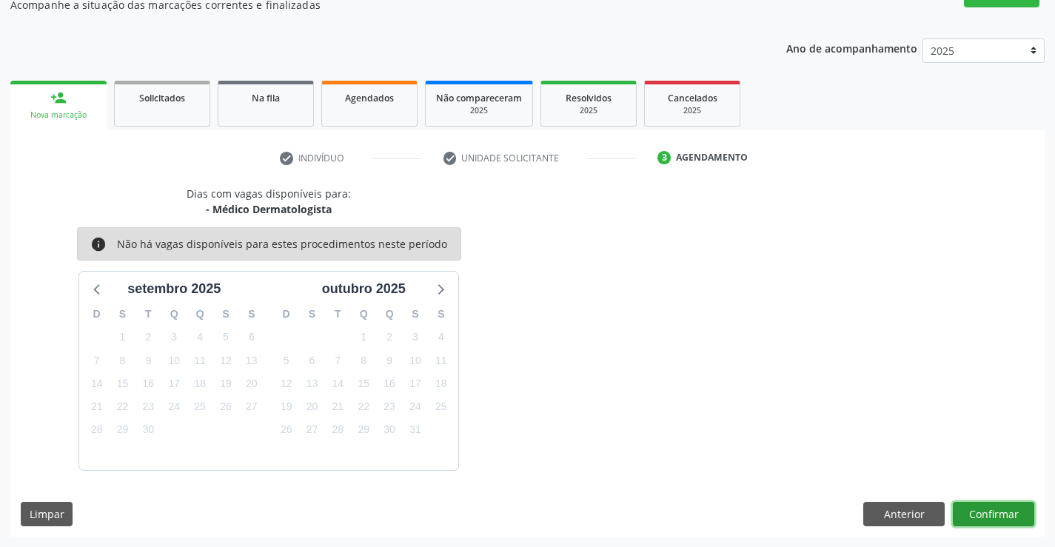
click at [1007, 515] on button "Confirmar" at bounding box center [993, 514] width 81 height 25
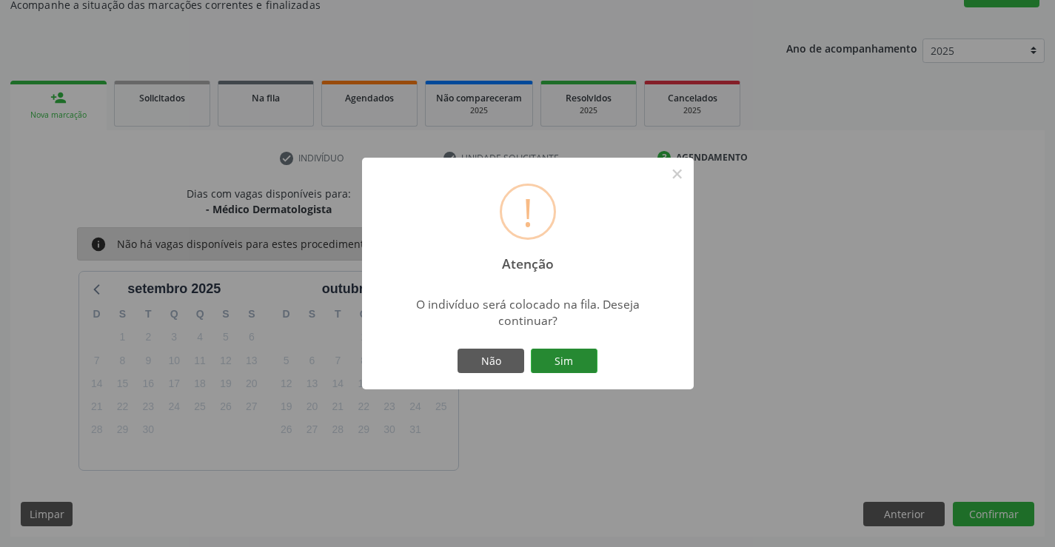
click at [554, 361] on button "Sim" at bounding box center [564, 361] width 67 height 25
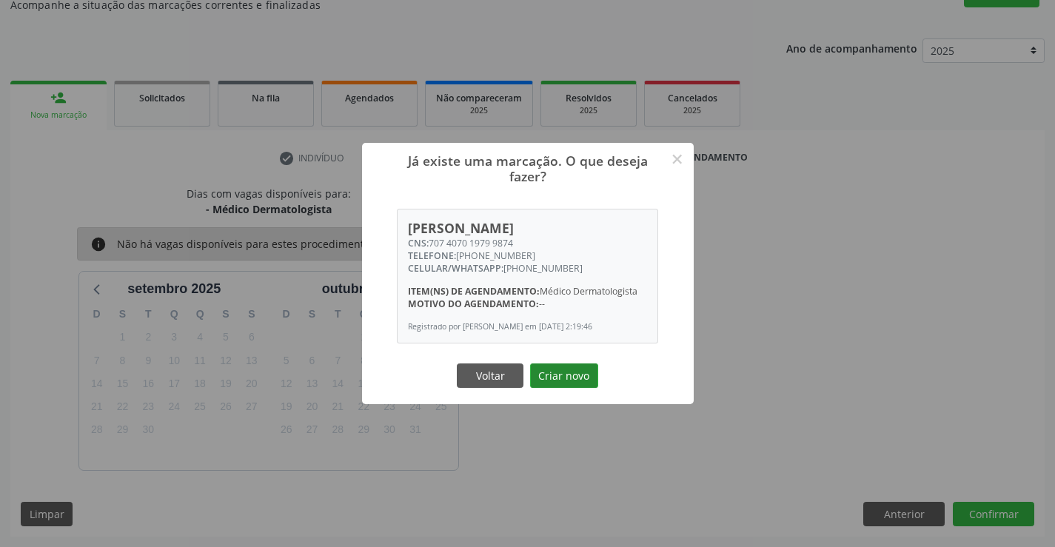
drag, startPoint x: 566, startPoint y: 377, endPoint x: 573, endPoint y: 366, distance: 13.0
click at [566, 378] on button "Criar novo" at bounding box center [564, 376] width 68 height 25
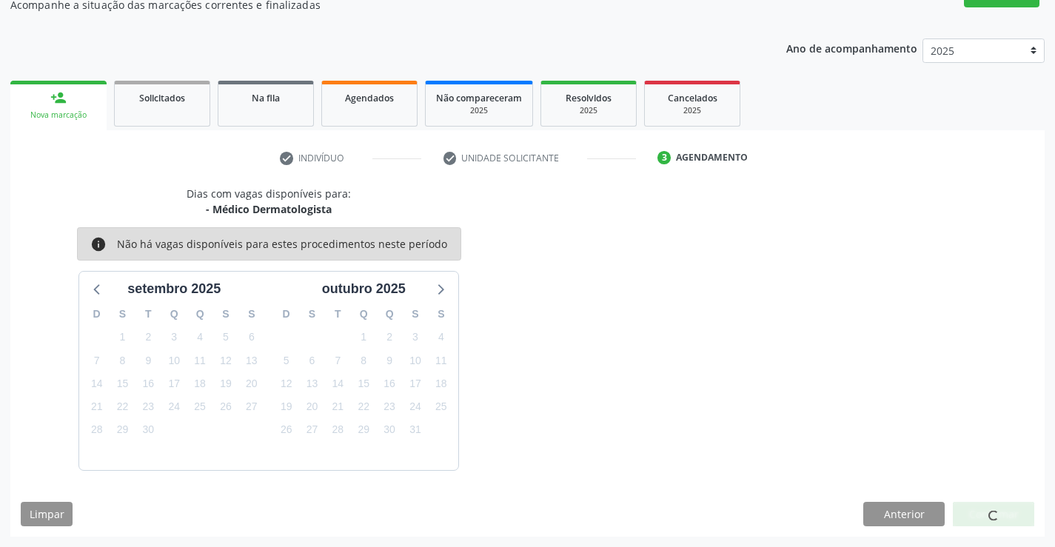
scroll to position [0, 0]
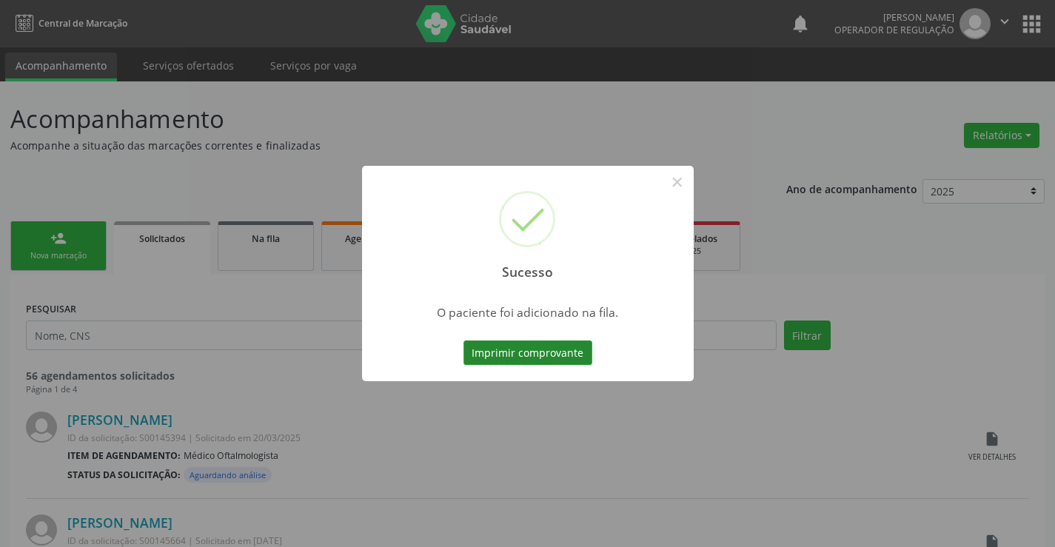
click at [549, 350] on button "Imprimir comprovante" at bounding box center [527, 353] width 129 height 25
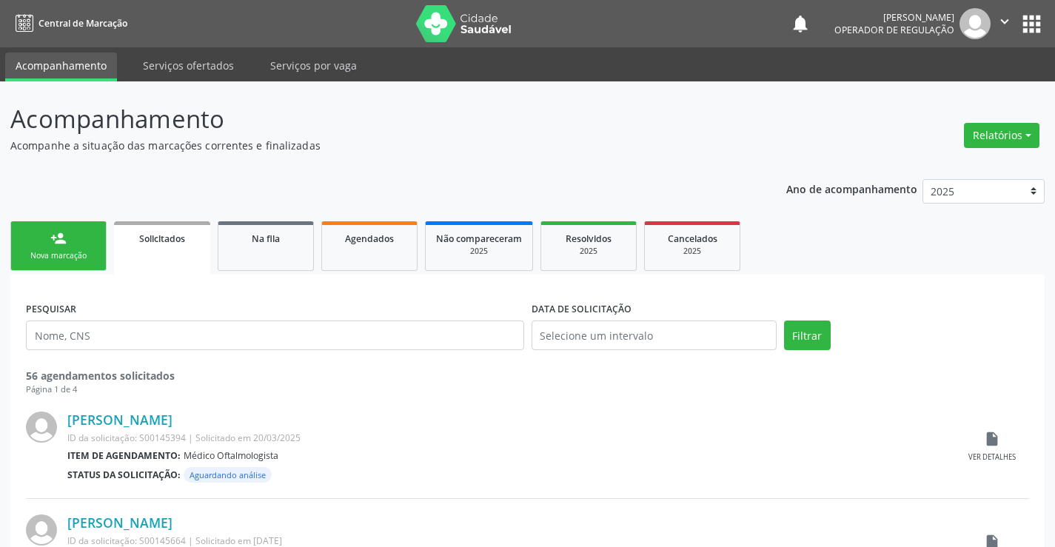
click at [84, 248] on link "person_add Nova marcação" at bounding box center [58, 246] width 96 height 50
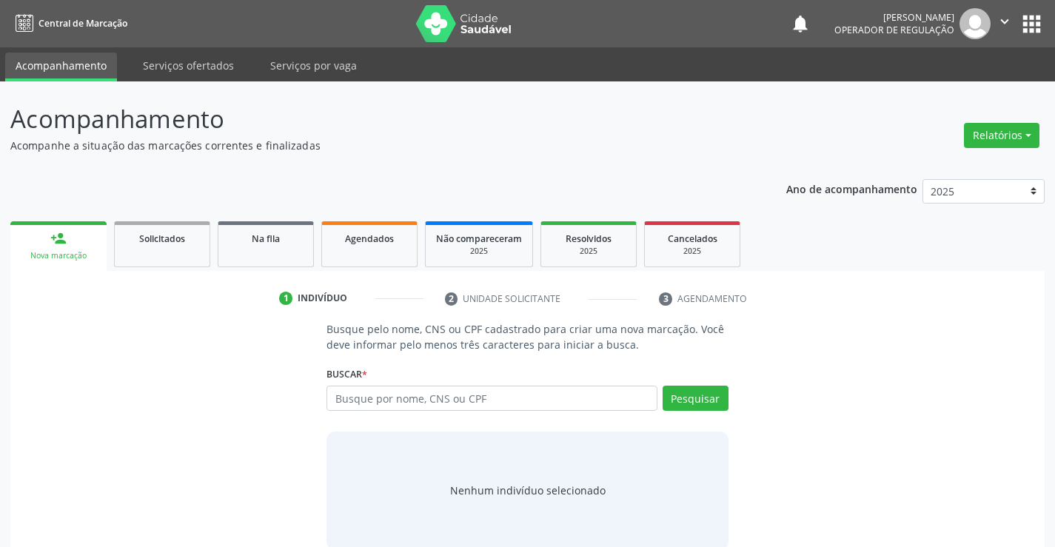
click at [1002, 16] on icon "" at bounding box center [1005, 21] width 16 height 16
click at [943, 88] on link "Sair" at bounding box center [967, 90] width 102 height 21
